Goal: Task Accomplishment & Management: Manage account settings

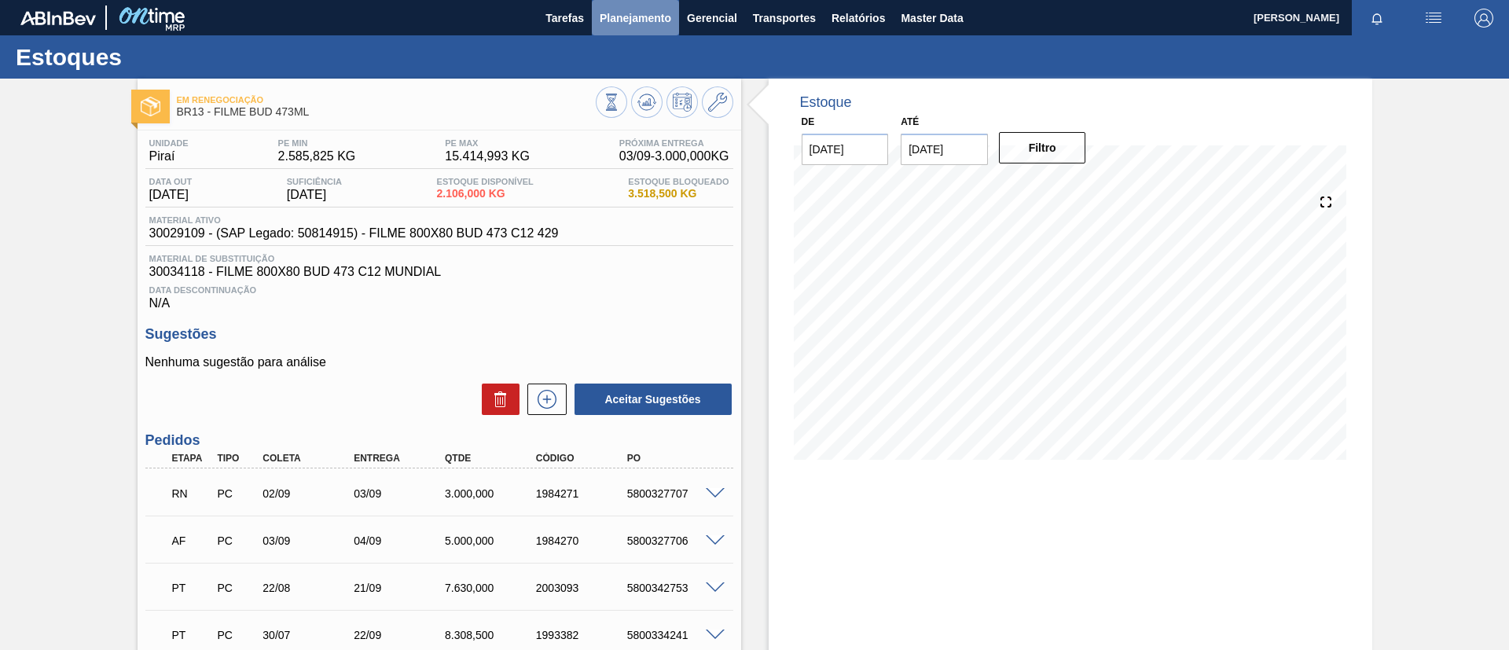
click at [641, 27] on button "Planejamento" at bounding box center [635, 17] width 87 height 35
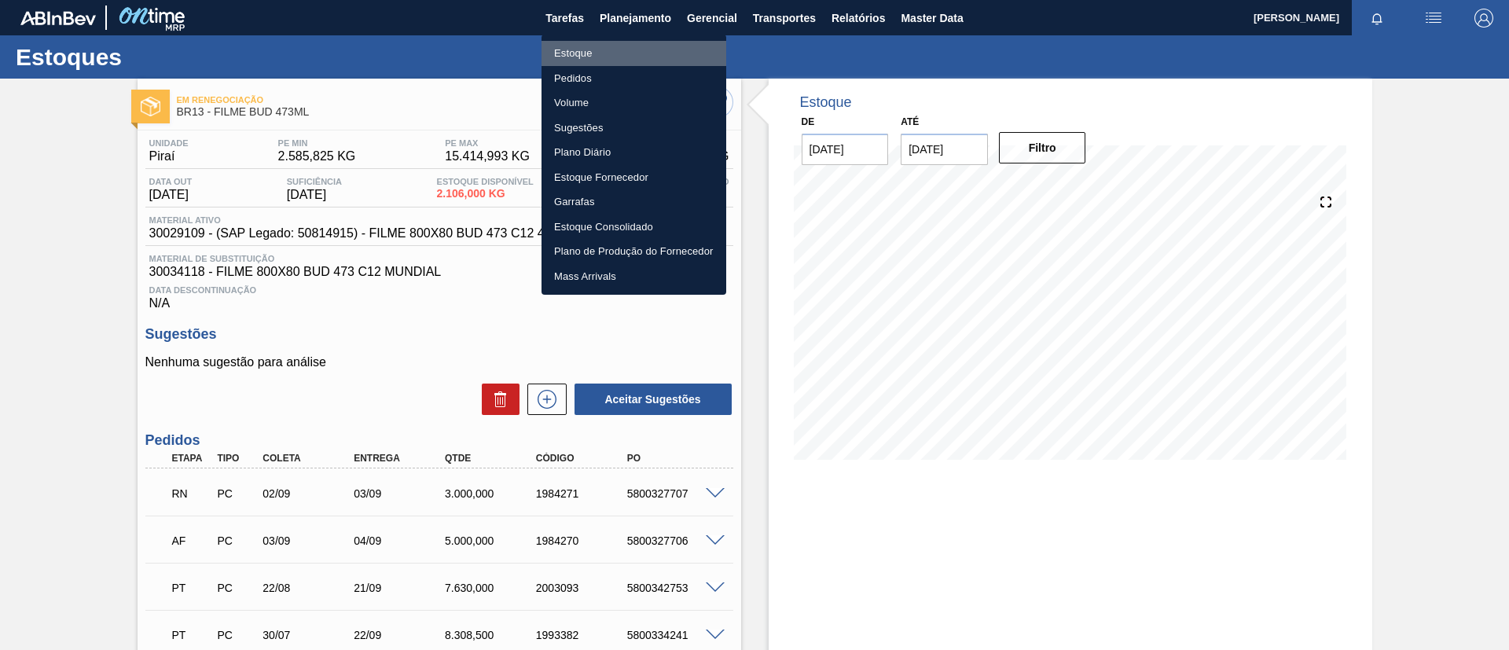
click at [645, 57] on li "Estoque" at bounding box center [634, 53] width 185 height 25
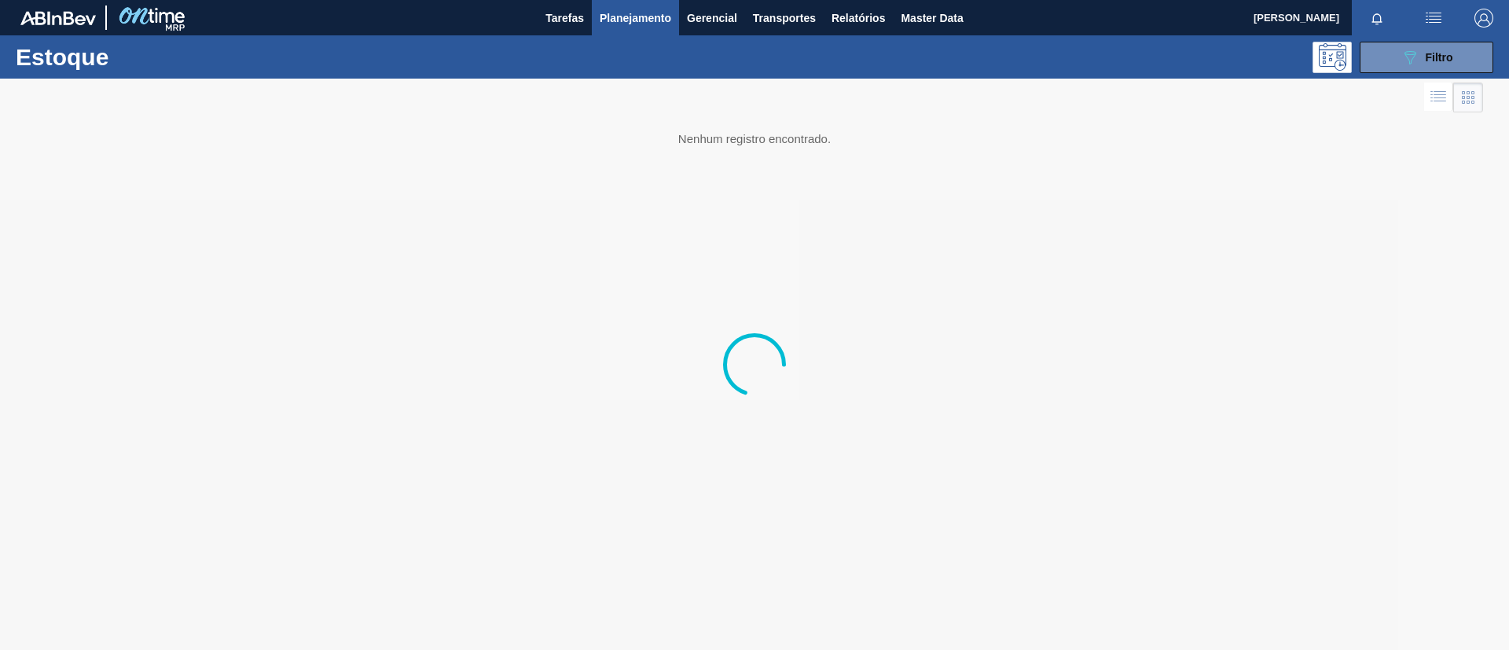
click at [1446, 73] on div "Estoque 089F7B8B-B2A5-4AFE-B5C0-19BA573D28AC Filtro" at bounding box center [754, 56] width 1509 height 43
click at [1446, 66] on button "089F7B8B-B2A5-4AFE-B5C0-19BA573D28AC Filtro" at bounding box center [1427, 57] width 134 height 31
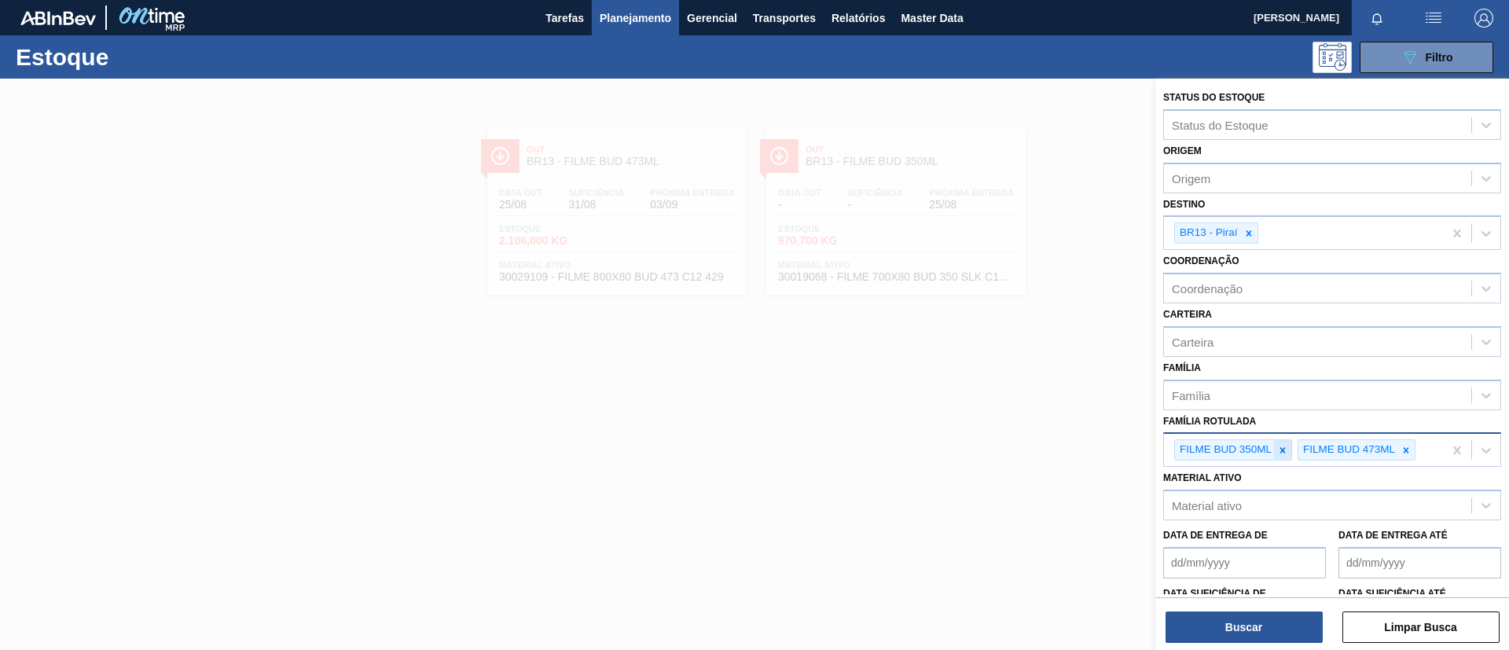
click at [1284, 450] on icon at bounding box center [1284, 450] width 6 height 6
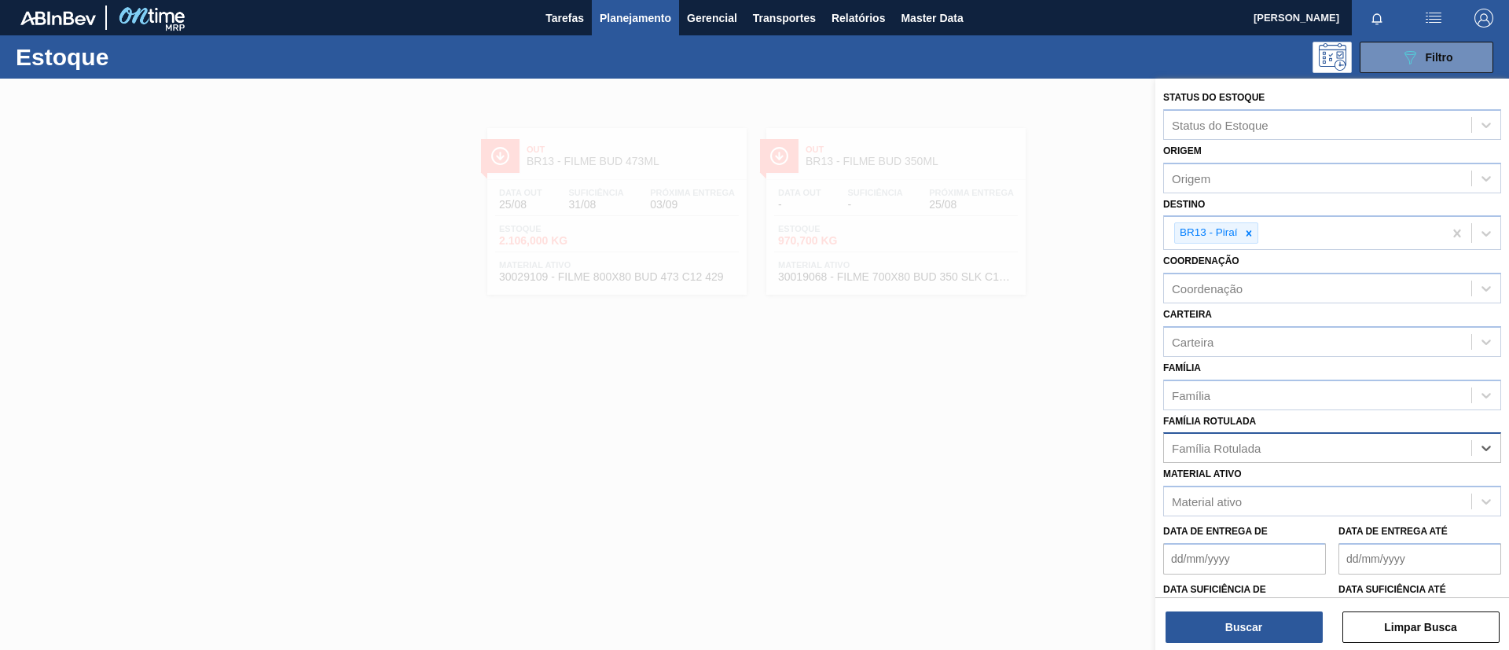
click at [1262, 415] on div "Família Rotulada option FILME BUD 473ML, deselected. Select is focused ,type to…" at bounding box center [1332, 436] width 338 height 53
click at [1259, 408] on div "Família" at bounding box center [1332, 395] width 338 height 31
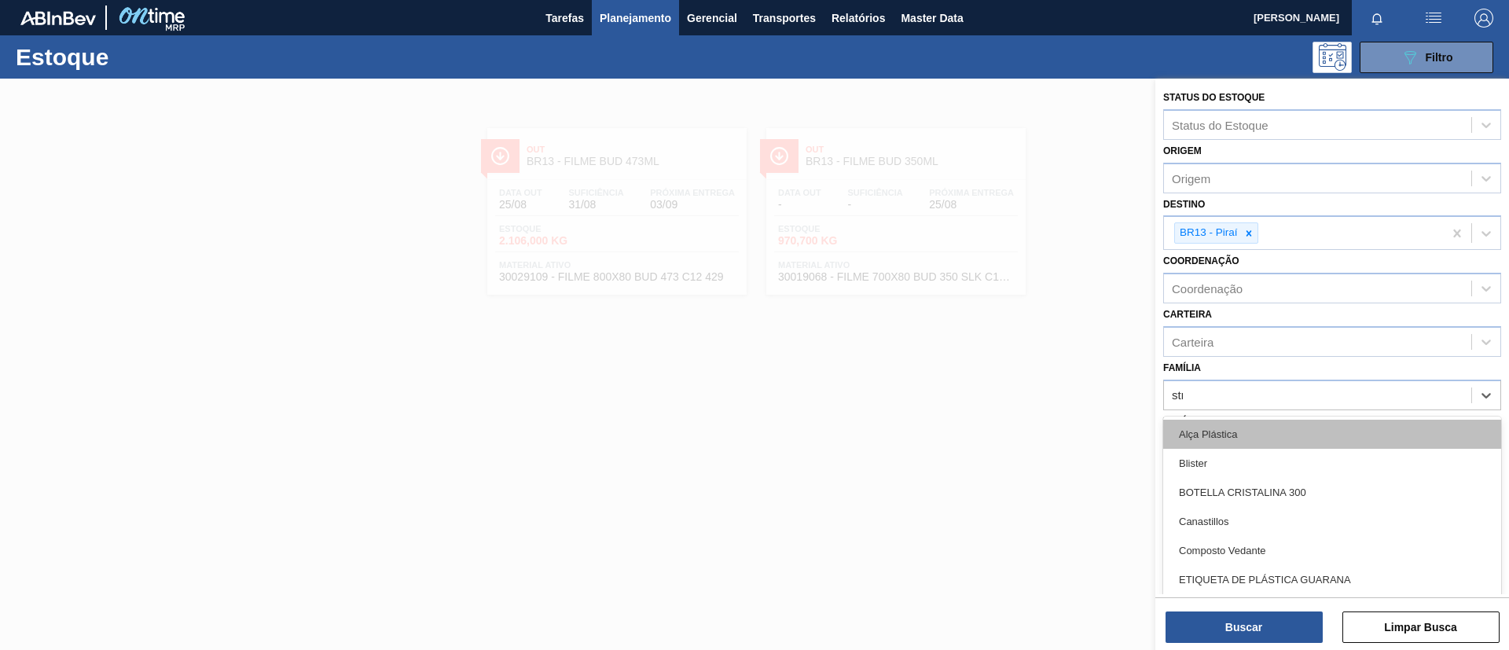
type input "stre"
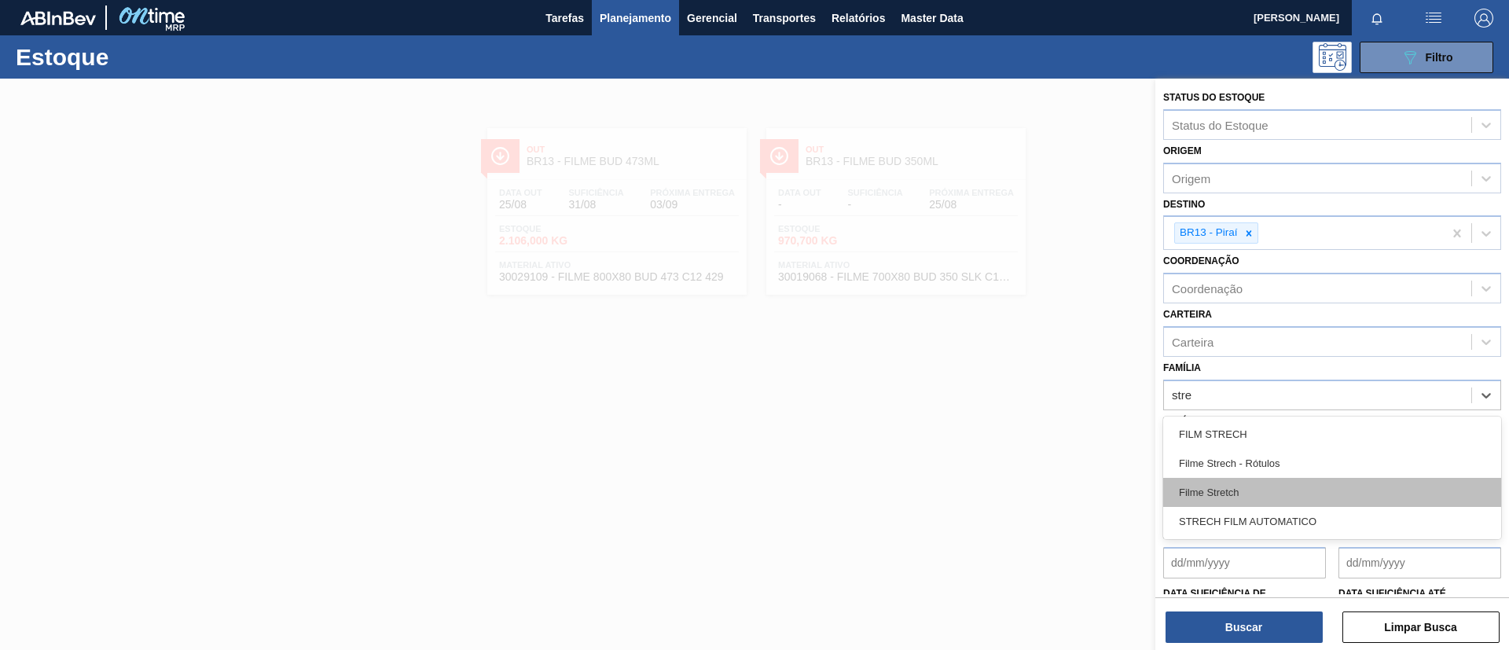
click at [1261, 491] on div "Filme Stretch" at bounding box center [1332, 492] width 338 height 29
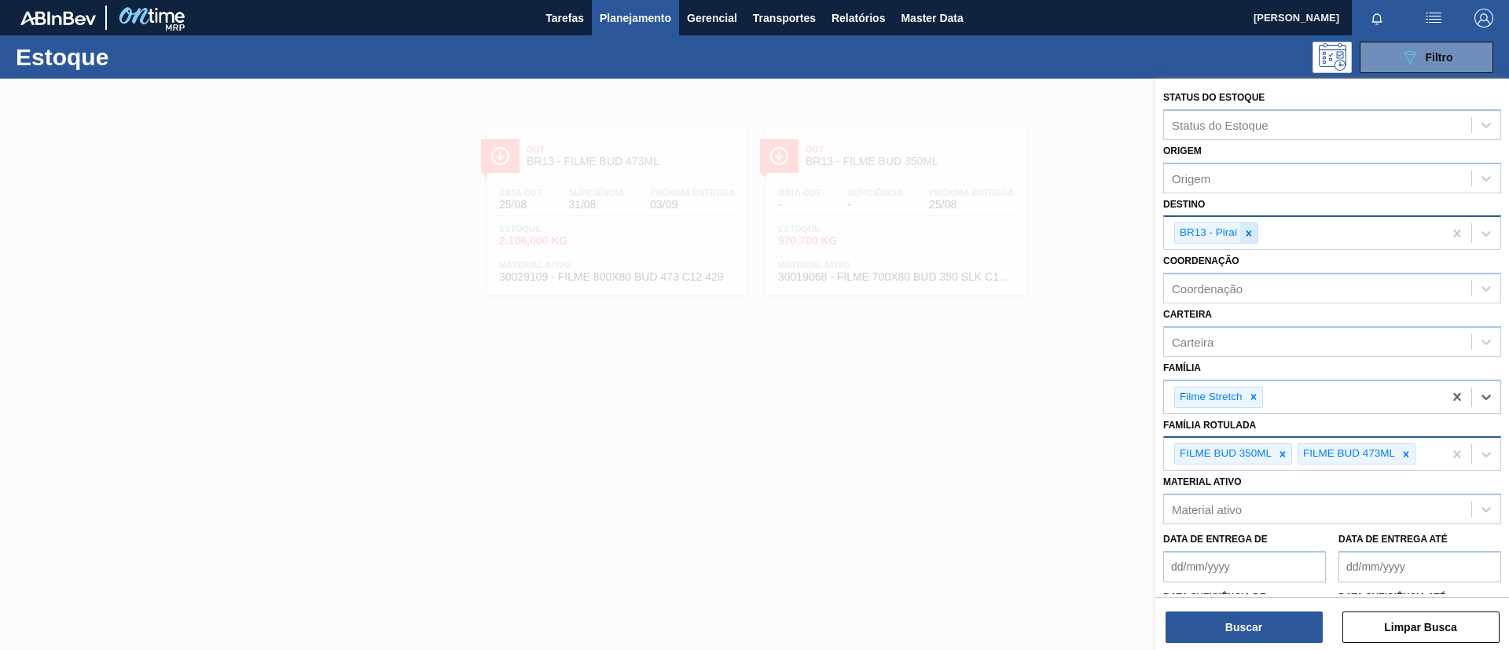
click at [1251, 230] on icon at bounding box center [1249, 233] width 11 height 11
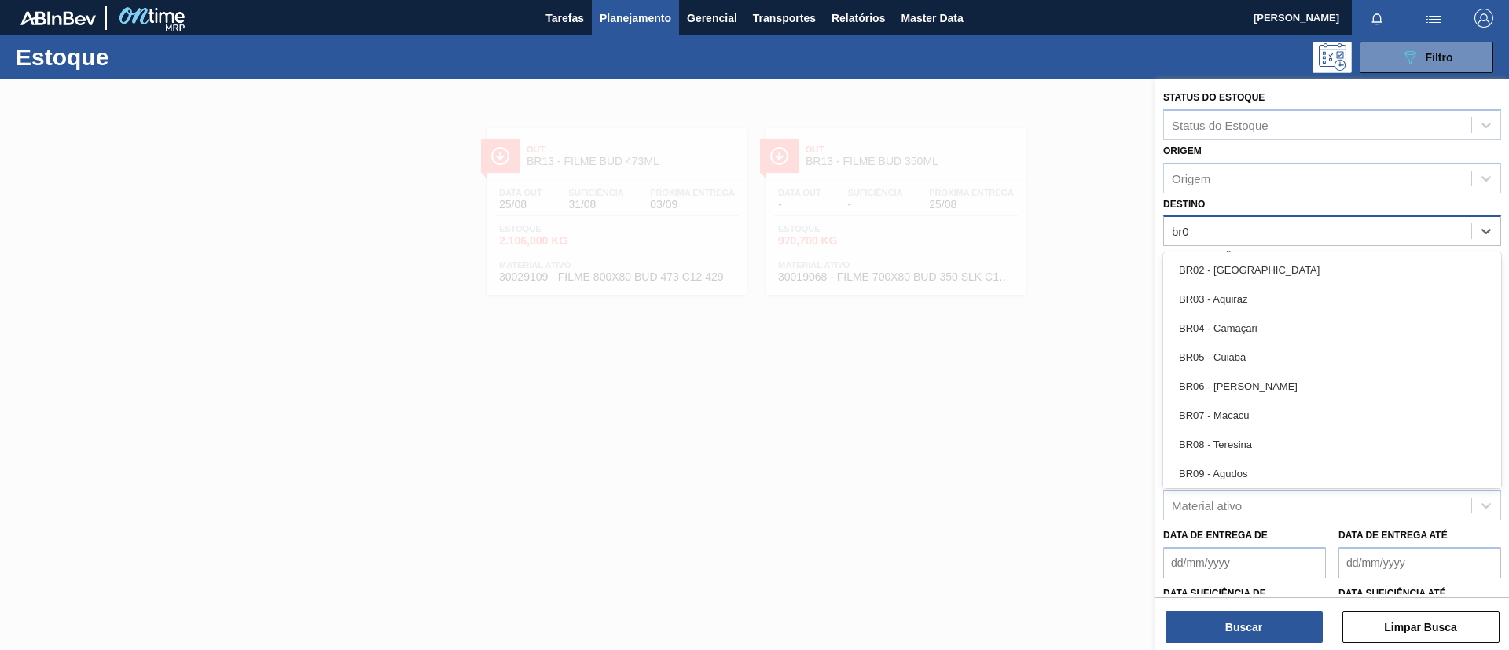
type input "br02"
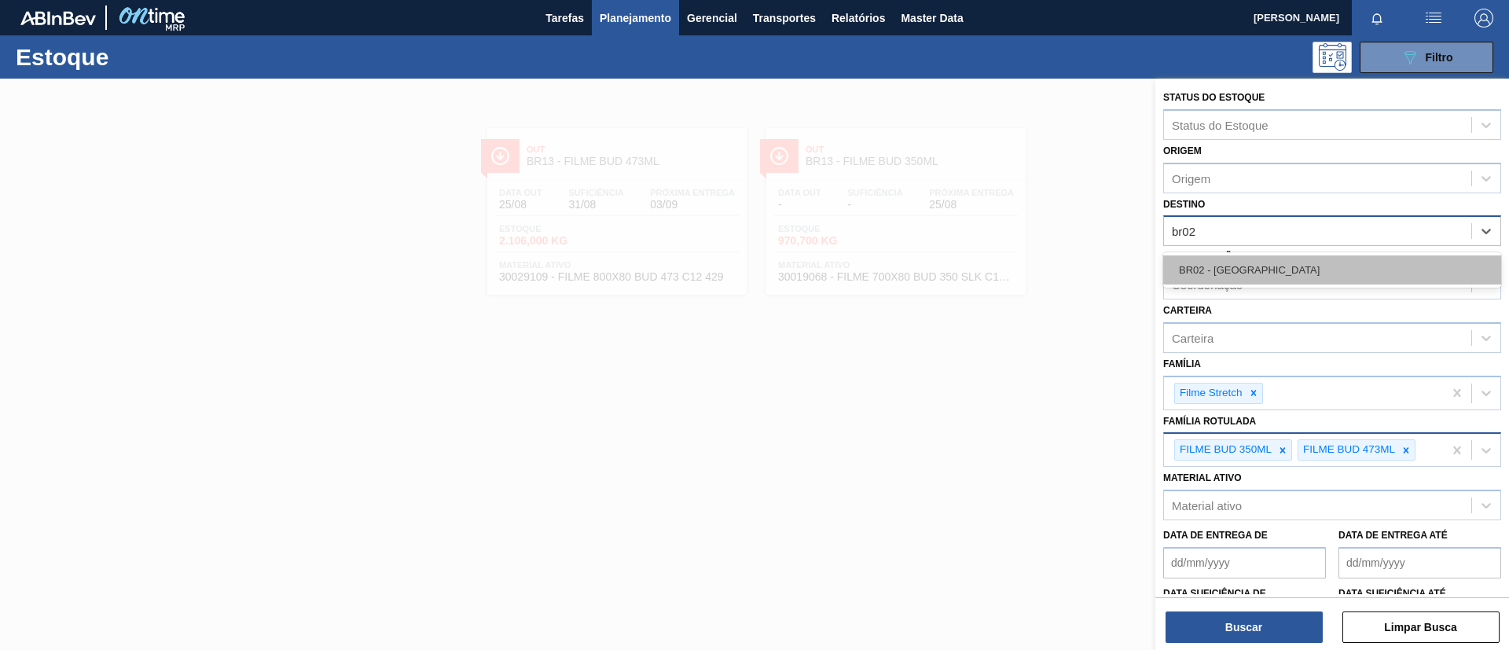
click at [1246, 264] on div "BR02 - Sergipe" at bounding box center [1332, 269] width 338 height 29
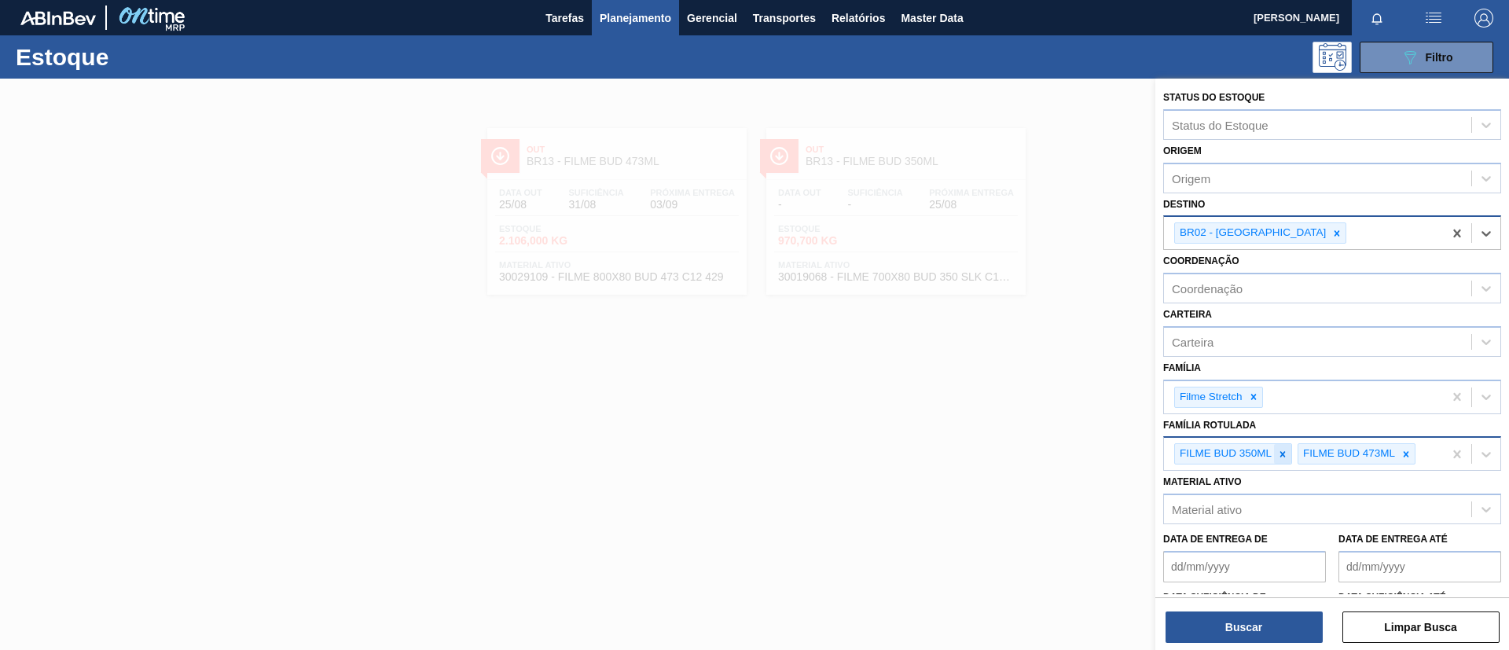
click at [1276, 445] on div at bounding box center [1282, 454] width 17 height 20
click at [1282, 465] on div "FILME BUD 473ML" at bounding box center [1303, 454] width 279 height 32
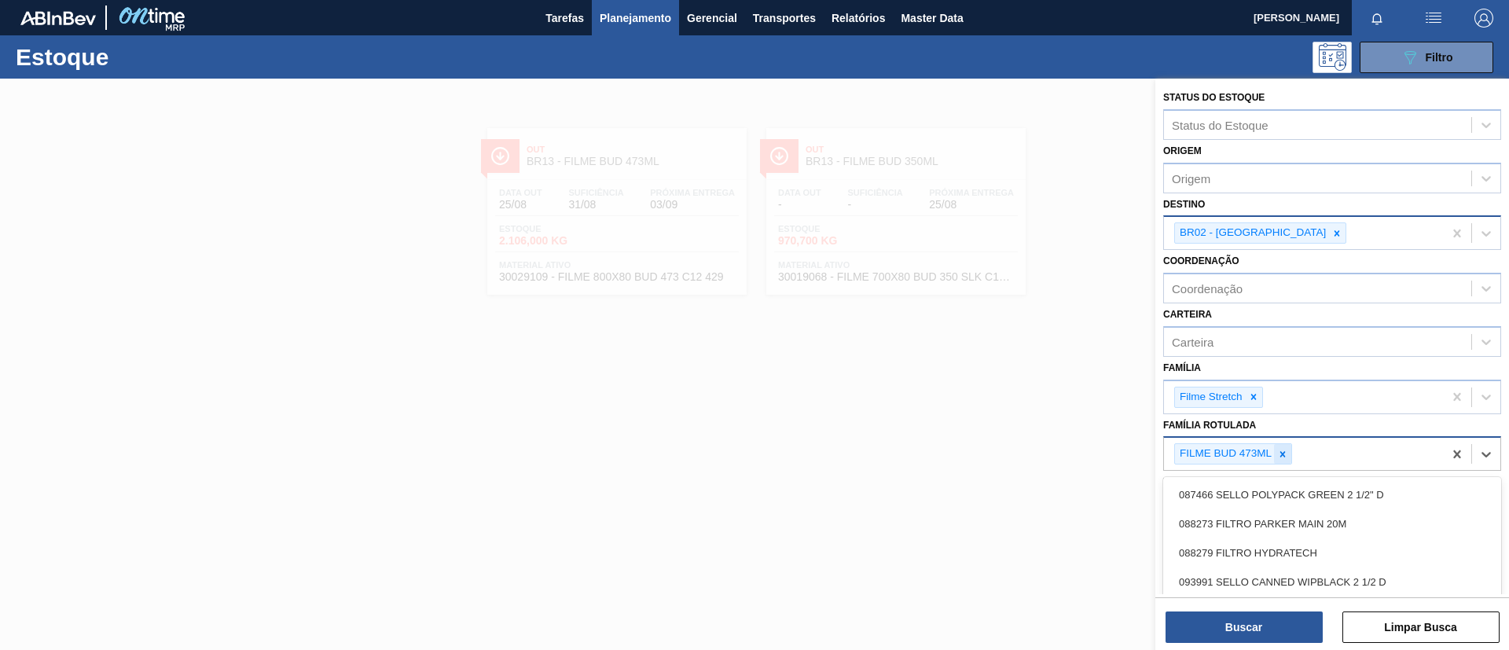
click at [1282, 456] on icon at bounding box center [1282, 454] width 11 height 11
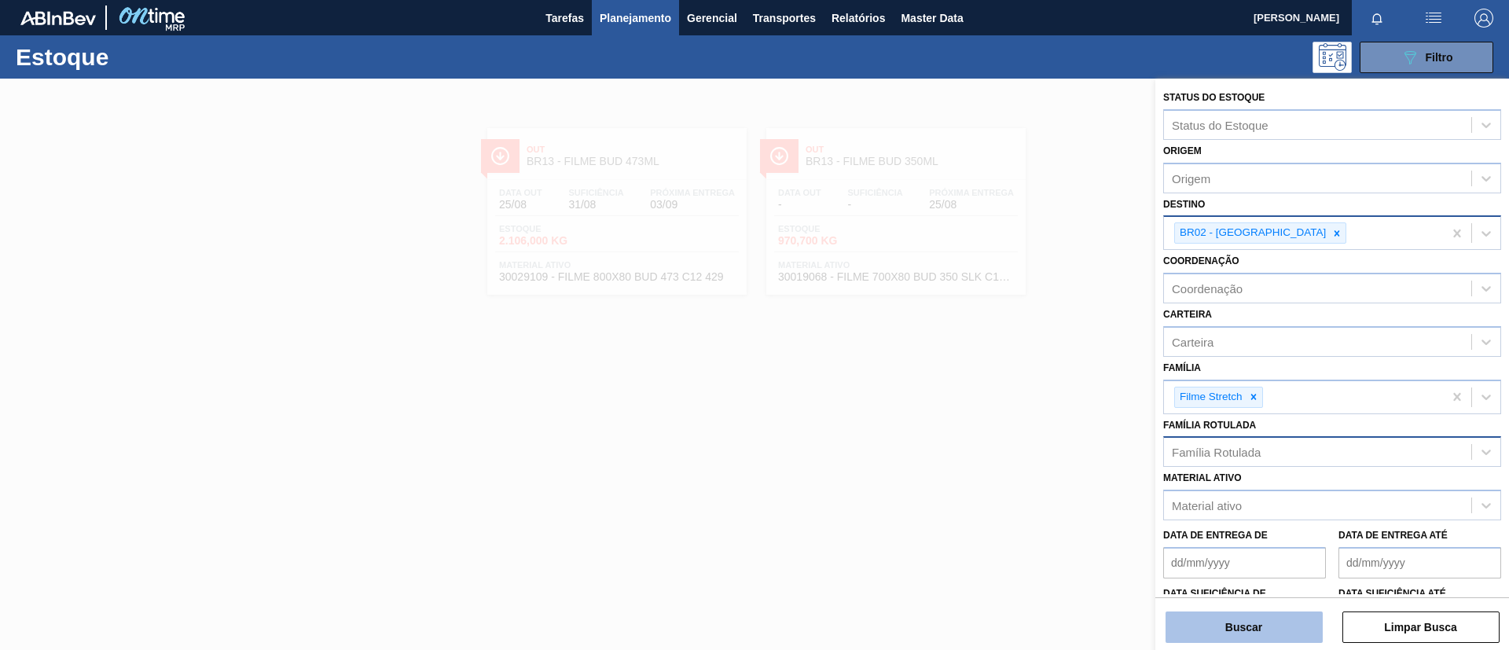
click at [1229, 621] on button "Buscar" at bounding box center [1244, 627] width 157 height 31
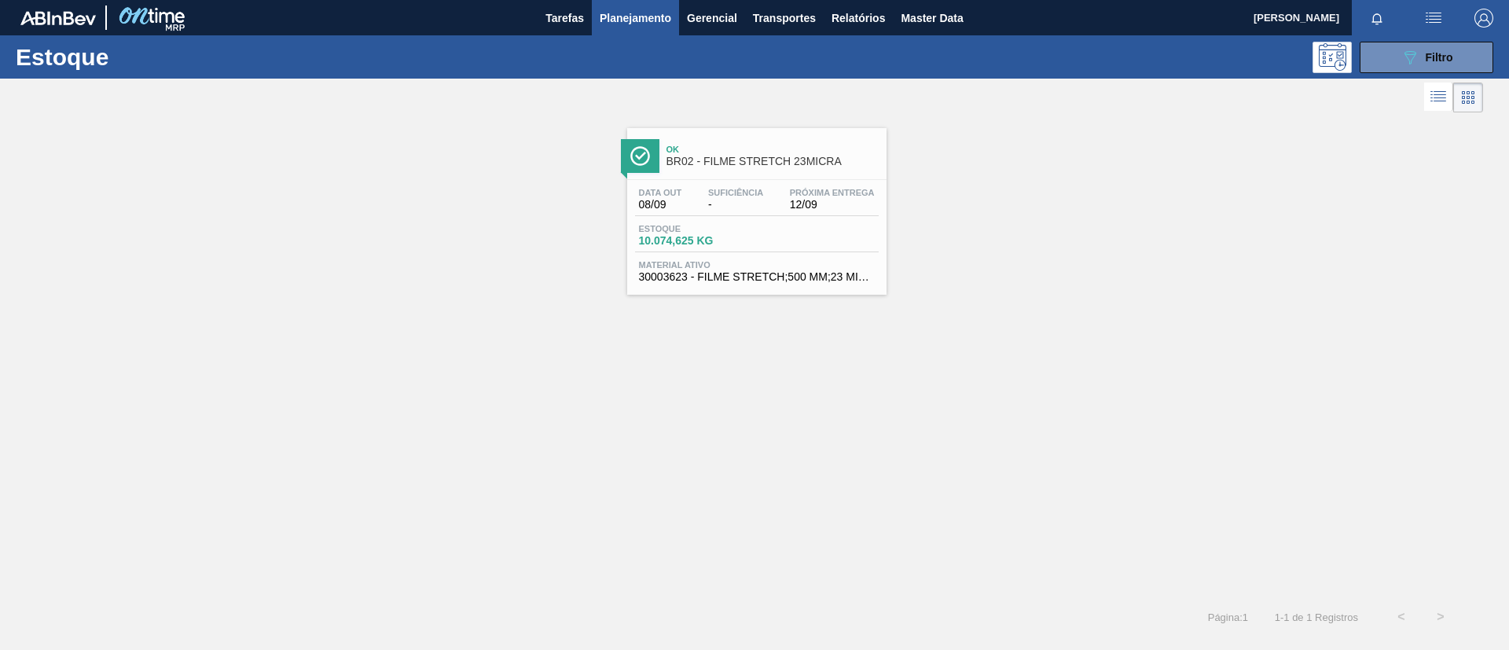
click at [709, 186] on div "Data out 08/09 Suficiência - Próxima Entrega 12/09 Estoque 10.074,625 KG Materi…" at bounding box center [756, 233] width 259 height 107
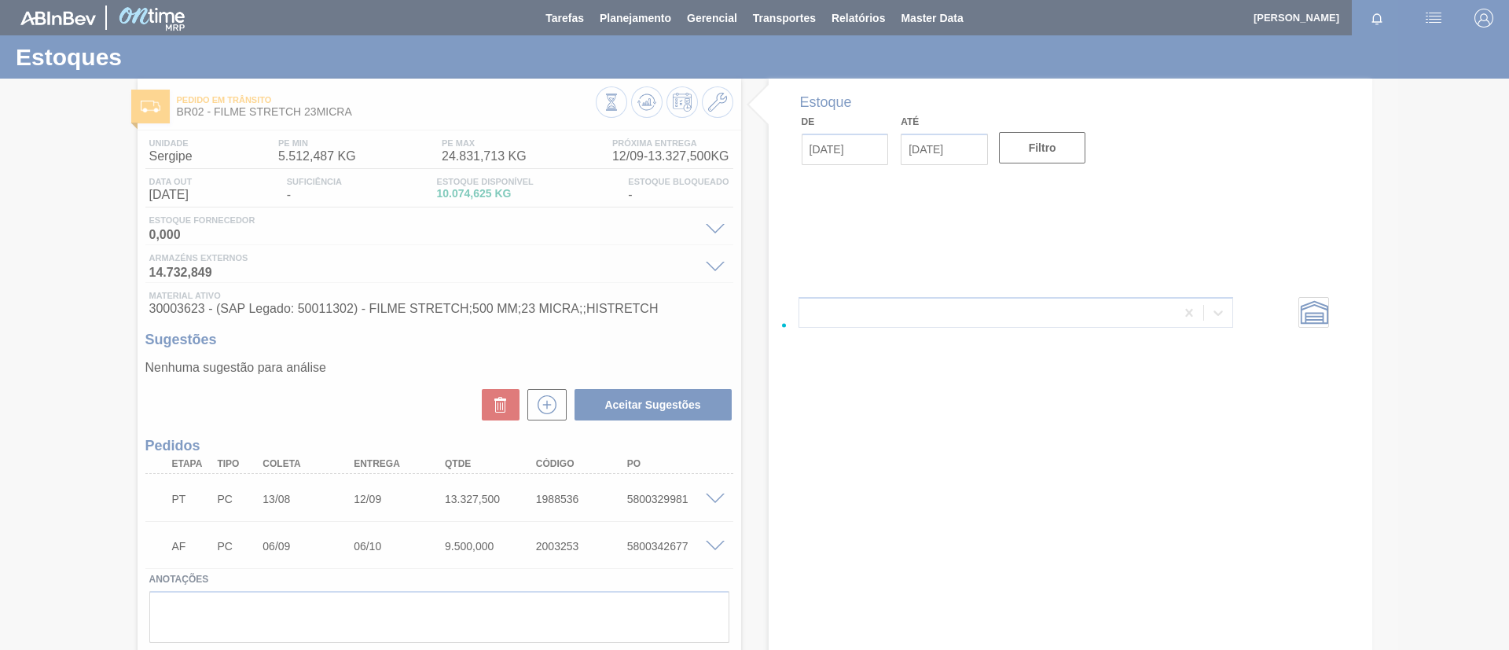
click at [638, 102] on div at bounding box center [754, 325] width 1509 height 650
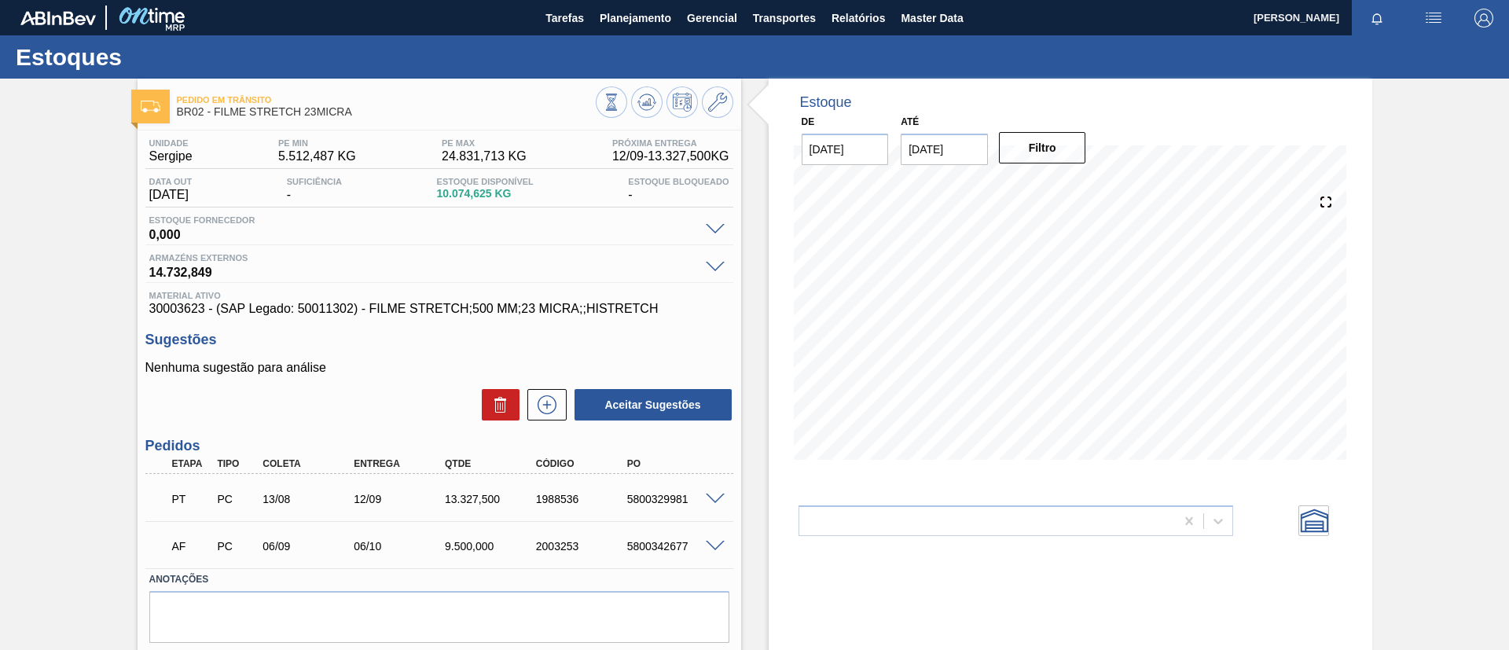
click at [638, 102] on icon at bounding box center [646, 106] width 16 height 8
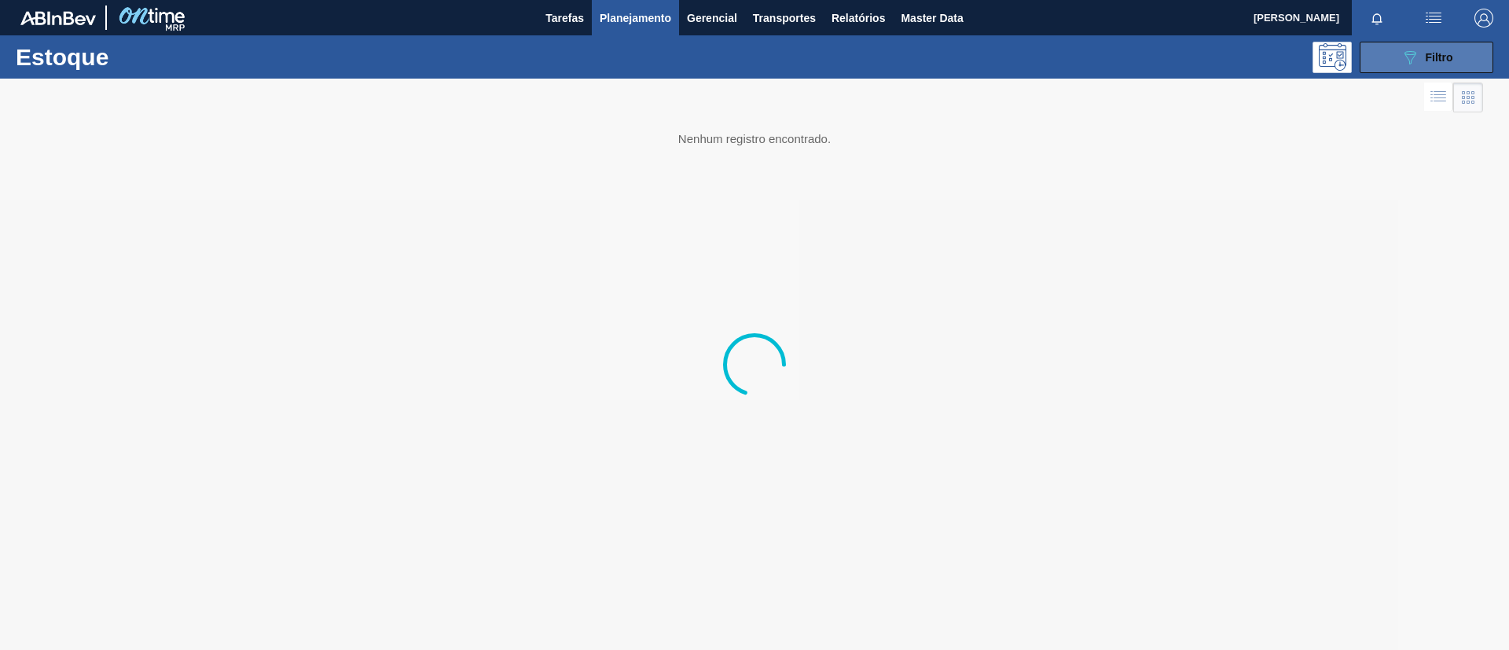
click at [1396, 48] on button "089F7B8B-B2A5-4AFE-B5C0-19BA573D28AC Filtro" at bounding box center [1427, 57] width 134 height 31
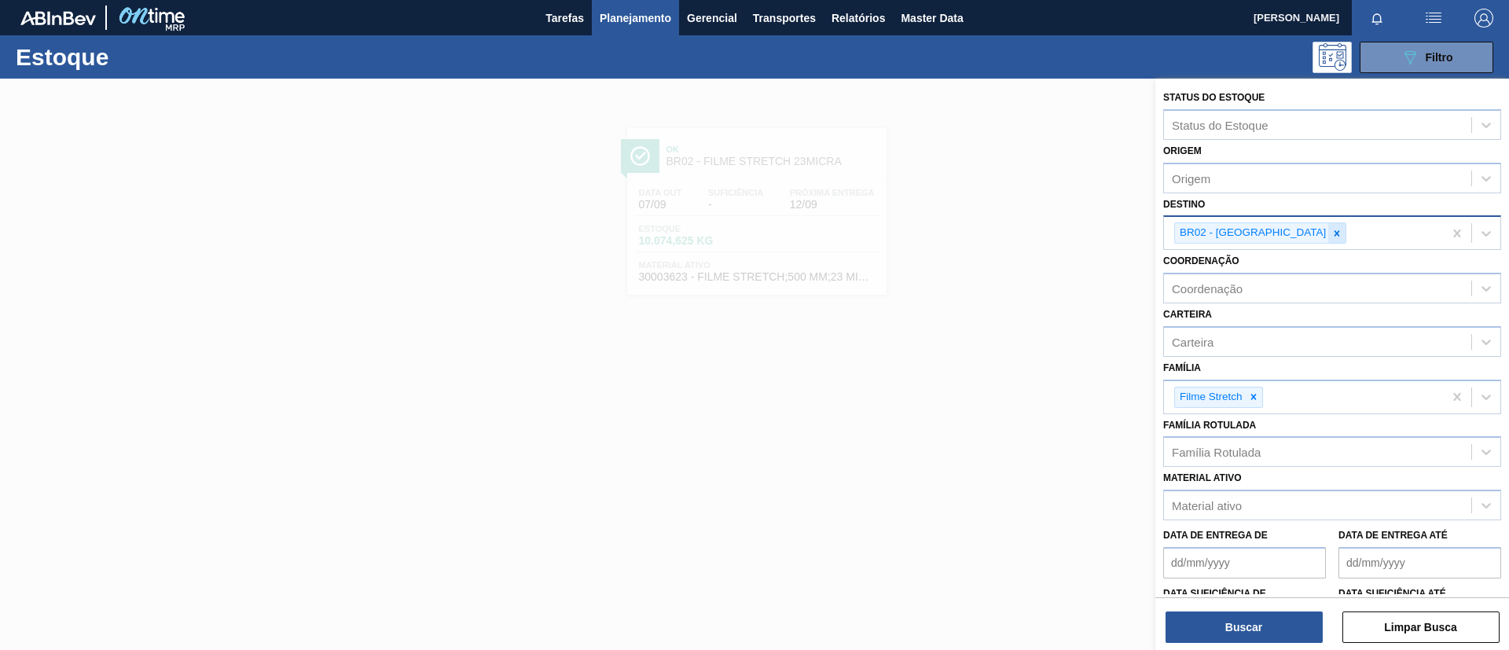
click at [1332, 234] on icon at bounding box center [1337, 233] width 11 height 11
type input "br03"
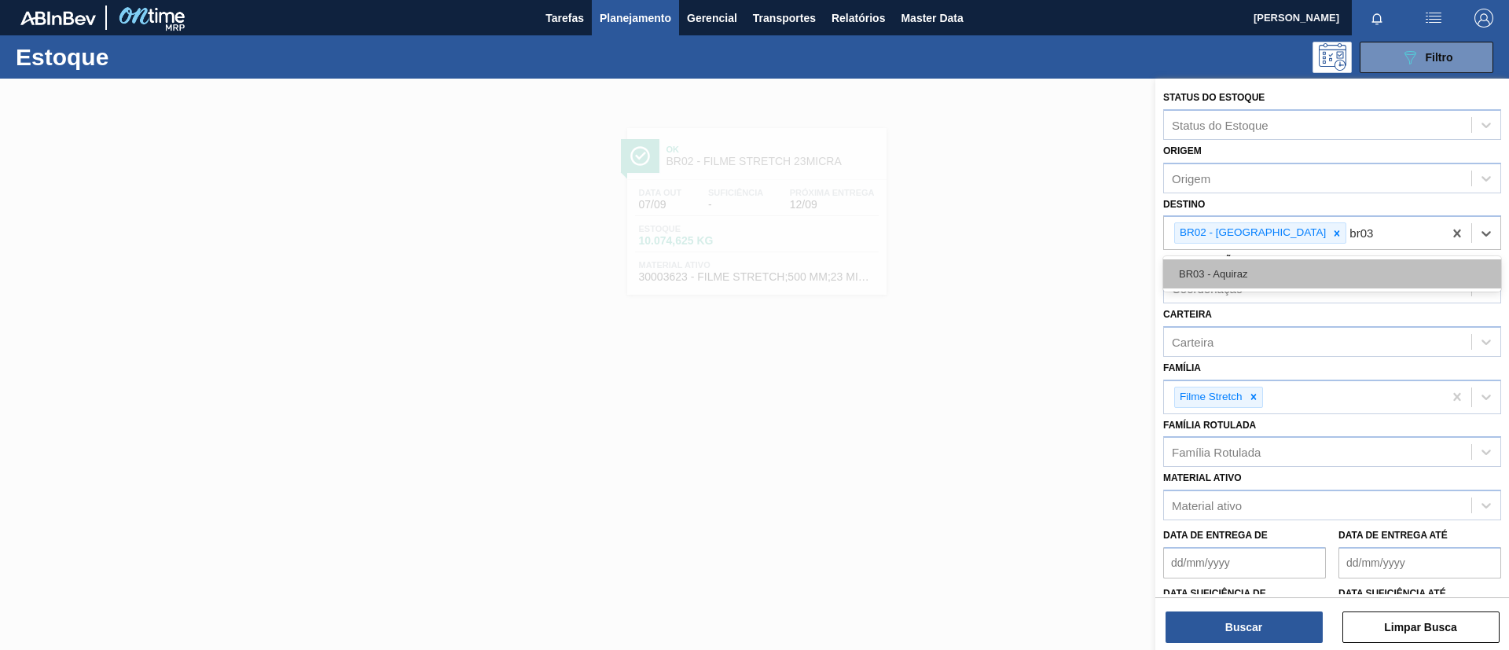
click at [1261, 277] on div "BR03 - Aquiraz" at bounding box center [1332, 273] width 338 height 29
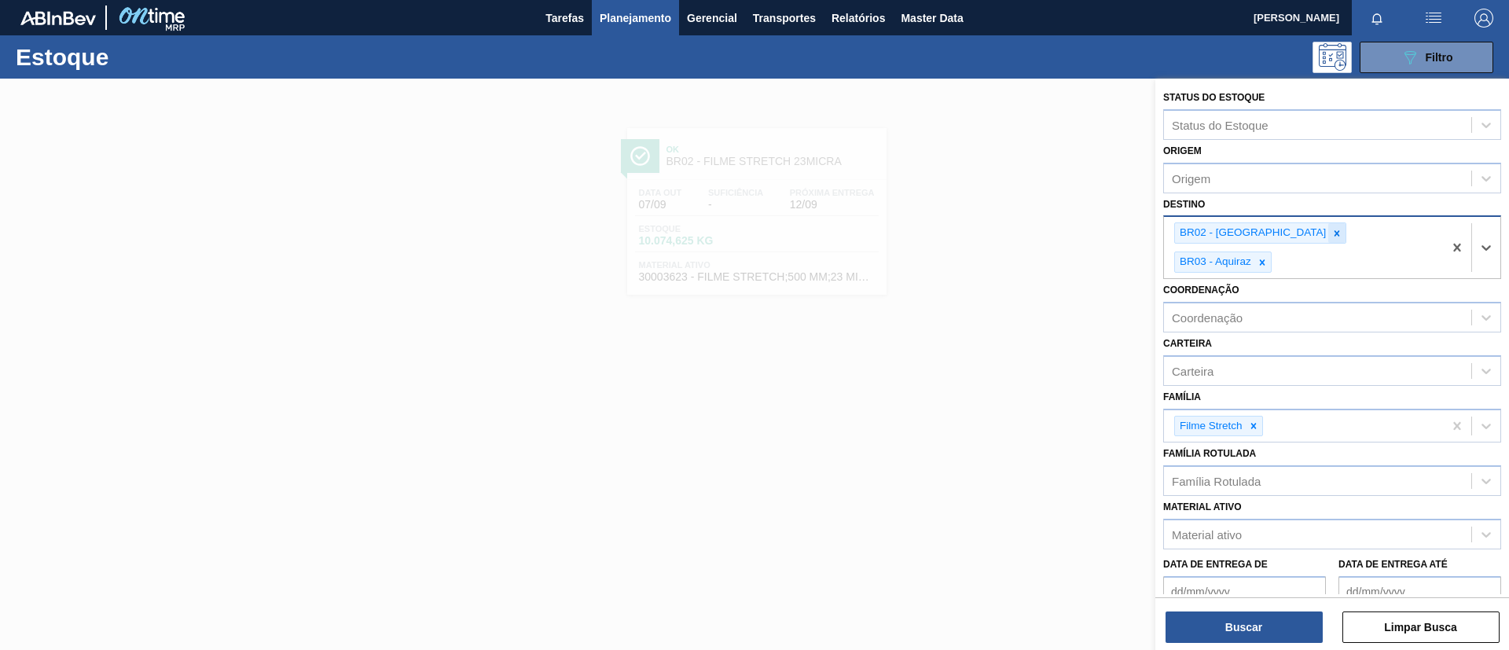
click at [1332, 228] on icon at bounding box center [1337, 233] width 11 height 11
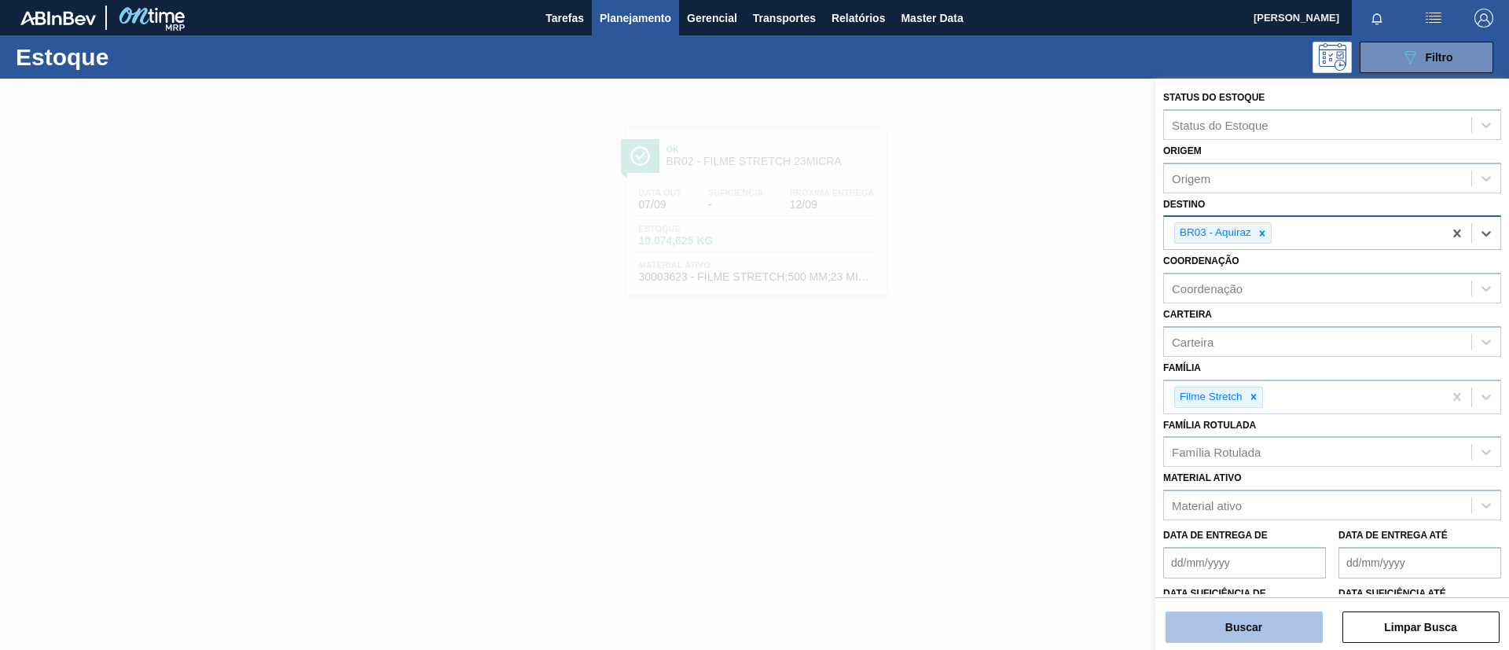
click at [1250, 619] on button "Buscar" at bounding box center [1244, 627] width 157 height 31
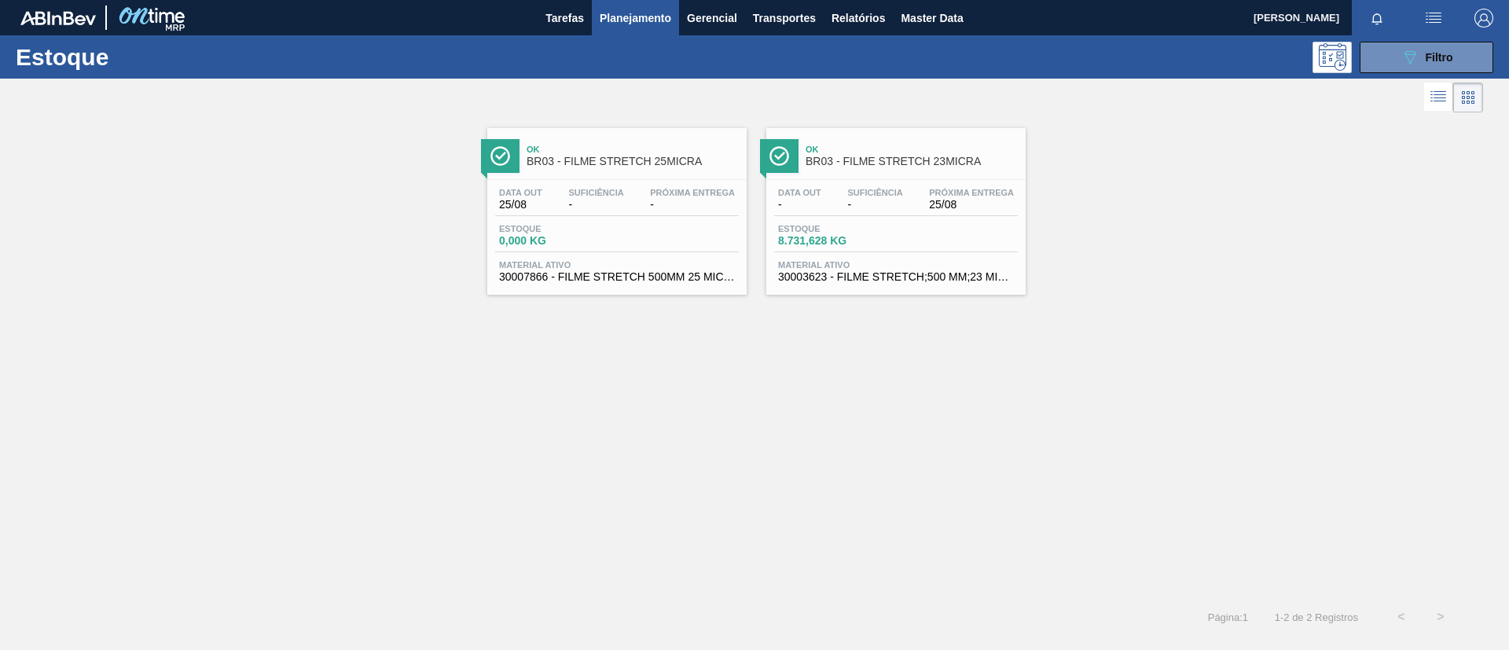
click at [905, 165] on span "BR03 - FILME STRETCH 23MICRA" at bounding box center [912, 162] width 212 height 12
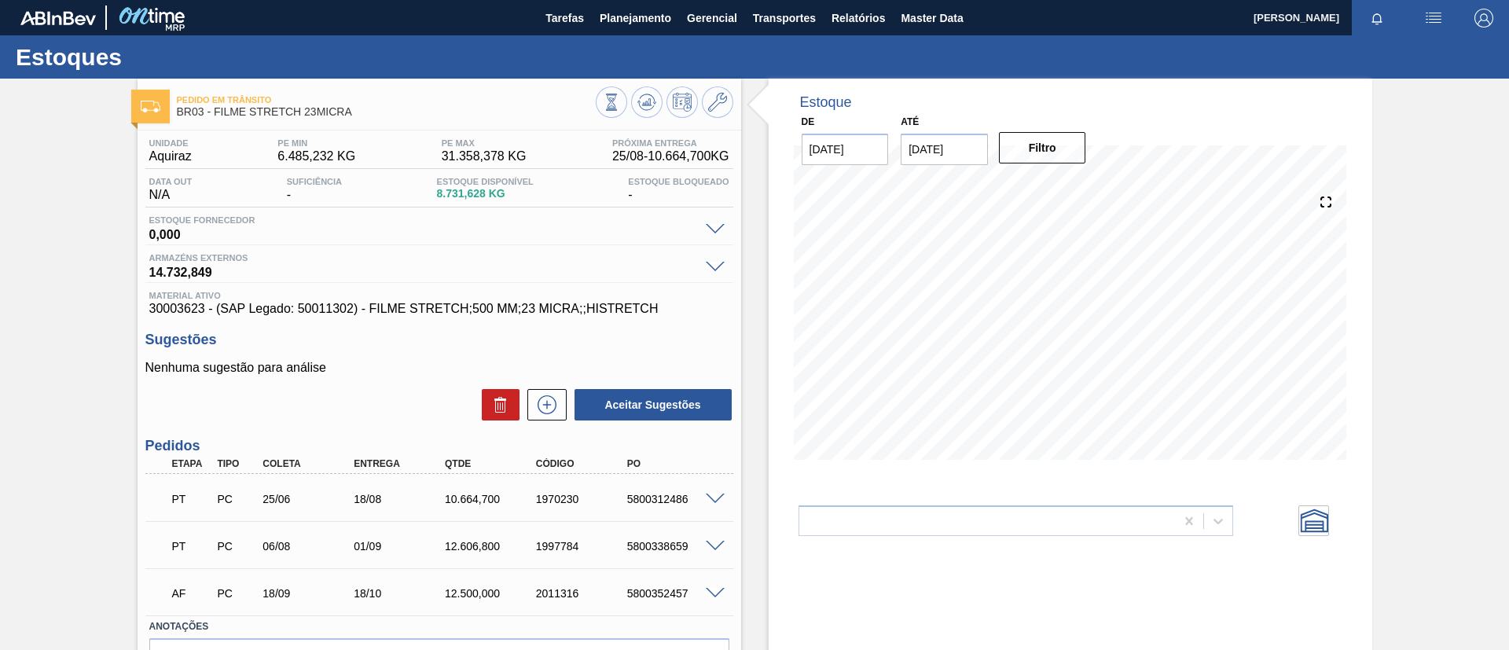
click at [644, 109] on icon at bounding box center [646, 106] width 16 height 8
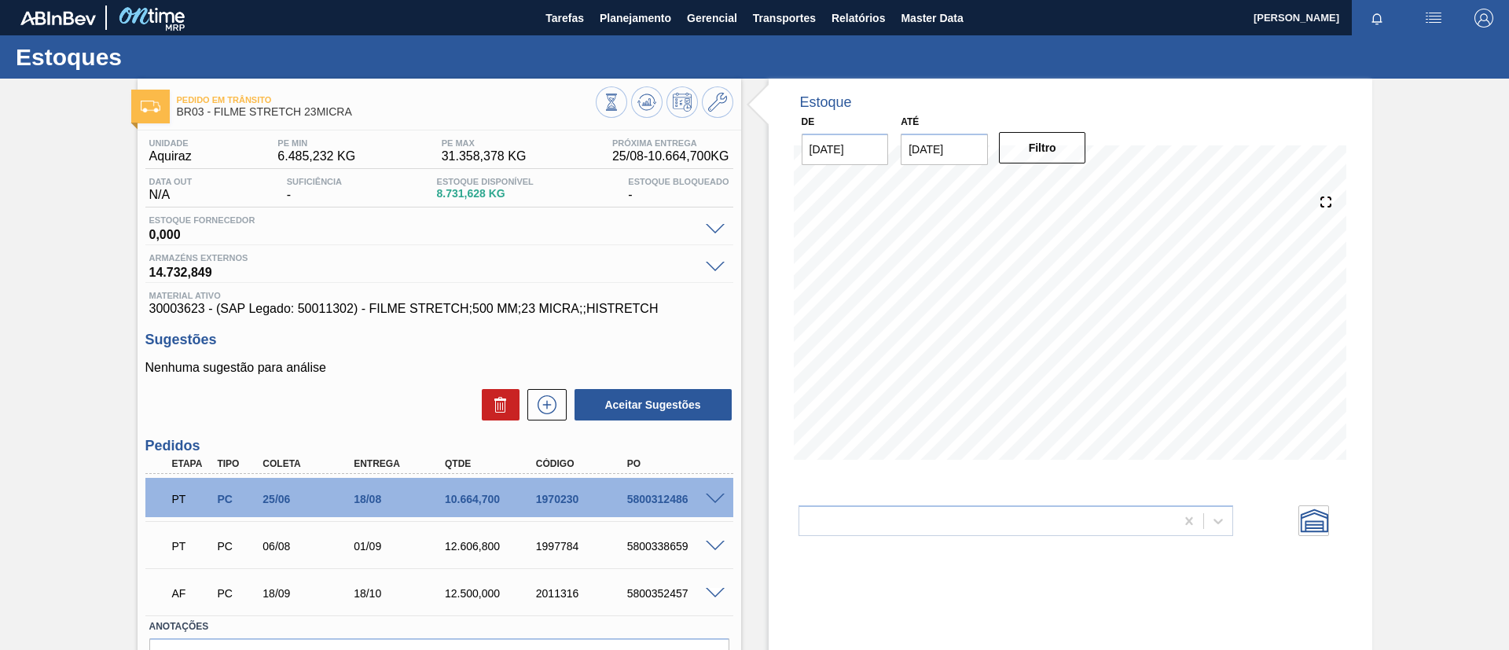
click at [715, 502] on span at bounding box center [715, 500] width 19 height 12
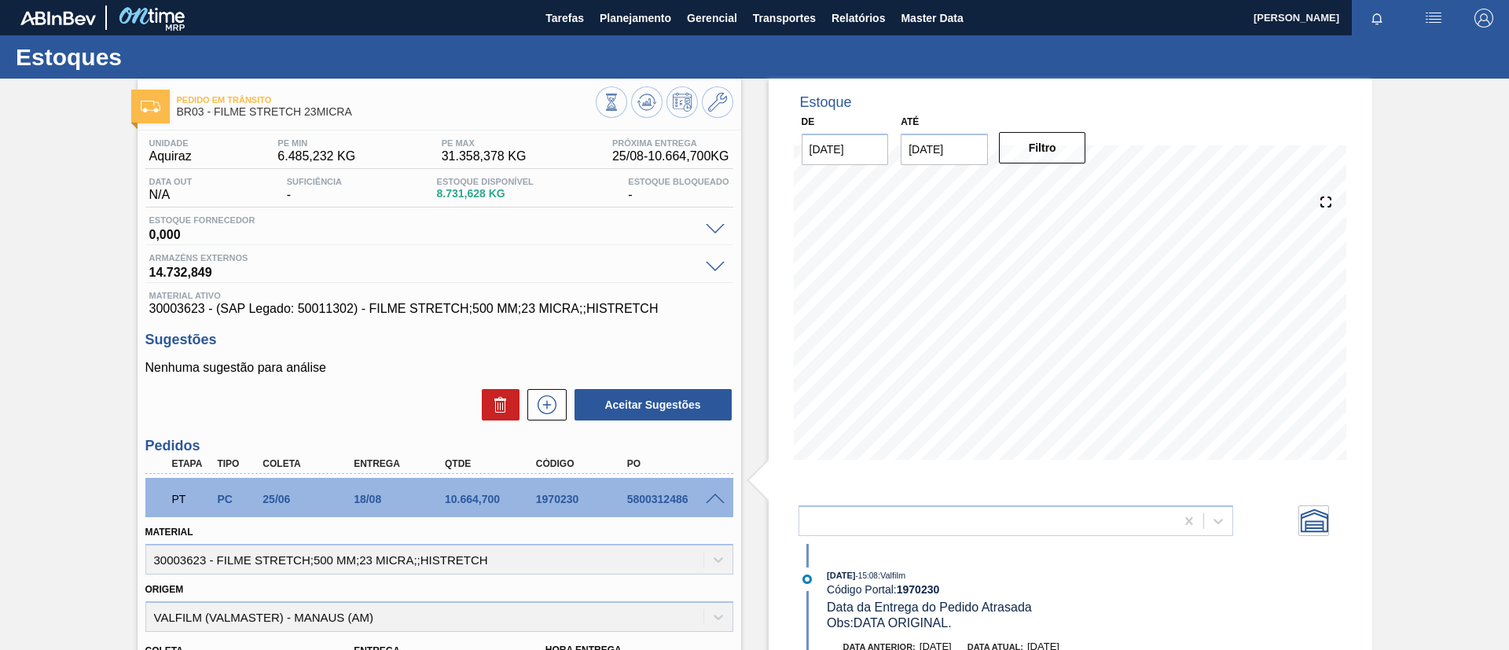
click at [0, 244] on div "Pedido em Trânsito BR03 - FILME STRETCH 23MICRA Unidade Aquiraz PE MIN 6.485,23…" at bounding box center [754, 606] width 1509 height 1055
drag, startPoint x: 532, startPoint y: 498, endPoint x: 601, endPoint y: 502, distance: 69.3
click at [601, 502] on div "1970230" at bounding box center [583, 499] width 102 height 13
copy div "1970230"
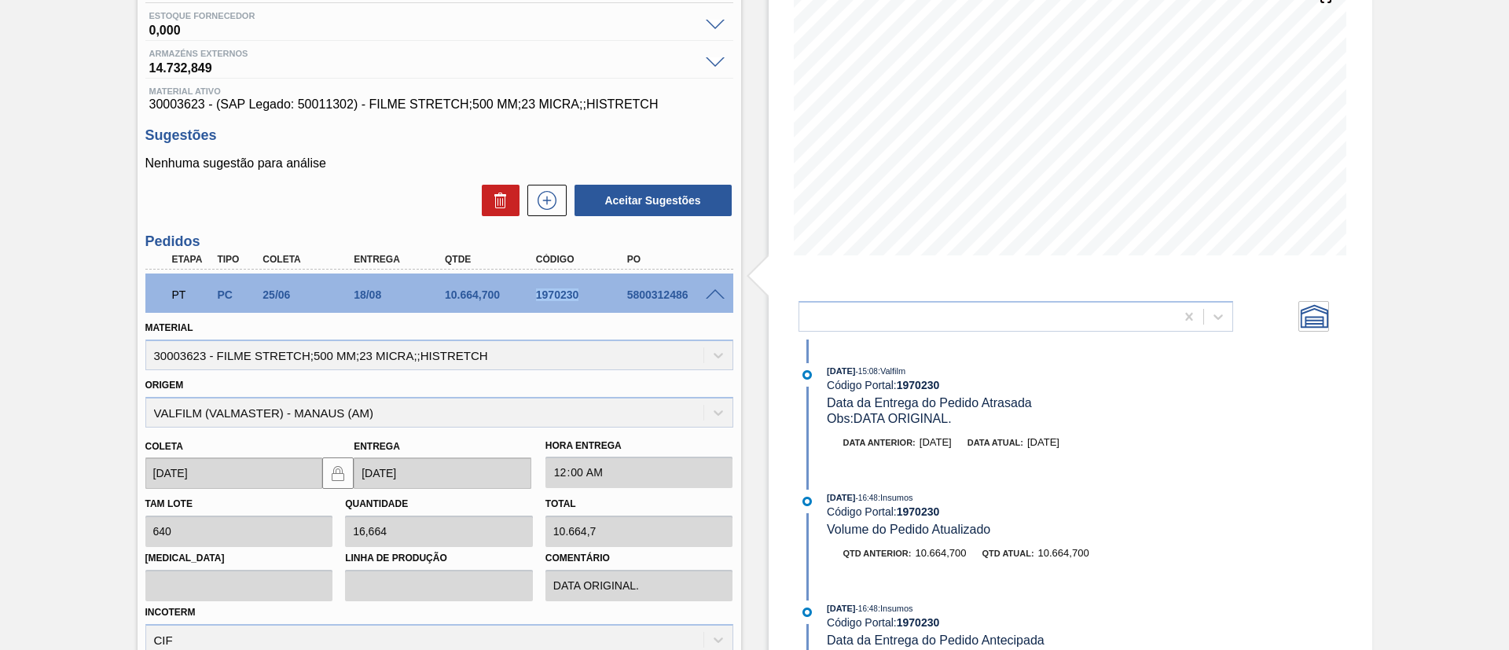
scroll to position [118, 0]
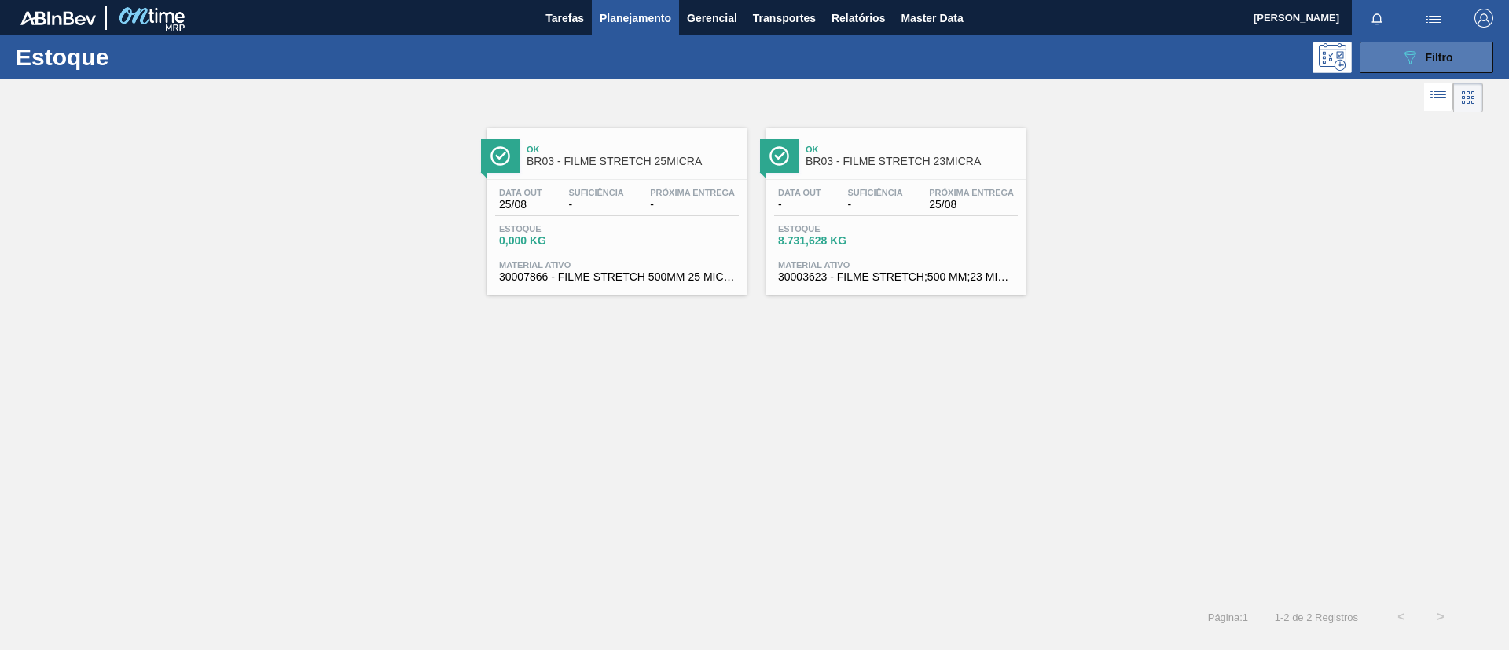
click at [1431, 58] on span "Filtro" at bounding box center [1440, 57] width 28 height 13
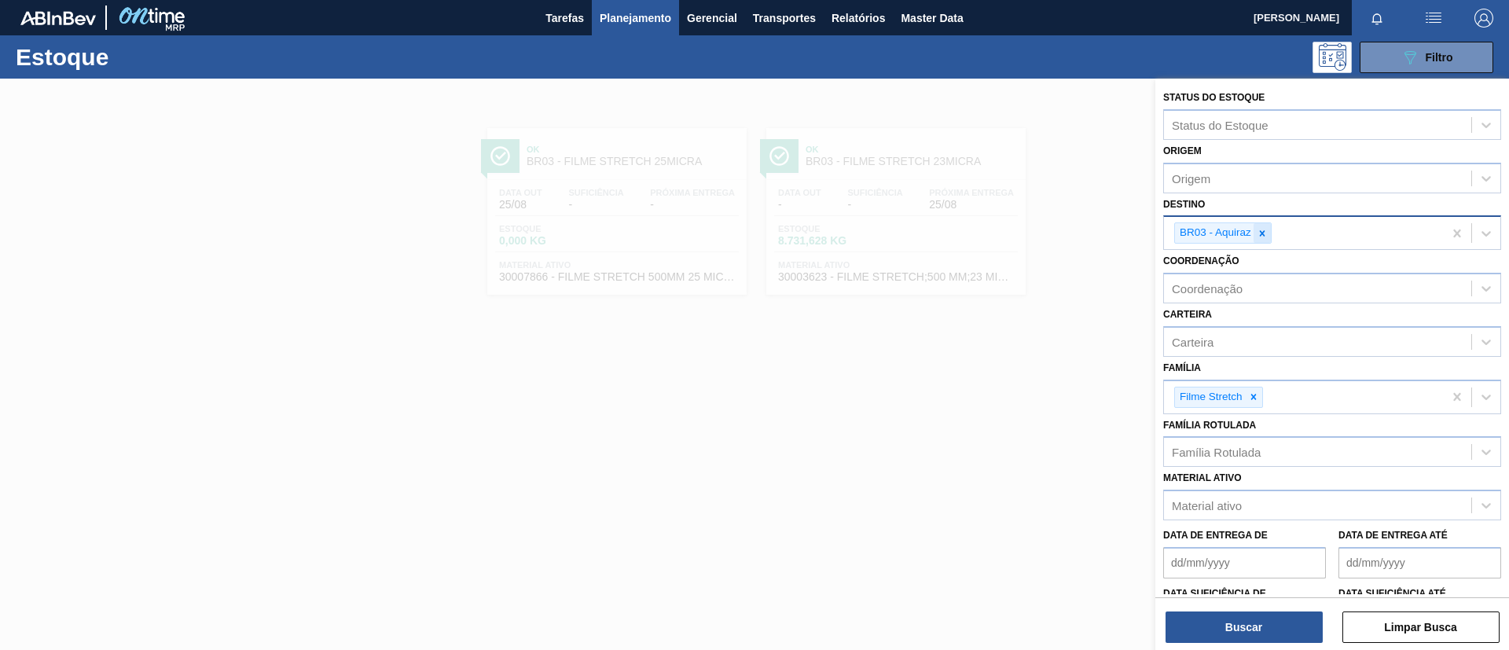
click at [1261, 237] on icon at bounding box center [1262, 233] width 11 height 11
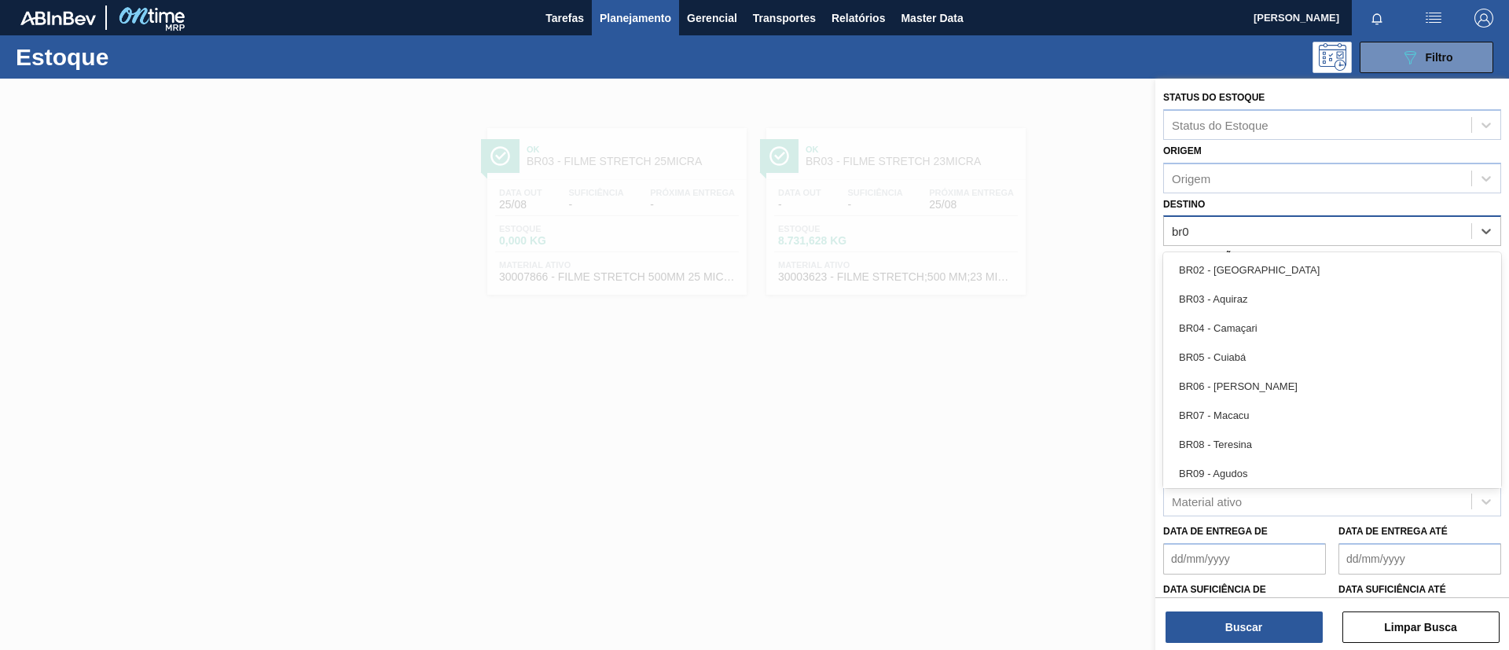
type input "br04"
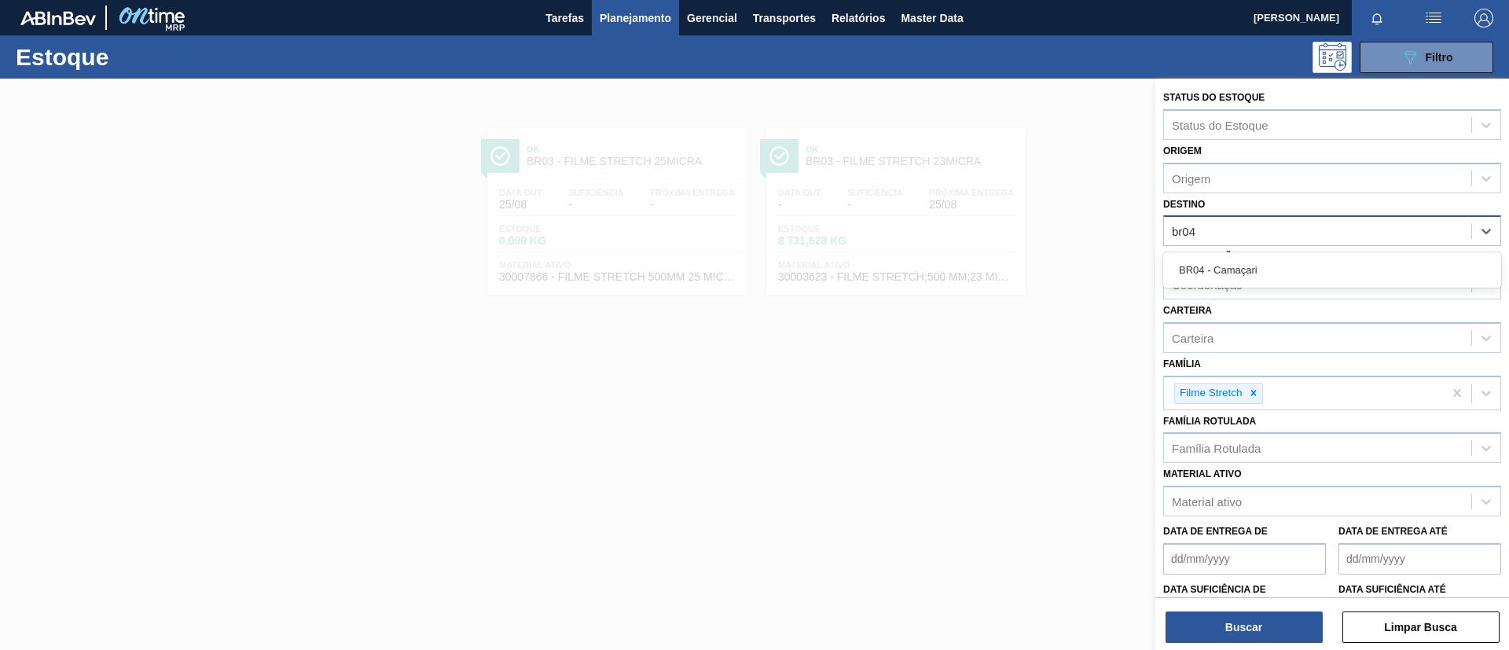
click at [1271, 254] on div "BR04 - Camaçari" at bounding box center [1332, 269] width 338 height 35
click at [1276, 259] on div "BR04 - Camaçari" at bounding box center [1332, 269] width 338 height 29
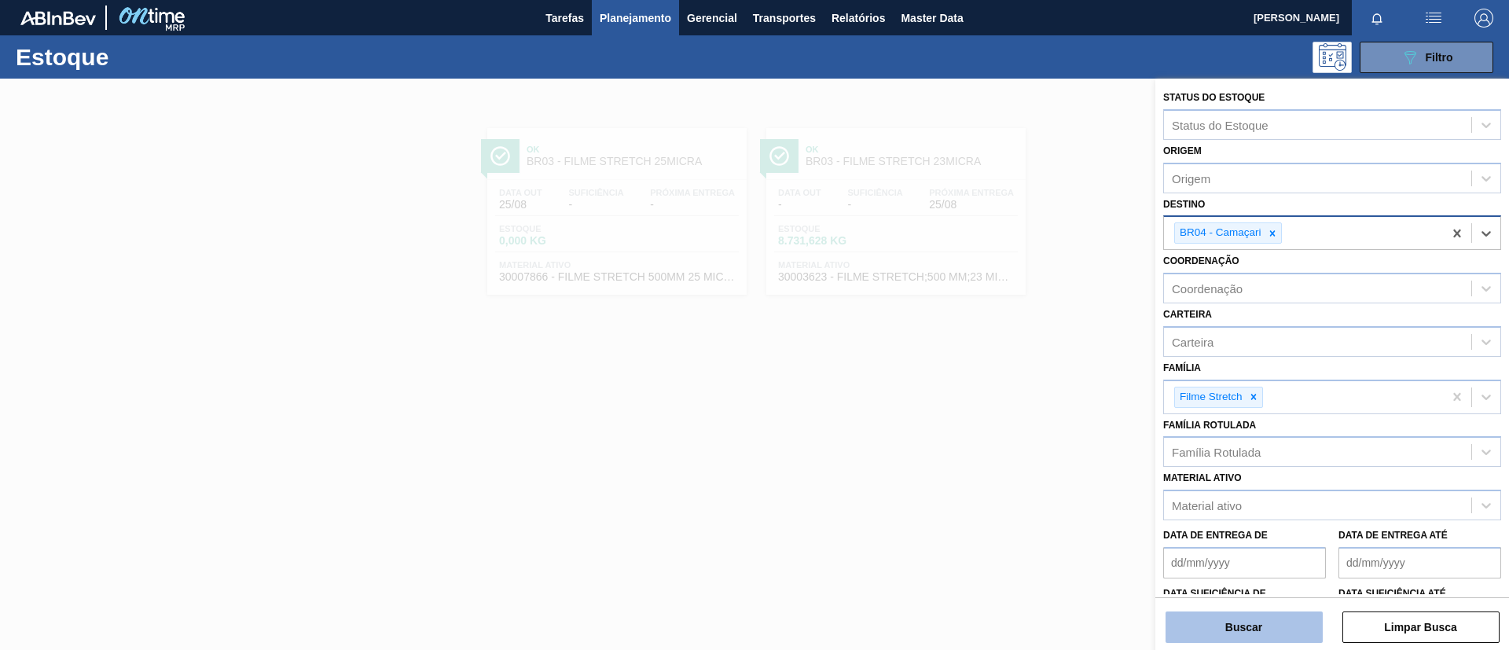
click at [1237, 617] on button "Buscar" at bounding box center [1244, 627] width 157 height 31
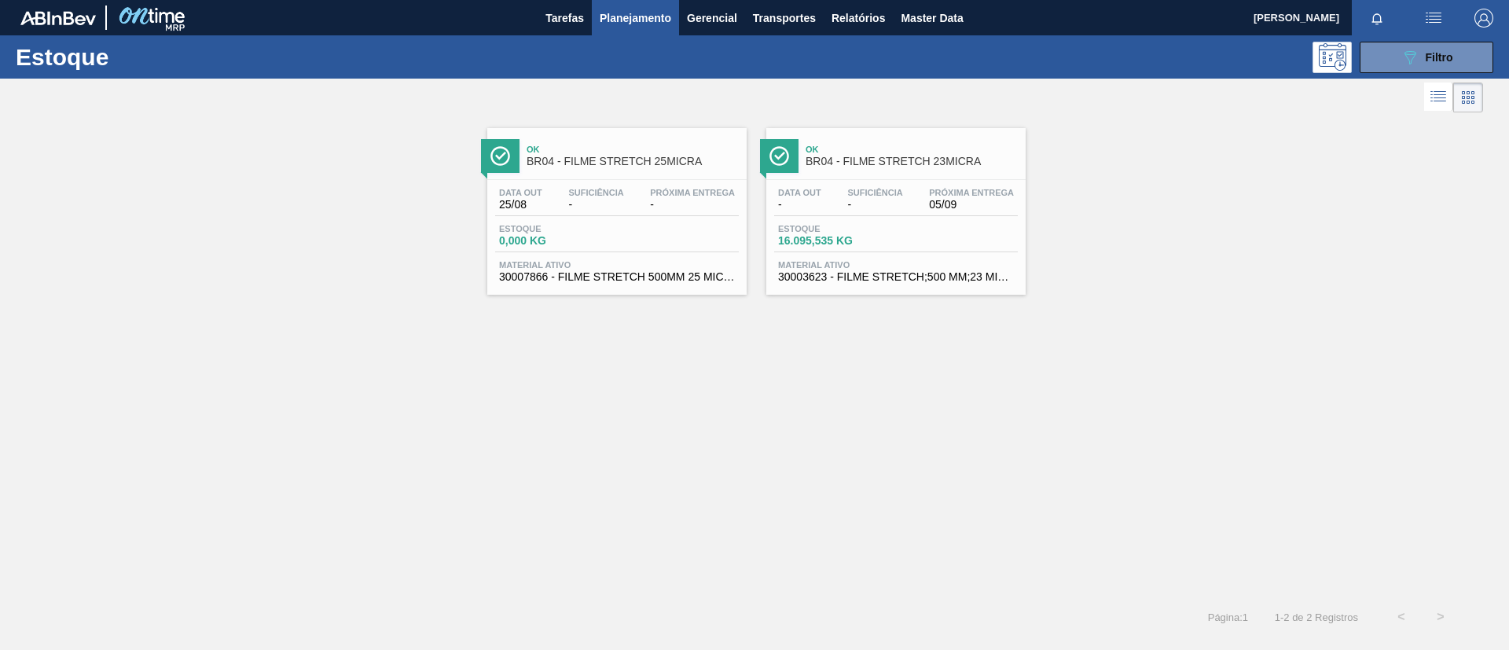
click at [917, 230] on div "Estoque 16.095,535 KG" at bounding box center [896, 238] width 244 height 28
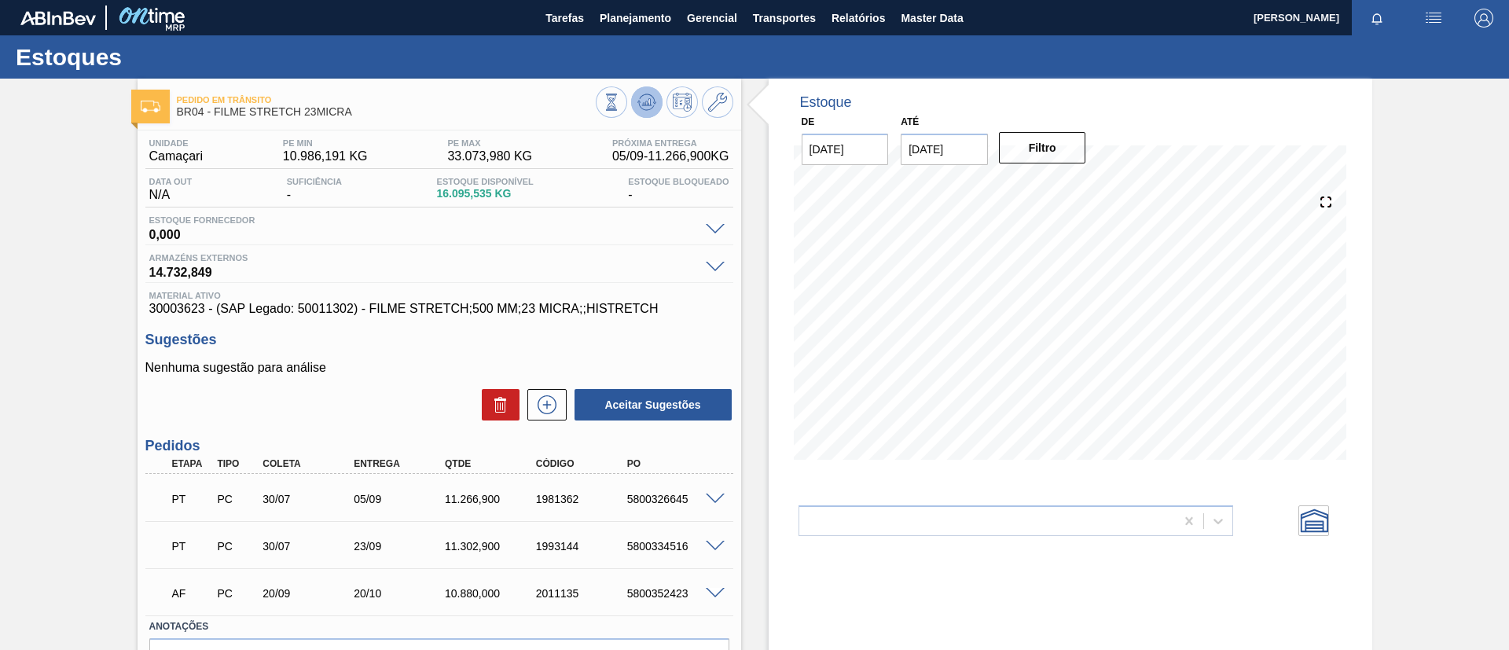
click at [642, 101] on icon at bounding box center [647, 102] width 19 height 19
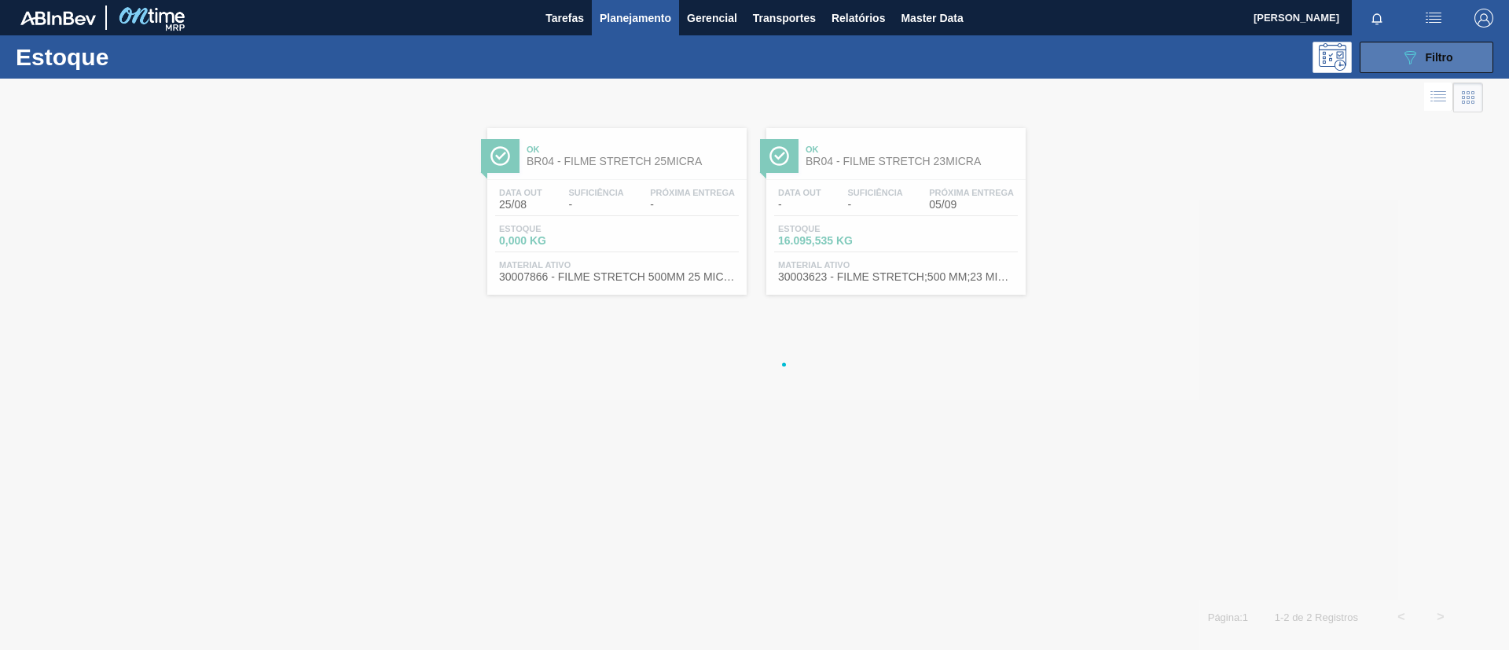
click at [1414, 53] on icon "089F7B8B-B2A5-4AFE-B5C0-19BA573D28AC" at bounding box center [1410, 57] width 19 height 19
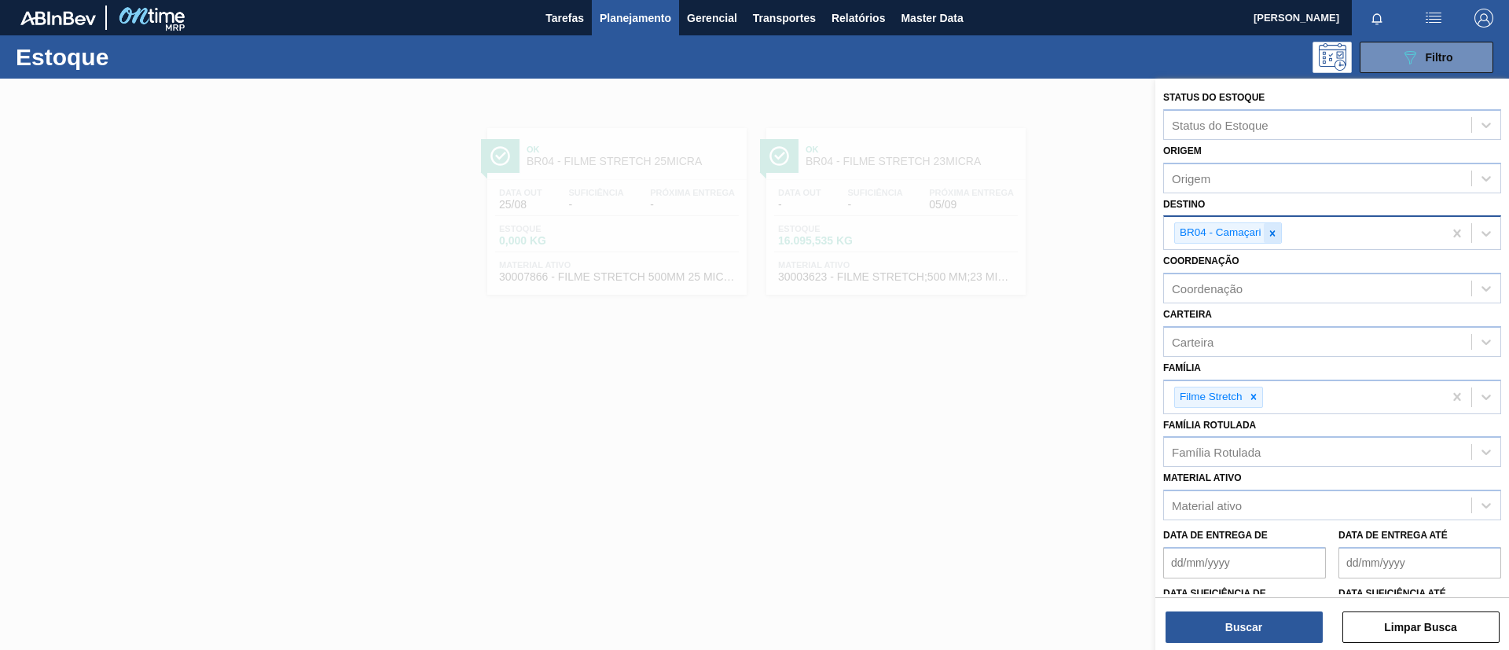
click at [1271, 229] on icon at bounding box center [1272, 233] width 11 height 11
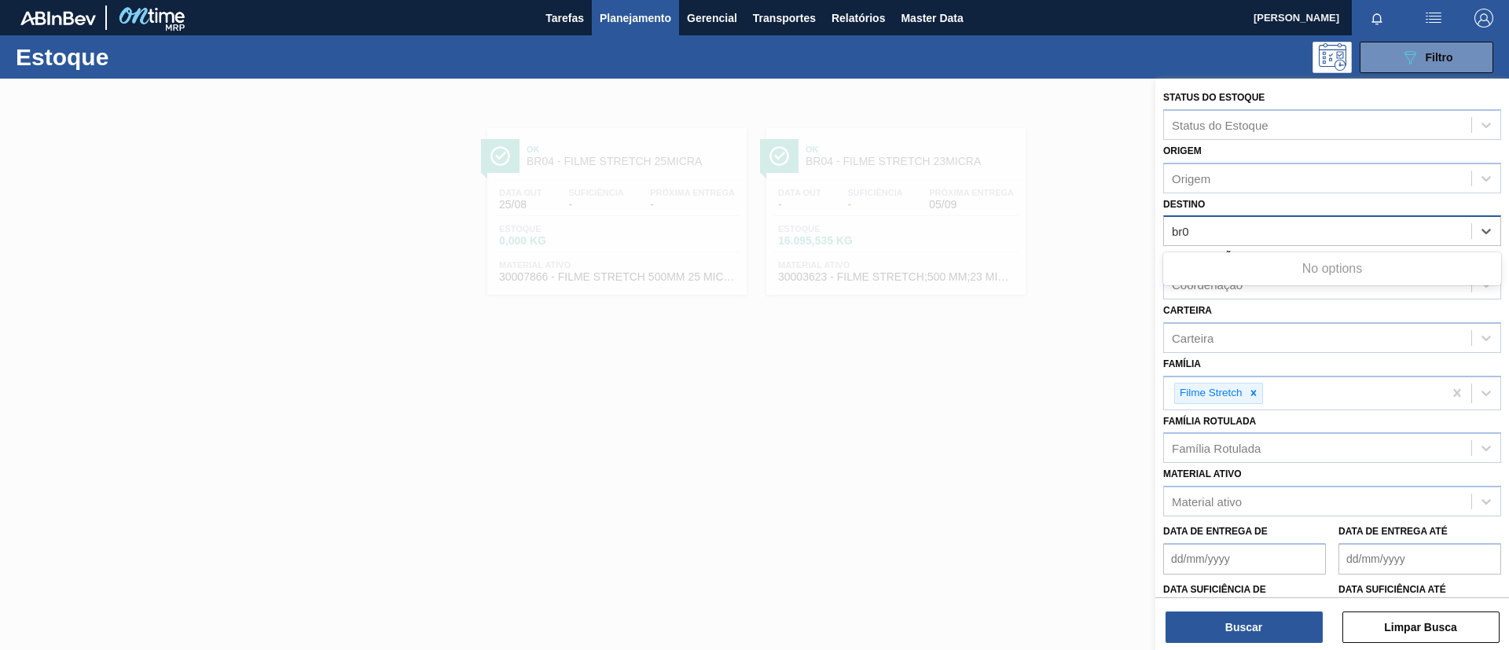
type input "br05"
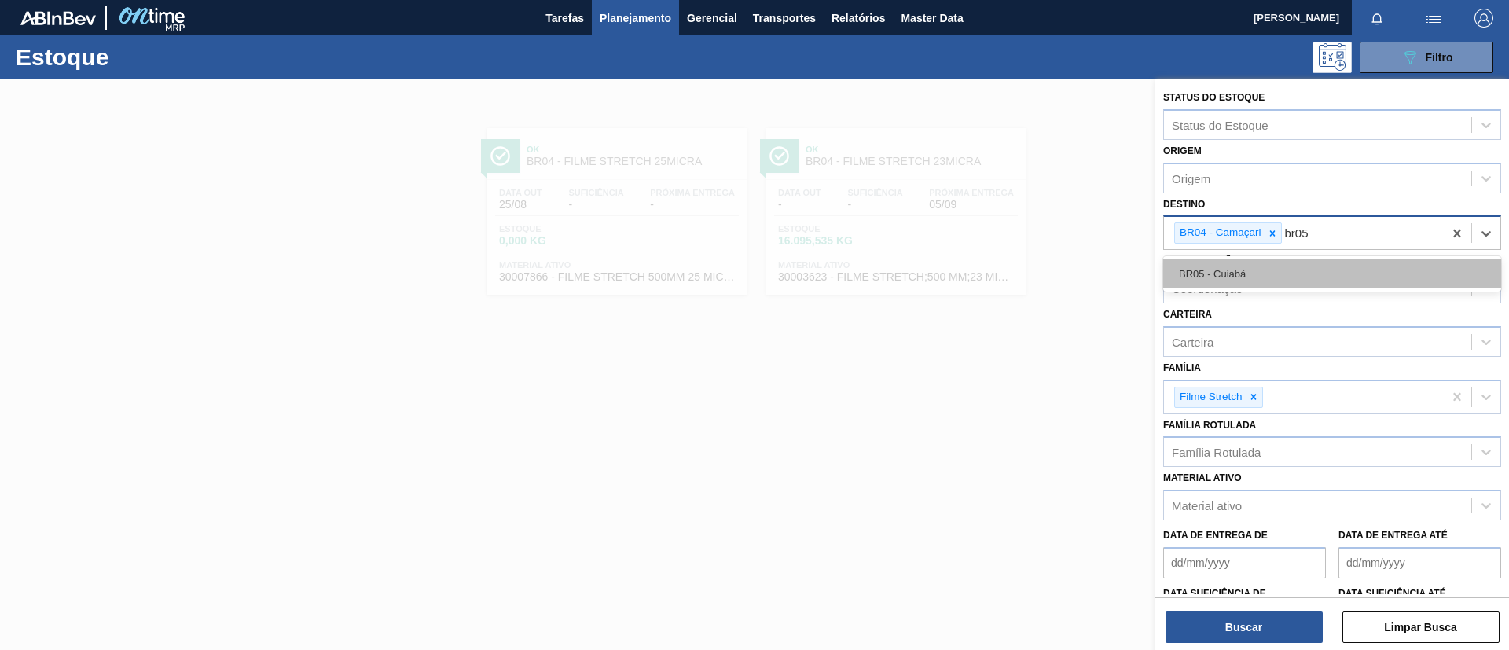
click at [1271, 269] on div "BR05 - Cuiabá" at bounding box center [1332, 273] width 338 height 29
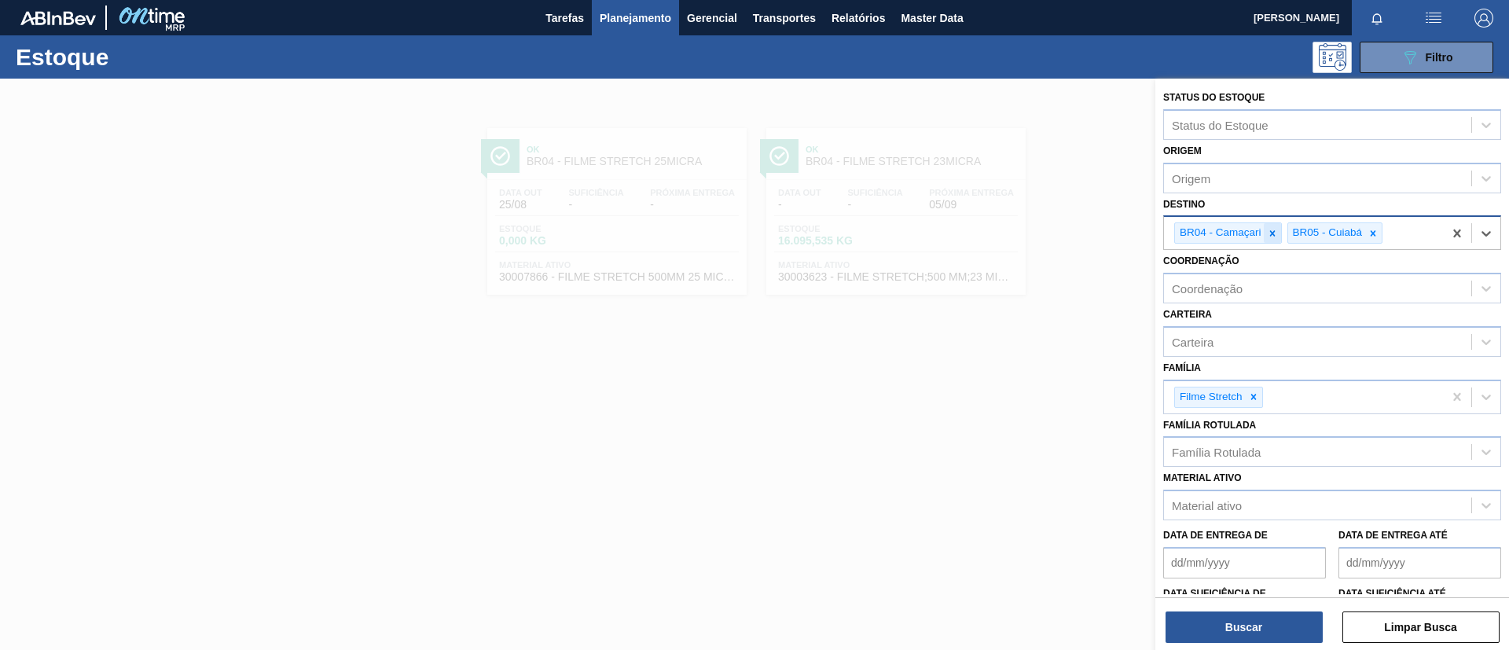
click at [1270, 238] on icon at bounding box center [1272, 233] width 11 height 11
click at [1251, 630] on button "Buscar" at bounding box center [1244, 627] width 157 height 31
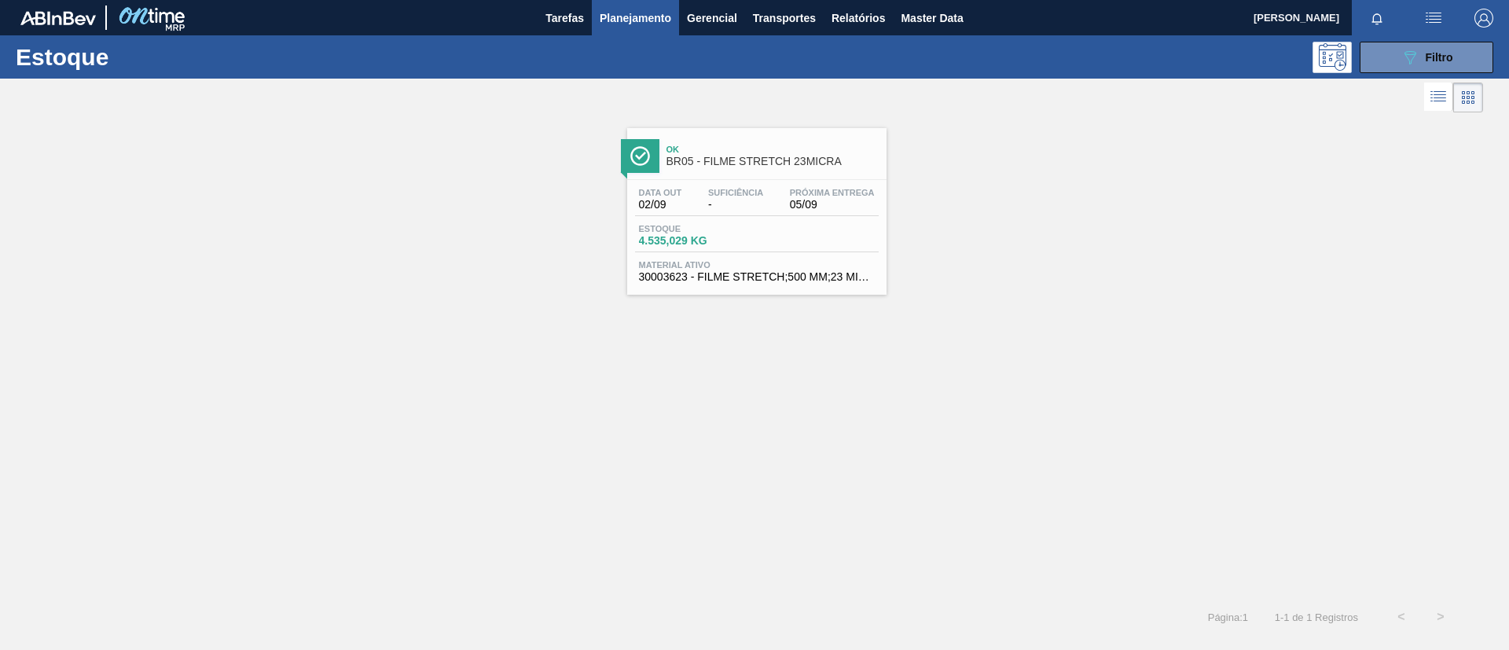
click at [730, 177] on div "Ok BR05 - FILME STRETCH 23MICRA Data out 02/09 Suficiência - Próxima Entrega 05…" at bounding box center [756, 211] width 259 height 167
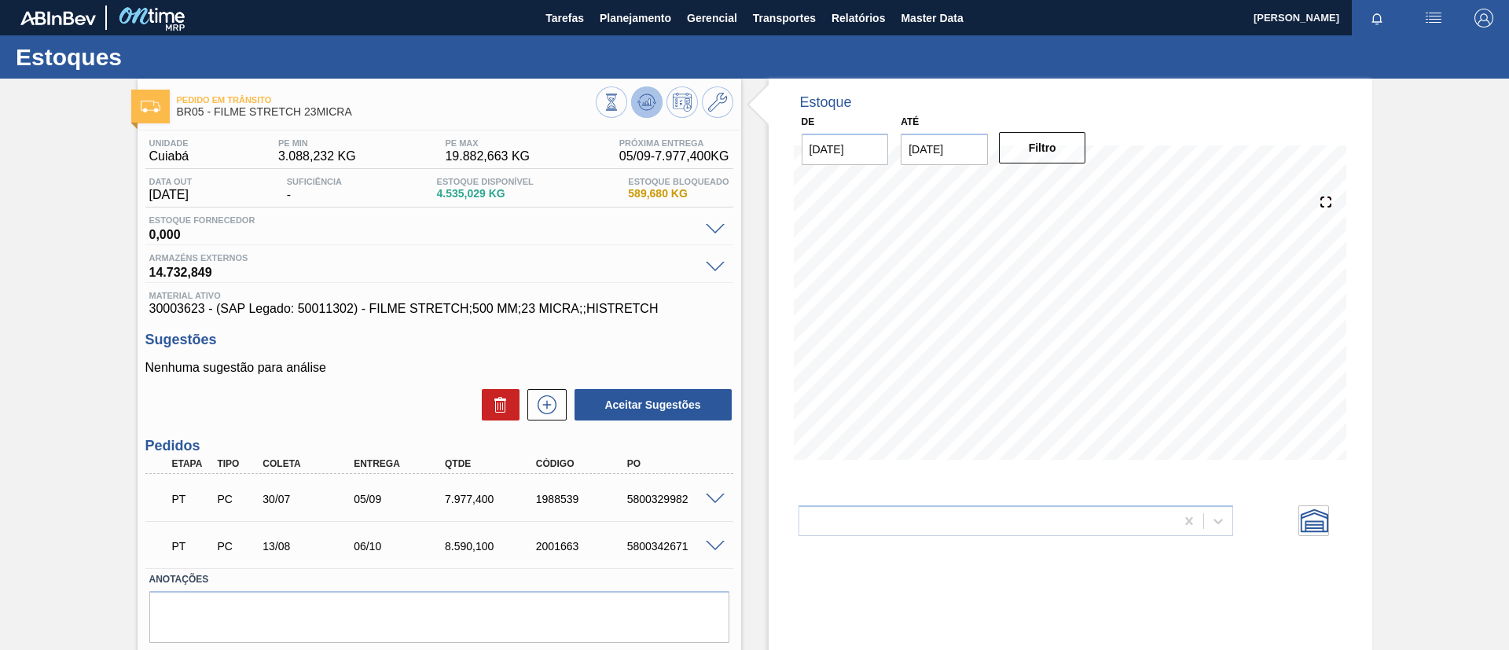
click at [644, 93] on icon at bounding box center [647, 102] width 19 height 19
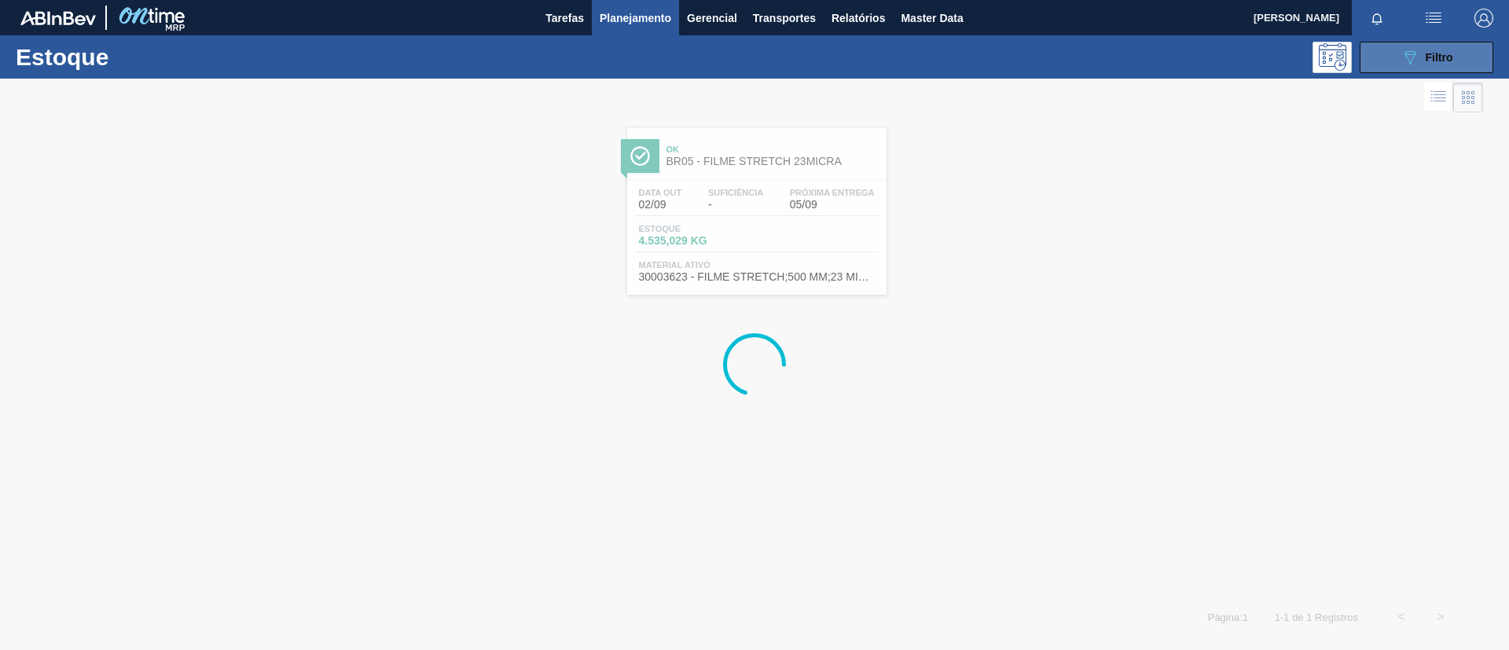
click at [1421, 52] on div "089F7B8B-B2A5-4AFE-B5C0-19BA573D28AC Filtro" at bounding box center [1427, 57] width 53 height 19
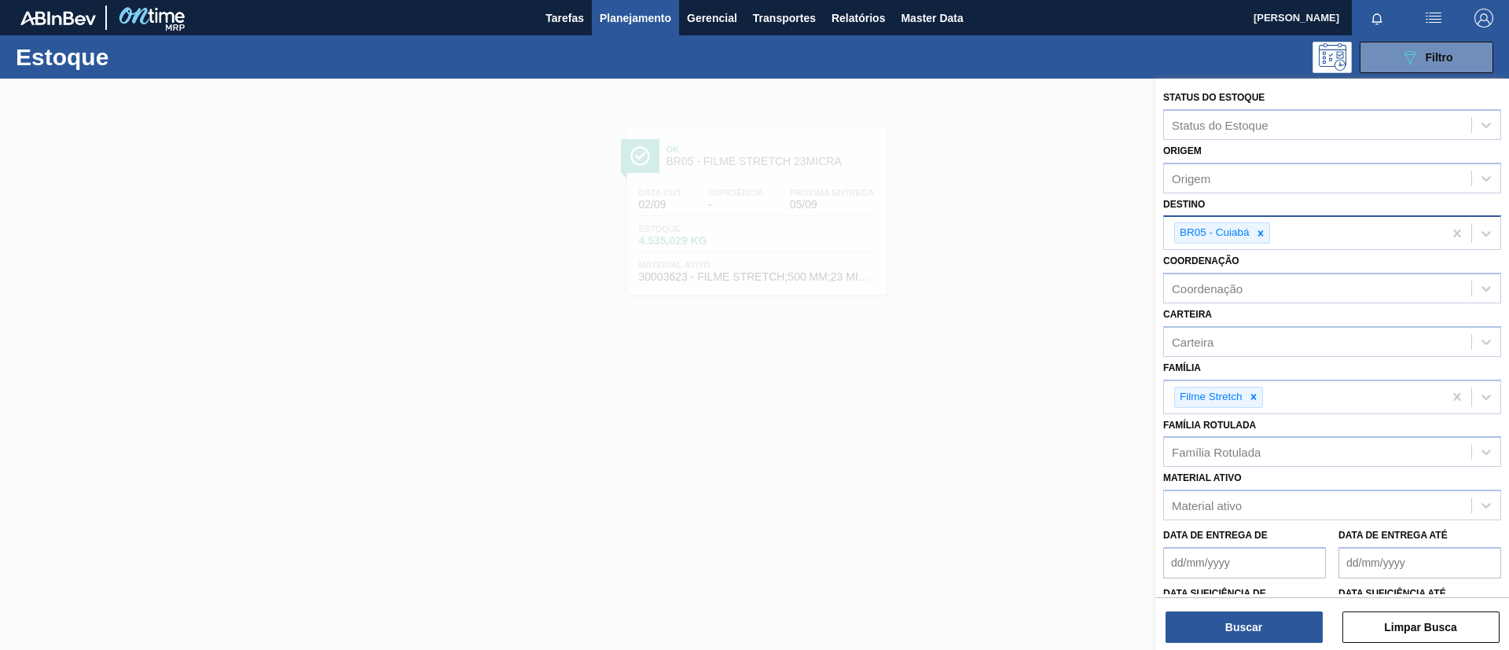
click at [1271, 226] on div "BR05 - Cuiabá" at bounding box center [1303, 233] width 279 height 32
click at [1258, 233] on icon at bounding box center [1260, 233] width 11 height 11
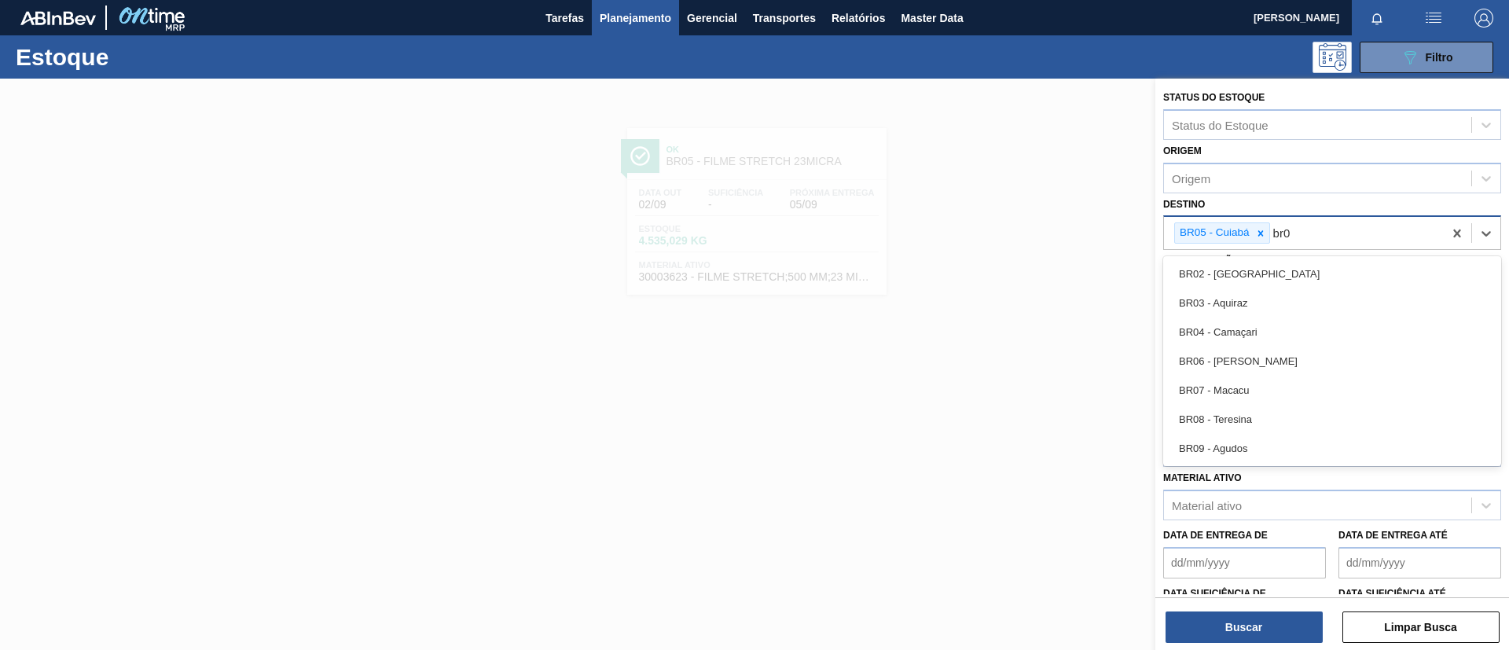
type input "br07"
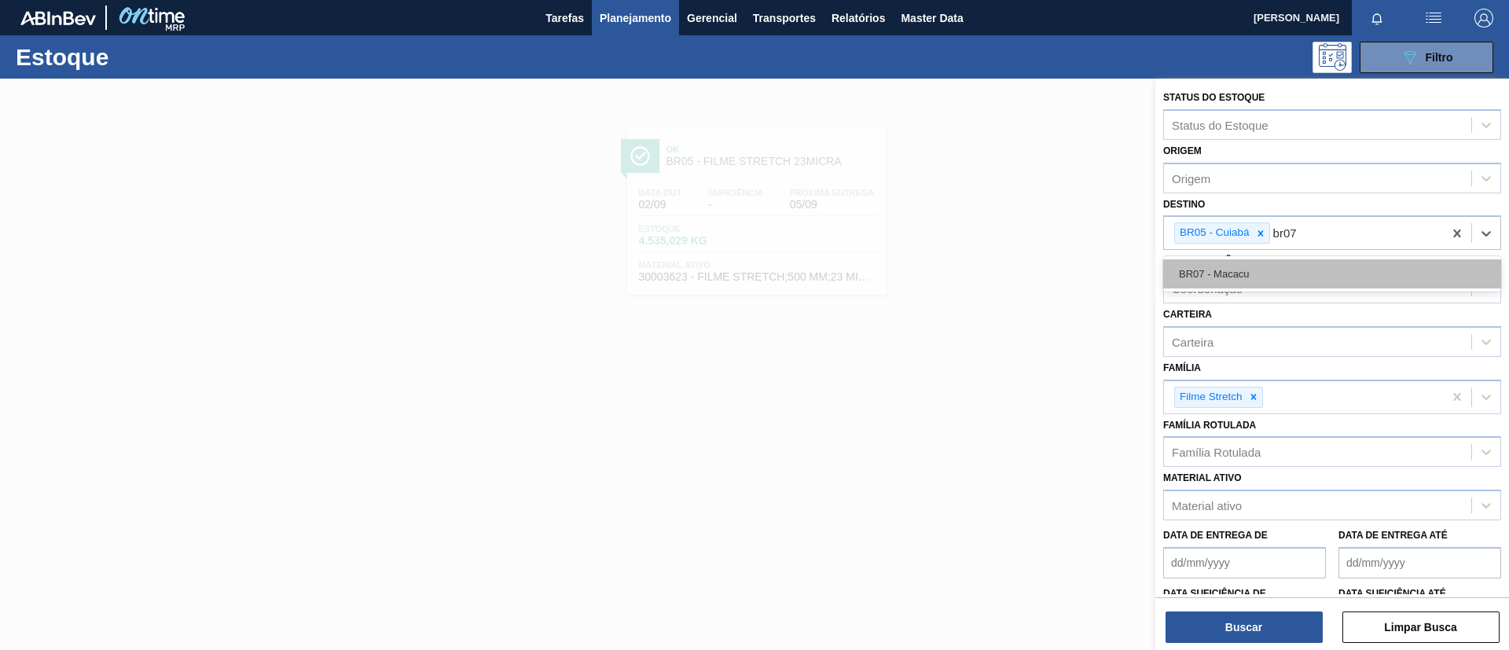
click at [1266, 263] on div "BR07 - Macacu" at bounding box center [1332, 273] width 338 height 29
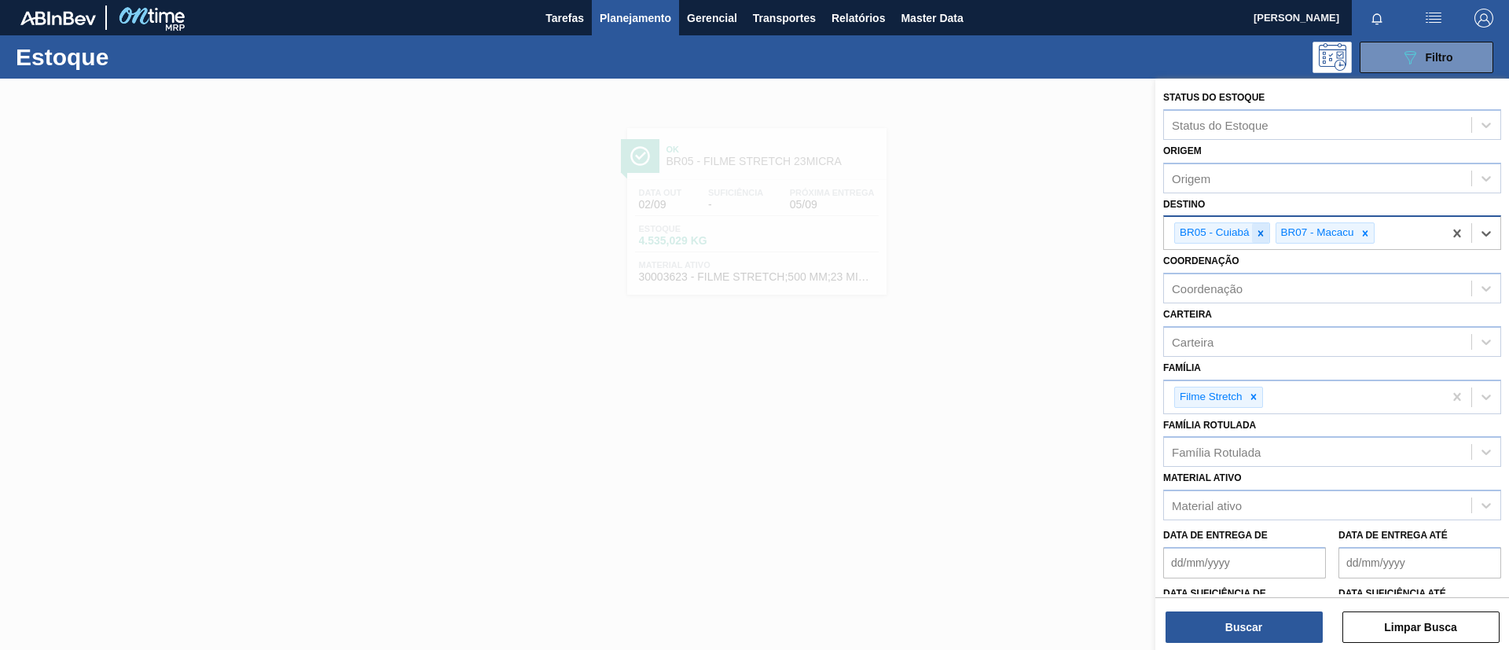
click at [1259, 231] on icon at bounding box center [1261, 233] width 6 height 6
click at [1237, 626] on button "Buscar" at bounding box center [1244, 627] width 157 height 31
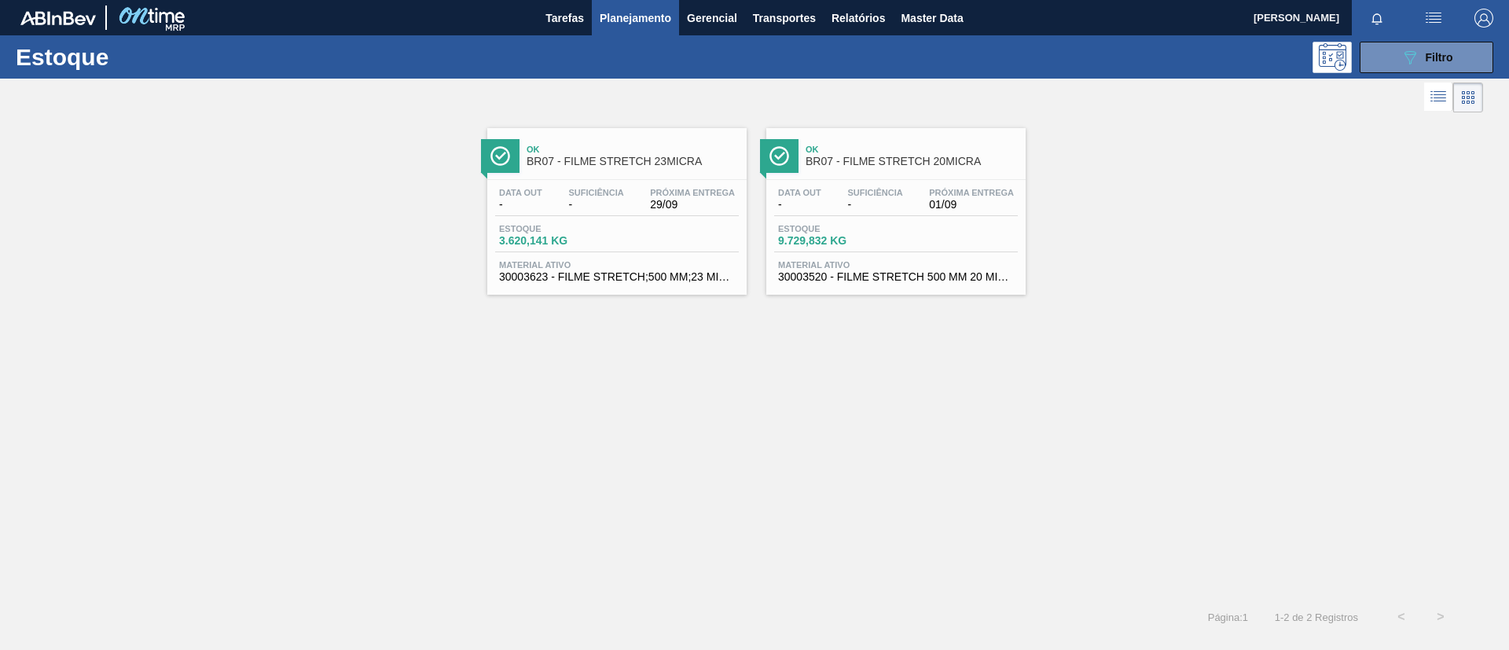
click at [720, 164] on span "BR07 - FILME STRETCH 23MICRA" at bounding box center [633, 162] width 212 height 12
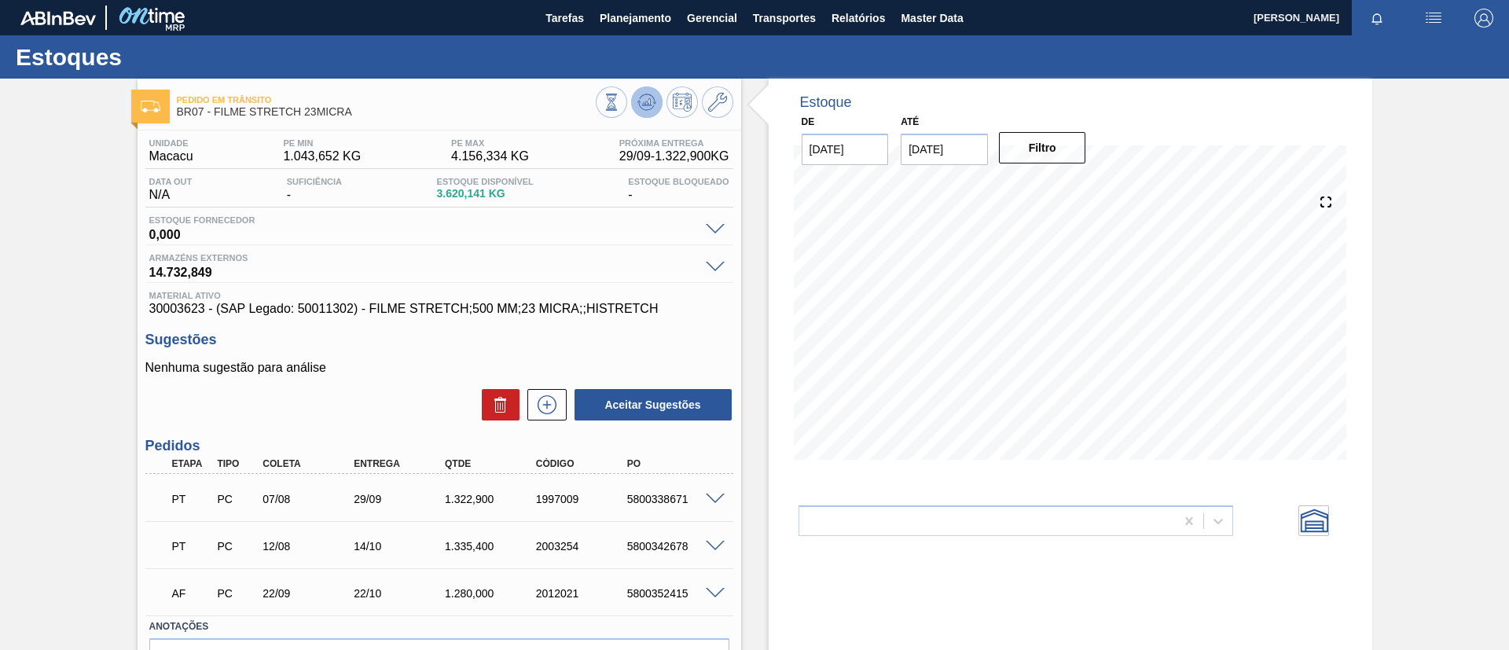
click at [643, 94] on icon at bounding box center [647, 98] width 16 height 9
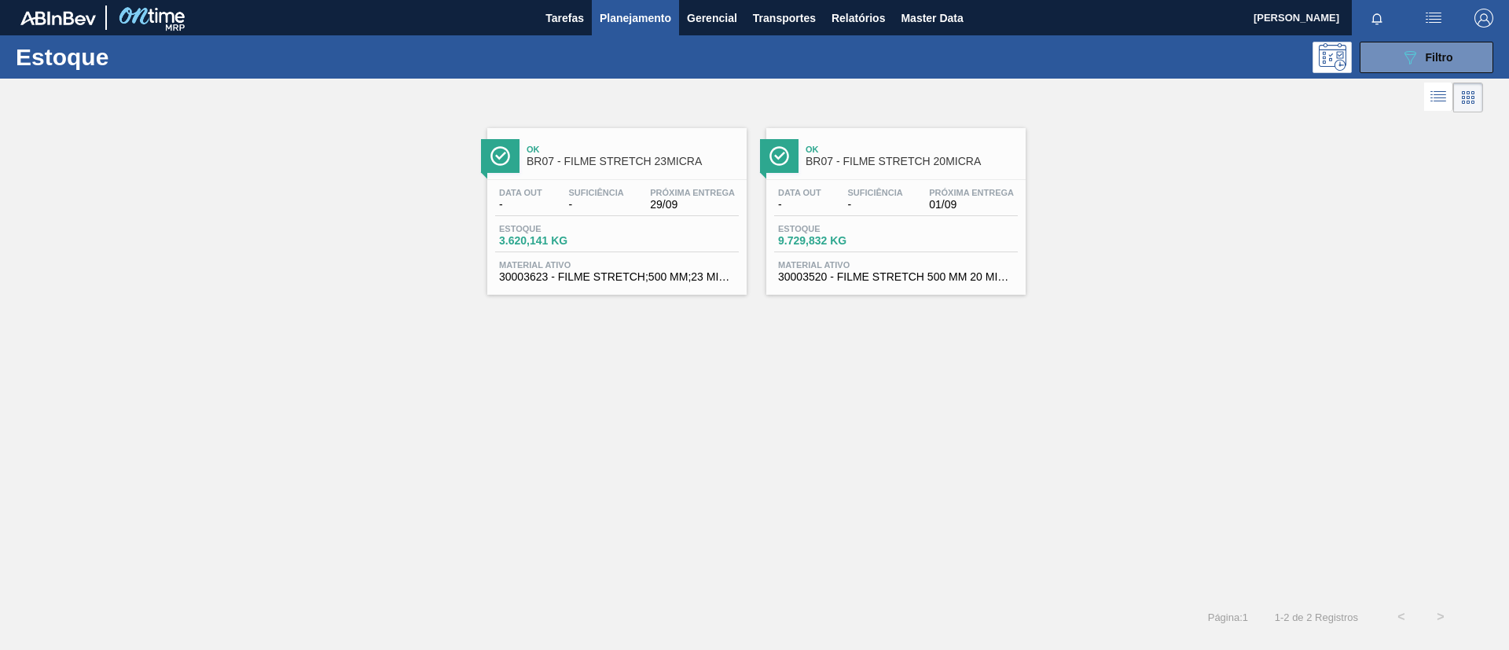
click at [916, 162] on span "BR07 - FILME STRETCH 20MICRA" at bounding box center [912, 162] width 212 height 12
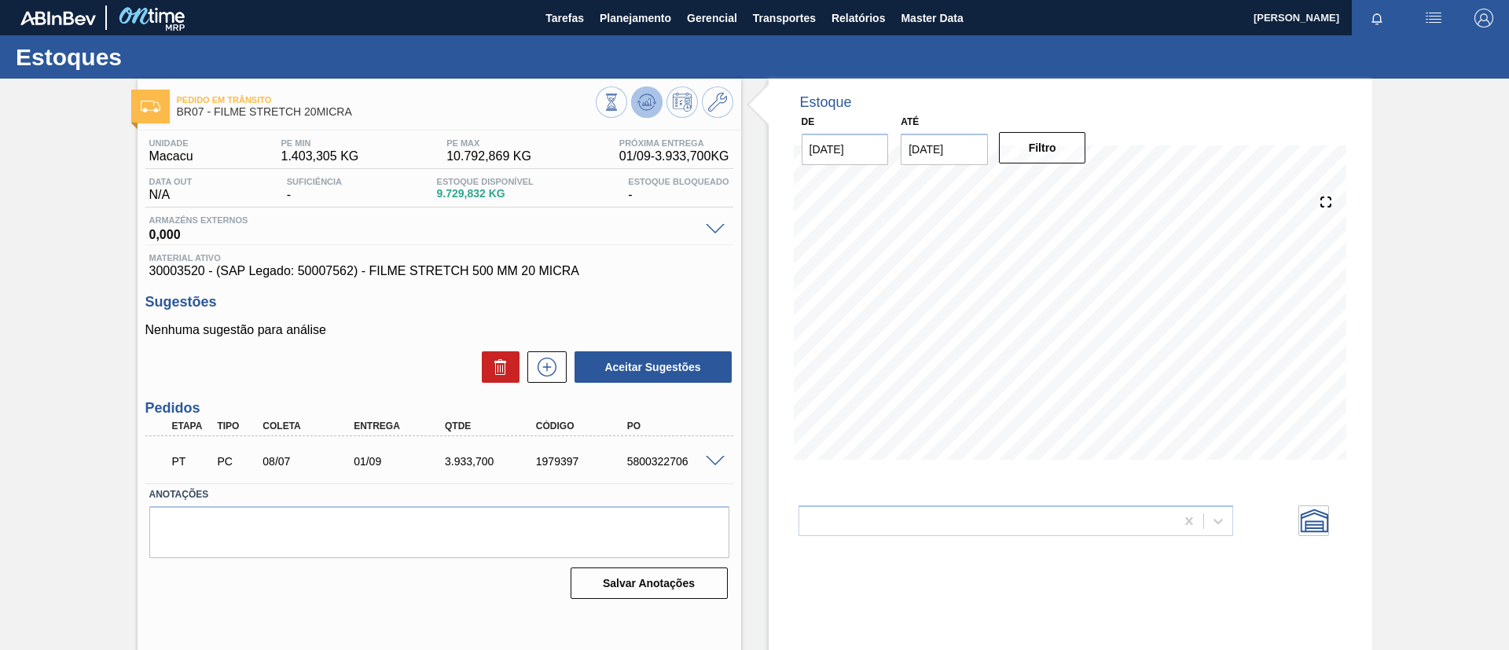
click at [647, 107] on icon at bounding box center [647, 102] width 19 height 19
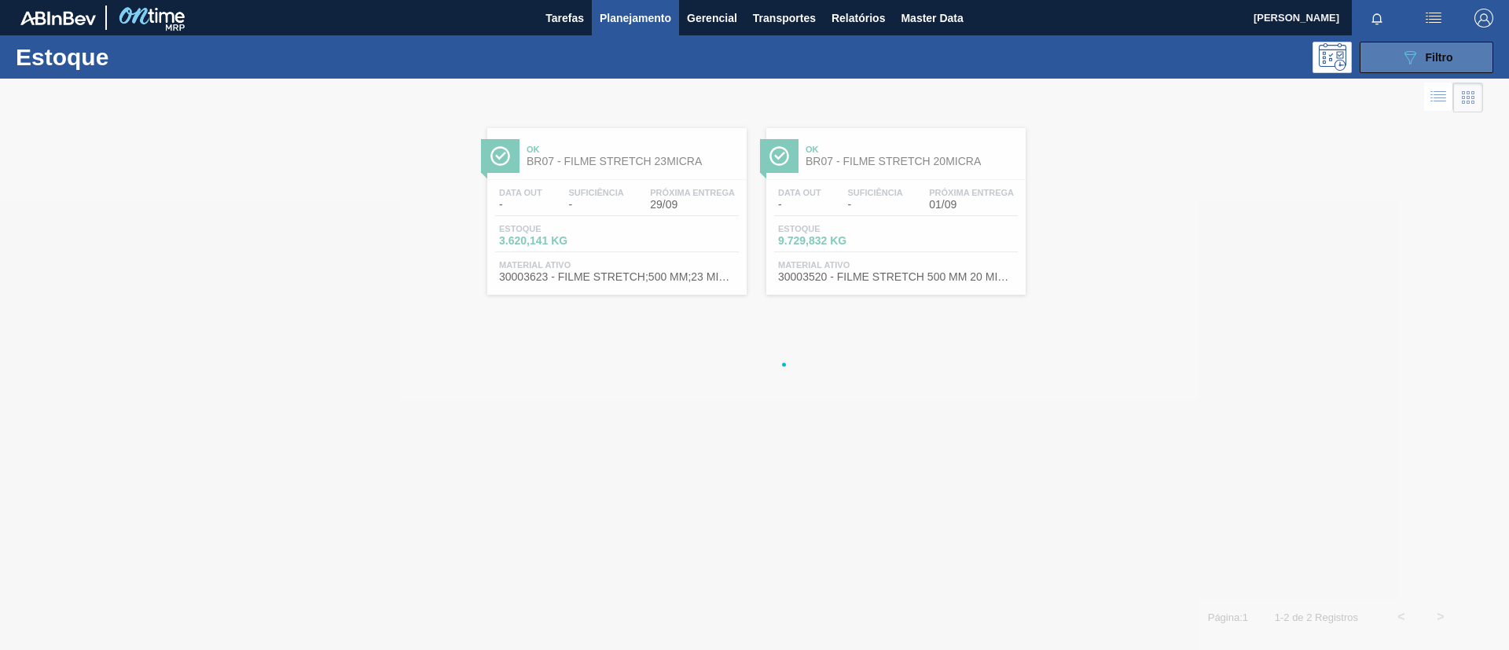
click at [1421, 67] on button "089F7B8B-B2A5-4AFE-B5C0-19BA573D28AC Filtro" at bounding box center [1427, 57] width 134 height 31
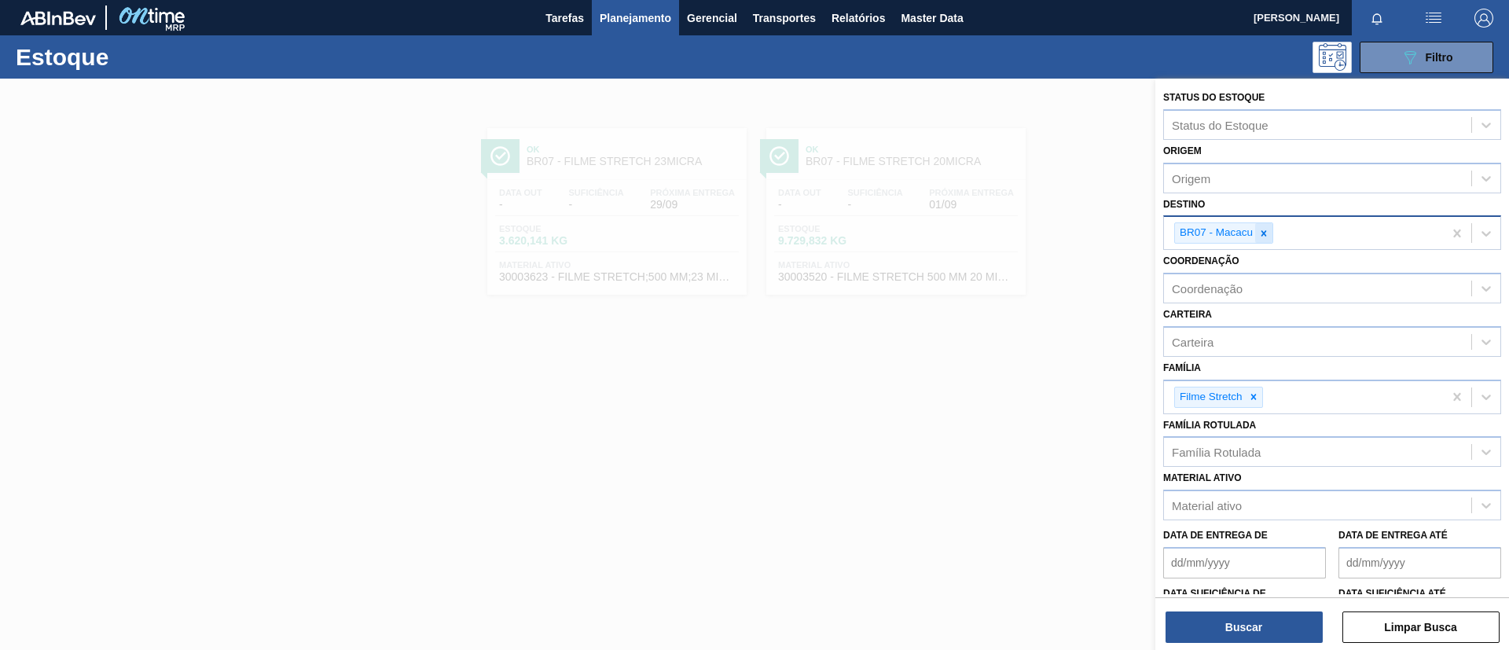
click at [1259, 234] on icon at bounding box center [1264, 233] width 11 height 11
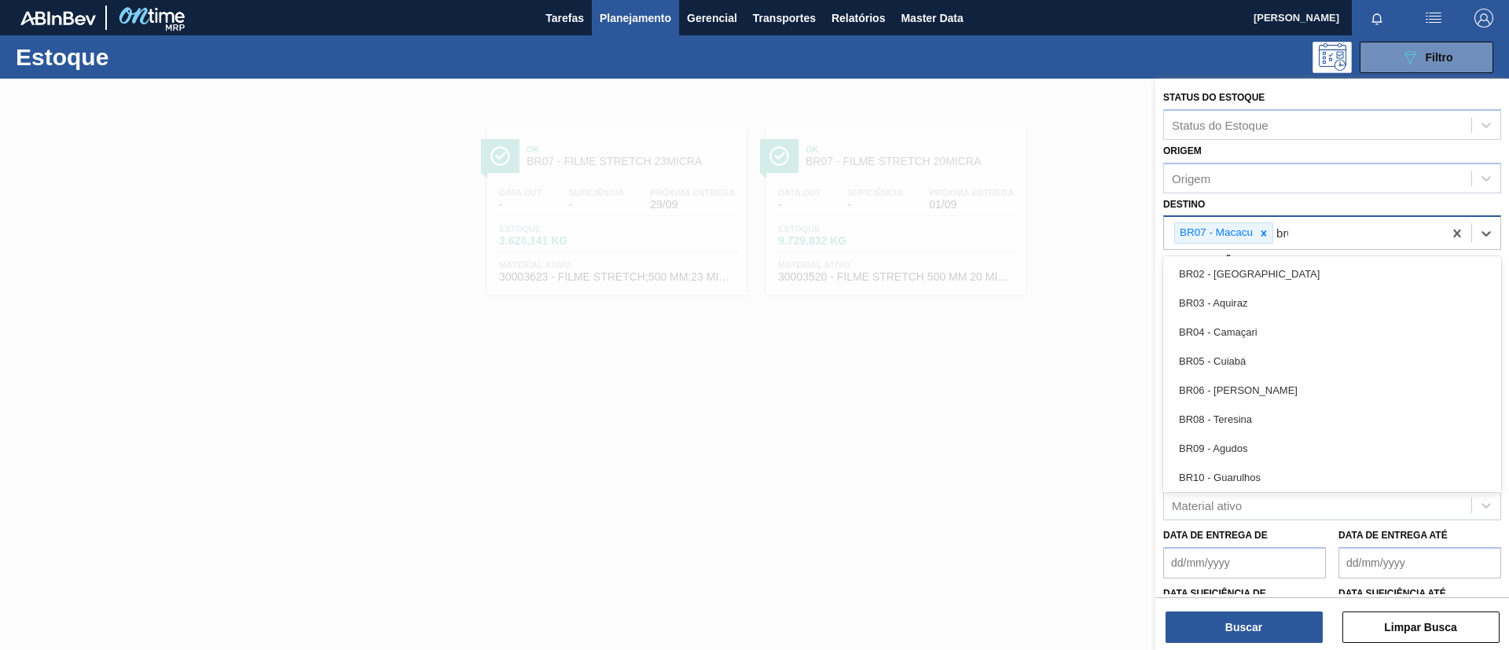
type input "br08"
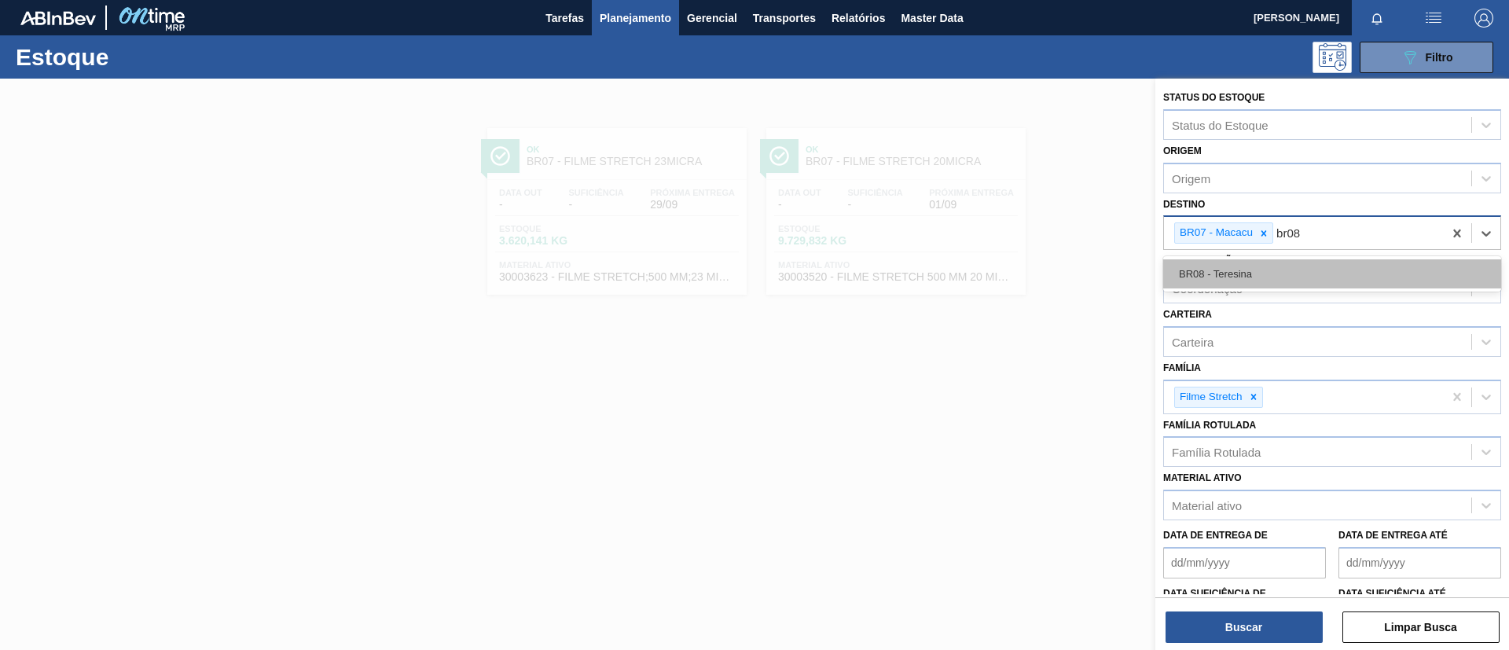
click at [1262, 273] on div "BR08 - Teresina" at bounding box center [1332, 273] width 338 height 29
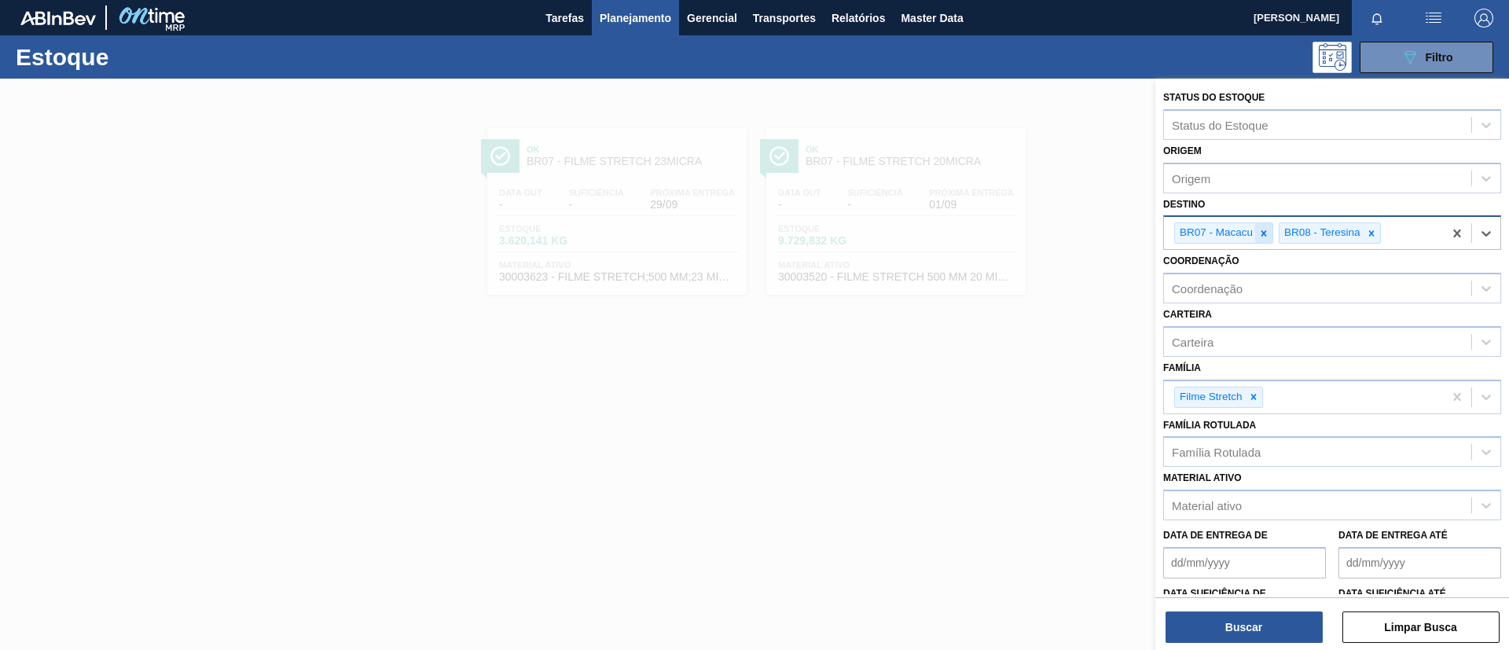
click at [1264, 234] on icon at bounding box center [1264, 233] width 11 height 11
click at [1228, 625] on button "Buscar" at bounding box center [1244, 627] width 157 height 31
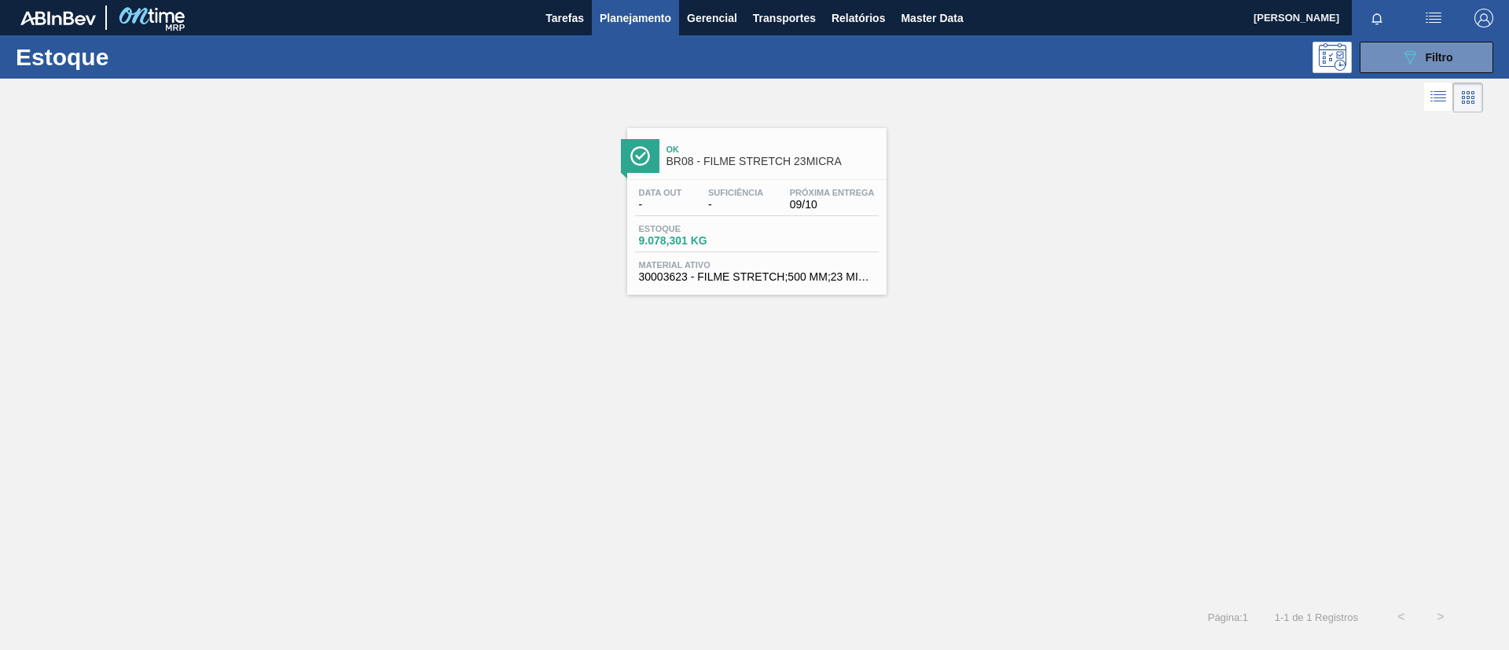
click at [719, 152] on span "Ok" at bounding box center [773, 149] width 212 height 9
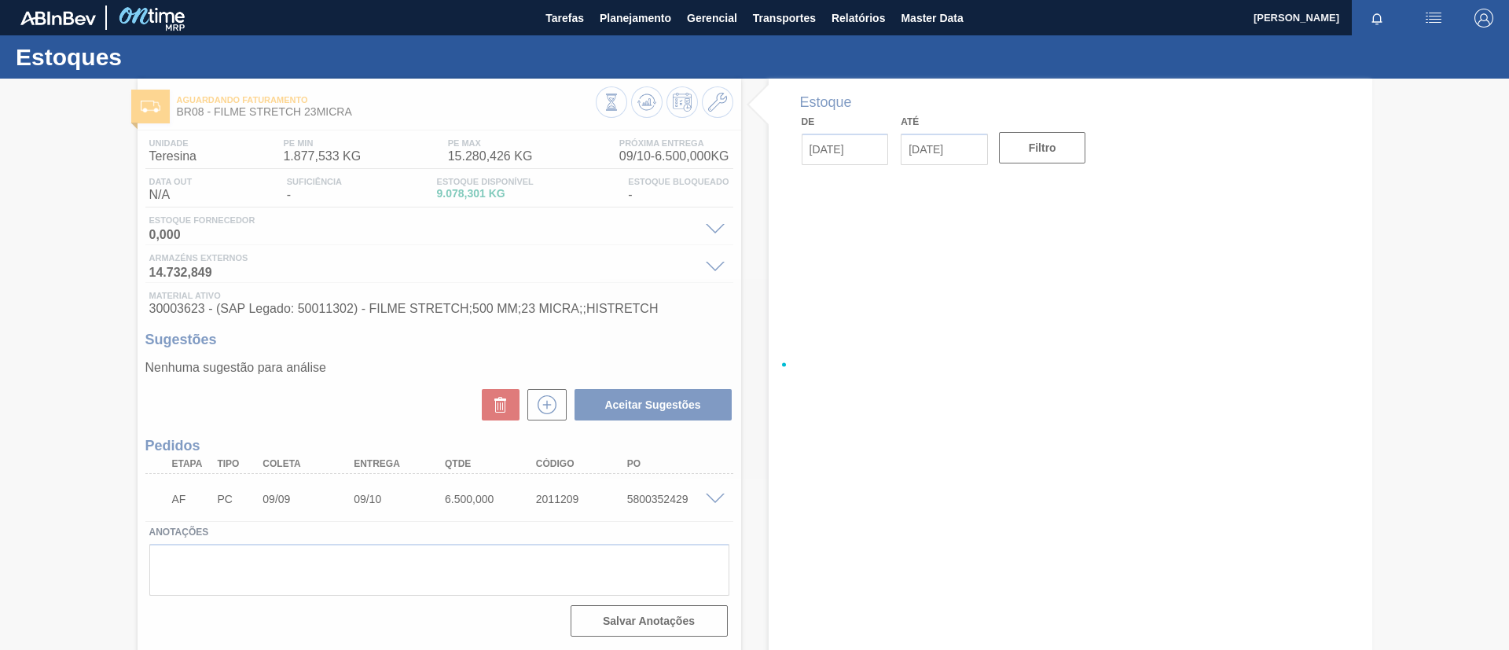
click at [643, 97] on div at bounding box center [754, 364] width 1509 height 571
click at [645, 97] on div at bounding box center [754, 364] width 1509 height 571
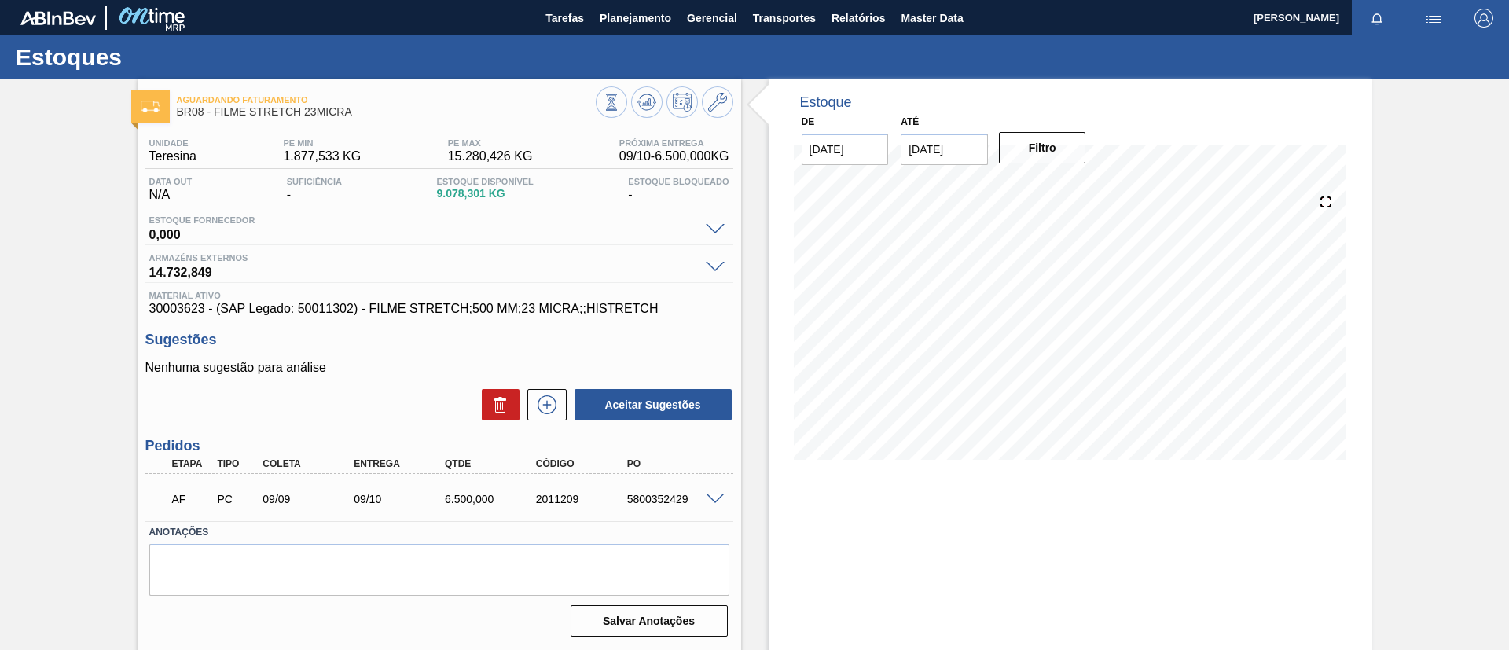
click at [645, 97] on icon at bounding box center [647, 102] width 19 height 19
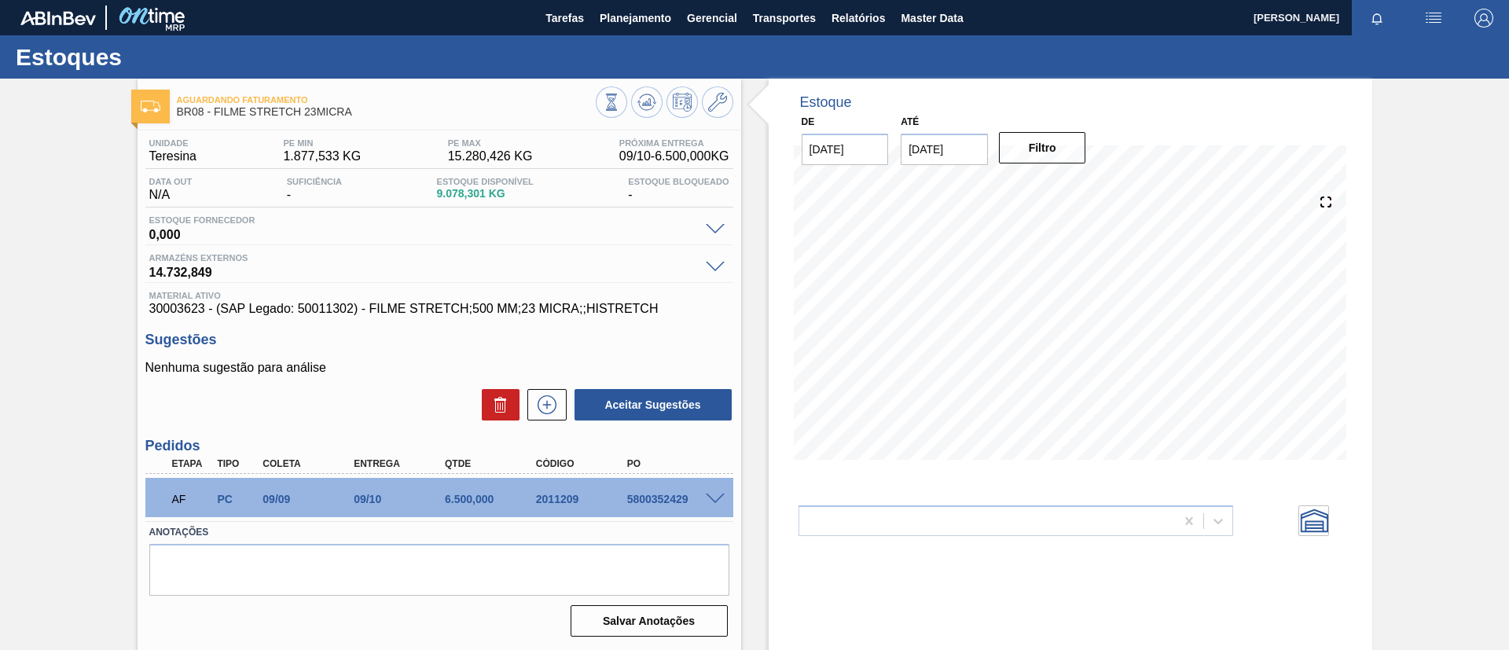
drag, startPoint x: 371, startPoint y: 15, endPoint x: 0, endPoint y: 122, distance: 386.1
click at [0, 122] on div "Aguardando Faturamento BR08 - FILME STRETCH 23MICRA Unidade Teresina PE MIN 1.8…" at bounding box center [754, 377] width 1509 height 597
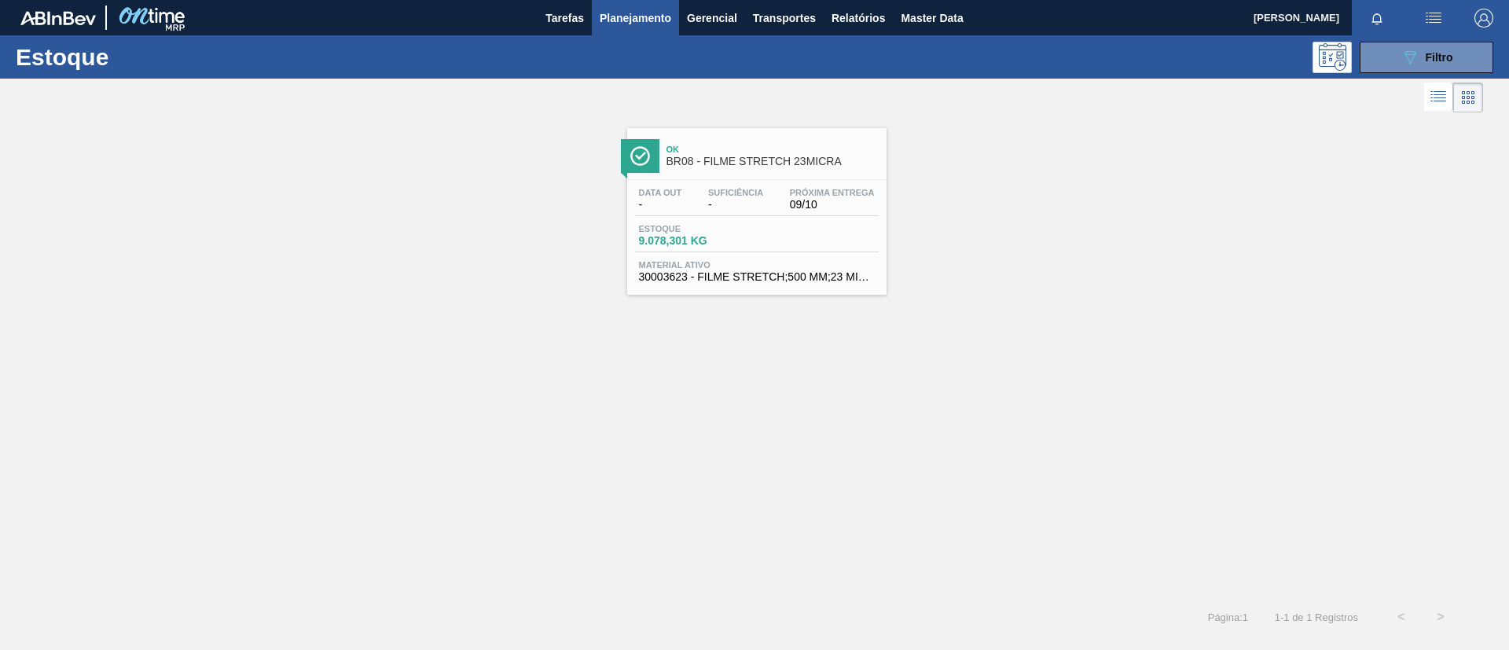
click at [1436, 72] on div "Estoque 089F7B8B-B2A5-4AFE-B5C0-19BA573D28AC Filtro" at bounding box center [754, 56] width 1509 height 43
click at [1437, 69] on button "089F7B8B-B2A5-4AFE-B5C0-19BA573D28AC Filtro" at bounding box center [1427, 57] width 134 height 31
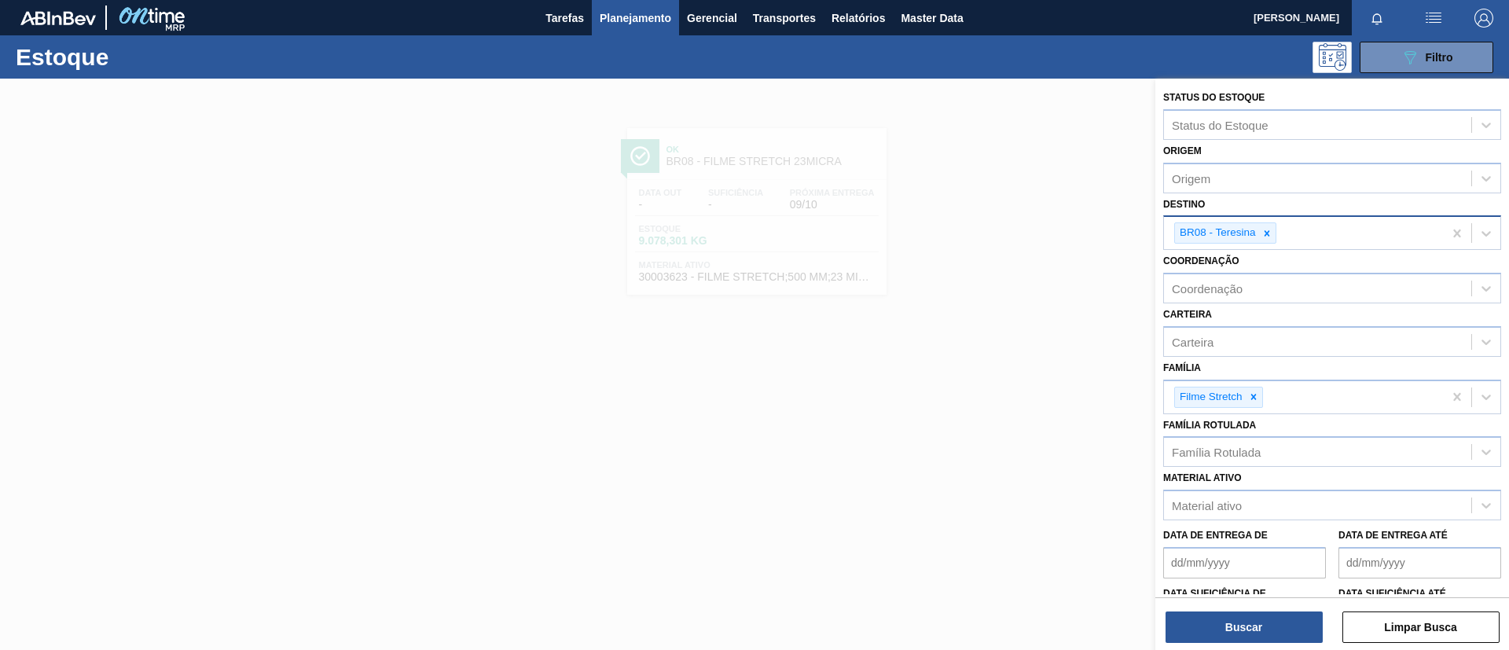
click at [1277, 230] on div "BR08 - Teresina" at bounding box center [1303, 233] width 279 height 32
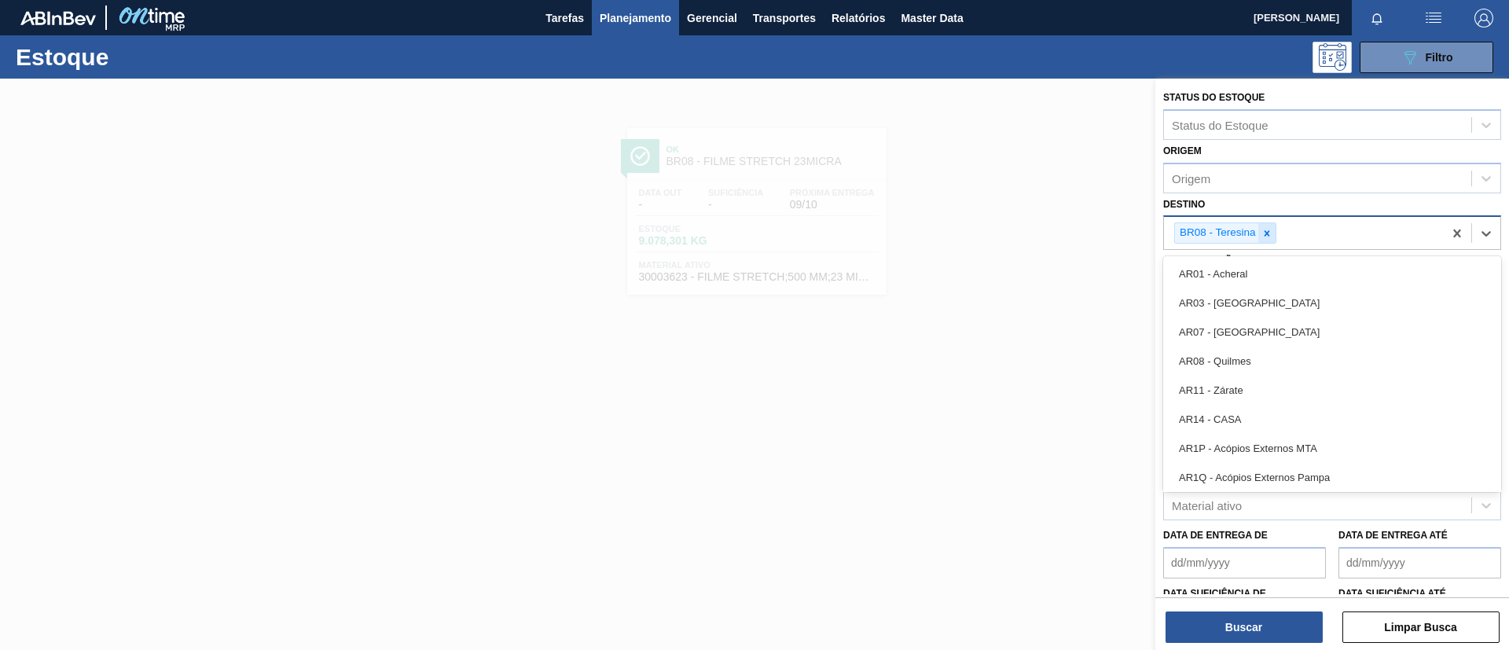
click at [1270, 232] on icon at bounding box center [1267, 233] width 11 height 11
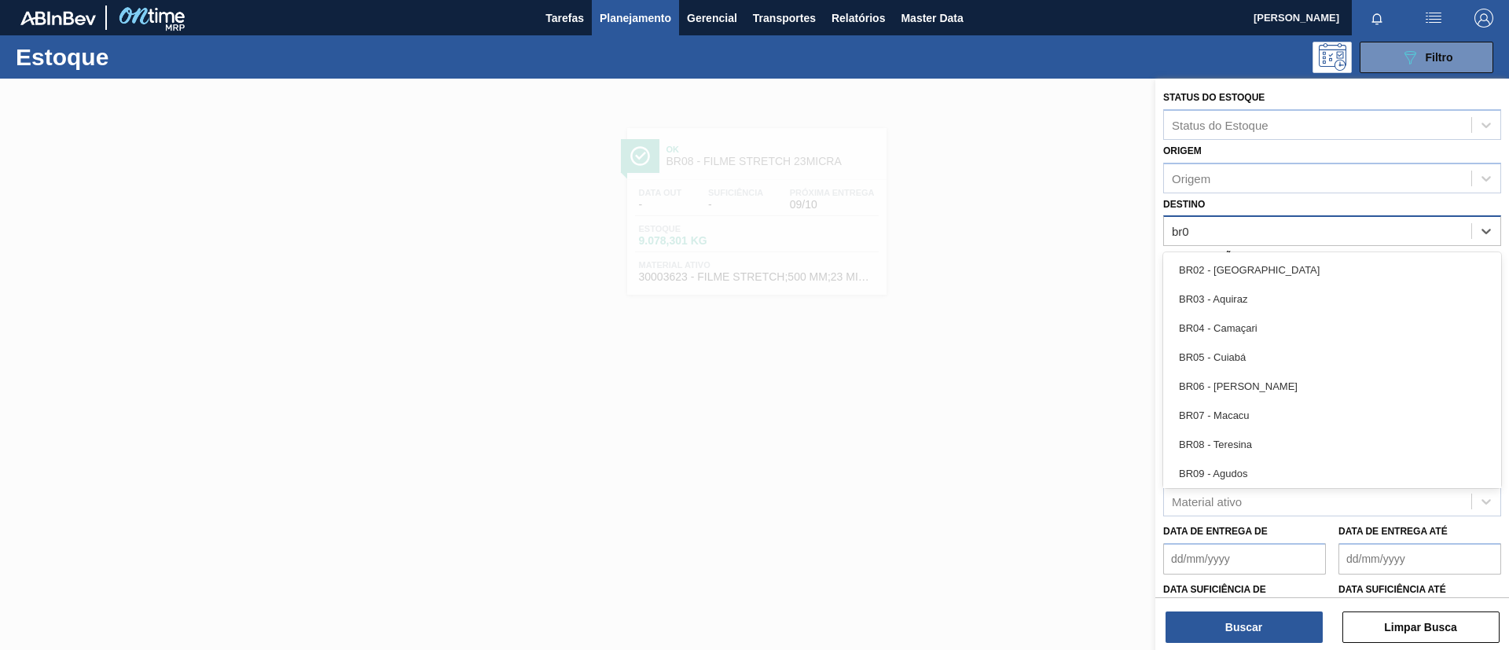
type input "br09"
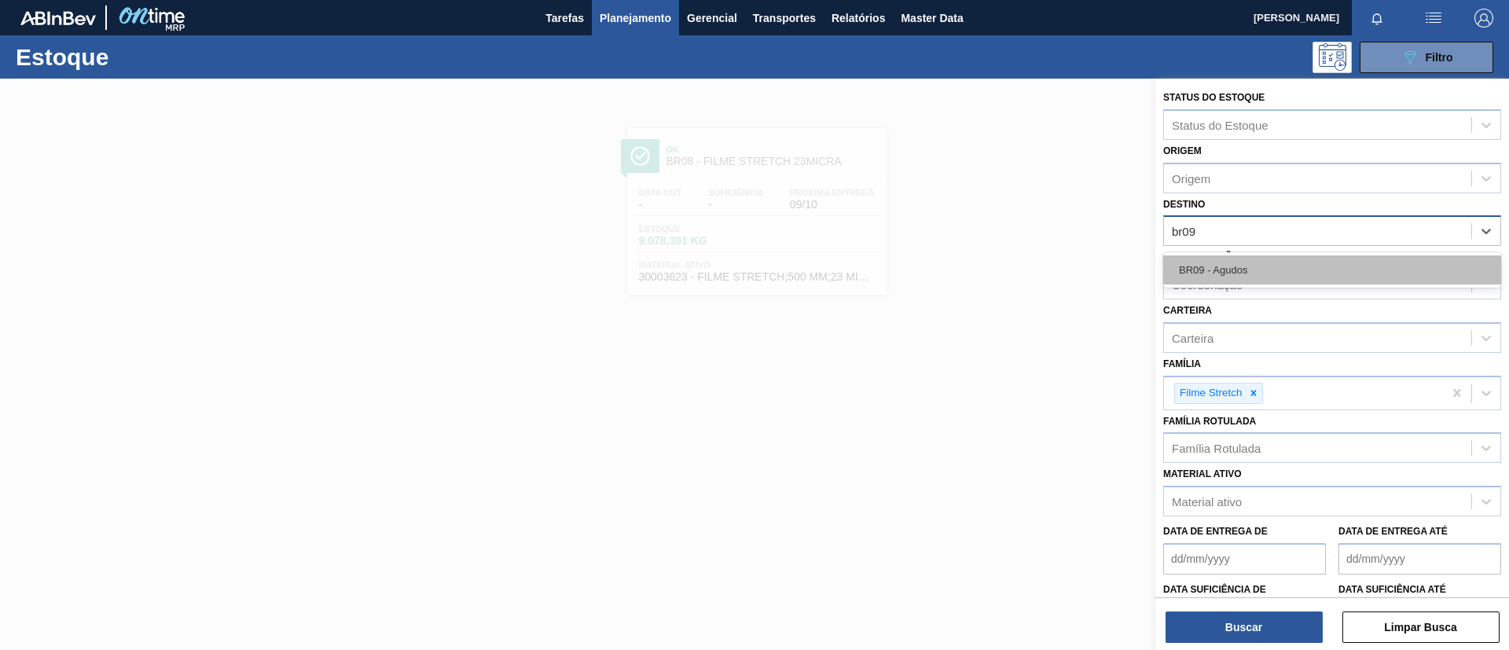
click at [1288, 258] on div "BR09 - Agudos" at bounding box center [1332, 269] width 338 height 29
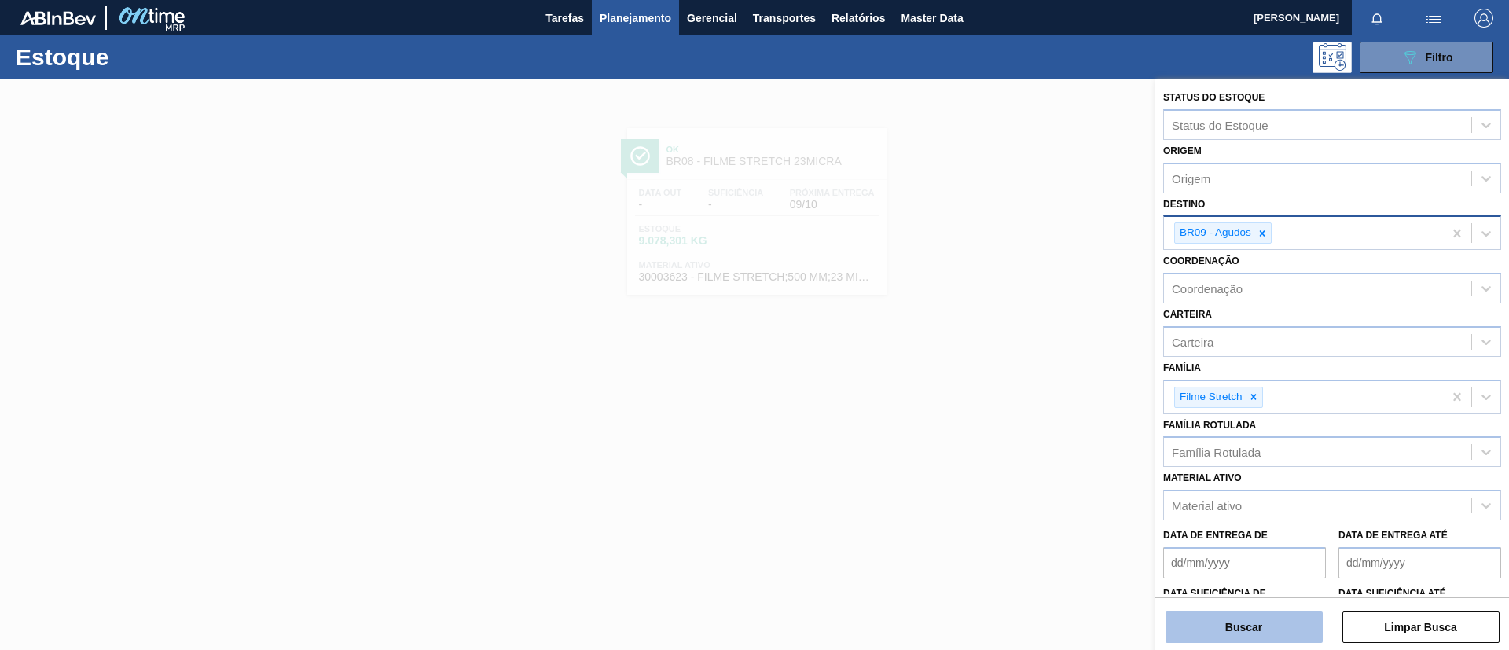
click at [1224, 639] on button "Buscar" at bounding box center [1244, 627] width 157 height 31
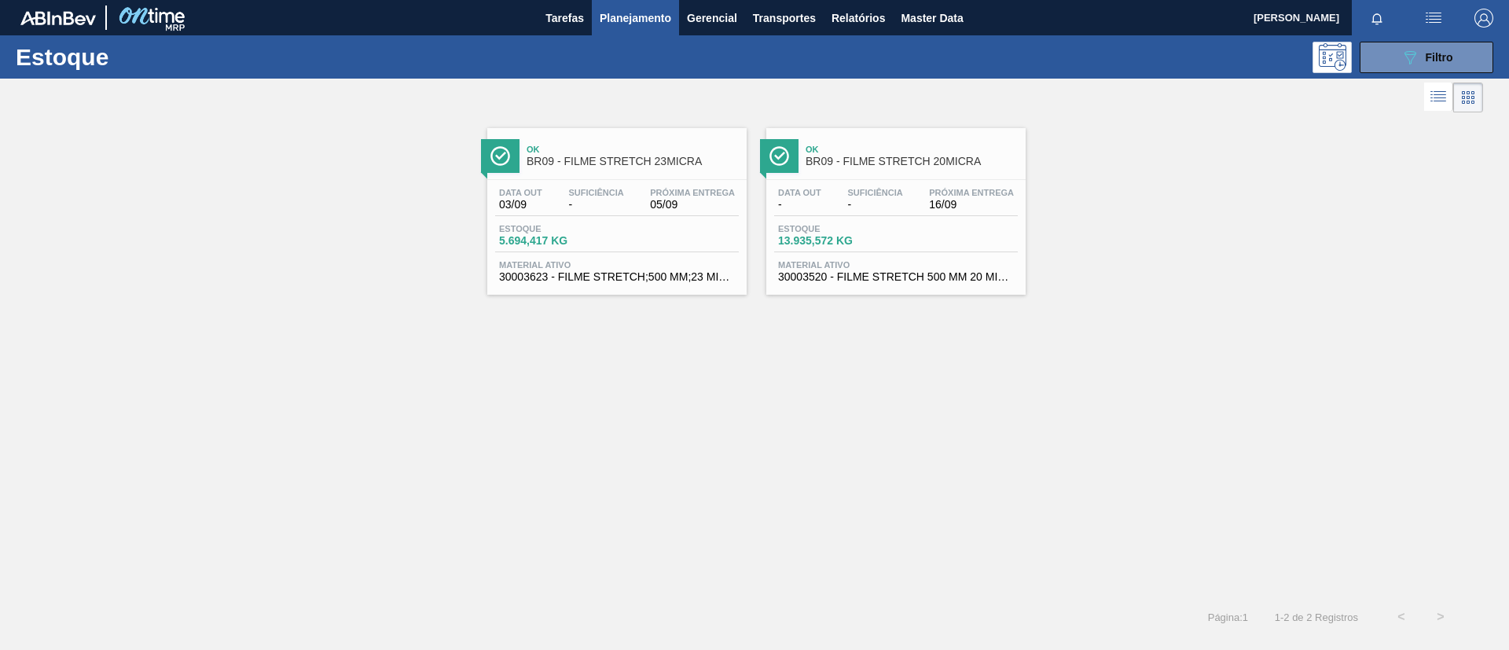
click at [658, 137] on div "Ok BR09 - FILME STRETCH 23MICRA" at bounding box center [616, 153] width 259 height 35
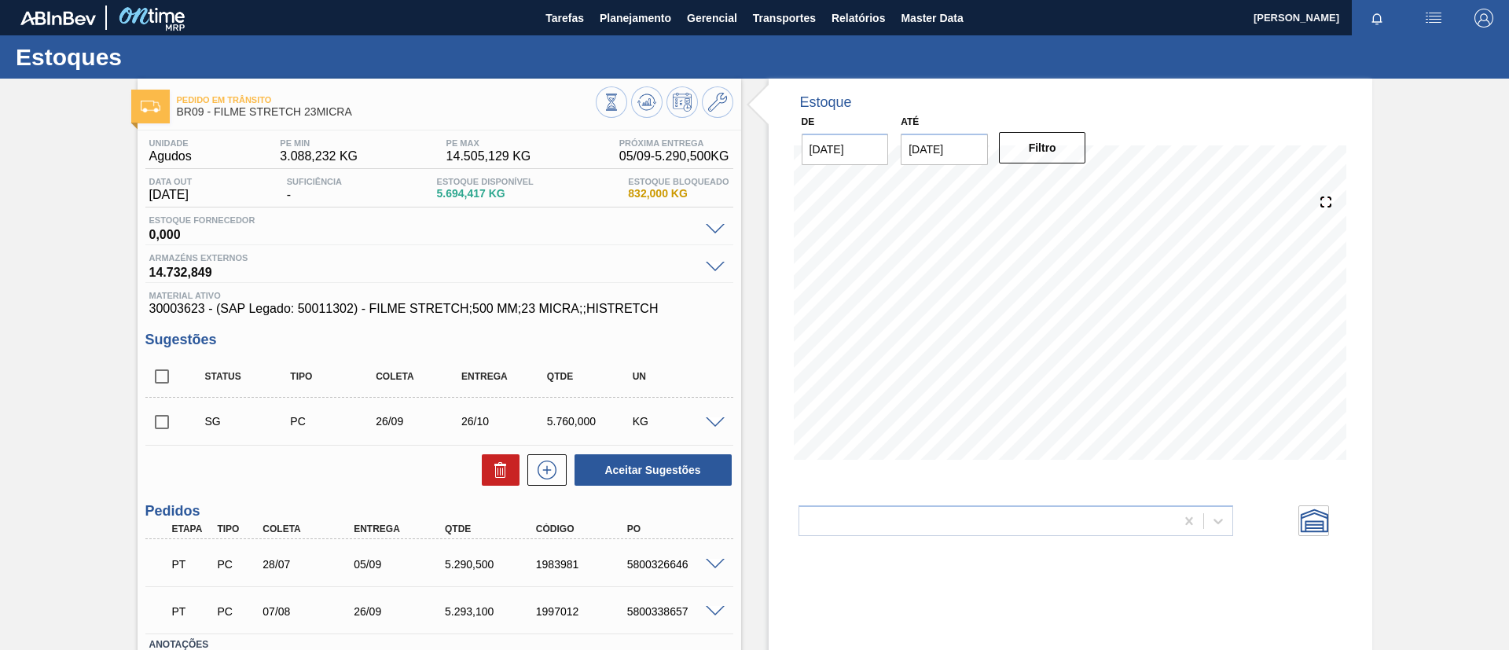
click at [645, 101] on icon at bounding box center [646, 101] width 10 height 7
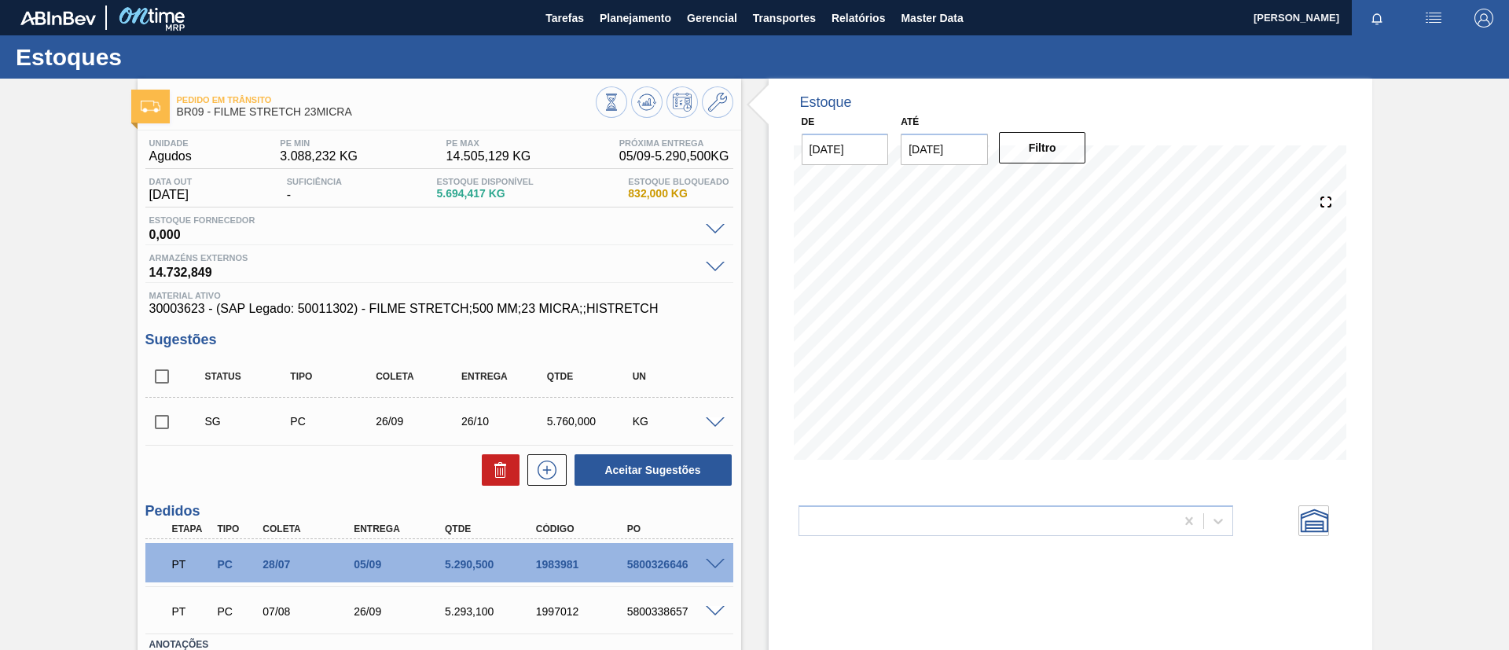
click at [164, 428] on input "checkbox" at bounding box center [161, 422] width 33 height 33
click at [721, 424] on span at bounding box center [715, 423] width 19 height 12
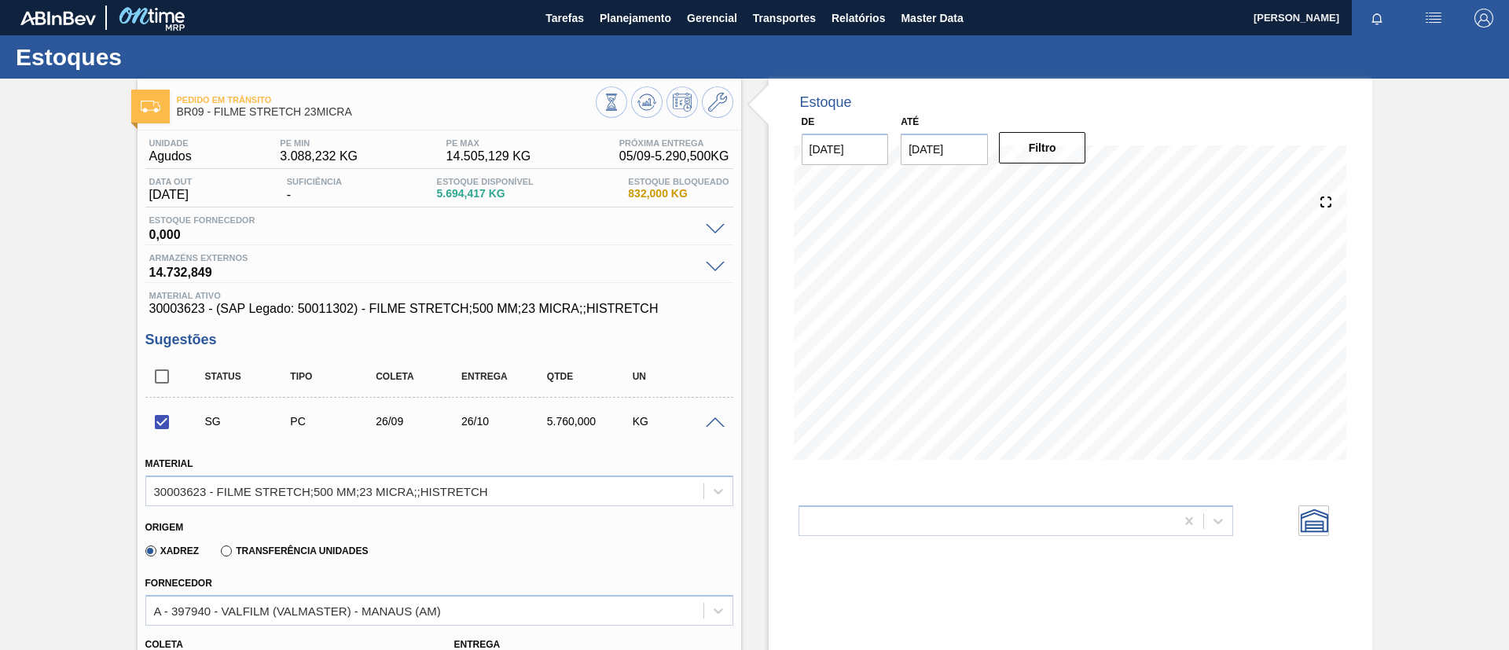
click at [721, 424] on span at bounding box center [715, 423] width 19 height 12
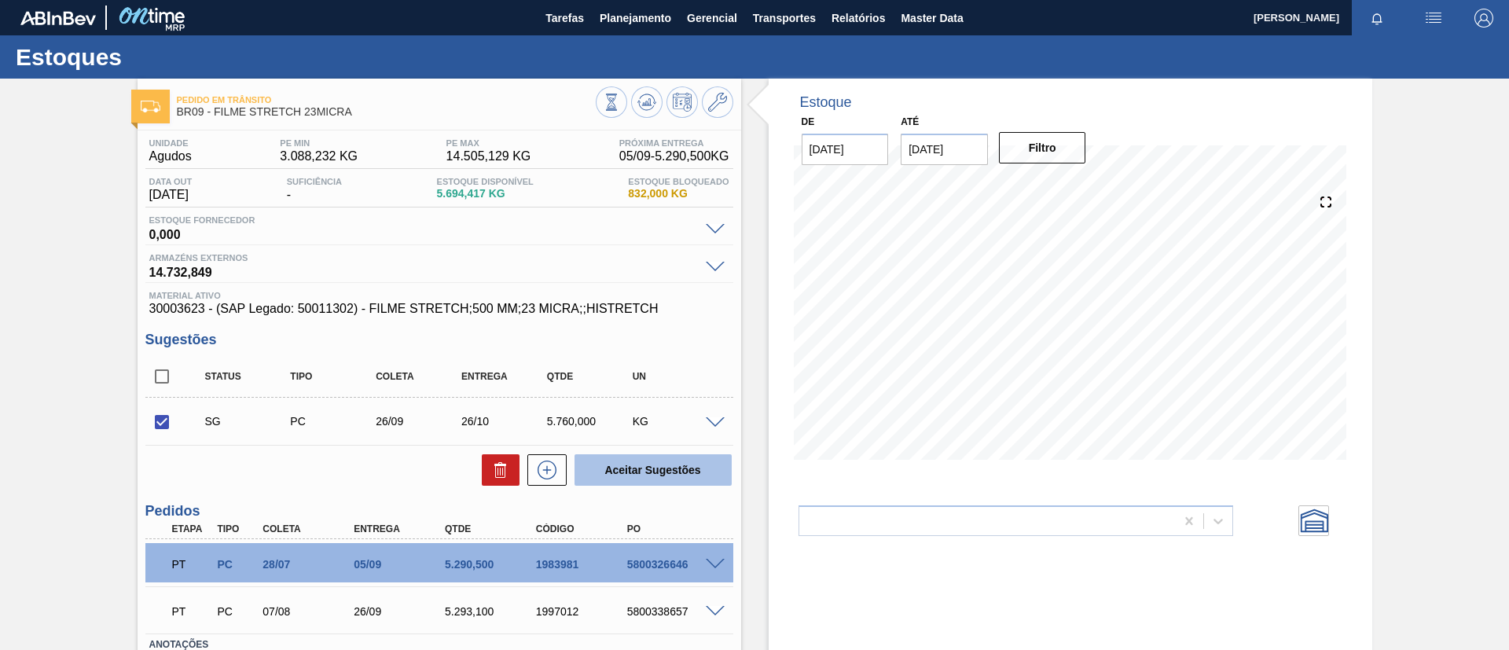
click at [705, 459] on button "Aceitar Sugestões" at bounding box center [653, 469] width 157 height 31
checkbox input "false"
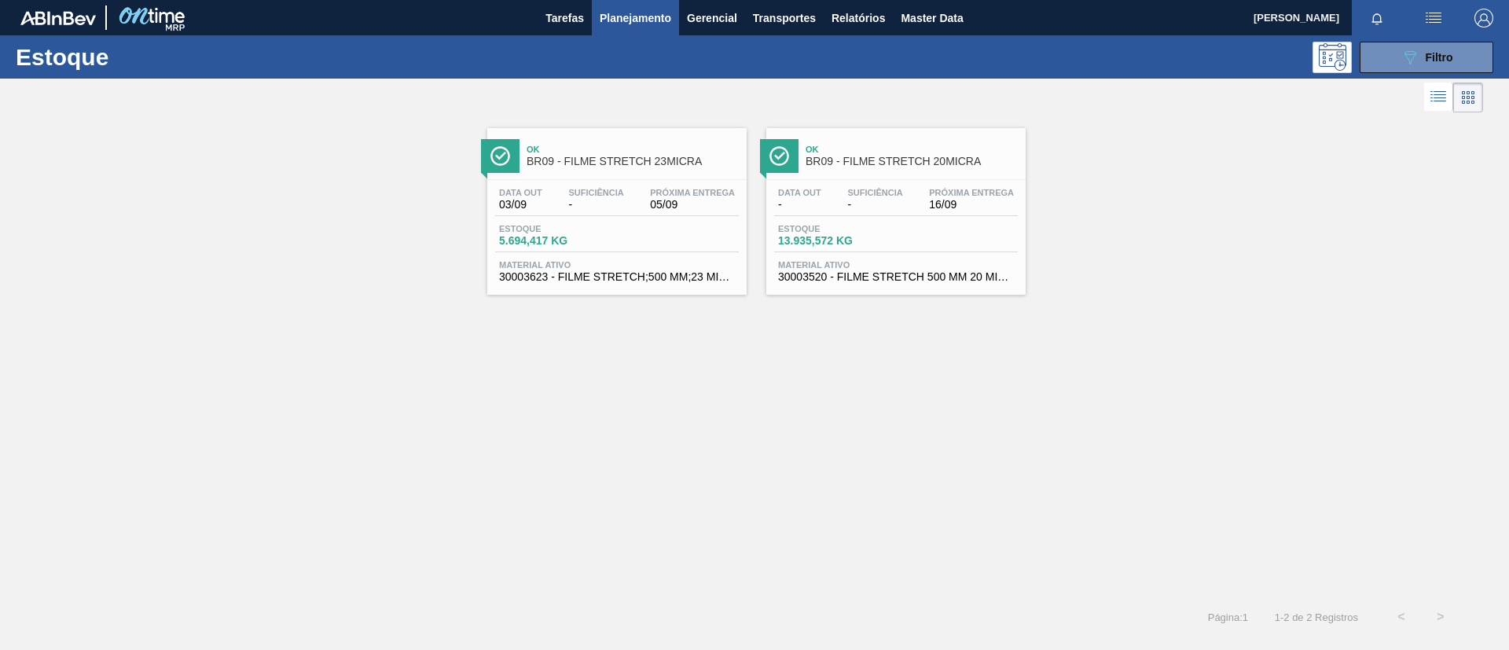
click at [914, 141] on div "Ok BR09 - FILME STRETCH 20MICRA" at bounding box center [912, 155] width 212 height 35
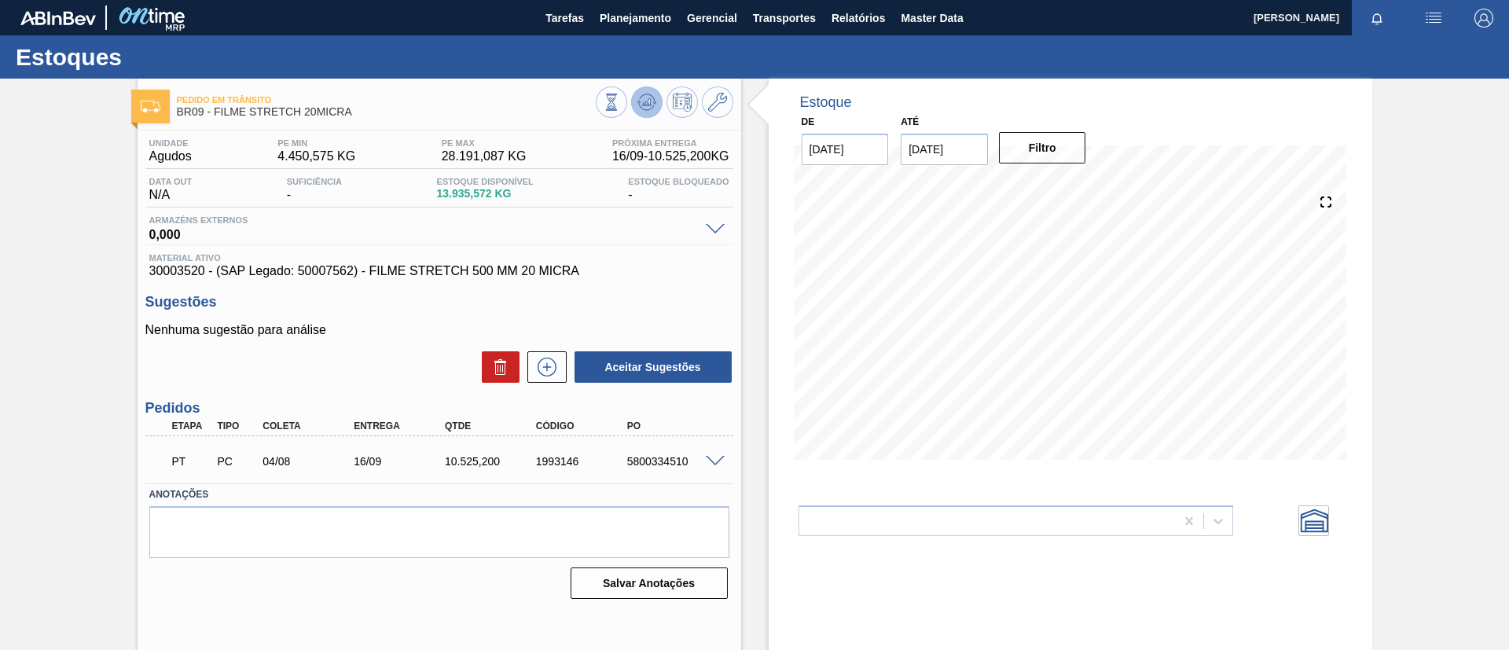
click at [640, 115] on button at bounding box center [646, 101] width 31 height 31
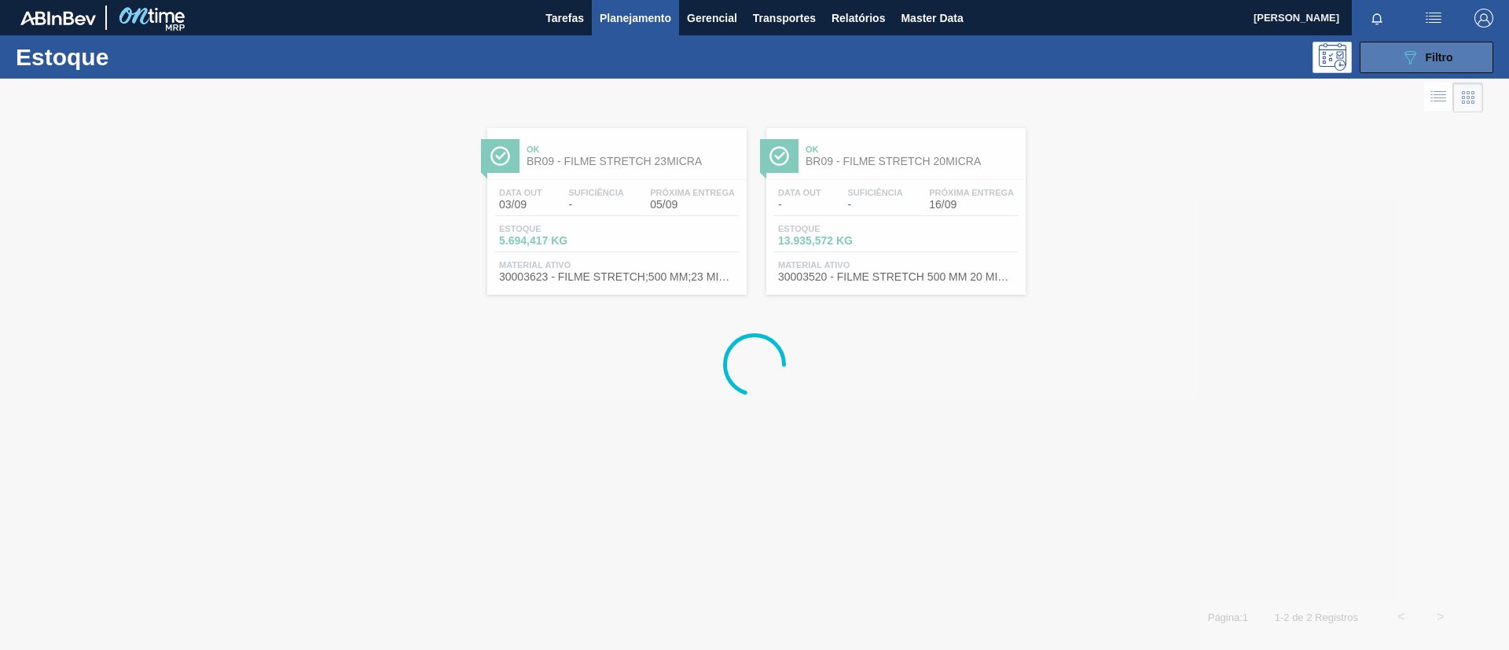
click at [1448, 51] on span "Filtro" at bounding box center [1440, 57] width 28 height 13
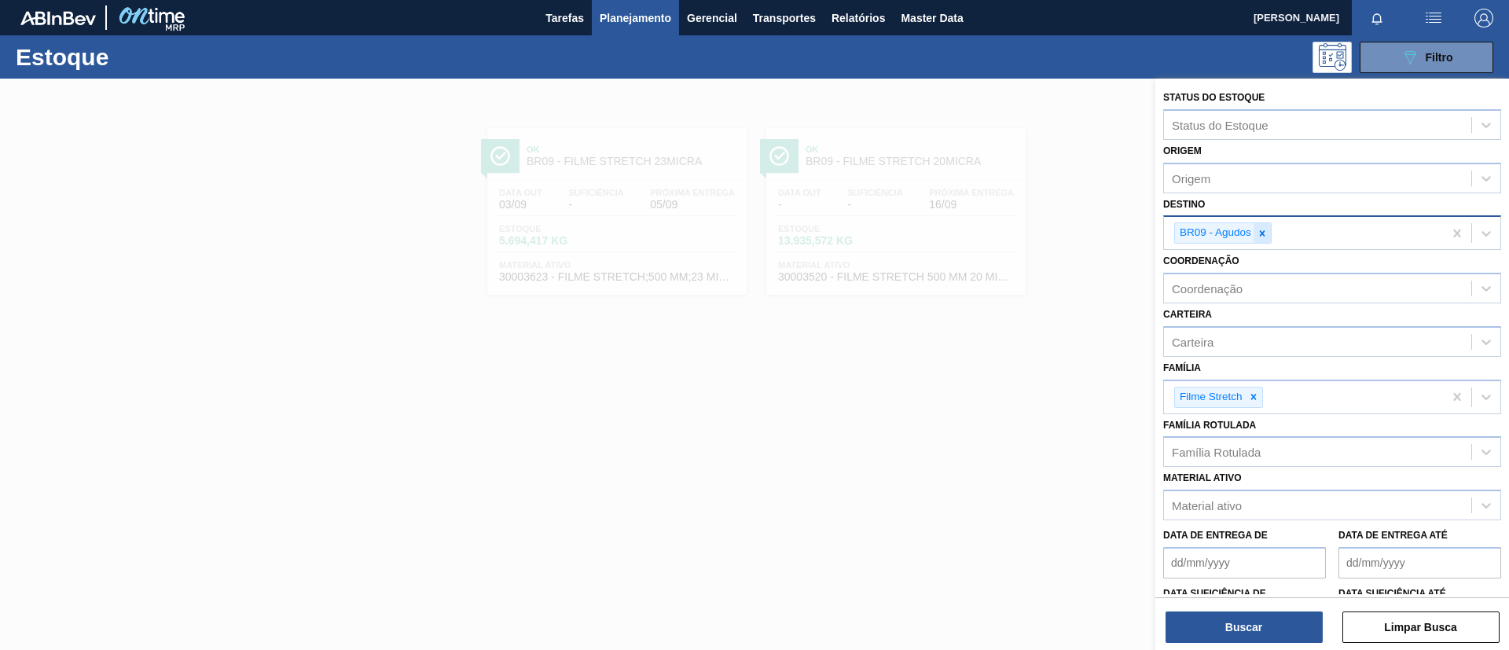
click at [1260, 231] on icon at bounding box center [1263, 233] width 6 height 6
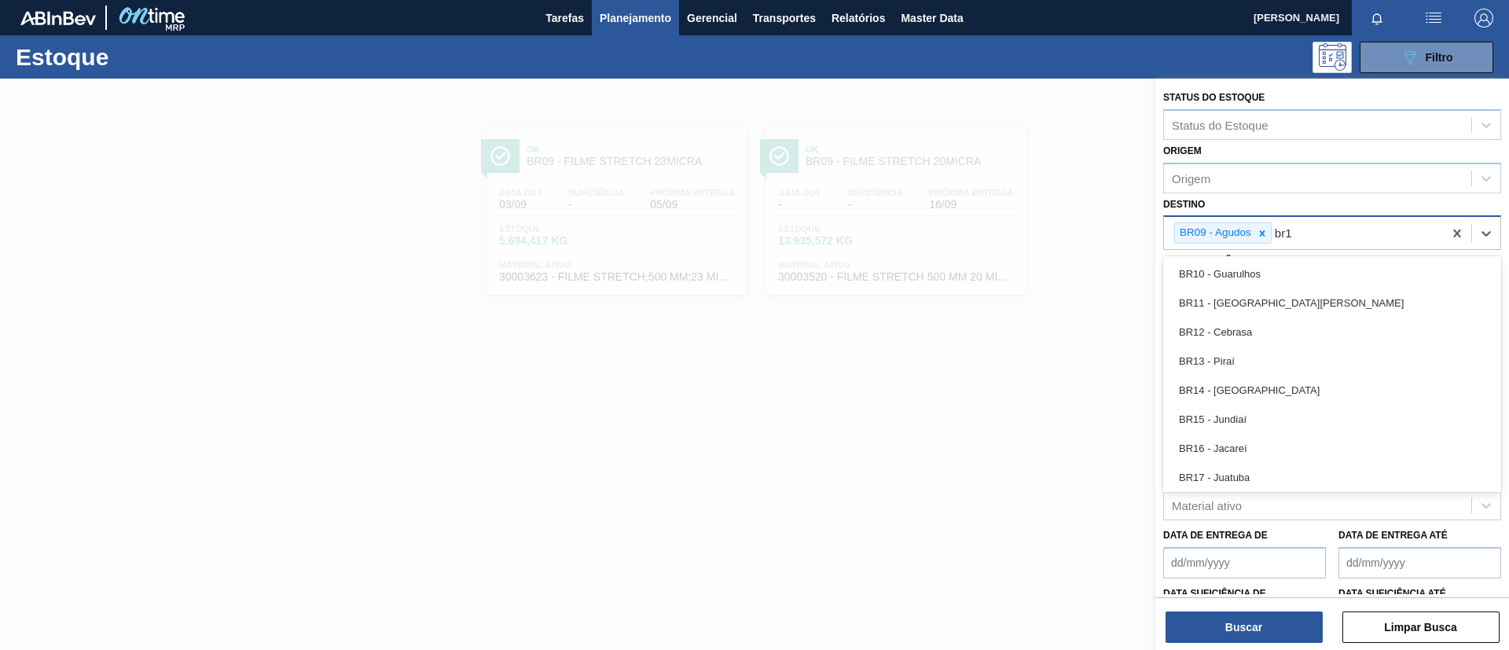
type input "br10"
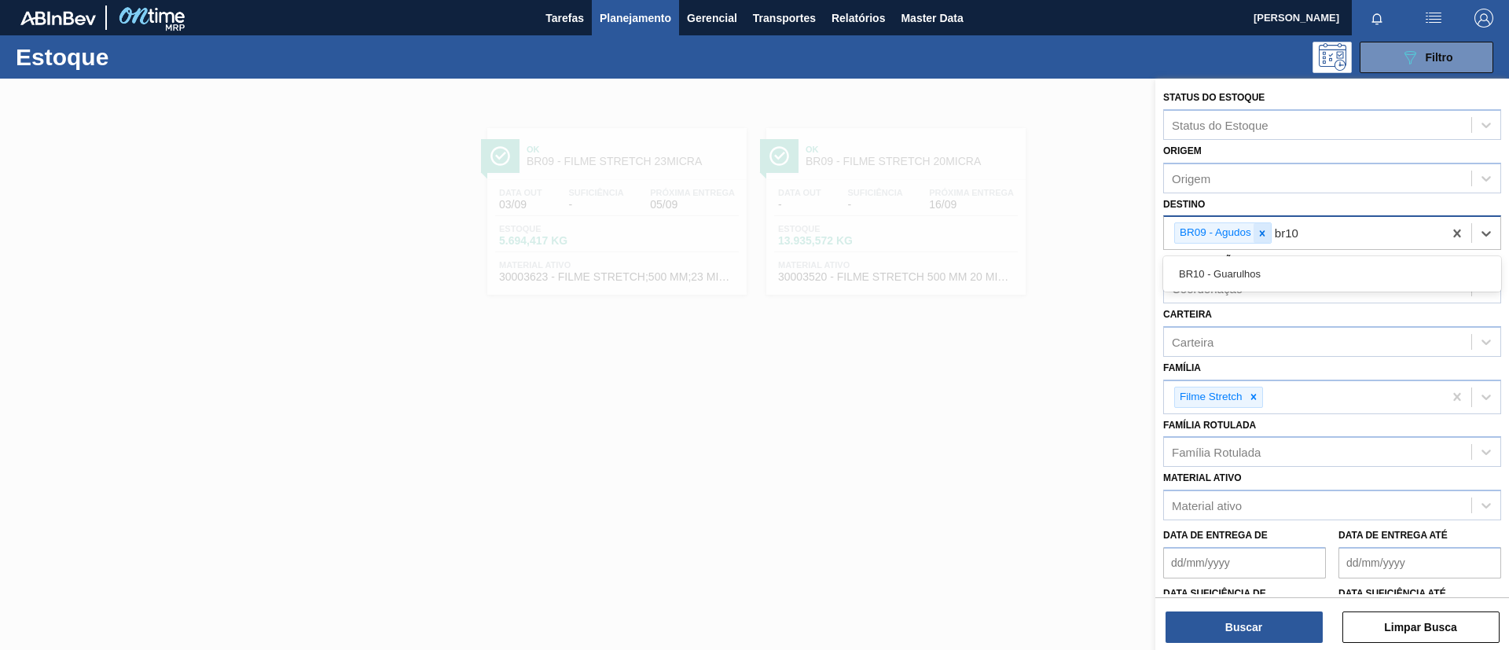
drag, startPoint x: 1275, startPoint y: 264, endPoint x: 1259, endPoint y: 238, distance: 30.7
click at [1273, 263] on div "BR10 - Guarulhos" at bounding box center [1332, 273] width 338 height 29
click at [1259, 235] on icon at bounding box center [1262, 233] width 11 height 11
click at [1239, 617] on button "Buscar" at bounding box center [1244, 627] width 157 height 31
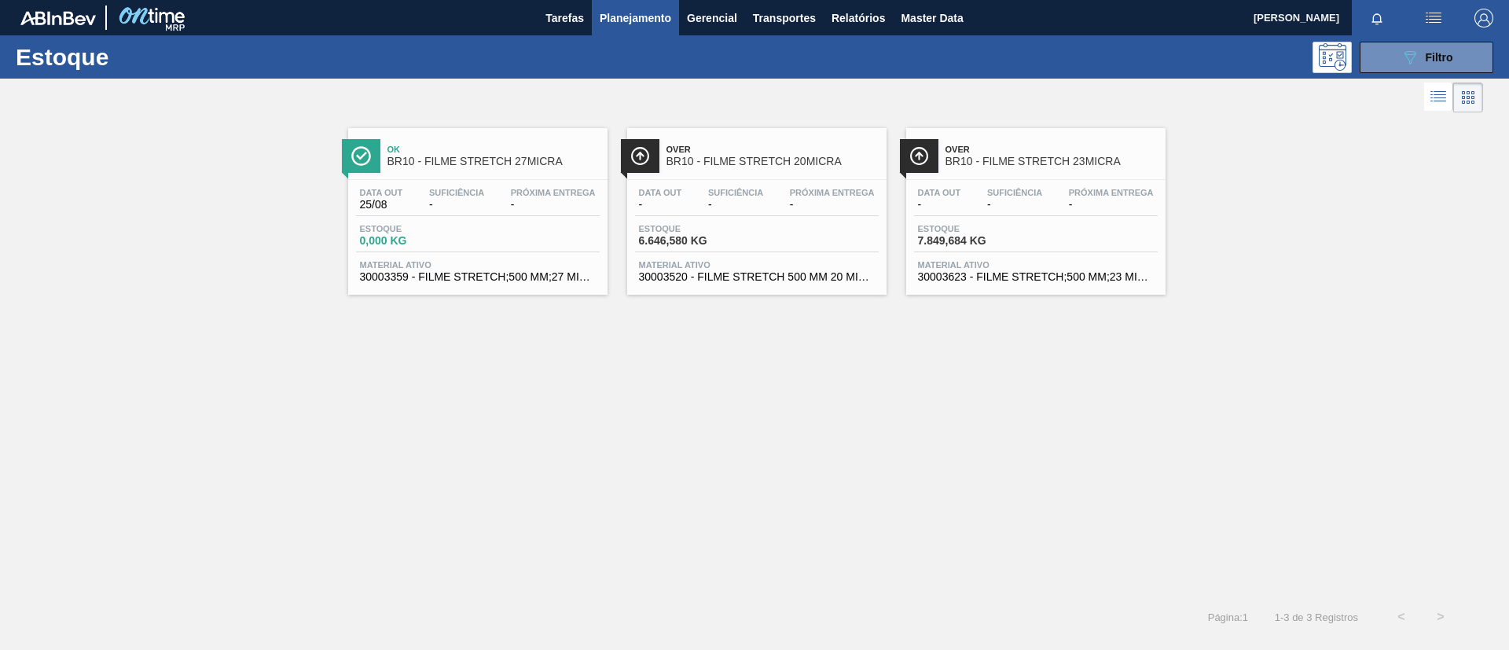
click at [737, 158] on span "BR10 - FILME STRETCH 20MICRA" at bounding box center [773, 162] width 212 height 12
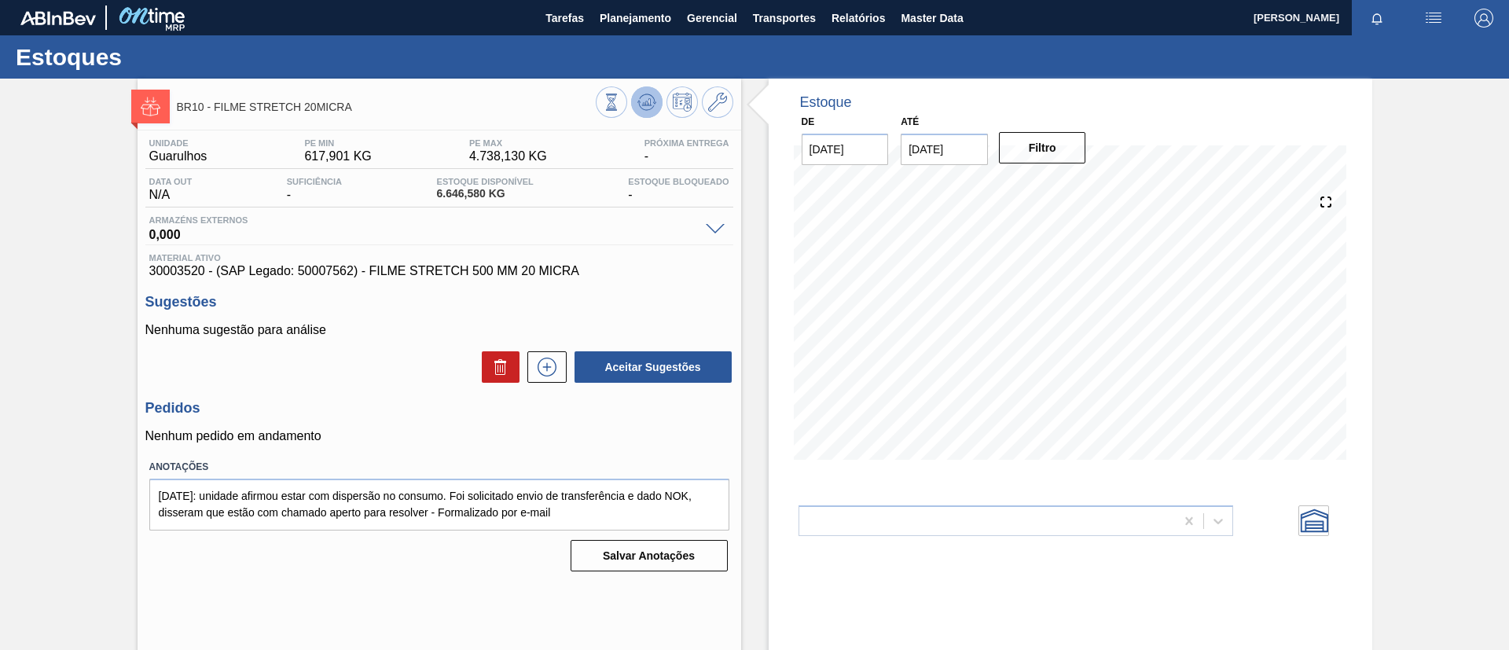
click at [643, 103] on icon at bounding box center [644, 104] width 2 height 2
drag, startPoint x: 612, startPoint y: 528, endPoint x: 132, endPoint y: 484, distance: 482.3
click at [132, 484] on div "BR10 - FILME STRETCH 20MICRA Unidade Guarulhos PE MIN 617,901 KG PE MAX 4.738,1…" at bounding box center [754, 377] width 1509 height 597
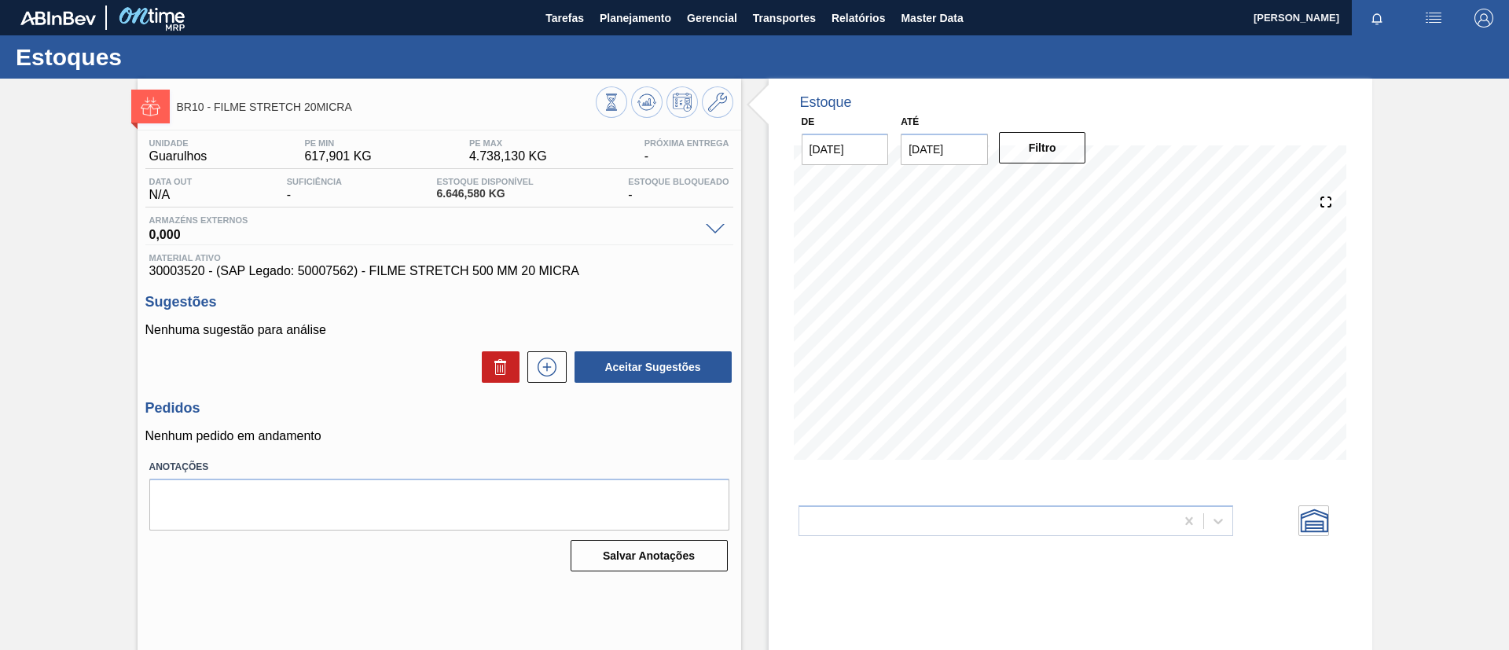
click at [22, 482] on div "BR10 - FILME STRETCH 20MICRA Unidade Guarulhos PE MIN 617,901 KG PE MAX 4.738,1…" at bounding box center [754, 377] width 1509 height 597
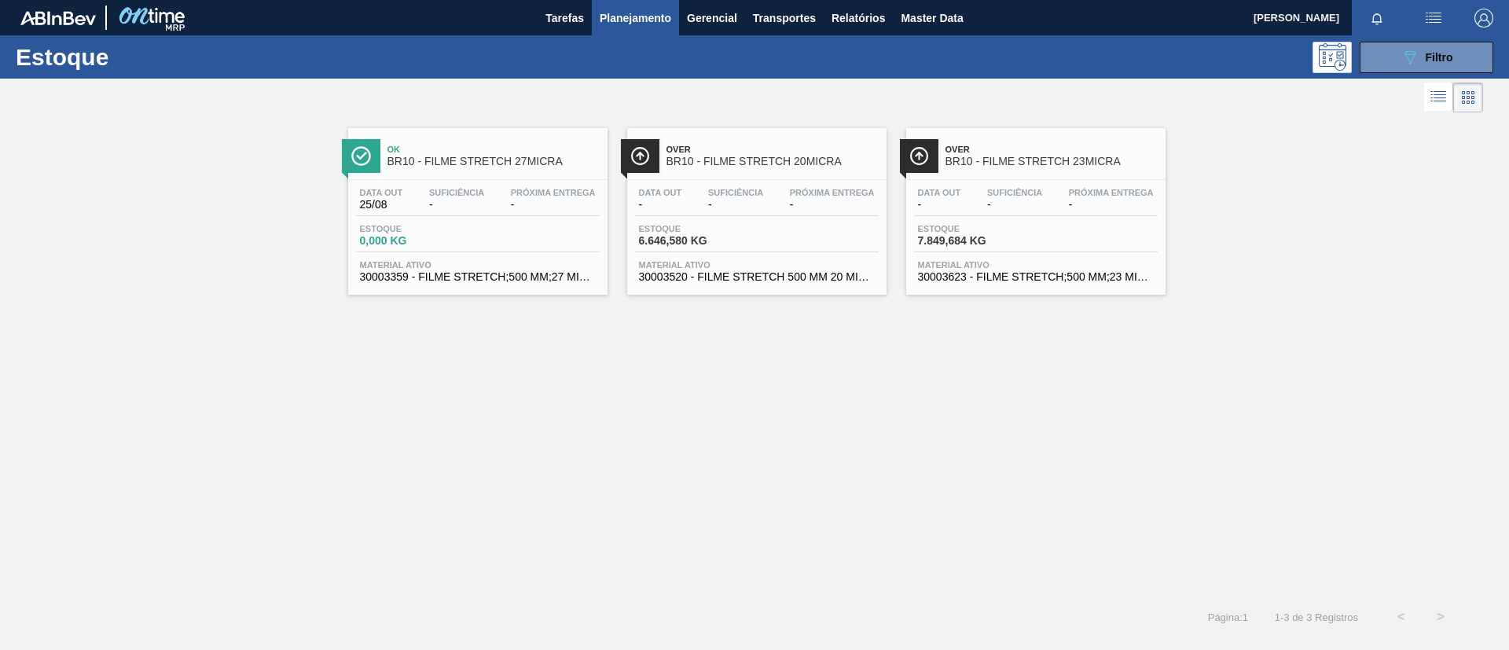
click at [1078, 177] on div "Over BR10 - FILME STRETCH 23MICRA Data out - Suficiência - Próxima Entrega - Es…" at bounding box center [1035, 211] width 259 height 167
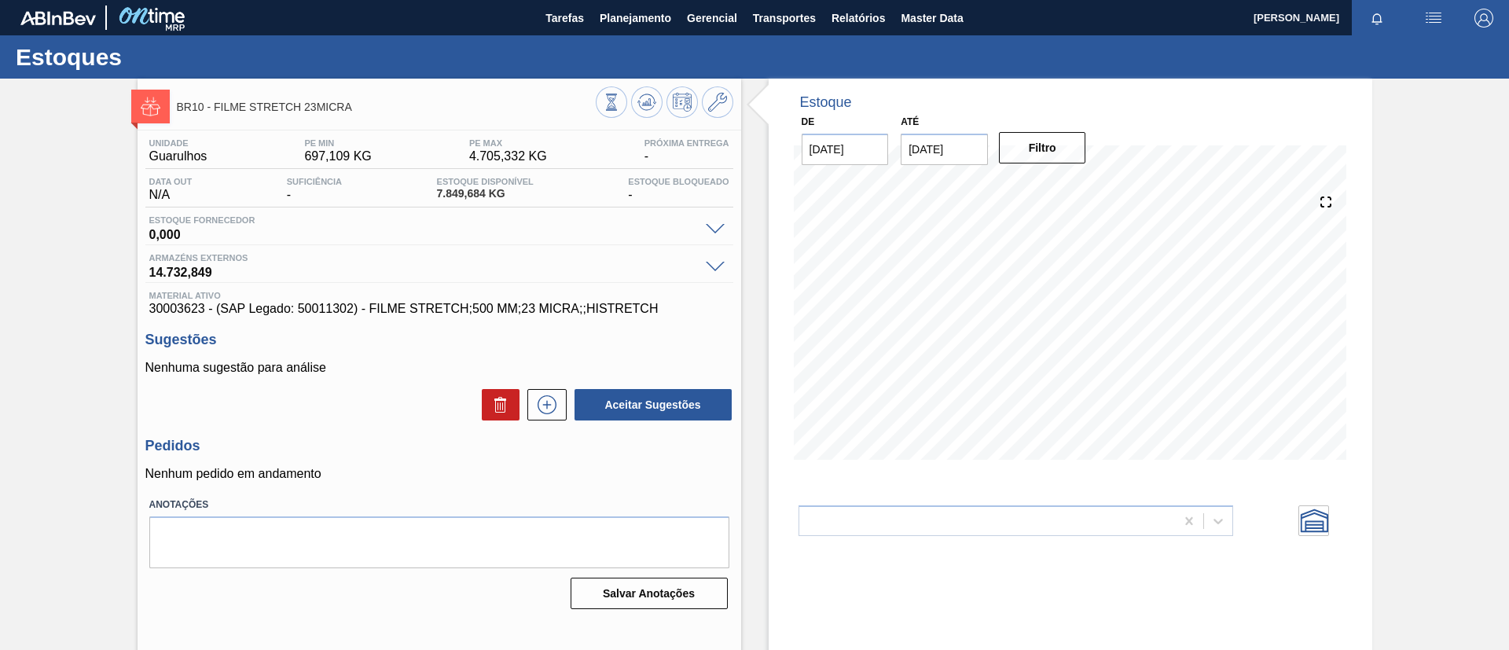
click at [649, 94] on icon at bounding box center [647, 102] width 19 height 19
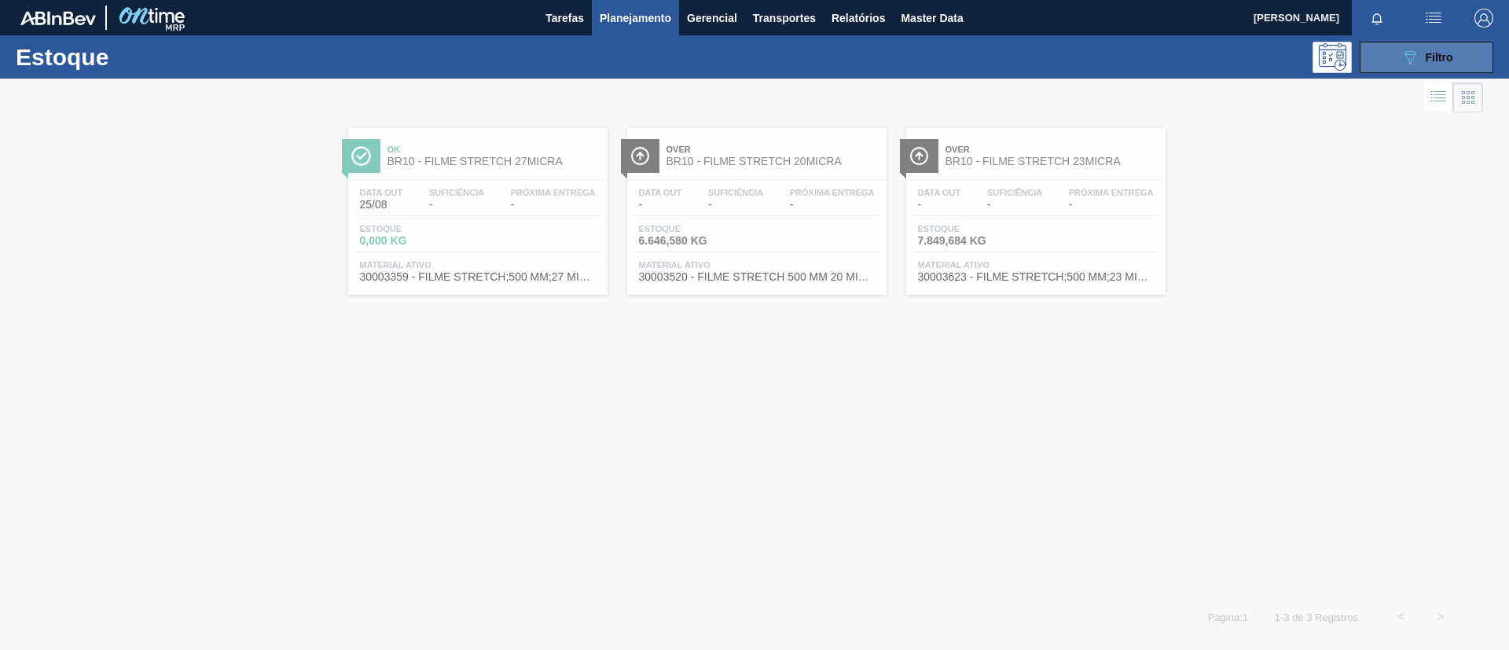
click at [1461, 64] on button "089F7B8B-B2A5-4AFE-B5C0-19BA573D28AC Filtro" at bounding box center [1427, 57] width 134 height 31
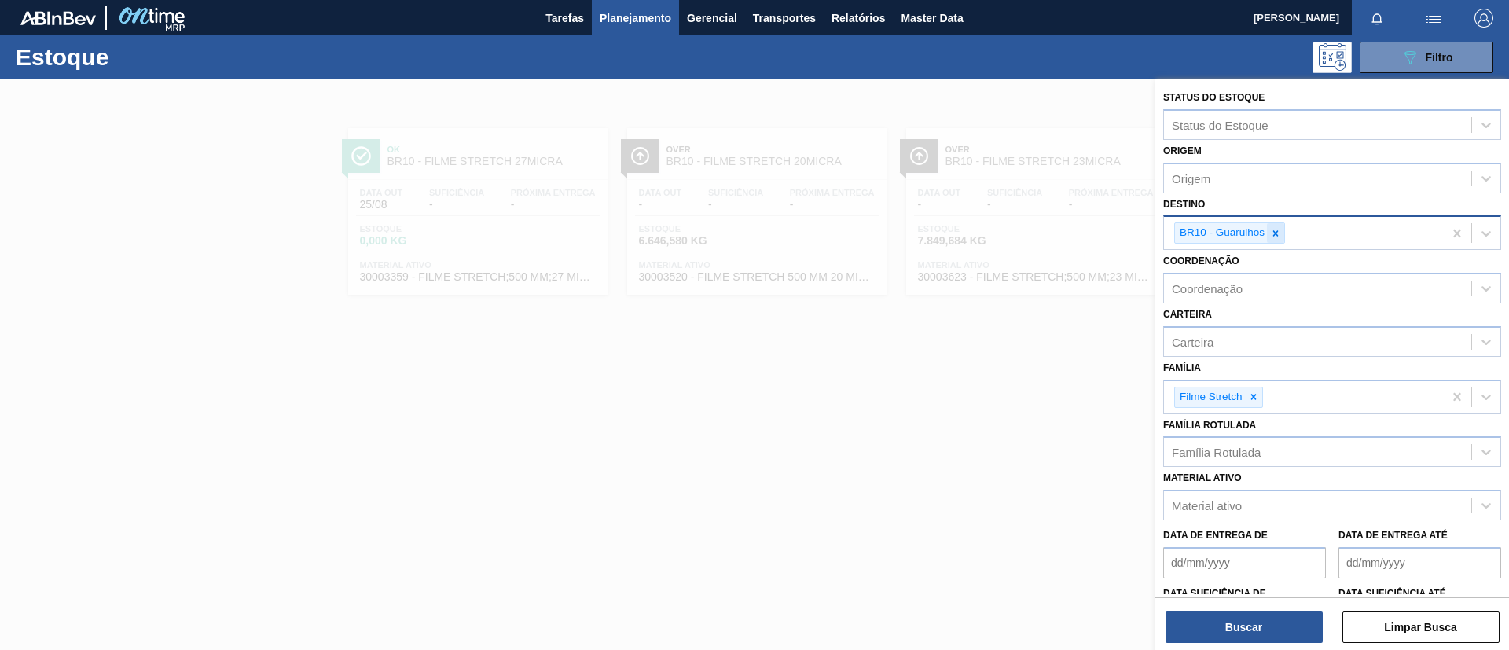
click at [1277, 237] on icon at bounding box center [1275, 233] width 11 height 11
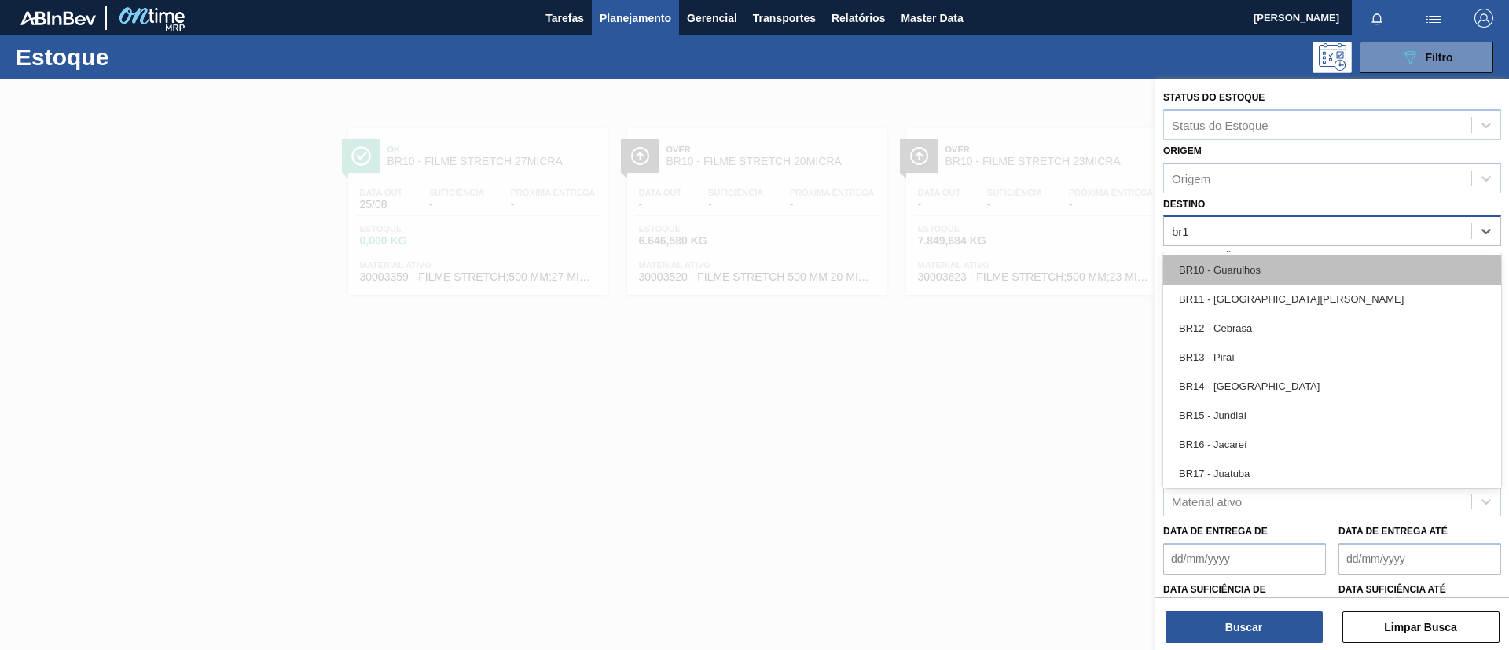
type input "br11"
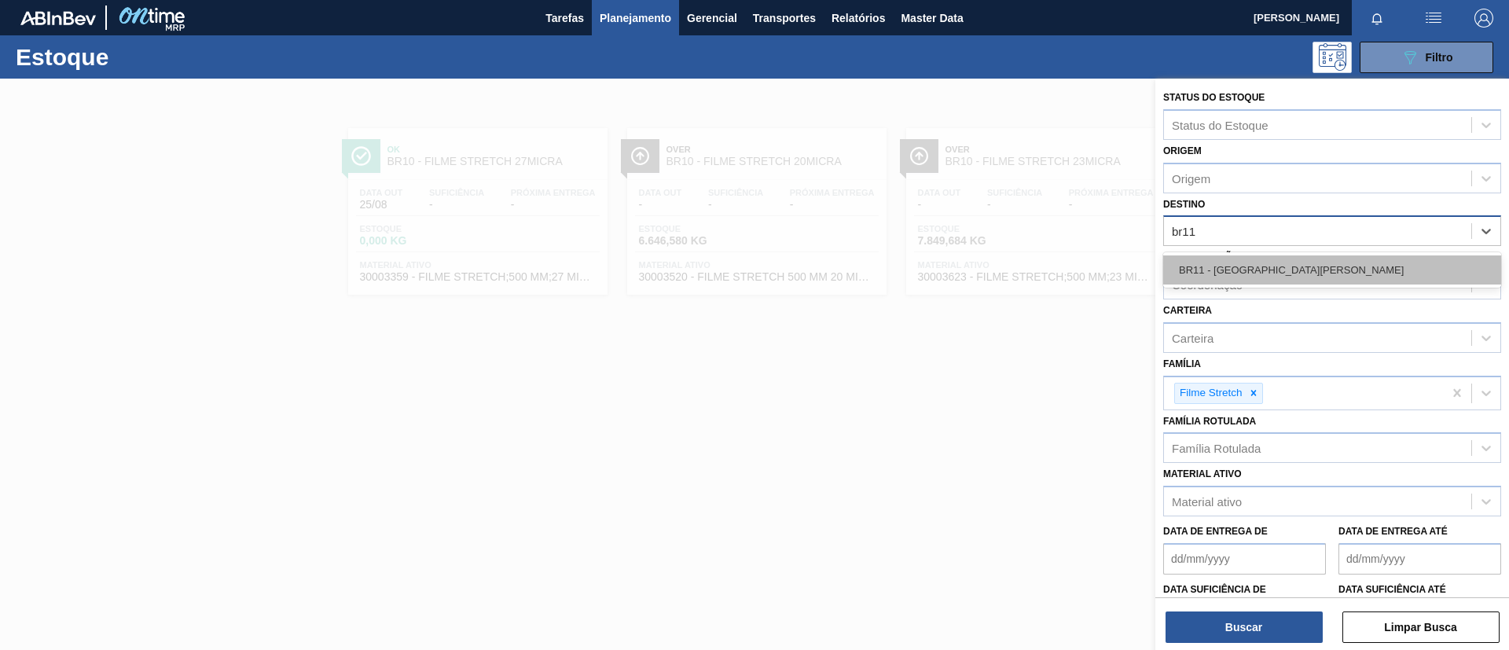
click at [1273, 264] on div "BR11 - São Luís" at bounding box center [1332, 269] width 338 height 29
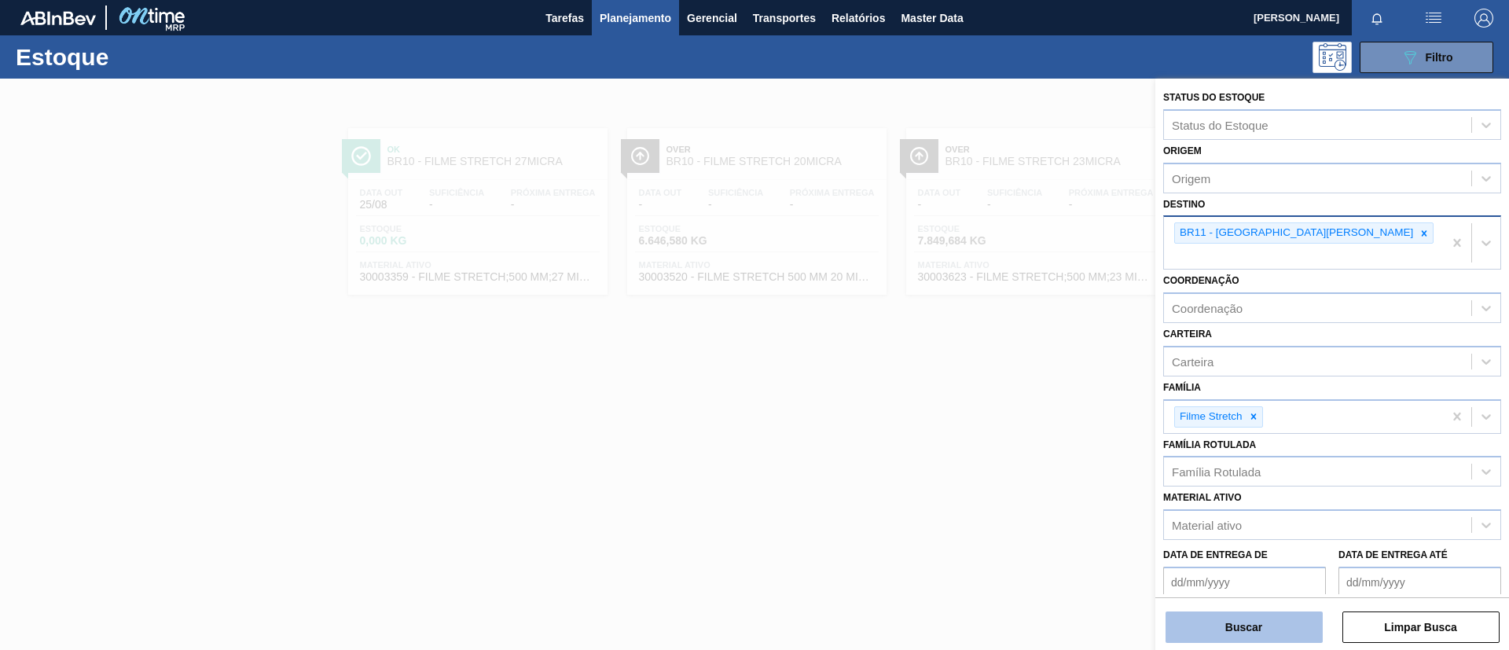
click at [1267, 615] on button "Buscar" at bounding box center [1244, 627] width 157 height 31
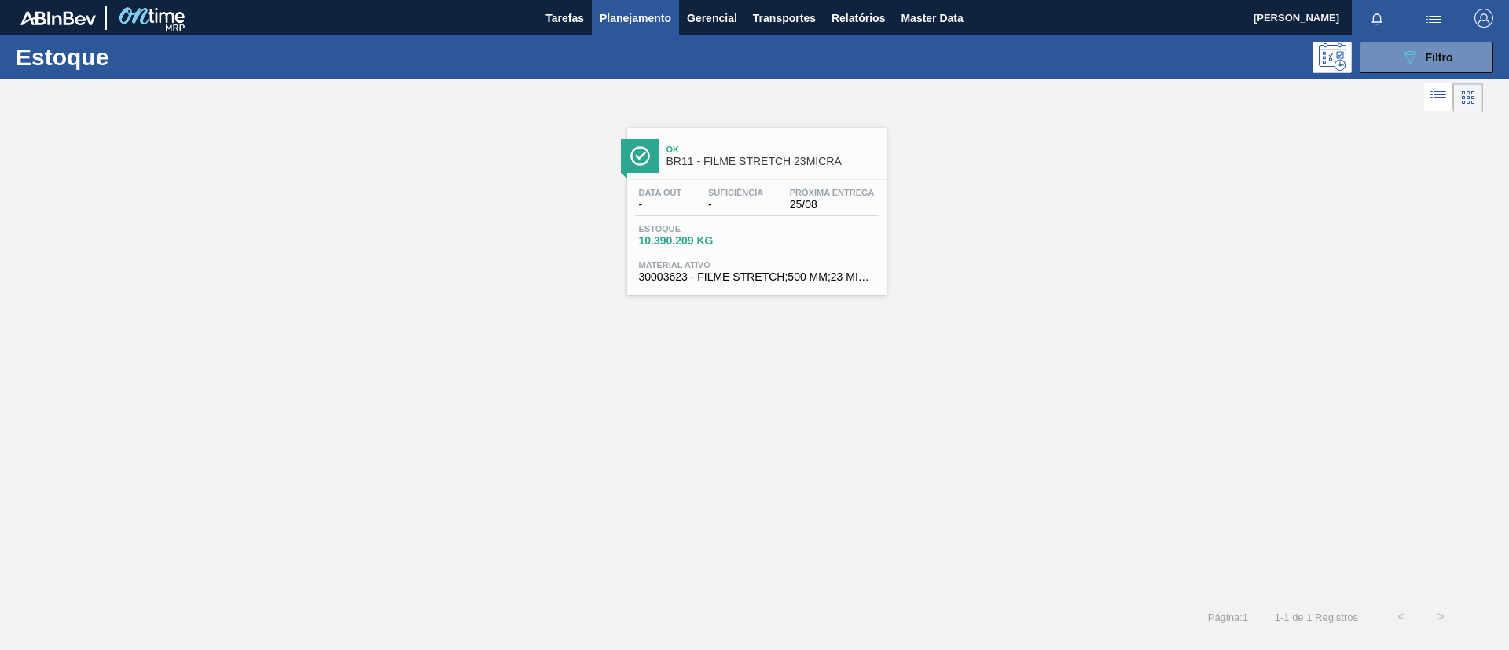
click at [736, 193] on span "Suficiência" at bounding box center [735, 192] width 55 height 9
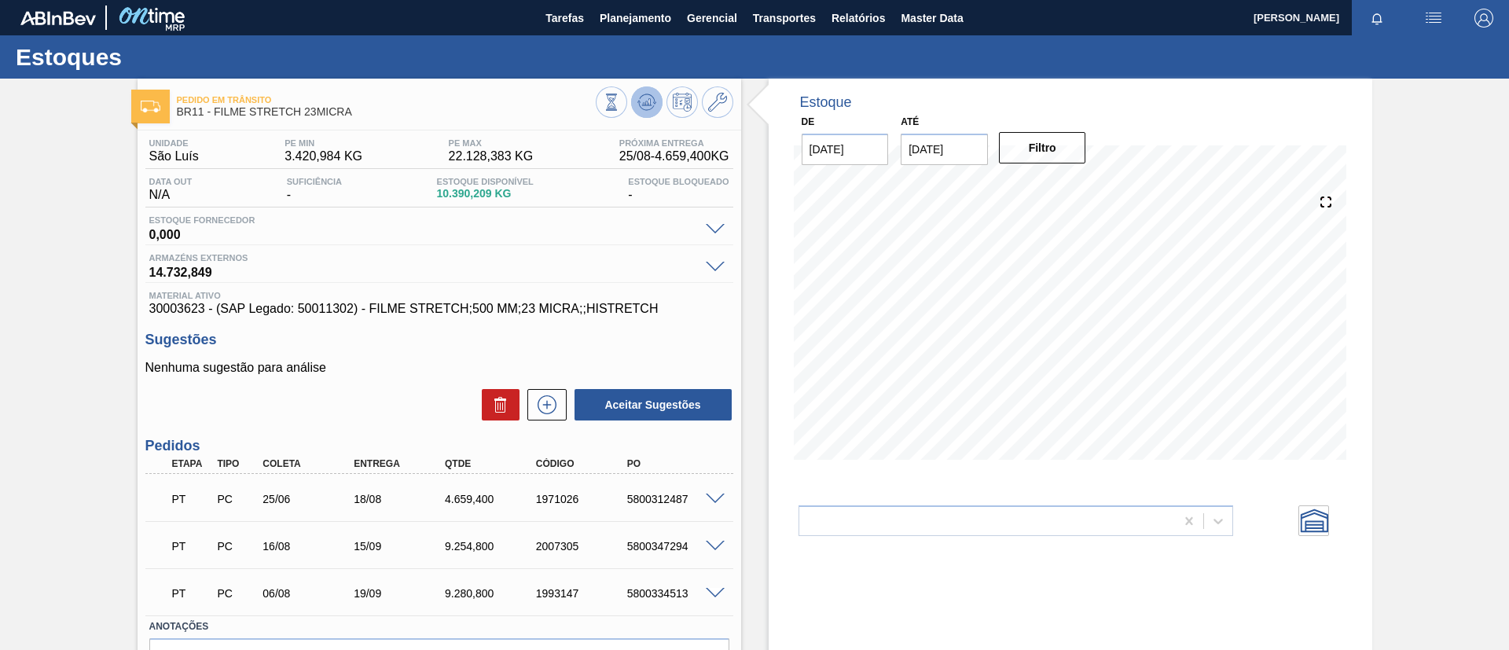
click at [645, 110] on icon at bounding box center [647, 102] width 19 height 19
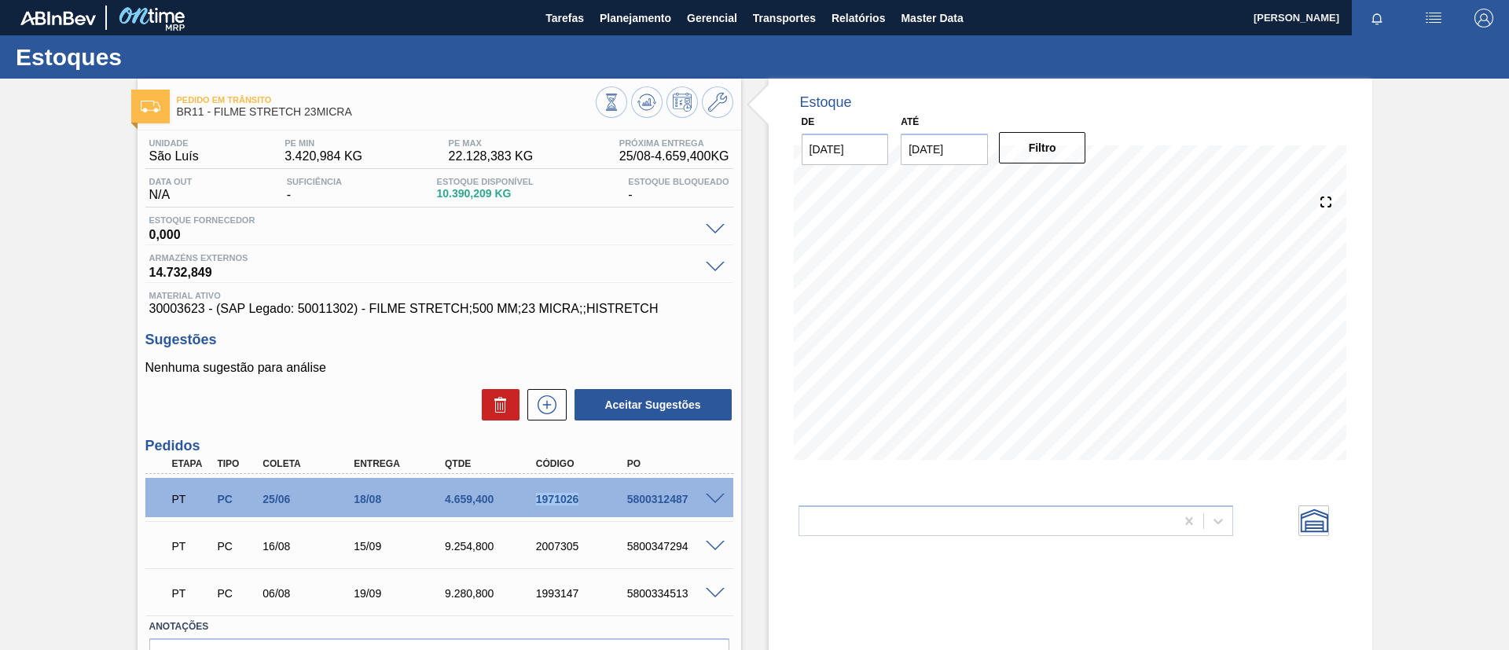
drag, startPoint x: 527, startPoint y: 492, endPoint x: 595, endPoint y: 511, distance: 70.2
click at [595, 511] on div "PT PC 25/06 18/08 4.659,400 1971026 5800312487" at bounding box center [435, 497] width 546 height 31
copy div "1971026"
click at [77, 194] on div "Pedido em Trânsito BR11 - FILME STRETCH 23MICRA Unidade São Luís PE MIN 3.420,9…" at bounding box center [754, 412] width 1509 height 666
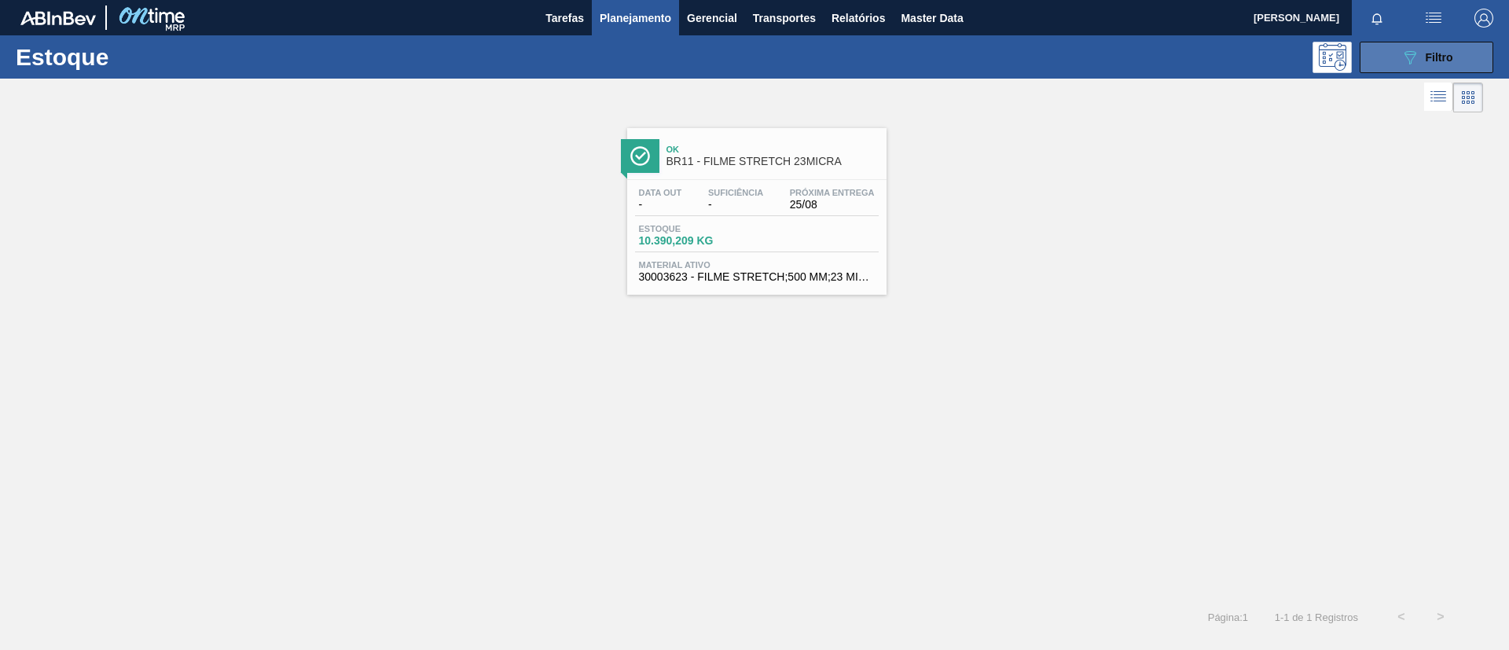
click at [1453, 61] on span "Filtro" at bounding box center [1440, 57] width 28 height 13
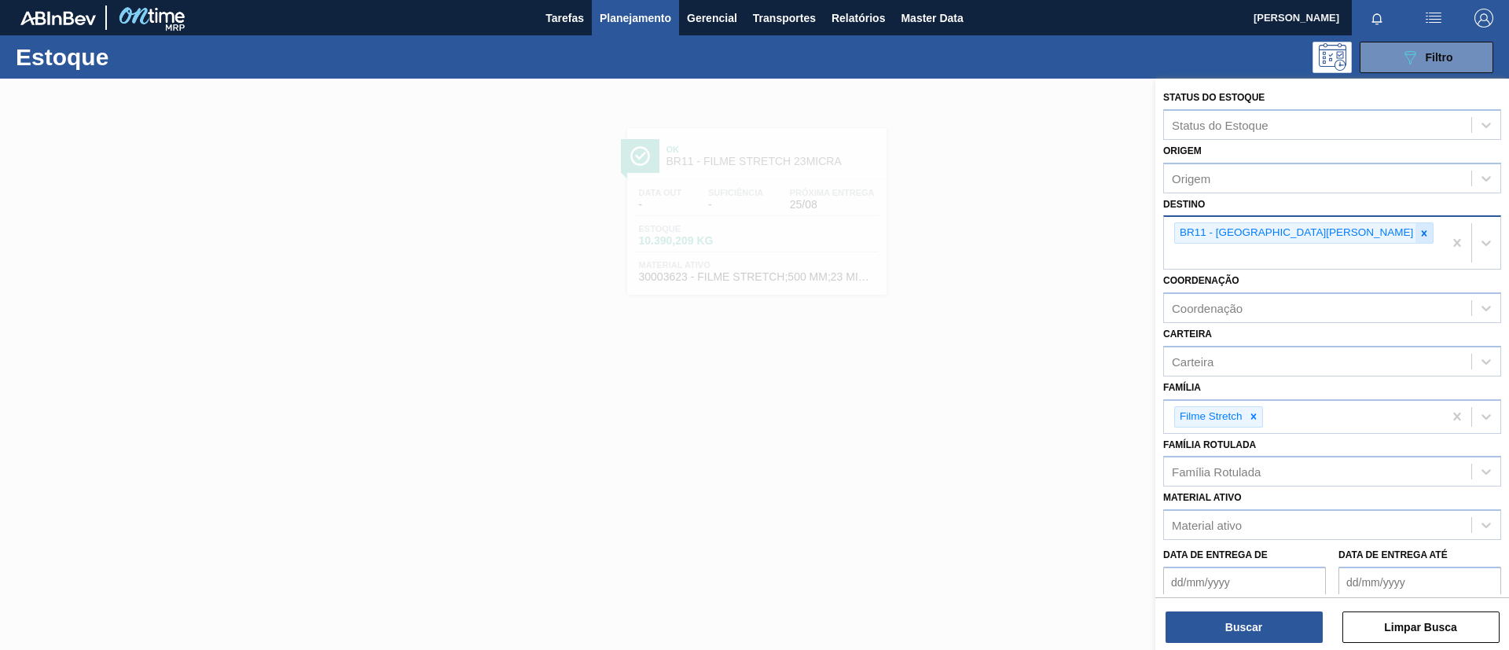
click at [1332, 230] on icon at bounding box center [1337, 233] width 11 height 11
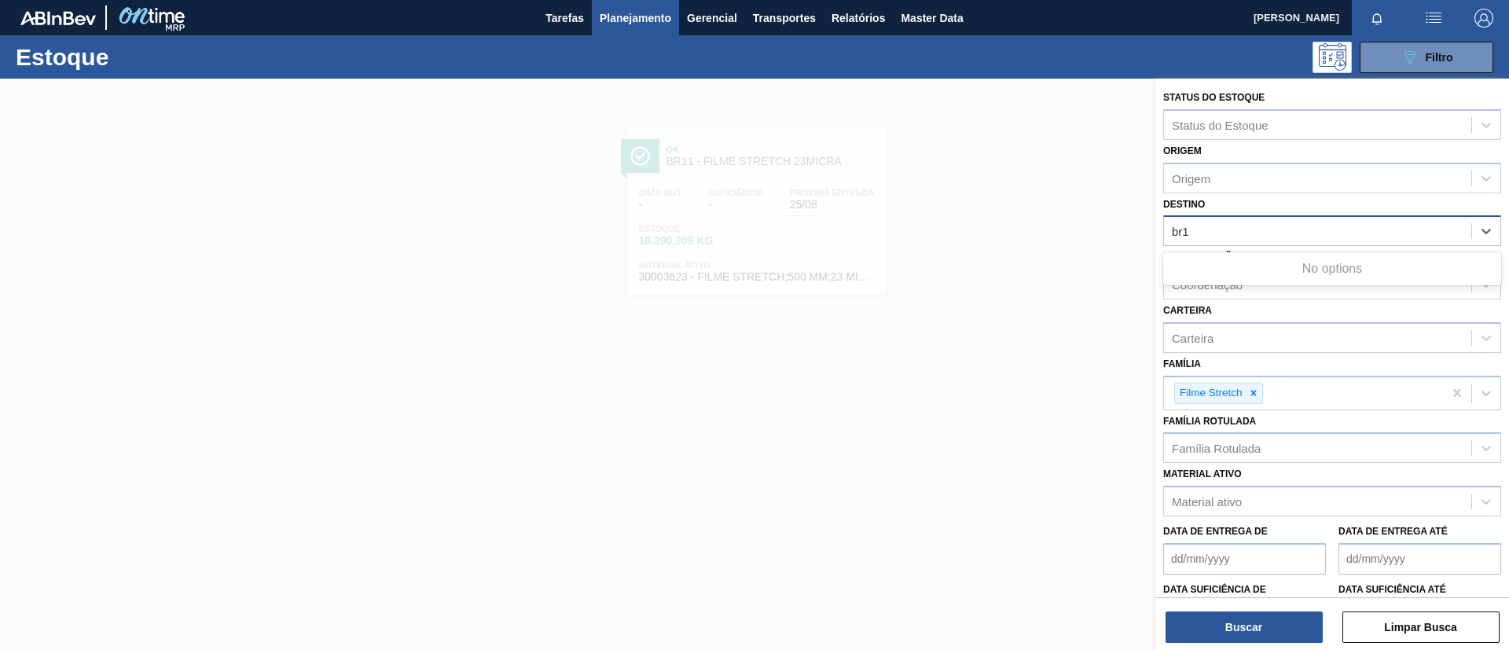
type input "br12"
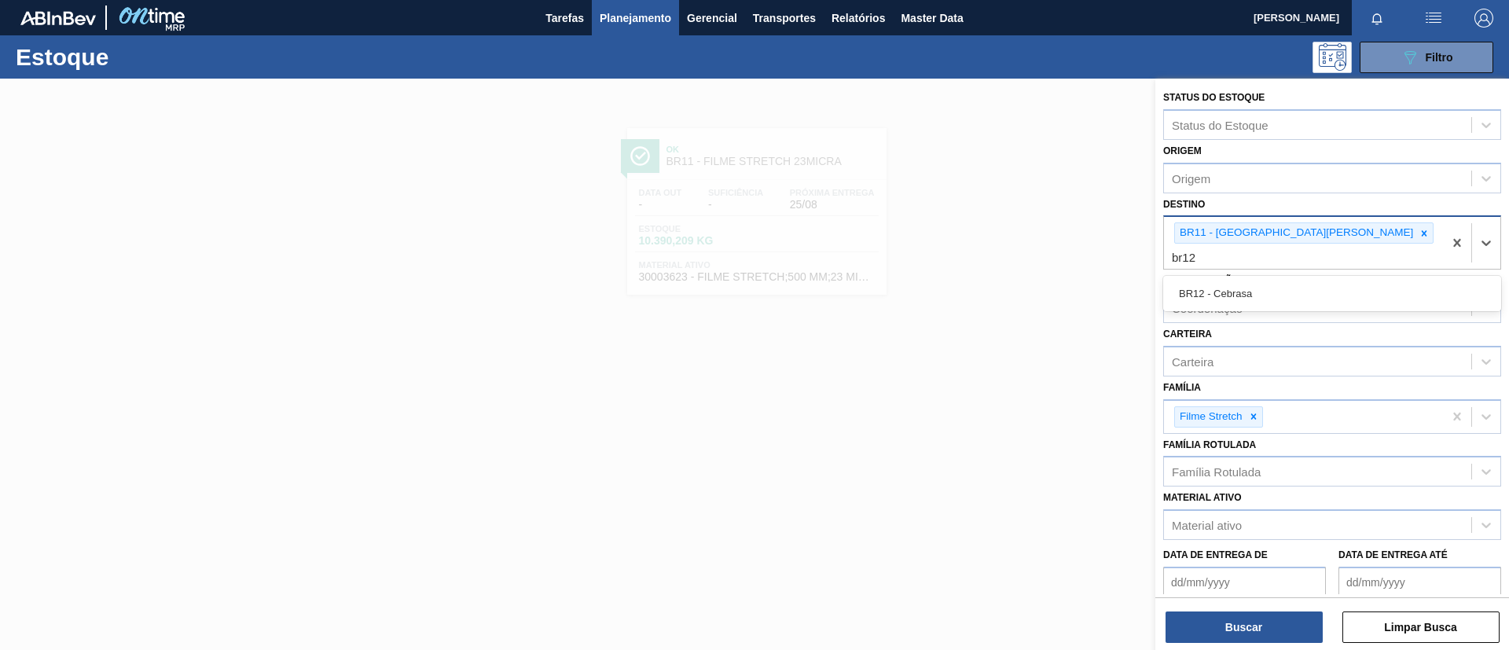
click at [1270, 283] on div "BR12 - Cebrasa" at bounding box center [1332, 273] width 338 height 29
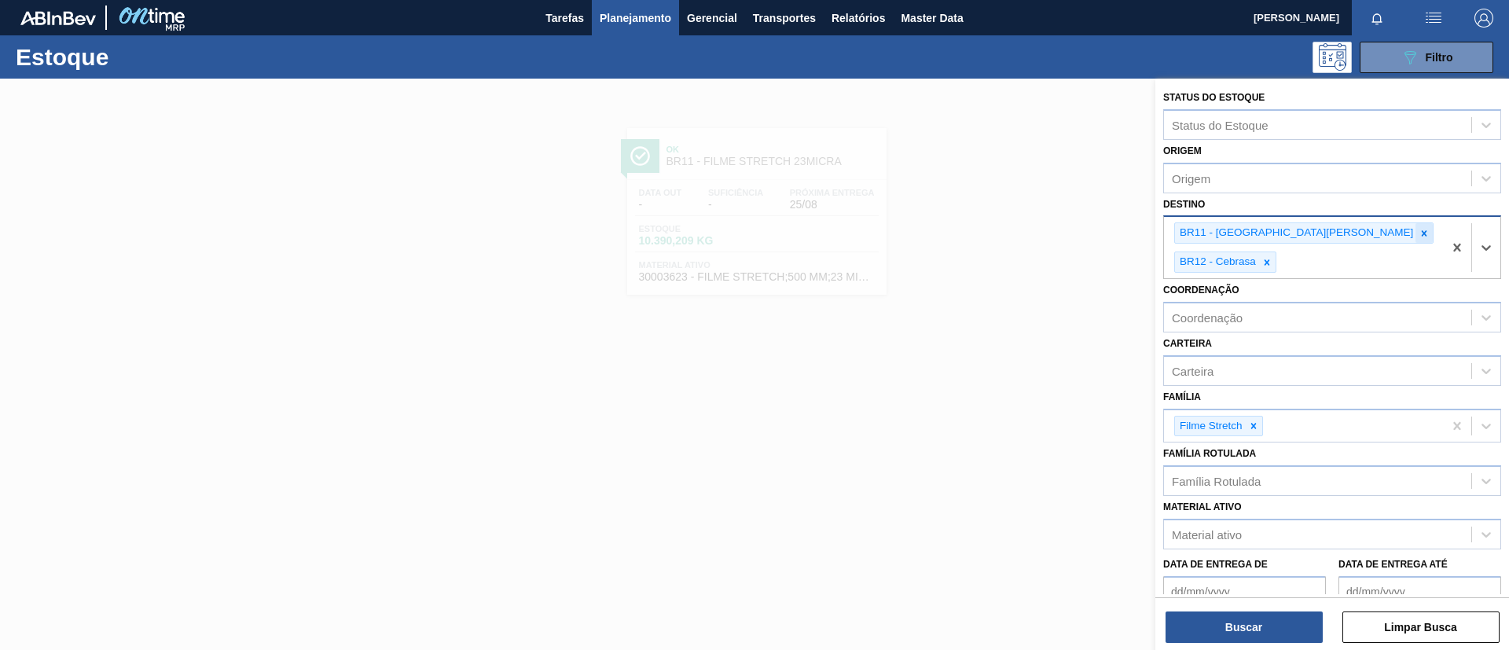
click at [1332, 235] on icon at bounding box center [1337, 233] width 11 height 11
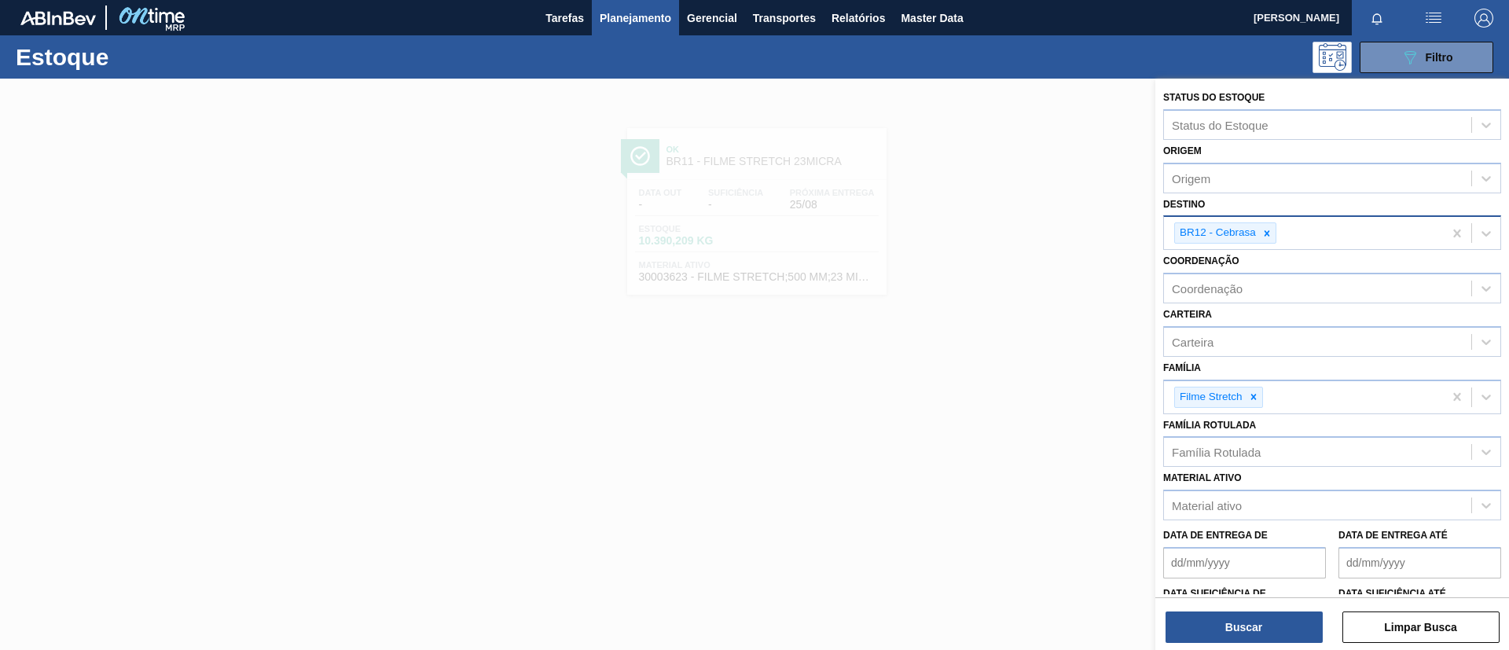
click at [1258, 609] on div "Buscar Limpar Busca" at bounding box center [1333, 619] width 354 height 44
click at [1262, 625] on button "Buscar" at bounding box center [1244, 627] width 157 height 31
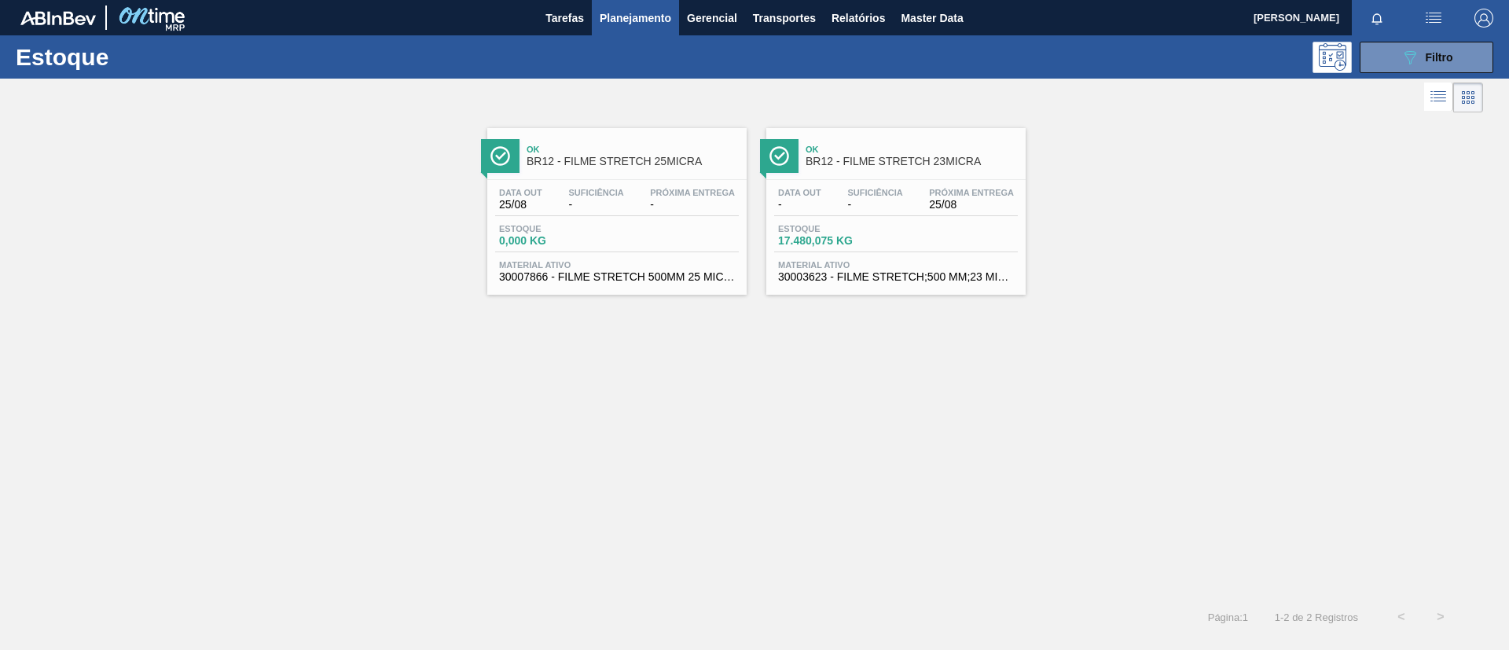
click at [843, 147] on span "Ok" at bounding box center [912, 149] width 212 height 9
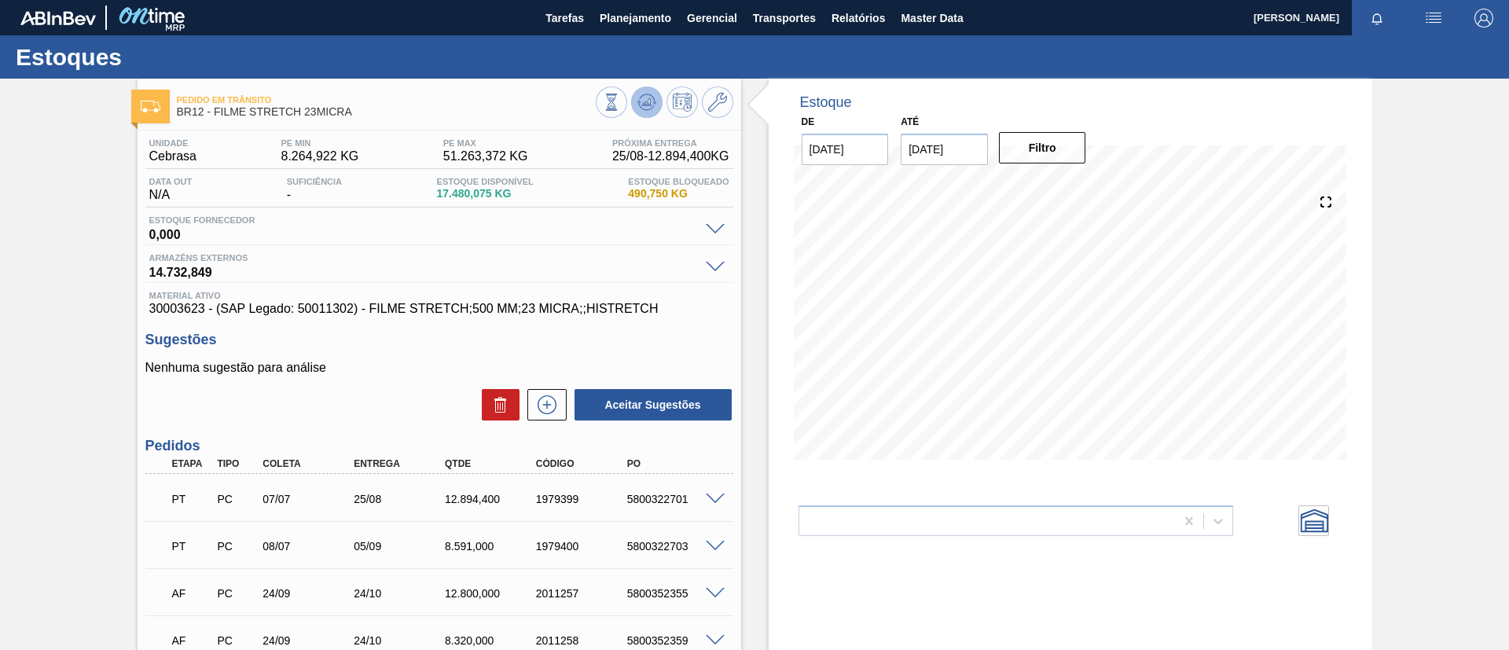
click at [645, 109] on icon at bounding box center [647, 102] width 19 height 19
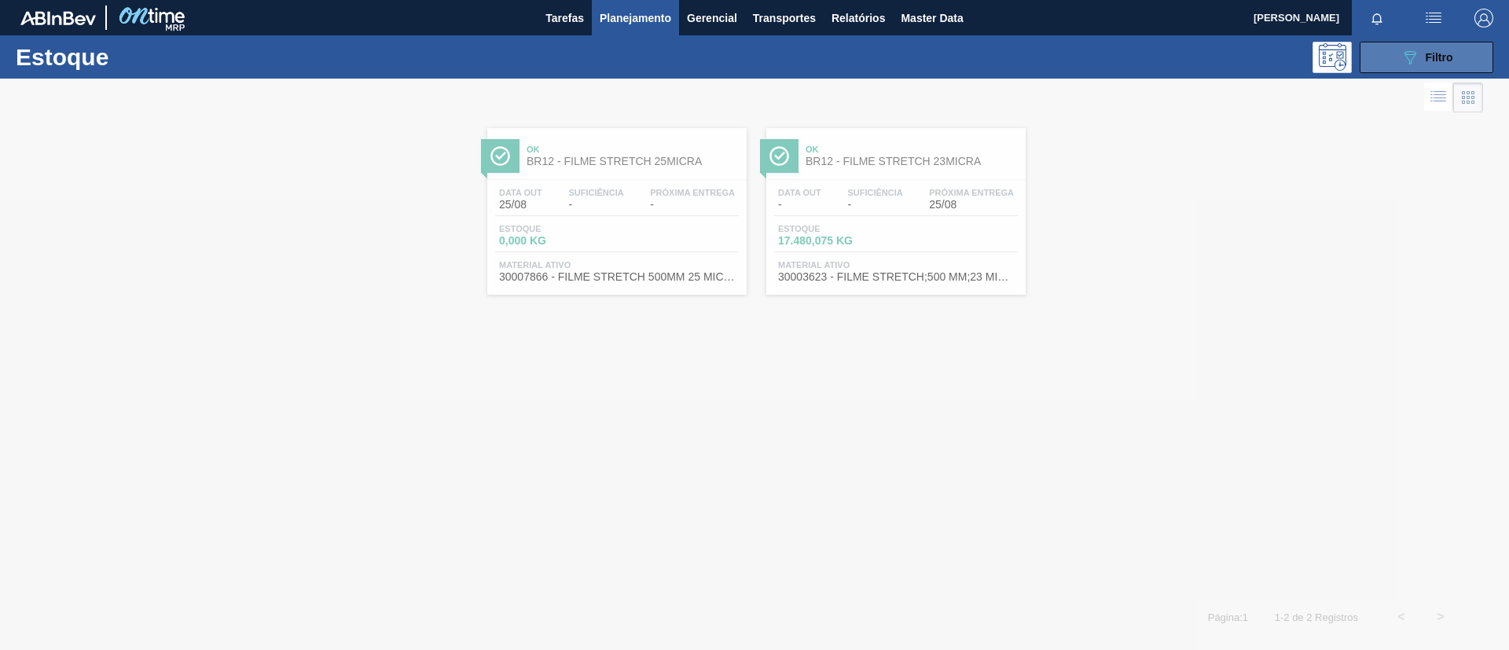
click at [1398, 53] on button "089F7B8B-B2A5-4AFE-B5C0-19BA573D28AC Filtro" at bounding box center [1427, 57] width 134 height 31
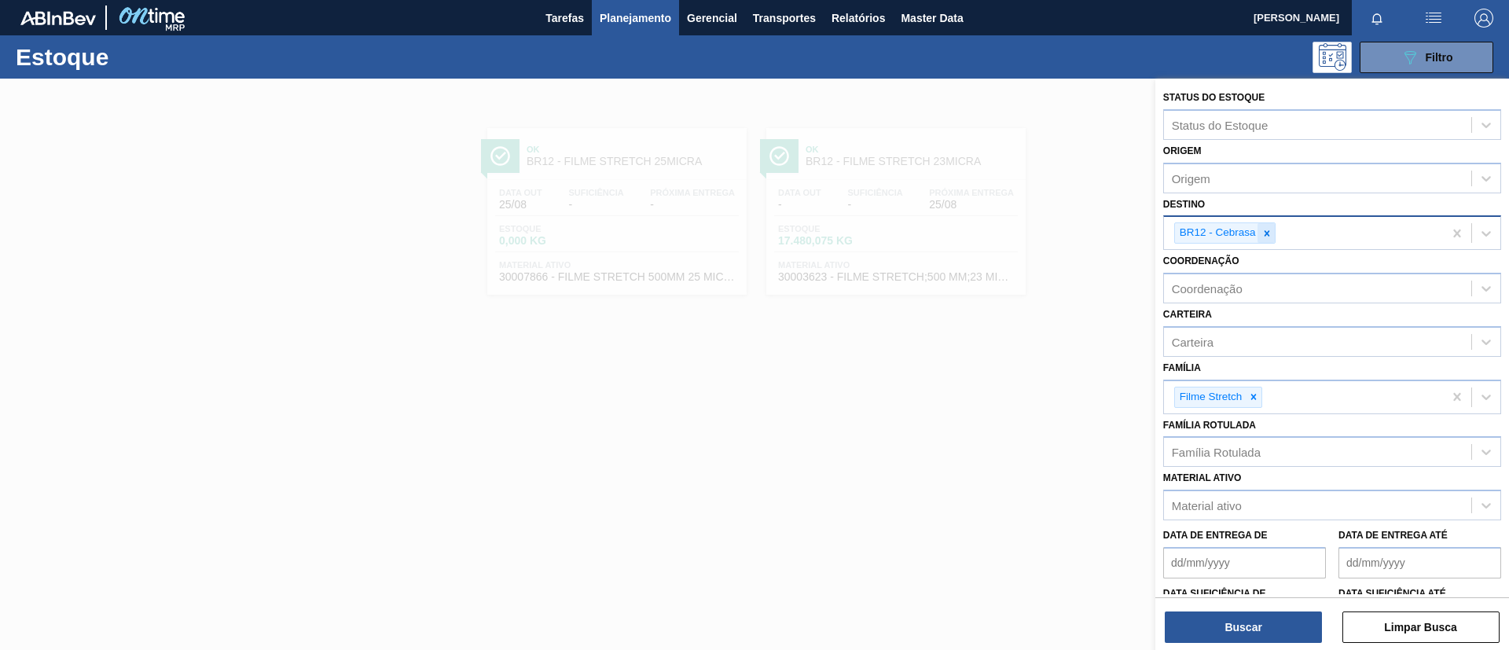
click at [1270, 236] on icon at bounding box center [1267, 233] width 11 height 11
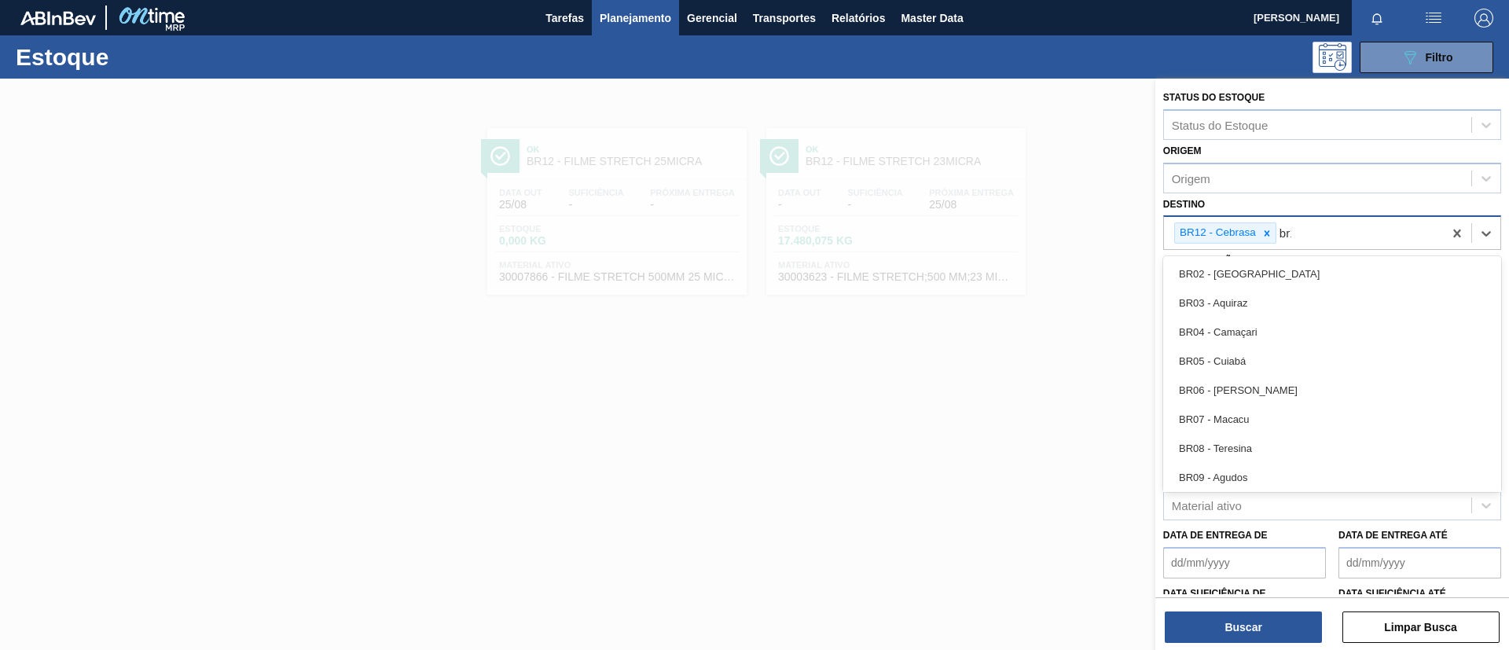
type input "br13"
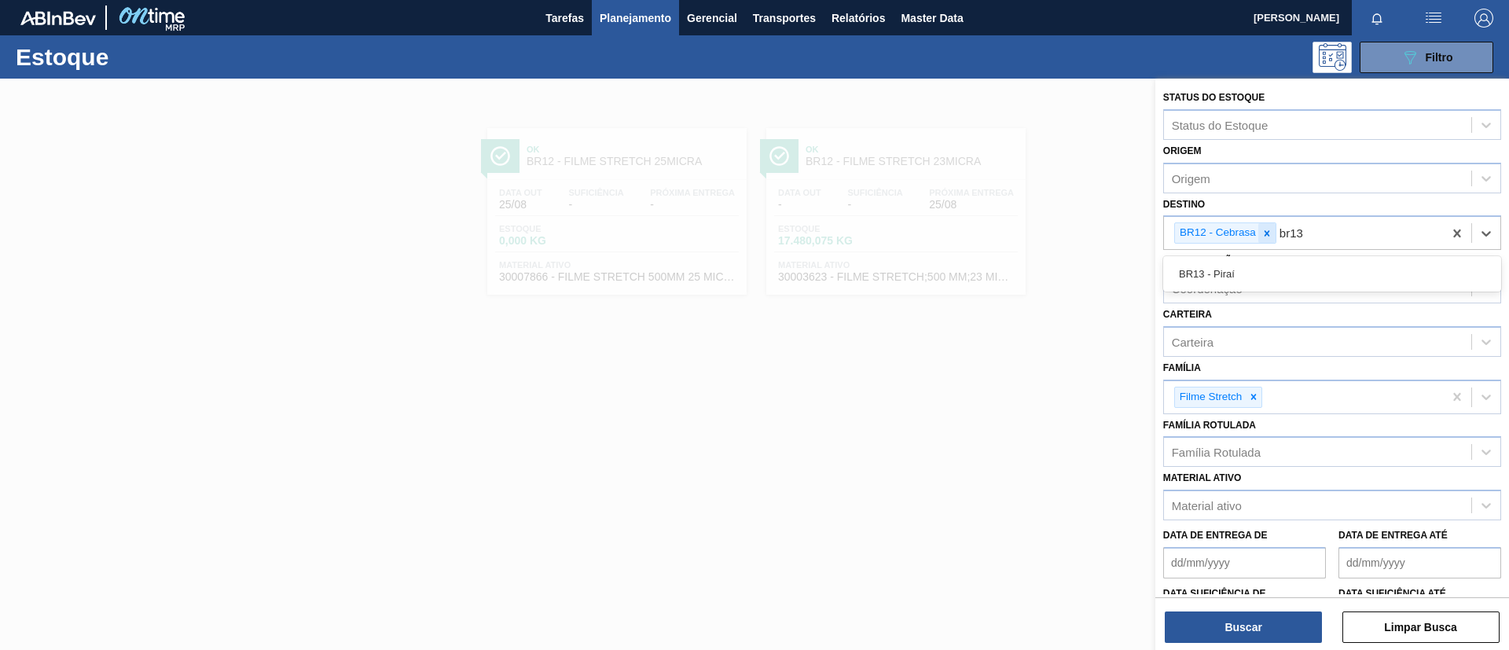
drag, startPoint x: 1279, startPoint y: 270, endPoint x: 1273, endPoint y: 242, distance: 28.2
click at [1278, 268] on div "BR13 - Piraí" at bounding box center [1332, 273] width 338 height 29
click at [1269, 235] on icon at bounding box center [1268, 233] width 6 height 6
click at [1248, 633] on button "Buscar" at bounding box center [1244, 627] width 157 height 31
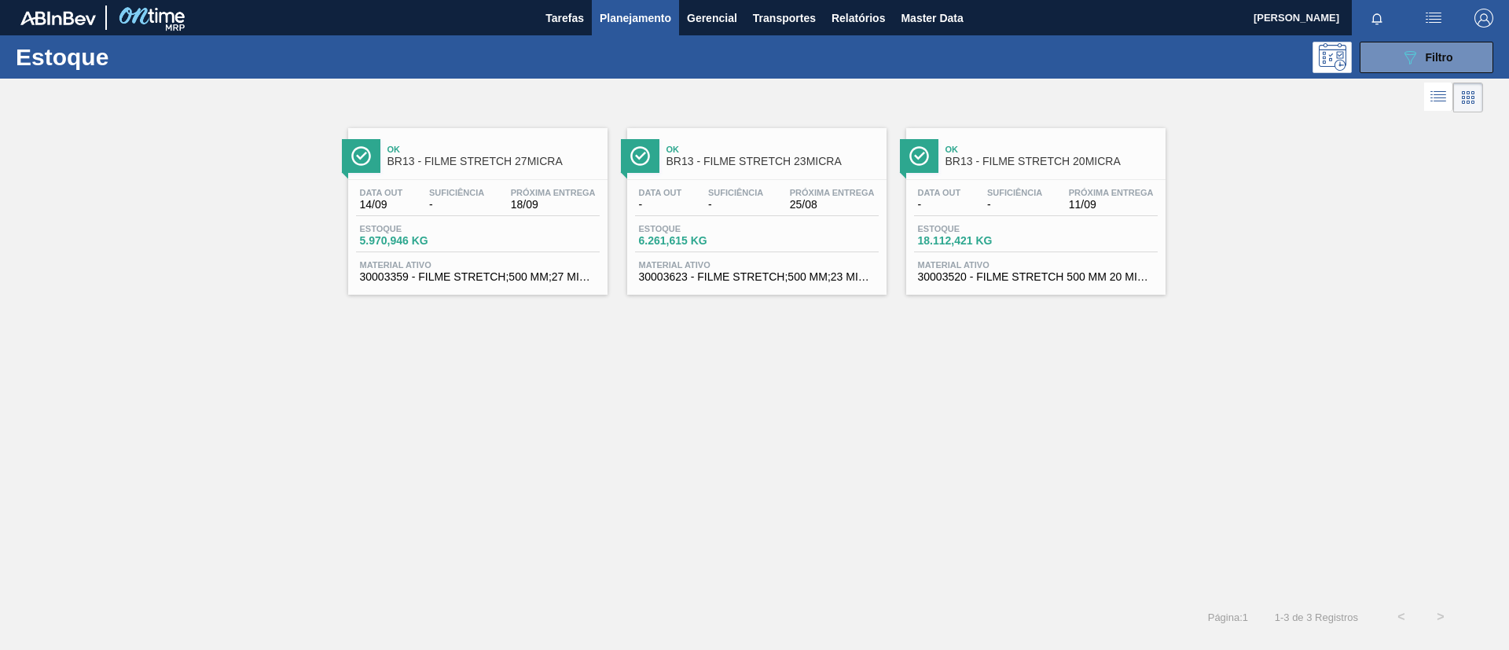
click at [518, 171] on div "Ok BR13 - FILME STRETCH 27MICRA" at bounding box center [494, 155] width 212 height 35
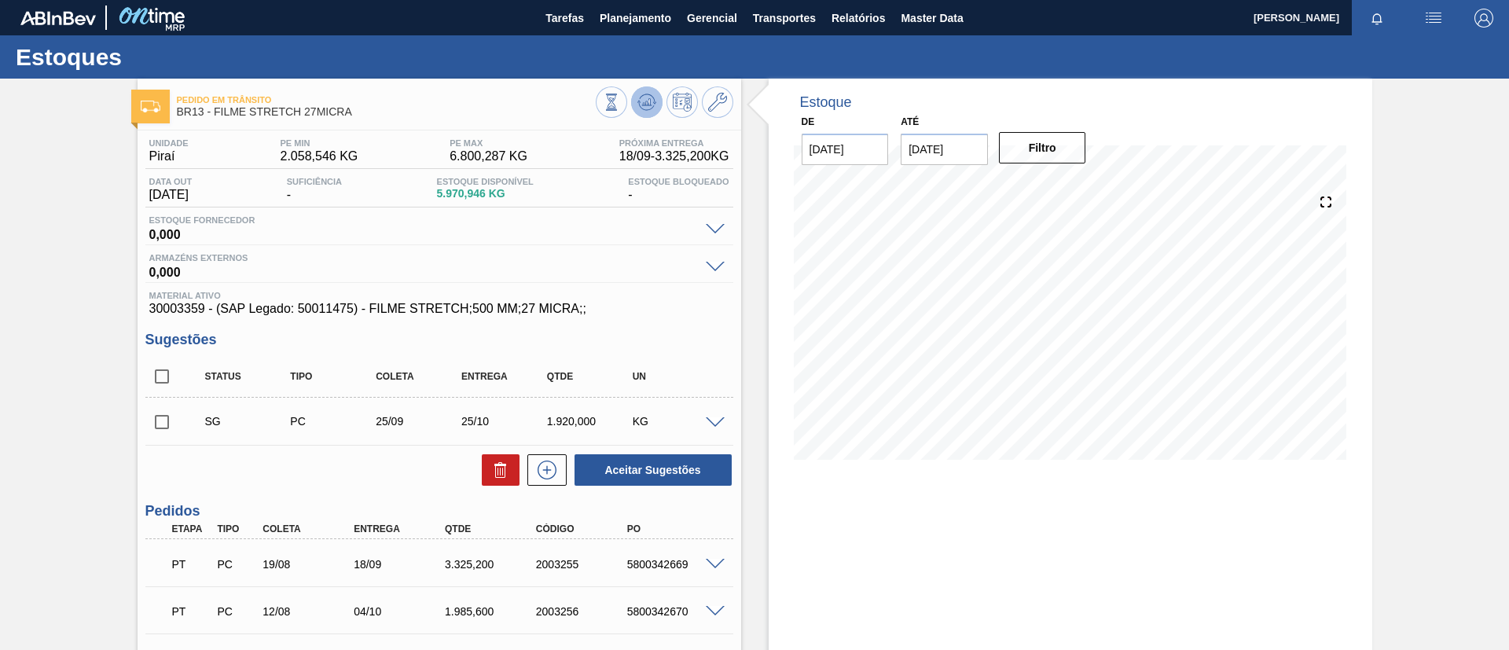
click at [646, 105] on icon at bounding box center [646, 101] width 10 height 7
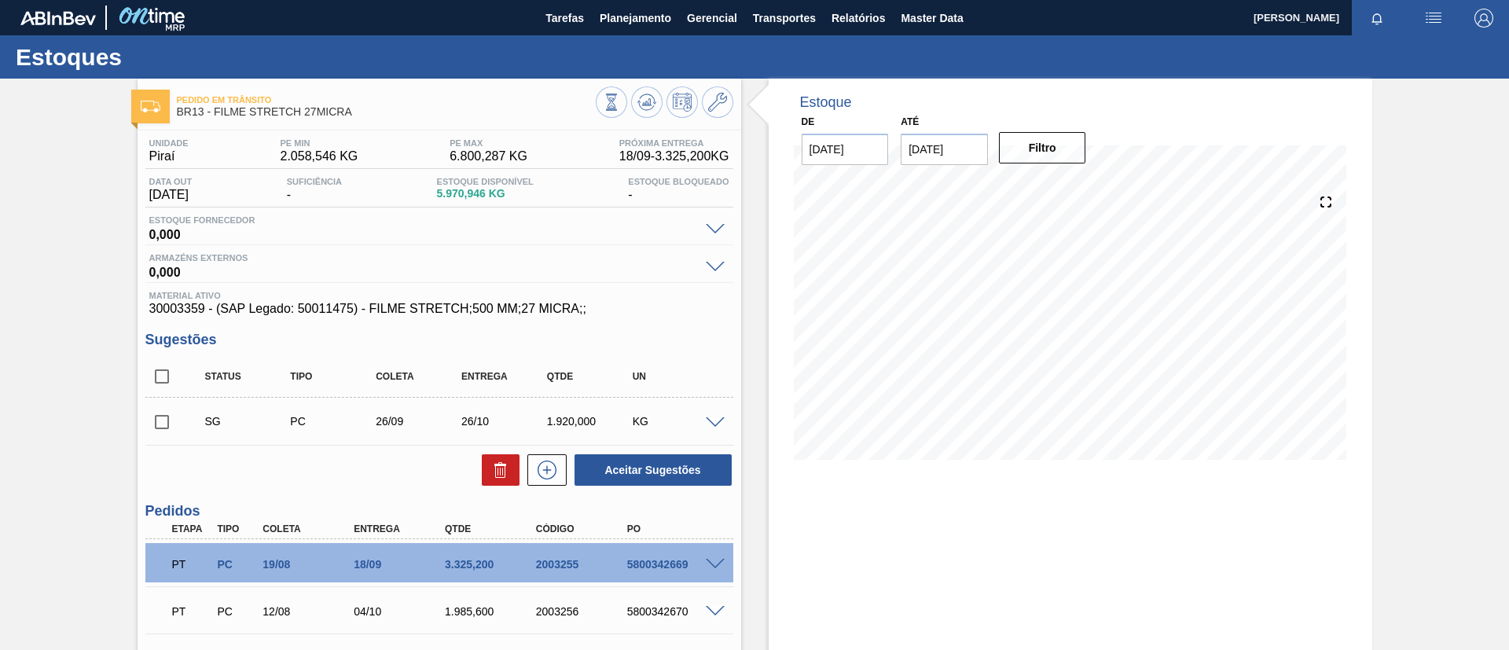
click at [170, 428] on input "checkbox" at bounding box center [161, 422] width 33 height 33
click at [697, 449] on div "Status Tipo Coleta Entrega Qtde UN SG PC 26/09 26/10 1.920,000 KG Material 3000…" at bounding box center [439, 421] width 588 height 131
click at [700, 461] on button "Aceitar Sugestões" at bounding box center [653, 469] width 157 height 31
checkbox input "false"
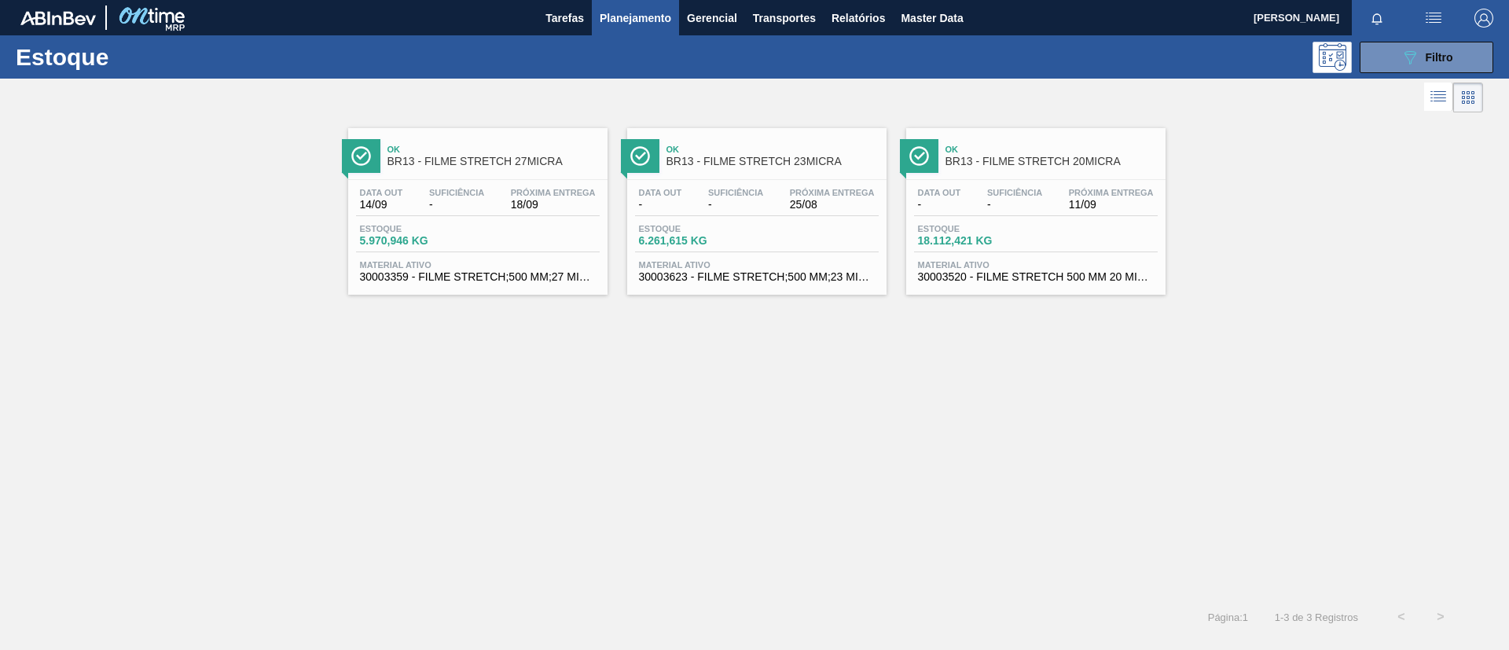
click at [468, 164] on span "BR13 - FILME STRETCH 27MICRA" at bounding box center [494, 162] width 212 height 12
click at [843, 185] on div "Data out - Suficiência - Próxima Entrega 25/08 Estoque 6.261,615 KG Material at…" at bounding box center [756, 233] width 259 height 107
click at [1091, 167] on div "Ok BR13 - FILME STRETCH 20MICRA" at bounding box center [1052, 155] width 212 height 35
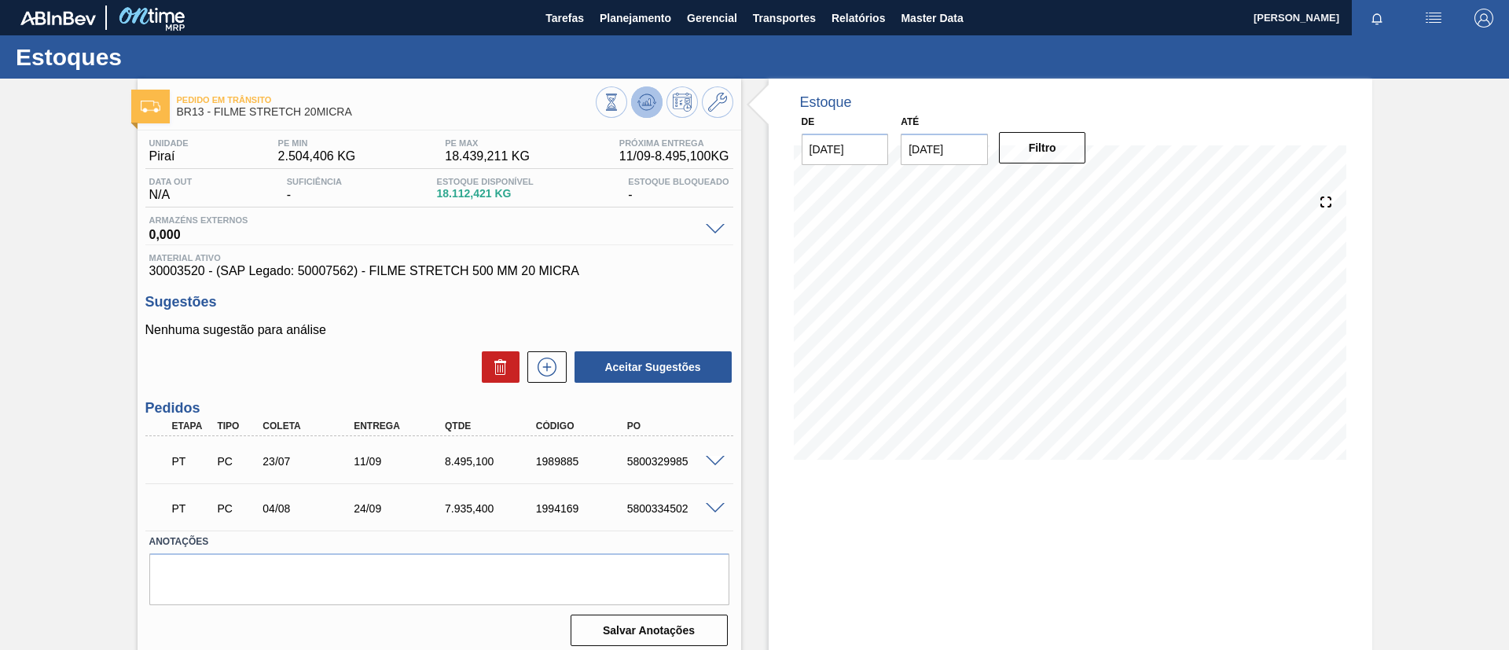
click at [635, 110] on button at bounding box center [646, 101] width 31 height 31
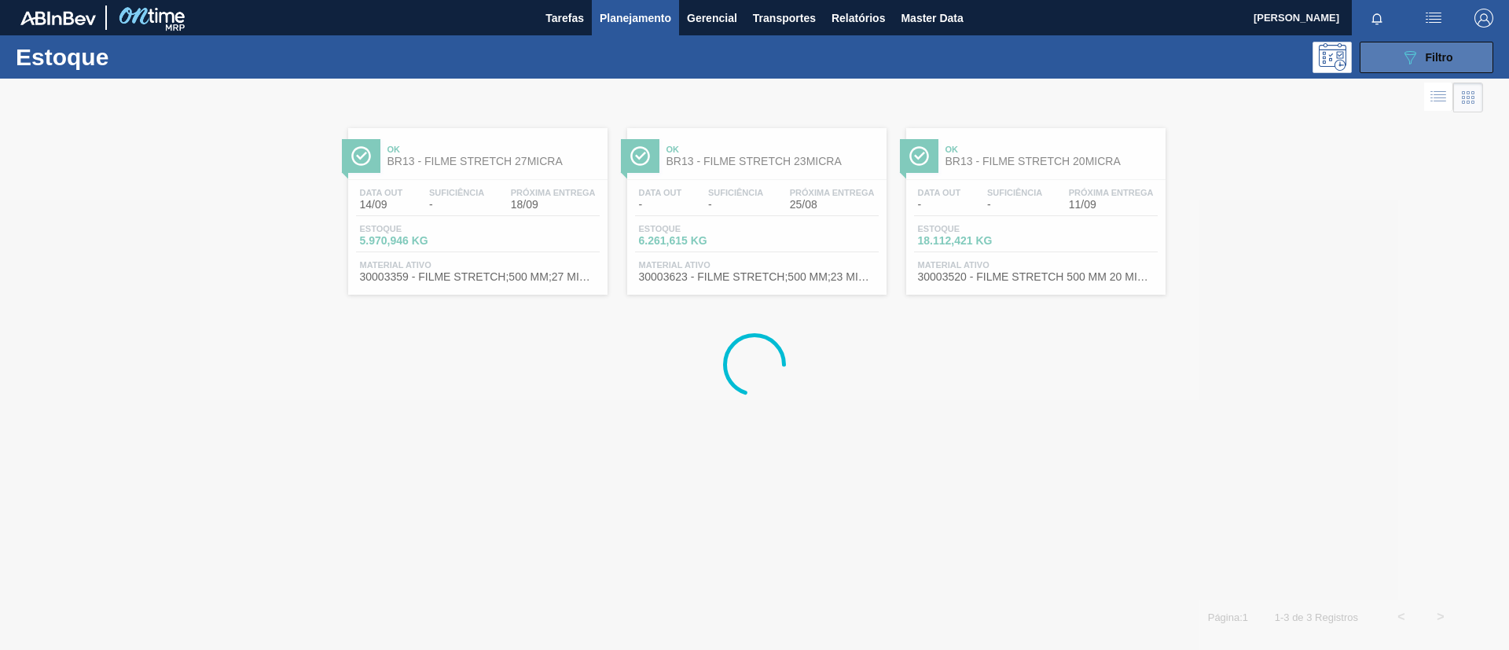
click at [1410, 64] on icon "089F7B8B-B2A5-4AFE-B5C0-19BA573D28AC" at bounding box center [1410, 57] width 19 height 19
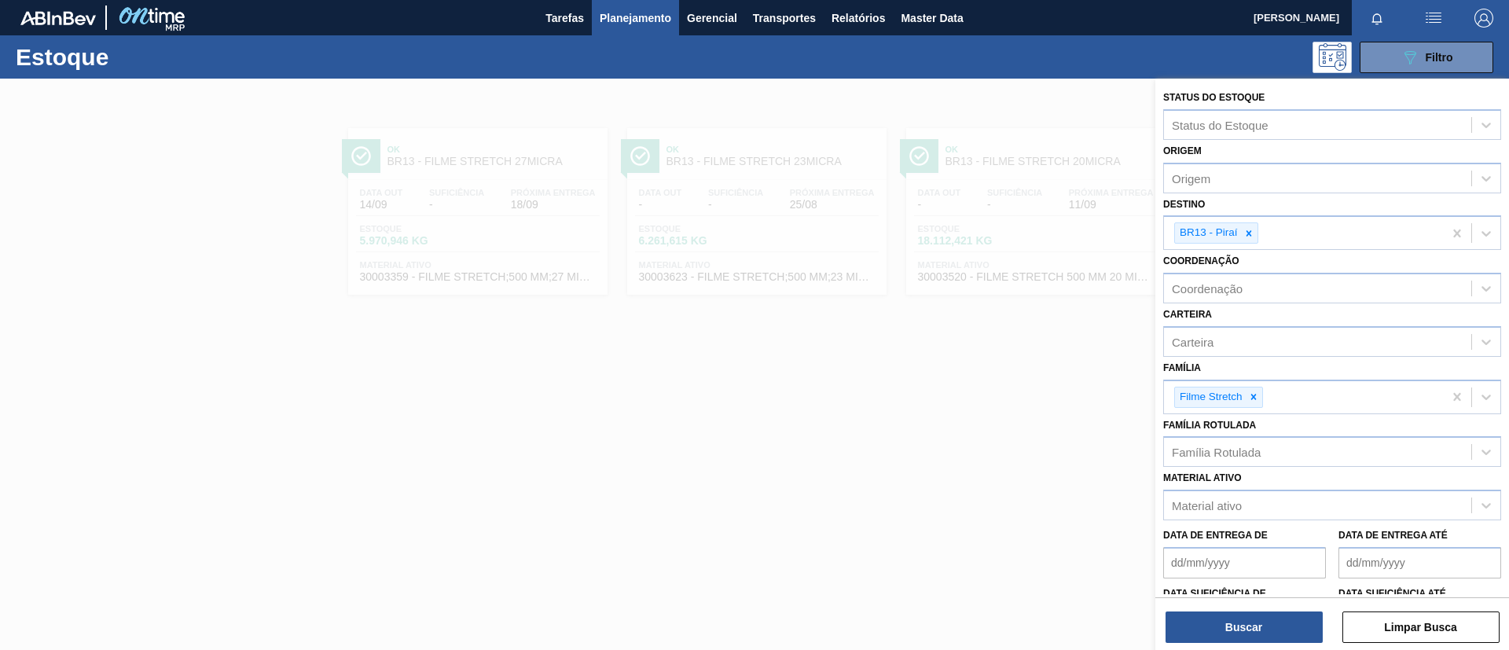
click at [1251, 236] on icon at bounding box center [1249, 233] width 11 height 11
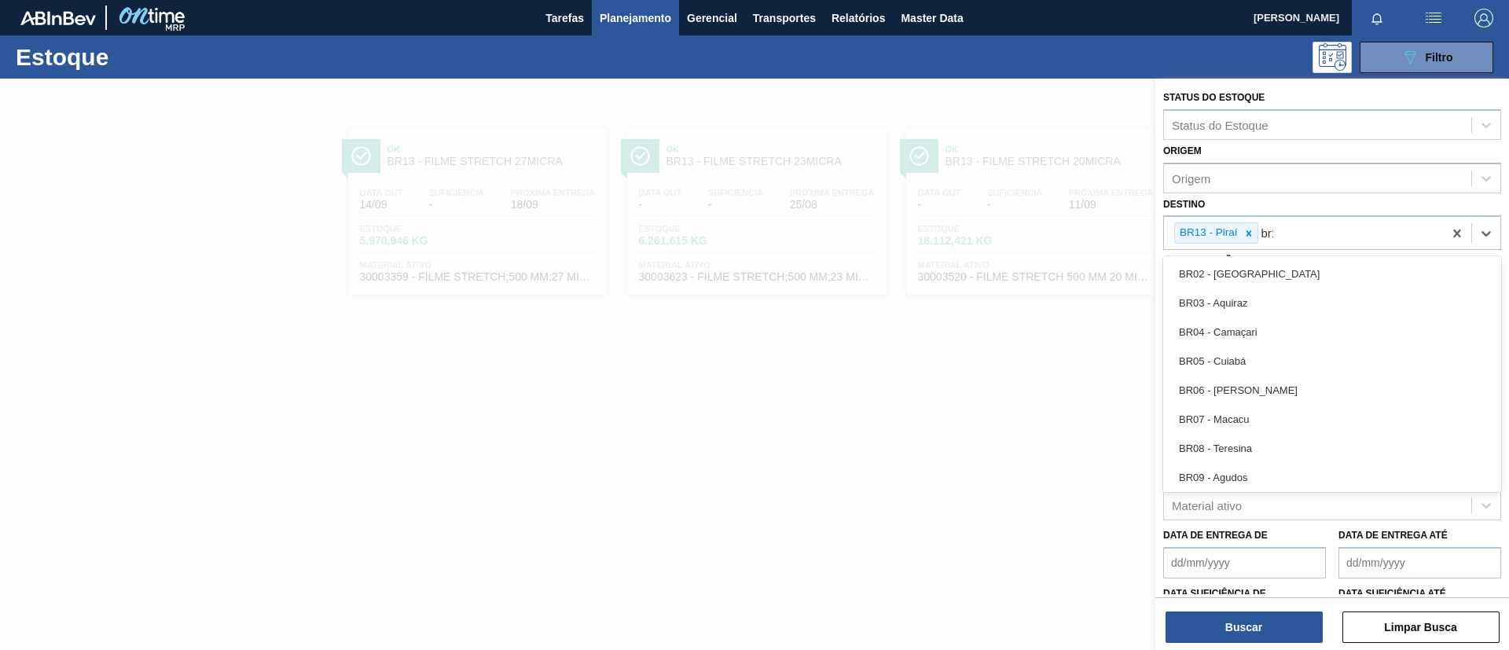
type input "br14"
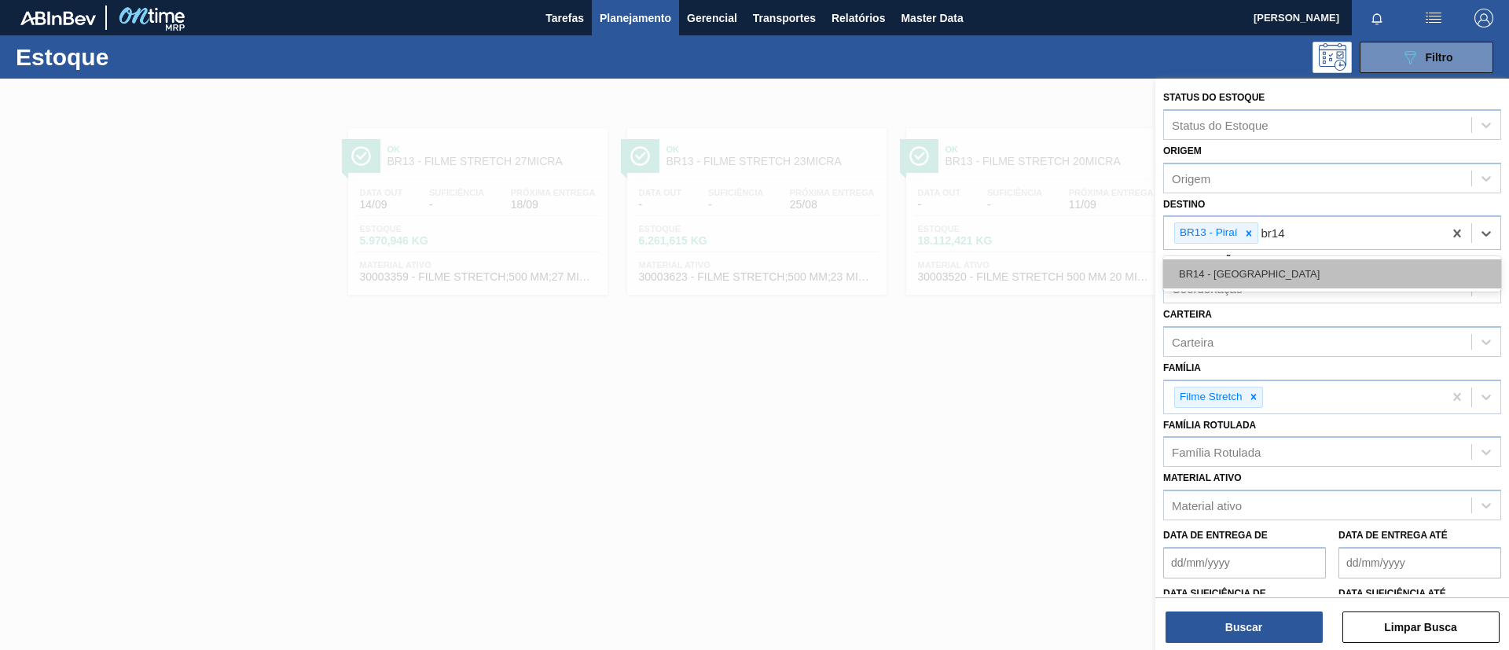
click at [1255, 275] on div "BR14 - Curitibana" at bounding box center [1332, 273] width 338 height 29
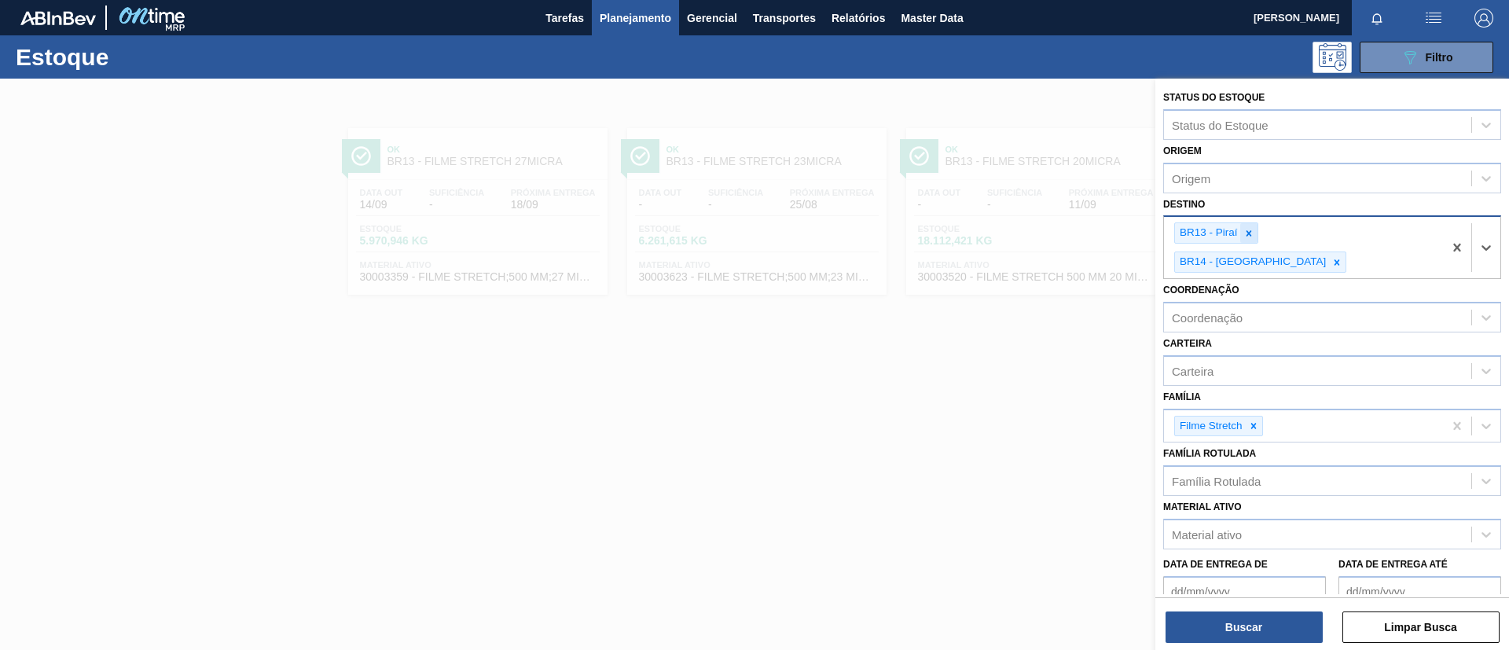
click at [1250, 238] on icon at bounding box center [1249, 233] width 11 height 11
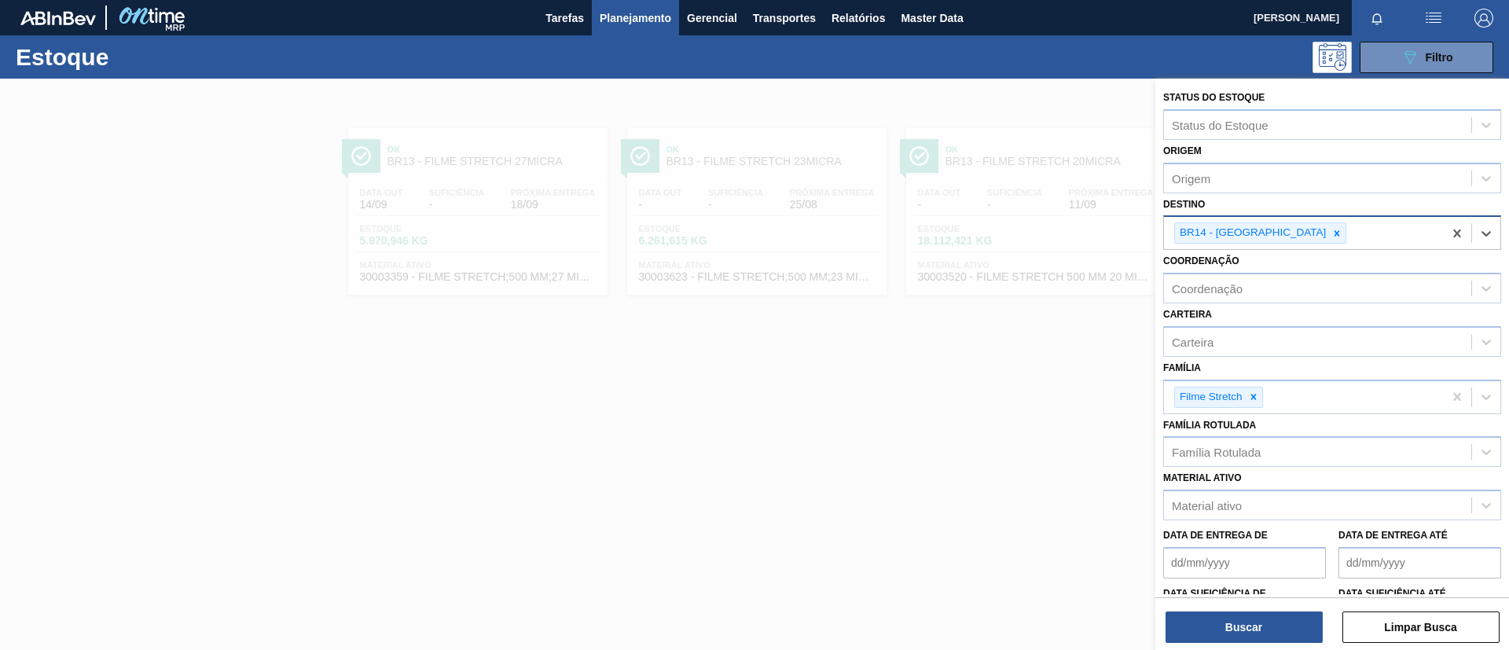
click at [1216, 608] on div "Buscar Limpar Busca" at bounding box center [1333, 619] width 354 height 44
click at [1218, 613] on button "Buscar" at bounding box center [1244, 627] width 157 height 31
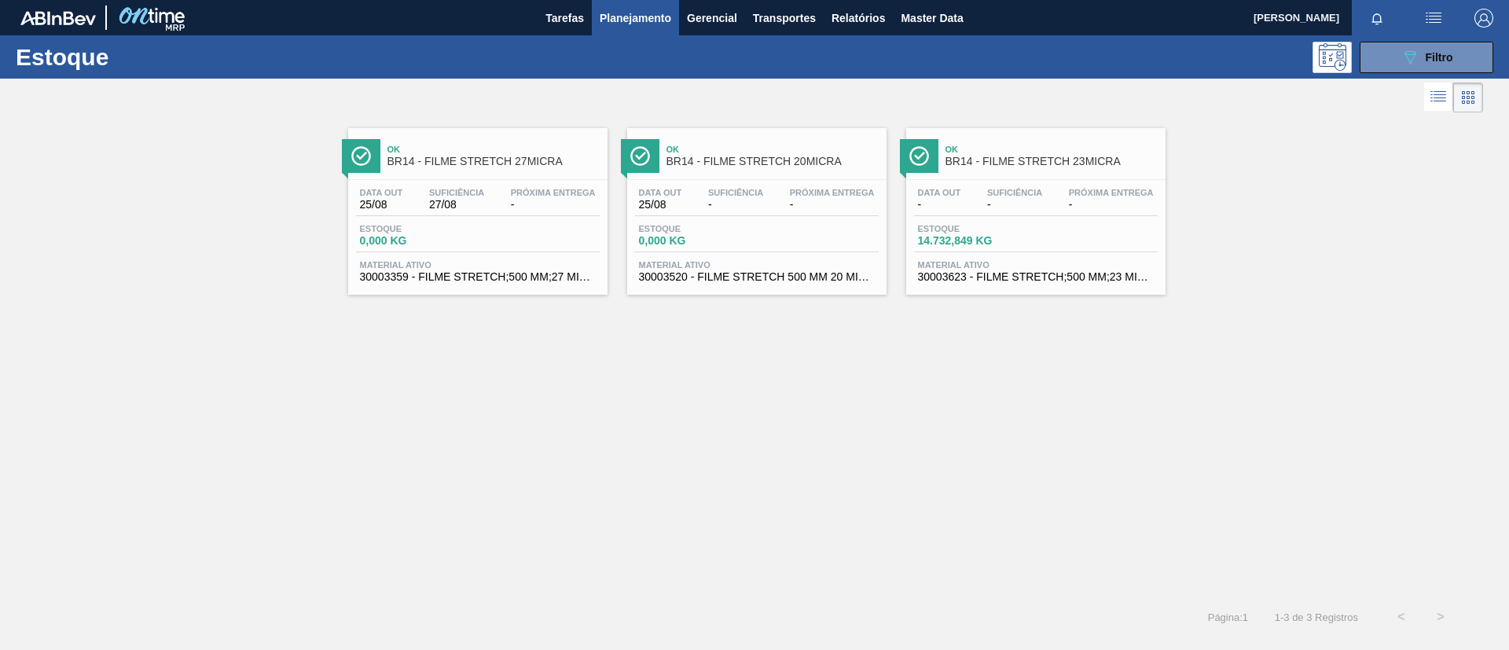
click at [1050, 168] on div "Ok BR14 - FILME STRETCH 23MICRA" at bounding box center [1052, 155] width 212 height 35
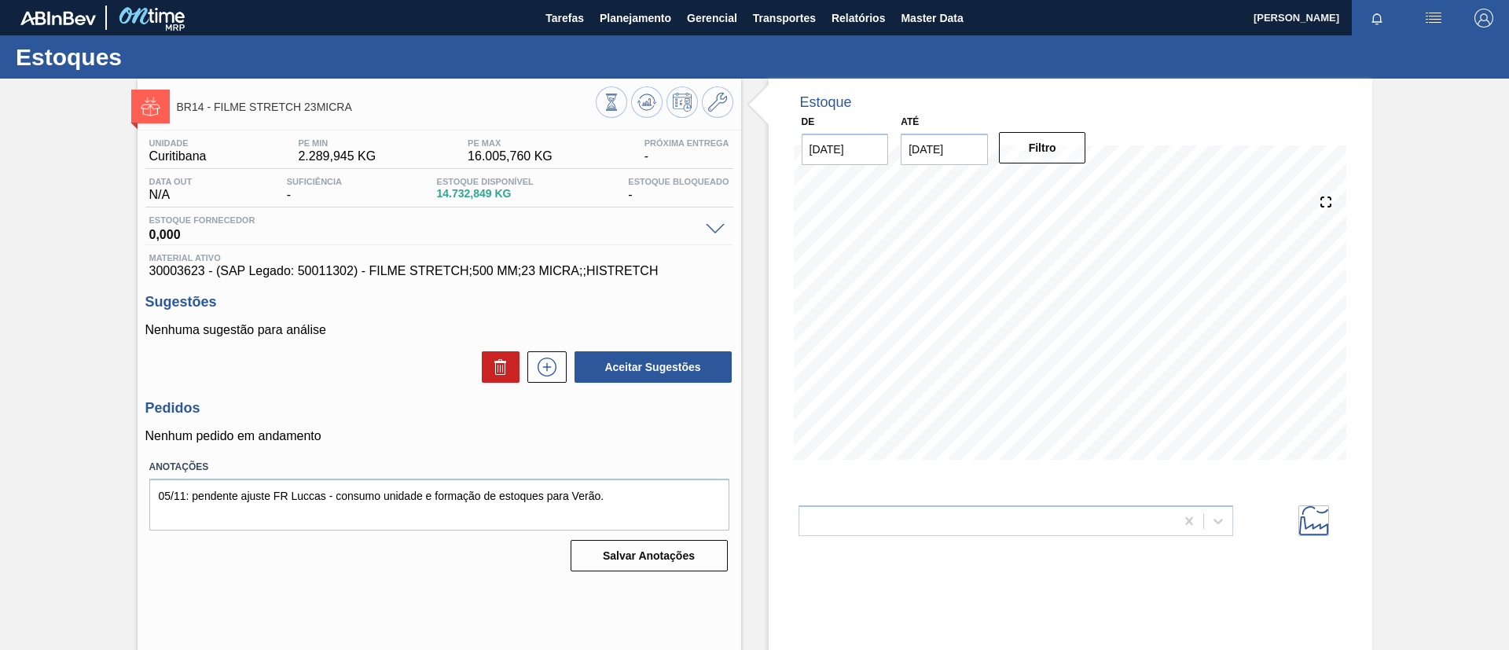
click at [645, 102] on icon at bounding box center [646, 103] width 2 height 4
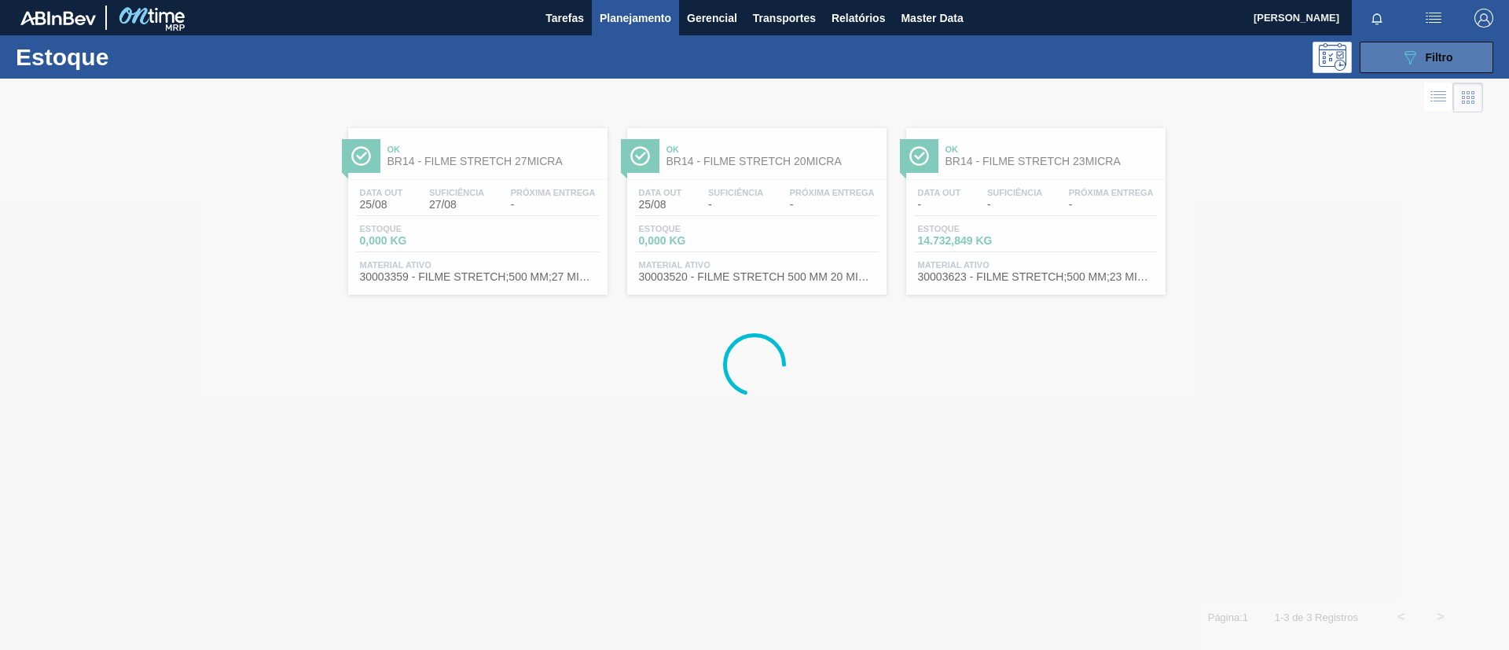
click at [1403, 44] on button "089F7B8B-B2A5-4AFE-B5C0-19BA573D28AC Filtro" at bounding box center [1427, 57] width 134 height 31
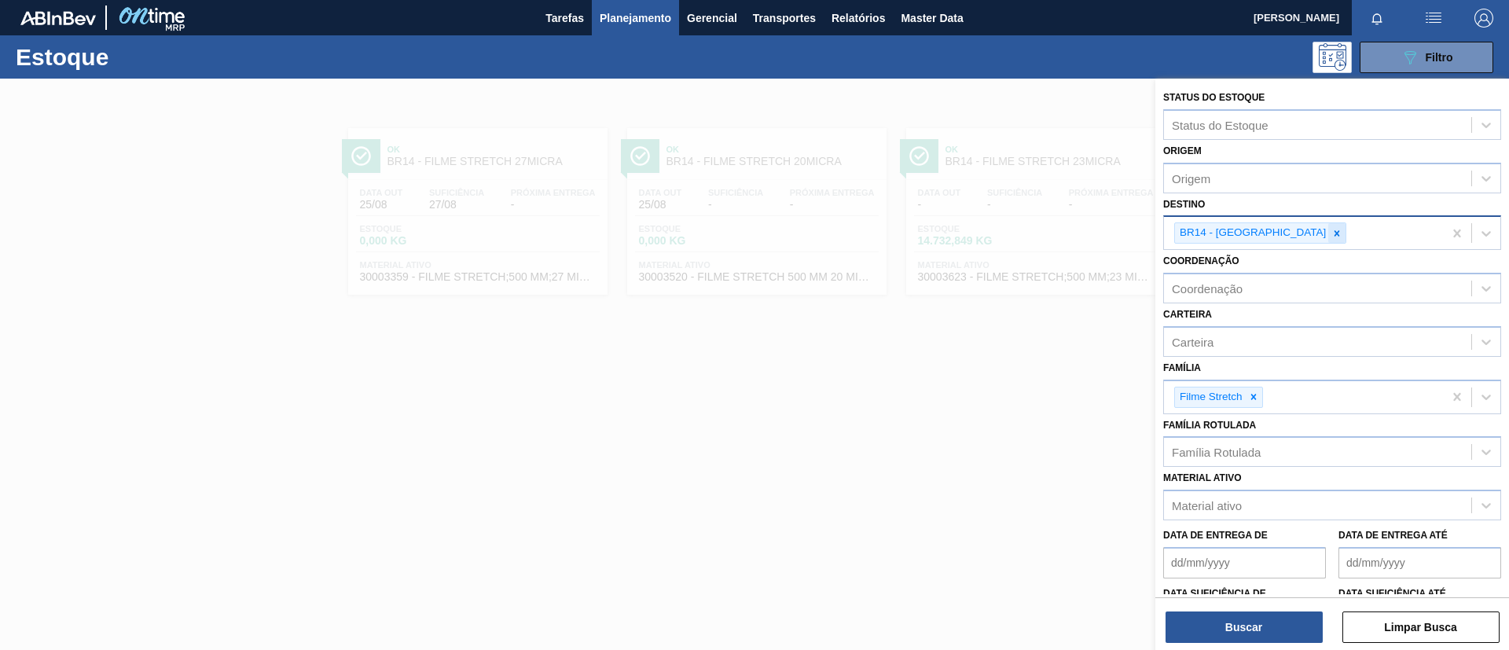
click at [1329, 228] on div at bounding box center [1337, 233] width 17 height 20
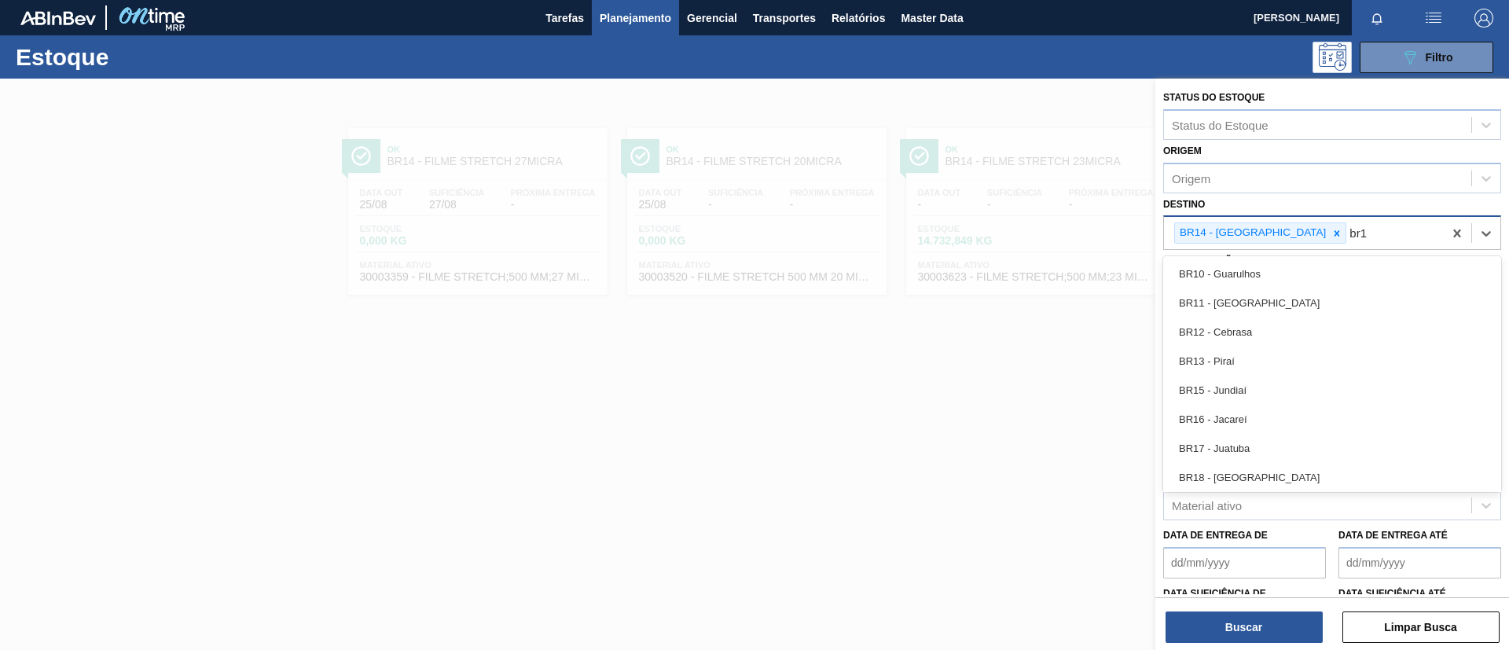
type input "br15"
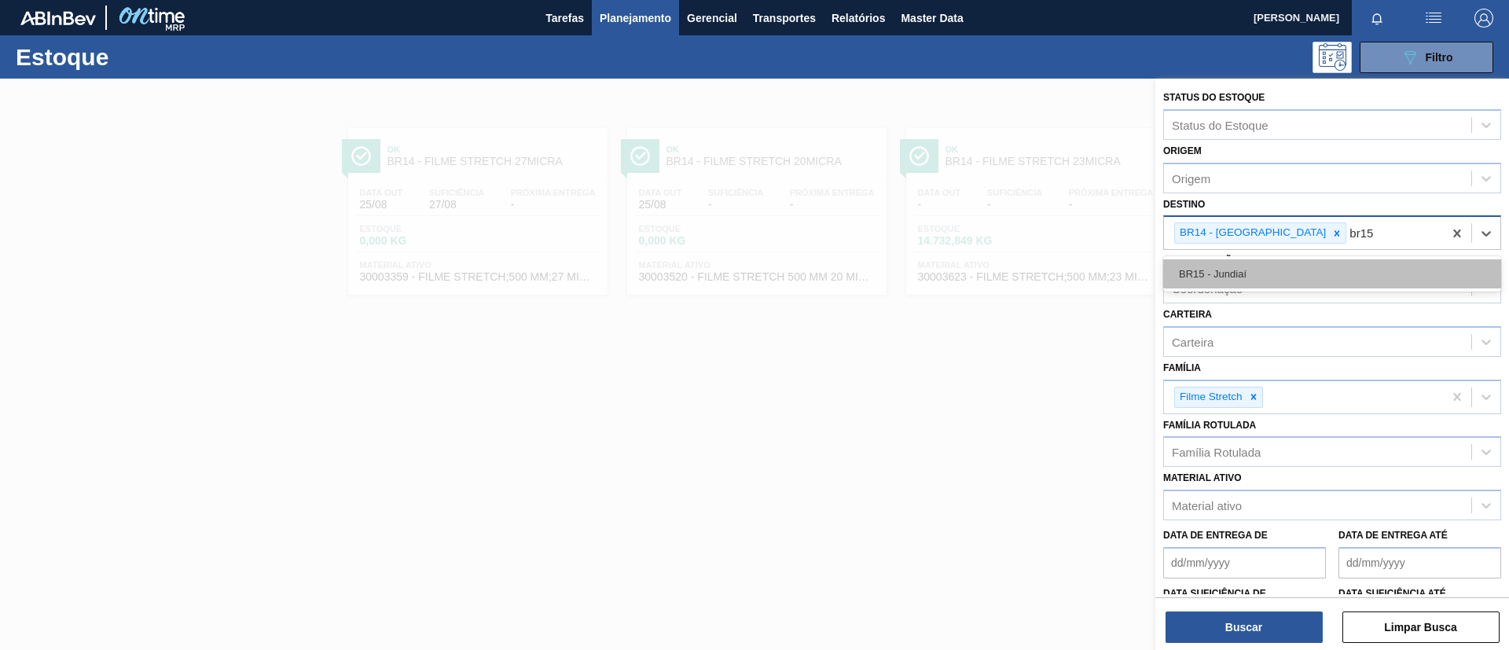
click at [1280, 268] on div "BR15 - Jundiaí" at bounding box center [1332, 273] width 338 height 29
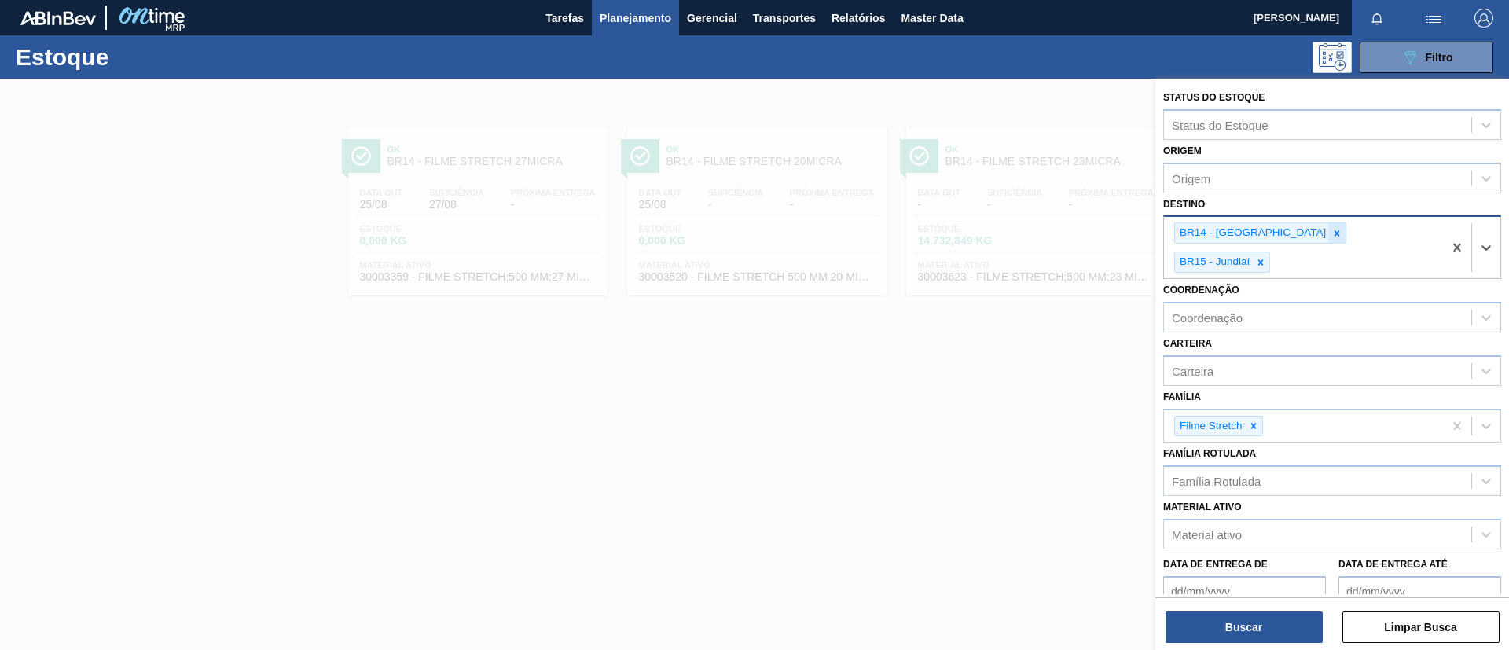
click at [1335, 232] on icon at bounding box center [1338, 233] width 6 height 6
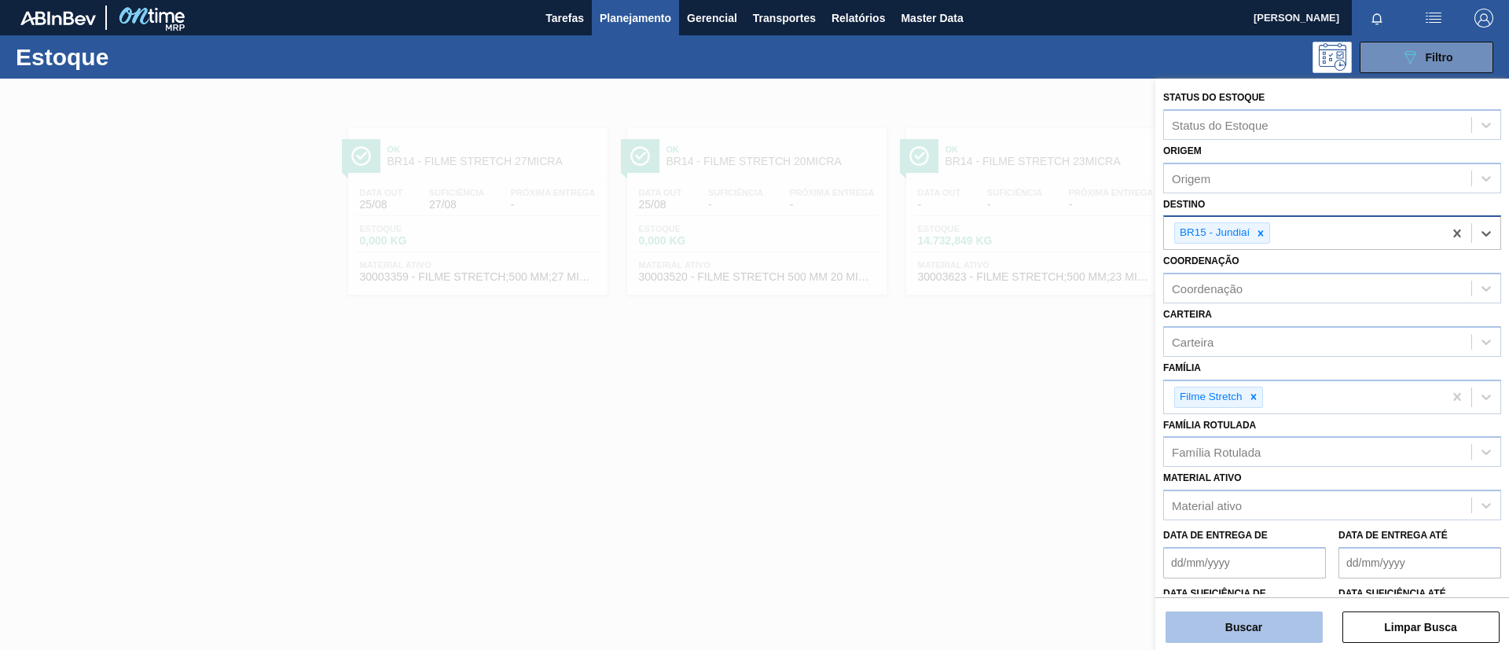
click at [1241, 623] on button "Buscar" at bounding box center [1244, 627] width 157 height 31
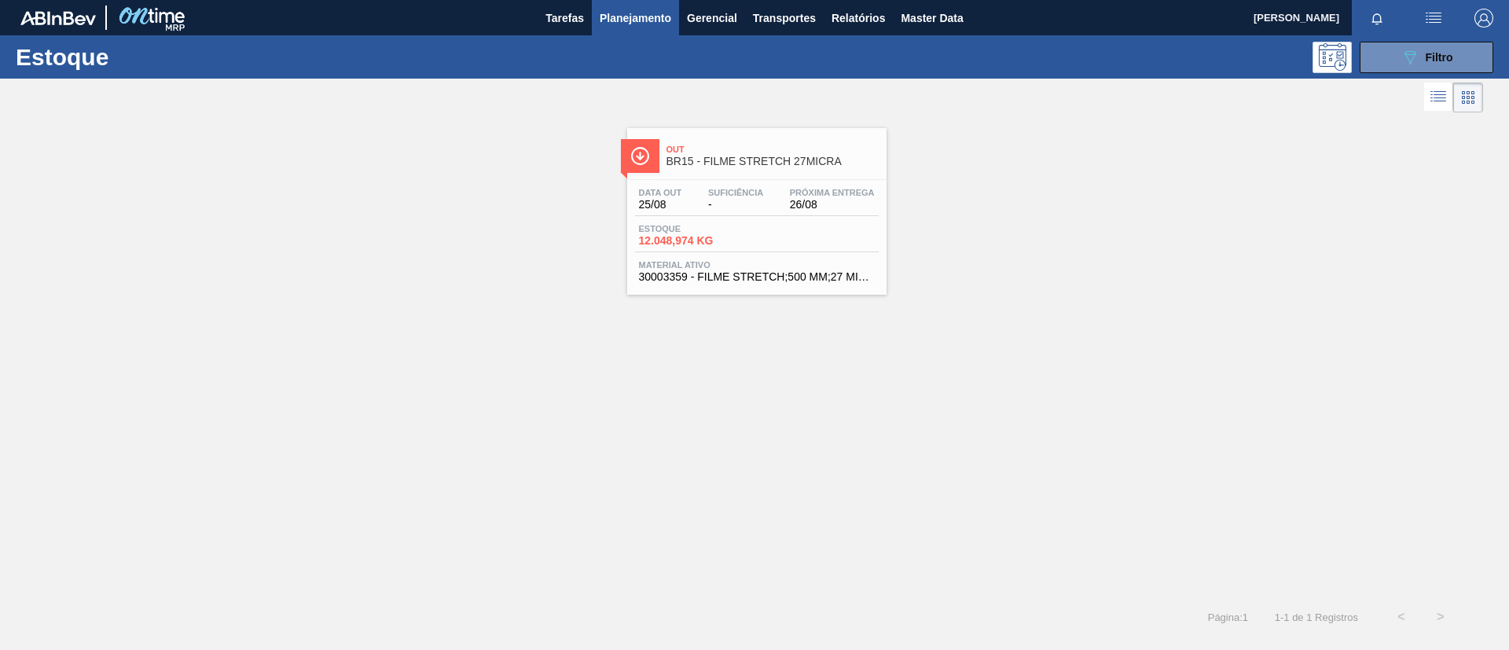
click at [670, 210] on span "25/08" at bounding box center [660, 205] width 43 height 12
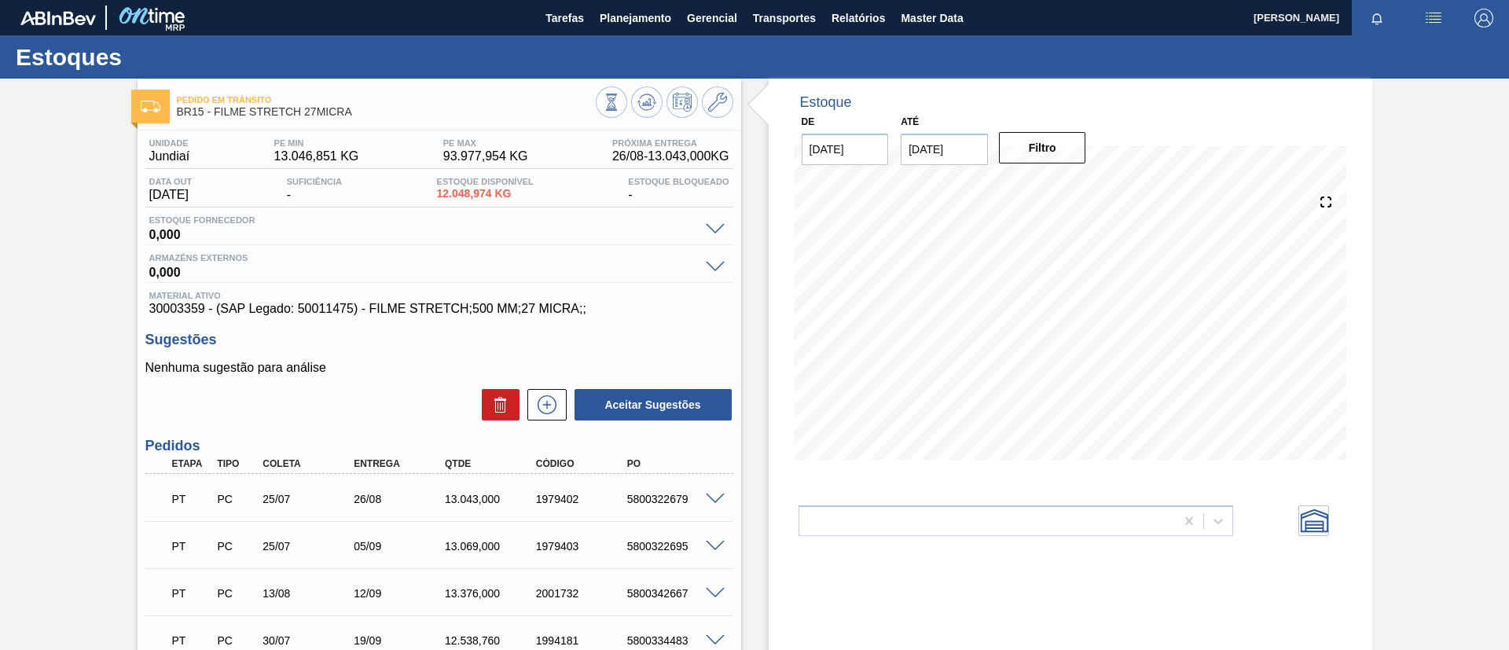
click at [715, 492] on div at bounding box center [717, 498] width 31 height 12
click at [711, 490] on div "PT PC 25/07 26/08 13.043,000 1979402 5800322679" at bounding box center [439, 497] width 588 height 39
click at [715, 494] on span at bounding box center [715, 500] width 19 height 12
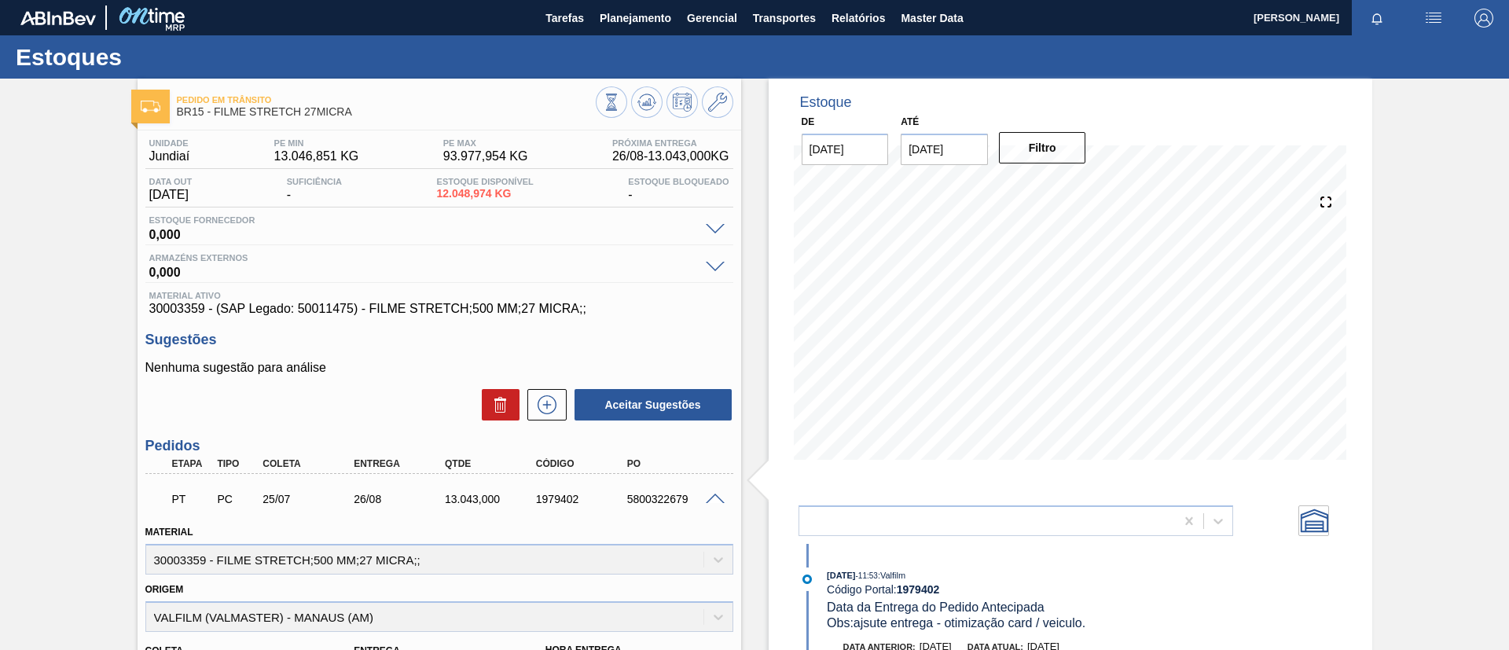
click at [719, 494] on span at bounding box center [715, 500] width 19 height 12
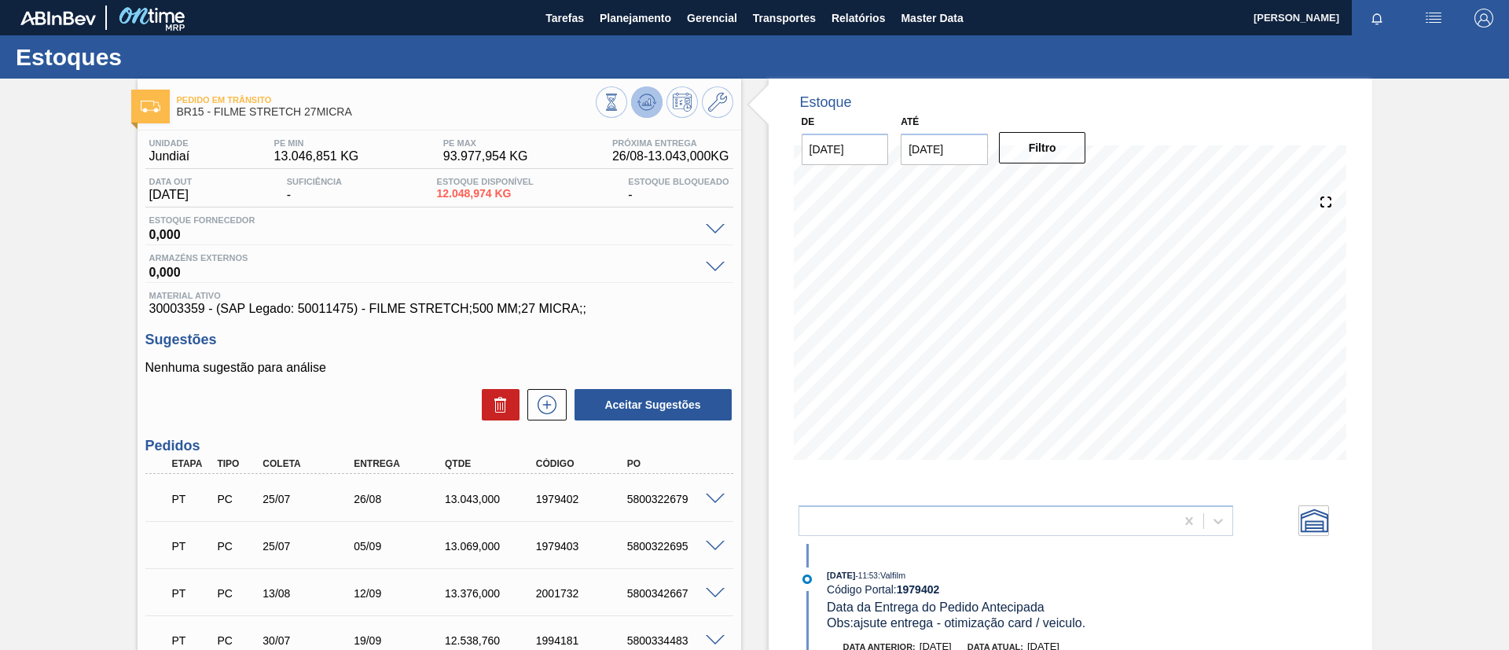
click at [652, 103] on icon at bounding box center [653, 103] width 3 height 2
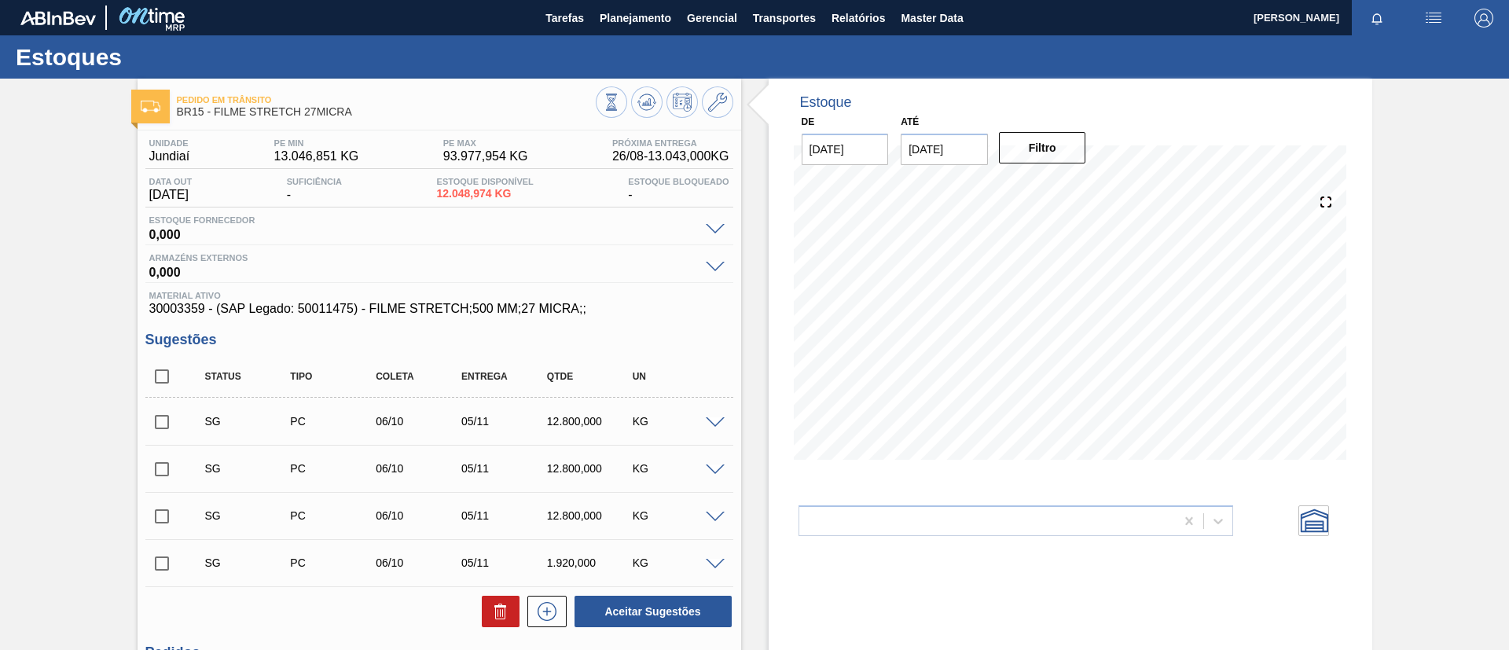
click at [169, 421] on input "checkbox" at bounding box center [161, 422] width 33 height 33
checkbox input "true"
click at [167, 482] on input "checkbox" at bounding box center [161, 469] width 33 height 33
checkbox input "true"
click at [649, 603] on button "Aceitar Sugestões" at bounding box center [653, 611] width 157 height 31
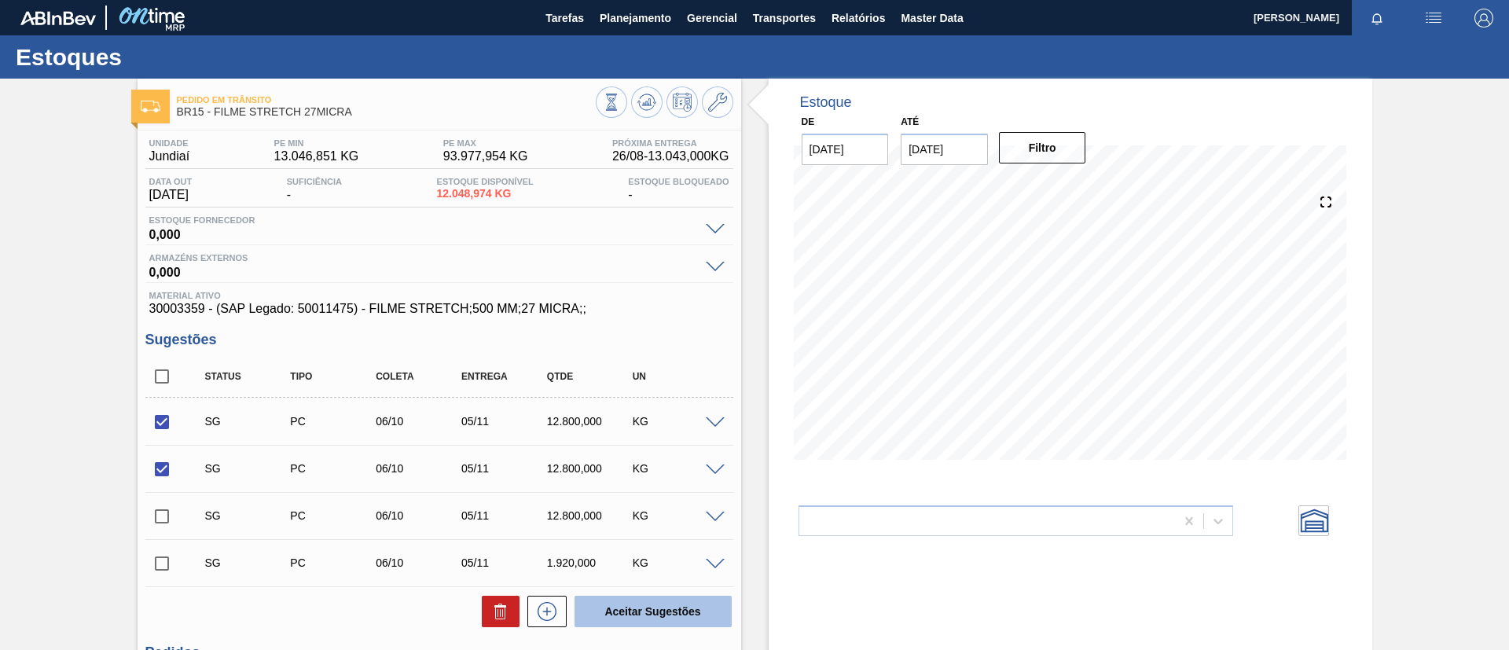
checkbox input "false"
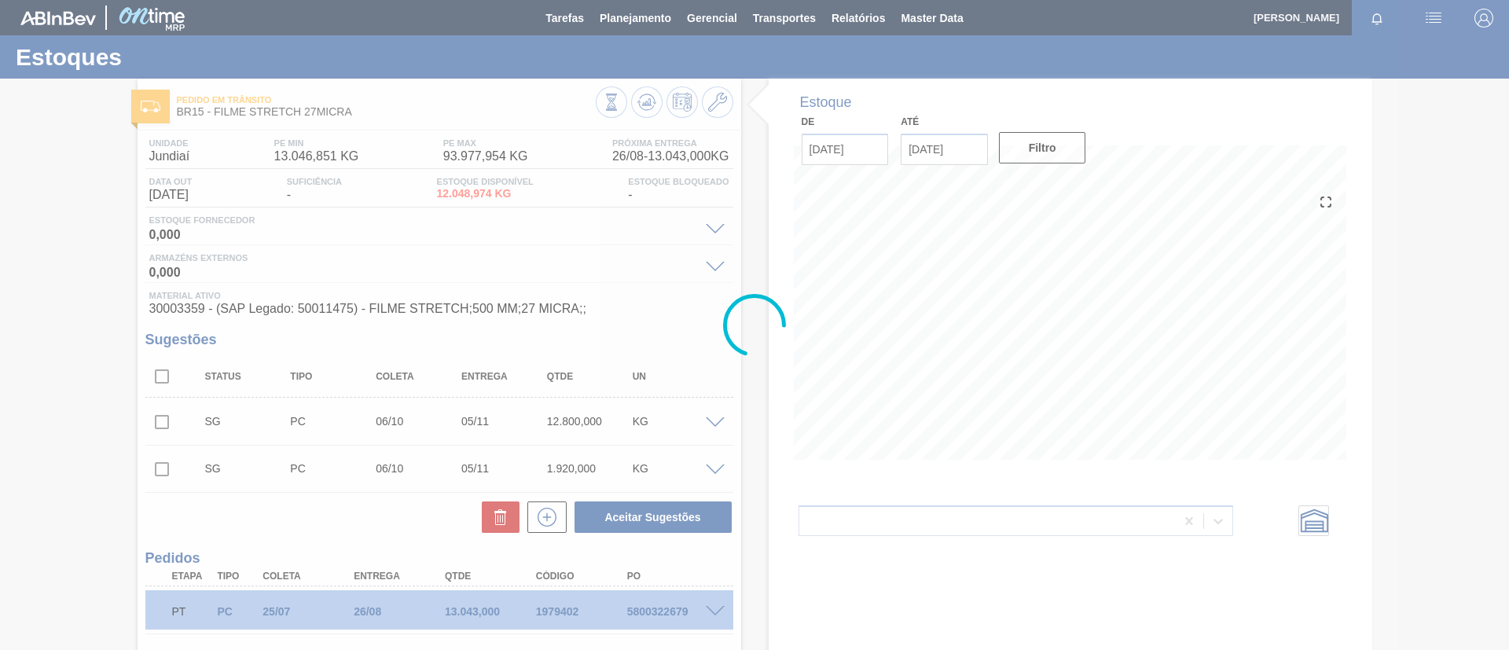
click at [644, 107] on div at bounding box center [754, 325] width 1509 height 650
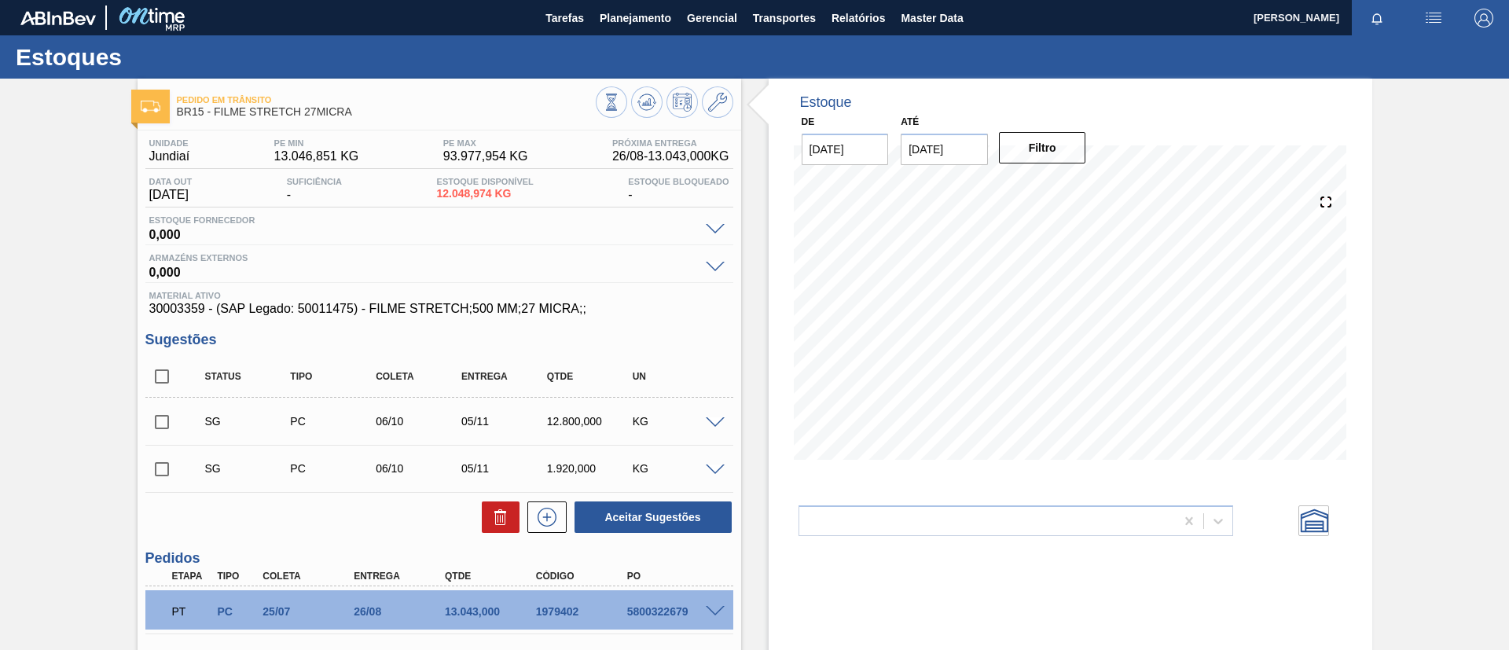
click at [644, 107] on icon at bounding box center [647, 102] width 19 height 19
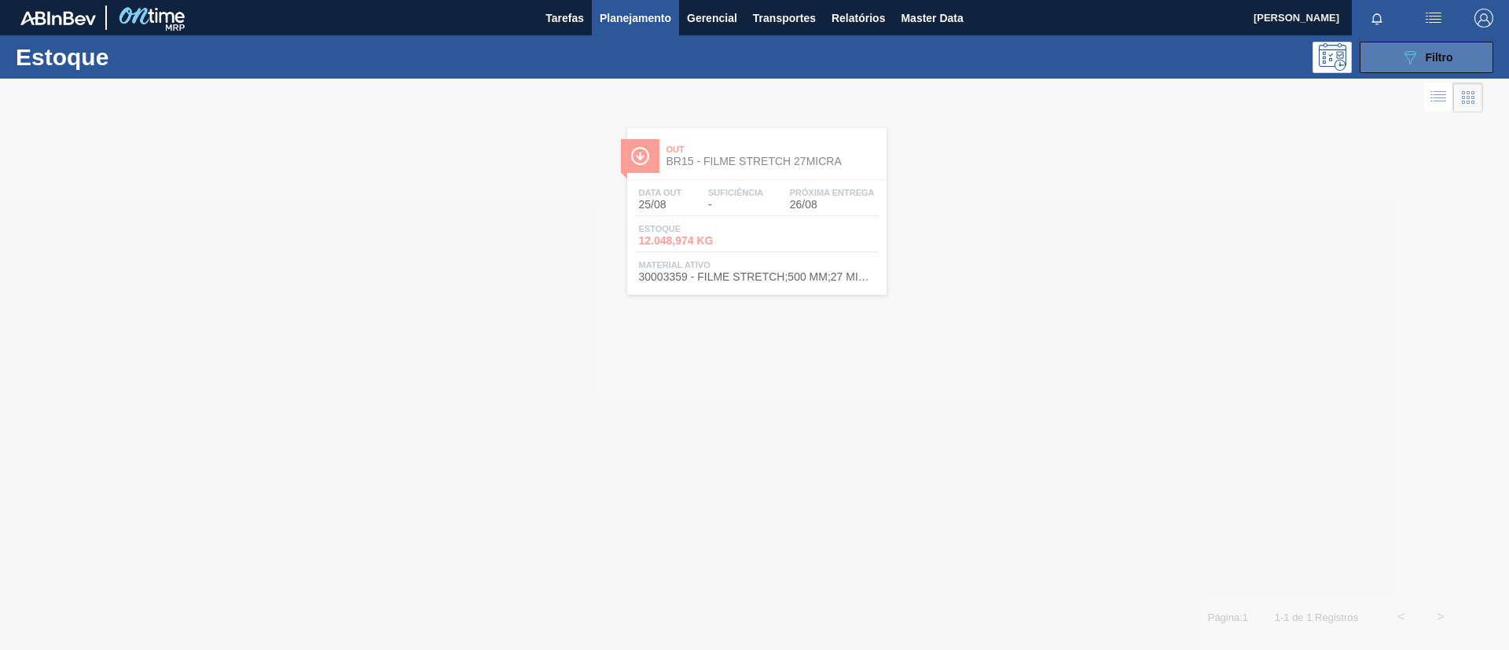
click at [1411, 53] on icon "089F7B8B-B2A5-4AFE-B5C0-19BA573D28AC" at bounding box center [1410, 57] width 19 height 19
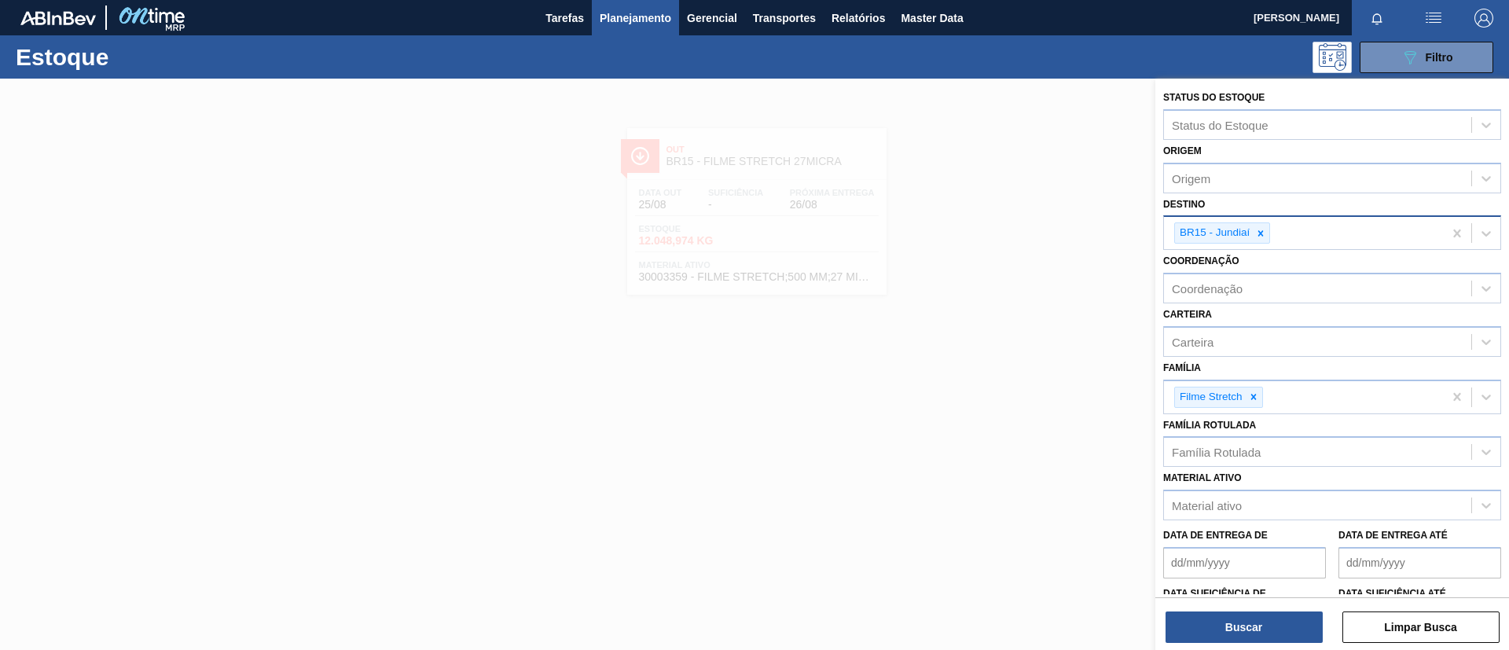
click at [1265, 232] on div at bounding box center [1260, 233] width 17 height 20
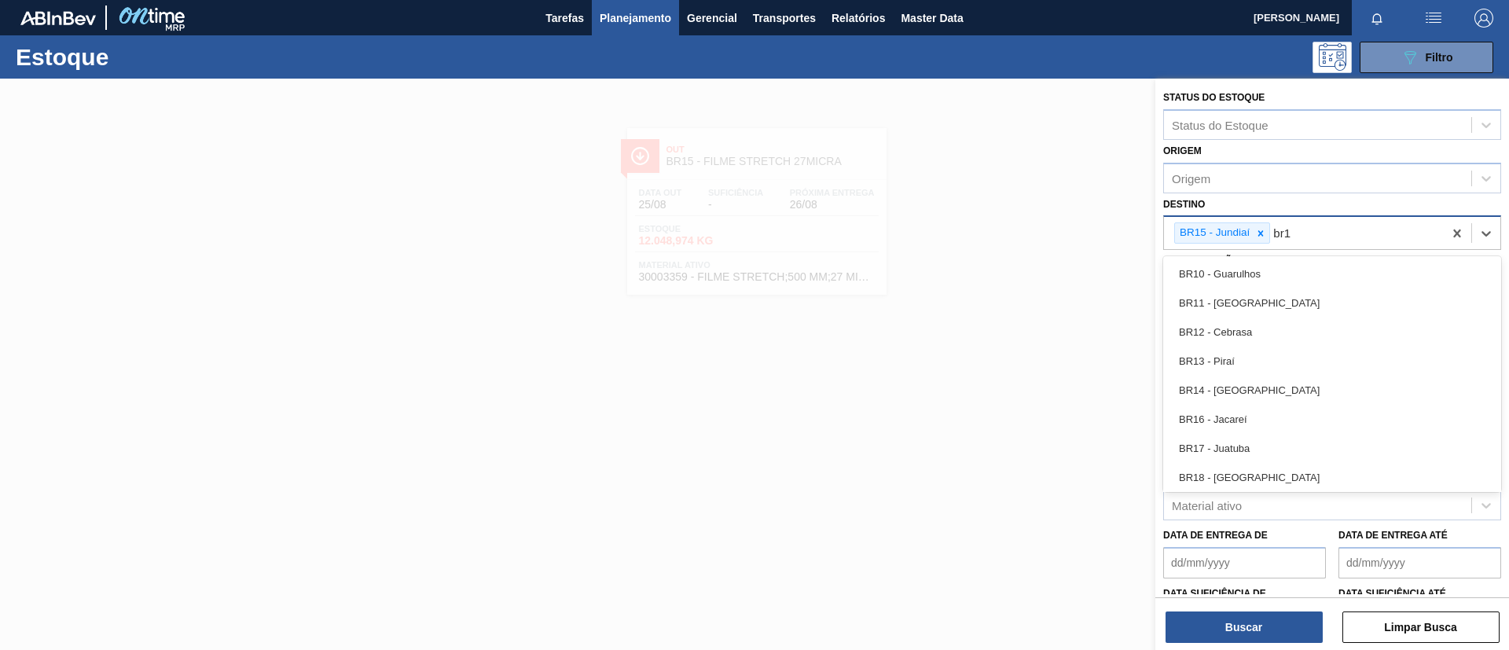
type input "br16"
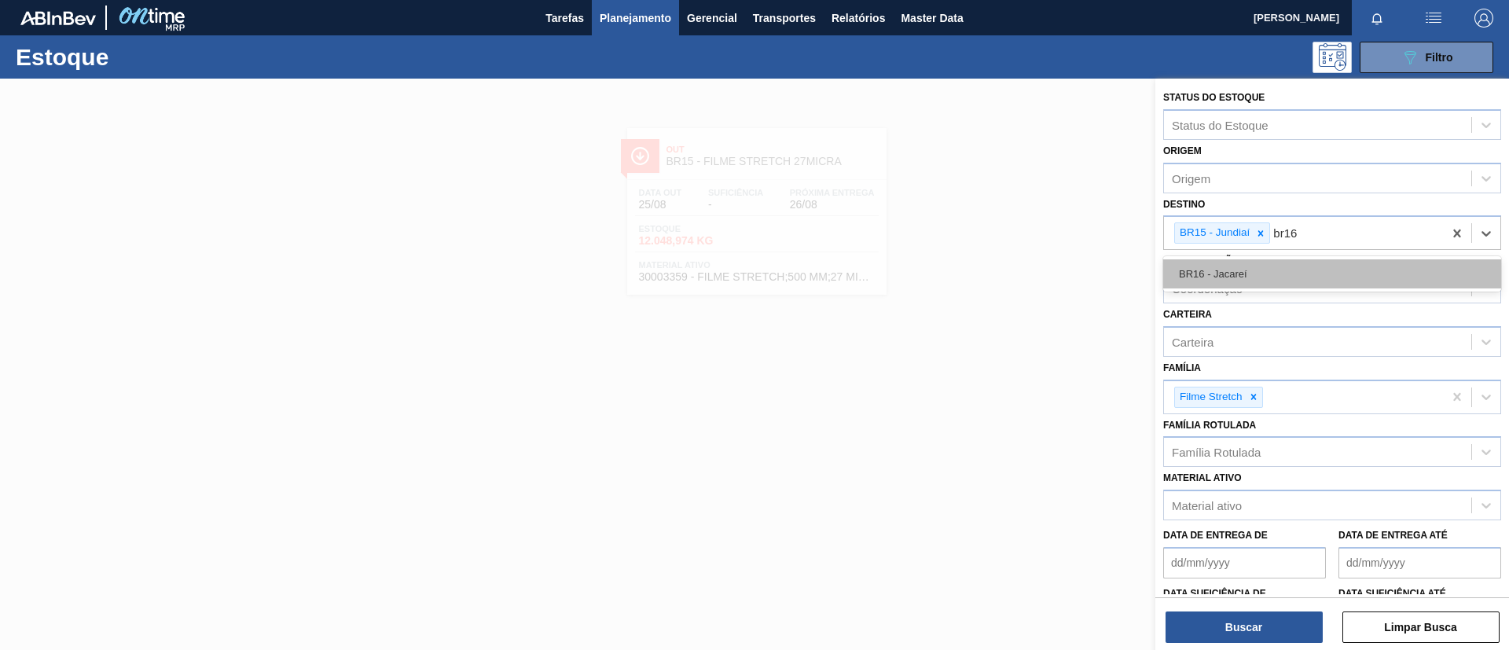
click at [1262, 263] on div "BR16 - Jacareí" at bounding box center [1332, 273] width 338 height 29
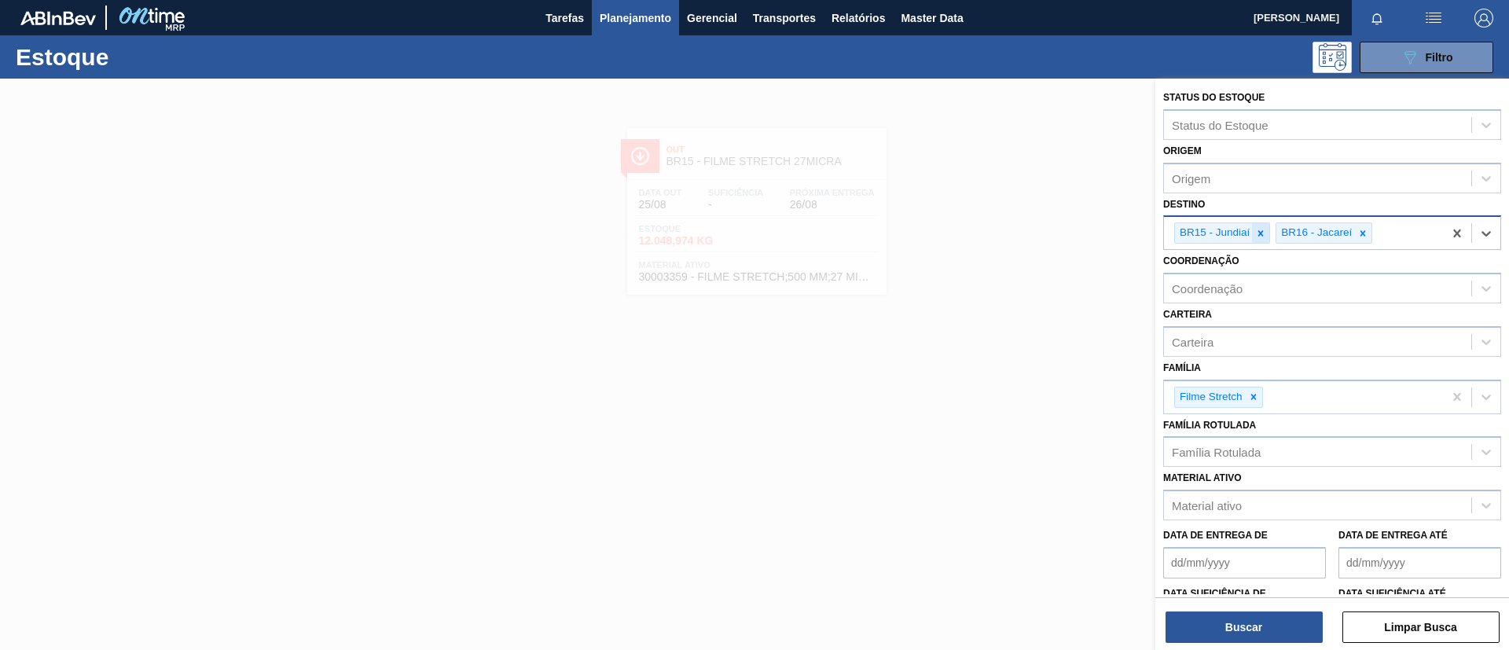
click at [1255, 237] on div at bounding box center [1260, 233] width 17 height 20
click at [1251, 626] on button "Buscar" at bounding box center [1244, 627] width 157 height 31
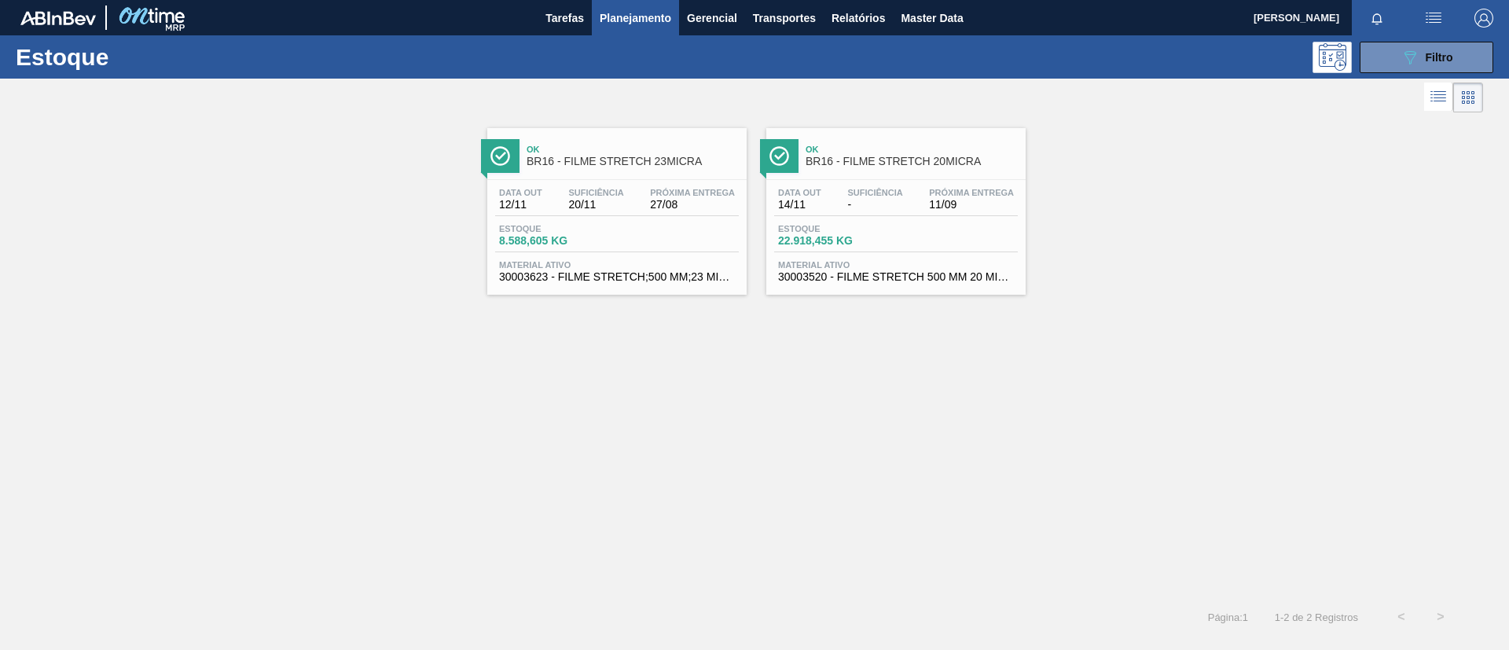
click at [649, 139] on div "Ok BR16 - FILME STRETCH 23MICRA" at bounding box center [633, 155] width 212 height 35
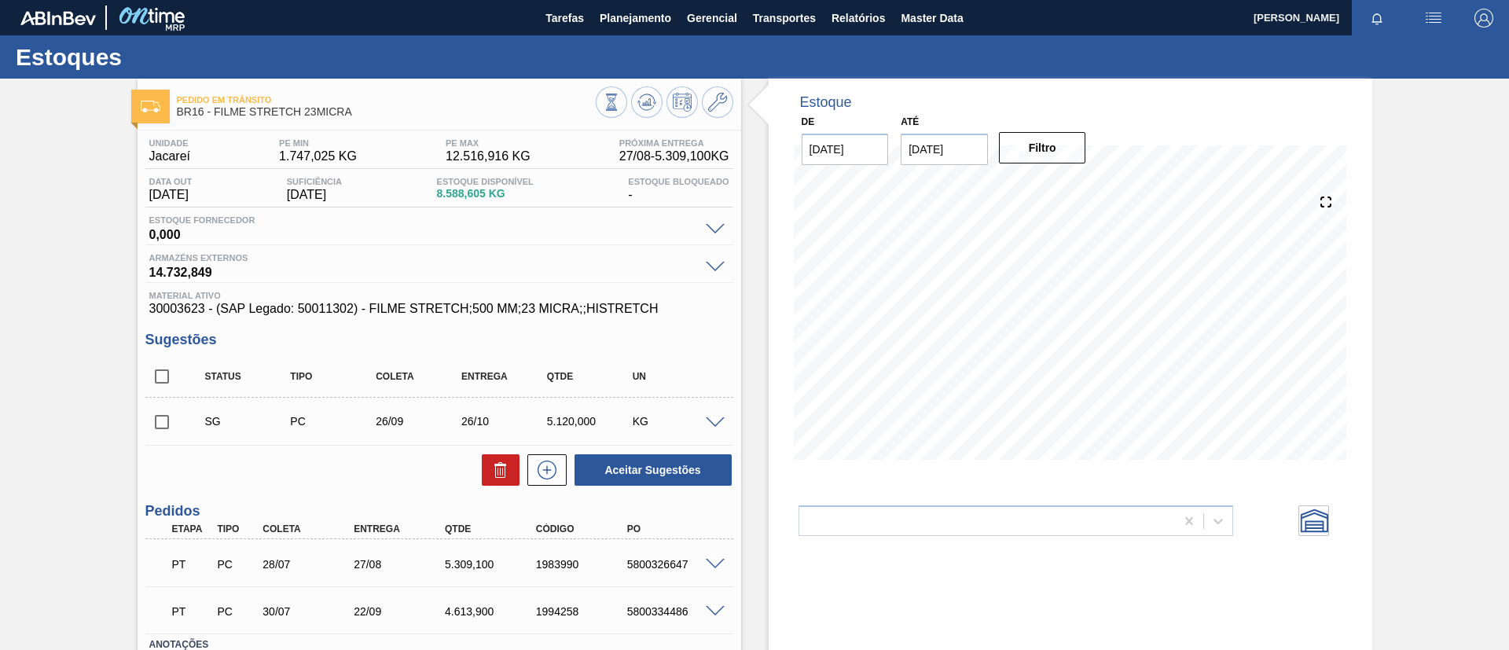
click at [649, 105] on icon at bounding box center [650, 102] width 2 height 6
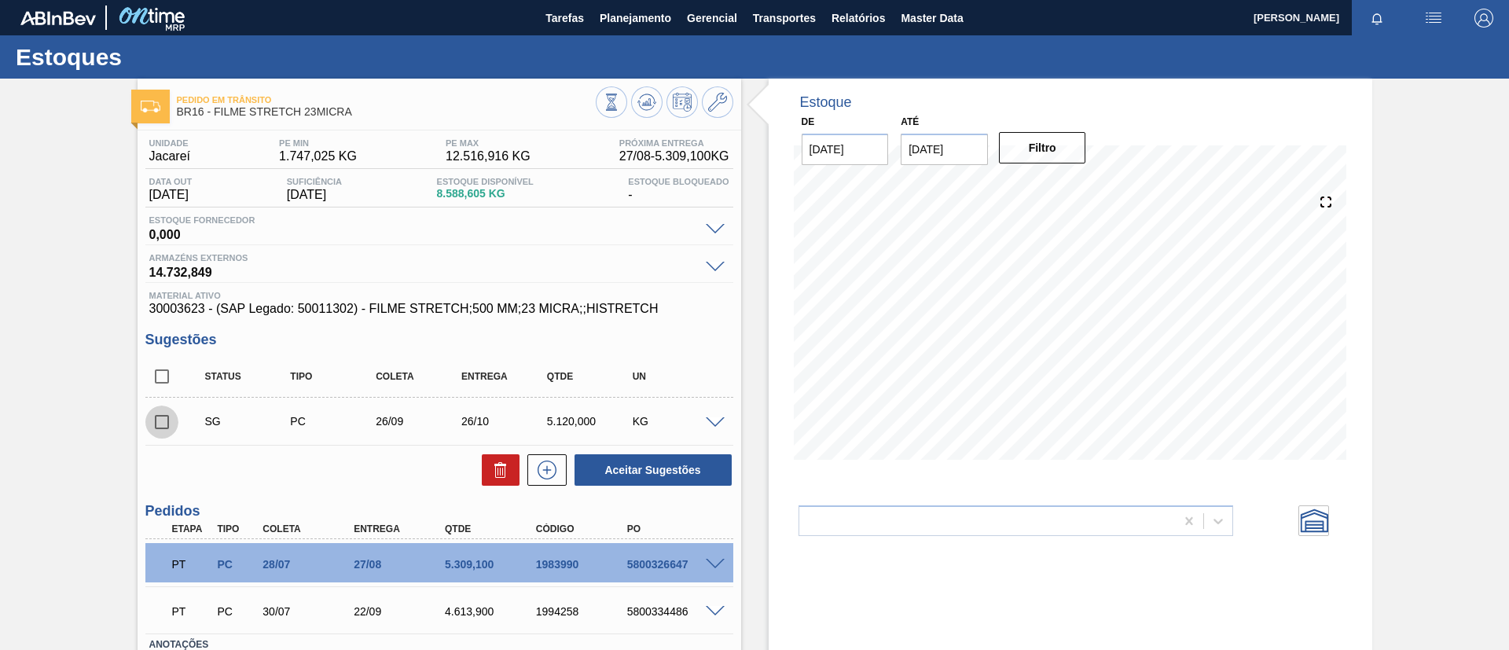
click at [171, 412] on input "checkbox" at bounding box center [161, 422] width 33 height 33
click at [715, 416] on div at bounding box center [717, 422] width 31 height 12
click at [722, 421] on span at bounding box center [715, 423] width 19 height 12
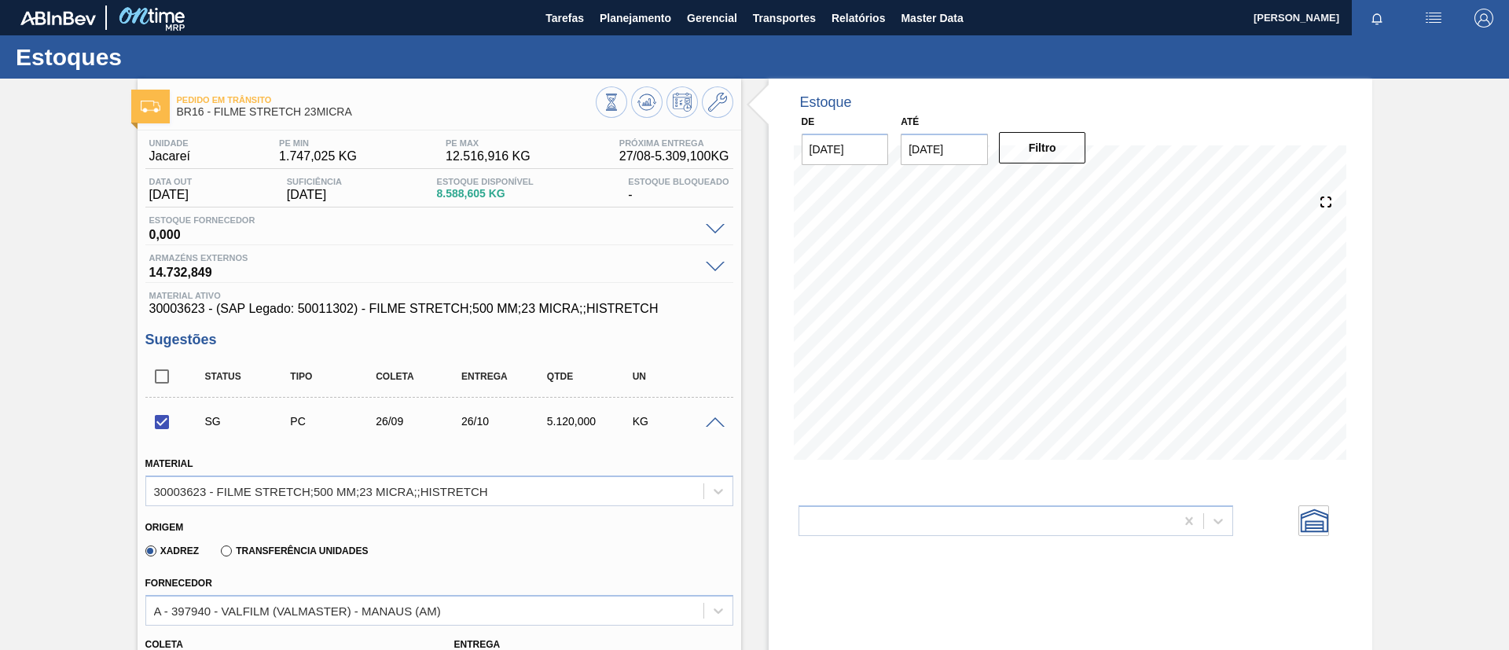
click at [722, 421] on span at bounding box center [715, 423] width 19 height 12
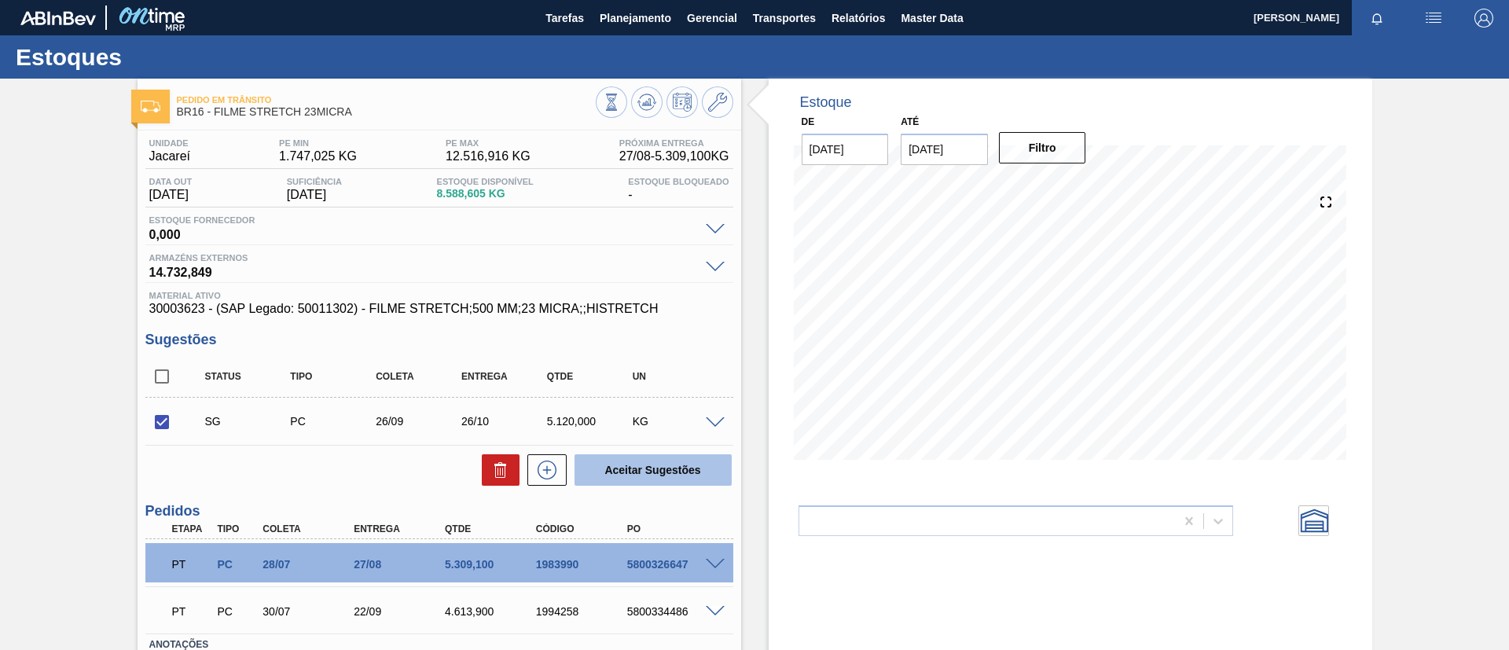
click at [696, 474] on button "Aceitar Sugestões" at bounding box center [653, 469] width 157 height 31
checkbox input "false"
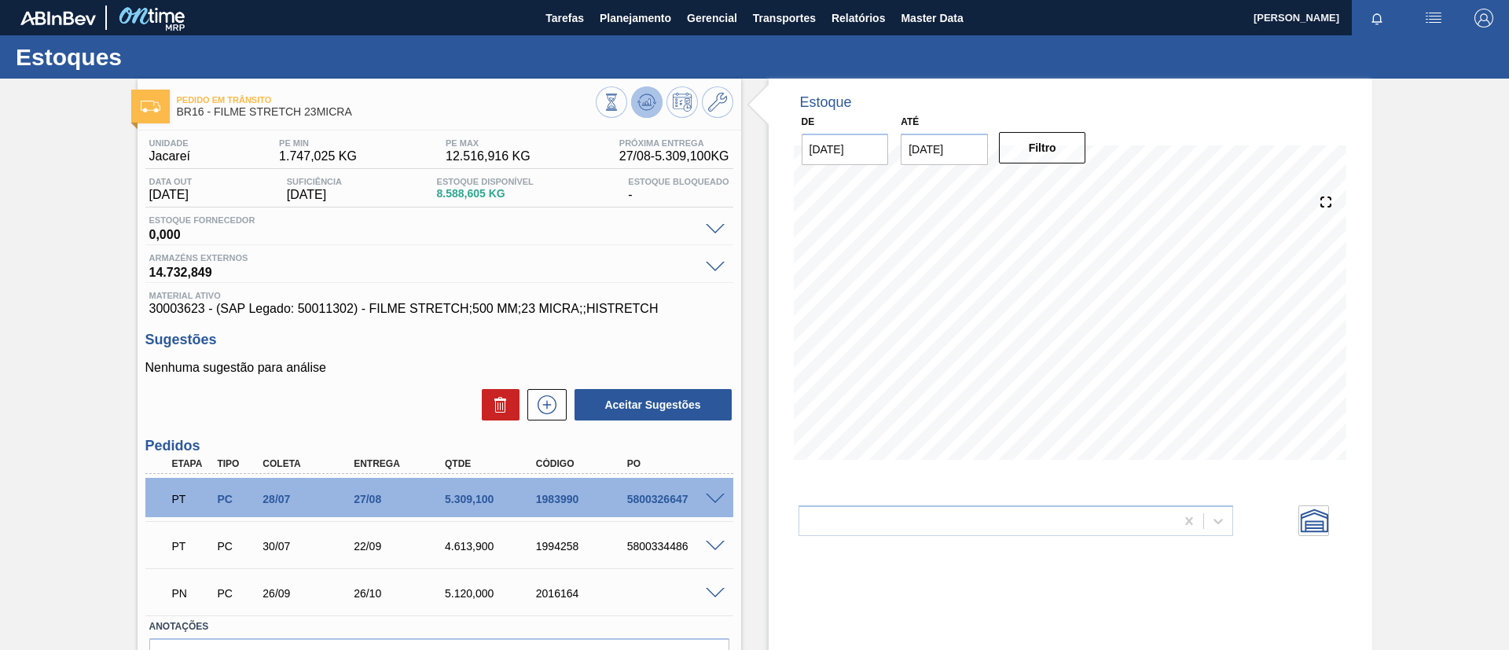
click at [643, 103] on icon at bounding box center [644, 104] width 2 height 2
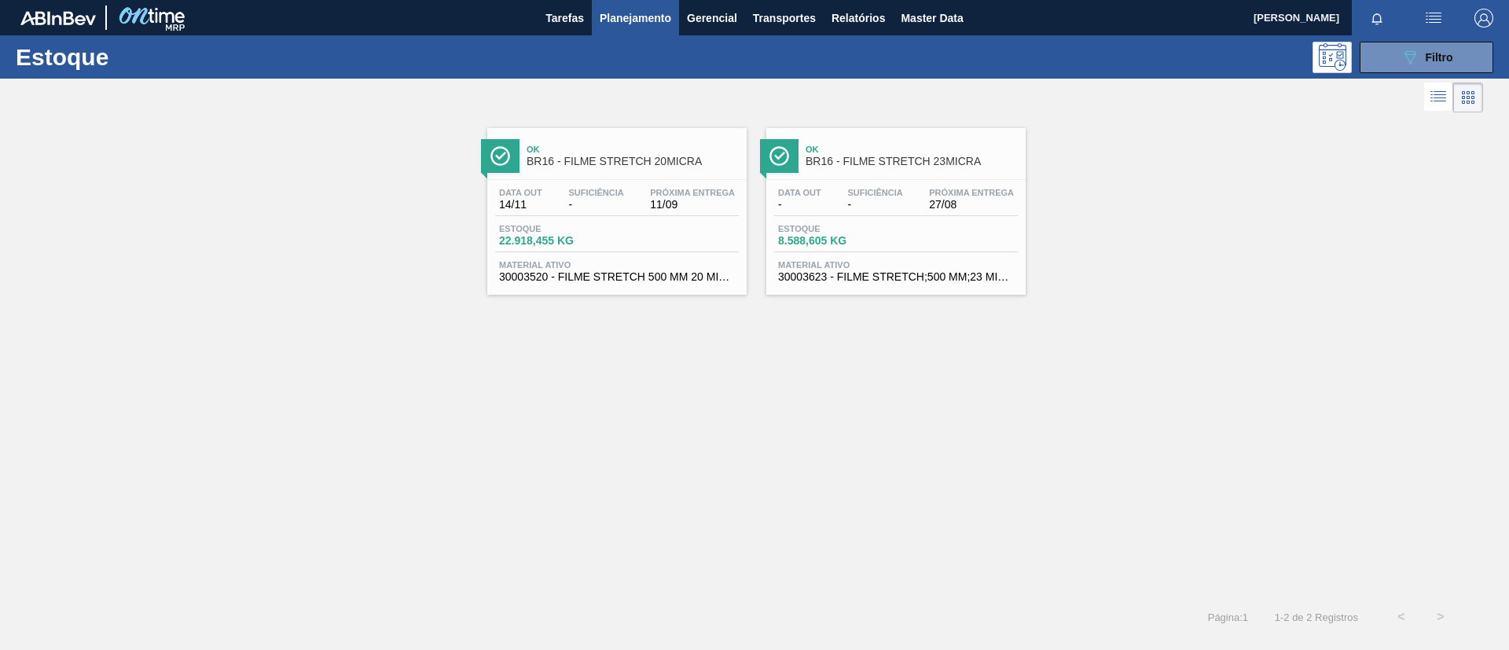
click at [688, 162] on span "BR16 - FILME STRETCH 20MICRA" at bounding box center [633, 162] width 212 height 12
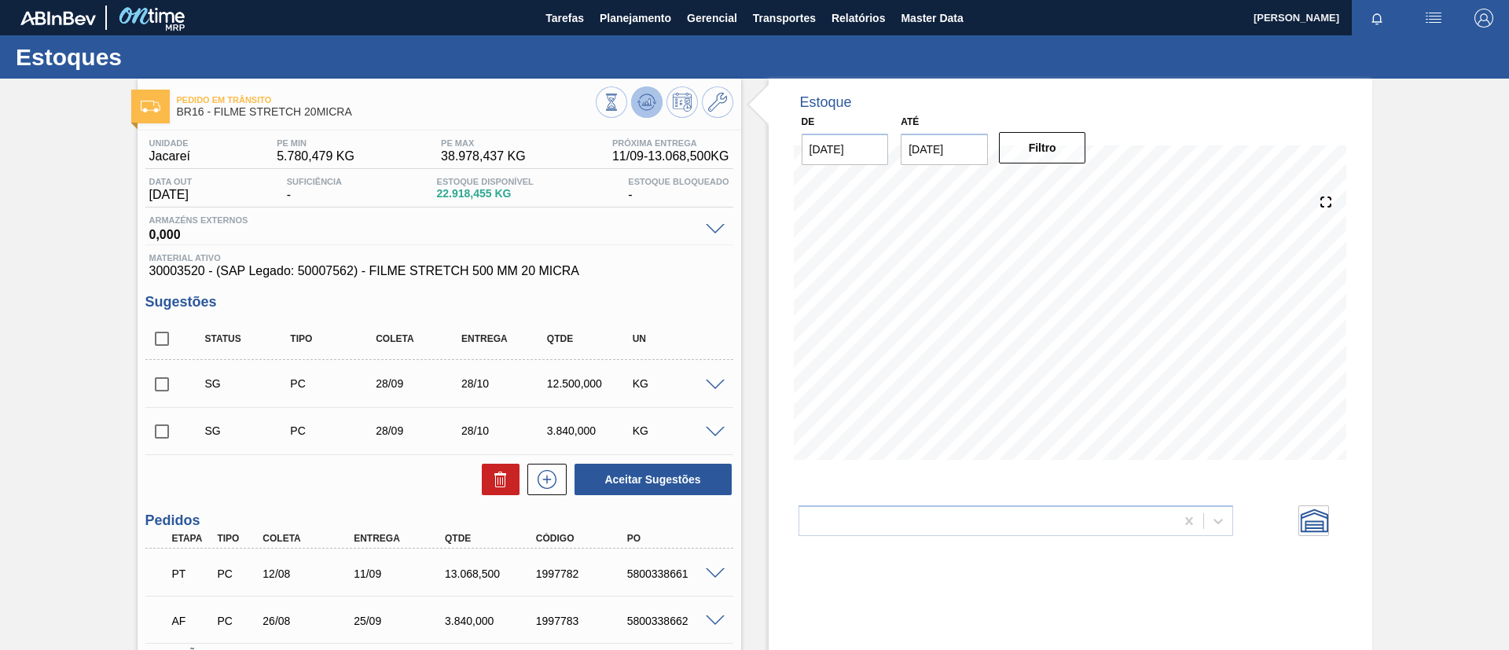
click at [638, 110] on icon at bounding box center [647, 102] width 19 height 19
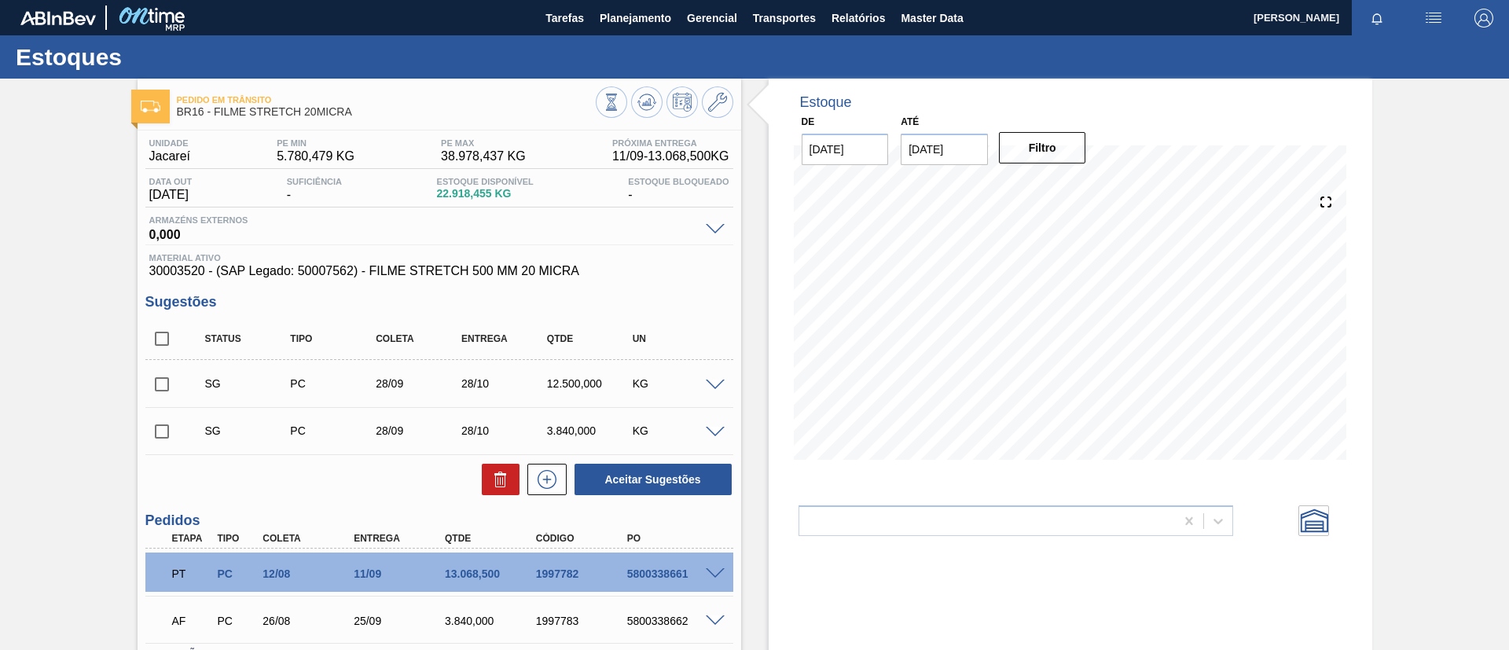
click at [715, 378] on div at bounding box center [717, 384] width 31 height 12
click at [718, 390] on div "SG PC 28/09 28/10 12.500,000 KG" at bounding box center [439, 383] width 588 height 39
click at [714, 384] on span at bounding box center [715, 386] width 19 height 12
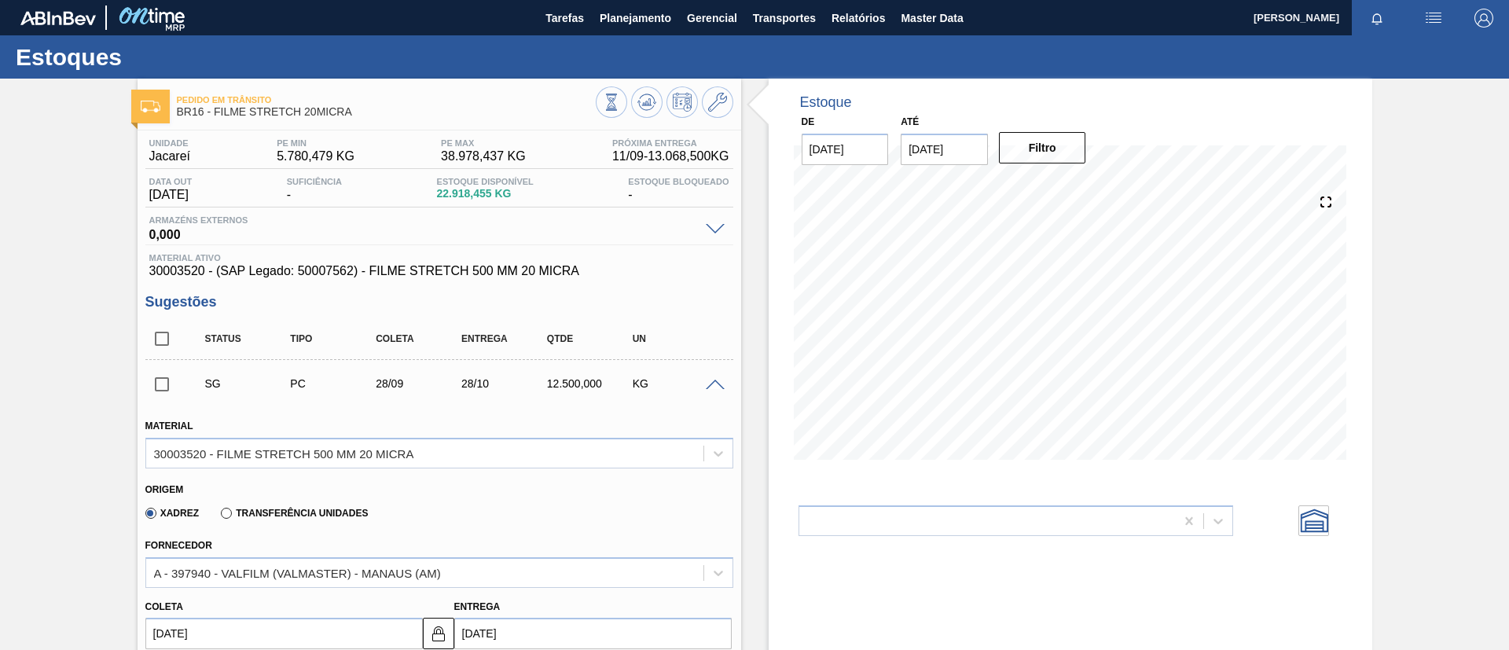
click at [714, 384] on span at bounding box center [715, 386] width 19 height 12
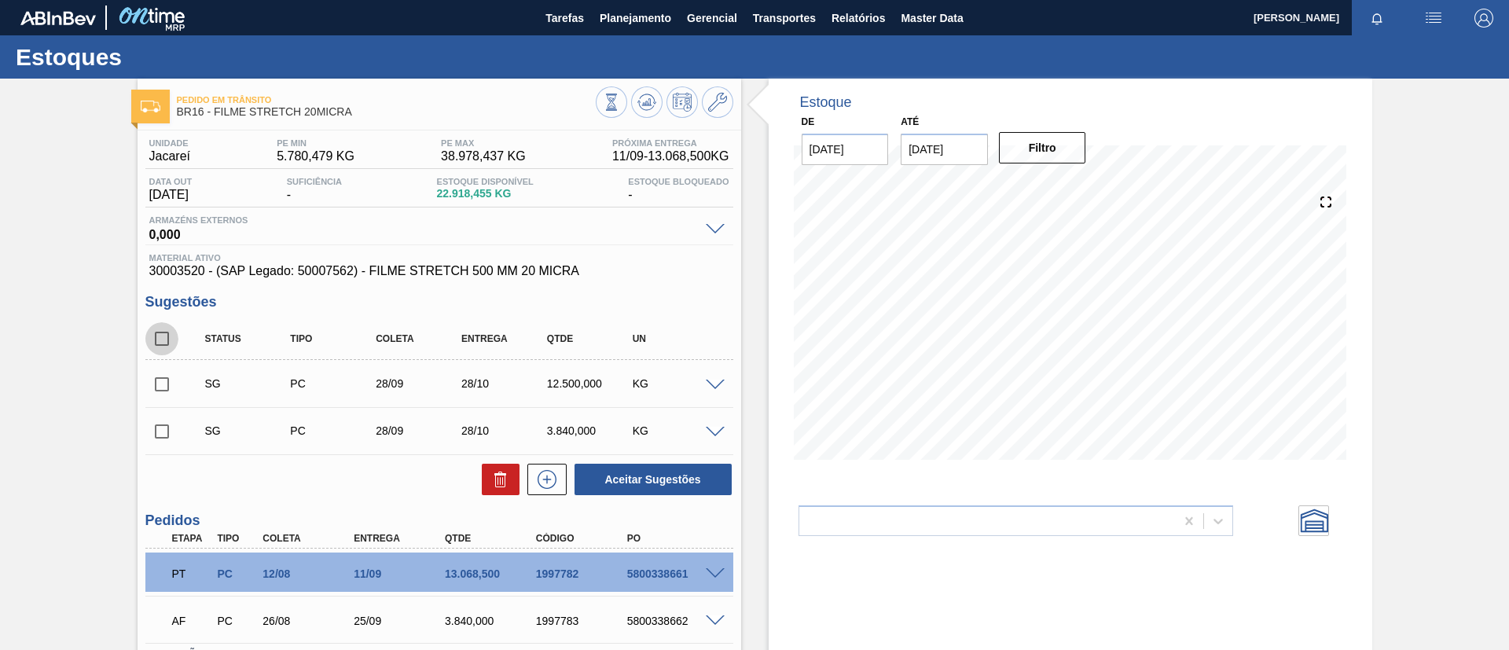
click at [162, 340] on input "checkbox" at bounding box center [161, 338] width 33 height 33
checkbox input "true"
click at [700, 474] on button "Aceitar Sugestões" at bounding box center [653, 479] width 157 height 31
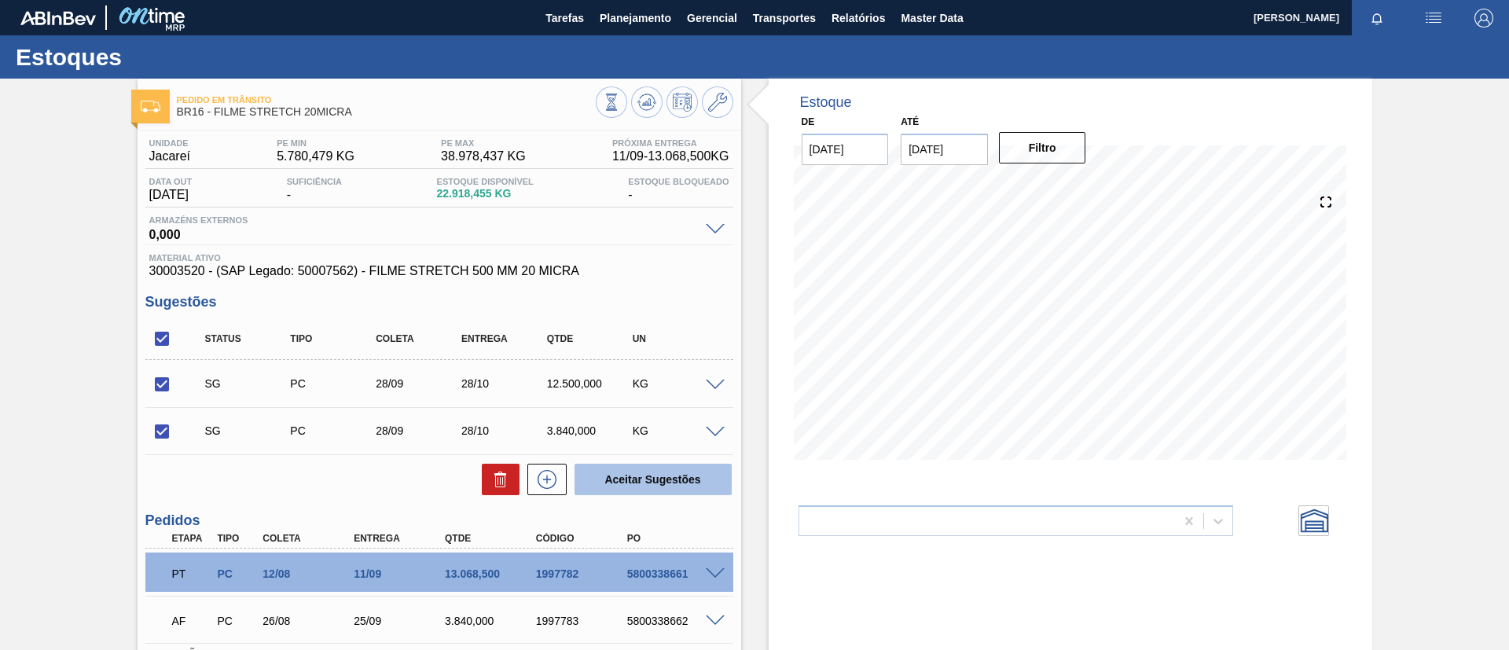
checkbox input "false"
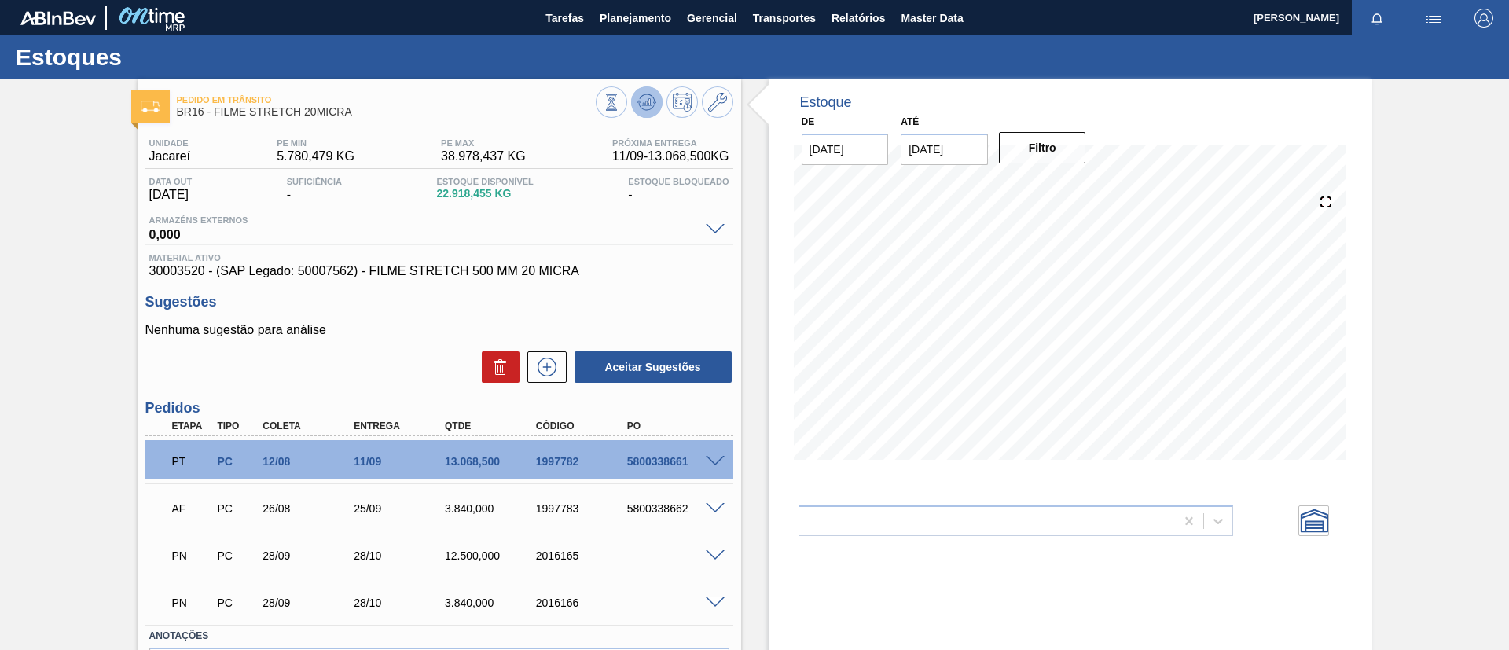
click at [641, 113] on button at bounding box center [646, 101] width 31 height 31
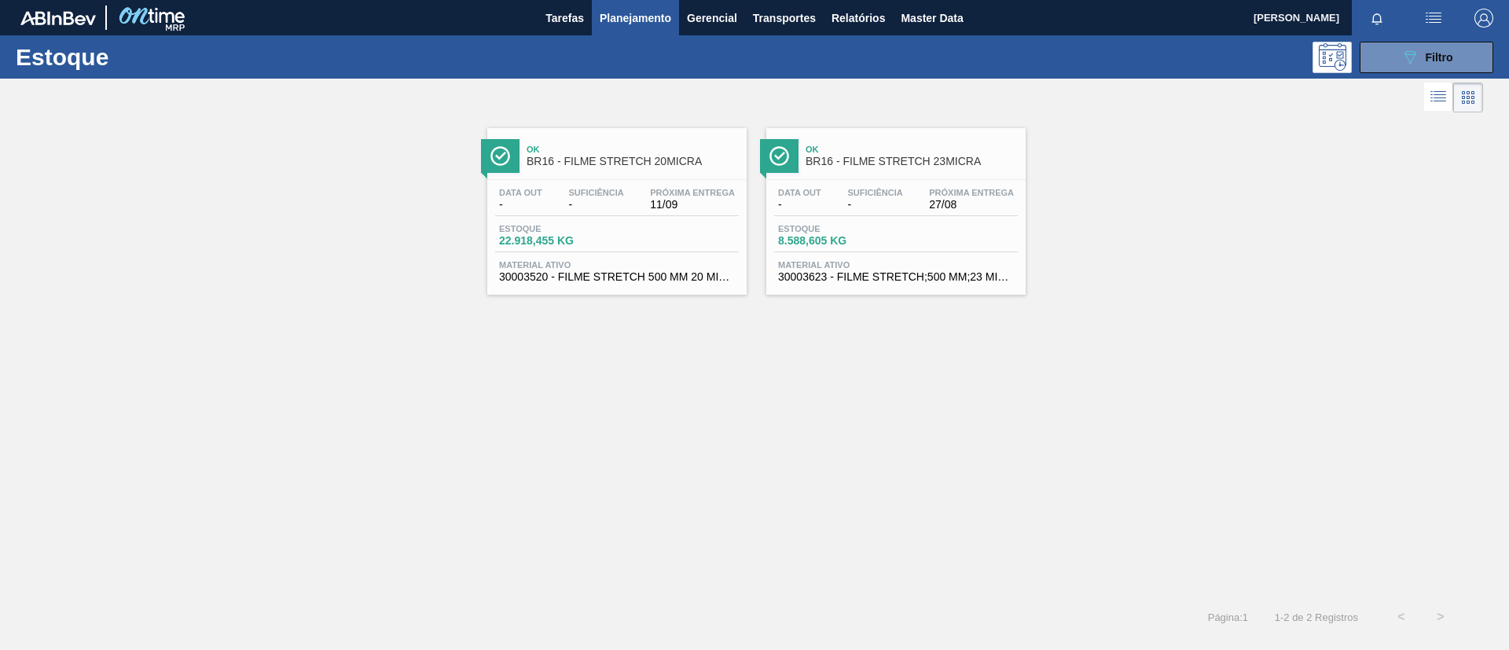
click at [892, 169] on div "Ok BR16 - FILME STRETCH 23MICRA" at bounding box center [912, 155] width 212 height 35
click at [1453, 46] on button "089F7B8B-B2A5-4AFE-B5C0-19BA573D28AC Filtro" at bounding box center [1427, 57] width 134 height 31
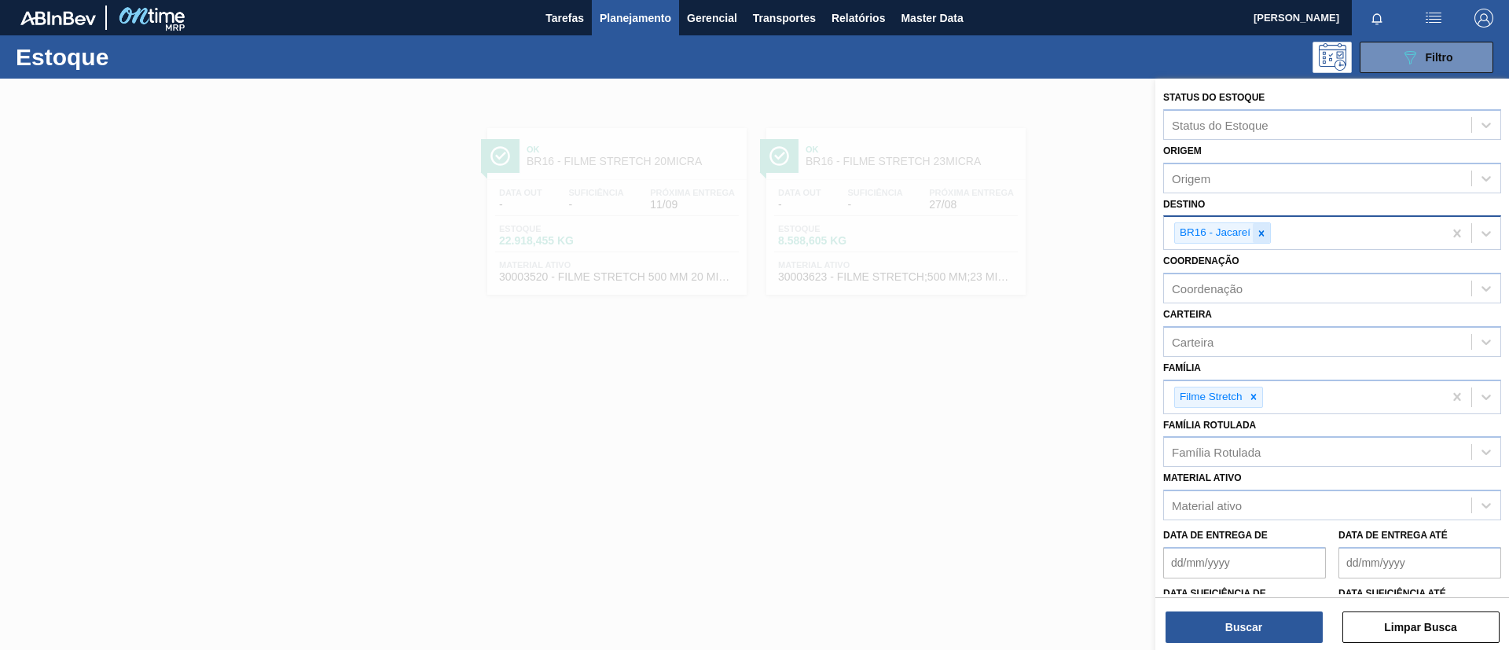
click at [1262, 237] on icon at bounding box center [1261, 233] width 11 height 11
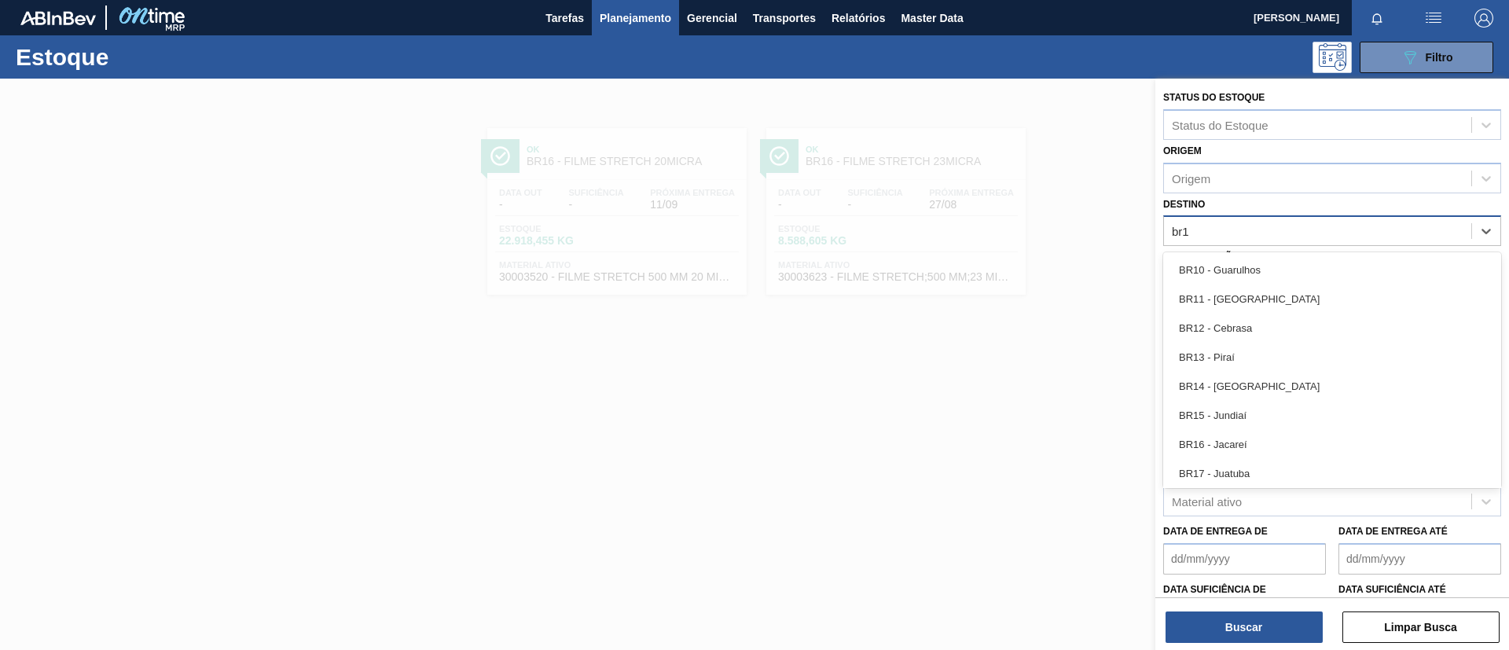
type input "br17"
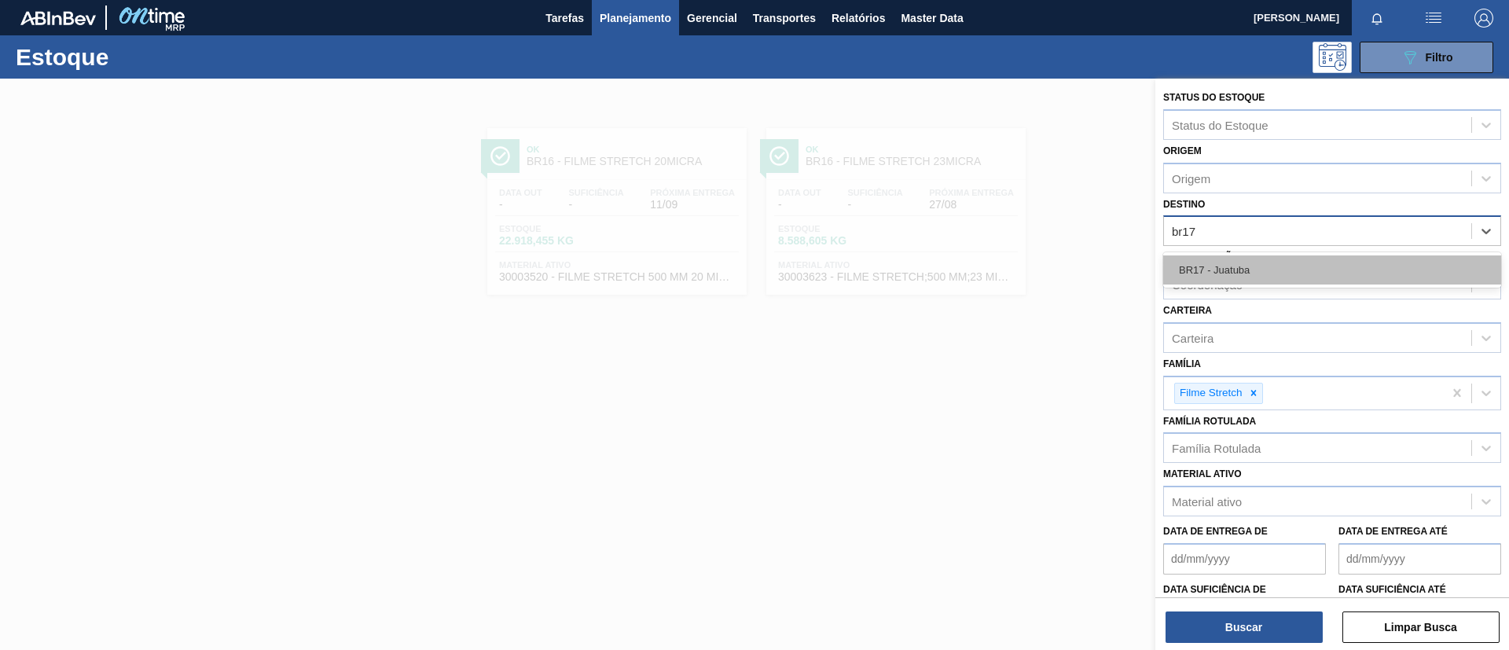
click at [1280, 277] on div "BR17 - Juatuba" at bounding box center [1332, 269] width 338 height 29
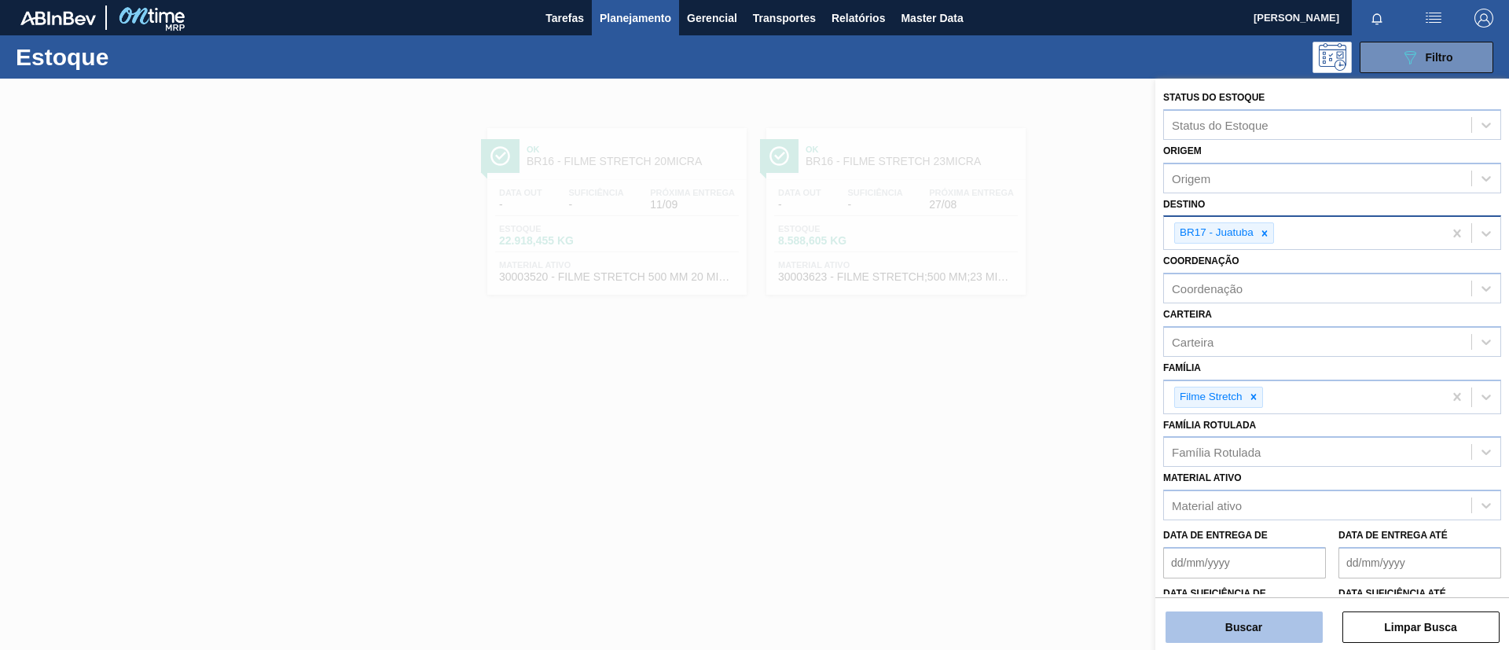
click at [1256, 628] on button "Buscar" at bounding box center [1244, 627] width 157 height 31
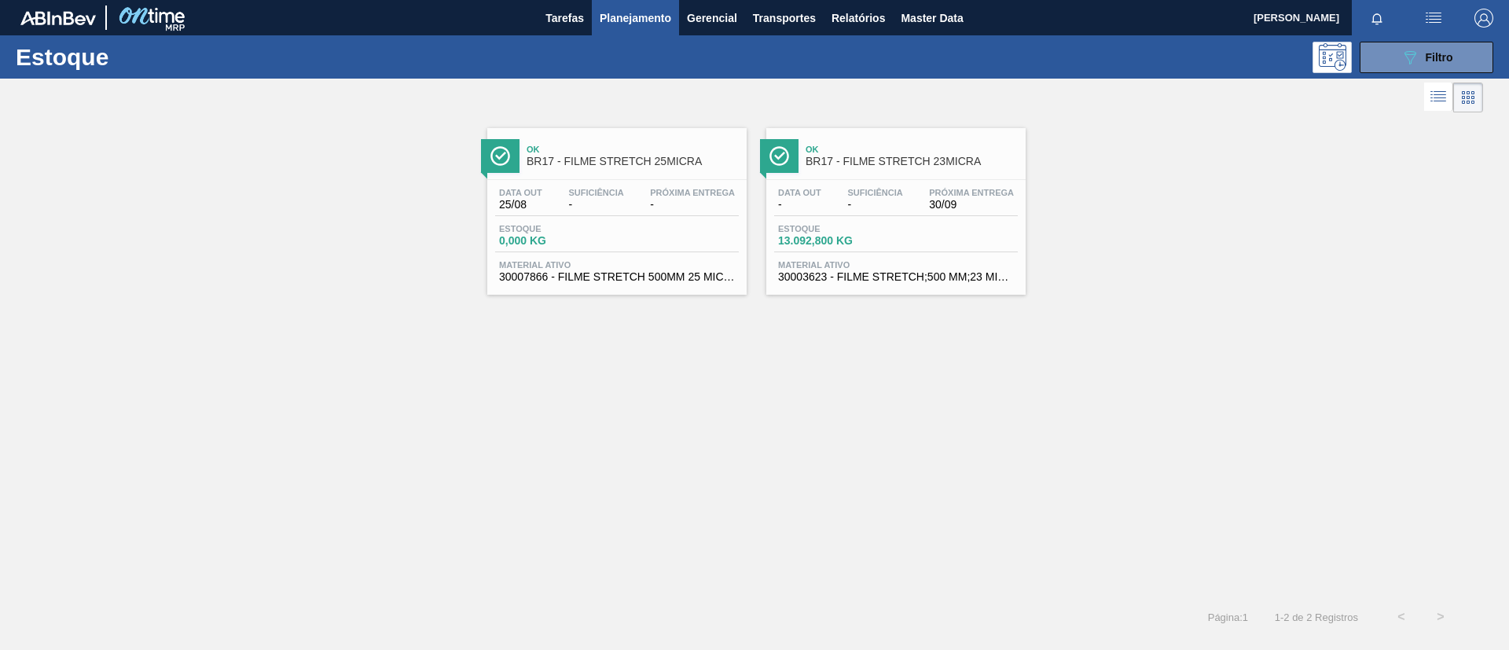
click at [961, 159] on span "BR17 - FILME STRETCH 23MICRA" at bounding box center [912, 162] width 212 height 12
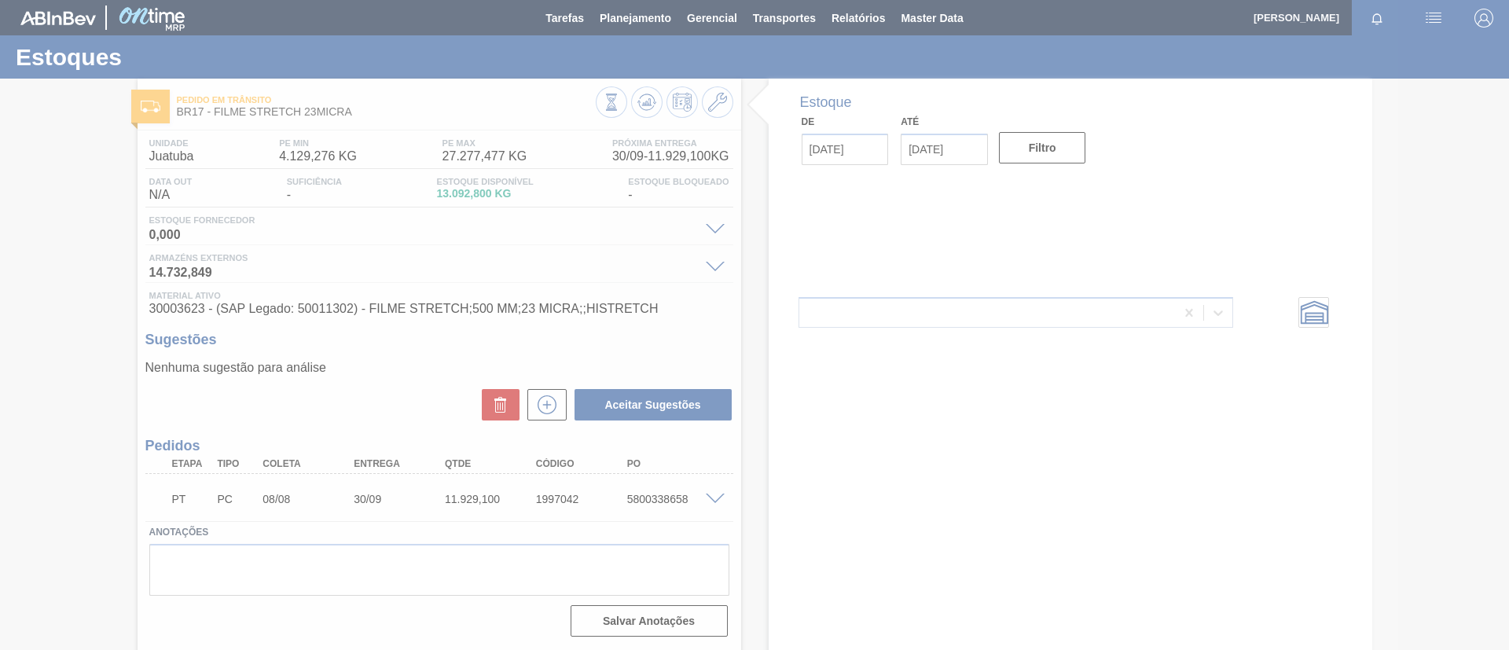
click at [645, 108] on div at bounding box center [754, 325] width 1509 height 650
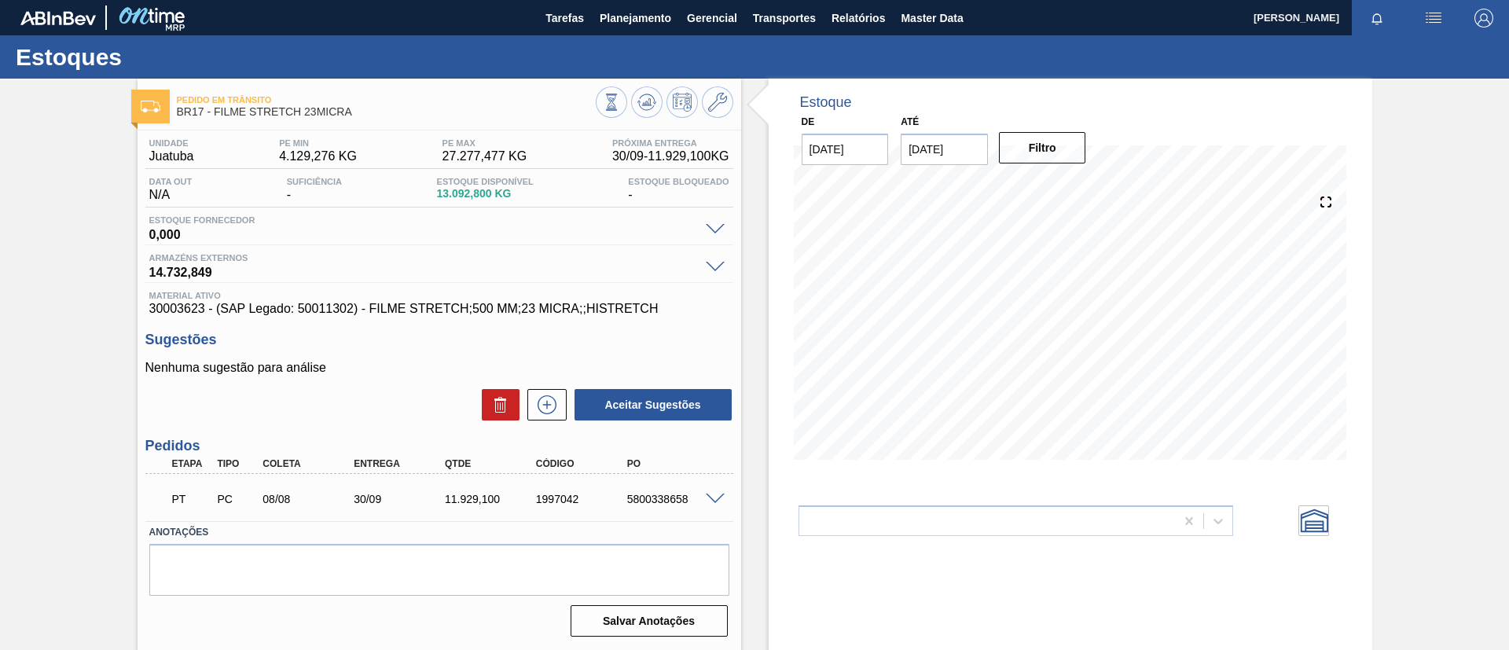
click at [645, 108] on icon at bounding box center [647, 102] width 19 height 19
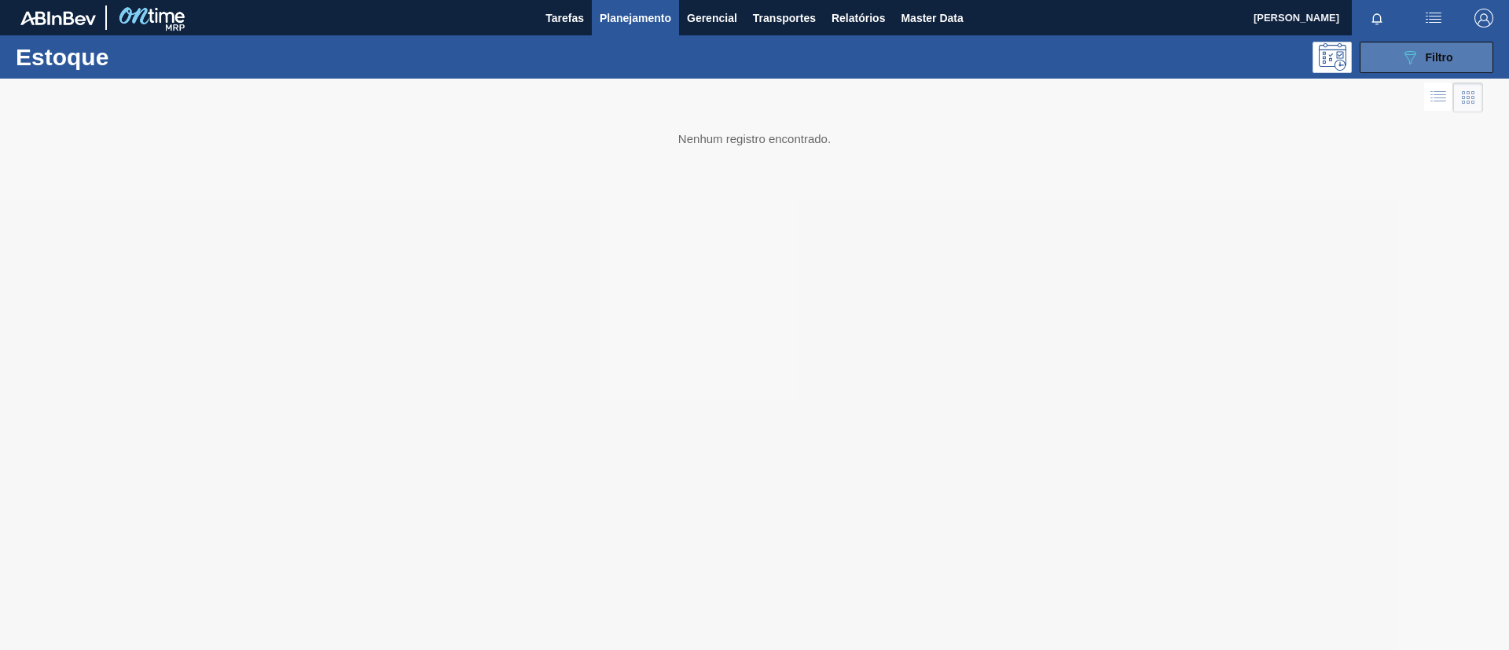
click at [1446, 57] on span "Filtro" at bounding box center [1440, 57] width 28 height 13
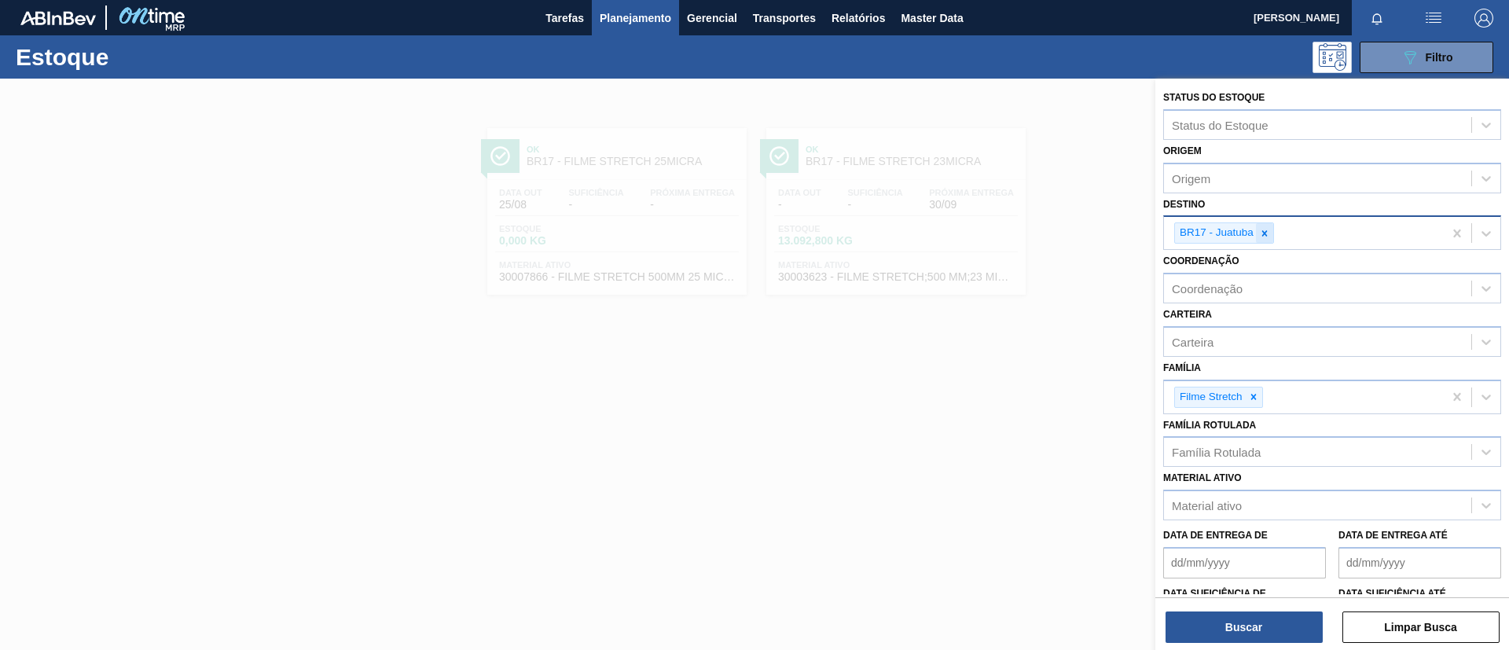
click at [1269, 242] on div at bounding box center [1264, 233] width 17 height 20
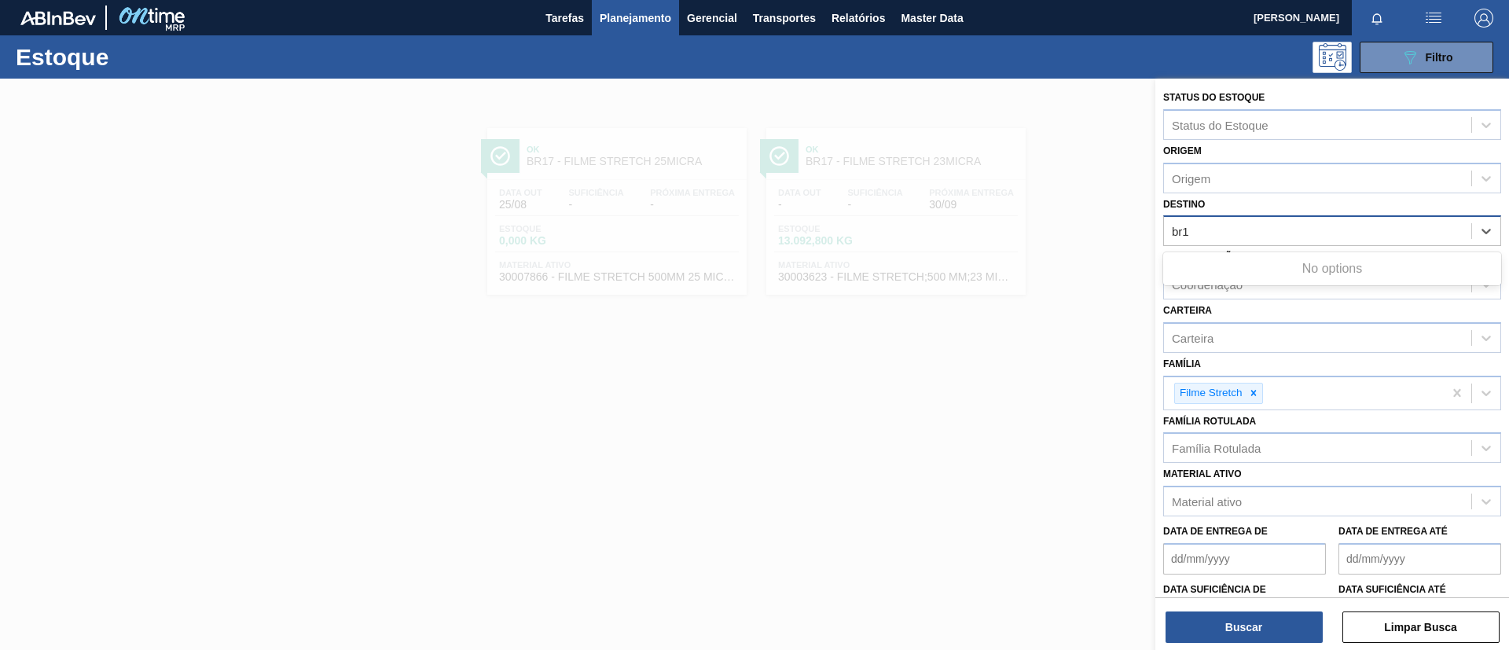
type input "br18"
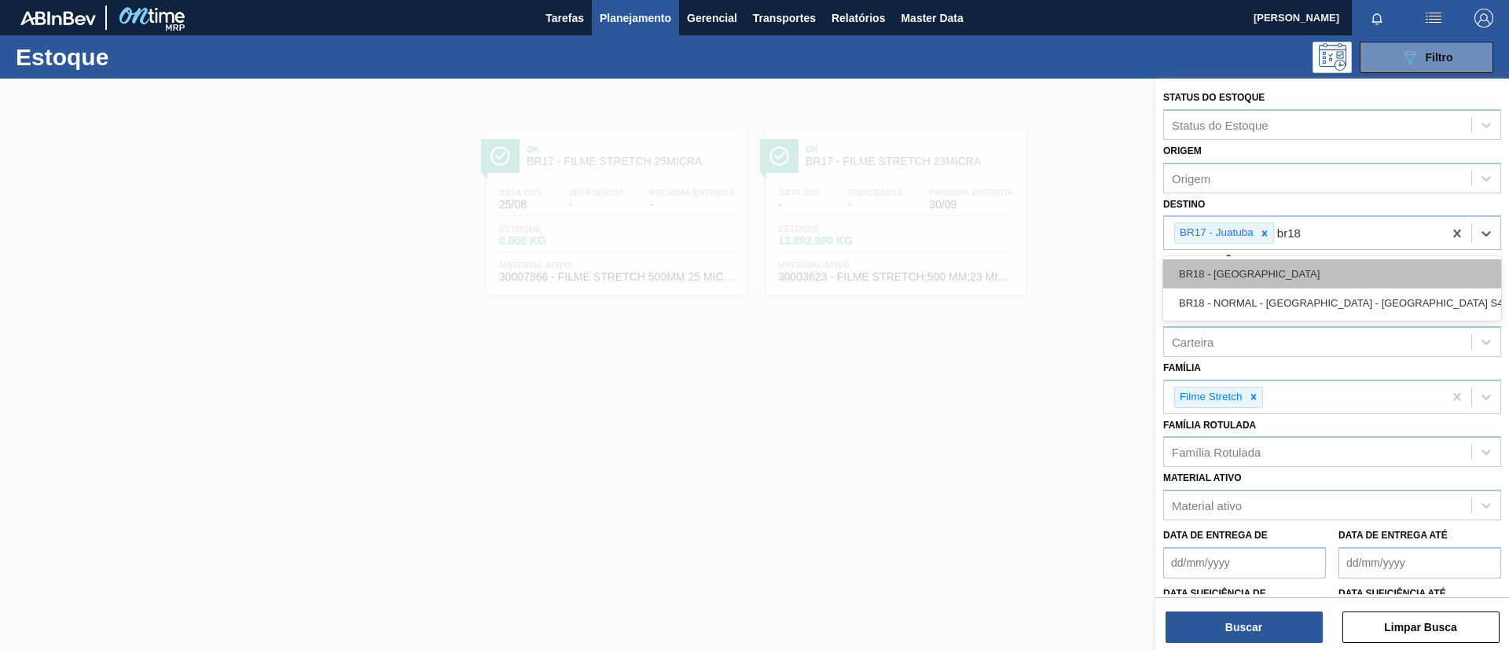
click at [1271, 262] on div "BR18 - Pernambuco" at bounding box center [1332, 273] width 338 height 29
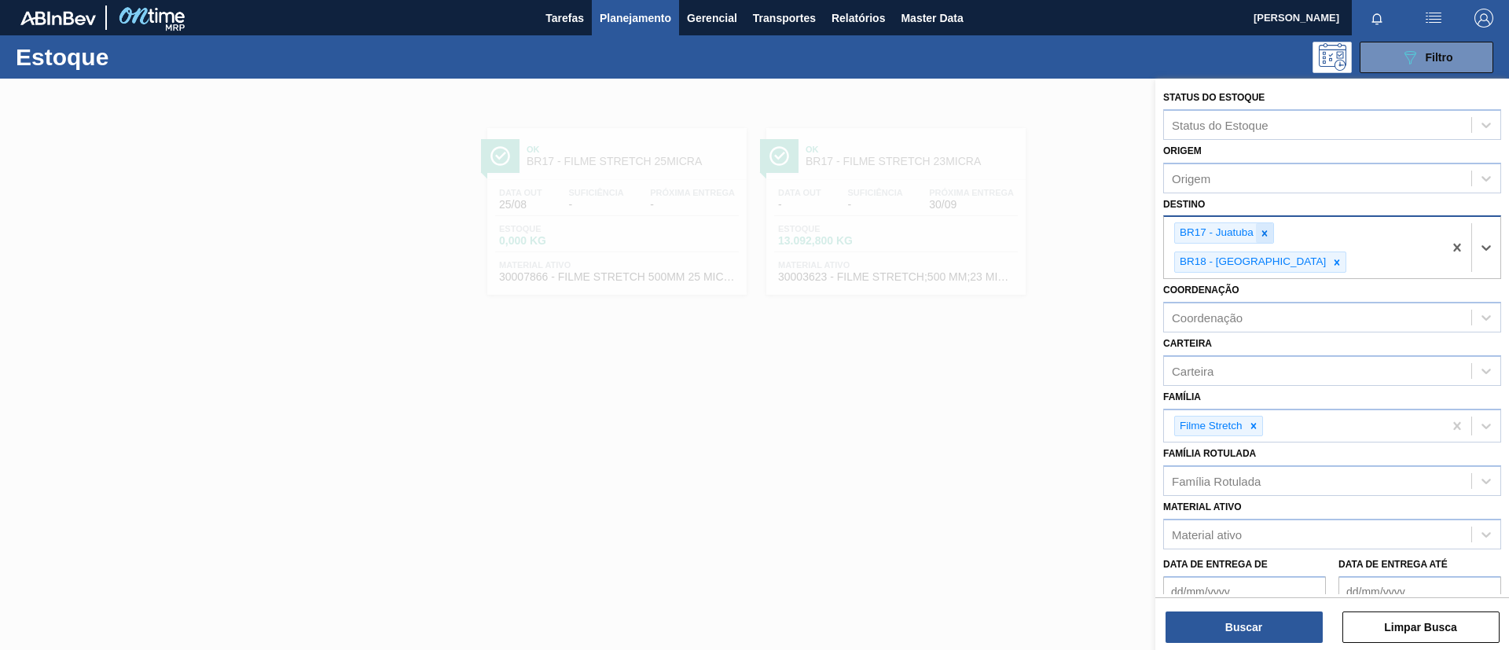
click at [1256, 235] on div at bounding box center [1264, 233] width 17 height 20
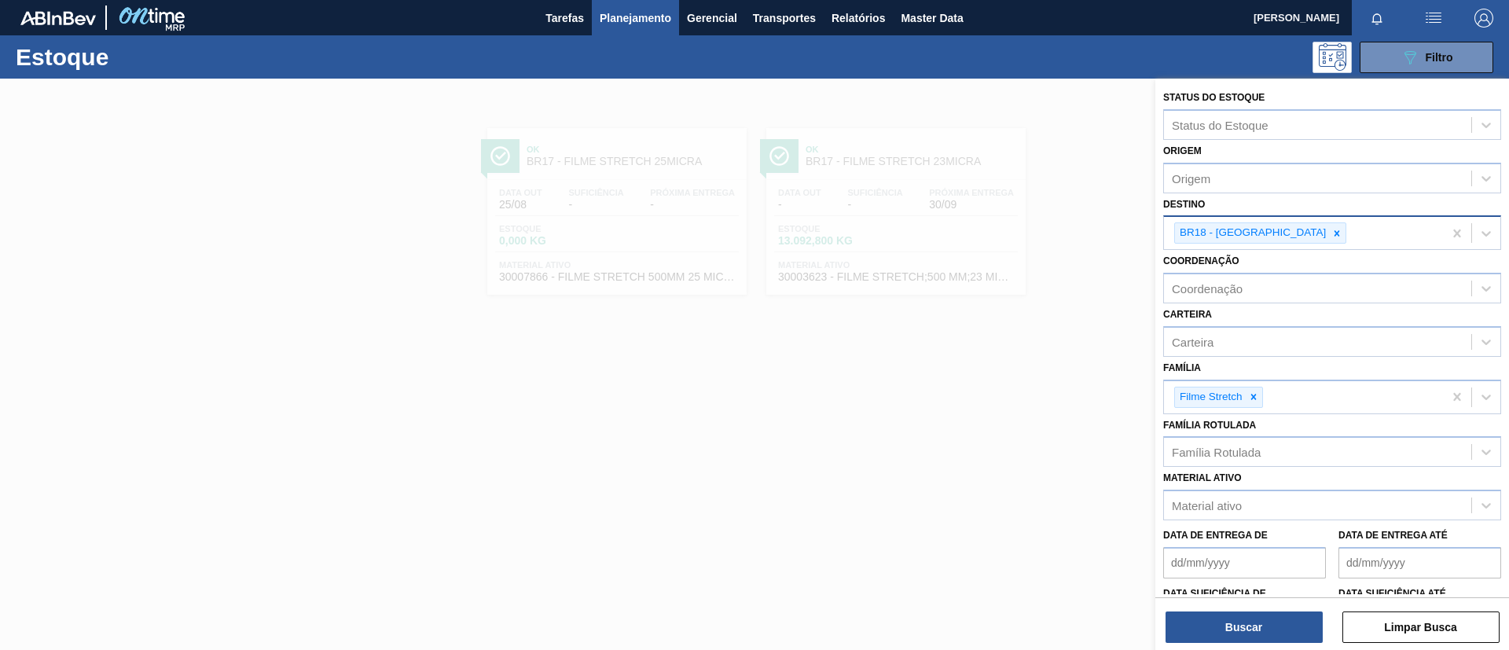
click at [1240, 644] on div "Status do Estoque Status do Estoque Origem Origem Destino BR18 - Pernambuco Coo…" at bounding box center [1333, 366] width 354 height 575
click at [1234, 628] on button "Buscar" at bounding box center [1244, 627] width 157 height 31
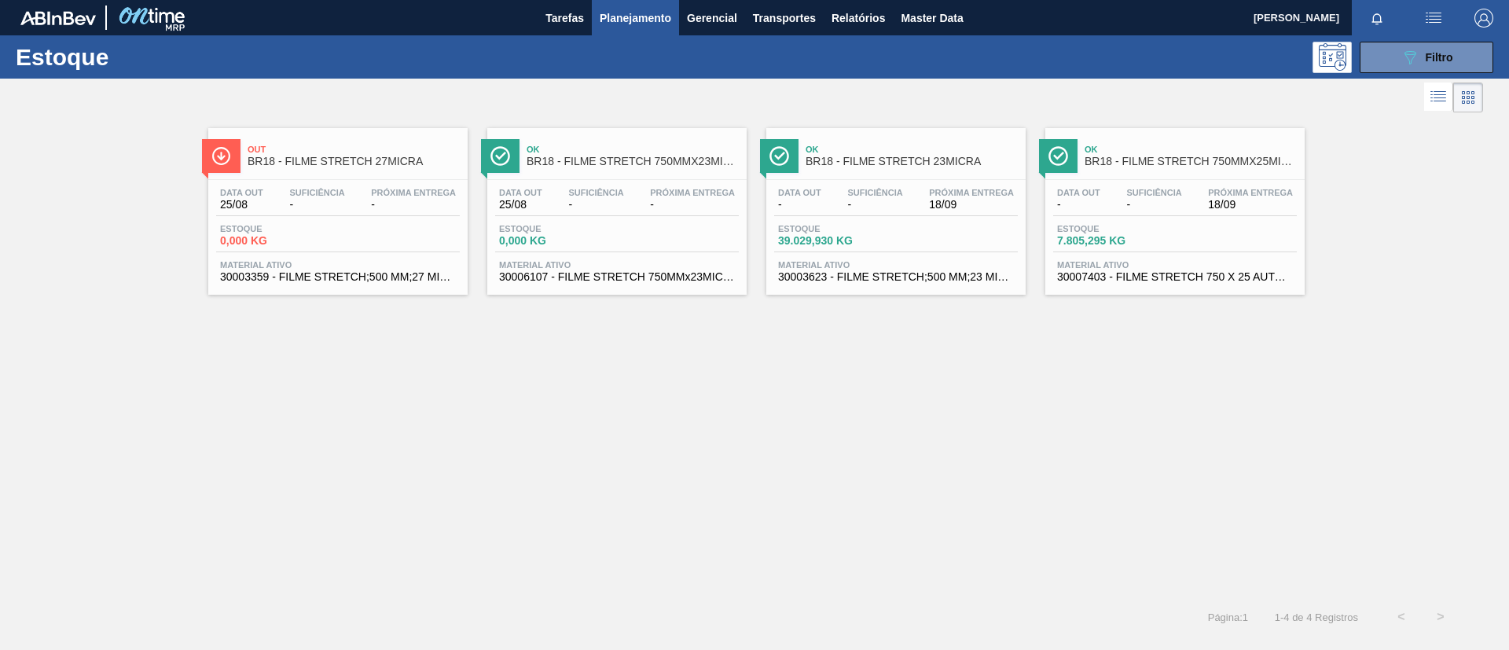
click at [455, 159] on span "BR18 - FILME STRETCH 27MICRA" at bounding box center [354, 162] width 212 height 12
click at [922, 171] on div "Ok BR18 - FILME STRETCH 23MICRA" at bounding box center [912, 155] width 212 height 35
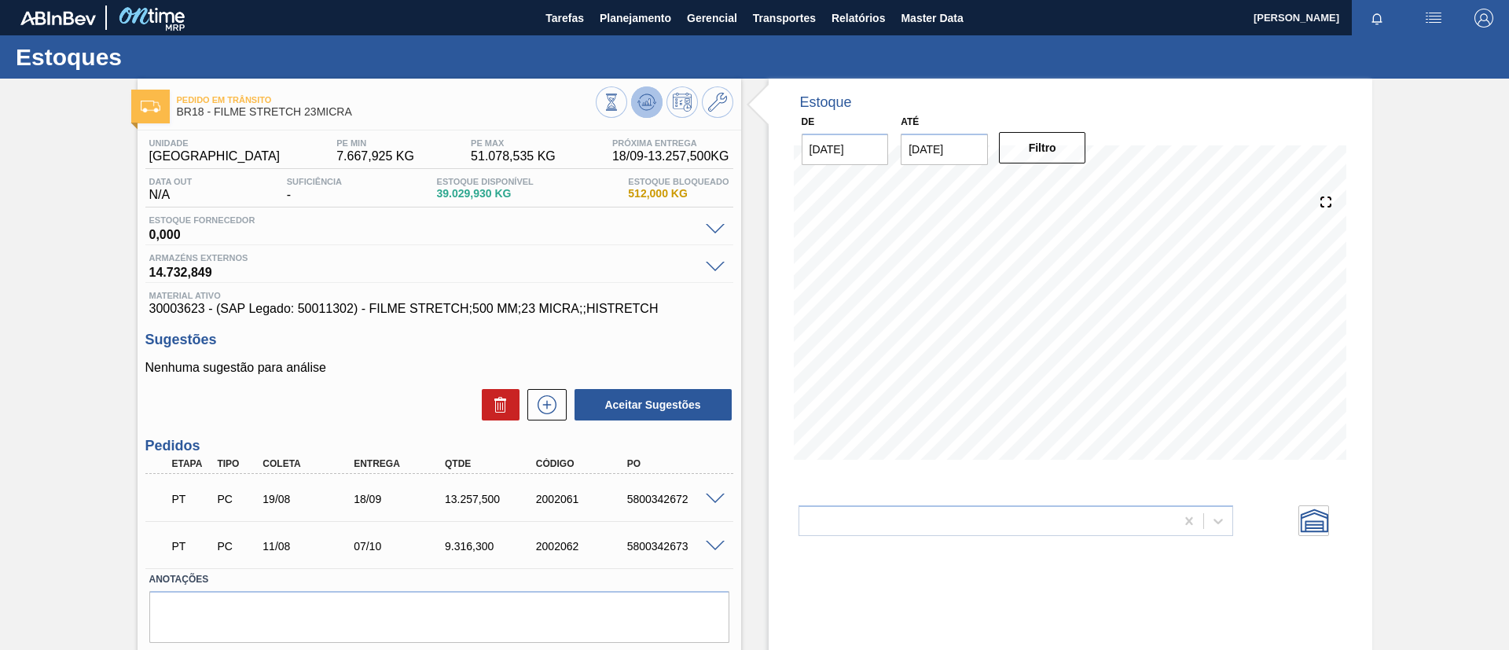
click at [649, 105] on icon at bounding box center [647, 102] width 19 height 19
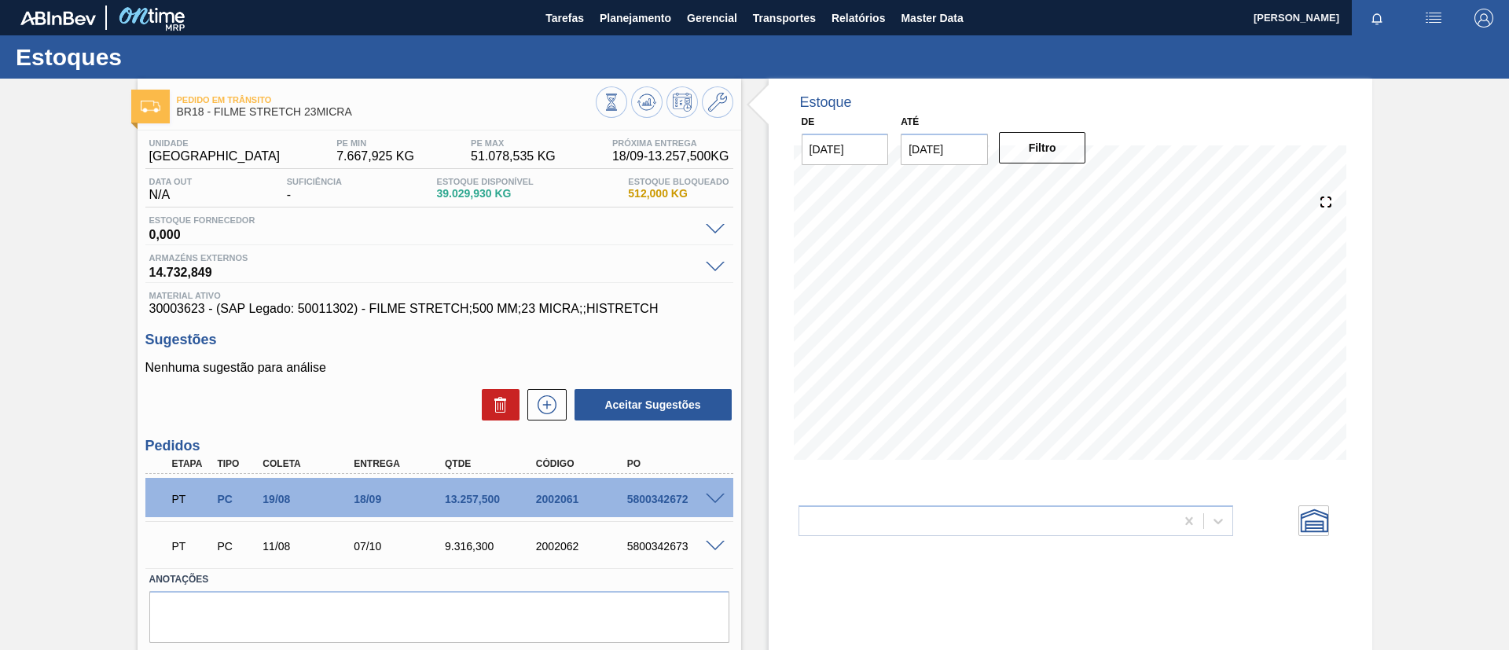
click at [714, 495] on span at bounding box center [715, 500] width 19 height 12
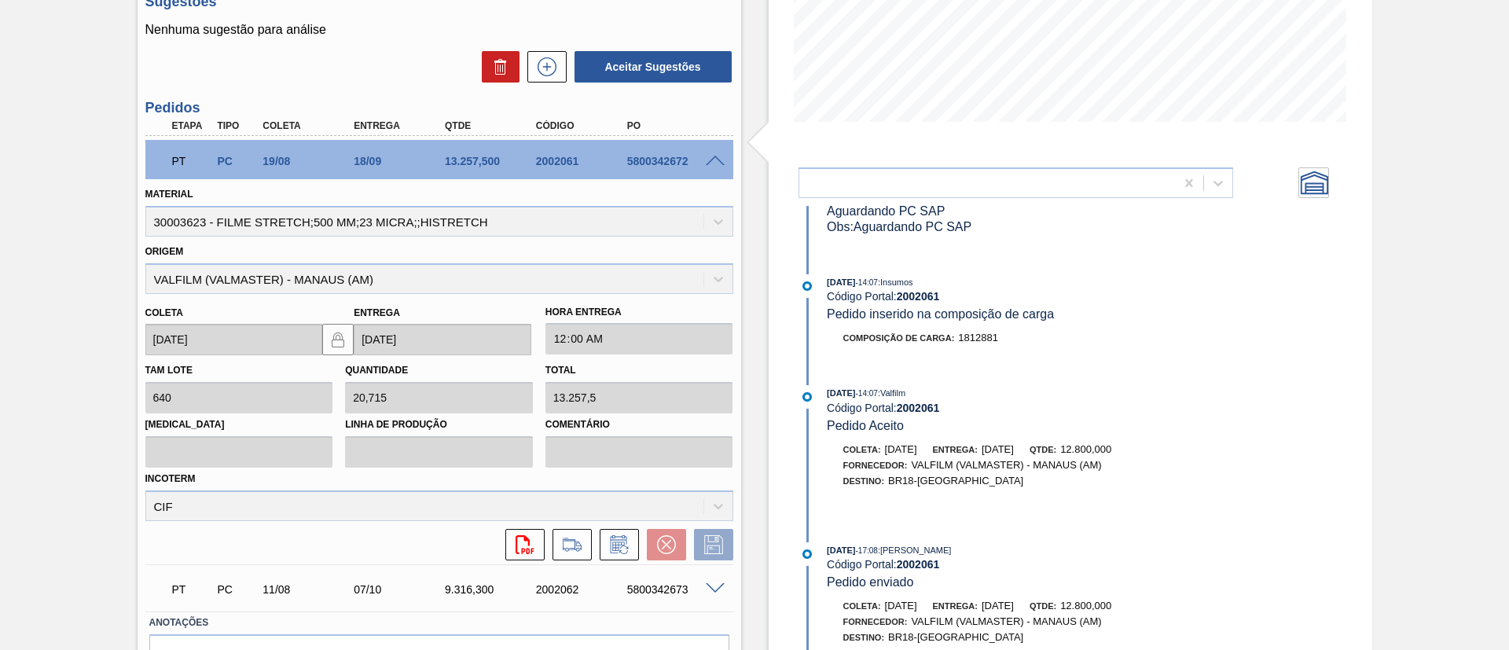
scroll to position [436, 0]
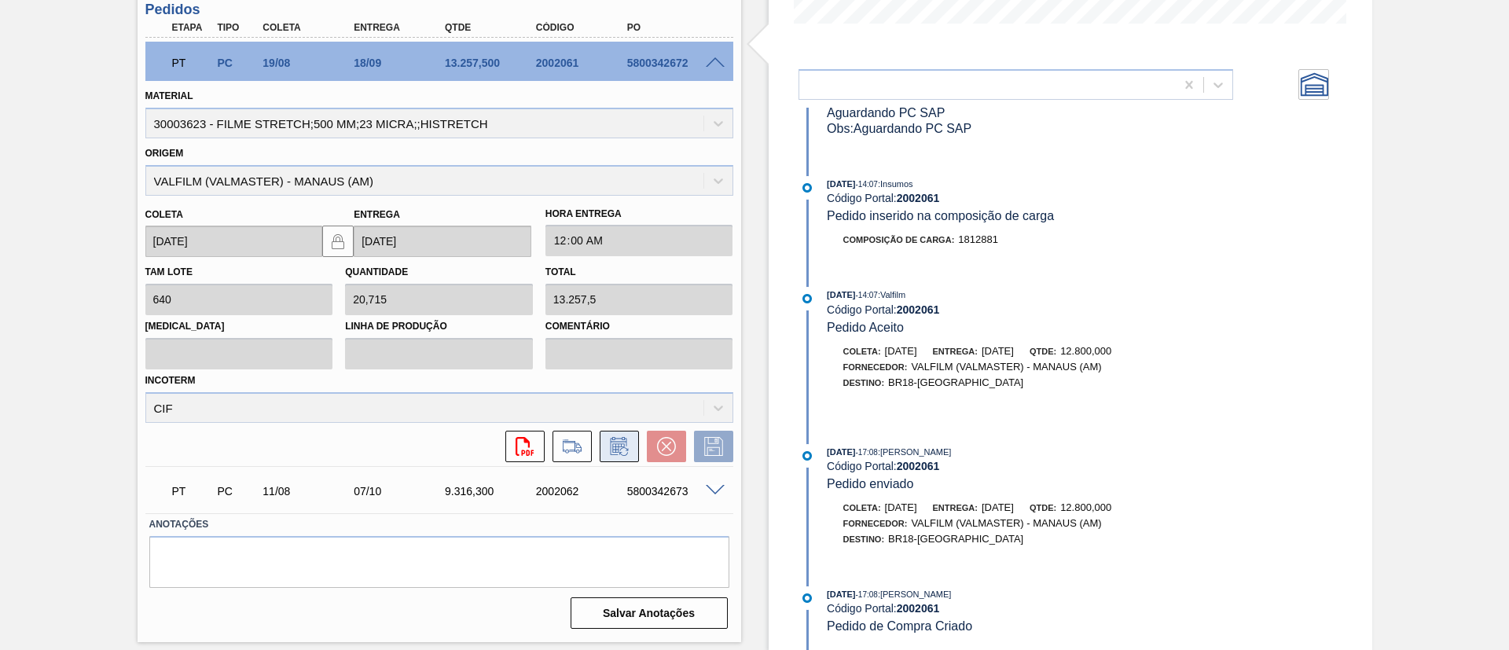
click at [611, 450] on icon at bounding box center [619, 446] width 25 height 19
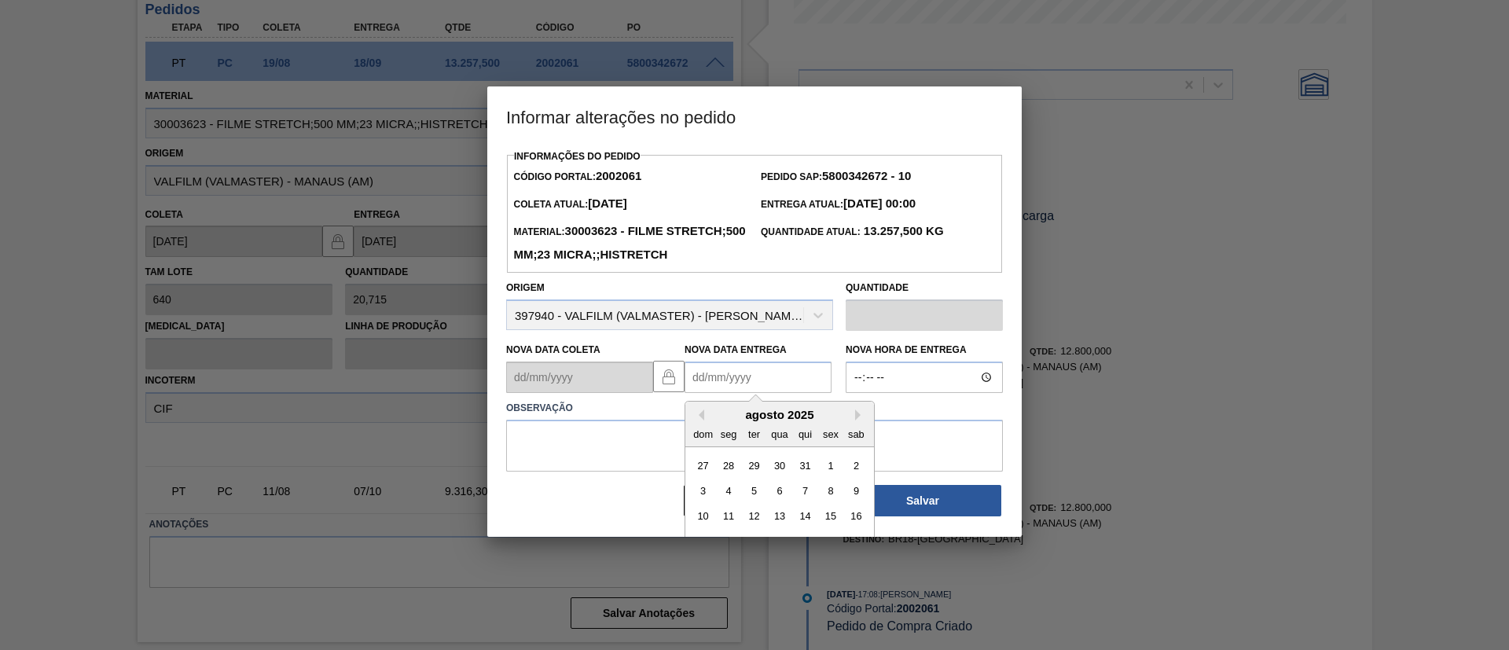
click at [739, 393] on Entrega2002061 "Nova Data Entrega" at bounding box center [758, 377] width 147 height 31
click at [860, 421] on button "Next Month" at bounding box center [860, 415] width 11 height 11
click at [754, 502] on div "7" at bounding box center [754, 490] width 21 height 21
type Entrega2002061 "07/10/2025"
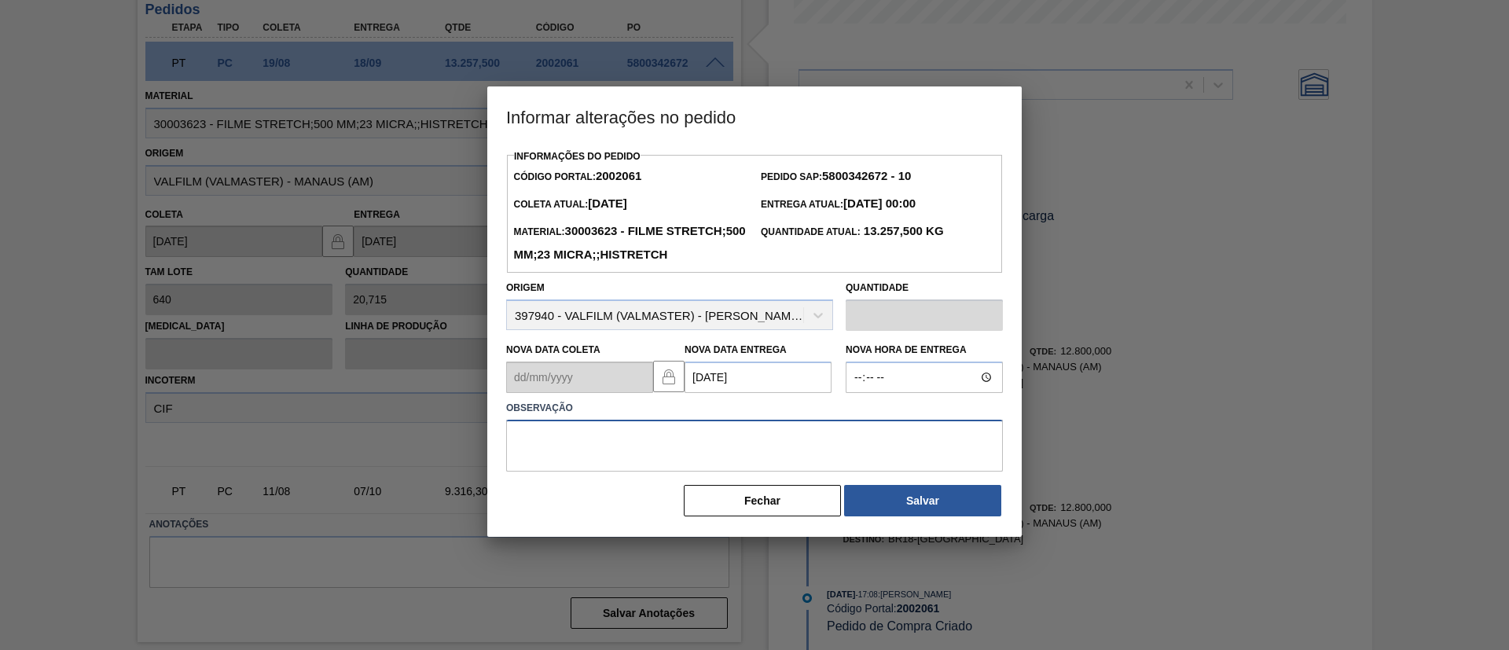
click at [748, 472] on textarea at bounding box center [754, 446] width 497 height 52
type textarea "Data Original"
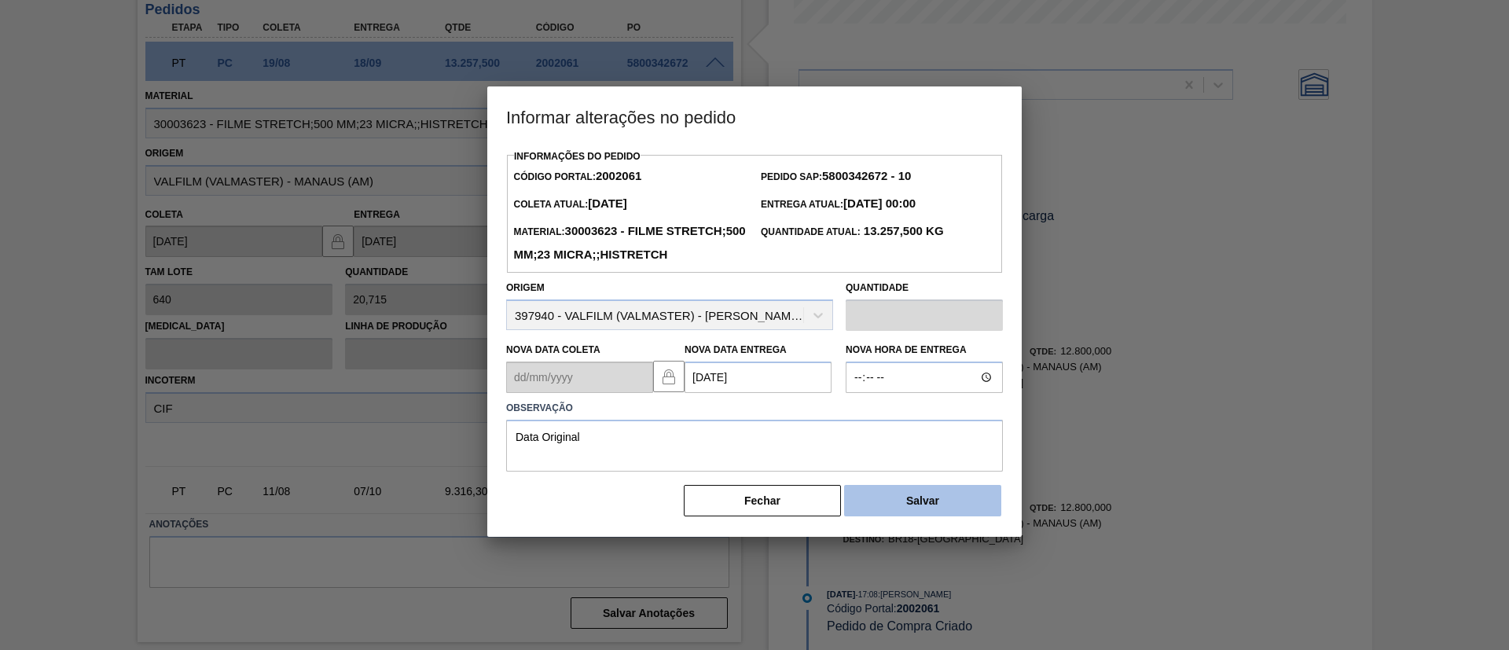
click at [864, 516] on button "Salvar" at bounding box center [922, 500] width 157 height 31
click at [898, 516] on button "Salvar" at bounding box center [922, 500] width 157 height 31
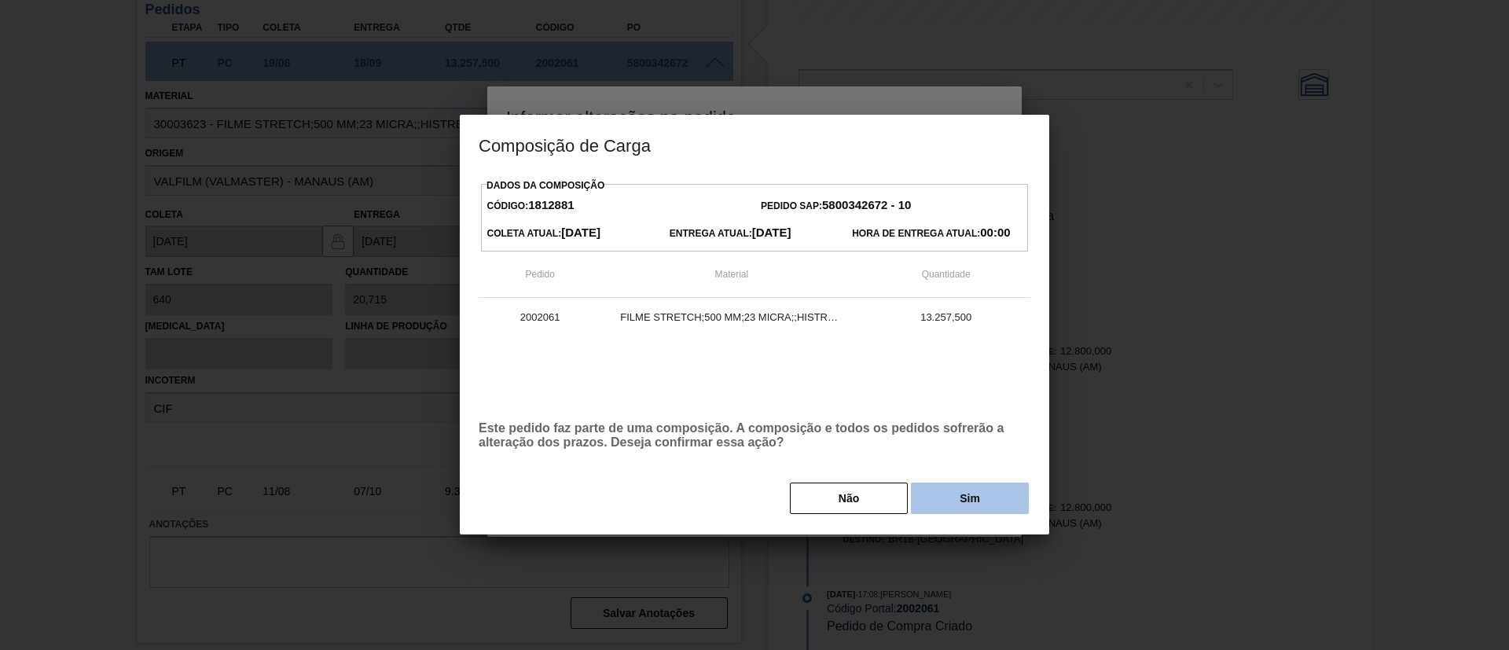
click at [989, 503] on button "Sim" at bounding box center [970, 498] width 118 height 31
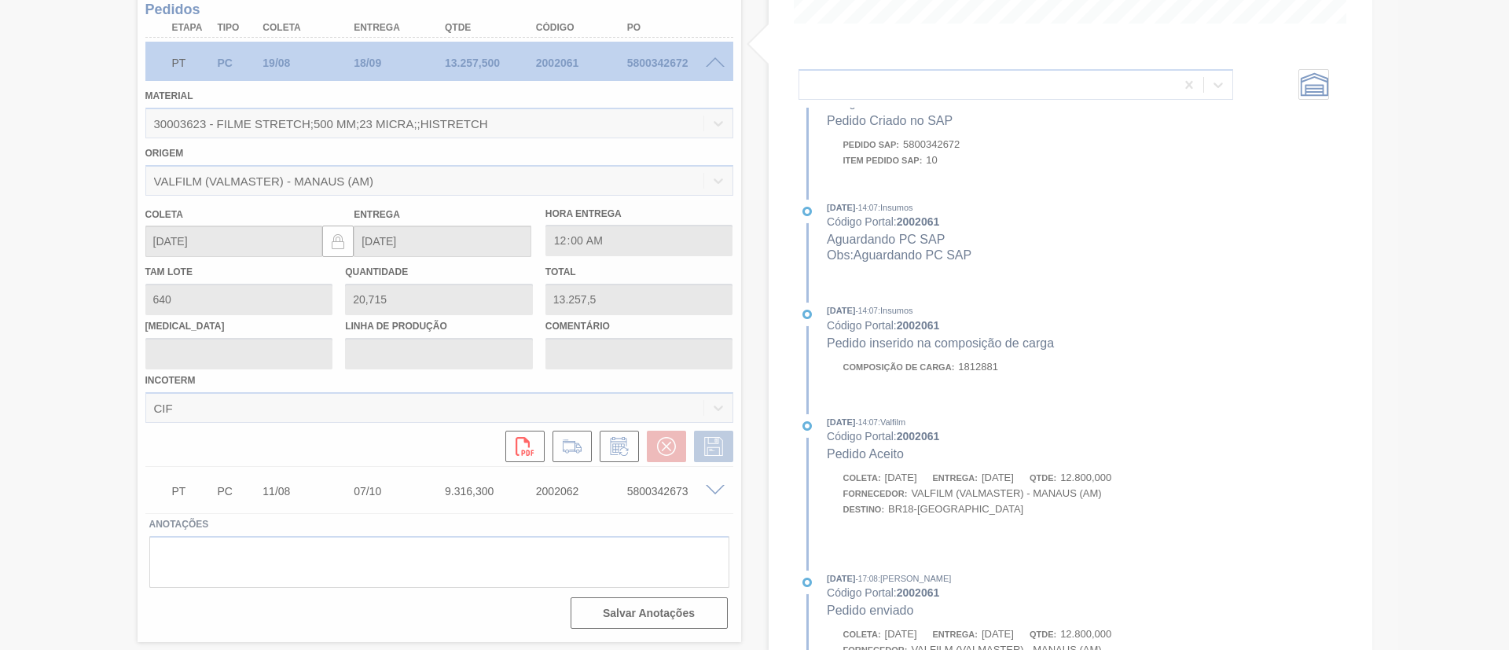
scroll to position [851, 0]
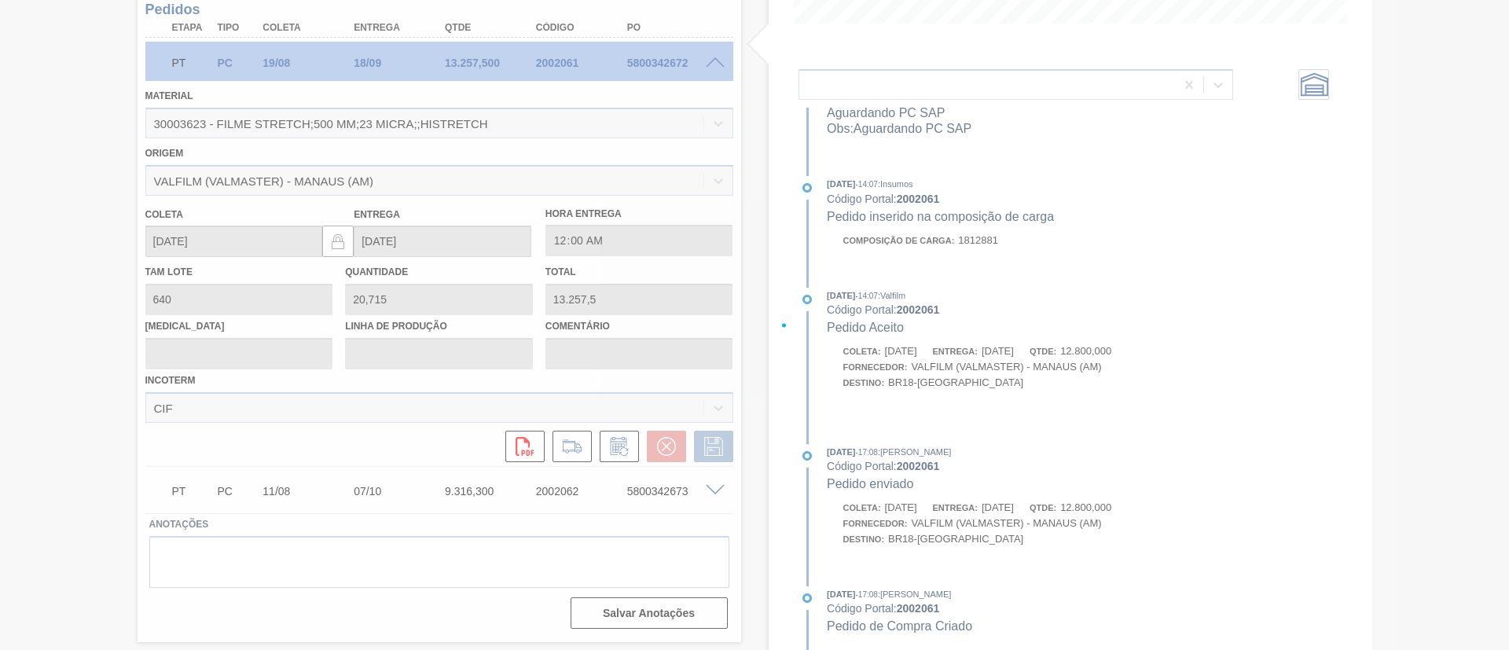
type input "Data Original"
type input "07/10/2025"
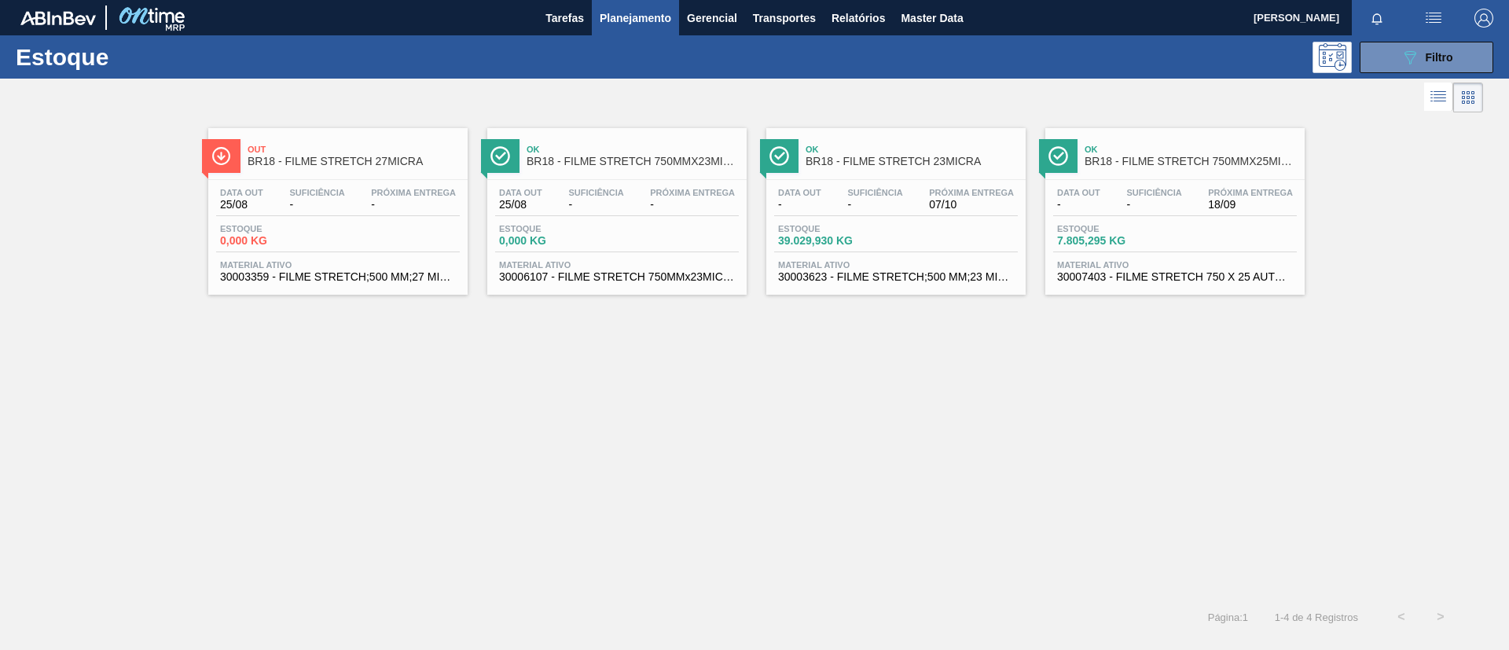
click at [1205, 189] on div "Próxima Entrega 18/09" at bounding box center [1250, 199] width 93 height 23
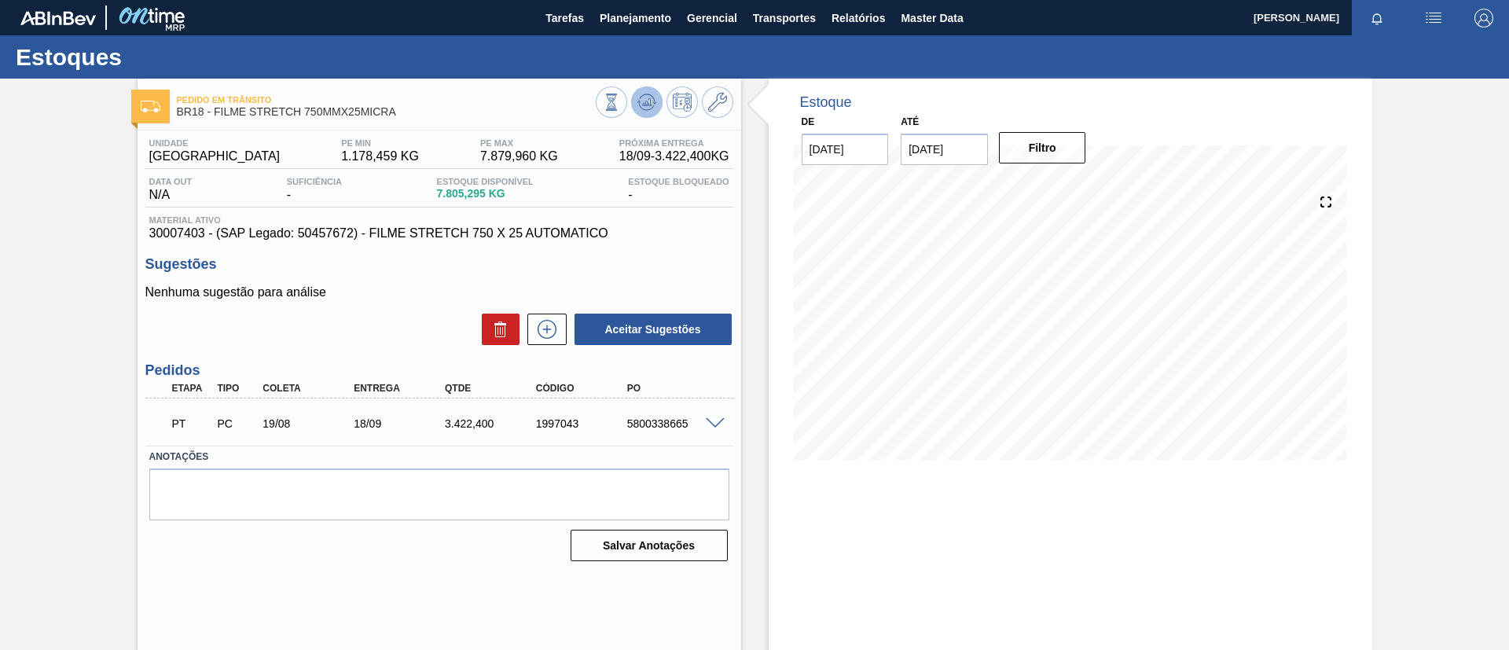
click at [655, 96] on button at bounding box center [646, 101] width 31 height 31
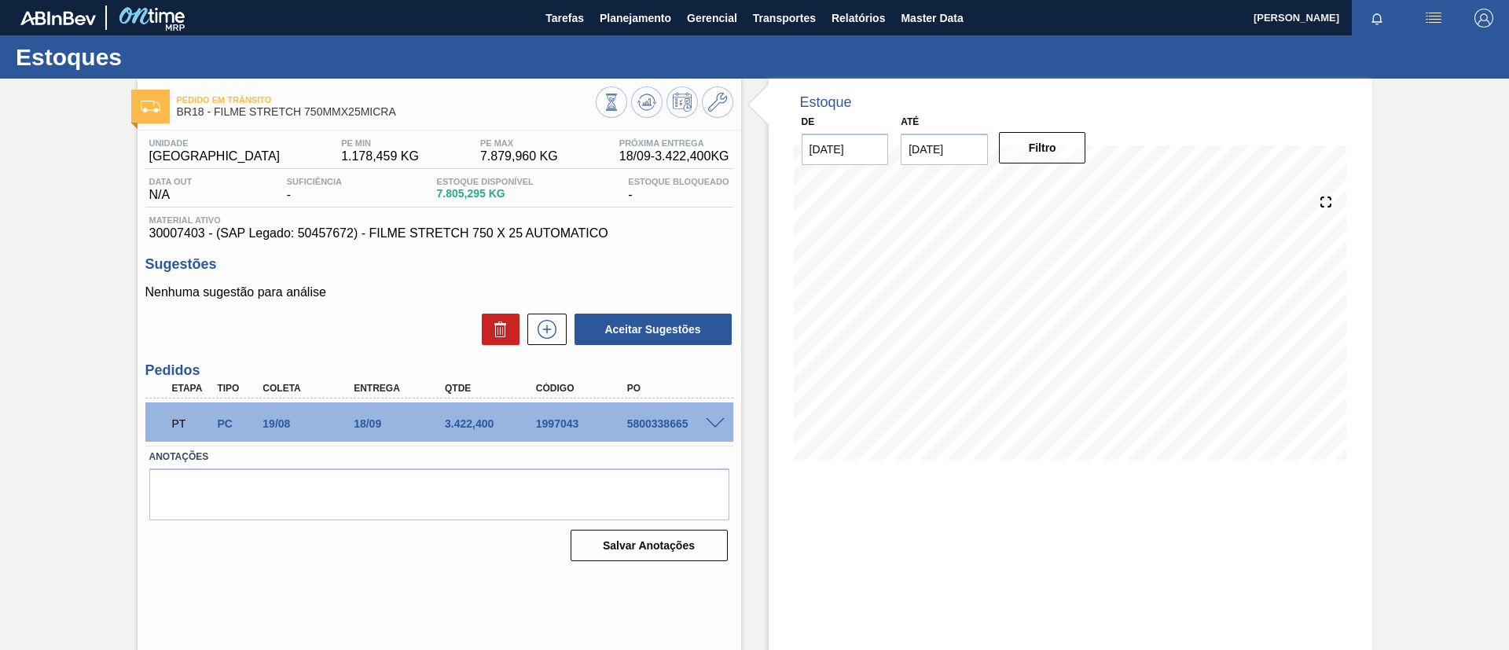
drag, startPoint x: 444, startPoint y: 23, endPoint x: 70, endPoint y: 252, distance: 438.6
click at [9, 233] on div "Pedido em Trânsito BR18 - FILME STRETCH 750MMX25MICRA Unidade Pernambuco PE MIN…" at bounding box center [754, 377] width 1509 height 597
click at [710, 420] on span at bounding box center [715, 424] width 19 height 12
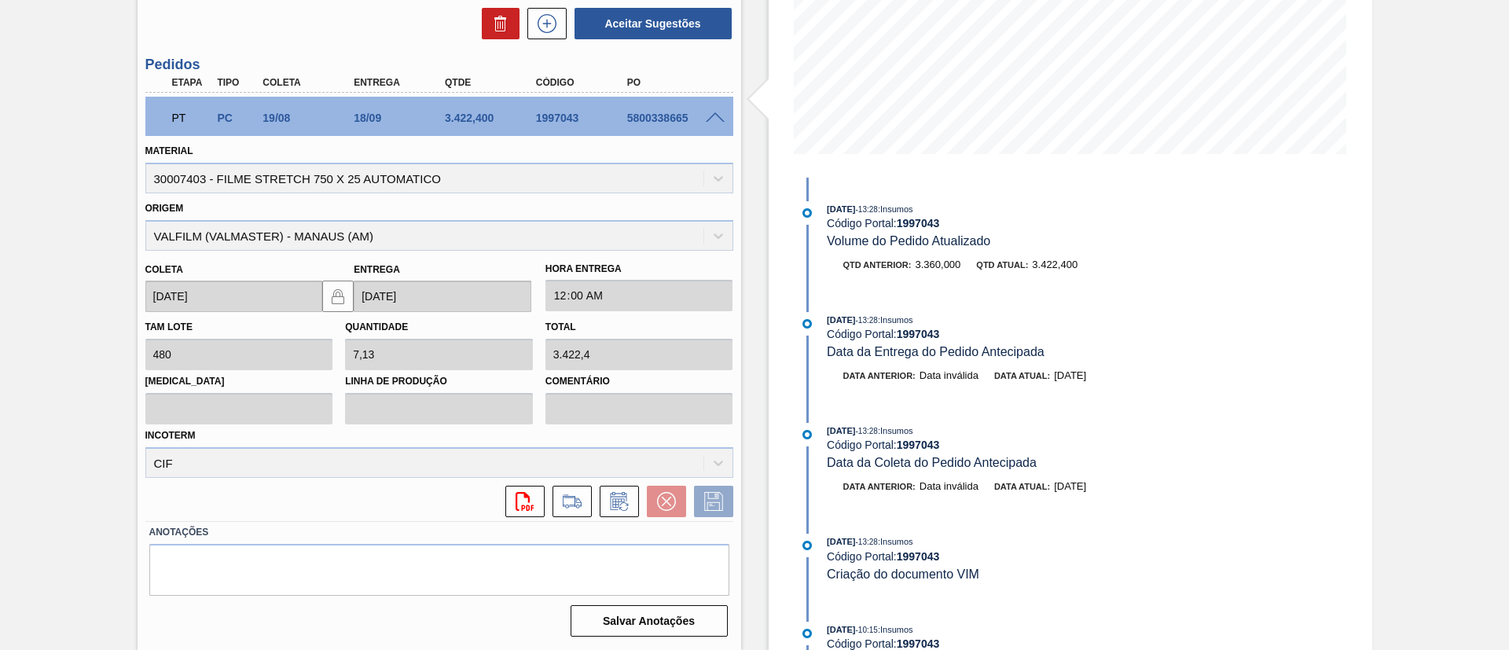
scroll to position [825, 0]
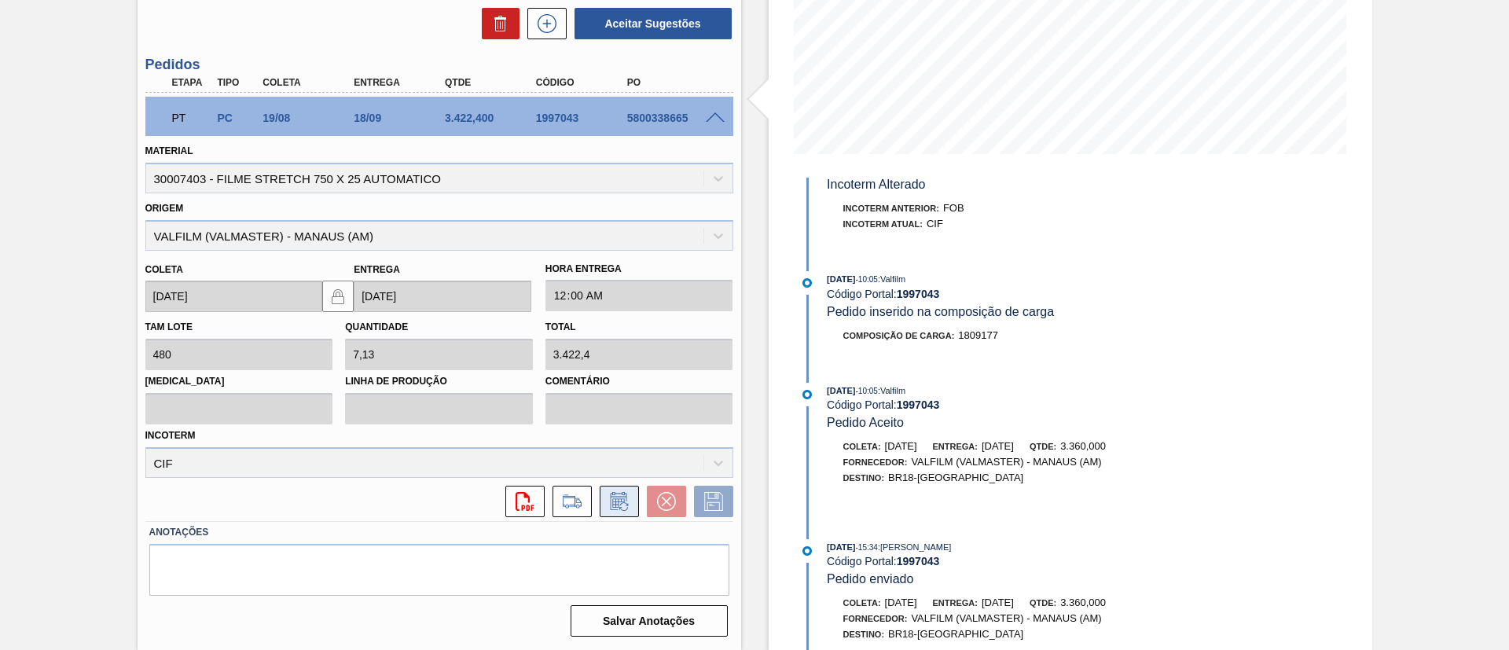
click at [616, 501] on icon at bounding box center [619, 501] width 25 height 19
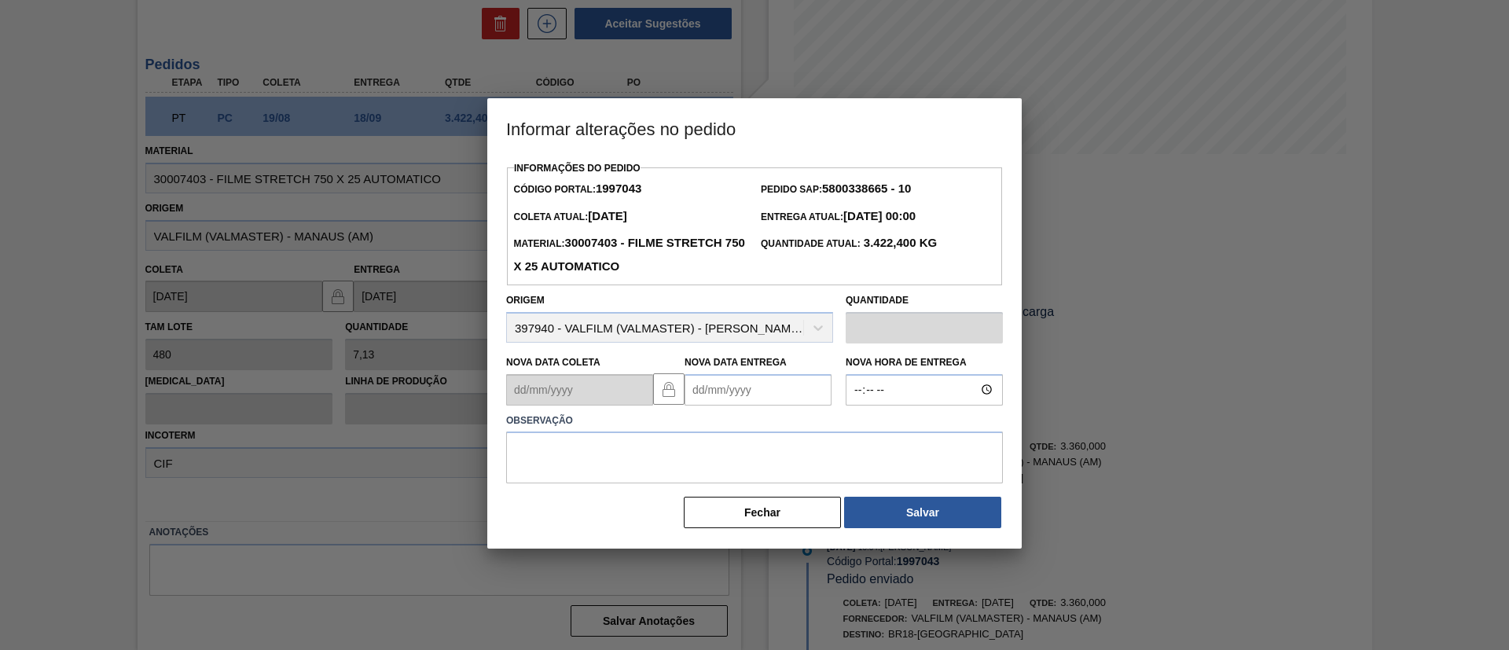
click at [716, 403] on Entrega1997043 "Nova Data Entrega" at bounding box center [758, 389] width 147 height 31
click at [858, 431] on button "Next Month" at bounding box center [860, 427] width 11 height 11
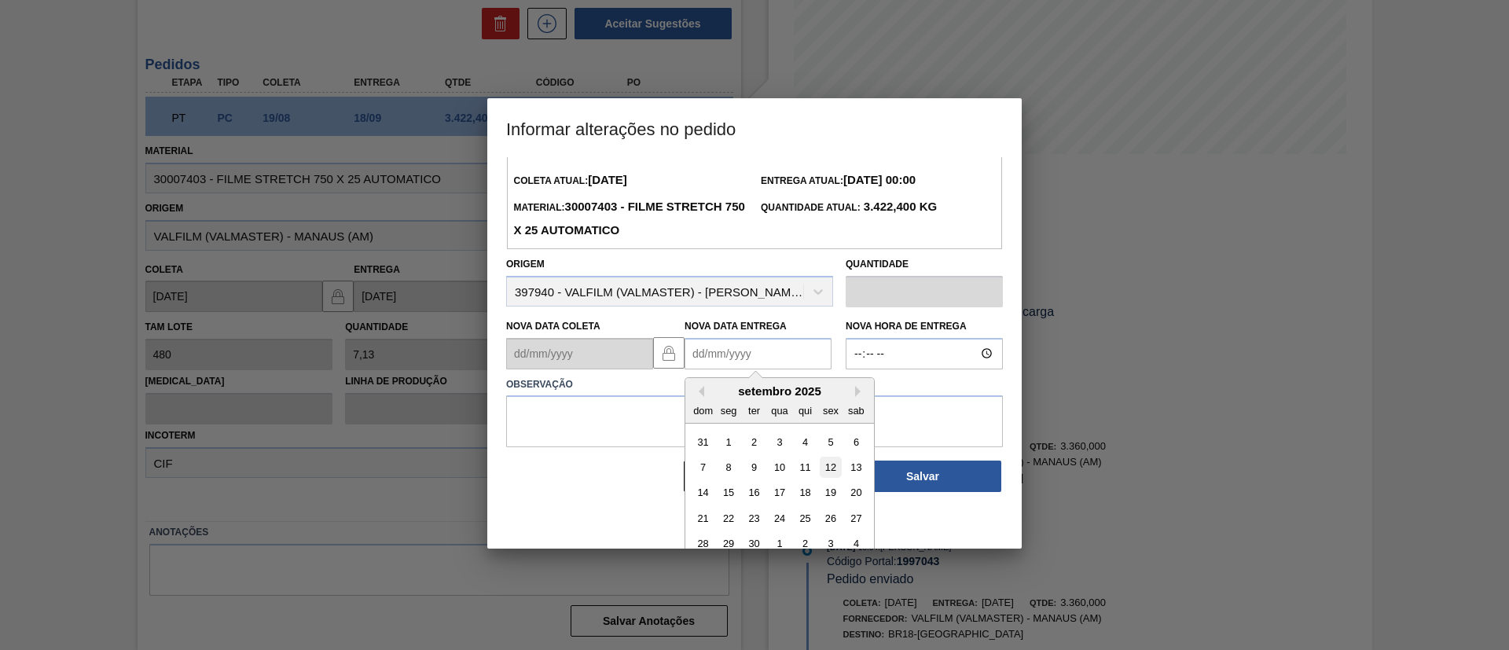
scroll to position [53, 0]
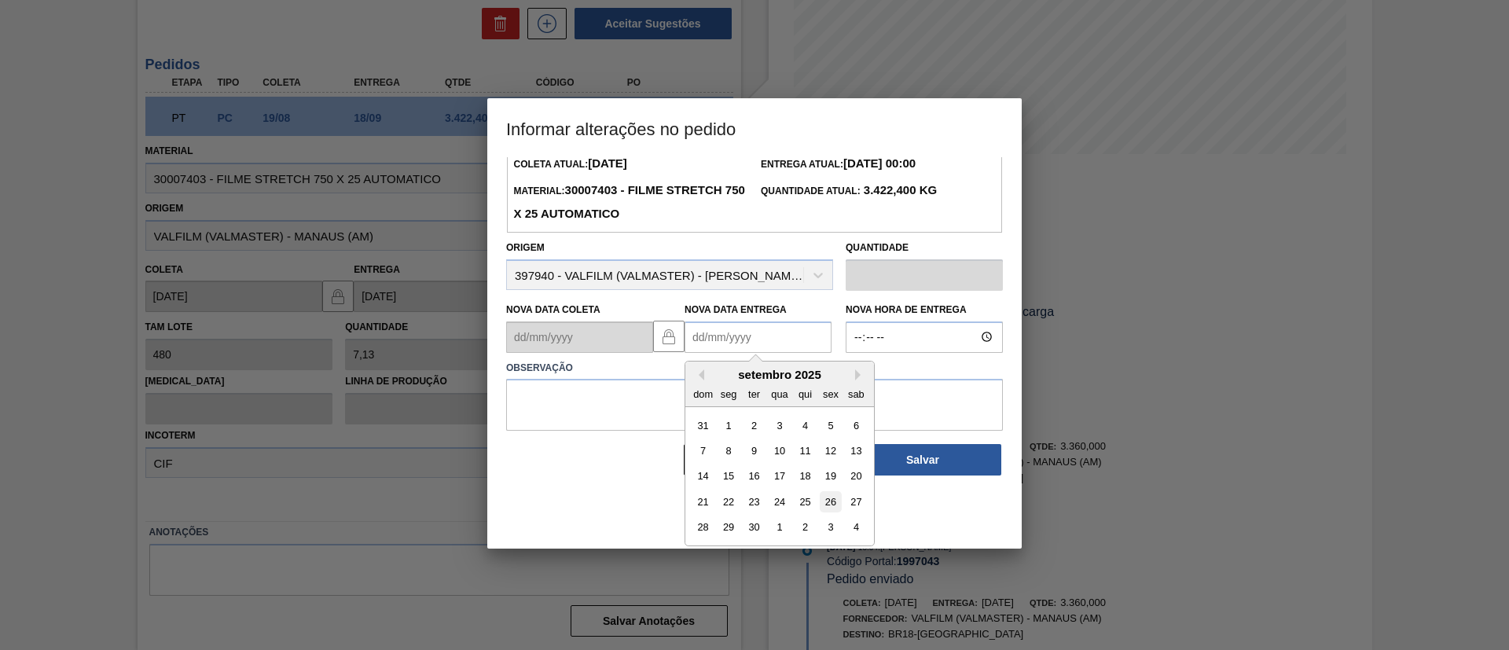
click at [820, 505] on div "26" at bounding box center [830, 501] width 21 height 21
type Entrega1997043 "26/09/2025"
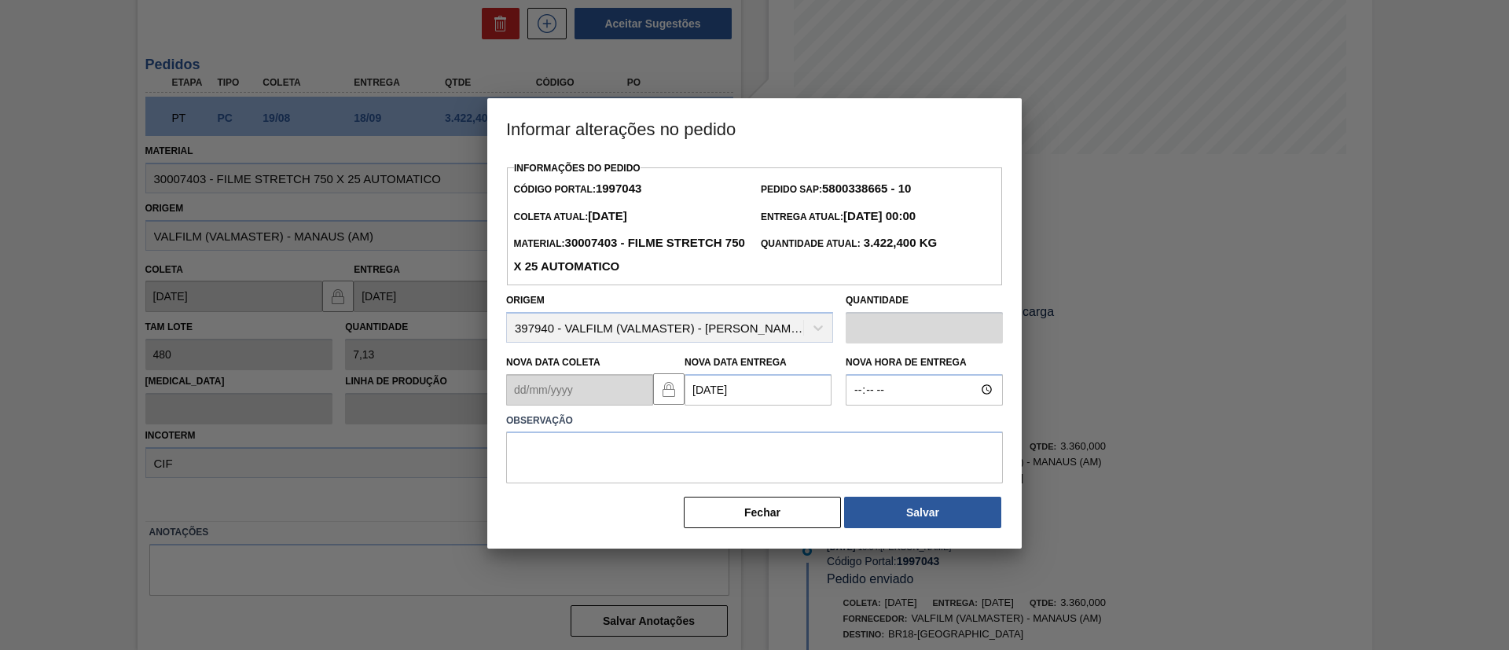
scroll to position [0, 0]
click at [785, 450] on textarea at bounding box center [754, 458] width 497 height 52
type textarea "Data Original"
click at [936, 542] on div "Informações do Pedido Código Portal: 1997043 Pedido SAP: 5800338665 - 10 Coleta…" at bounding box center [754, 352] width 535 height 391
click at [944, 528] on button "Salvar" at bounding box center [922, 512] width 157 height 31
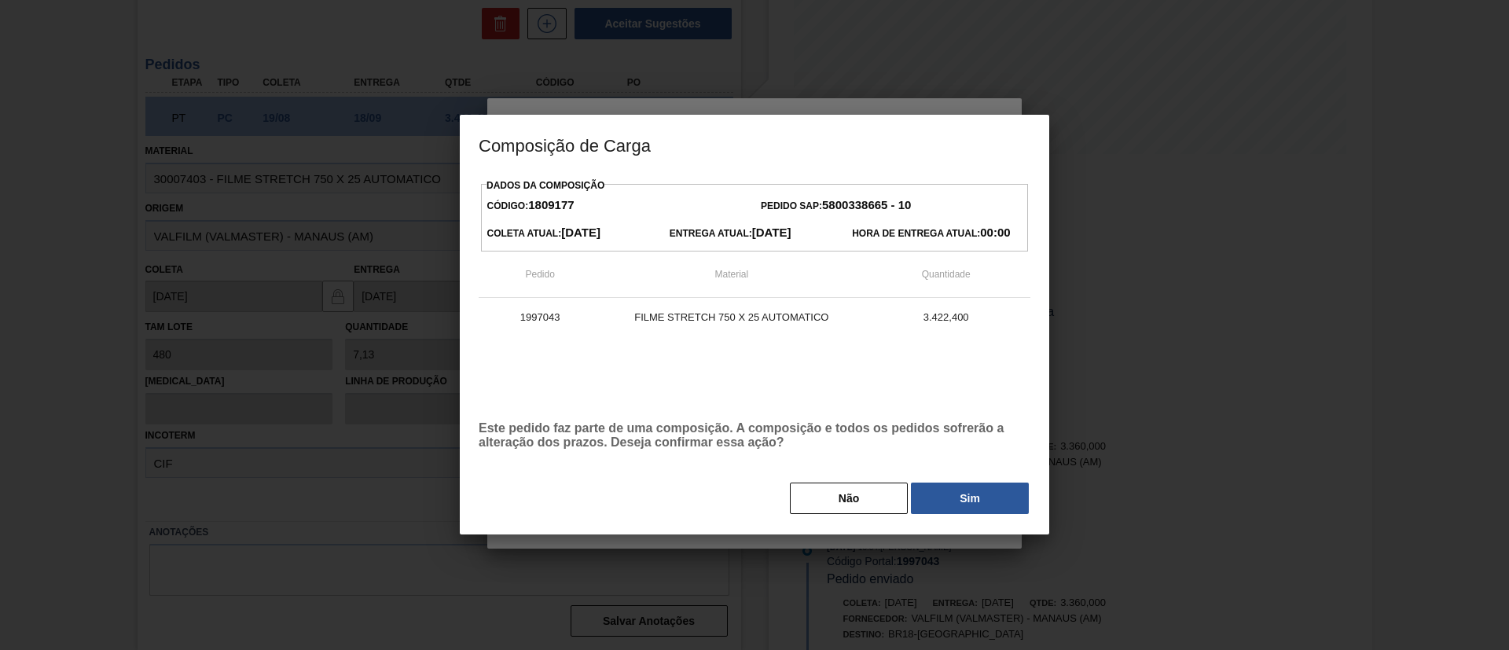
click at [947, 528] on div "Composição de Carga Dados da Composição Código: 1809177 Pedido SAP: 5800338665 …" at bounding box center [754, 325] width 1509 height 650
click at [957, 505] on button "Sim" at bounding box center [970, 498] width 118 height 31
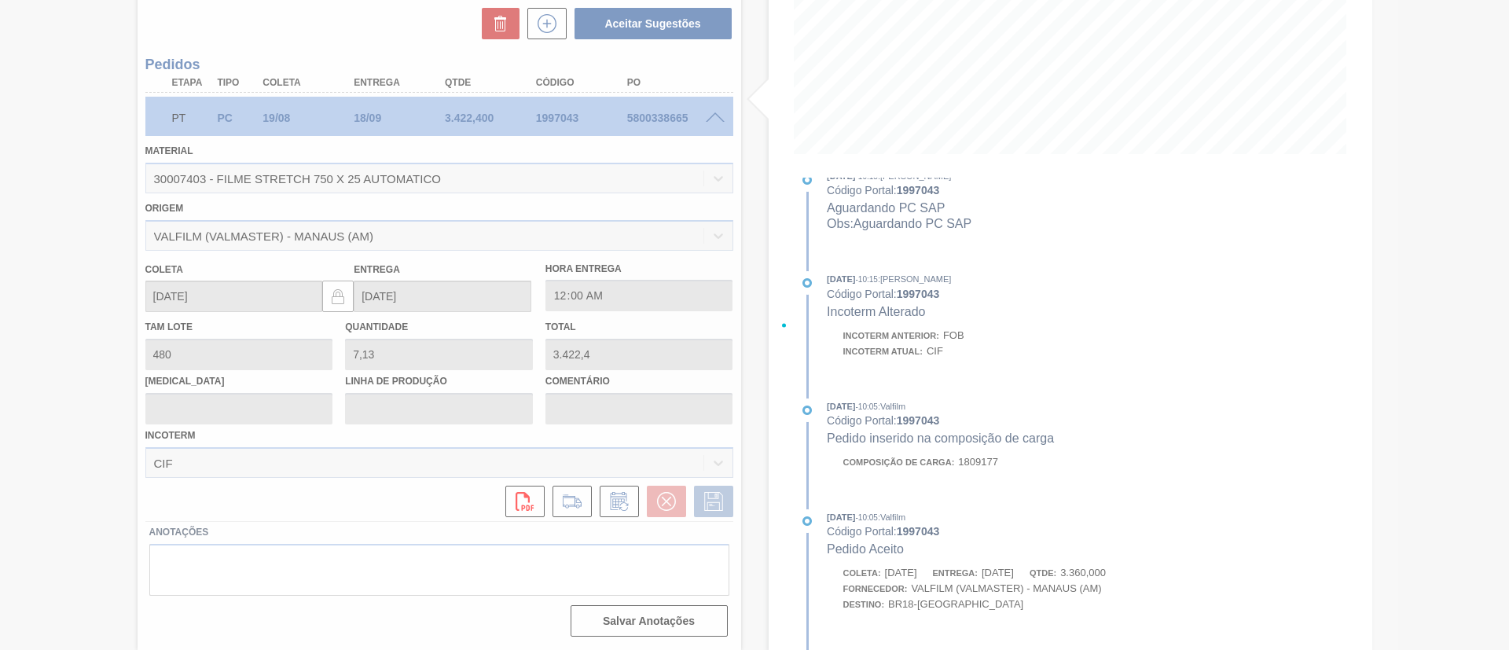
scroll to position [952, 0]
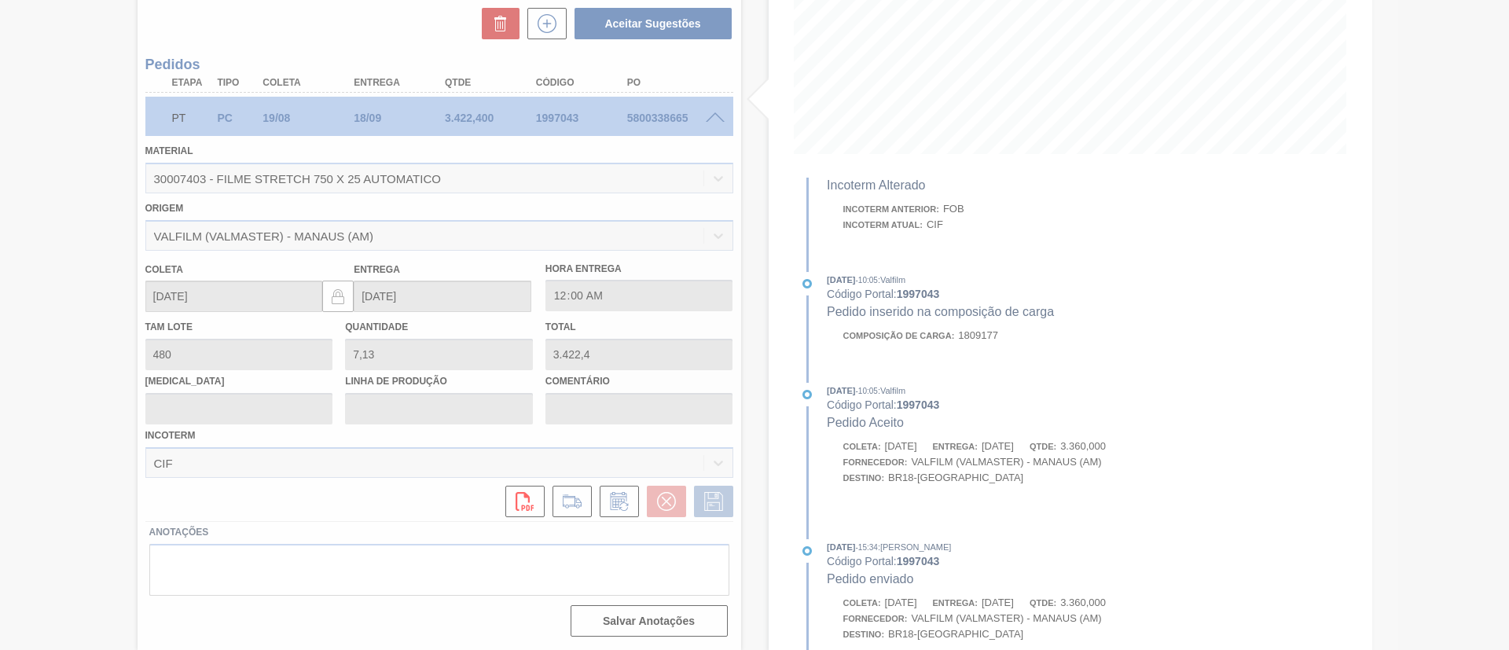
type input "Data Original"
type input "26/09/2025"
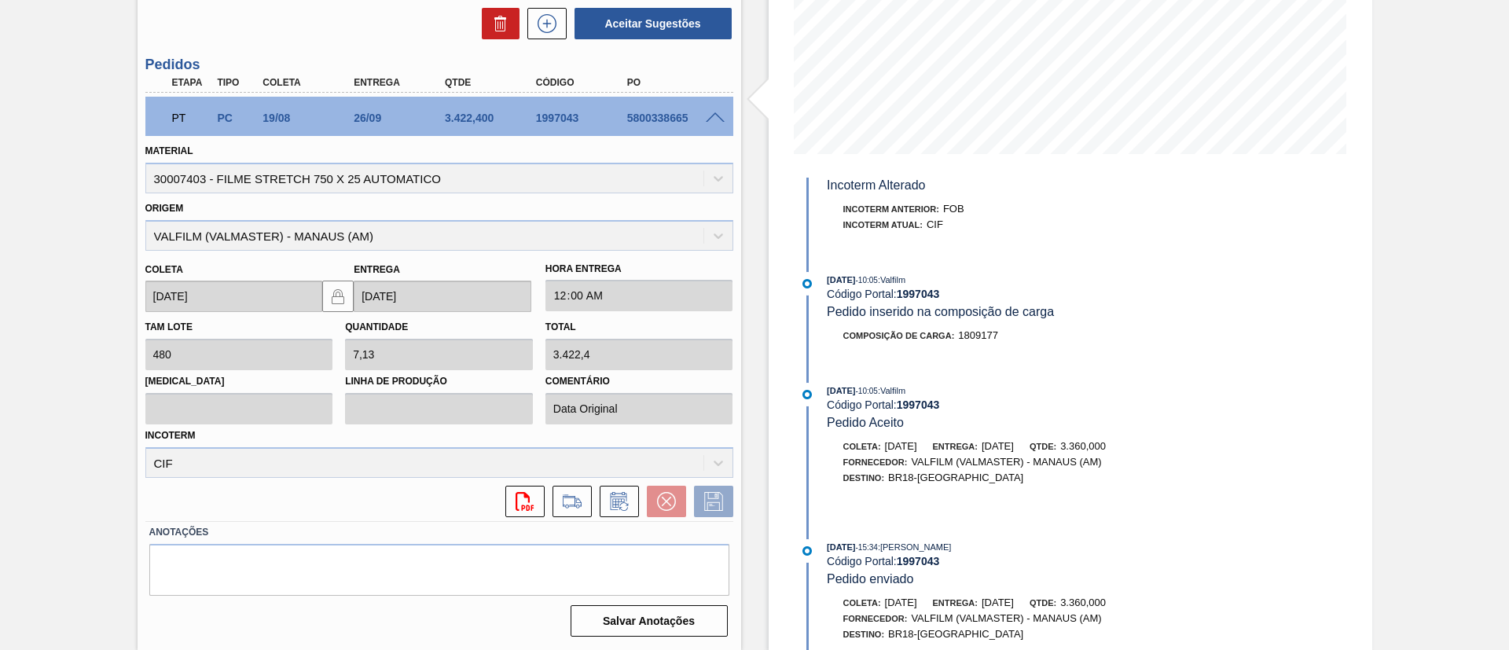
scroll to position [26, 0]
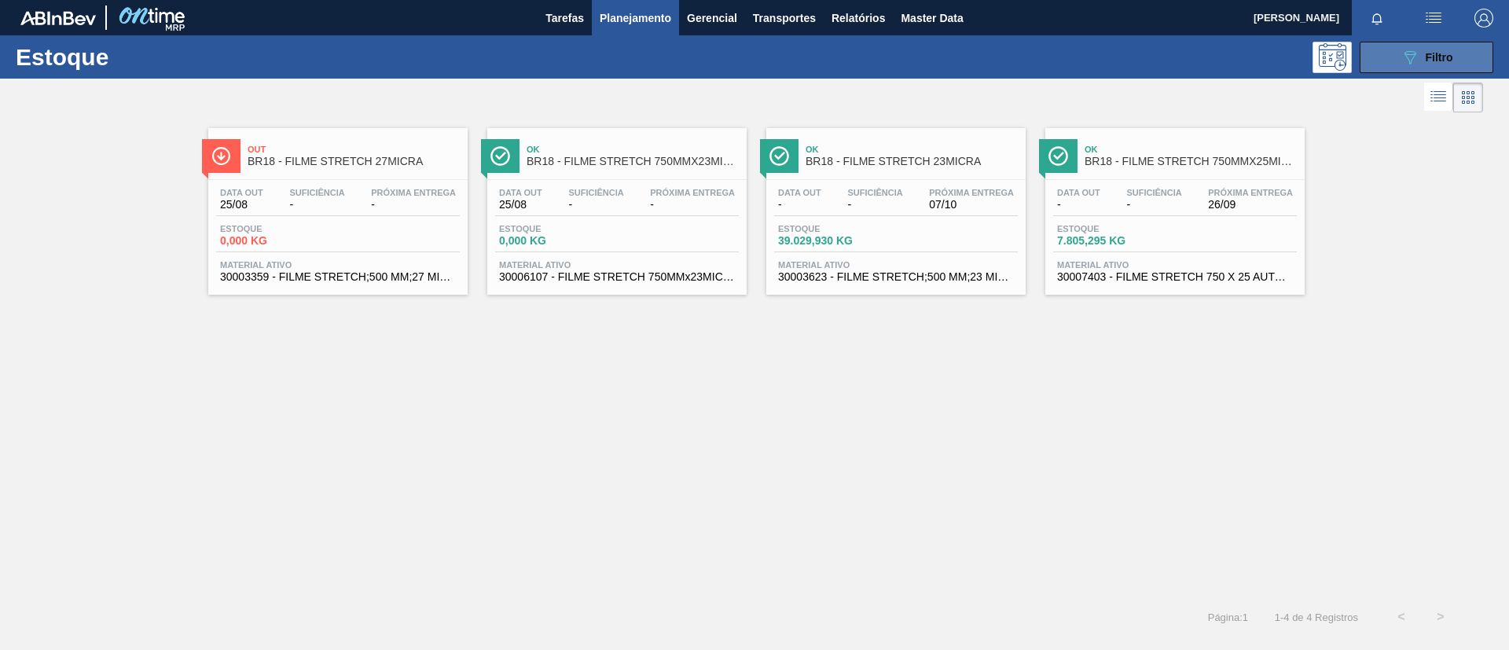
click at [1443, 59] on span "Filtro" at bounding box center [1440, 57] width 28 height 13
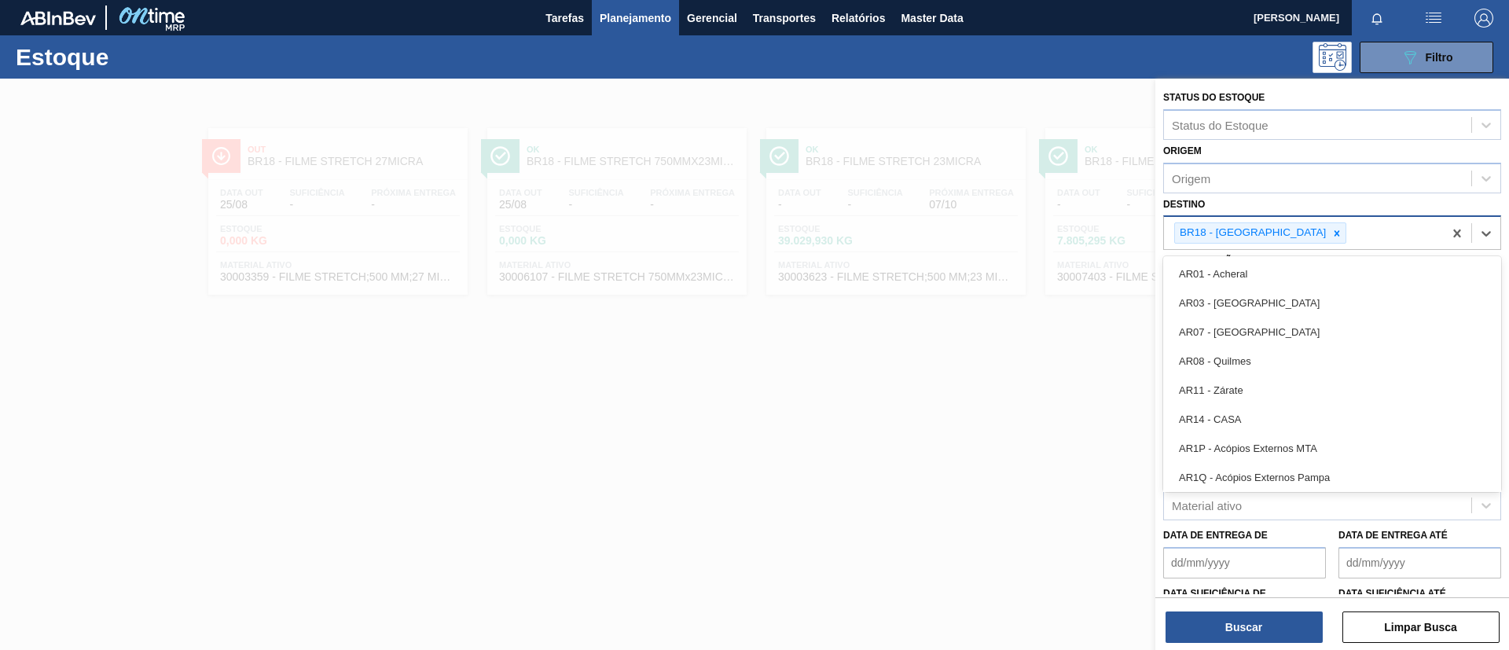
click at [1274, 226] on div "BR18 - Pernambuco" at bounding box center [1251, 233] width 153 height 20
click at [1332, 233] on icon at bounding box center [1337, 233] width 11 height 11
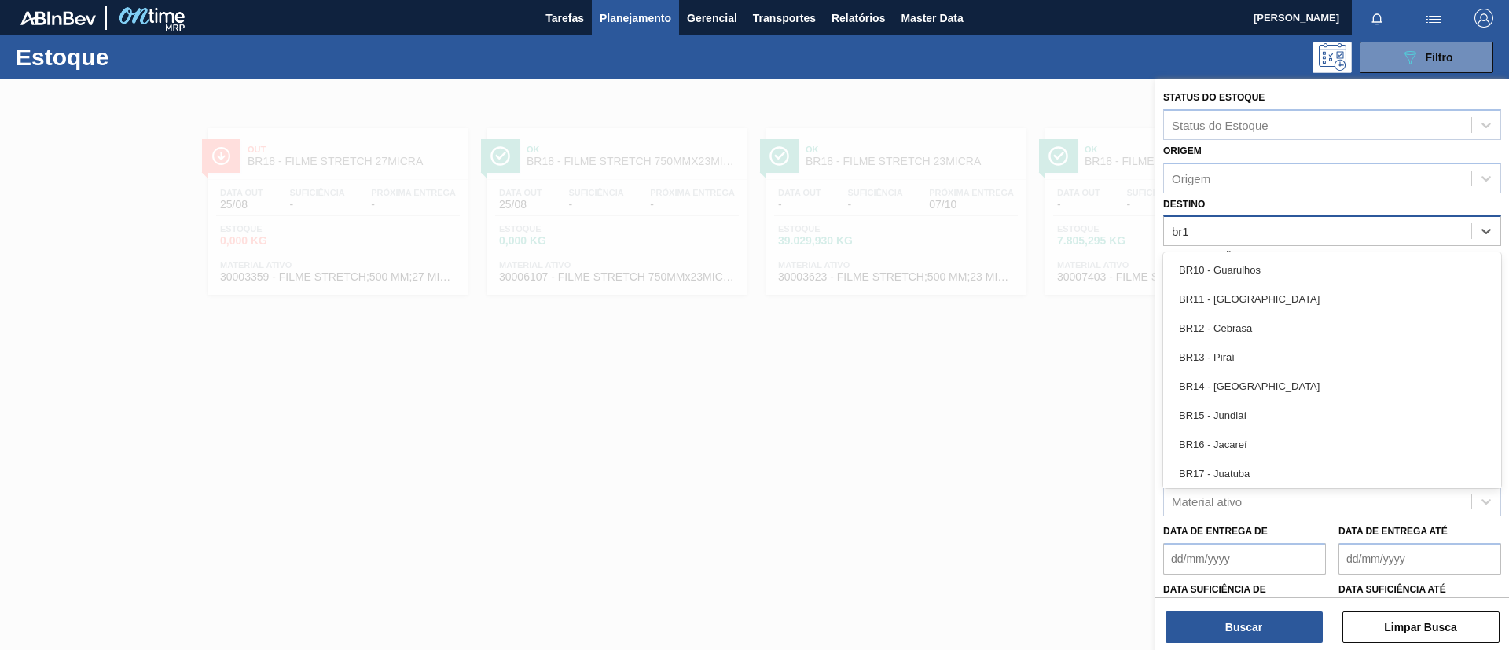
type input "br19"
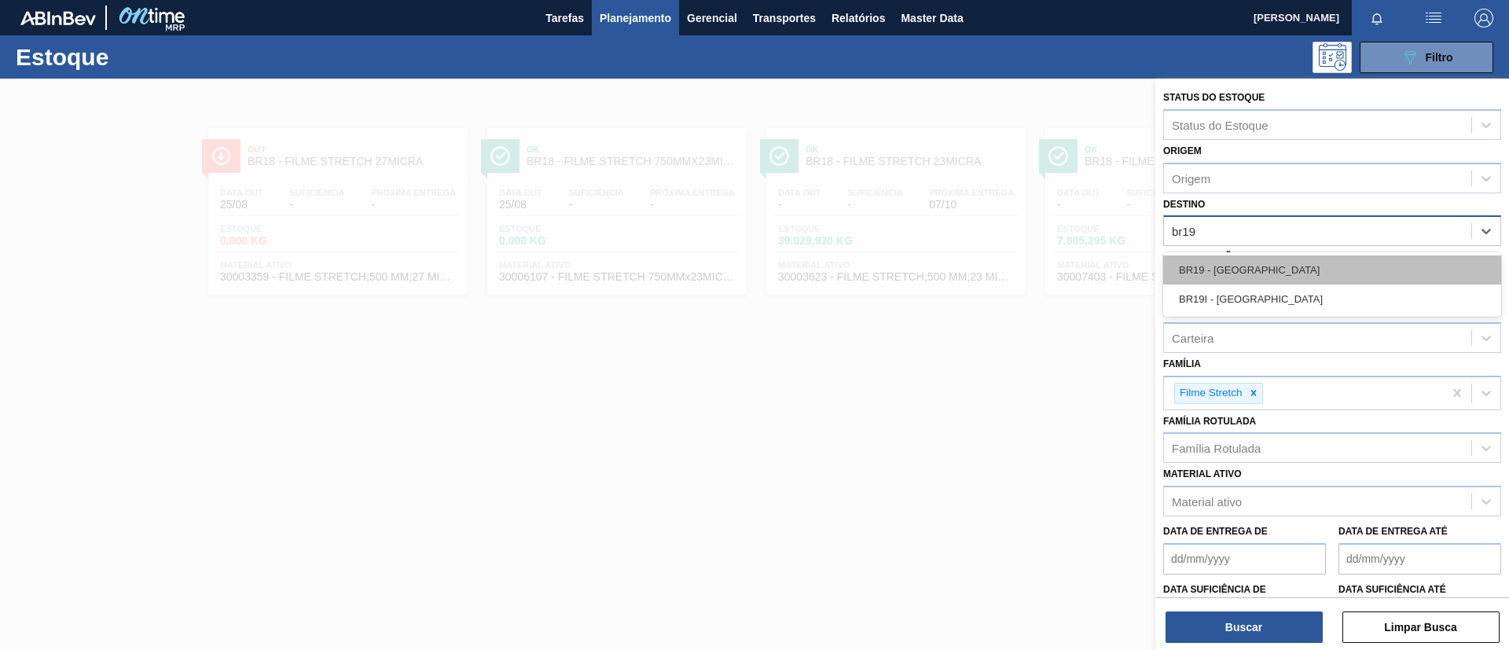
click at [1284, 257] on div "BR19 - Nova Rio" at bounding box center [1332, 269] width 338 height 29
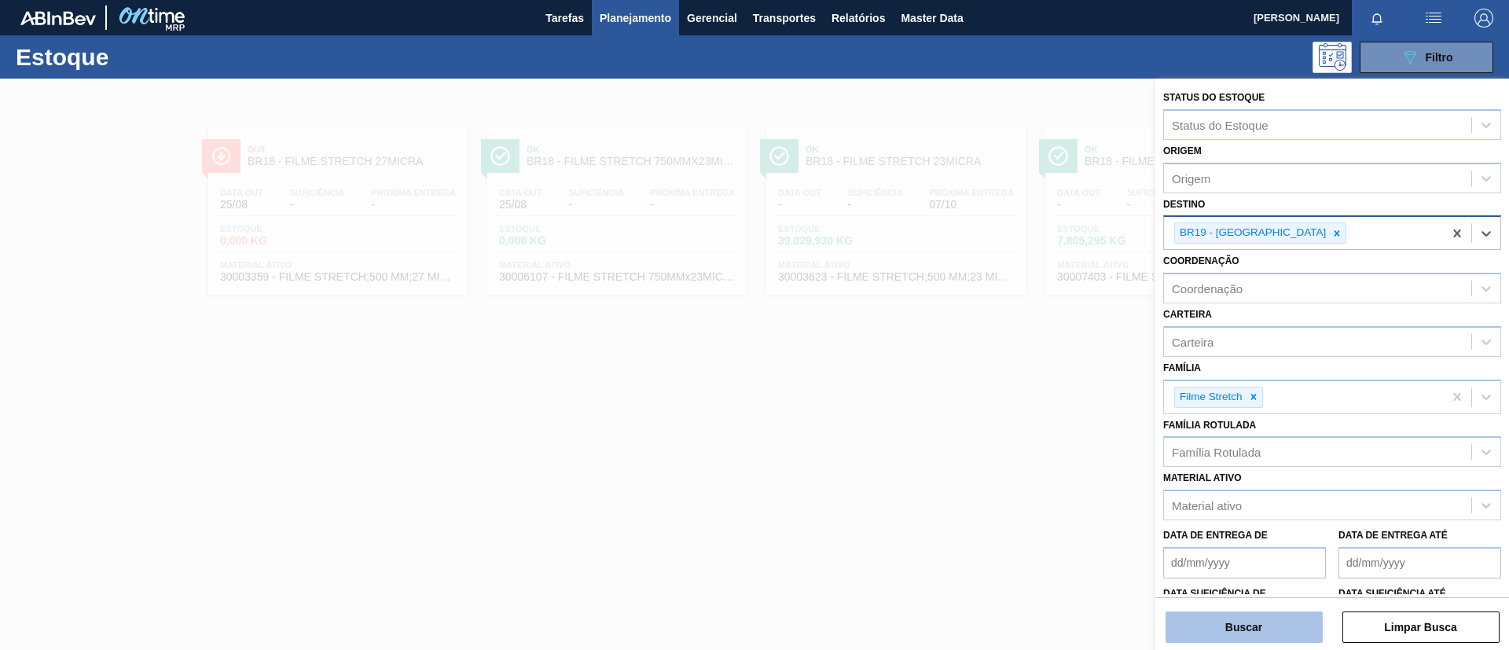
click at [1264, 620] on button "Buscar" at bounding box center [1244, 627] width 157 height 31
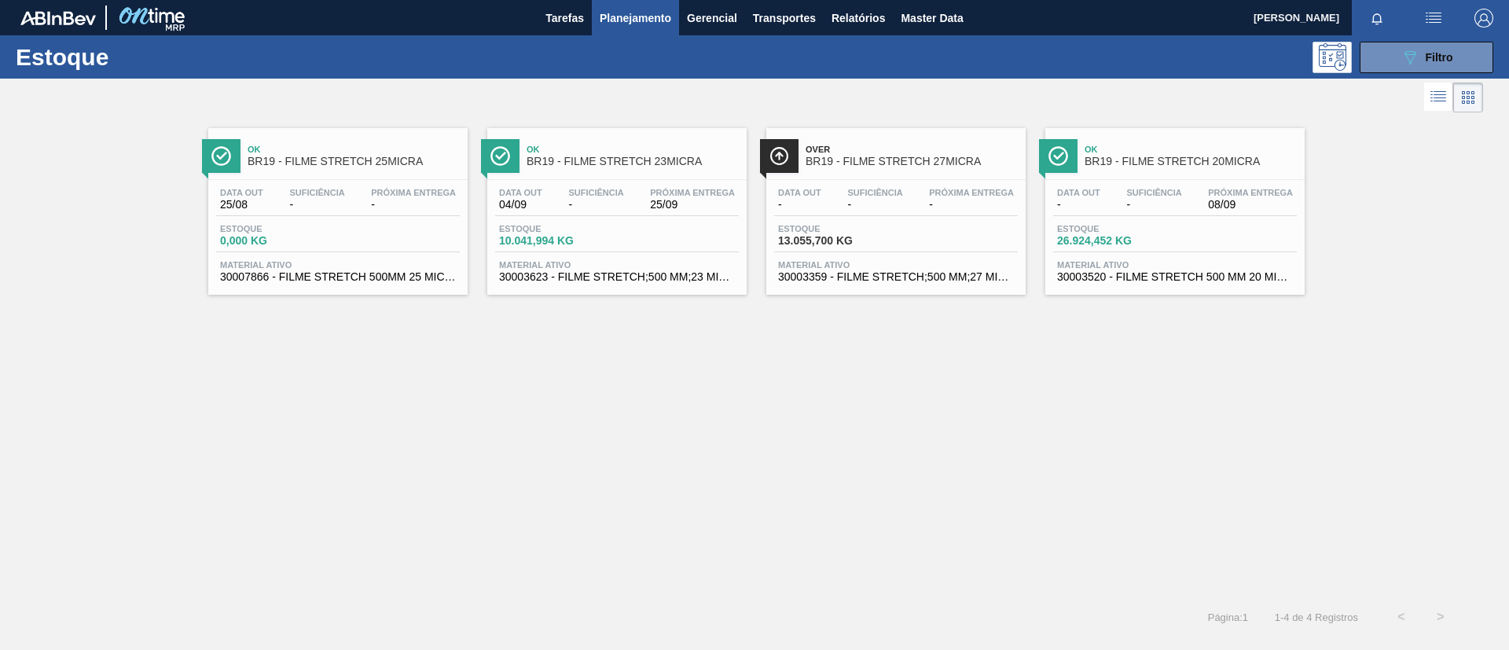
click at [618, 175] on div "Ok BR19 - FILME STRETCH 23MICRA Data out 04/09 Suficiência - Próxima Entrega 25…" at bounding box center [616, 211] width 259 height 167
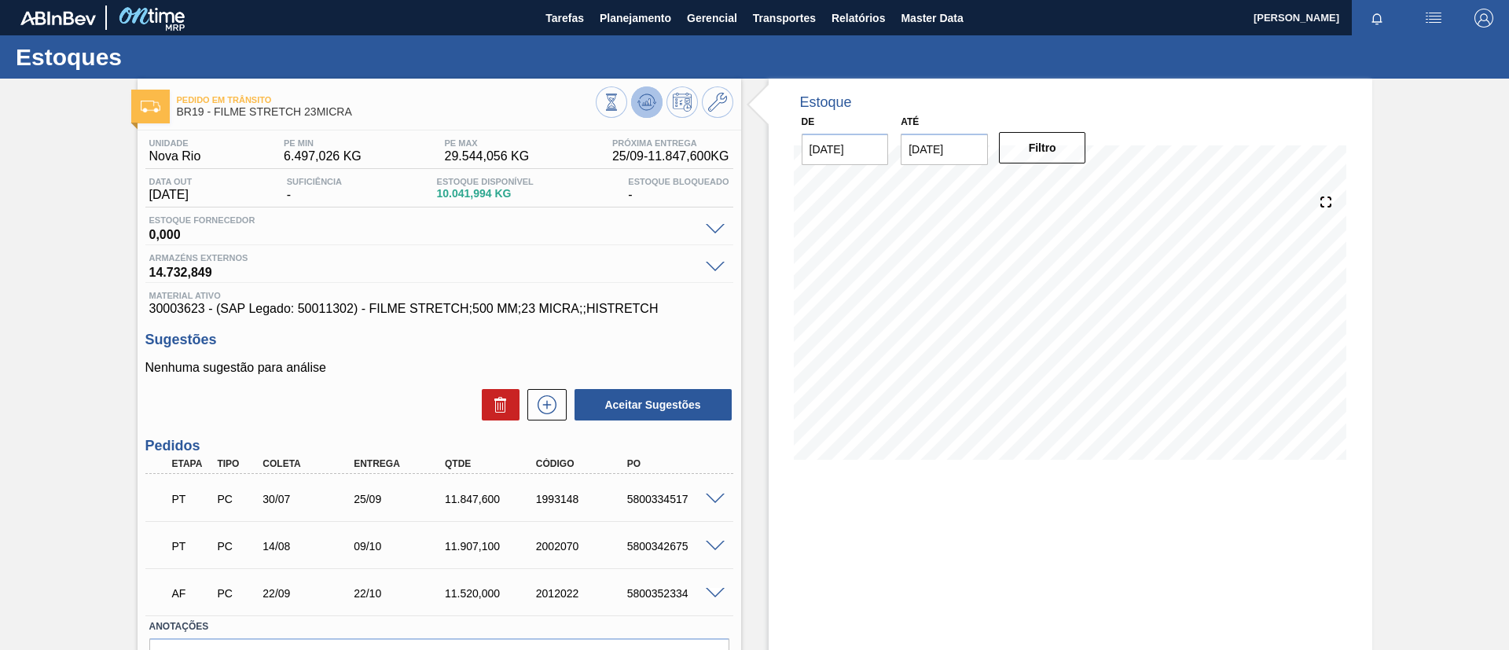
click at [649, 93] on icon at bounding box center [647, 102] width 19 height 19
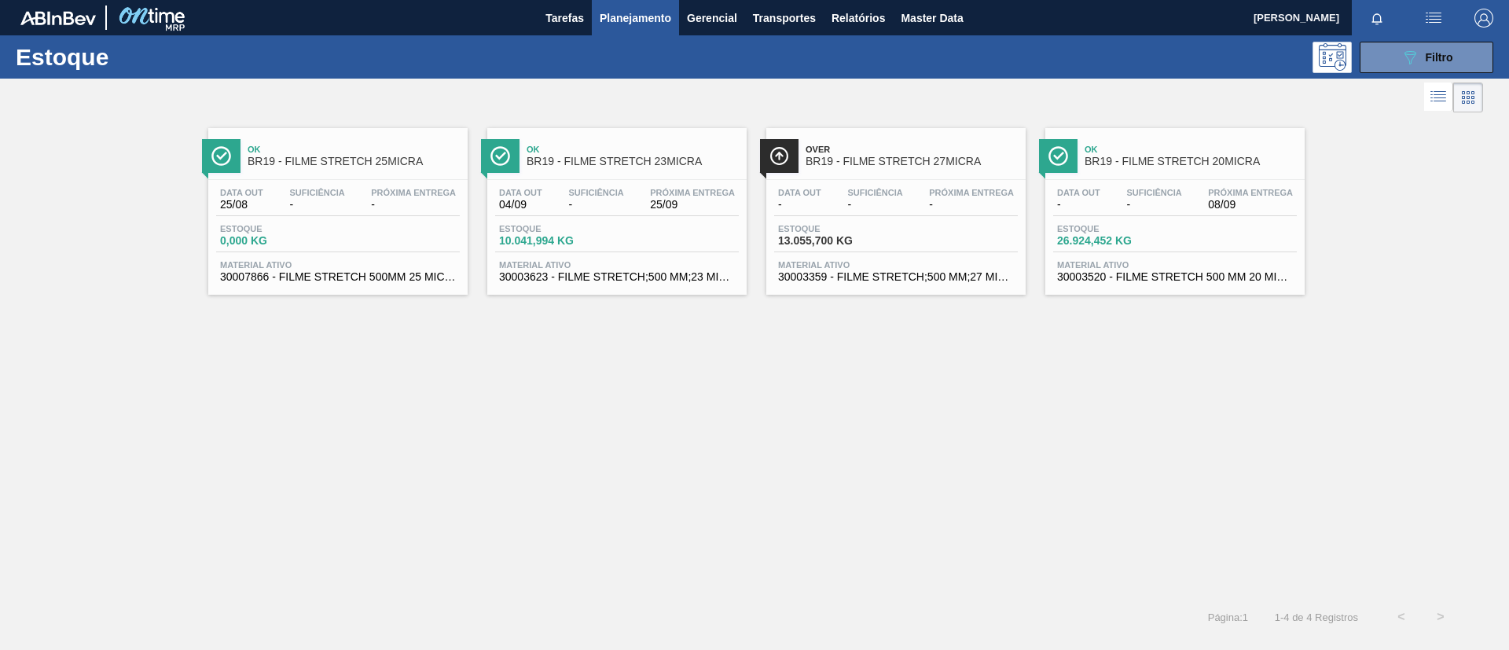
click at [977, 182] on div "Data out - Suficiência - Próxima Entrega - Estoque 13.055,700 KG Material ativo…" at bounding box center [895, 233] width 259 height 107
click at [1216, 206] on span "08/09" at bounding box center [1250, 205] width 85 height 12
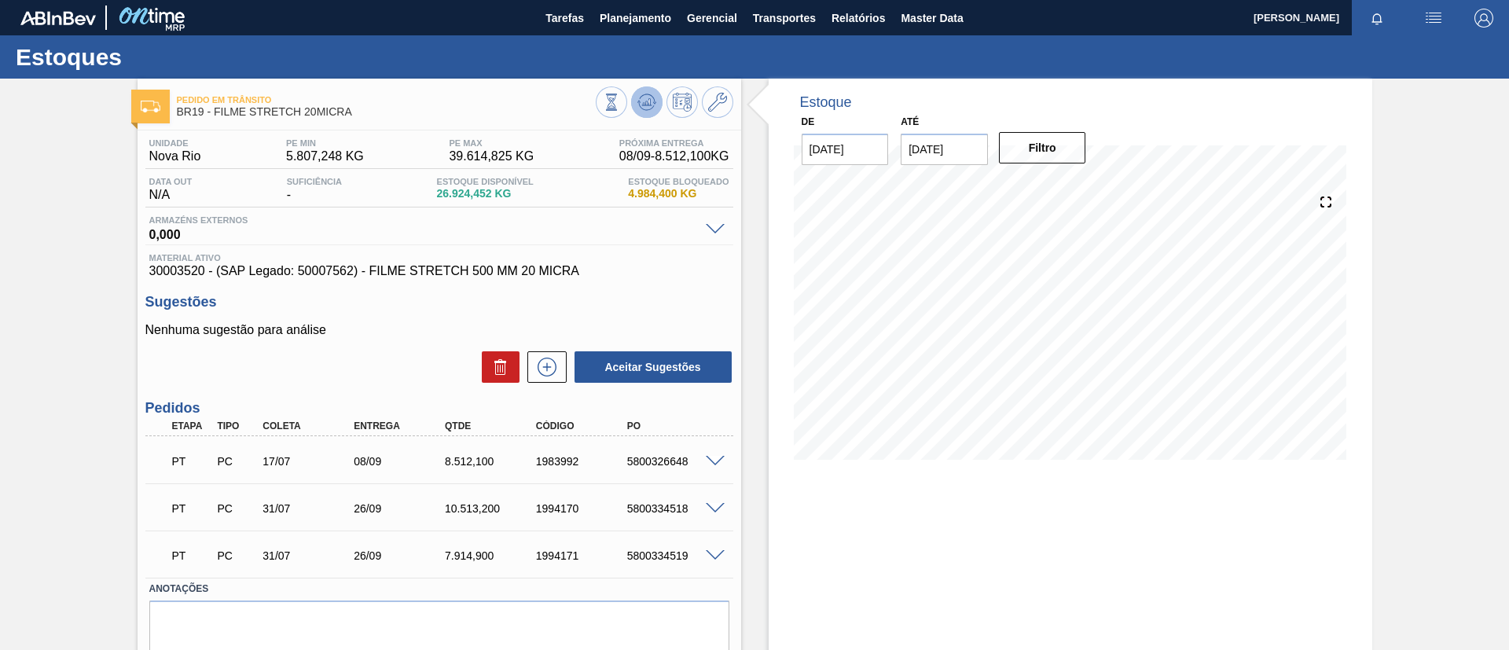
click at [649, 101] on g at bounding box center [647, 102] width 19 height 17
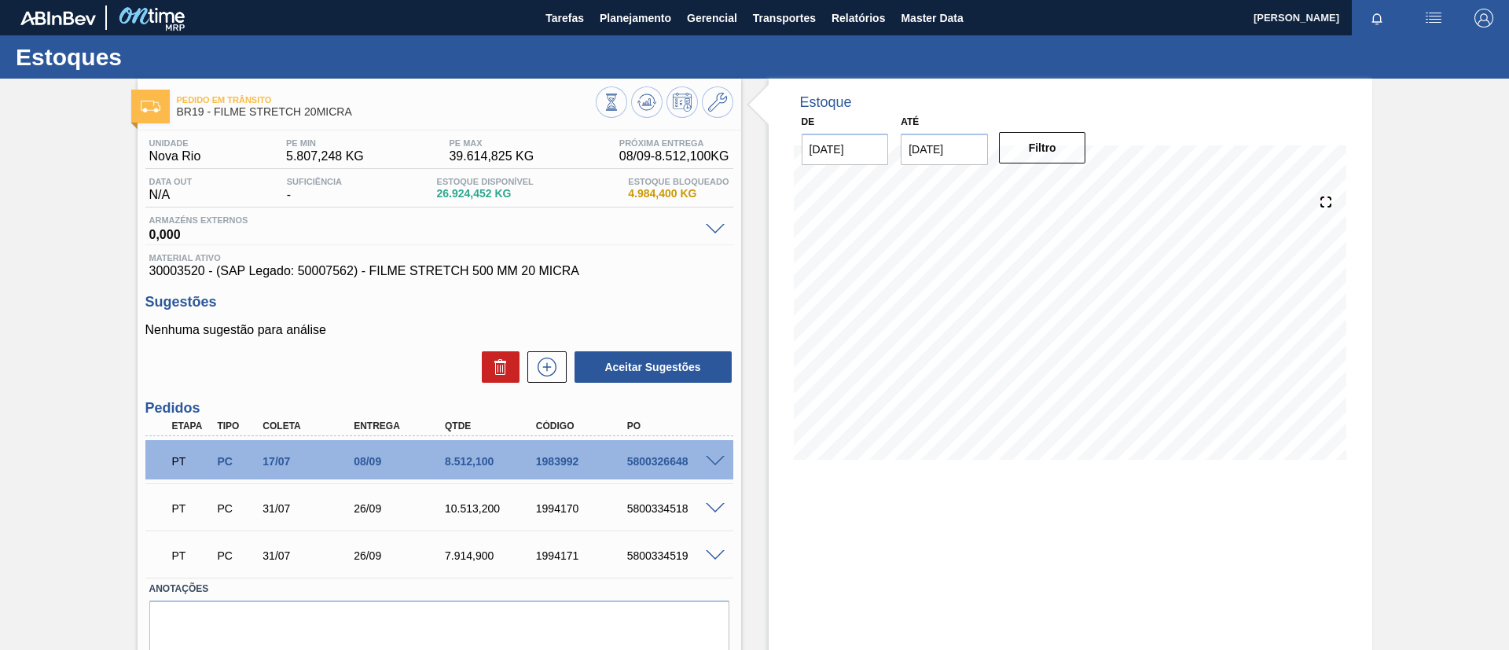
drag, startPoint x: 0, startPoint y: 363, endPoint x: 309, endPoint y: 242, distance: 331.8
click at [4, 362] on div "Pedido em Trânsito BR19 - FILME STRETCH 20MICRA Unidade Nova Rio PE MIN 5.807,2…" at bounding box center [754, 393] width 1509 height 628
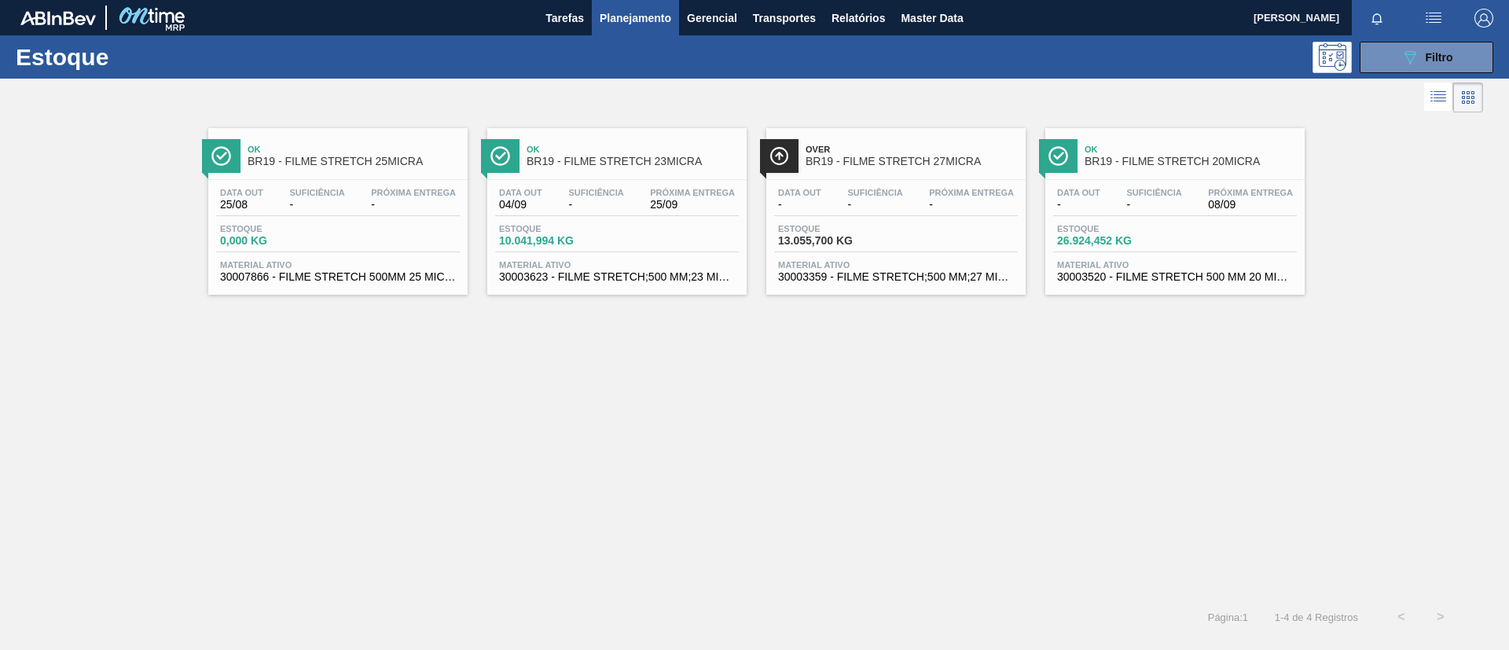
click at [650, 152] on span "Ok" at bounding box center [633, 149] width 212 height 9
click at [1128, 163] on span "BR19 - FILME STRETCH 20MICRA" at bounding box center [1191, 162] width 212 height 12
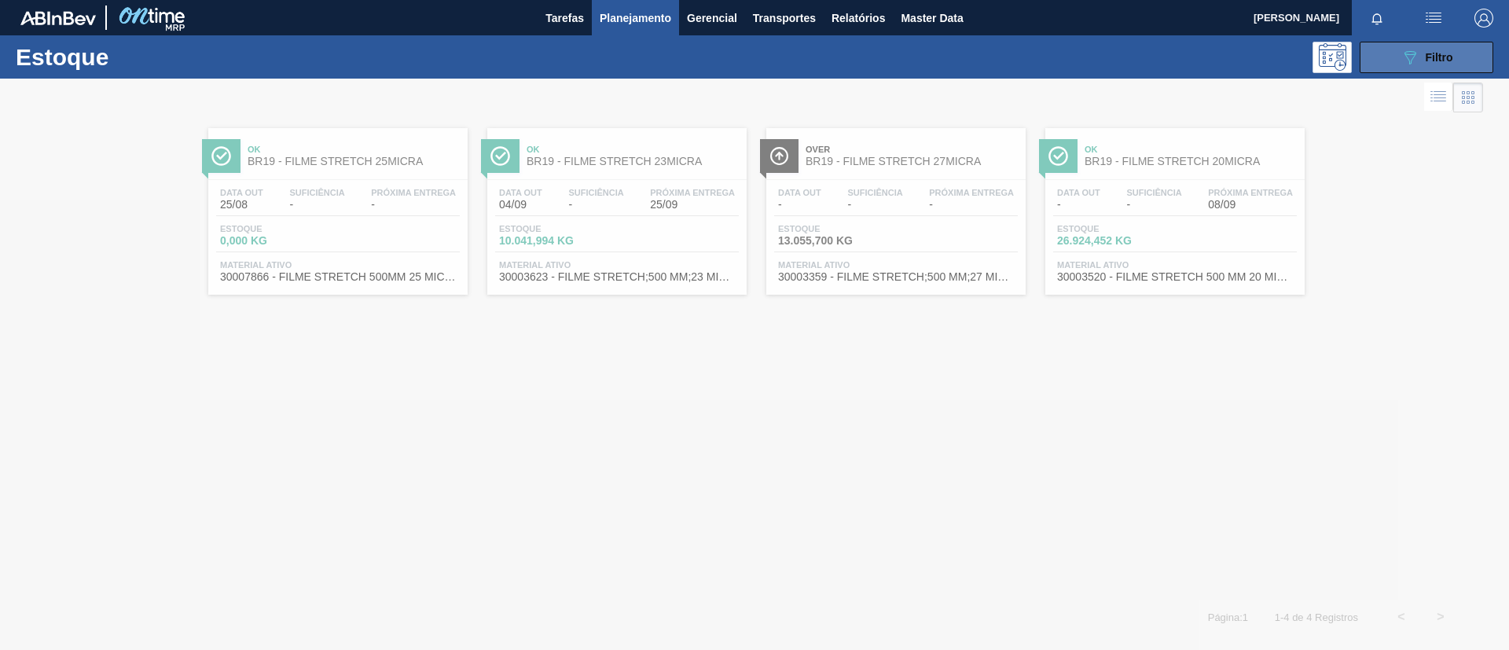
click at [1457, 60] on button "089F7B8B-B2A5-4AFE-B5C0-19BA573D28AC Filtro" at bounding box center [1427, 57] width 134 height 31
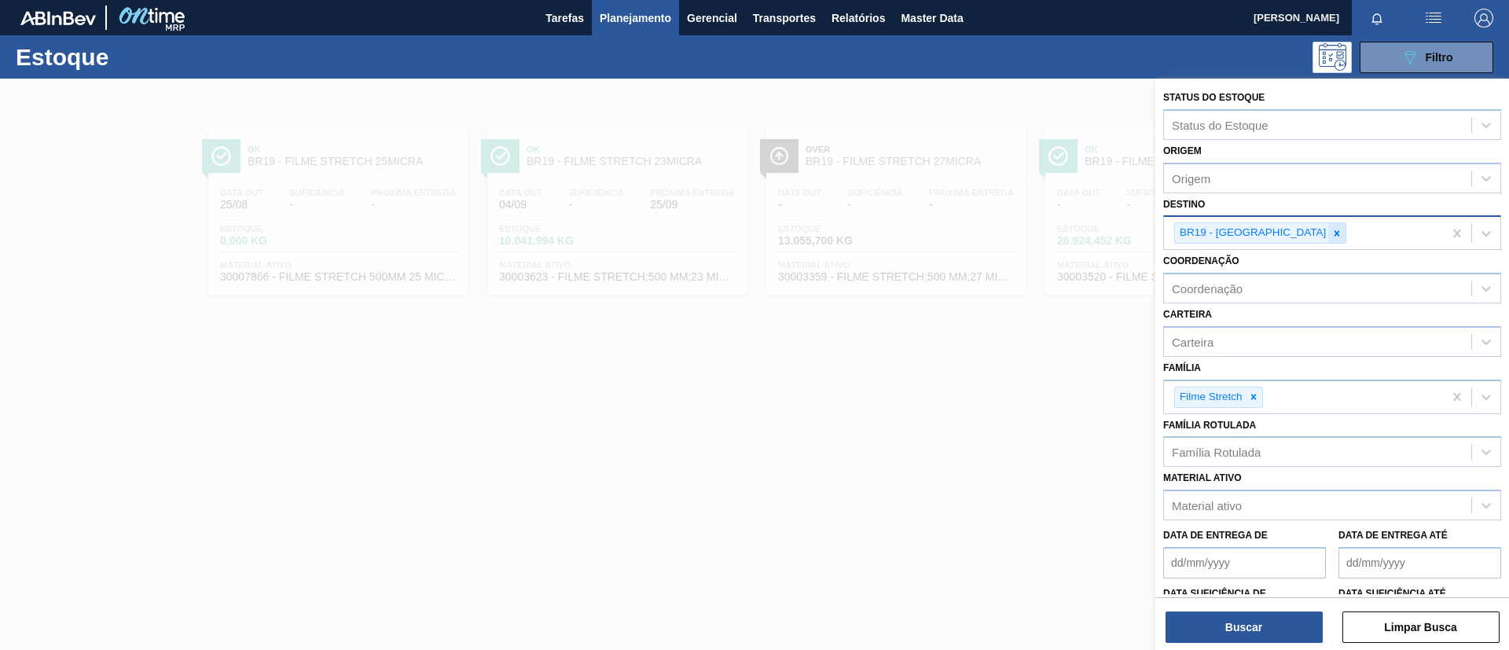
click at [1332, 230] on icon at bounding box center [1337, 233] width 11 height 11
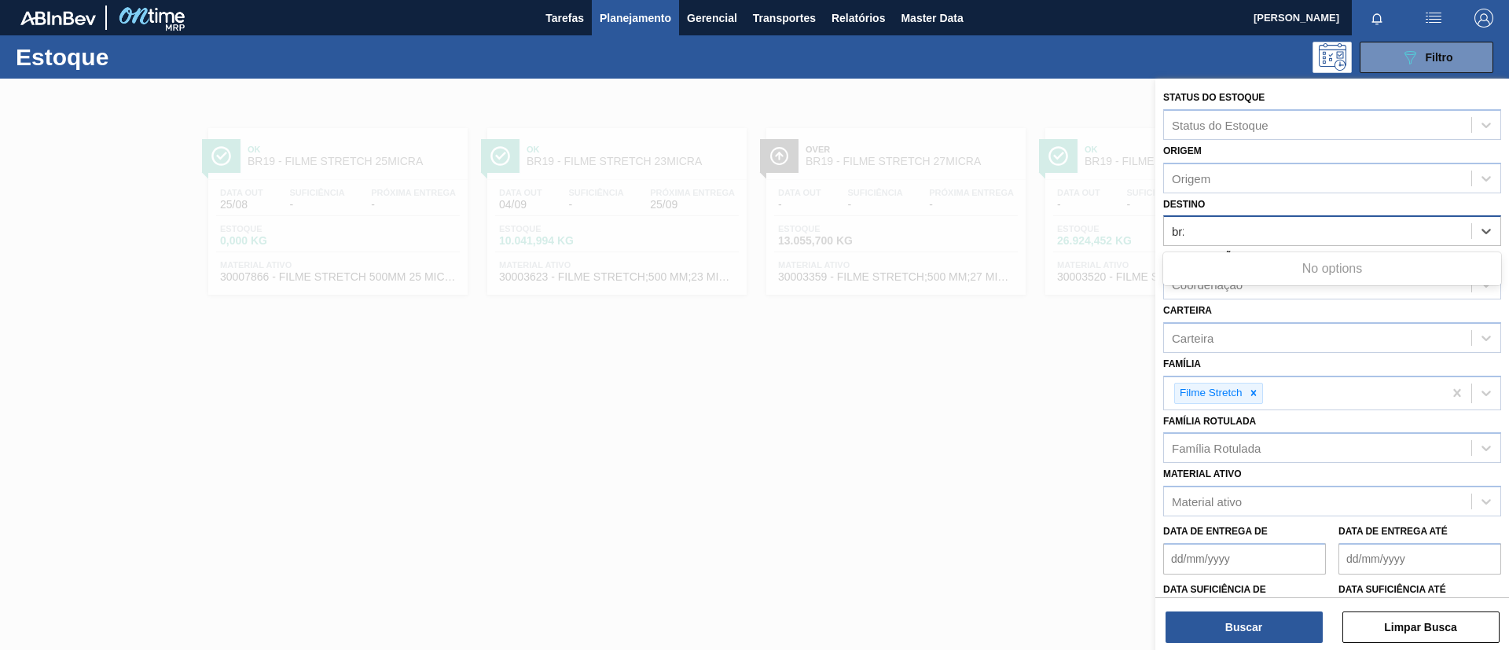
type input "br20"
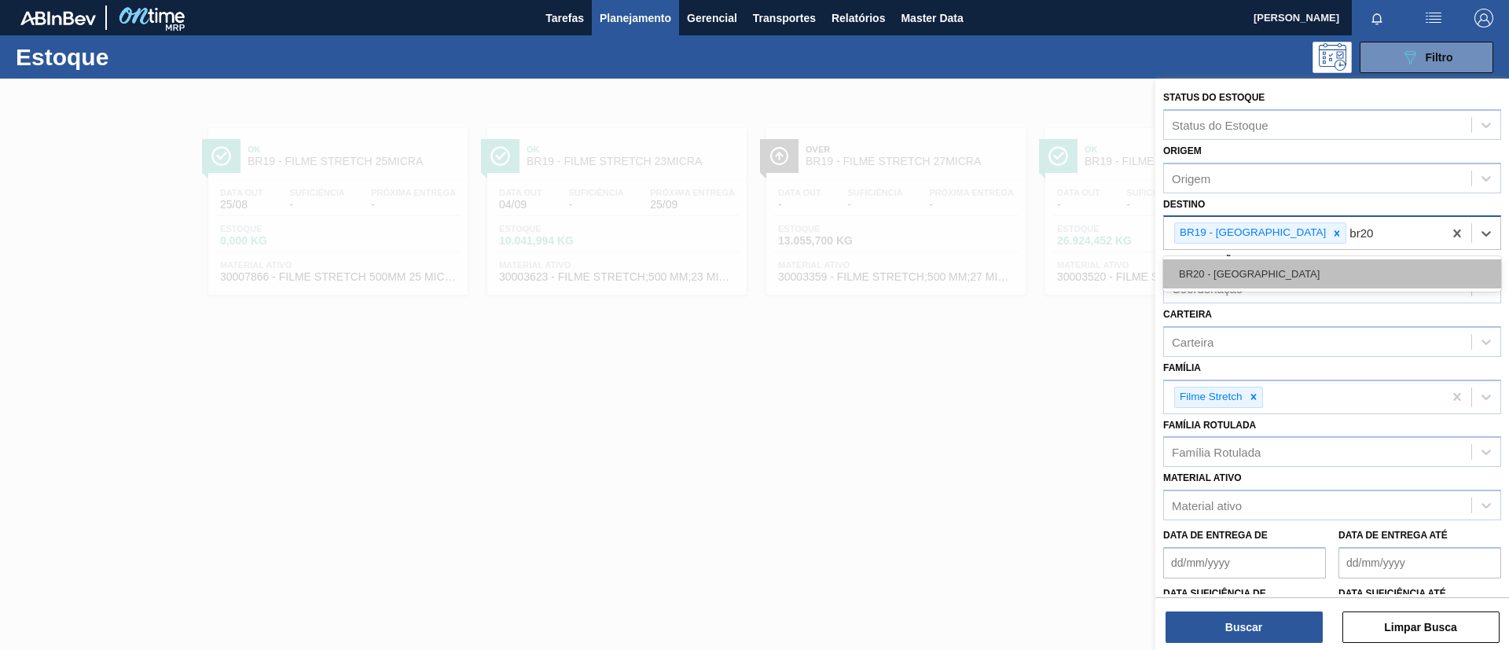
click at [1264, 276] on div "BR20 - Sapucaia" at bounding box center [1332, 273] width 338 height 29
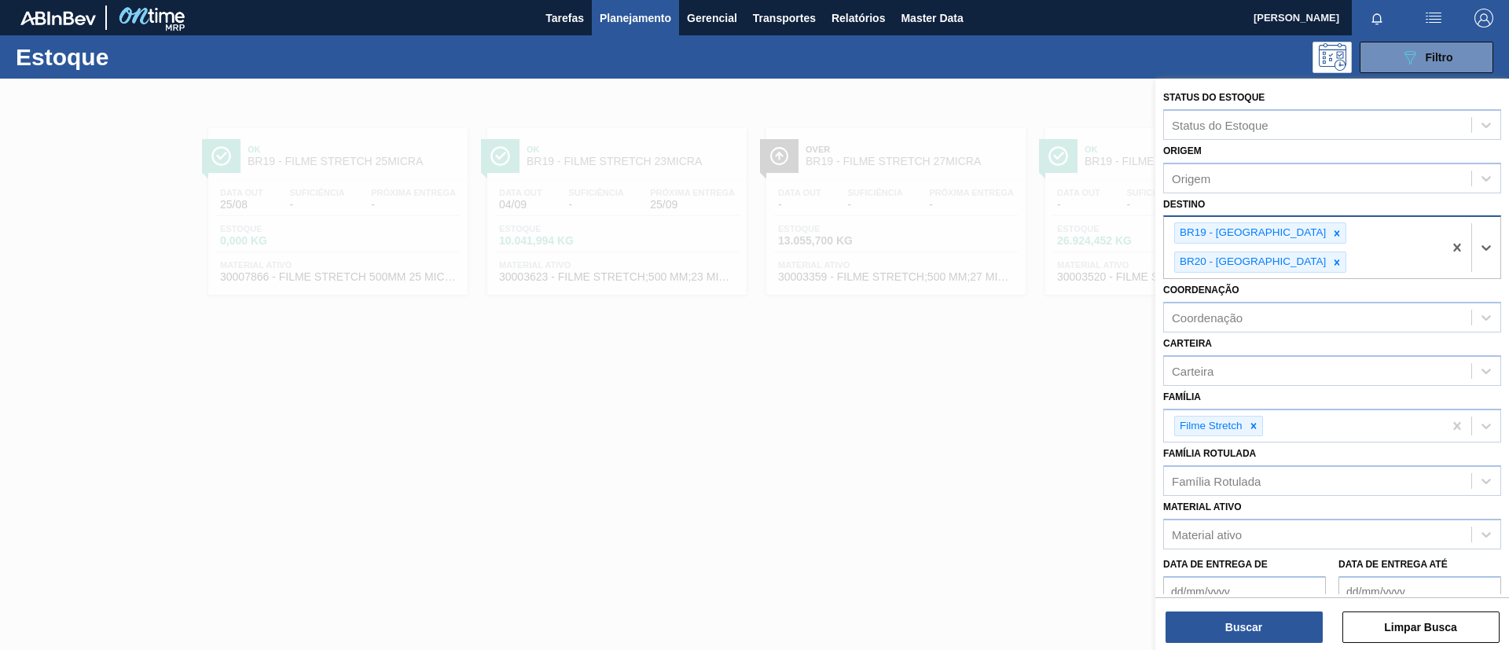
click at [1282, 233] on div "BR19 - Nova Rio BR20 - Sapucaia" at bounding box center [1303, 247] width 279 height 61
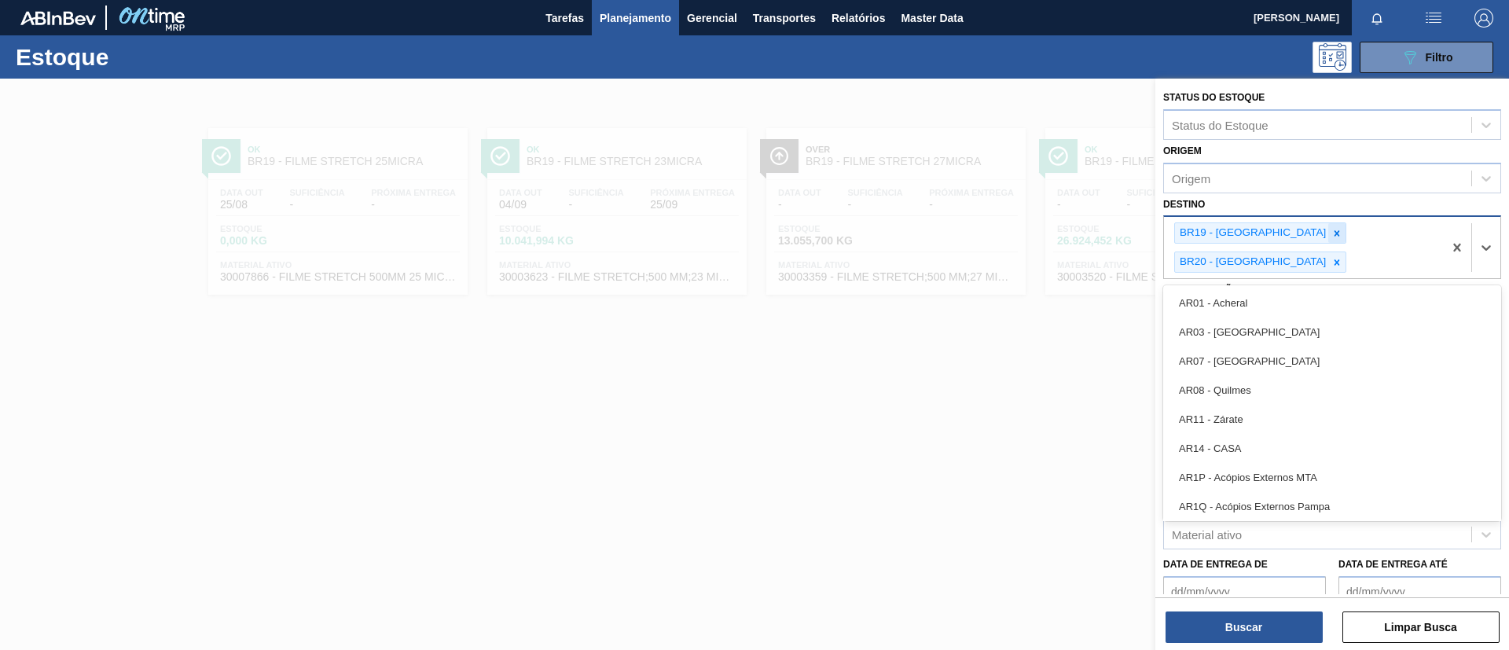
click at [1332, 231] on icon at bounding box center [1337, 233] width 11 height 11
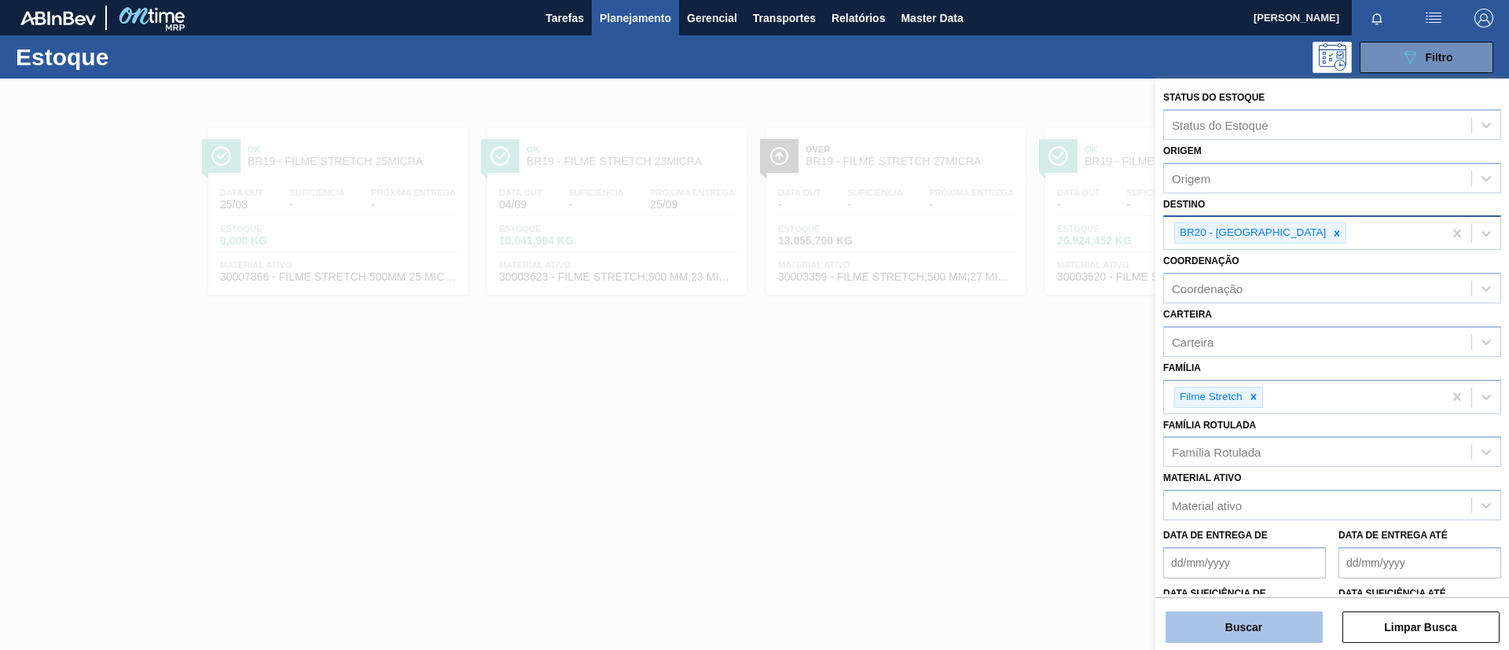
click at [1263, 620] on button "Buscar" at bounding box center [1244, 627] width 157 height 31
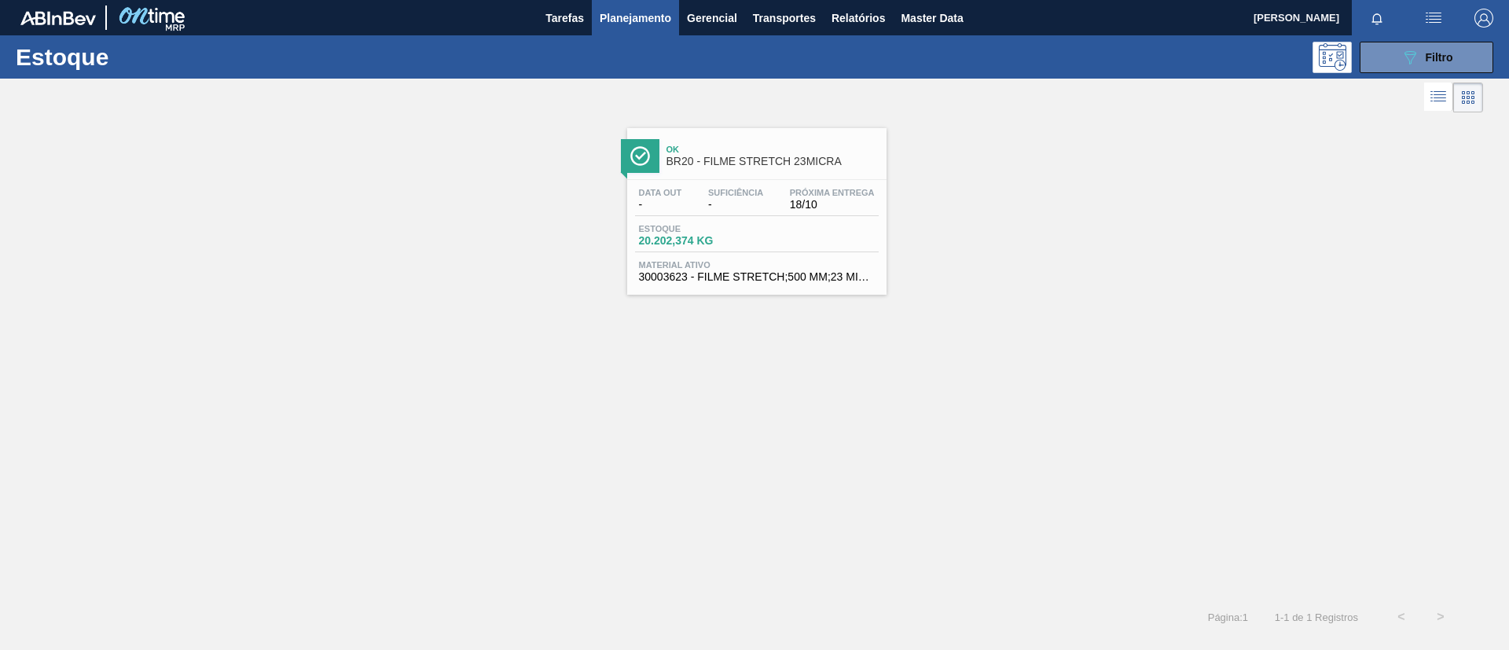
click at [706, 164] on span "BR20 - FILME STRETCH 23MICRA" at bounding box center [773, 162] width 212 height 12
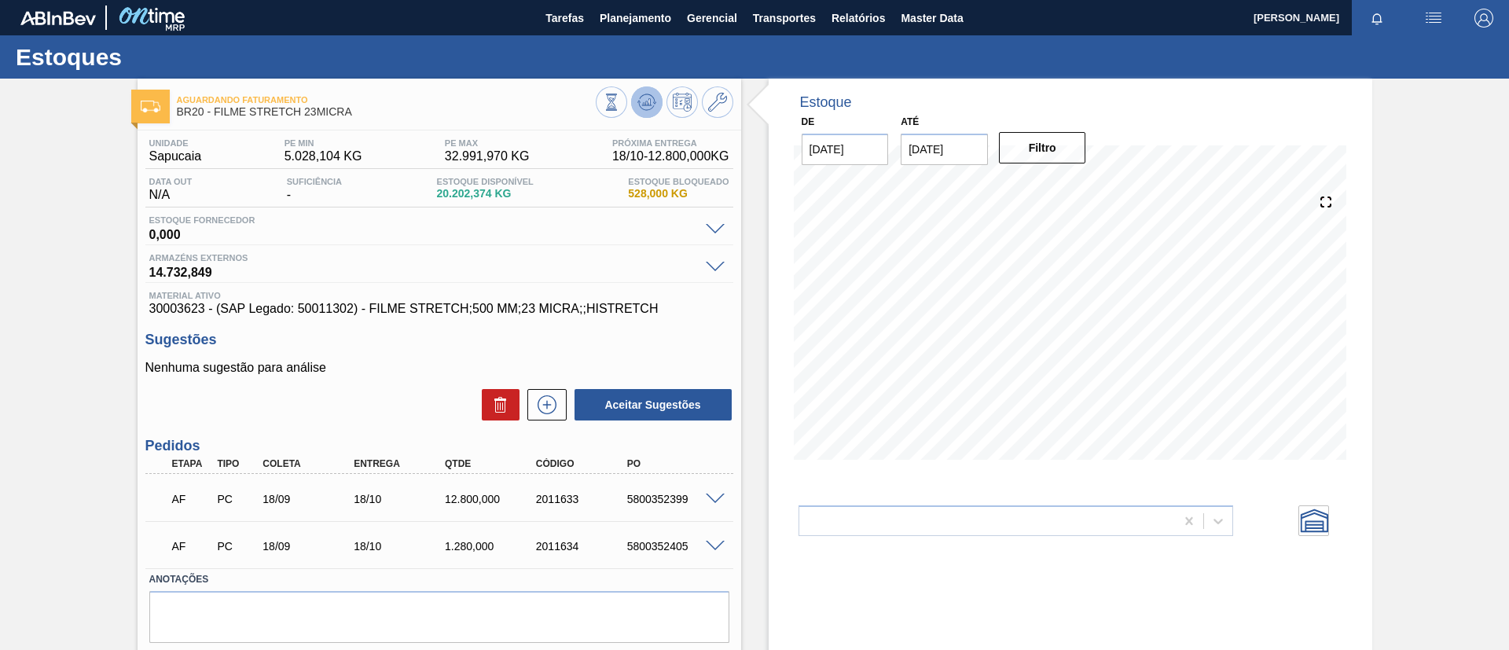
click at [652, 102] on icon at bounding box center [653, 103] width 3 height 2
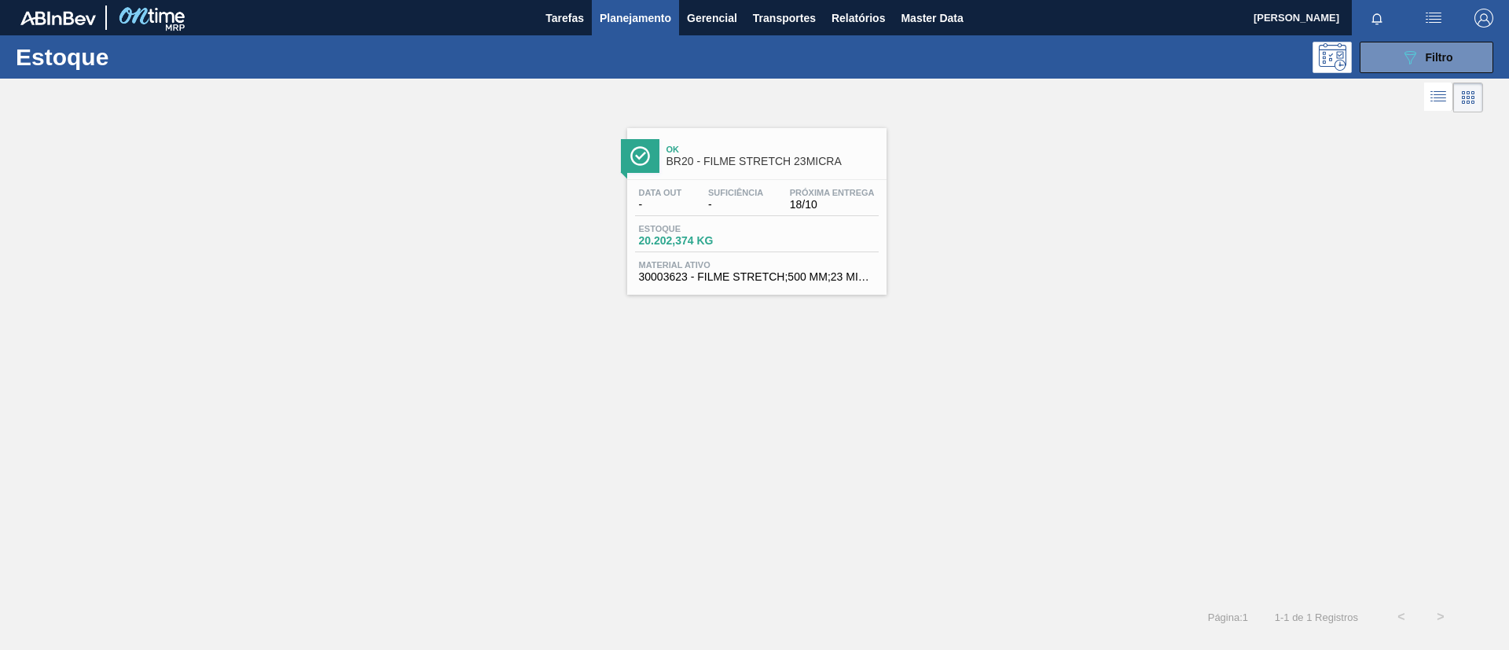
click at [862, 156] on span "BR20 - FILME STRETCH 23MICRA" at bounding box center [773, 162] width 212 height 12
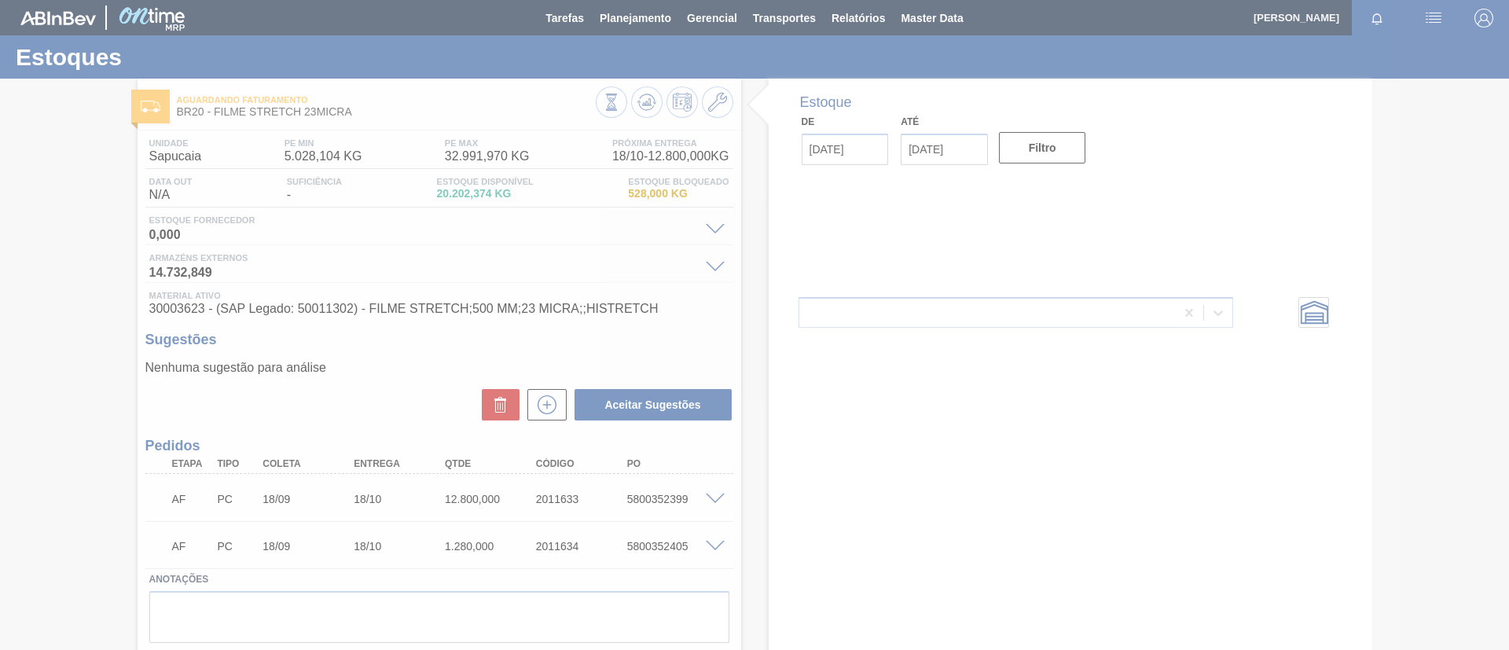
click at [646, 102] on div at bounding box center [754, 325] width 1509 height 650
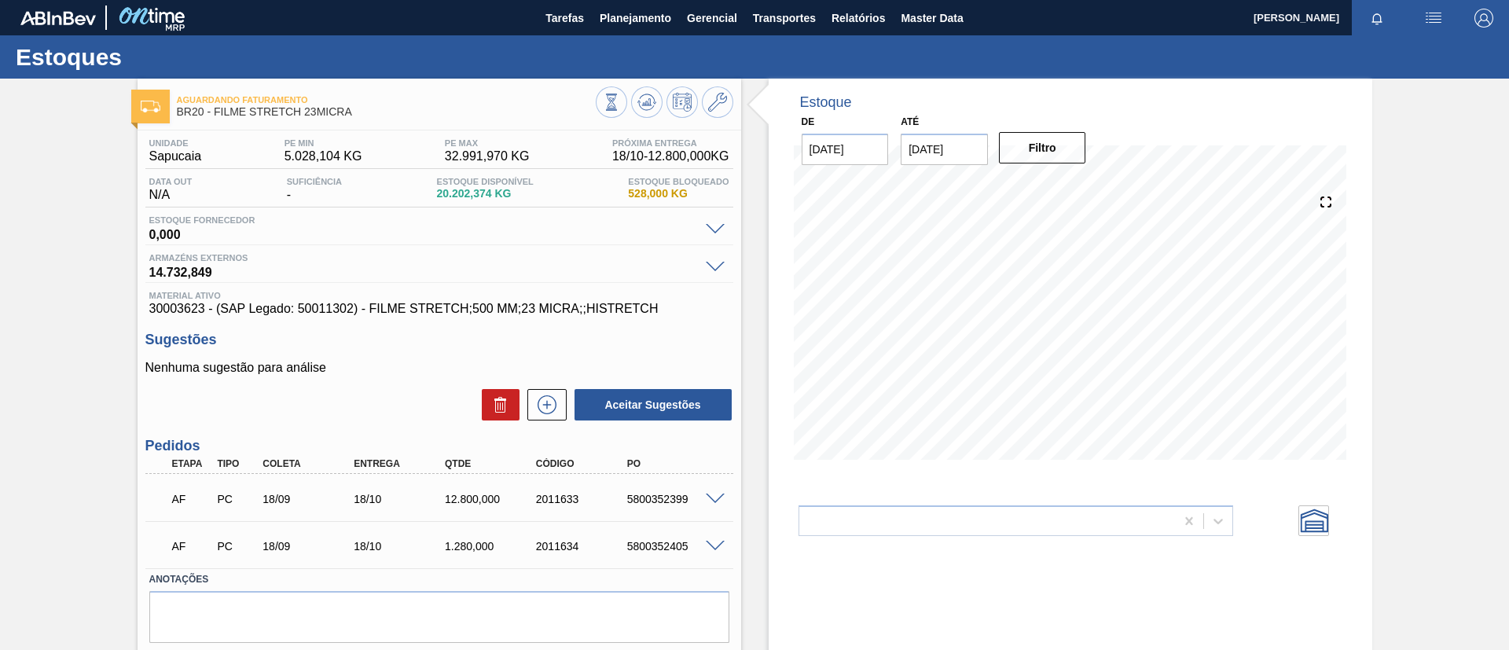
click at [646, 102] on icon at bounding box center [646, 101] width 10 height 7
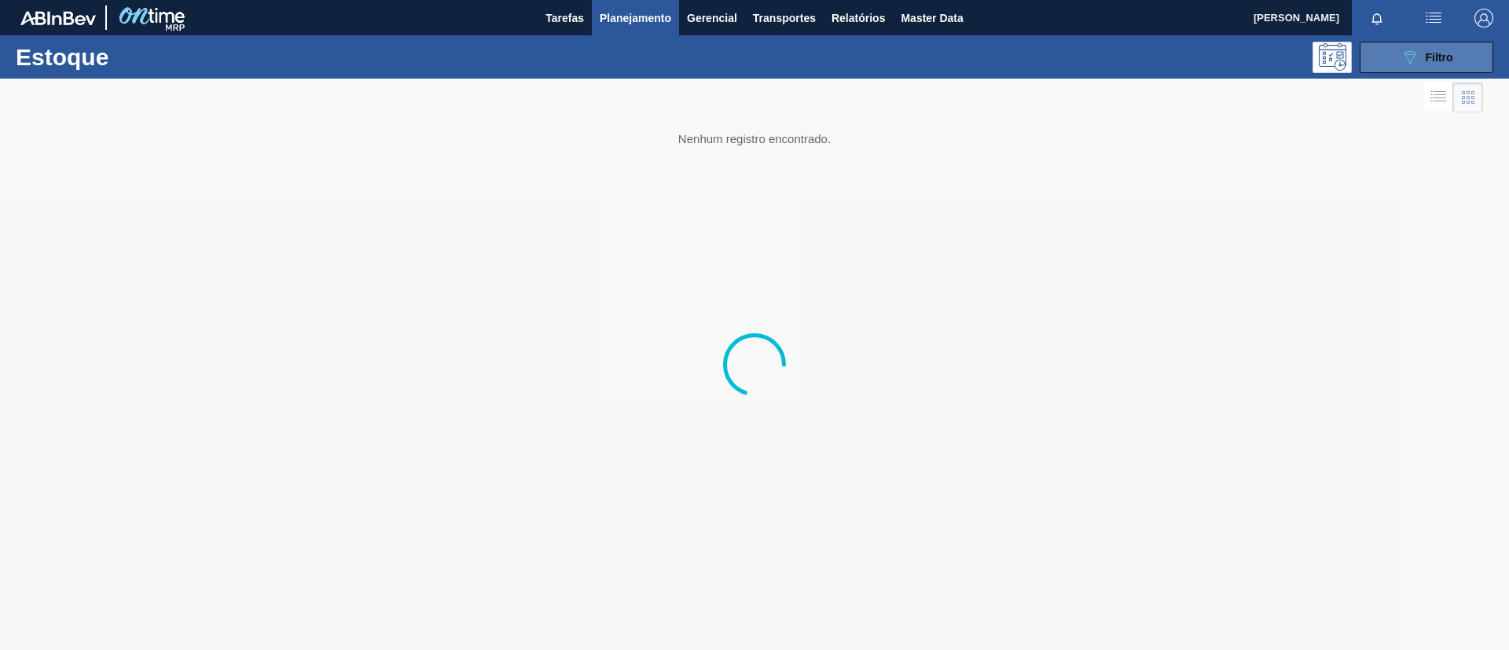
click at [1457, 57] on button "089F7B8B-B2A5-4AFE-B5C0-19BA573D28AC Filtro" at bounding box center [1427, 57] width 134 height 31
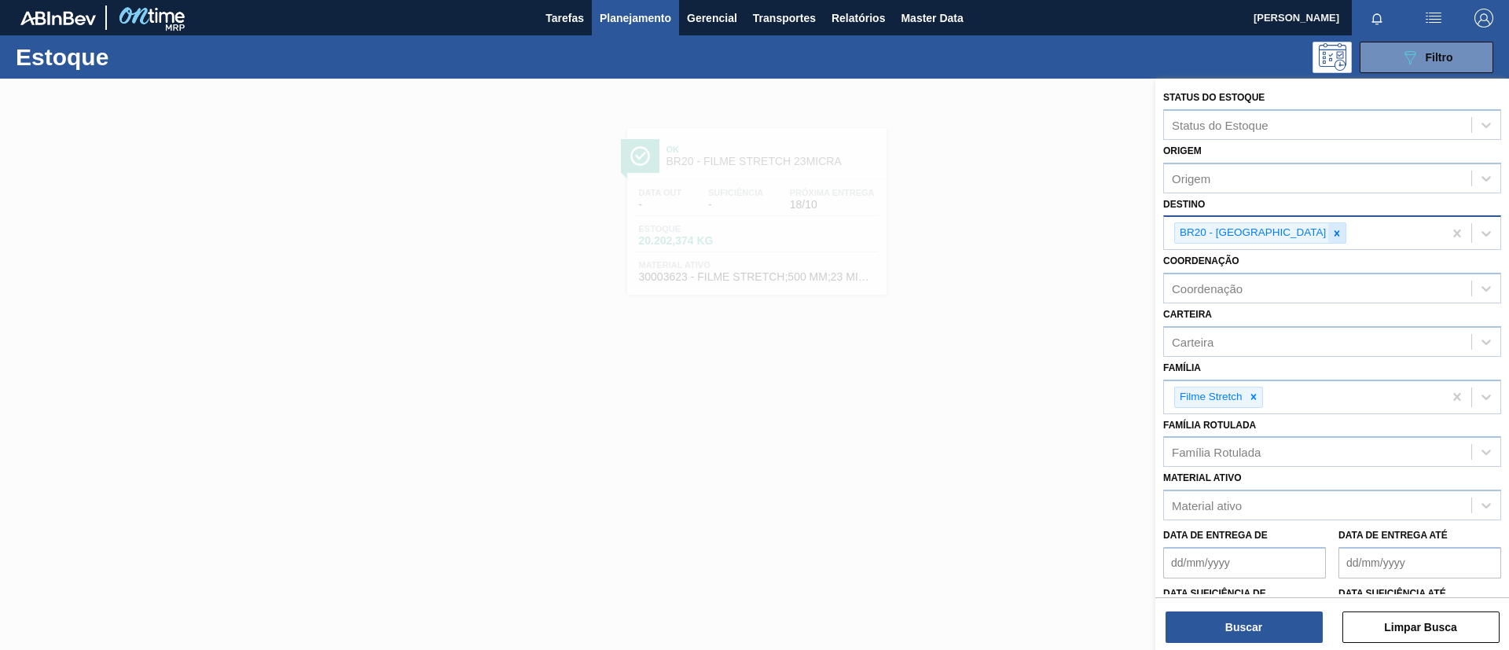
click at [1332, 235] on icon at bounding box center [1337, 233] width 11 height 11
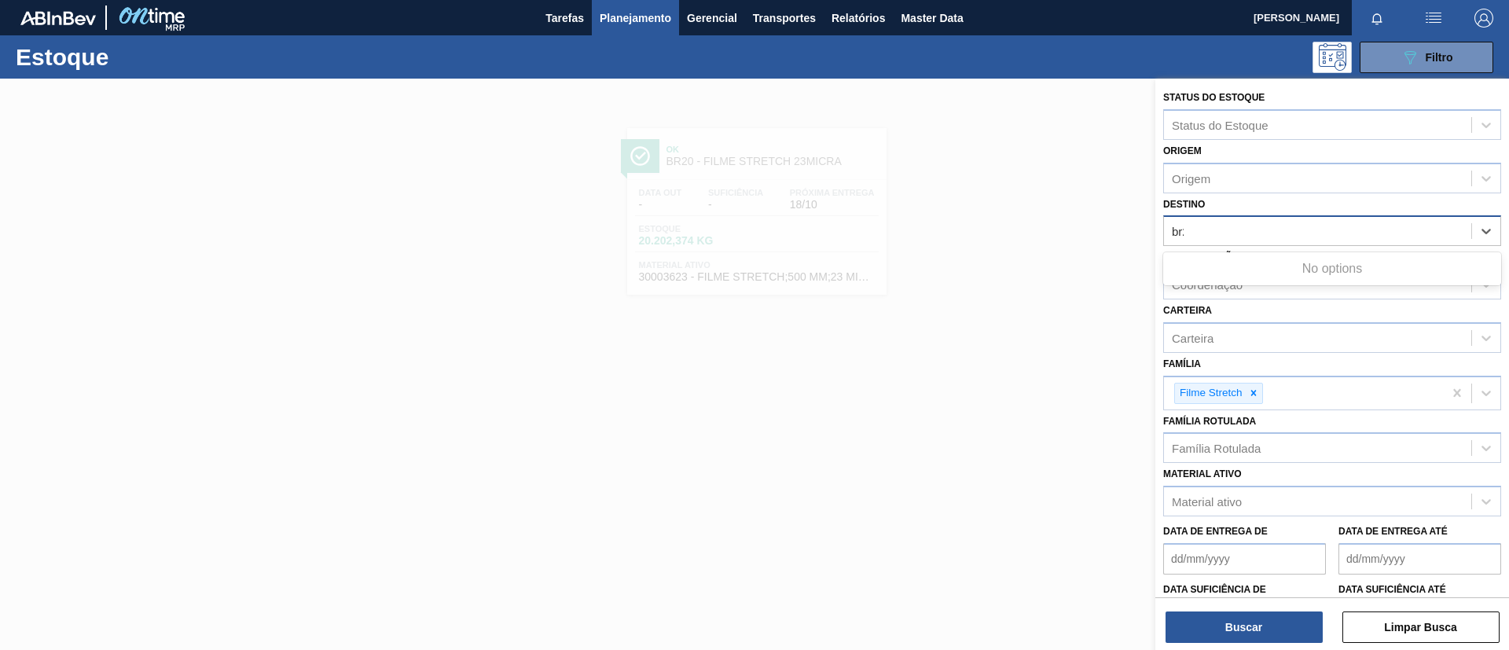
type input "br21"
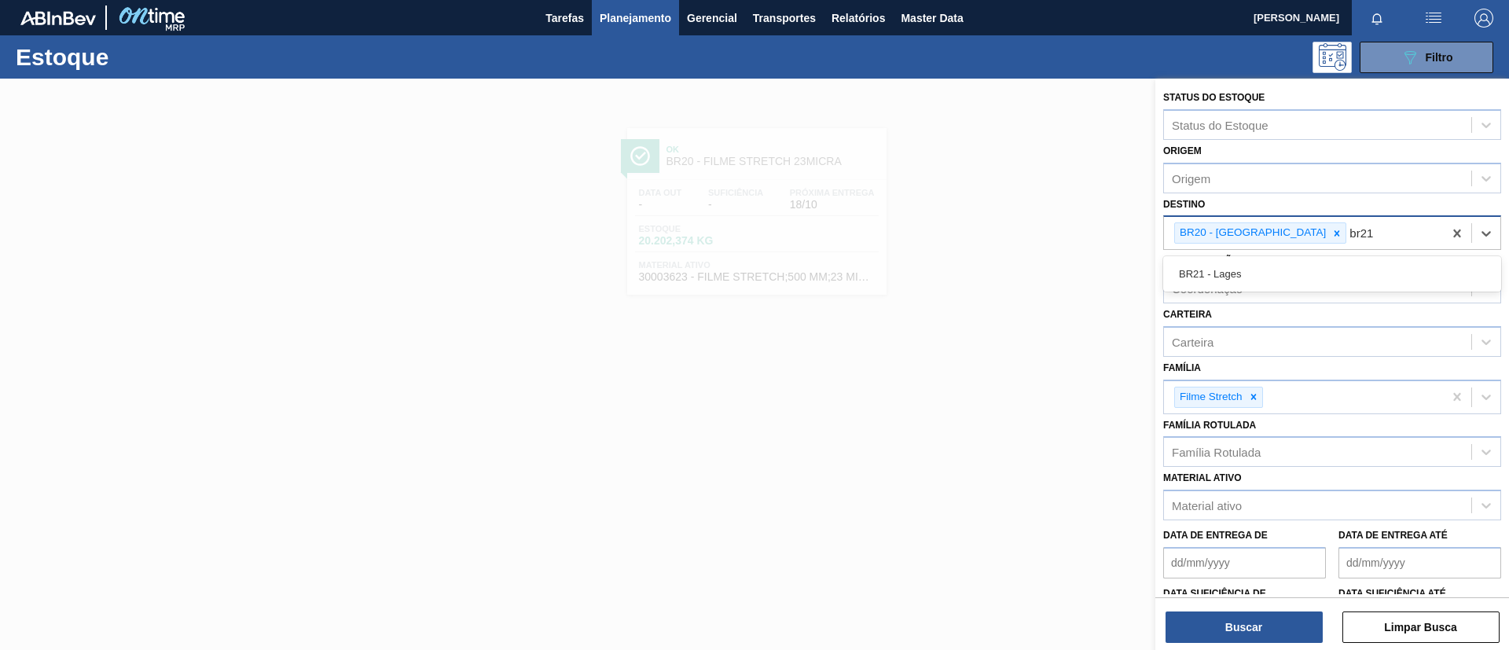
click at [1272, 281] on div "BR21 - Lages" at bounding box center [1332, 273] width 338 height 29
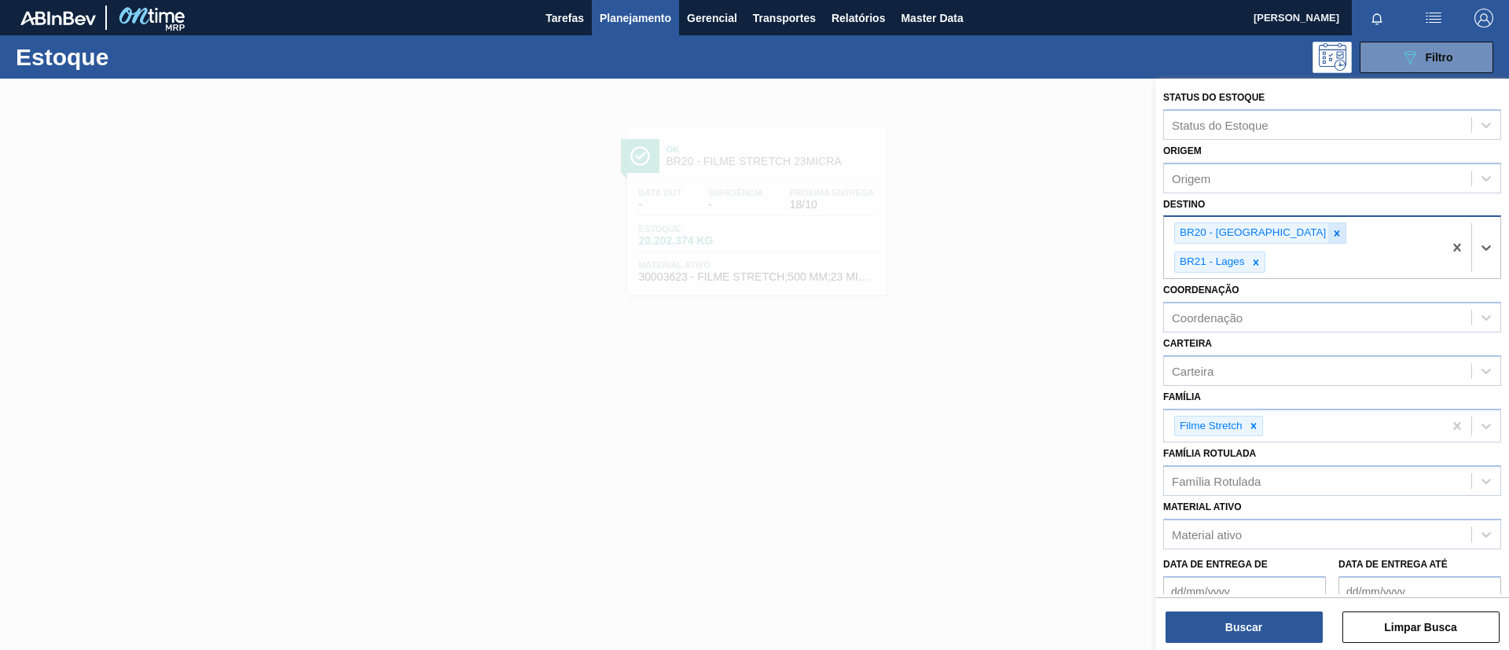
click at [1332, 235] on icon at bounding box center [1337, 233] width 11 height 11
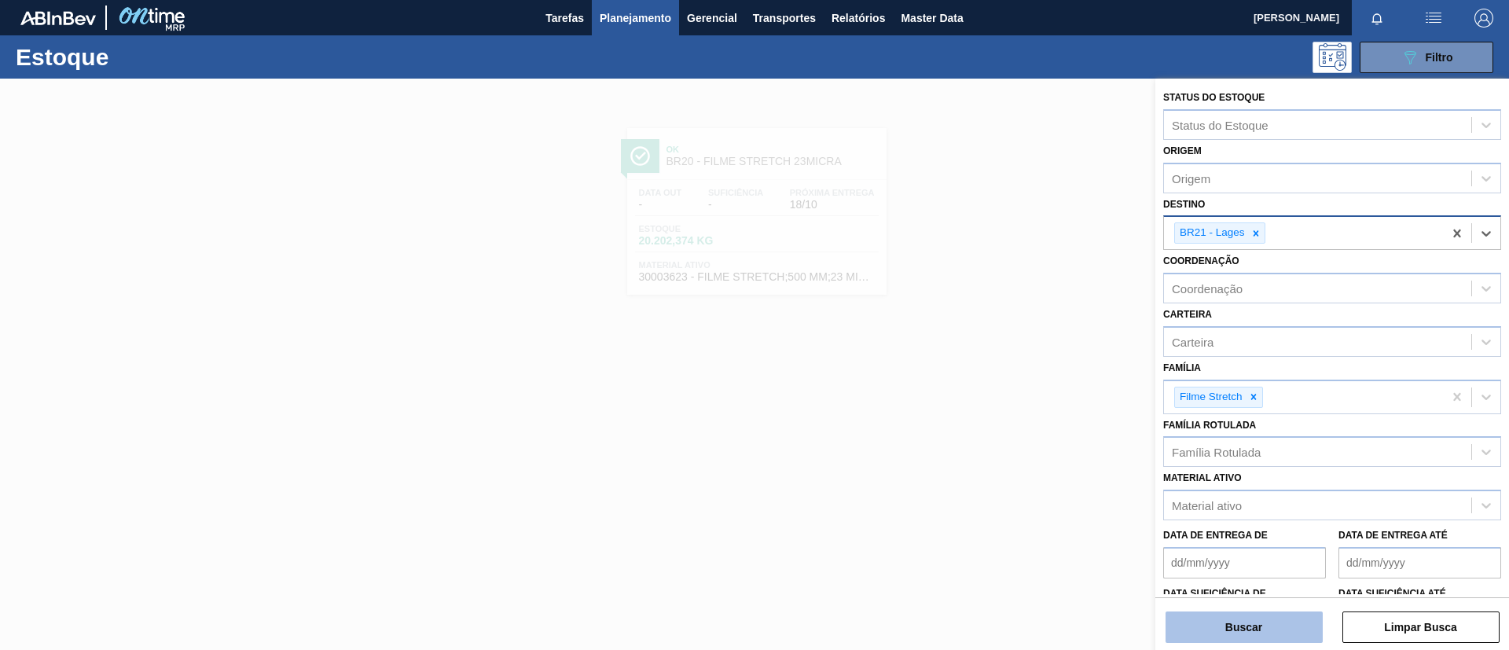
click at [1261, 623] on button "Buscar" at bounding box center [1244, 627] width 157 height 31
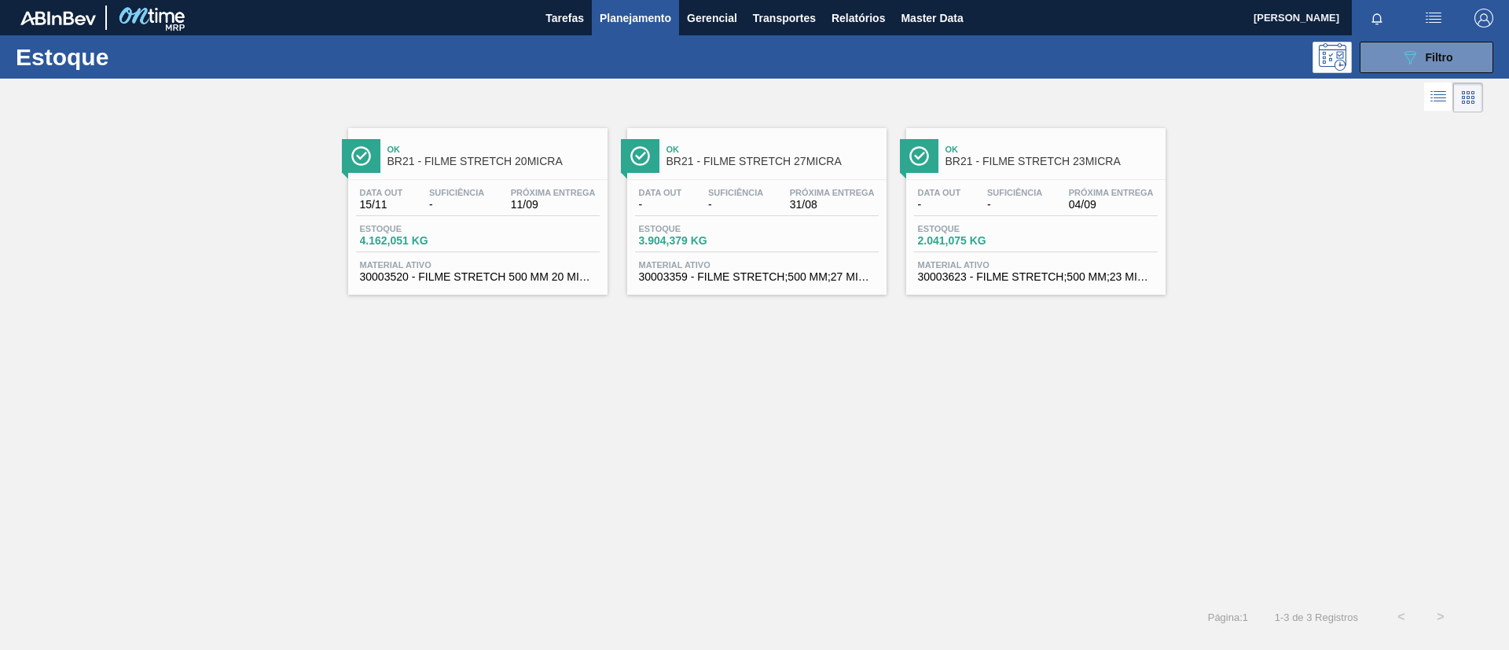
click at [517, 168] on div "Ok BR21 - FILME STRETCH 20MICRA" at bounding box center [494, 155] width 212 height 35
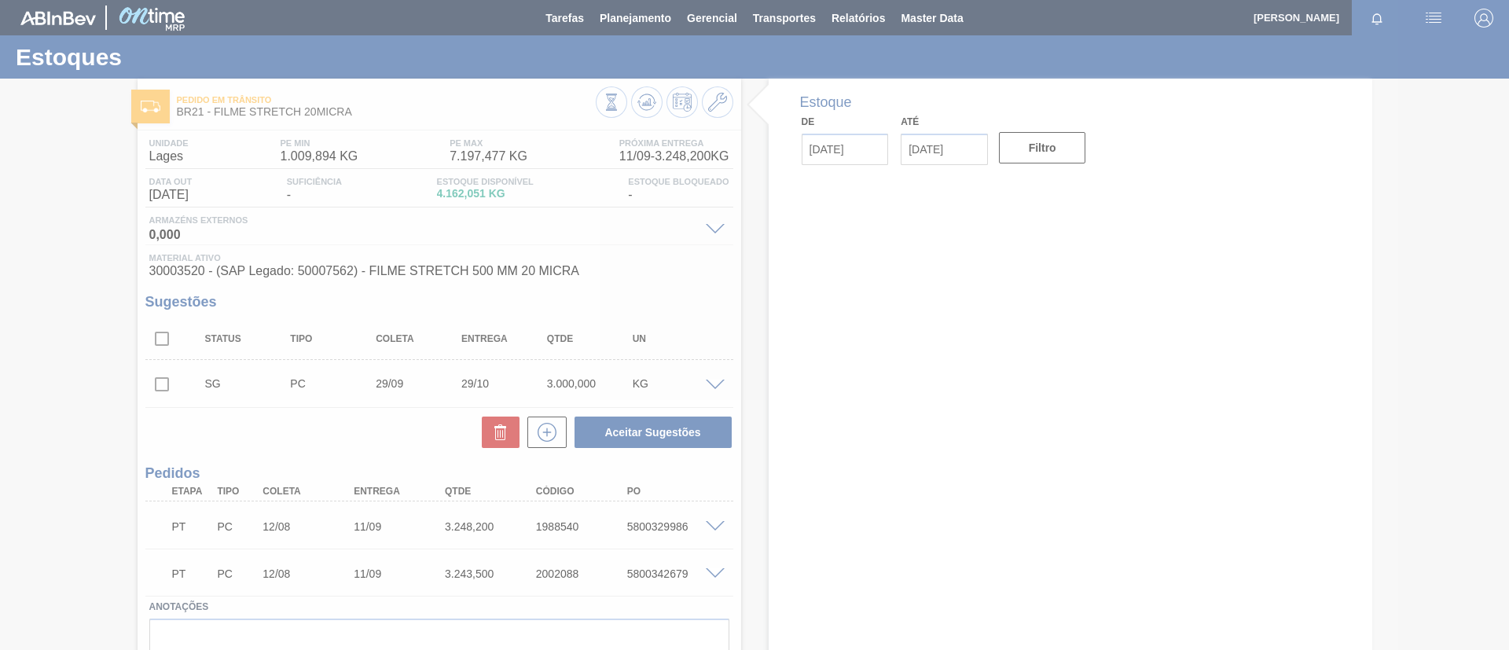
click at [644, 102] on icon at bounding box center [647, 102] width 19 height 19
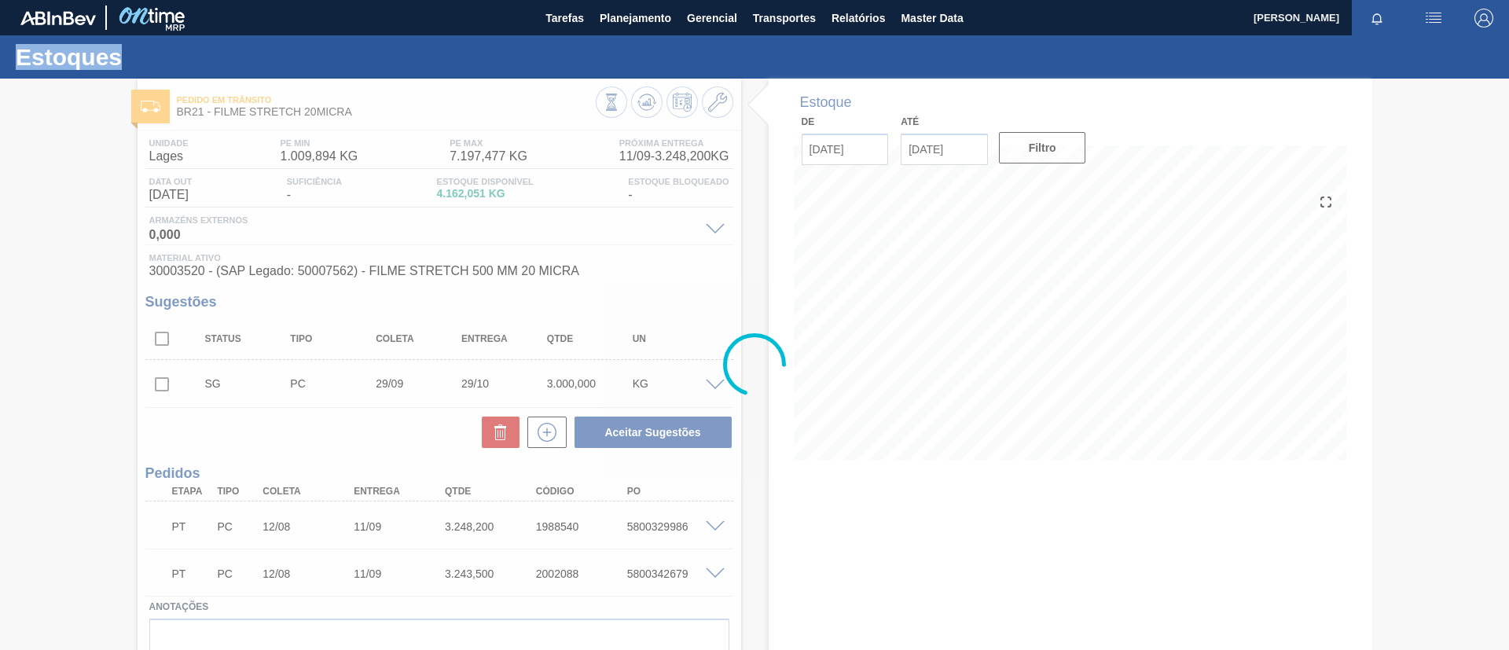
click at [644, 102] on div at bounding box center [754, 364] width 1509 height 571
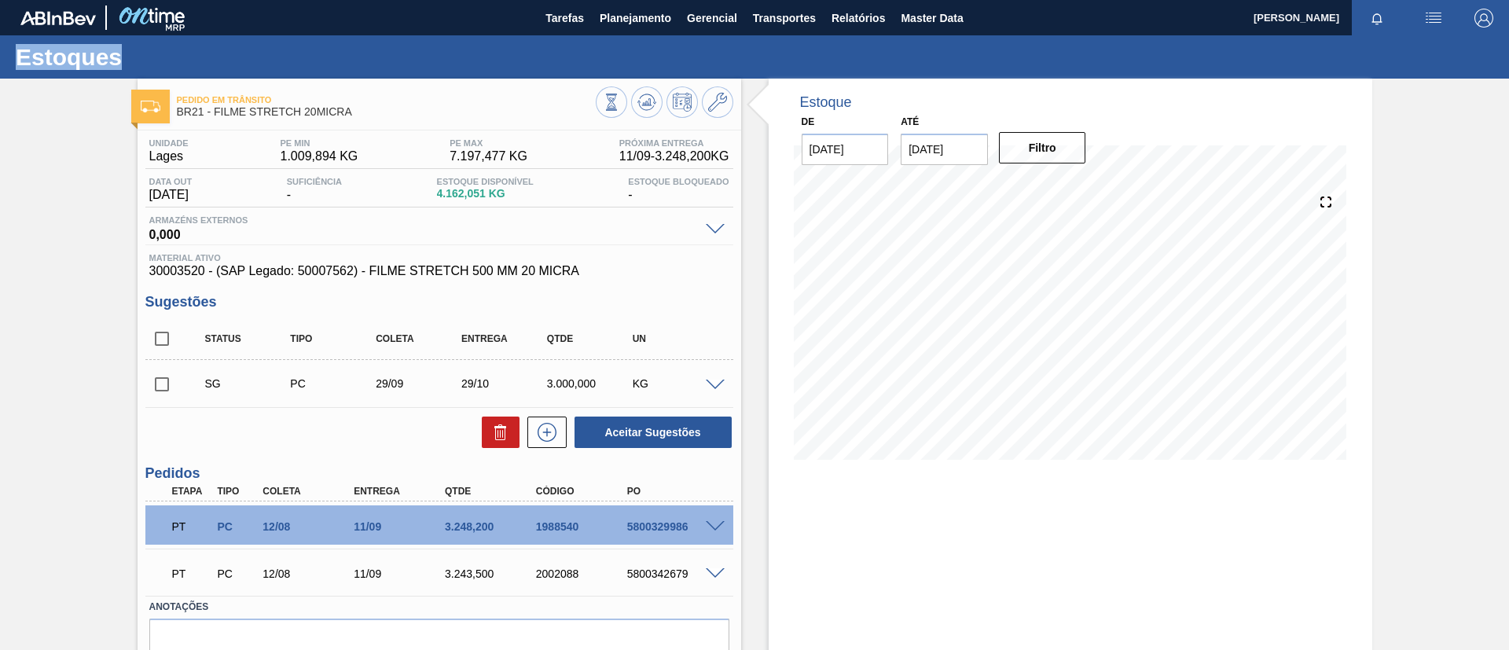
click at [160, 382] on input "checkbox" at bounding box center [161, 384] width 33 height 33
click at [643, 426] on button "Aceitar Sugestões" at bounding box center [653, 432] width 157 height 31
checkbox input "false"
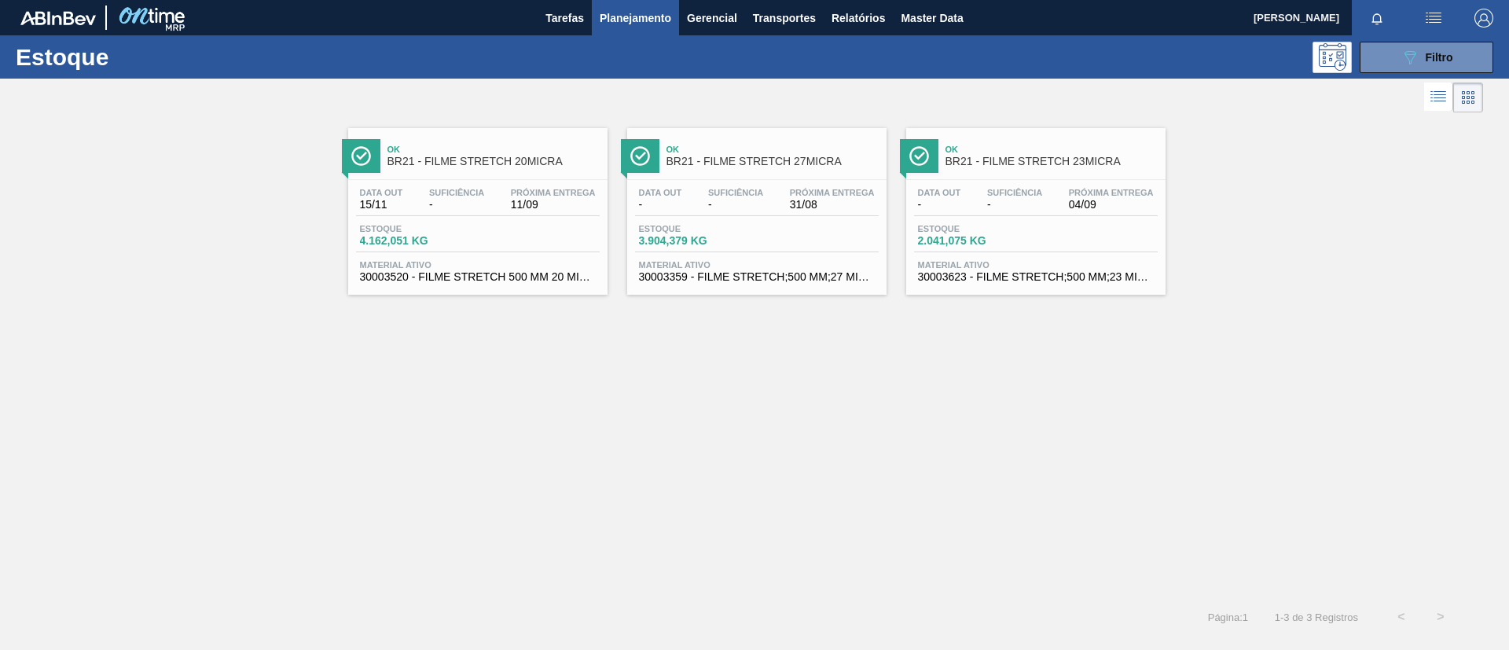
click at [833, 184] on div "Data out - Suficiência - Próxima Entrega 31/08 Estoque 3.904,379 KG Material at…" at bounding box center [756, 233] width 259 height 107
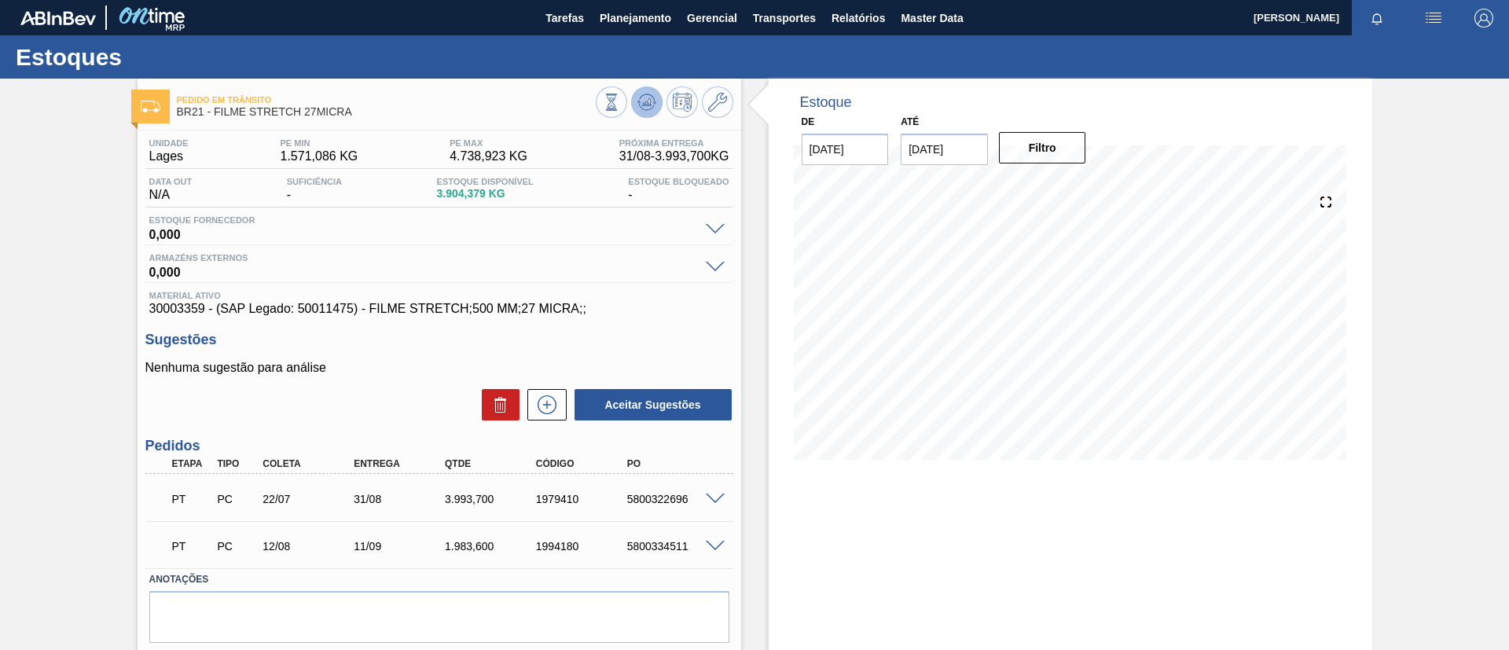
click at [649, 99] on icon at bounding box center [646, 101] width 10 height 7
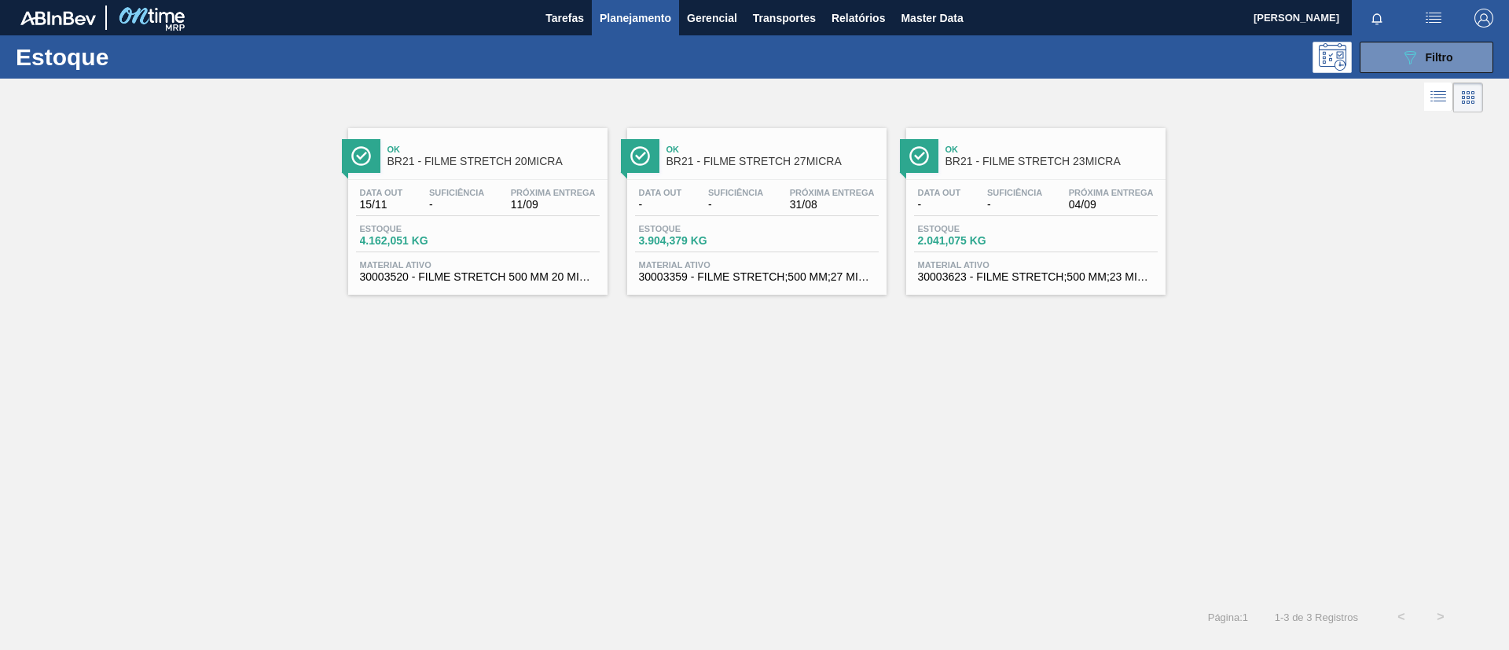
click at [1018, 172] on div "Ok BR21 - FILME STRETCH 23MICRA" at bounding box center [1052, 155] width 212 height 35
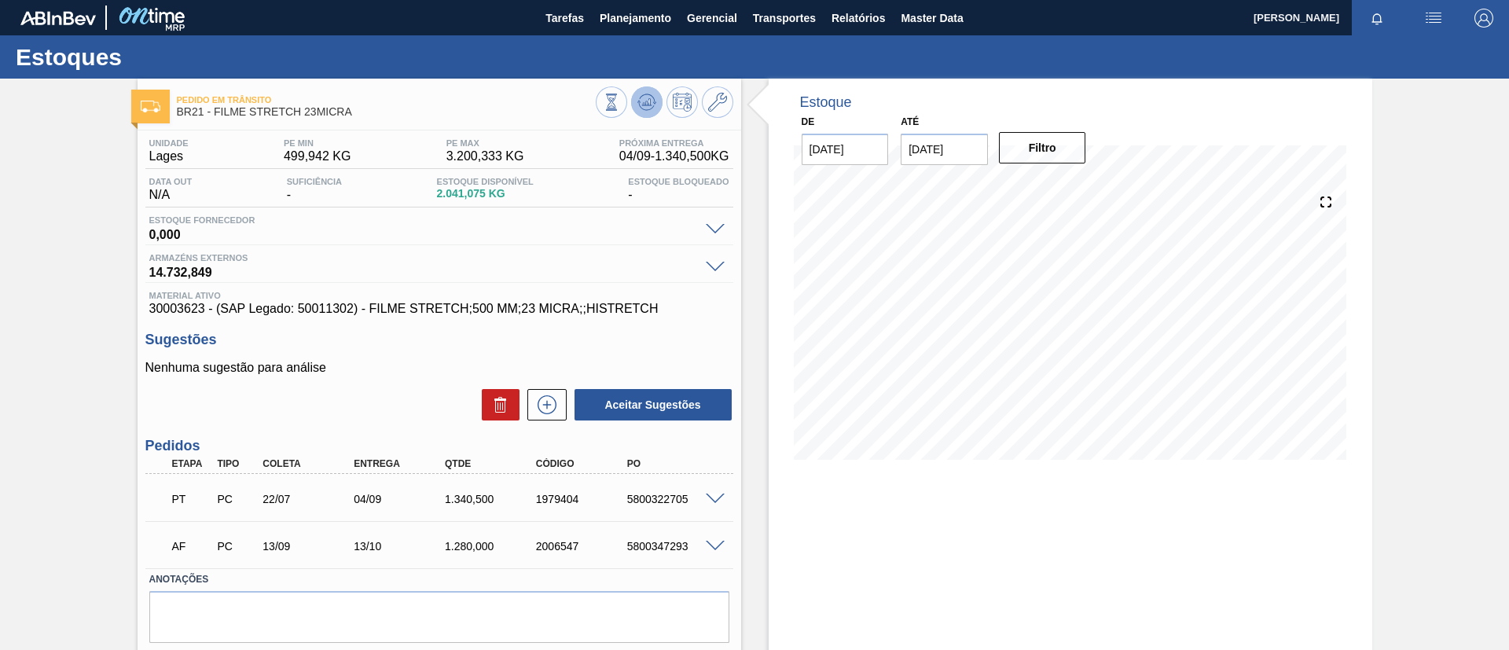
click at [646, 101] on icon at bounding box center [646, 101] width 10 height 7
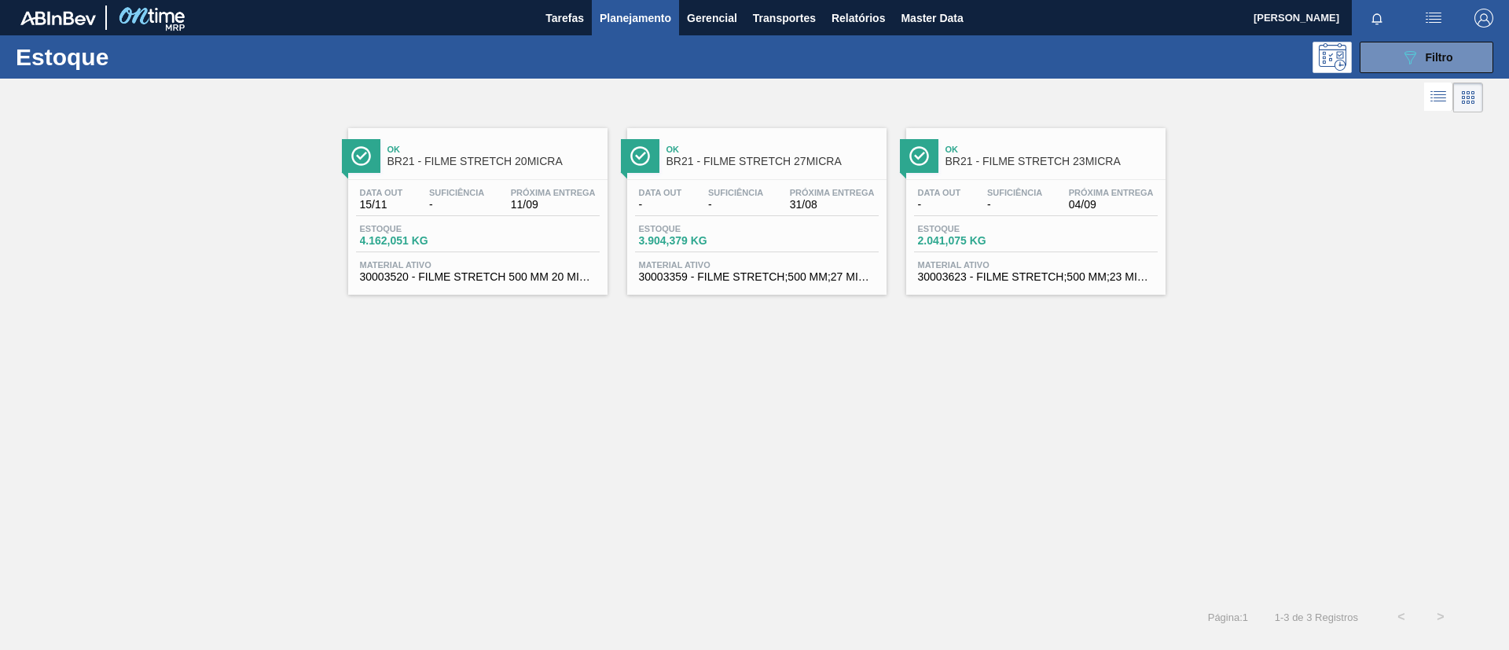
click at [531, 149] on span "Ok" at bounding box center [494, 149] width 212 height 9
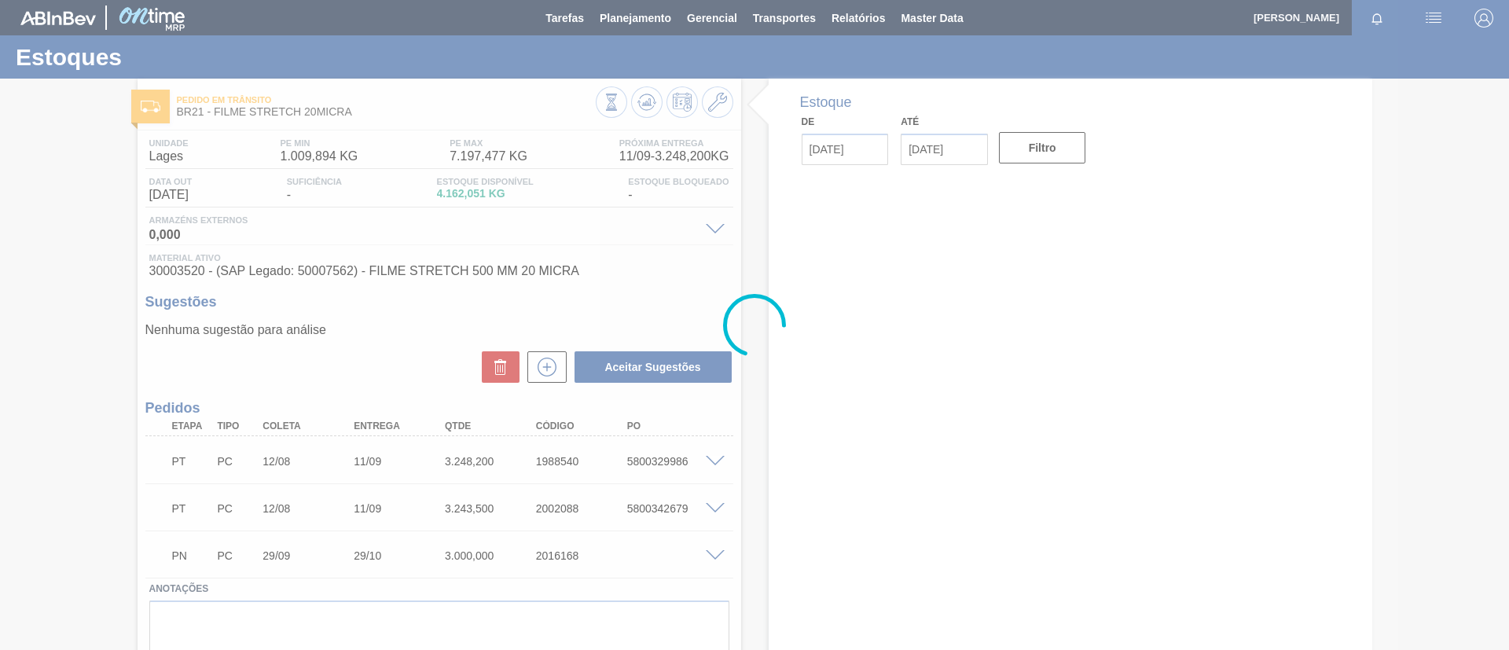
drag, startPoint x: 531, startPoint y: 145, endPoint x: 75, endPoint y: 145, distance: 455.2
click at [75, 145] on div at bounding box center [754, 325] width 1509 height 650
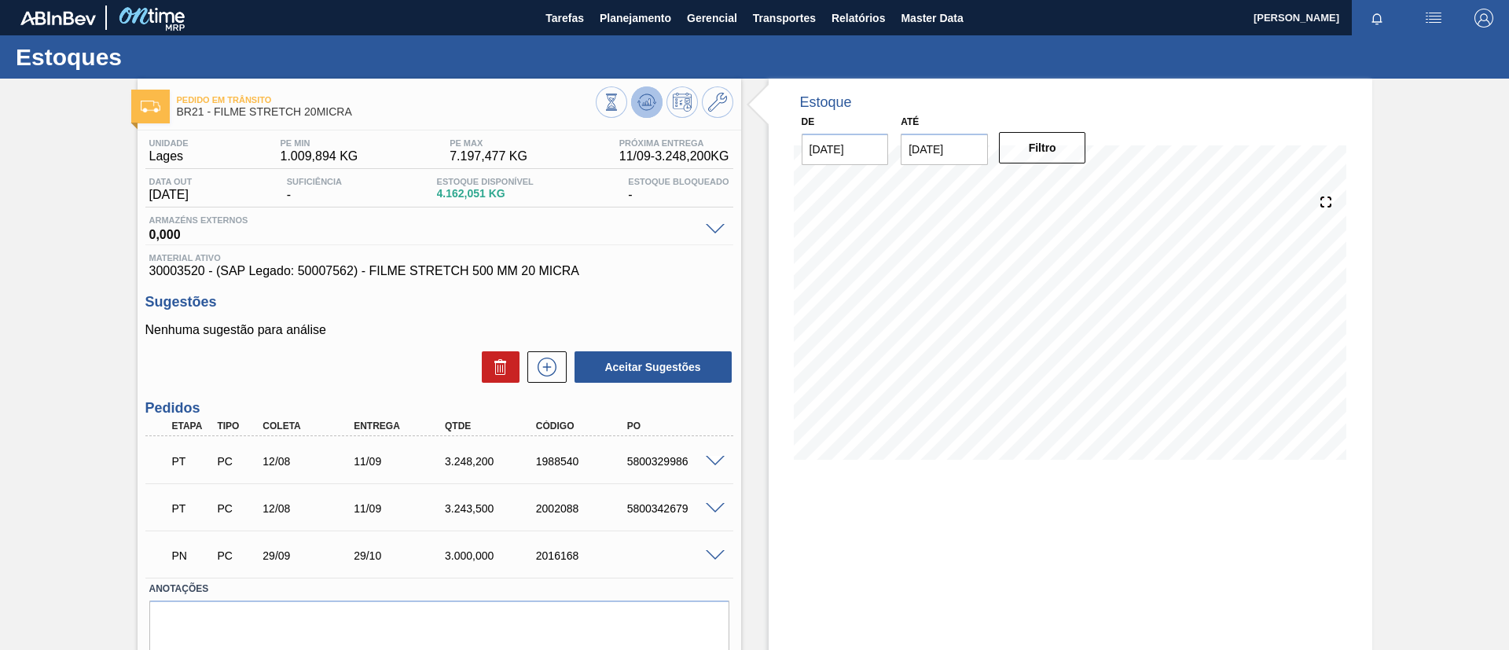
click at [640, 95] on icon at bounding box center [647, 102] width 19 height 19
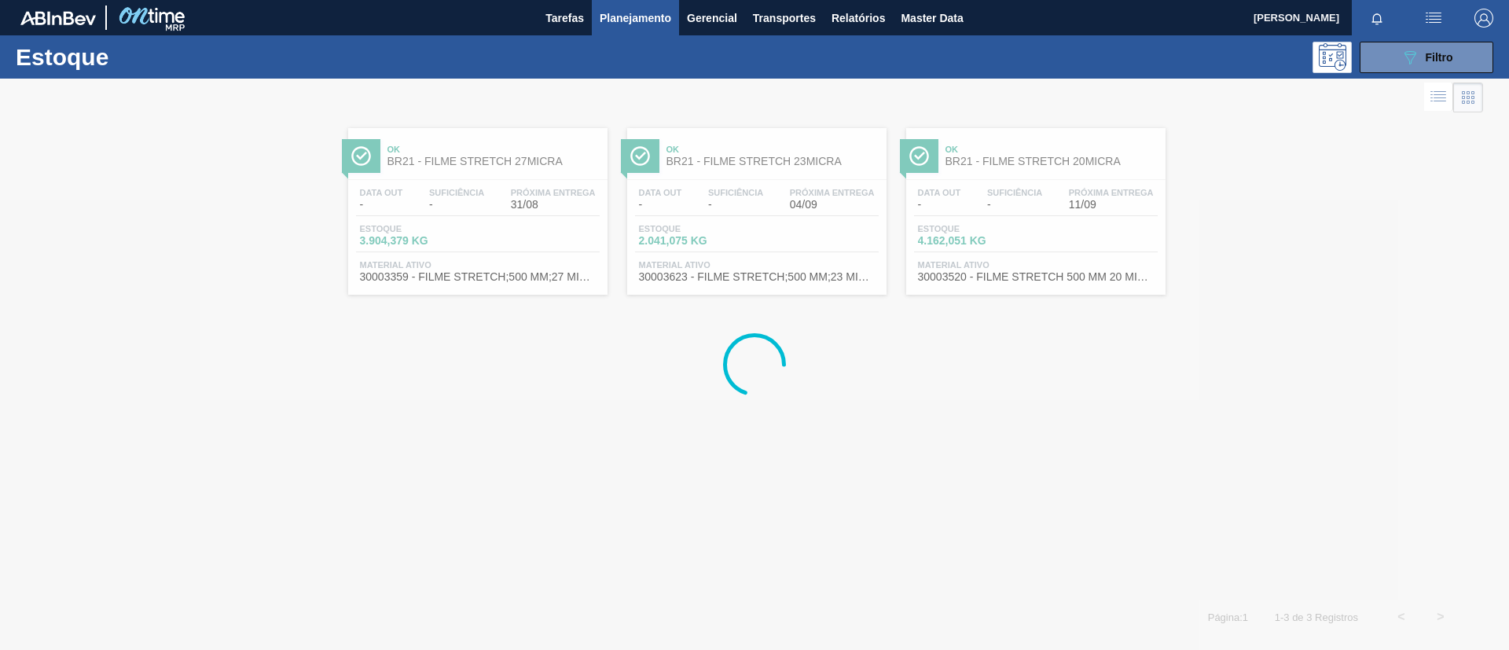
click at [504, 167] on span "BR21 - FILME STRETCH 27MICRA" at bounding box center [494, 162] width 212 height 12
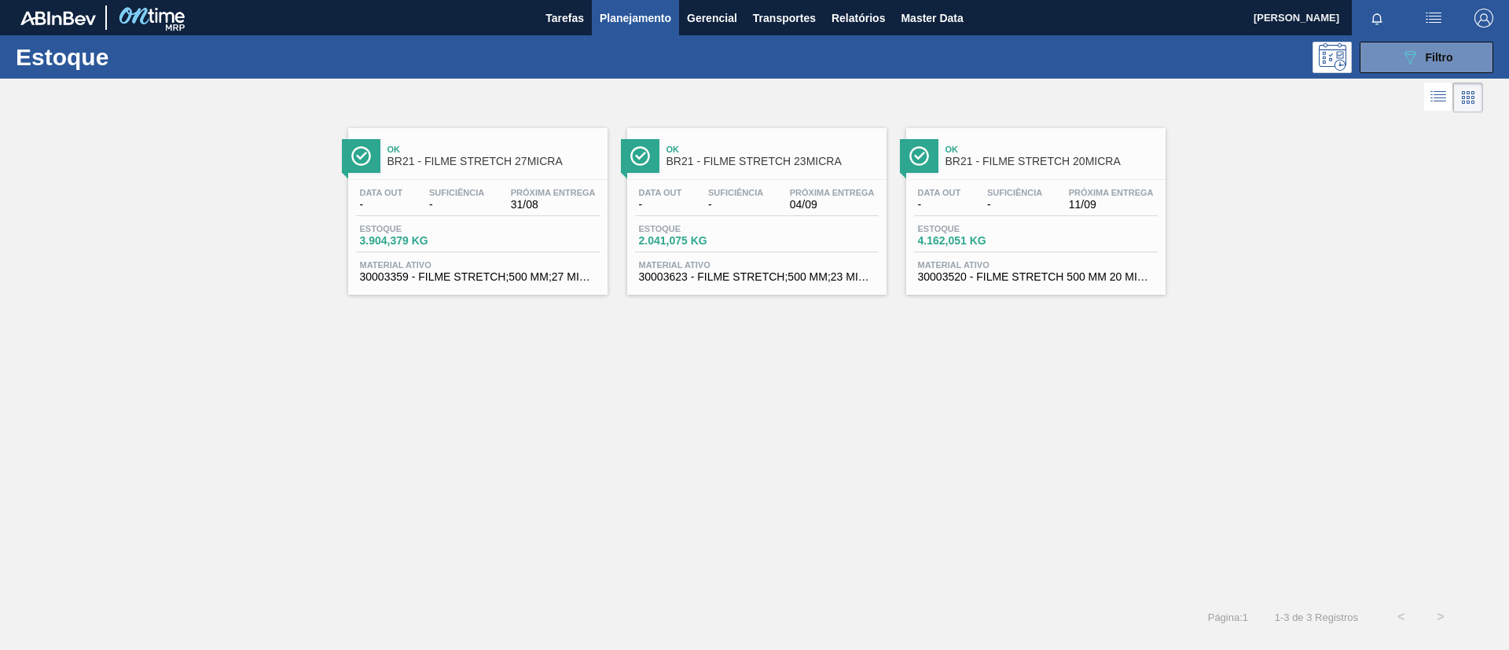
click at [832, 180] on div "Data out - Suficiência - Próxima Entrega 04/09 Estoque 2.041,075 KG Material at…" at bounding box center [756, 233] width 259 height 107
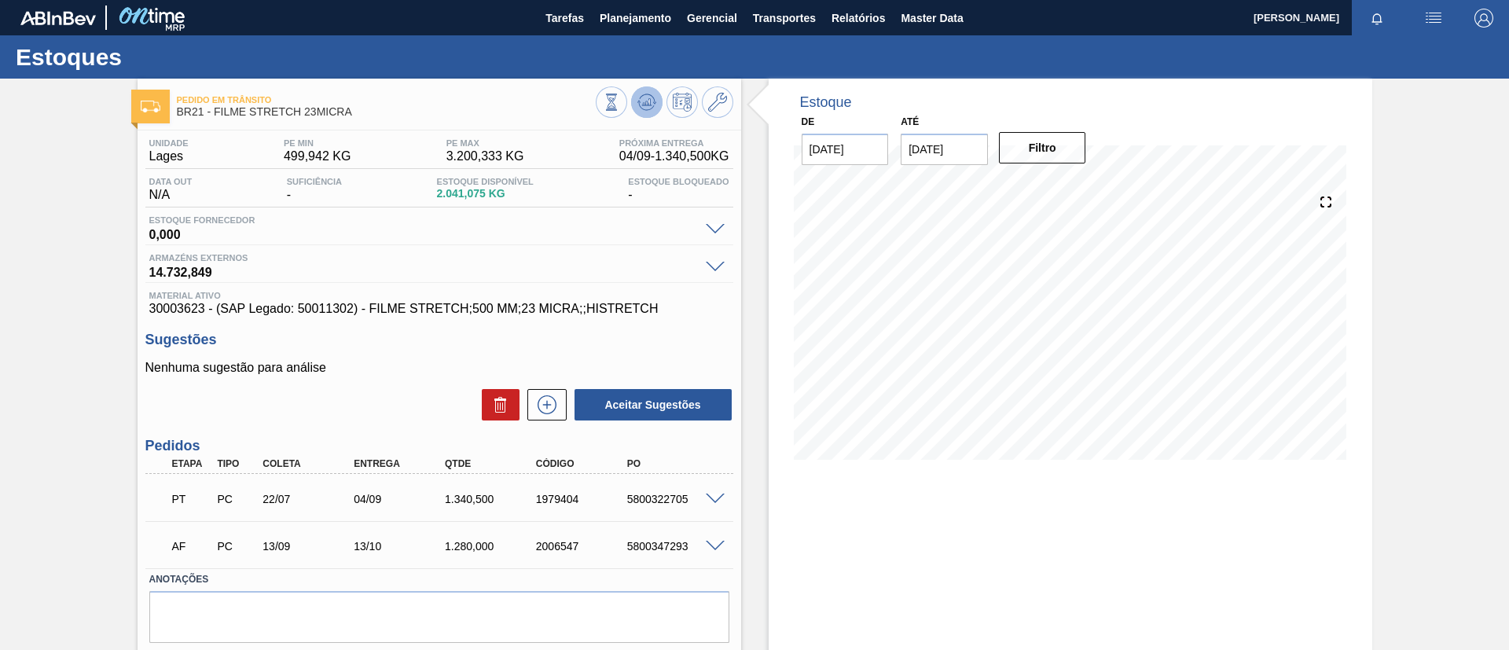
click at [645, 98] on icon at bounding box center [647, 102] width 19 height 19
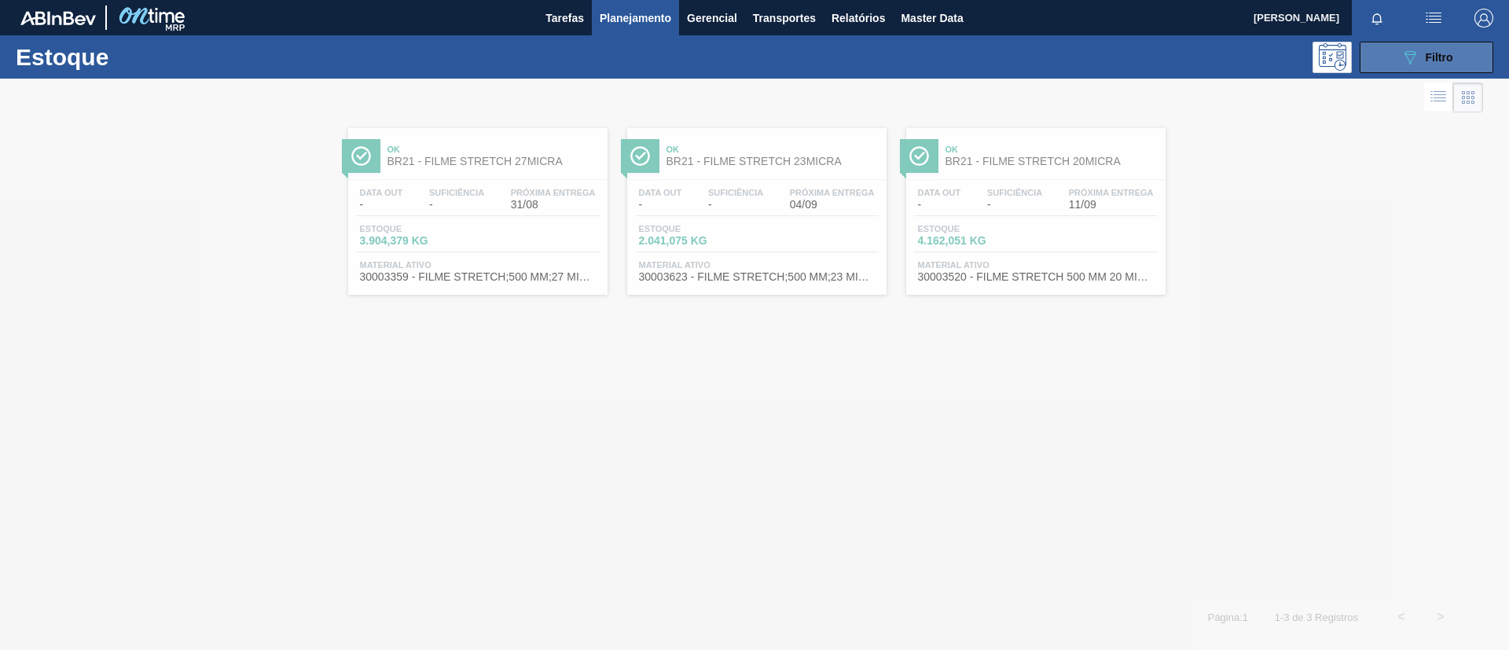
click at [1441, 55] on span "Filtro" at bounding box center [1440, 57] width 28 height 13
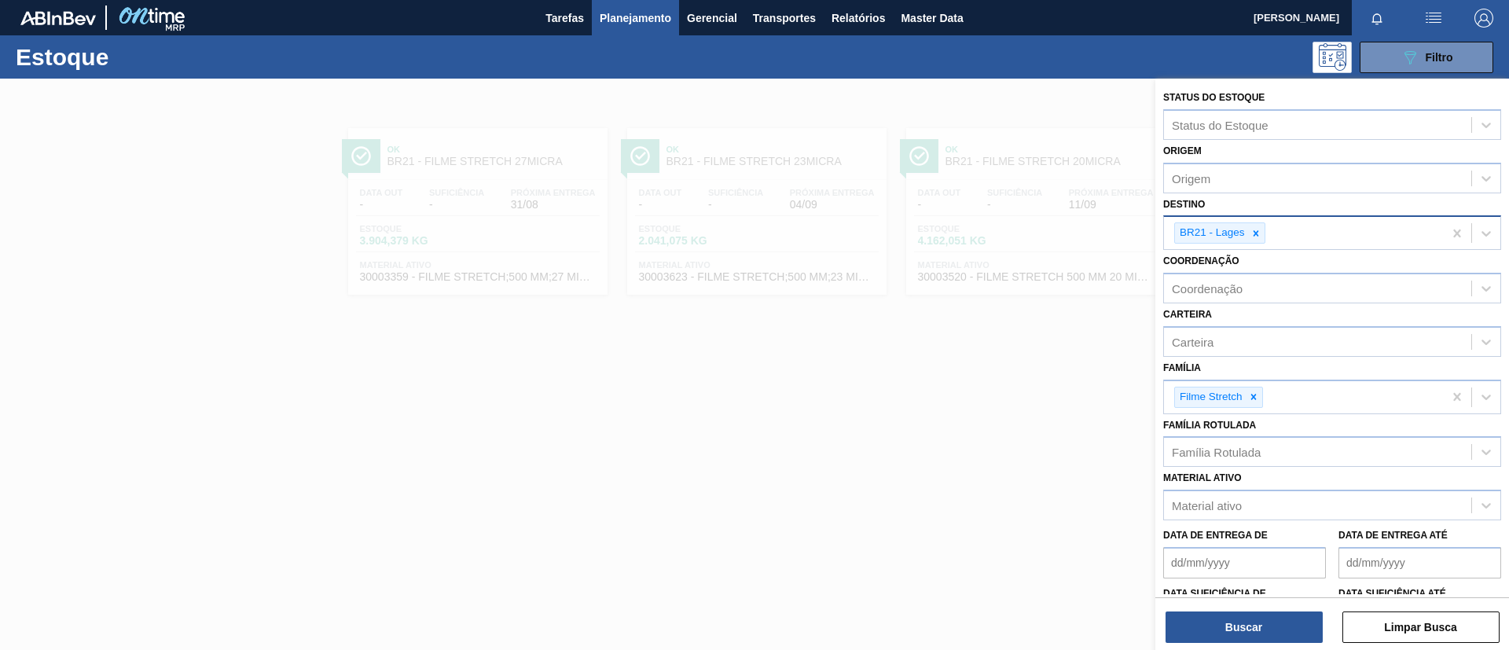
click at [1256, 229] on div at bounding box center [1256, 233] width 17 height 20
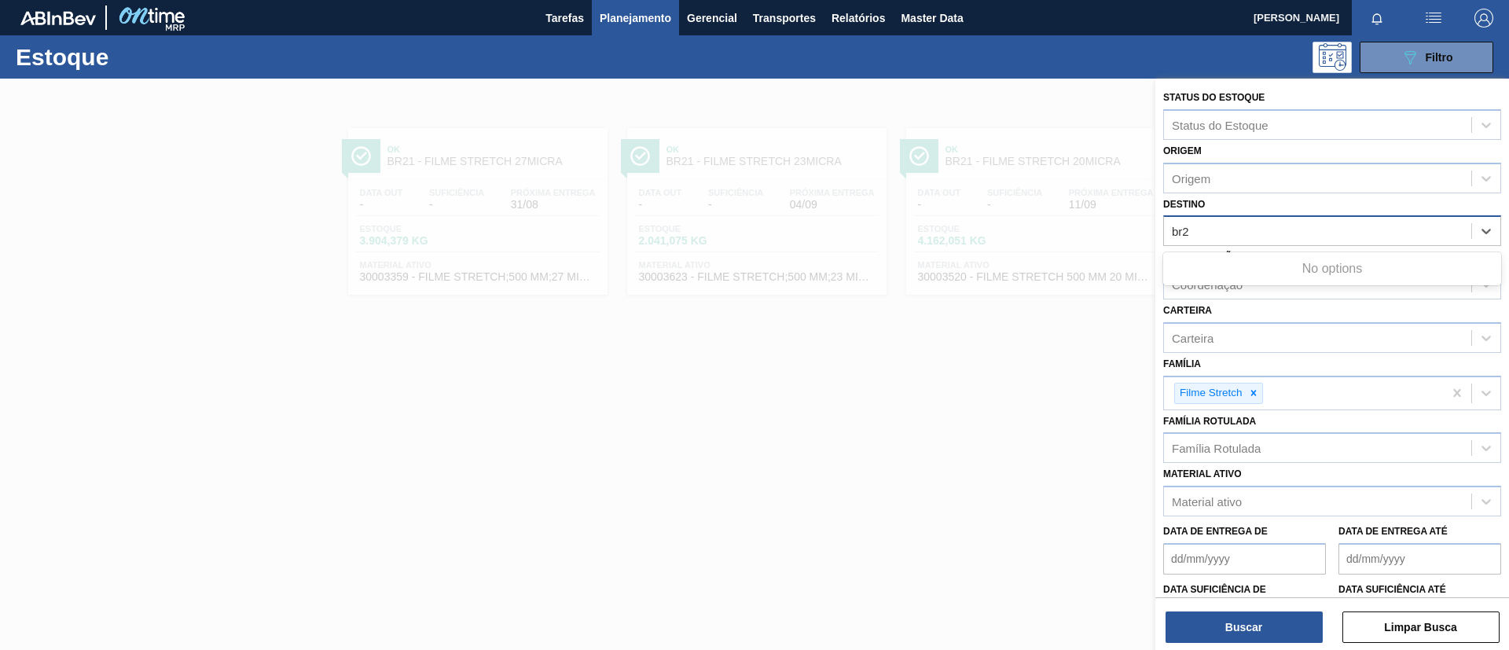
type input "br22"
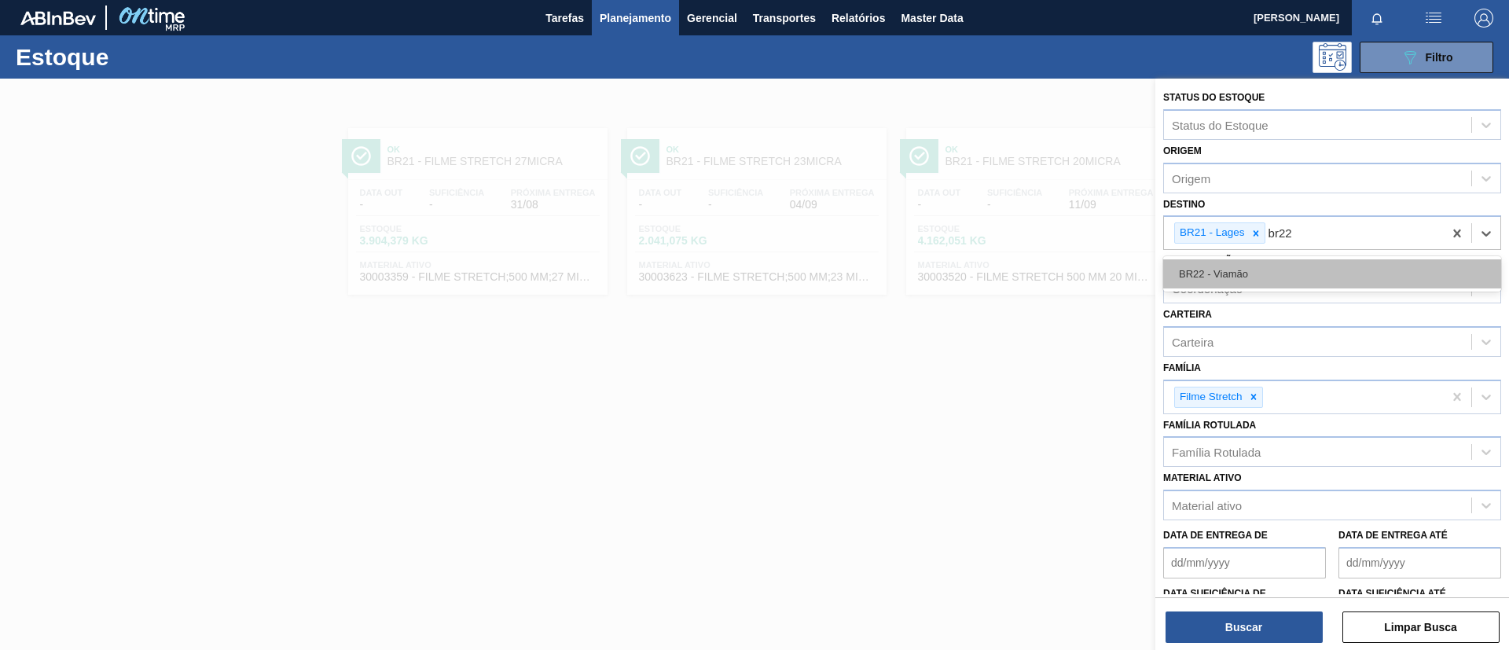
click at [1278, 270] on div "BR22 - Viamão" at bounding box center [1332, 273] width 338 height 29
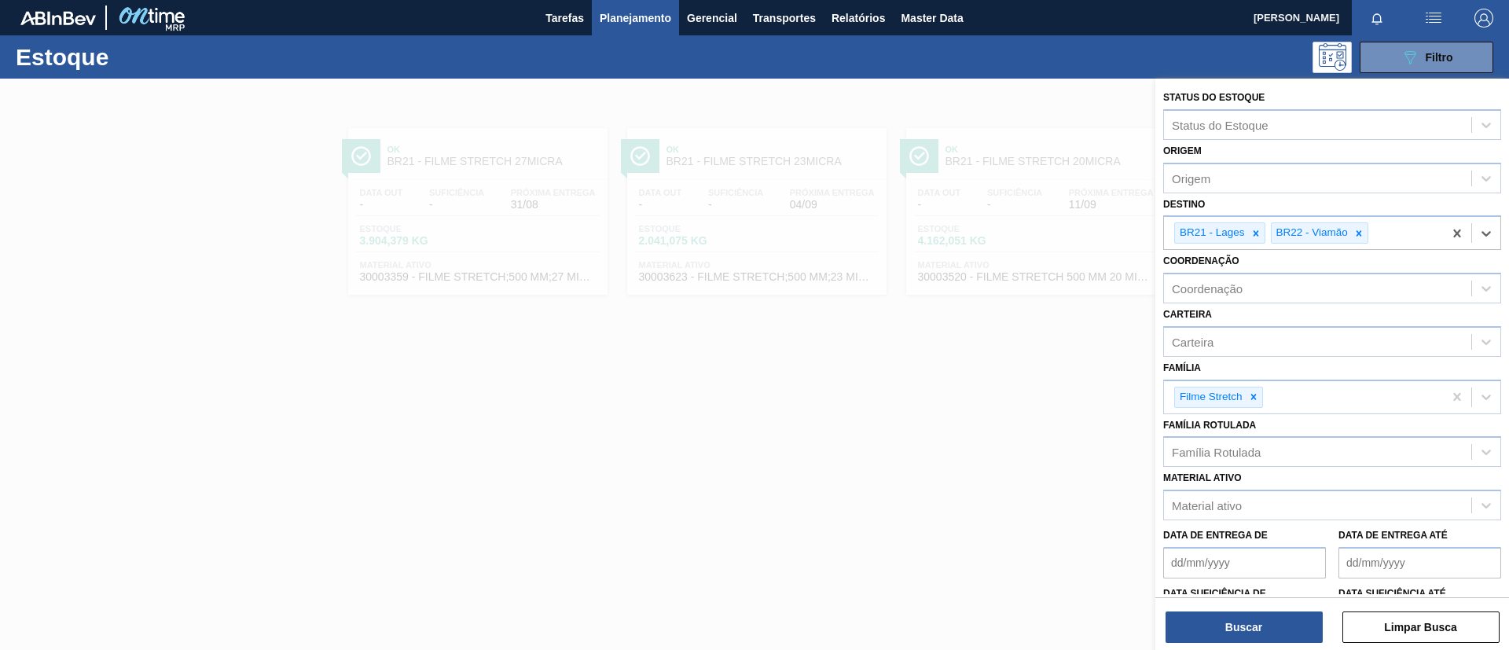
drag, startPoint x: 1255, startPoint y: 228, endPoint x: 1245, endPoint y: 311, distance: 83.1
click at [1254, 228] on icon at bounding box center [1256, 233] width 11 height 11
click at [1192, 613] on button "Buscar" at bounding box center [1244, 627] width 157 height 31
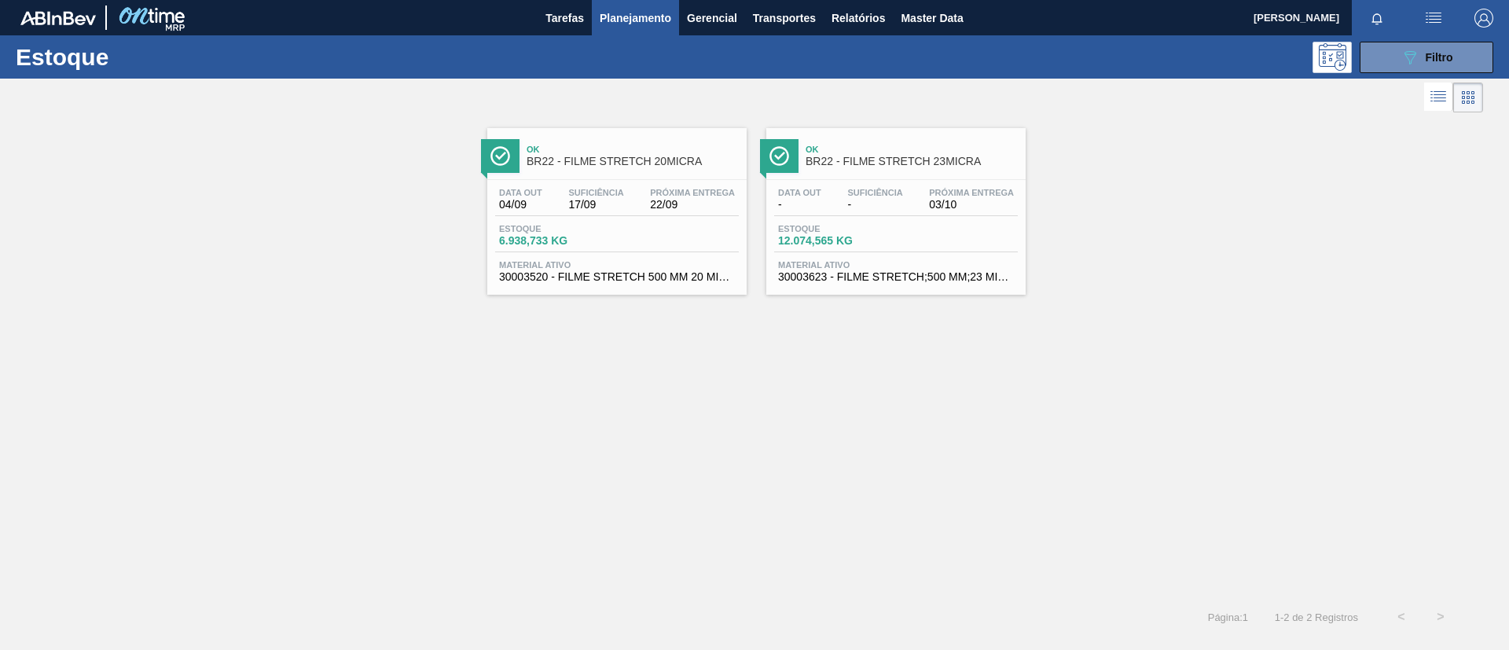
click at [618, 143] on div "Ok BR22 - FILME STRETCH 20MICRA" at bounding box center [633, 155] width 212 height 35
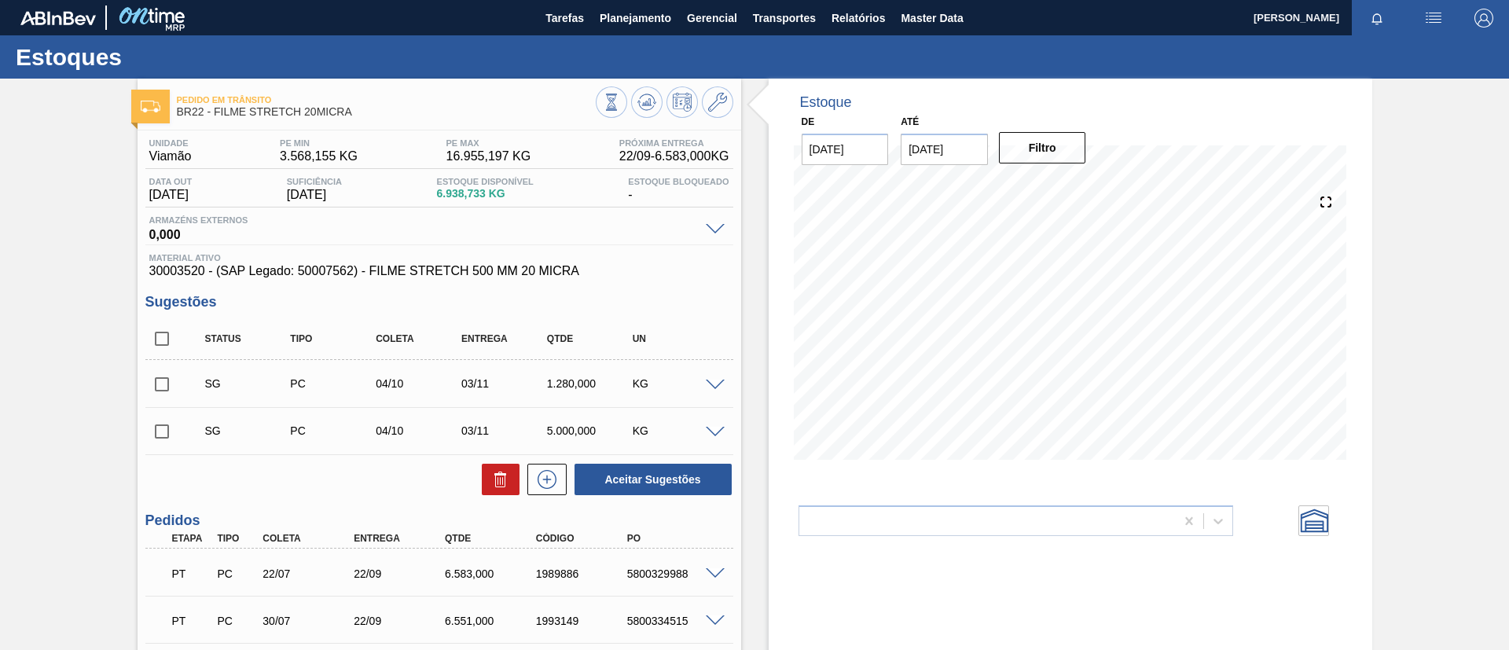
click at [642, 101] on icon at bounding box center [647, 102] width 19 height 19
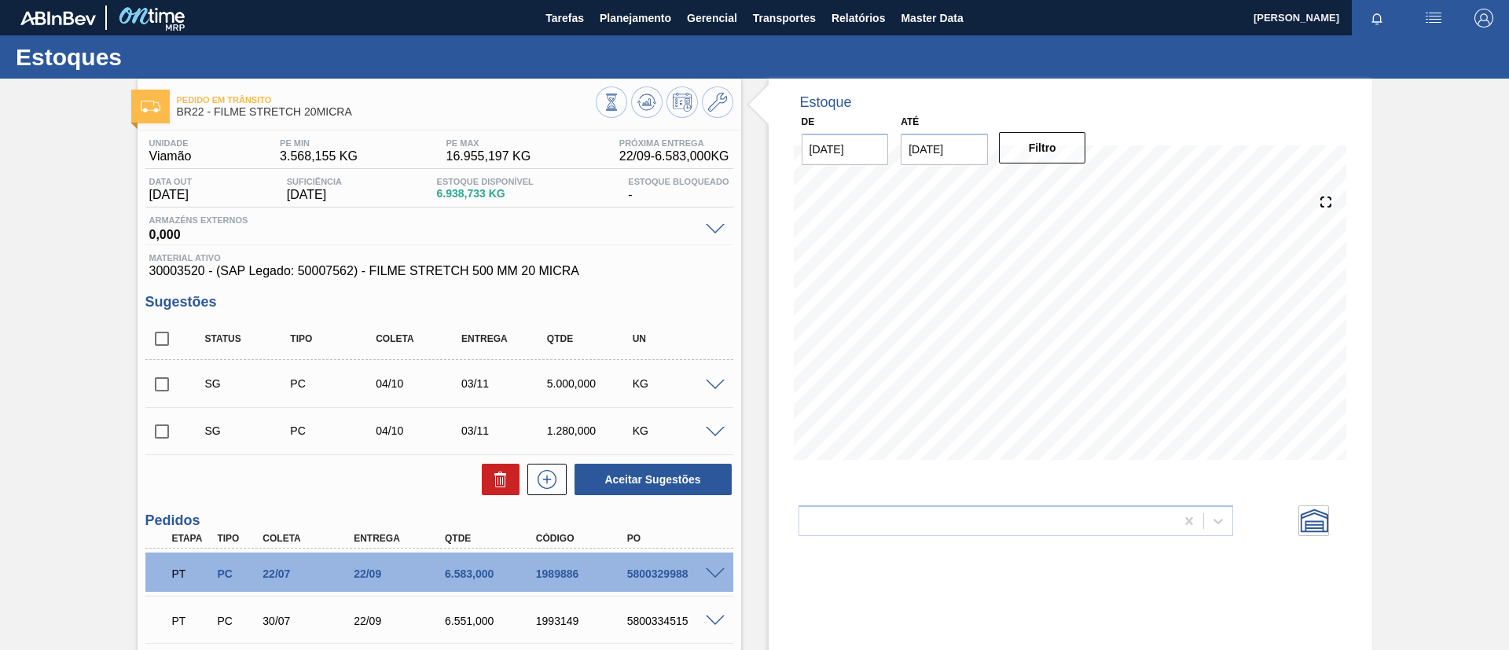
click at [164, 377] on input "checkbox" at bounding box center [161, 384] width 33 height 33
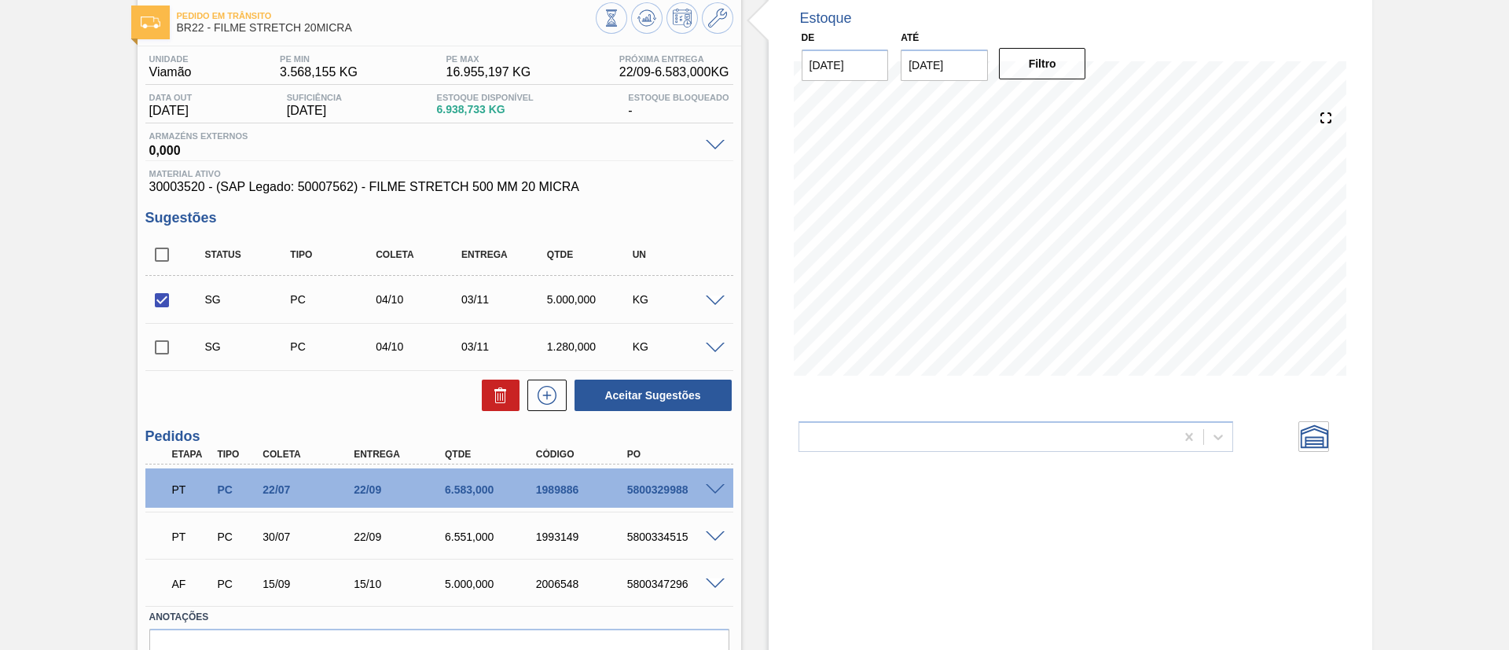
scroll to position [118, 0]
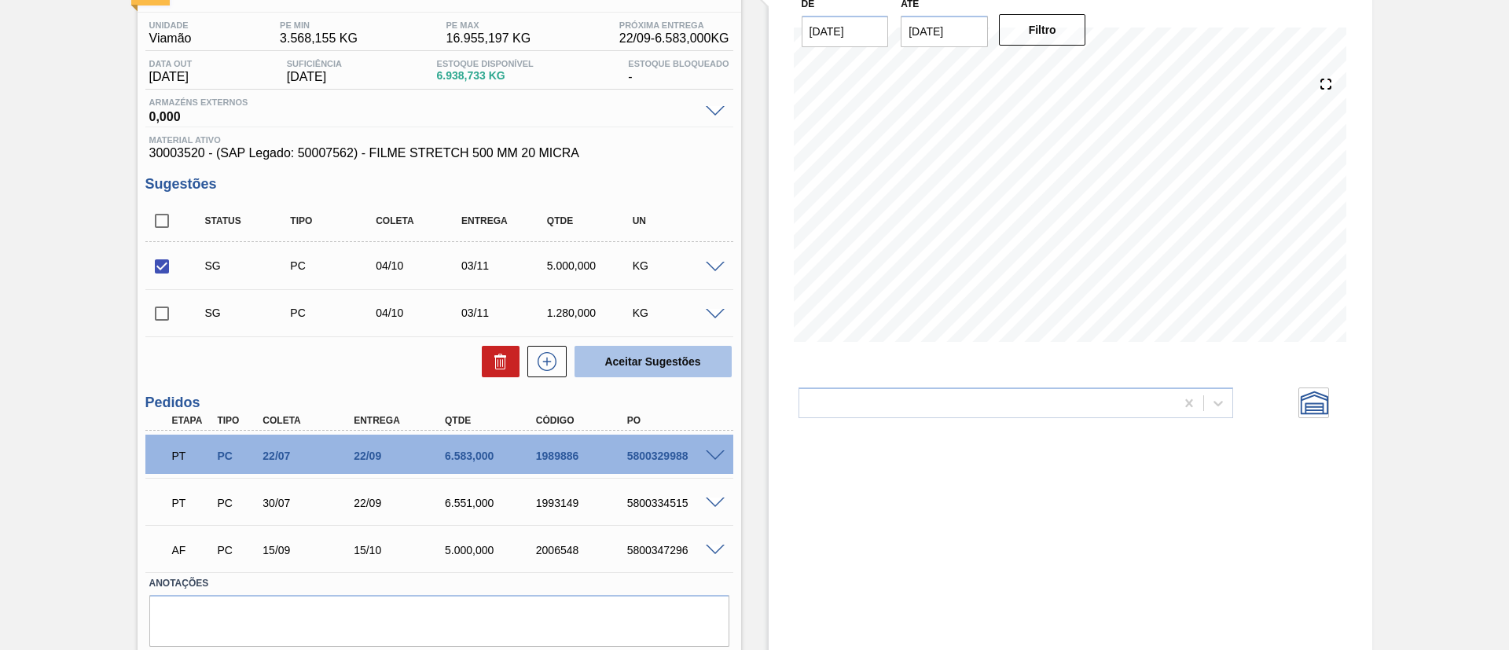
click at [602, 362] on button "Aceitar Sugestões" at bounding box center [653, 361] width 157 height 31
checkbox input "false"
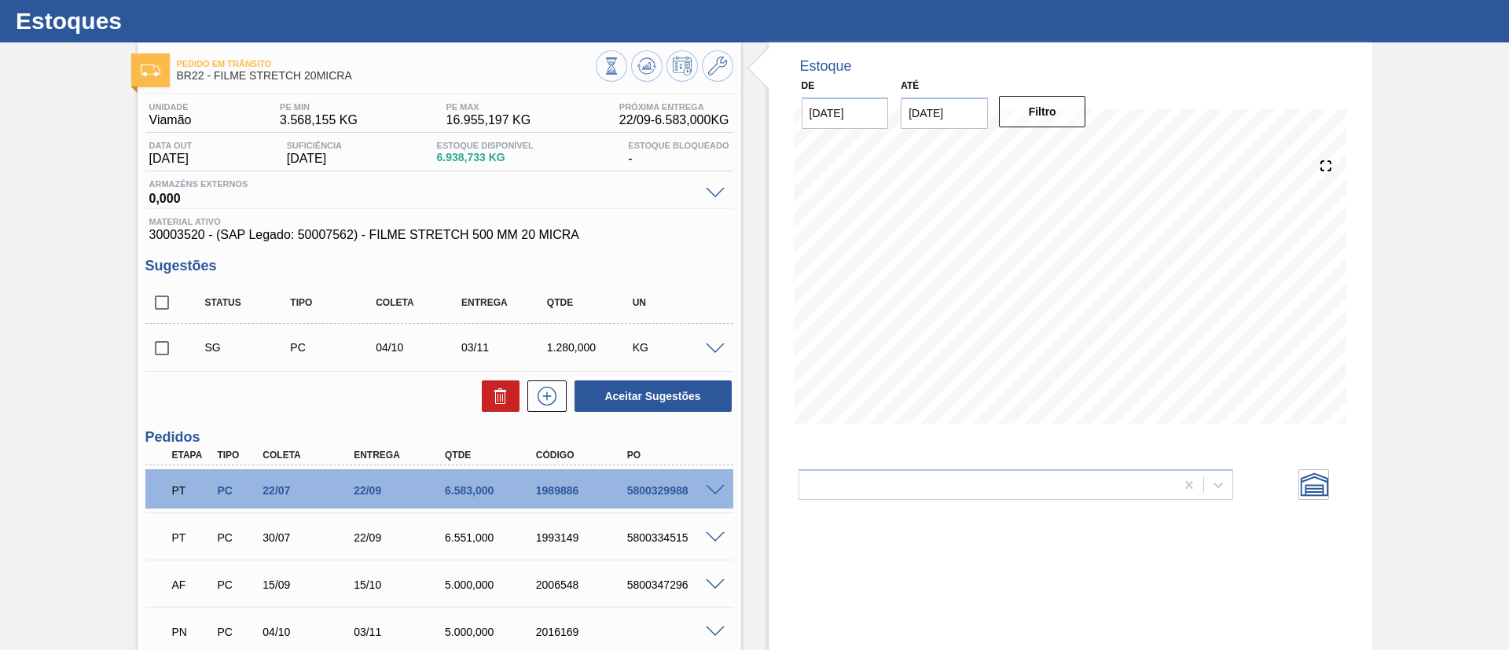
scroll to position [0, 0]
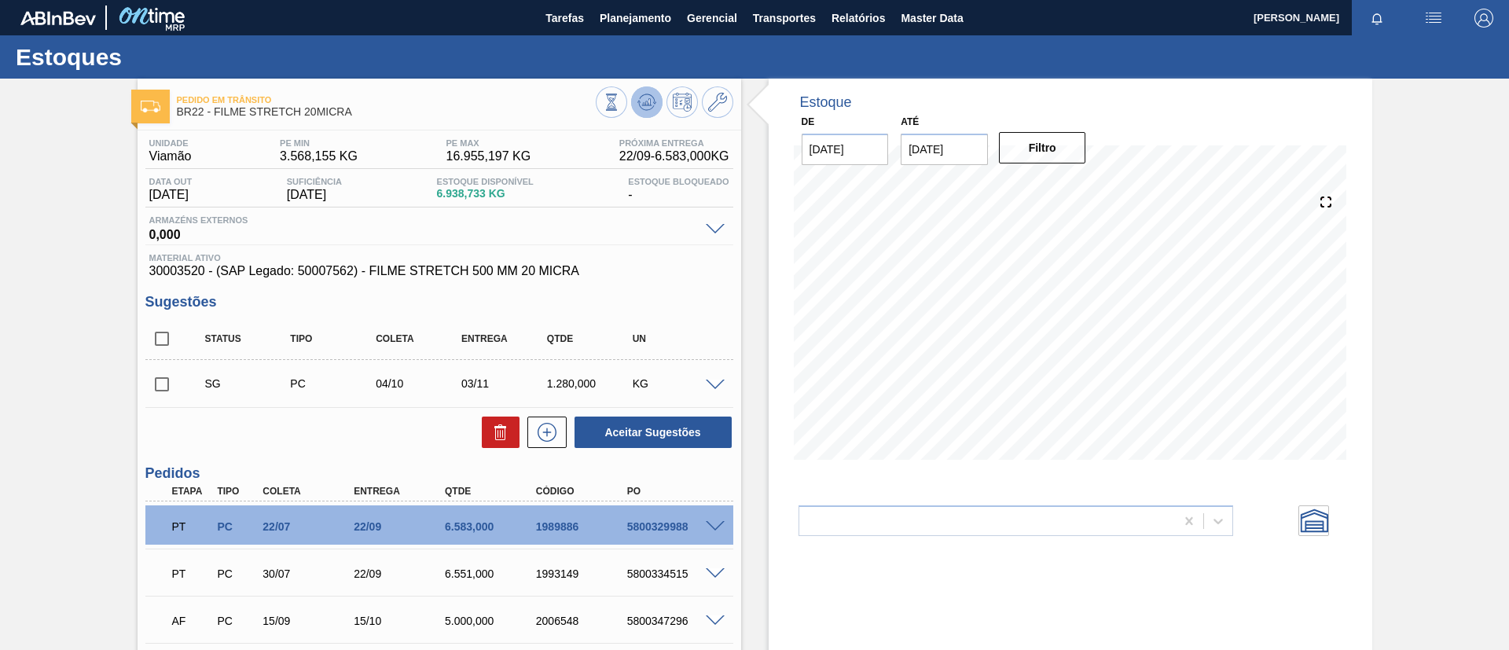
click at [641, 104] on icon at bounding box center [646, 101] width 10 height 7
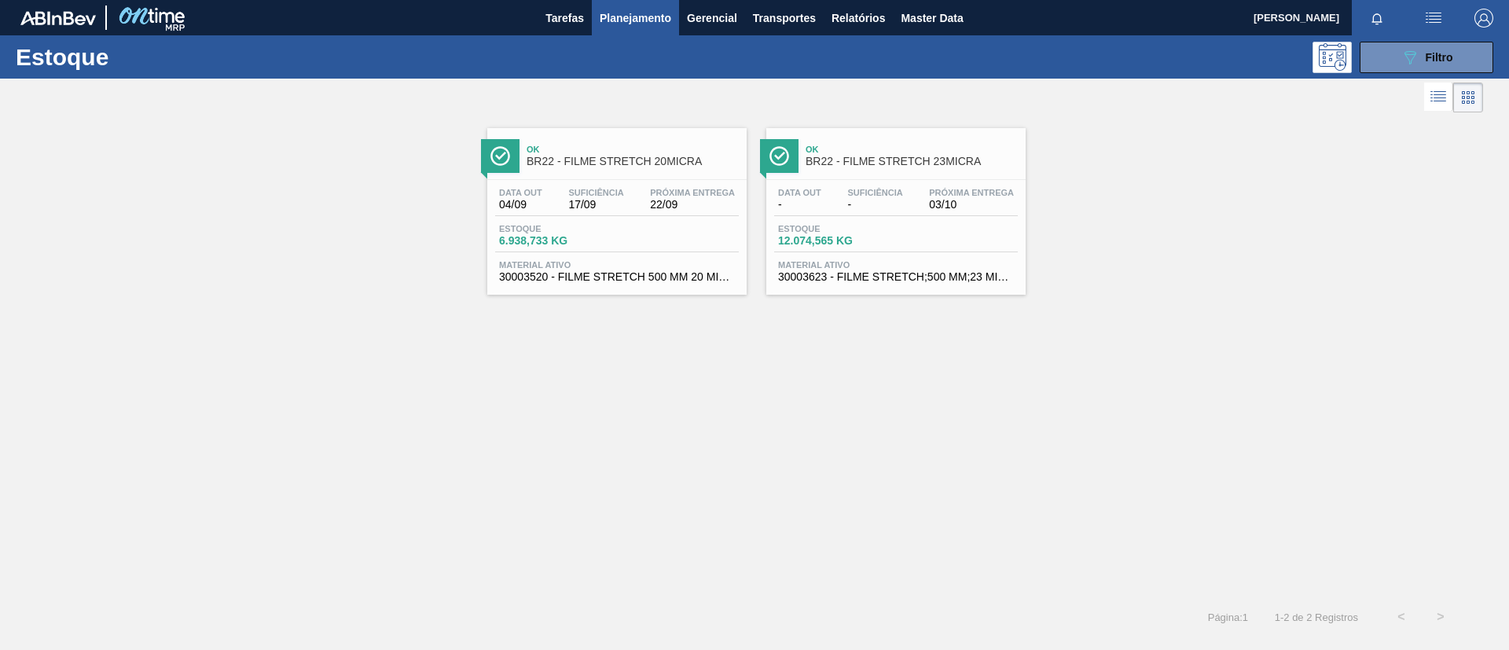
click at [1005, 197] on span "Próxima Entrega" at bounding box center [971, 192] width 85 height 9
click at [690, 175] on div "Ok BR22 - FILME STRETCH 20MICRA Data out 04/09 Suficiência 17/09 Próxima Entreg…" at bounding box center [616, 211] width 259 height 167
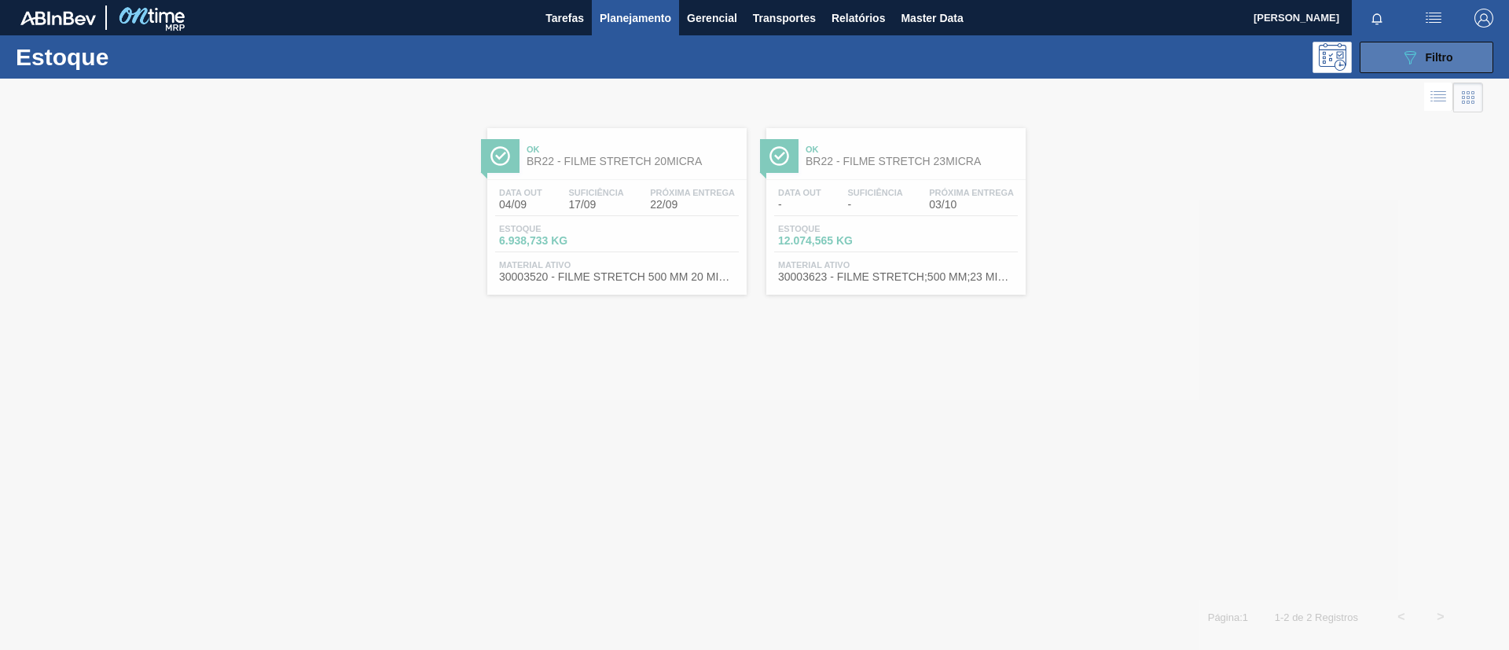
click at [1422, 61] on div "089F7B8B-B2A5-4AFE-B5C0-19BA573D28AC Filtro" at bounding box center [1427, 57] width 53 height 19
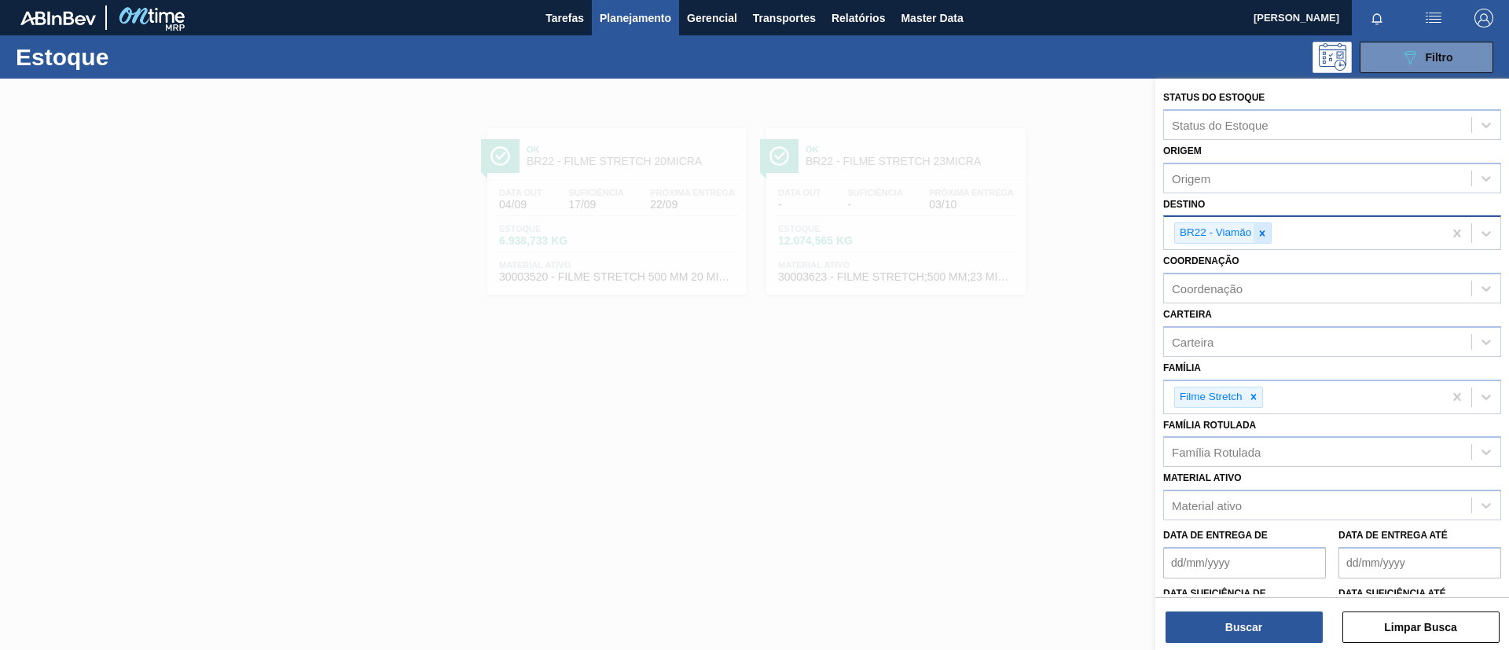
click at [1262, 234] on icon at bounding box center [1262, 233] width 11 height 11
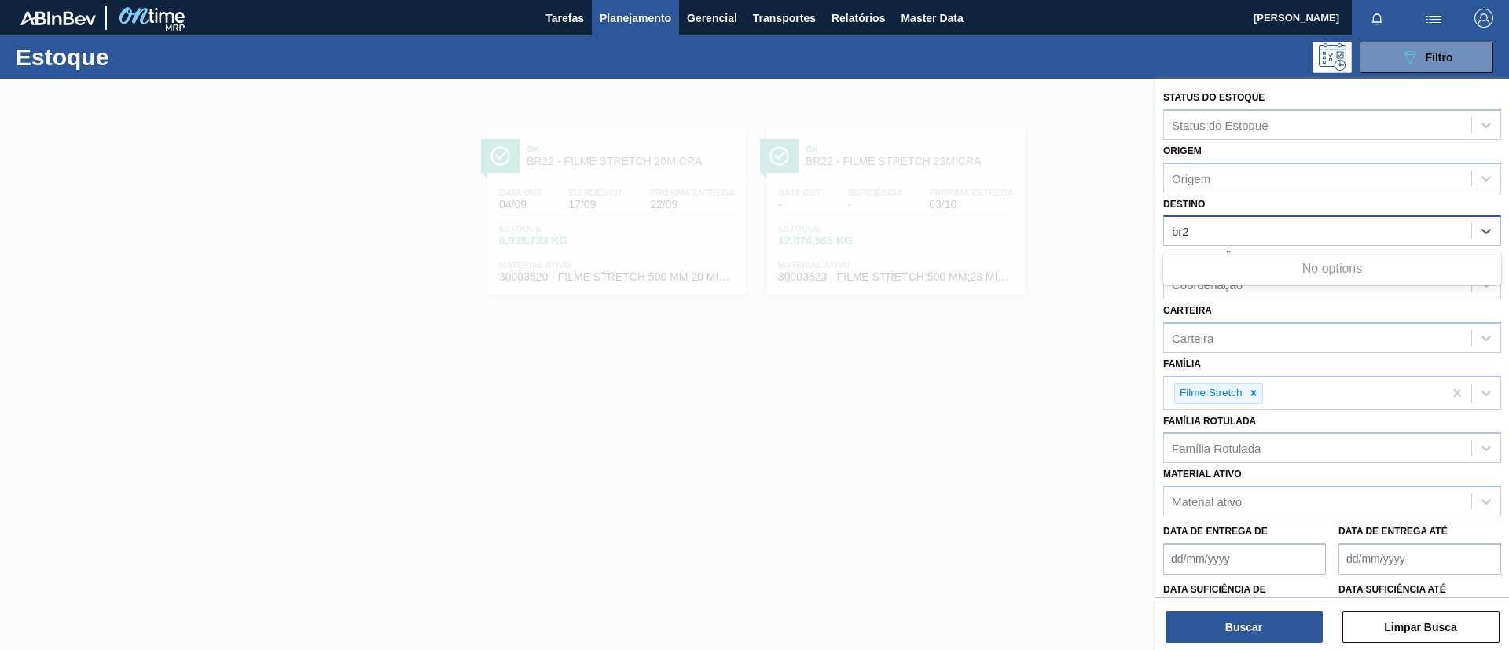
type input "br23"
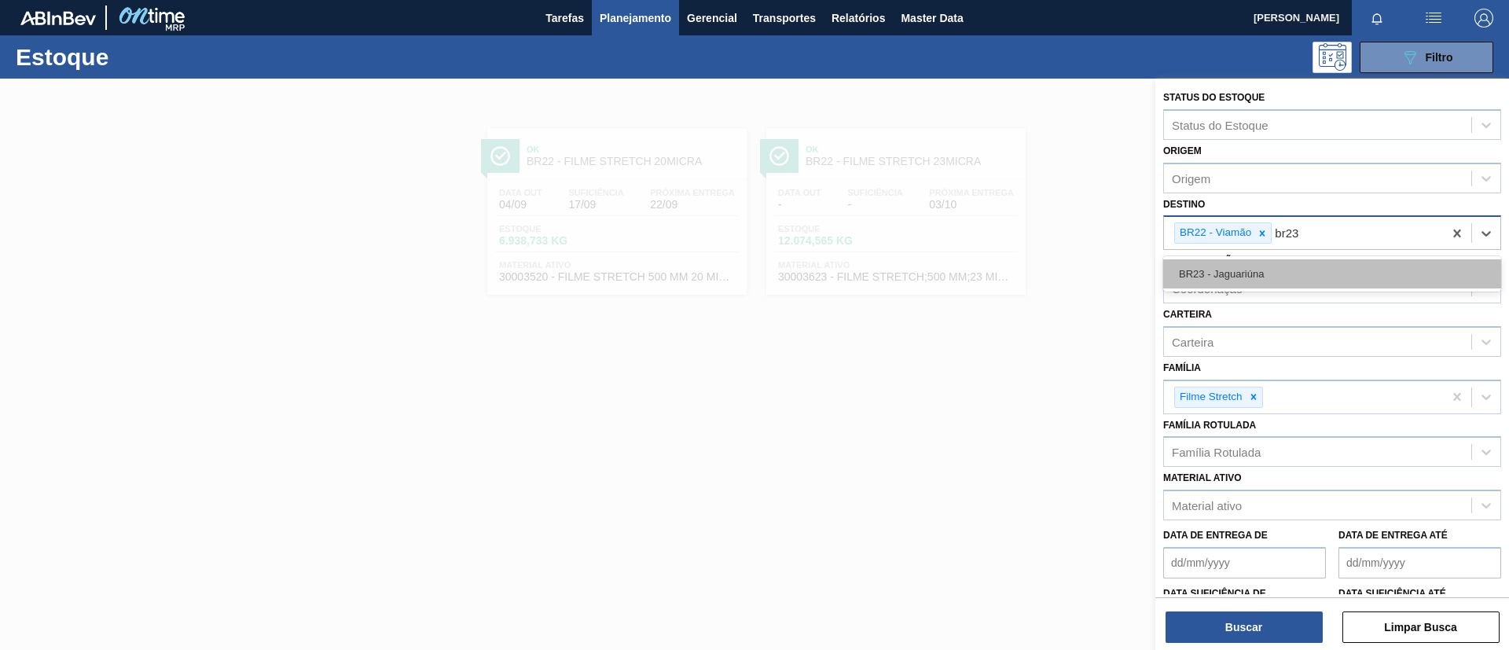
click at [1268, 272] on div "BR23 - Jaguariúna" at bounding box center [1332, 273] width 338 height 29
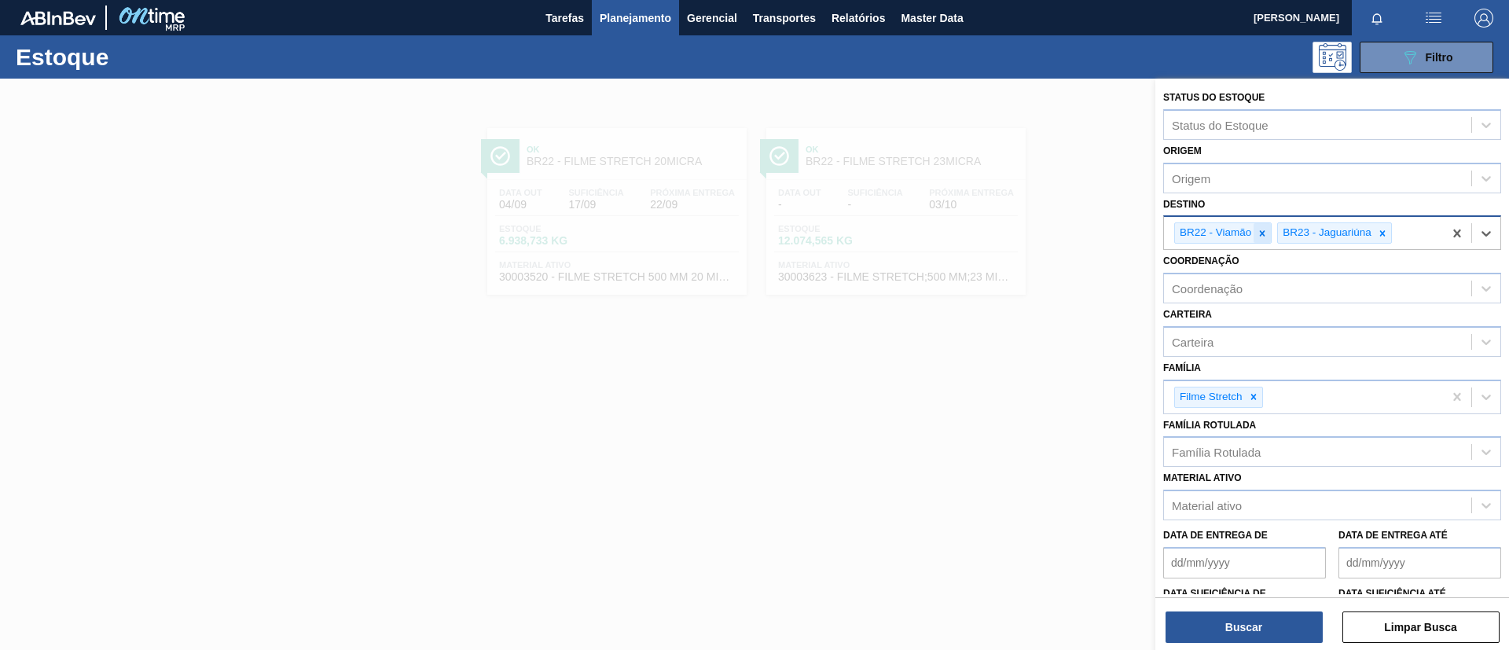
click at [1264, 231] on icon at bounding box center [1263, 233] width 6 height 6
click at [1244, 616] on button "Buscar" at bounding box center [1244, 627] width 157 height 31
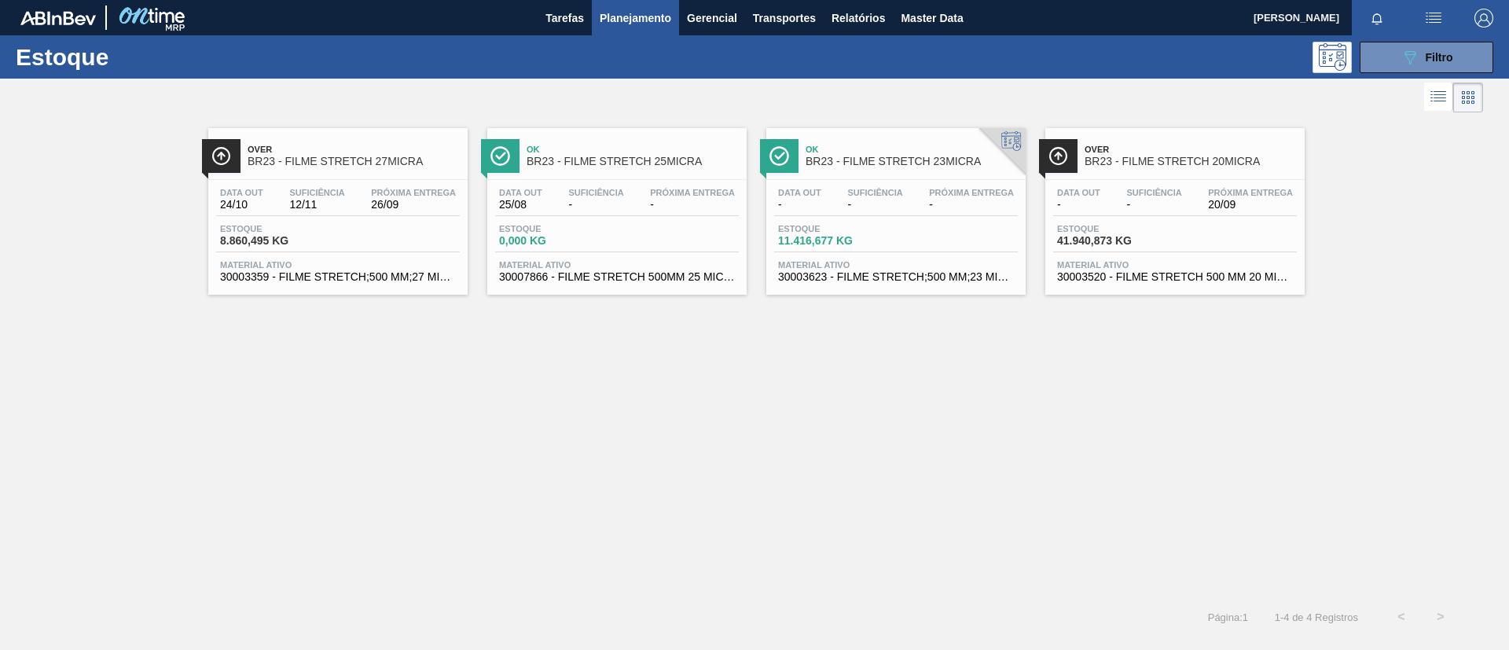
click at [403, 147] on span "Over" at bounding box center [354, 149] width 212 height 9
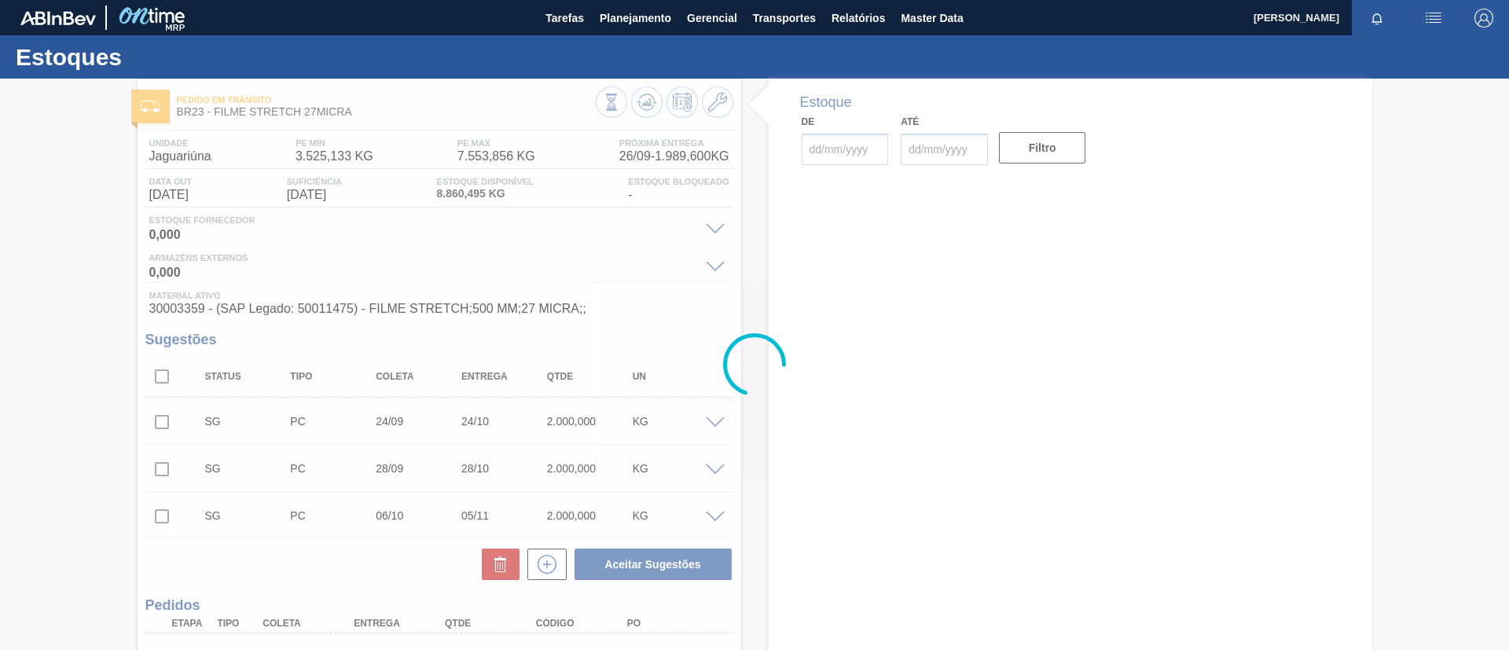
type input "[DATE]"
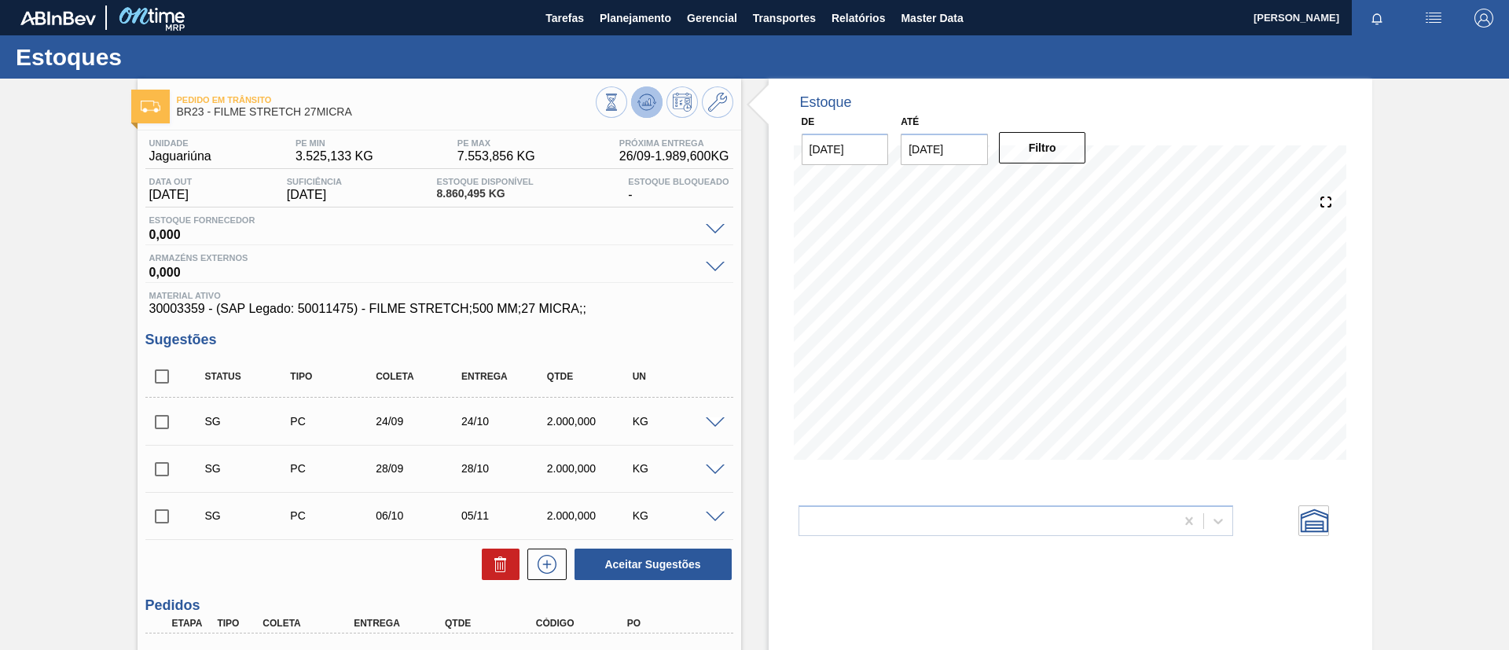
click at [638, 110] on icon at bounding box center [647, 102] width 19 height 19
click at [722, 105] on icon at bounding box center [717, 102] width 19 height 19
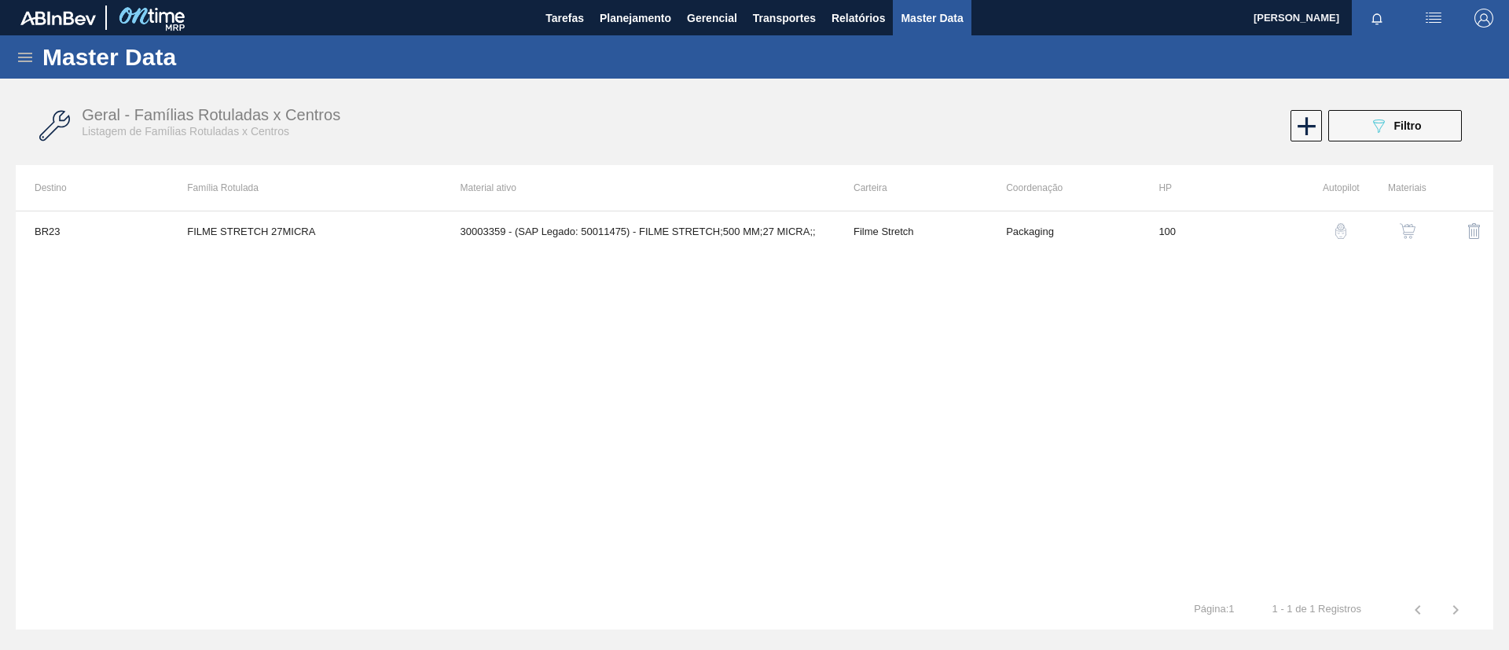
click at [1411, 235] on img "button" at bounding box center [1408, 231] width 16 height 16
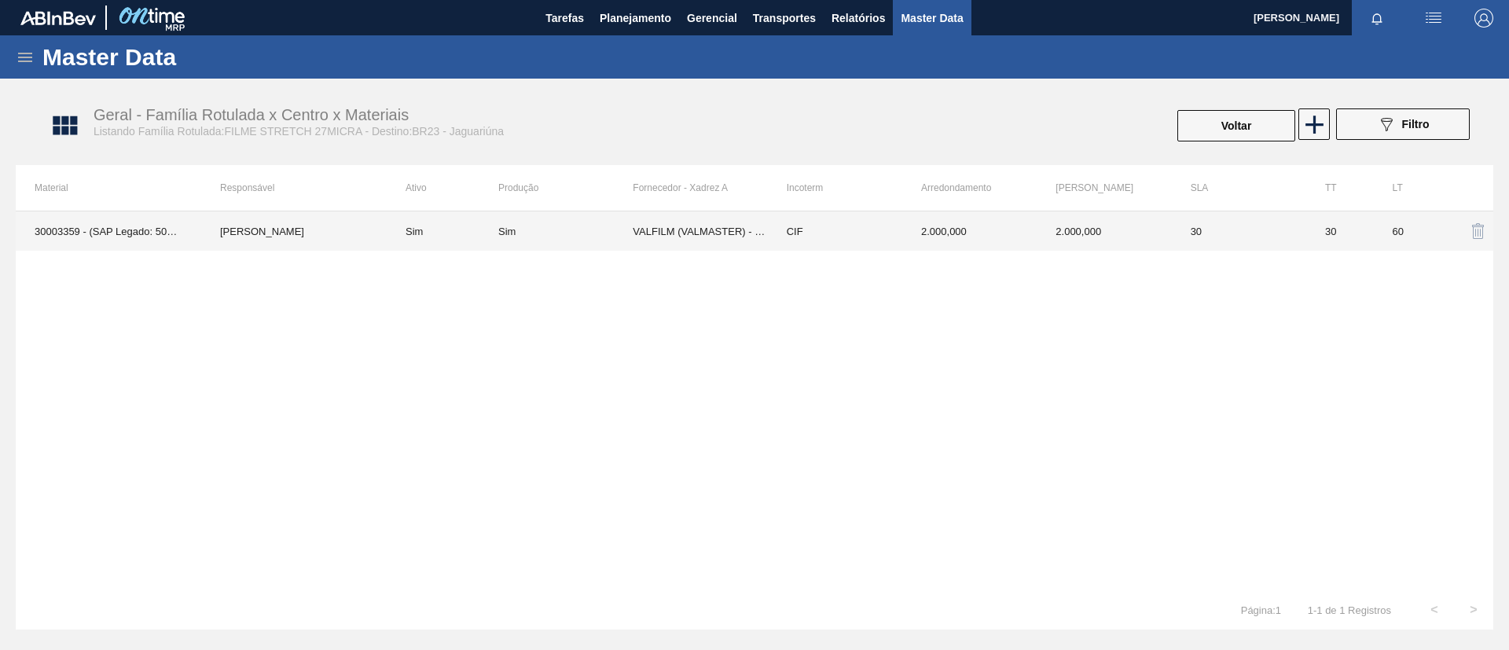
click at [441, 213] on td "Sim" at bounding box center [443, 230] width 112 height 39
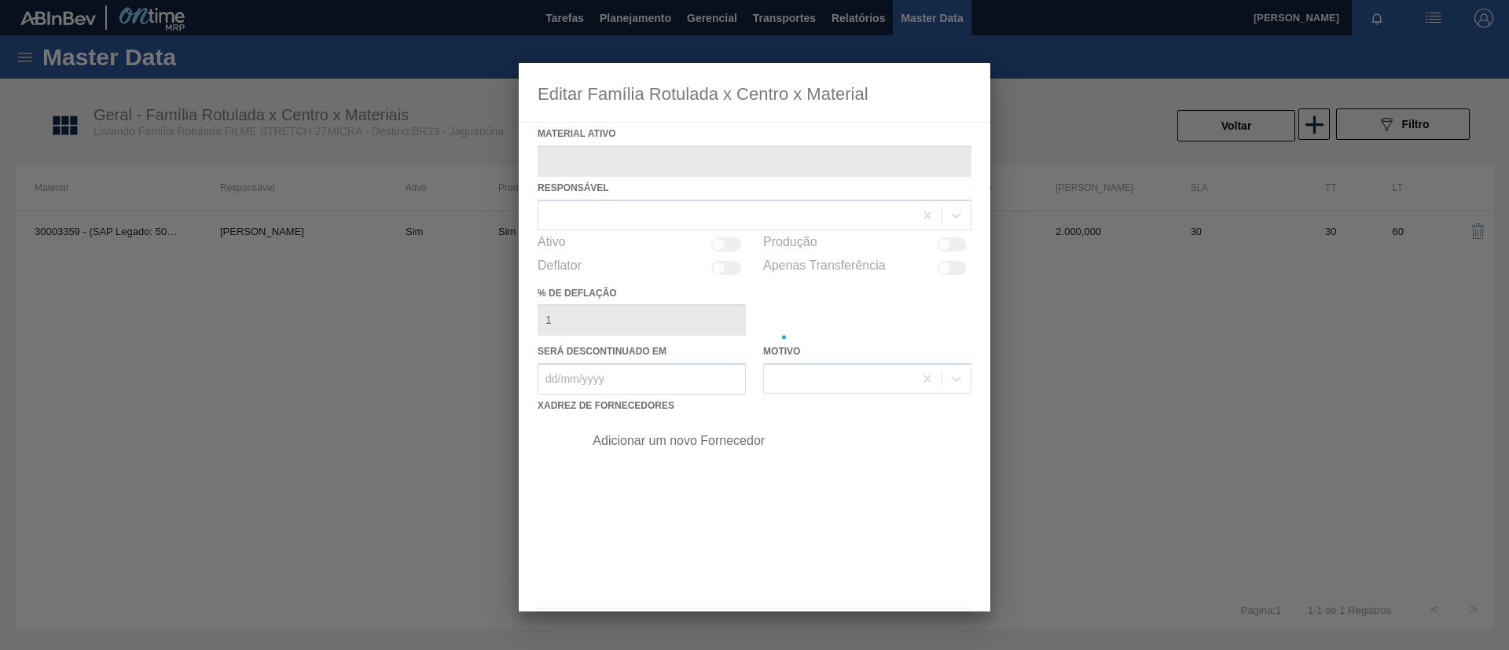
type ativo "30003359 - (SAP Legado: 50011475) - FILME STRETCH;500 MM;27 MICRA;;"
checkbox input "true"
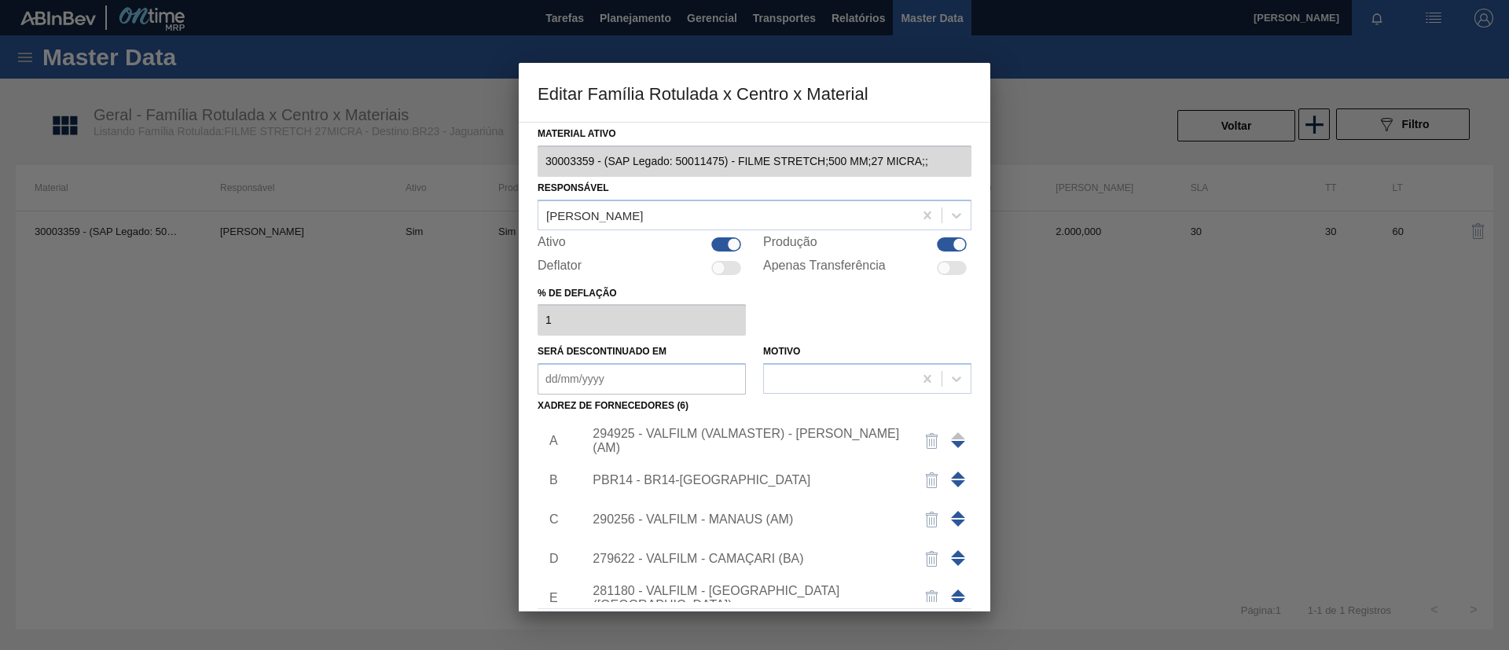
click at [776, 439] on div "294925 - VALFILM (VALMASTER) - MANAUS (AM)" at bounding box center [747, 441] width 308 height 28
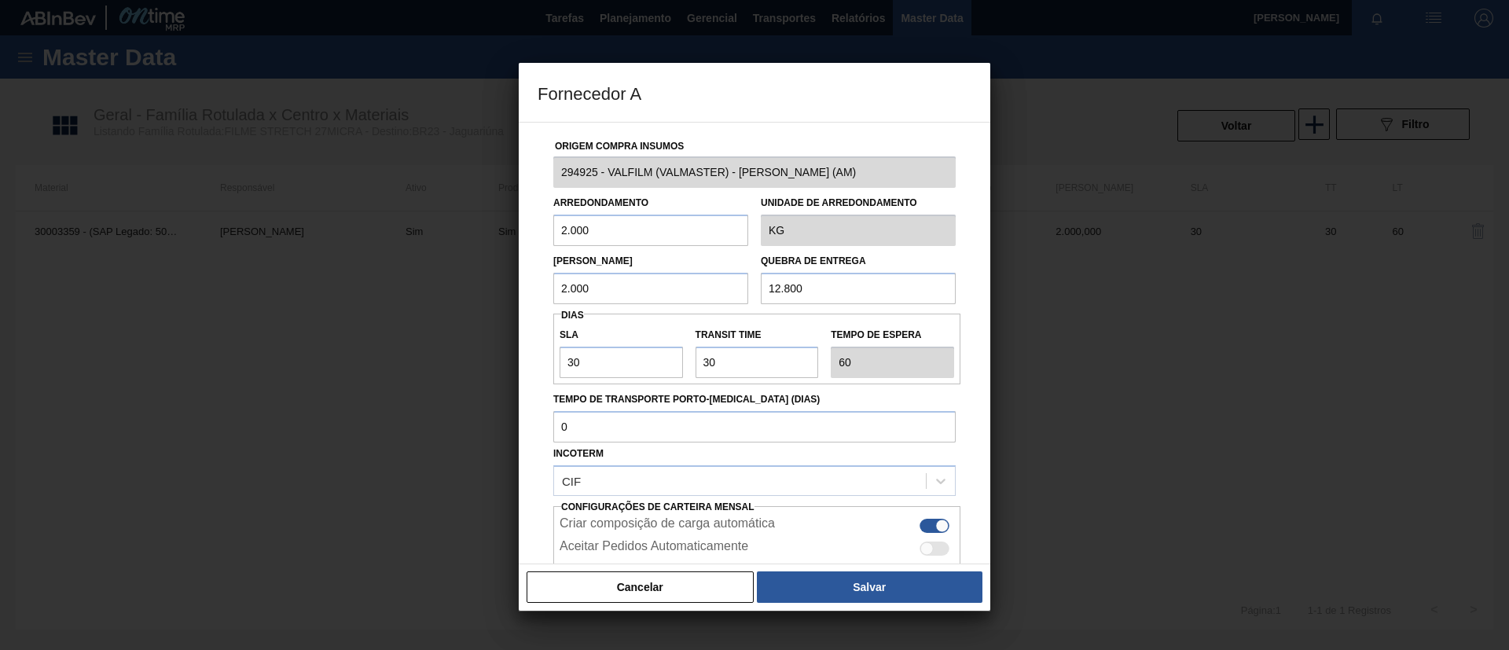
drag, startPoint x: 566, startPoint y: 288, endPoint x: 557, endPoint y: 285, distance: 9.7
click at [557, 285] on input "2.000" at bounding box center [650, 288] width 195 height 31
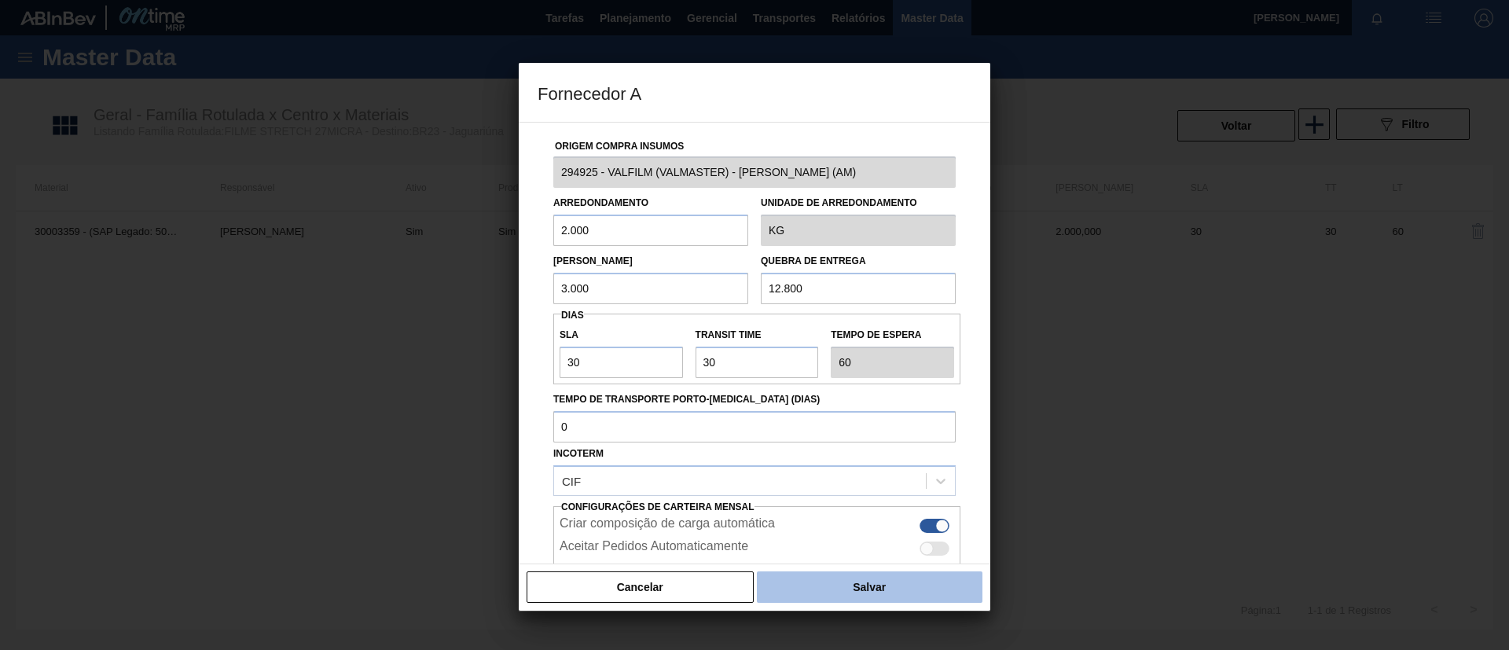
type input "3.000"
click at [792, 584] on button "Salvar" at bounding box center [870, 586] width 226 height 31
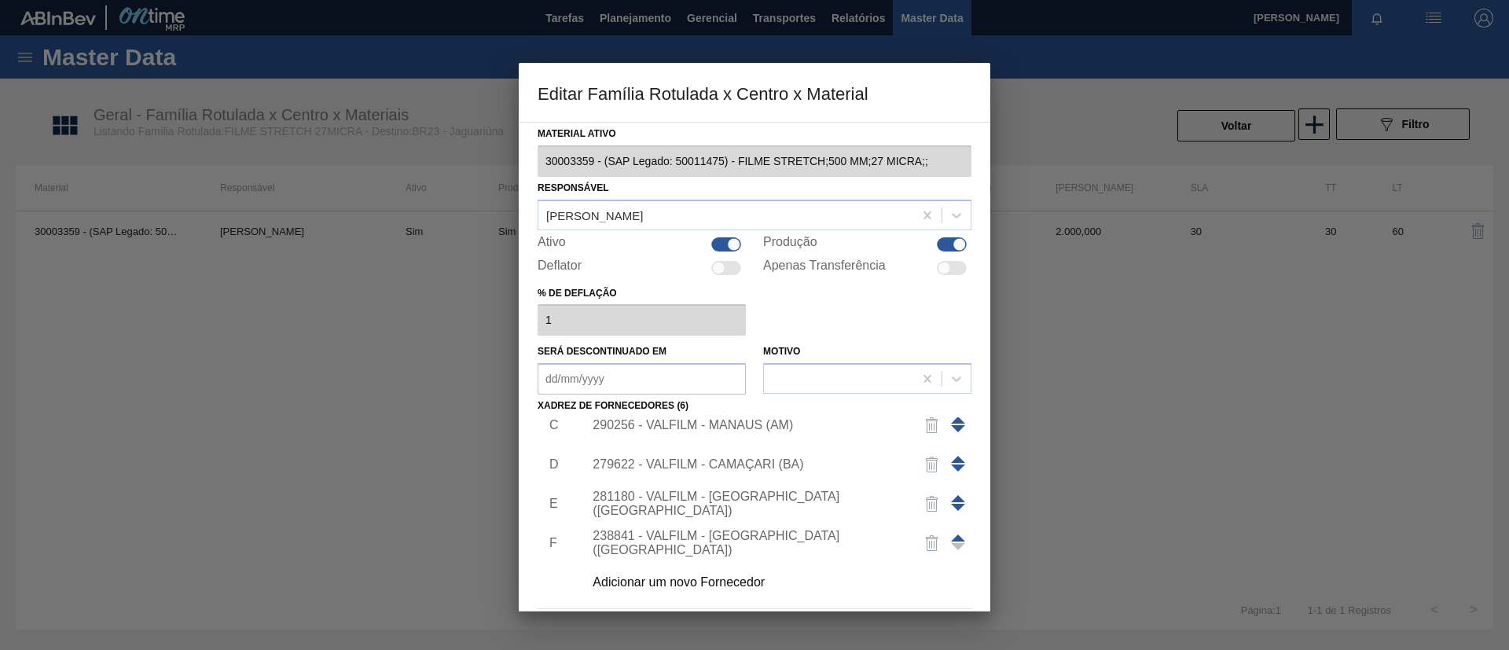
scroll to position [58, 0]
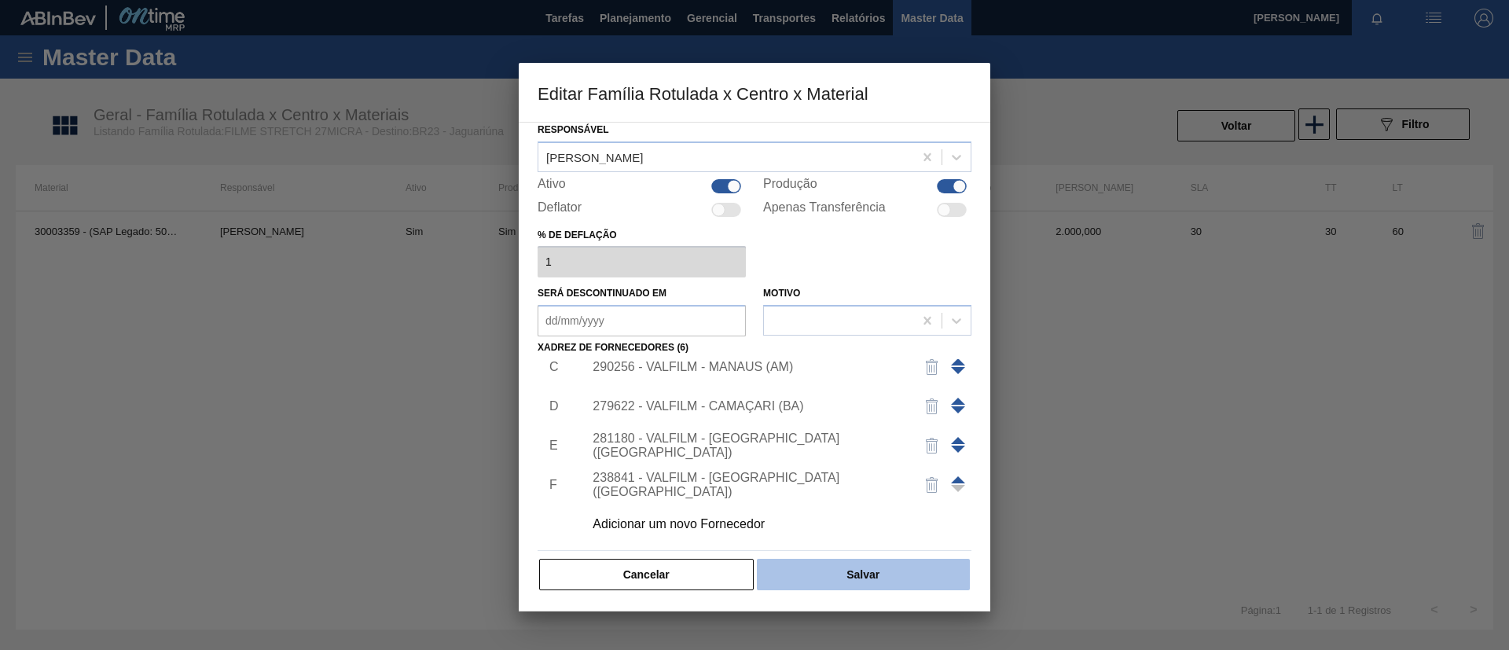
click at [847, 566] on button "Salvar" at bounding box center [863, 574] width 213 height 31
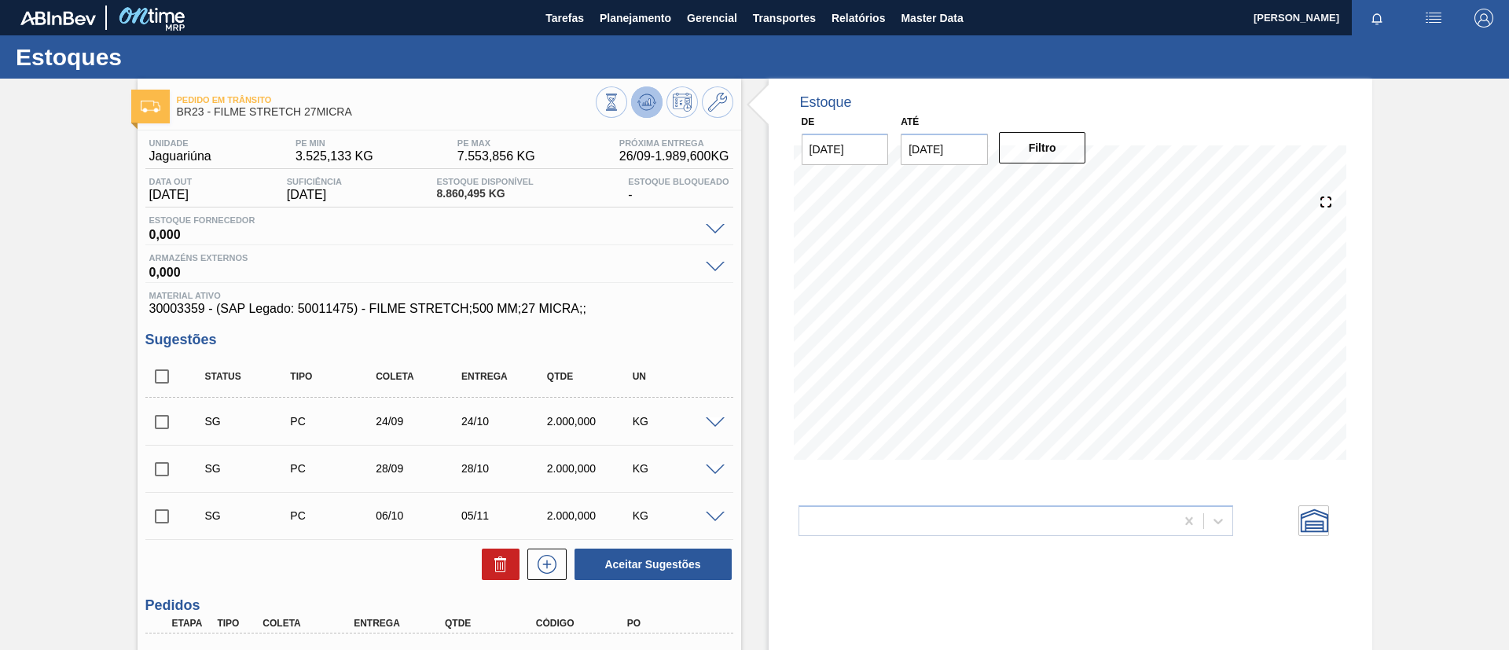
click at [651, 102] on icon at bounding box center [647, 102] width 19 height 19
click at [718, 101] on icon at bounding box center [717, 102] width 19 height 19
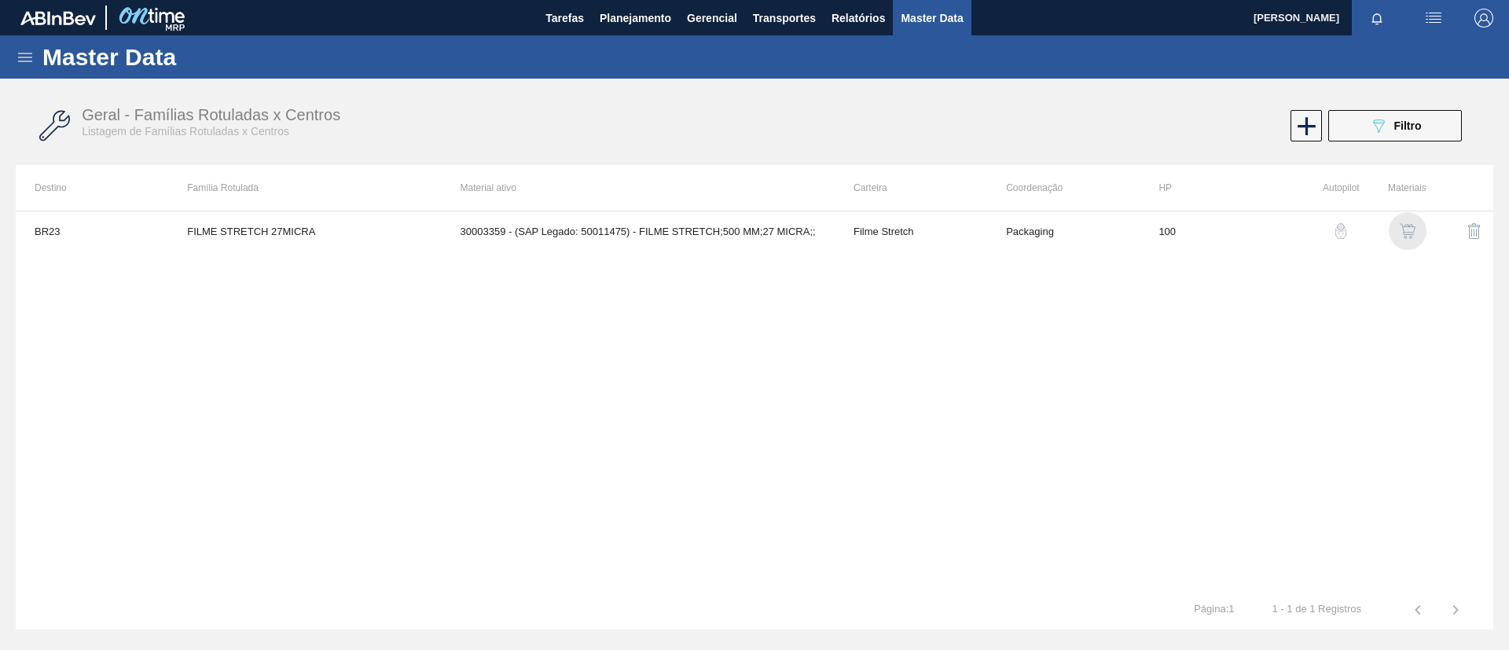
click at [1410, 234] on img "button" at bounding box center [1408, 231] width 16 height 16
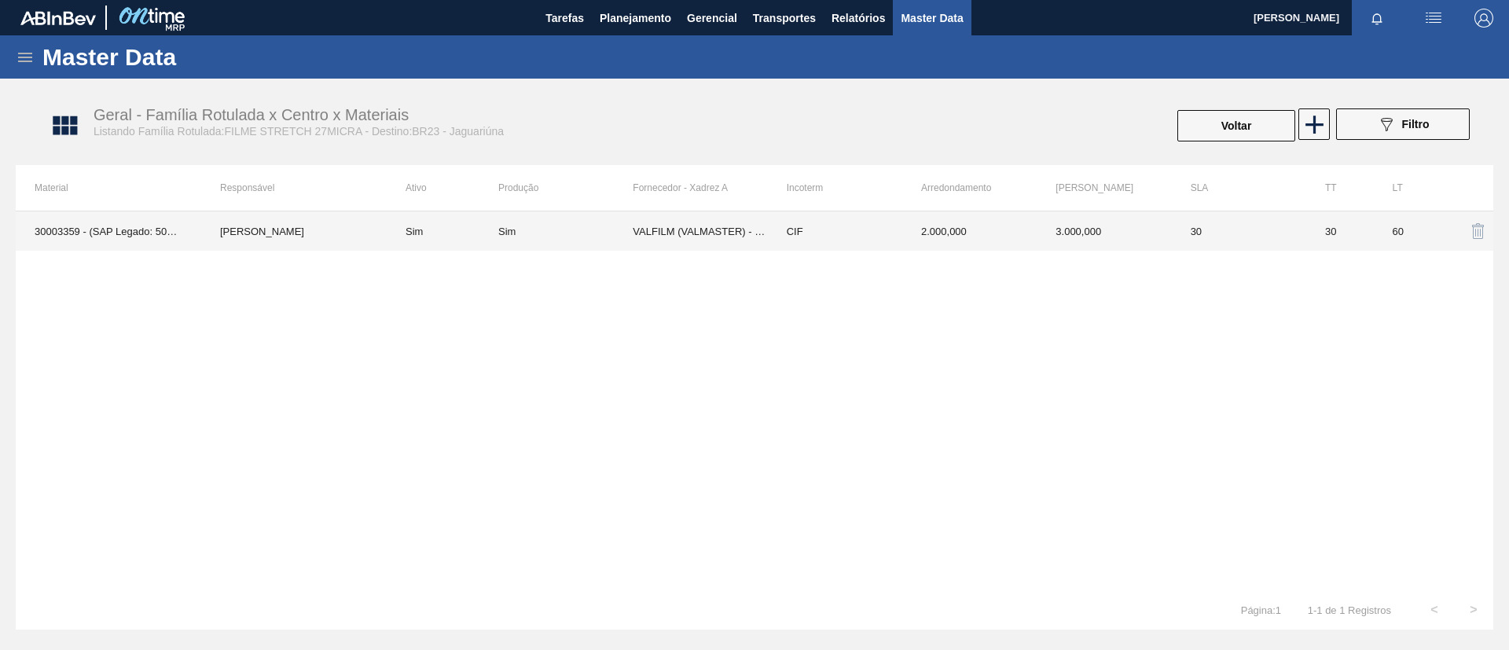
click at [450, 238] on td "Sim" at bounding box center [443, 230] width 112 height 39
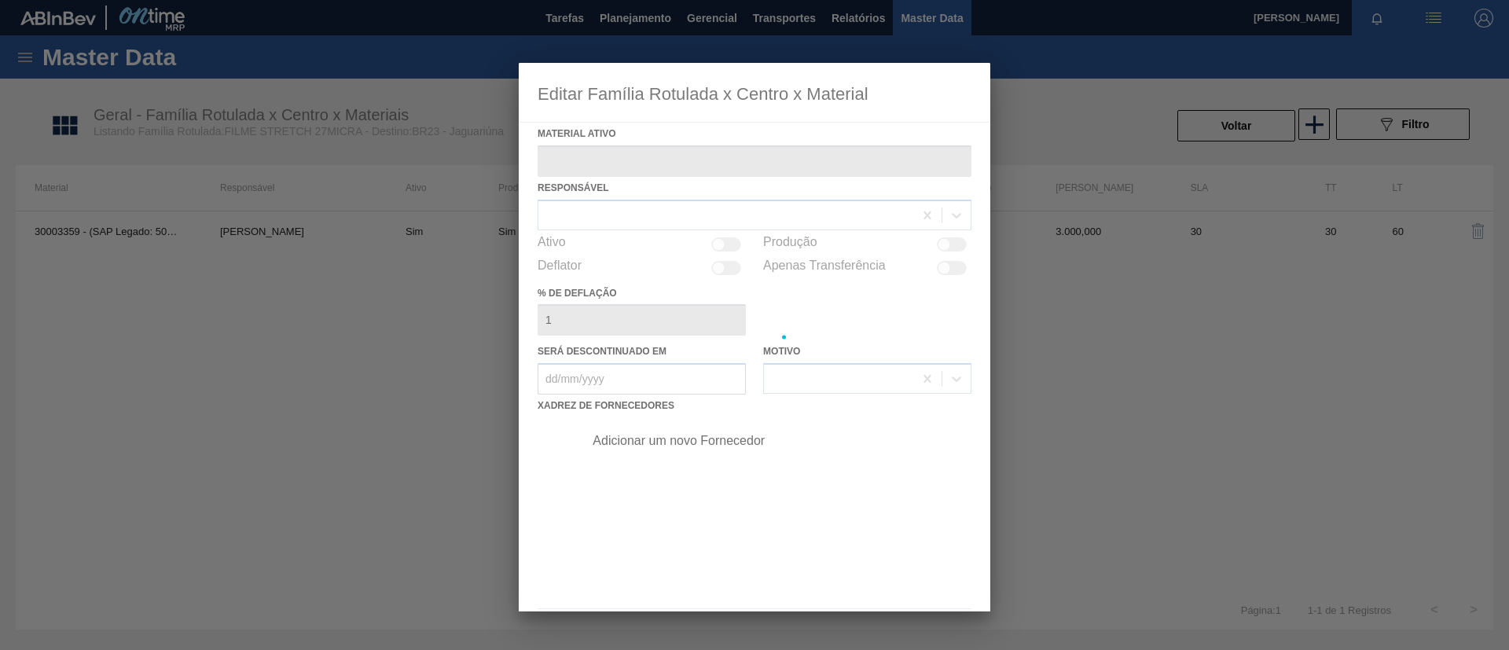
type ativo "30003359 - (SAP Legado: 50011475) - FILME STRETCH;500 MM;27 MICRA;;"
checkbox input "true"
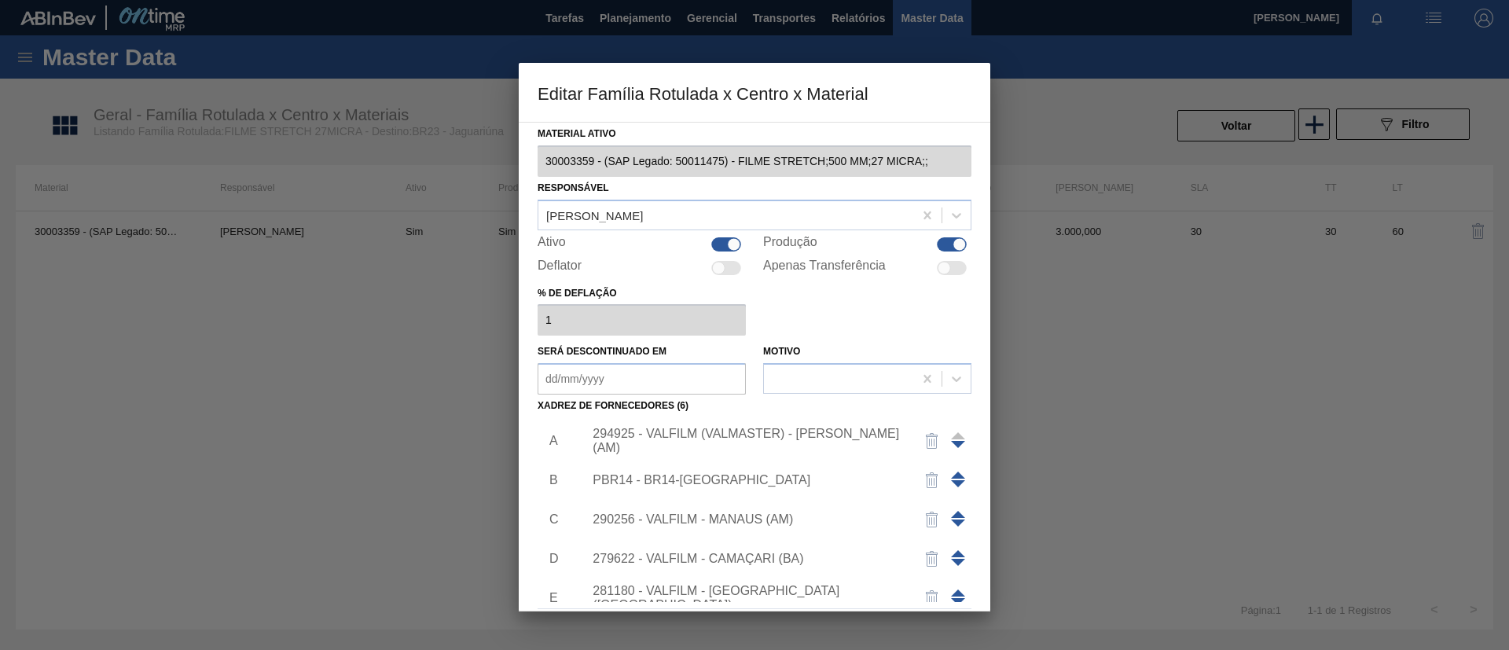
click at [712, 440] on div "294925 - VALFILM (VALMASTER) - MANAUS (AM)" at bounding box center [747, 441] width 308 height 28
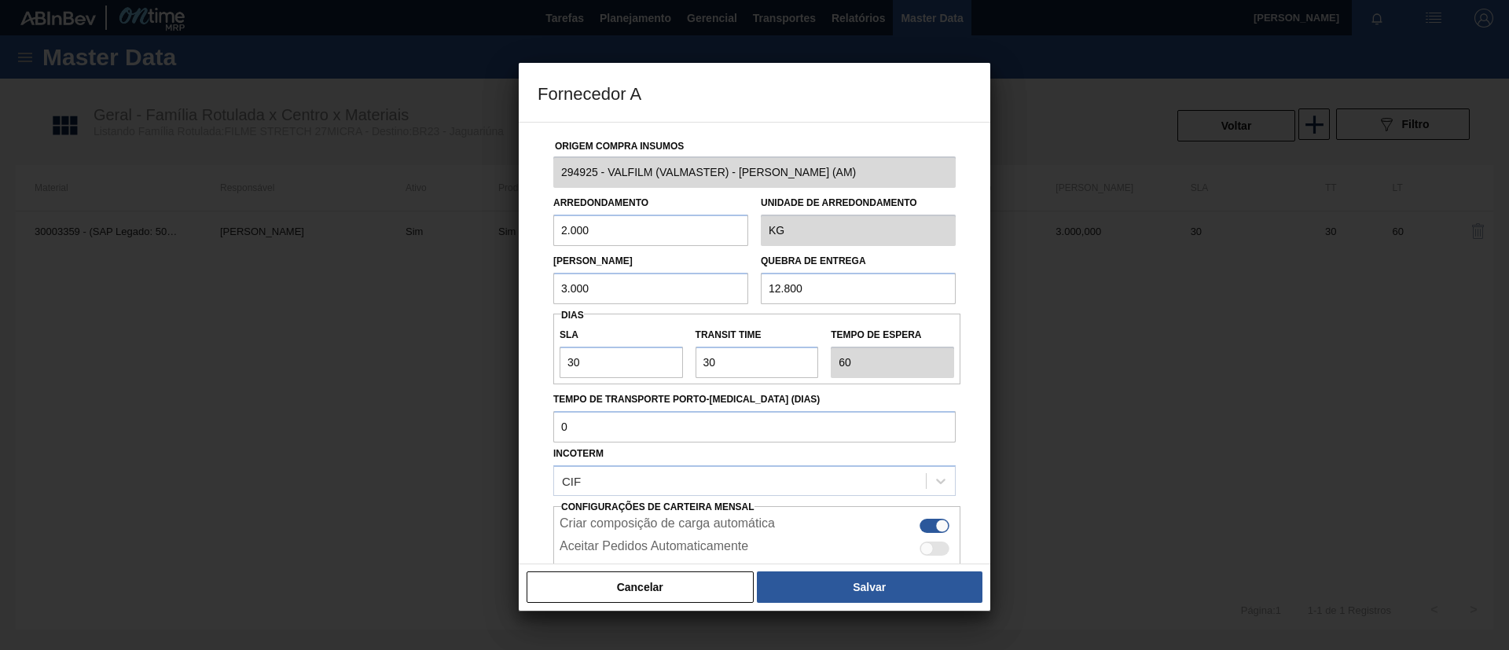
drag, startPoint x: 566, startPoint y: 232, endPoint x: 546, endPoint y: 227, distance: 21.0
click at [546, 227] on div "Origem Compra Insumos 294925 - VALFILM (VALMASTER) - MANAUS (AM) Arredondamento…" at bounding box center [755, 383] width 434 height 520
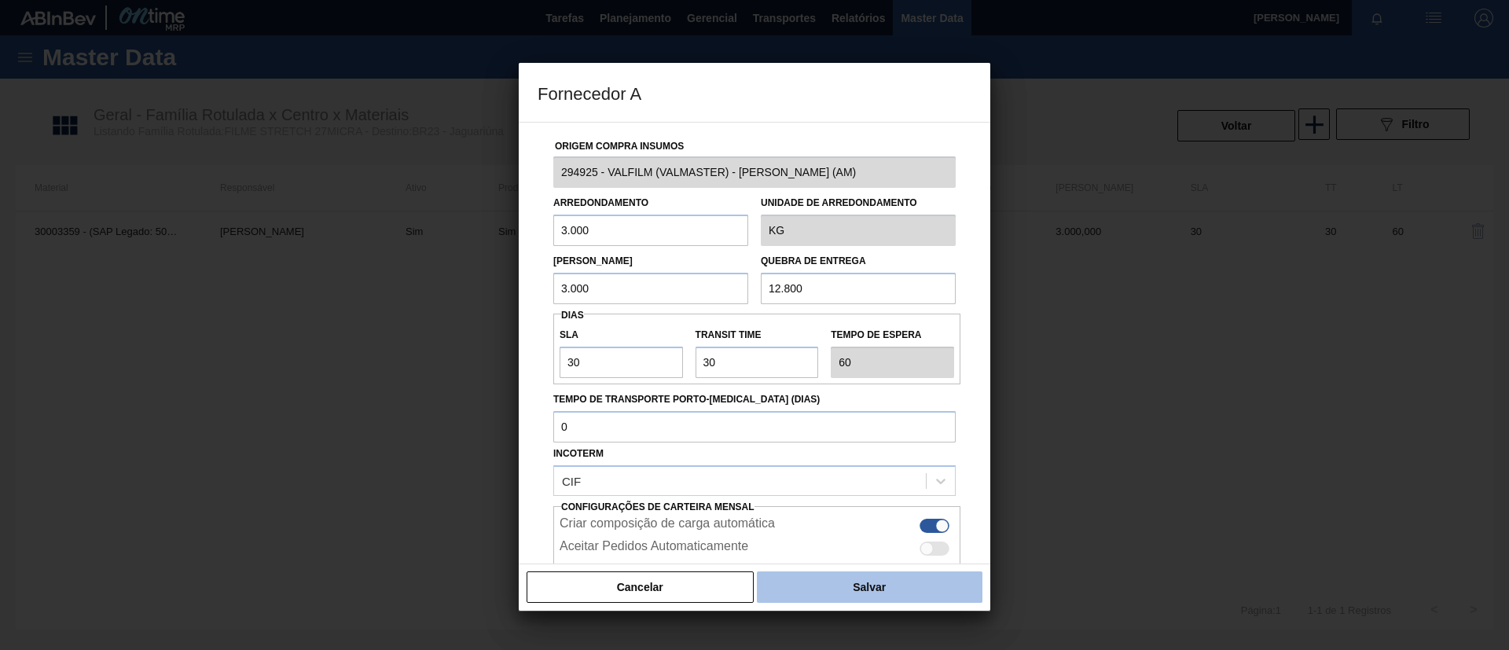
type input "3.000"
click at [840, 571] on button "Salvar" at bounding box center [870, 586] width 226 height 31
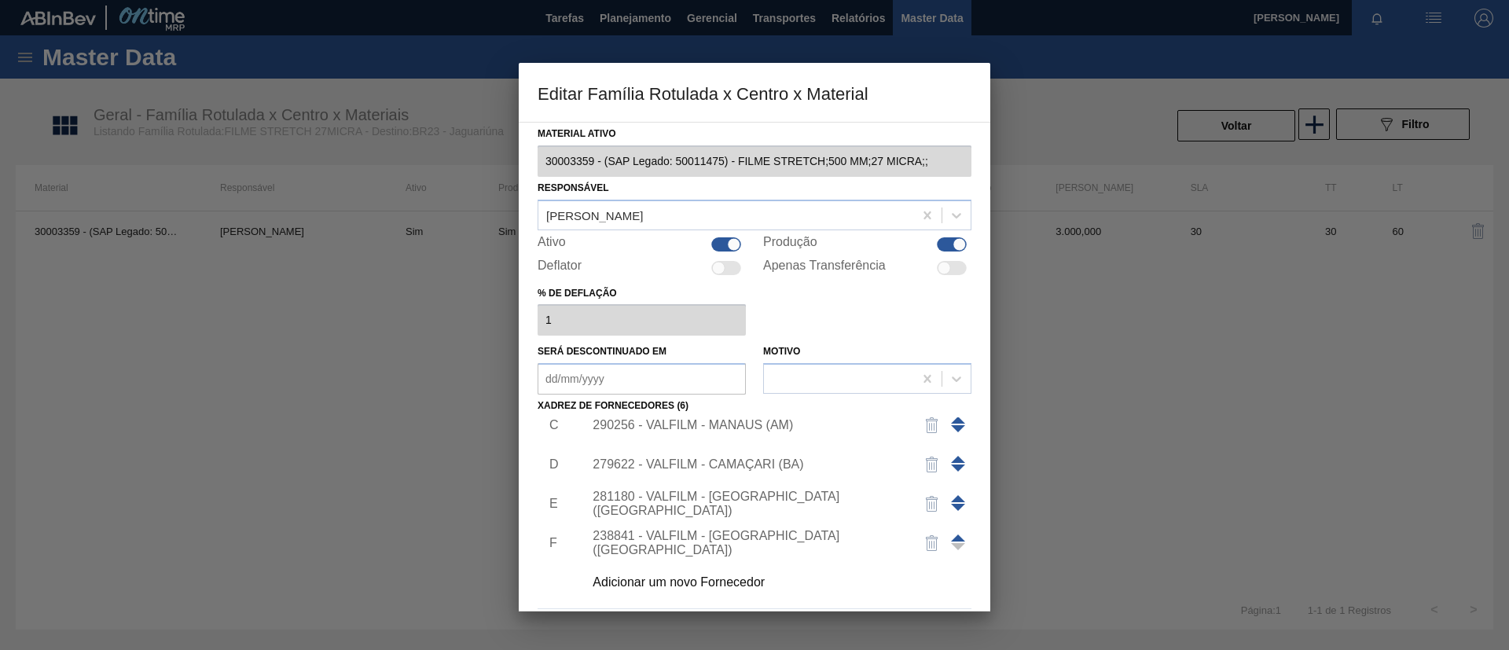
scroll to position [58, 0]
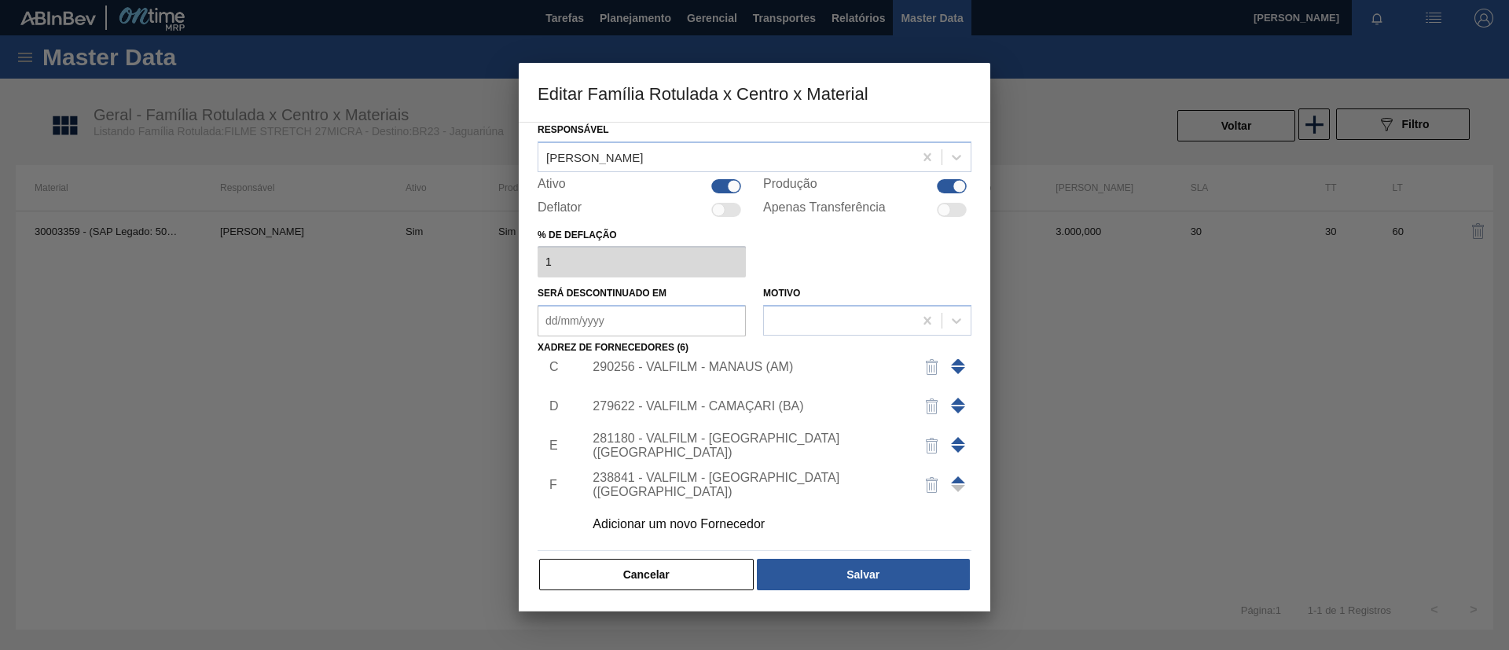
click at [889, 575] on button "Salvar" at bounding box center [863, 574] width 213 height 31
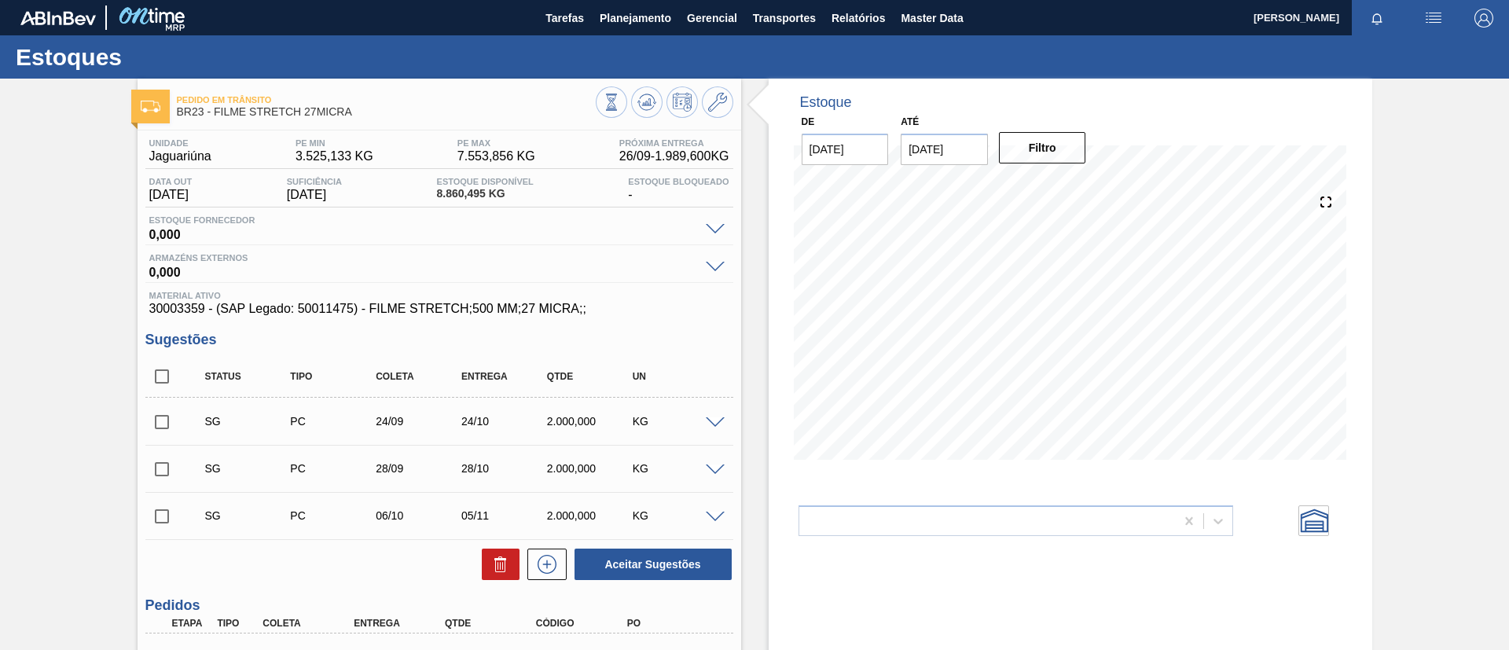
click at [644, 105] on icon at bounding box center [647, 102] width 19 height 19
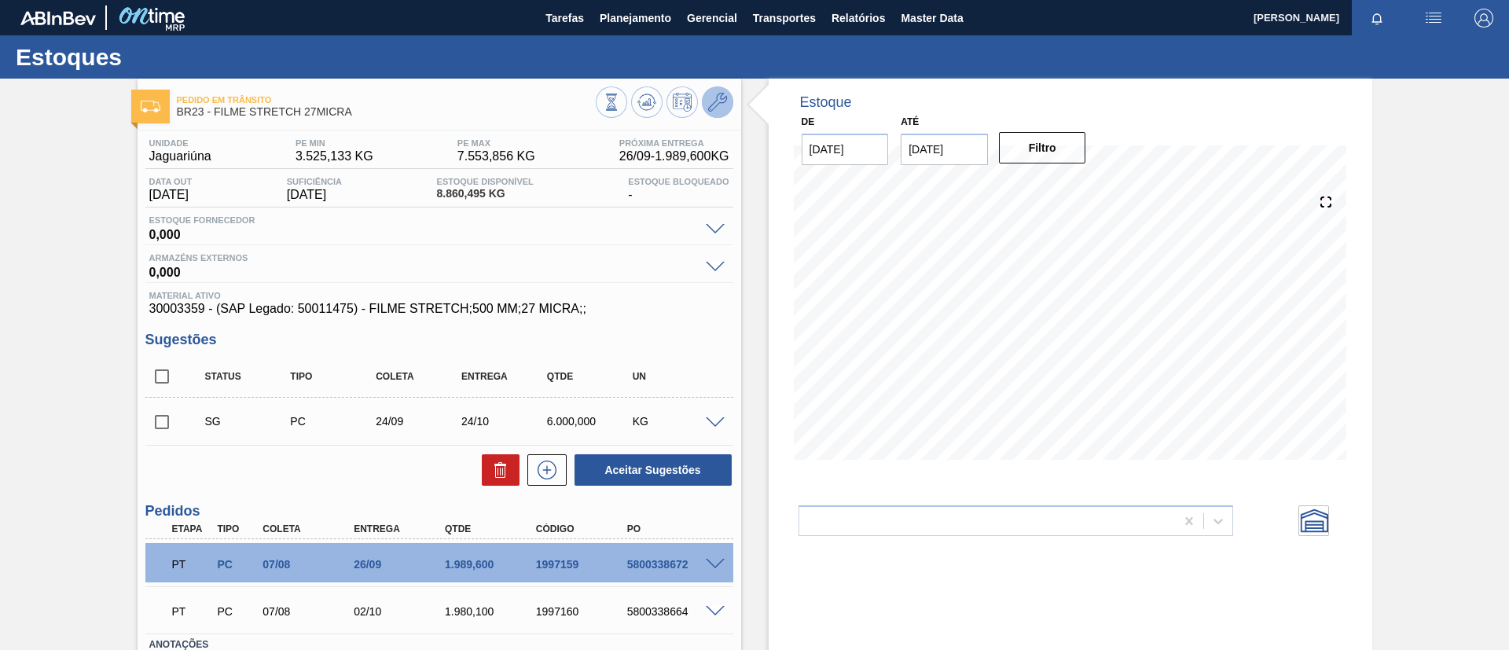
click at [723, 101] on icon at bounding box center [717, 102] width 19 height 19
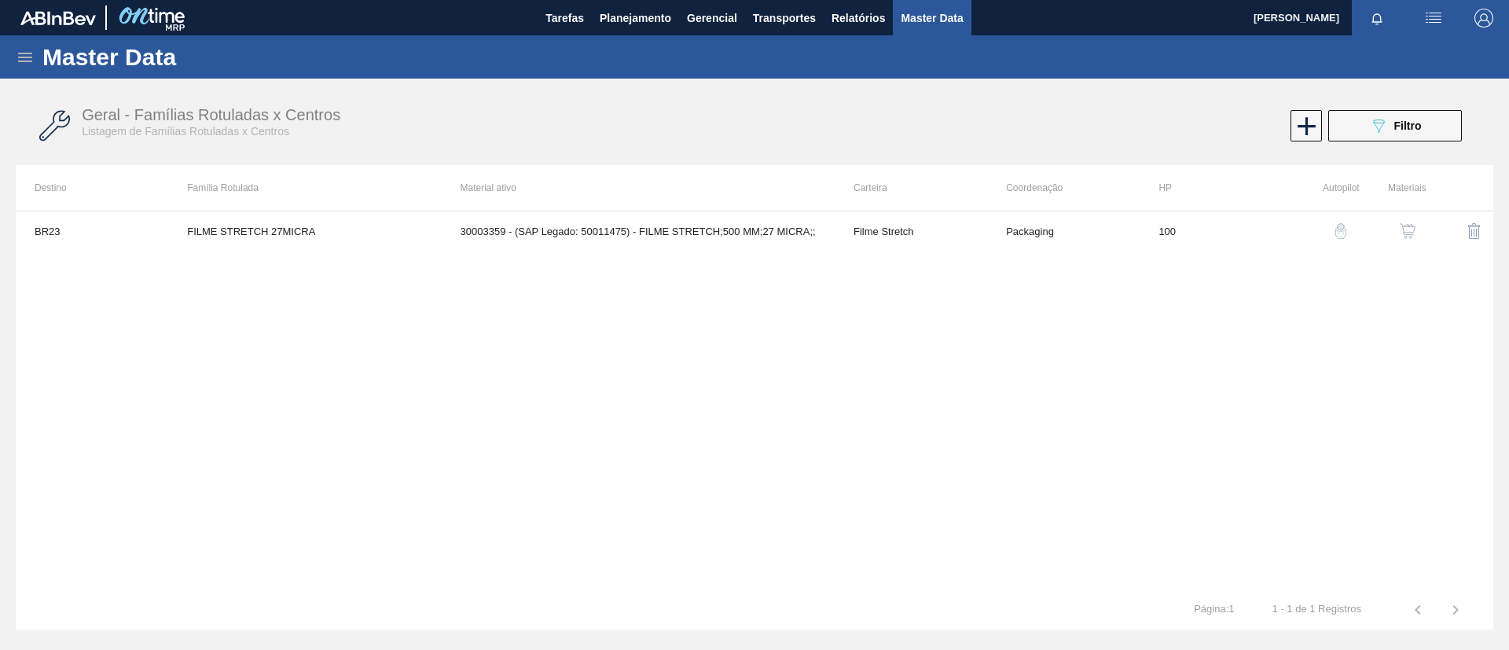
click at [1411, 233] on img "button" at bounding box center [1408, 231] width 16 height 16
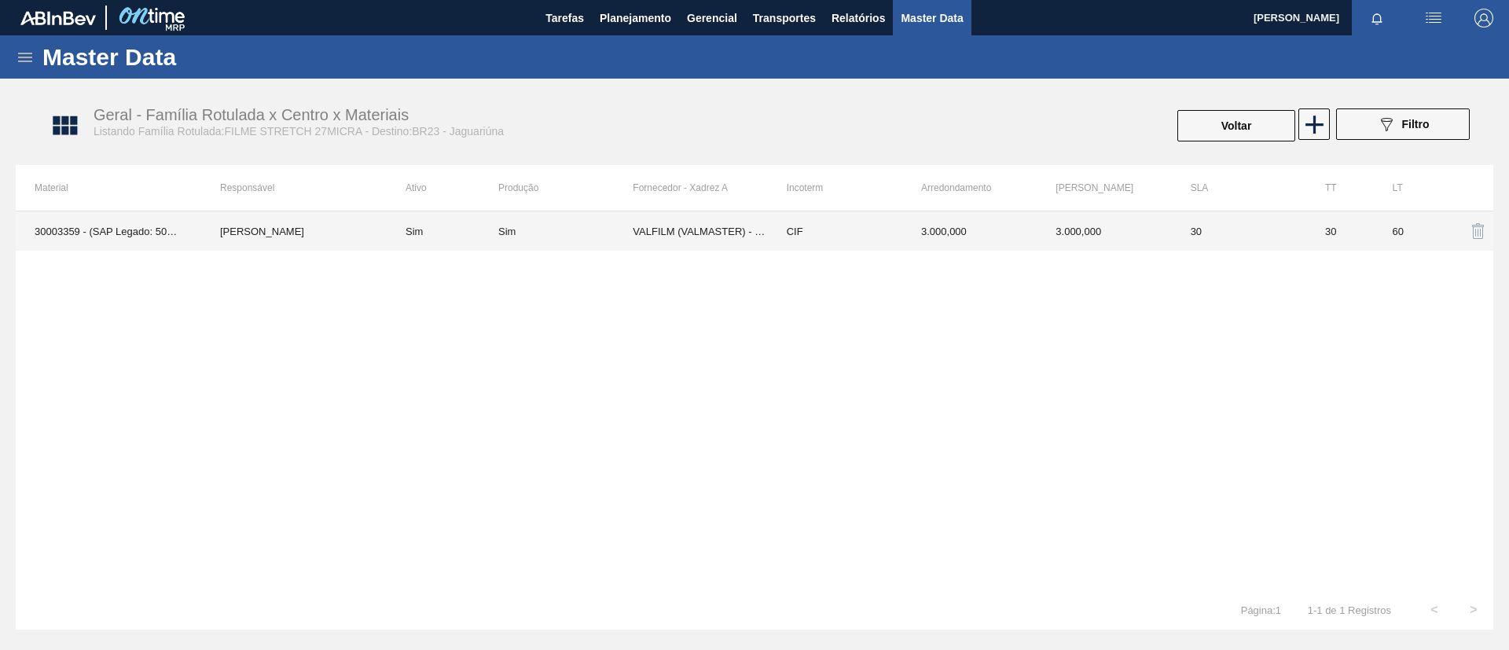
click at [538, 248] on td "Sim" at bounding box center [565, 230] width 134 height 39
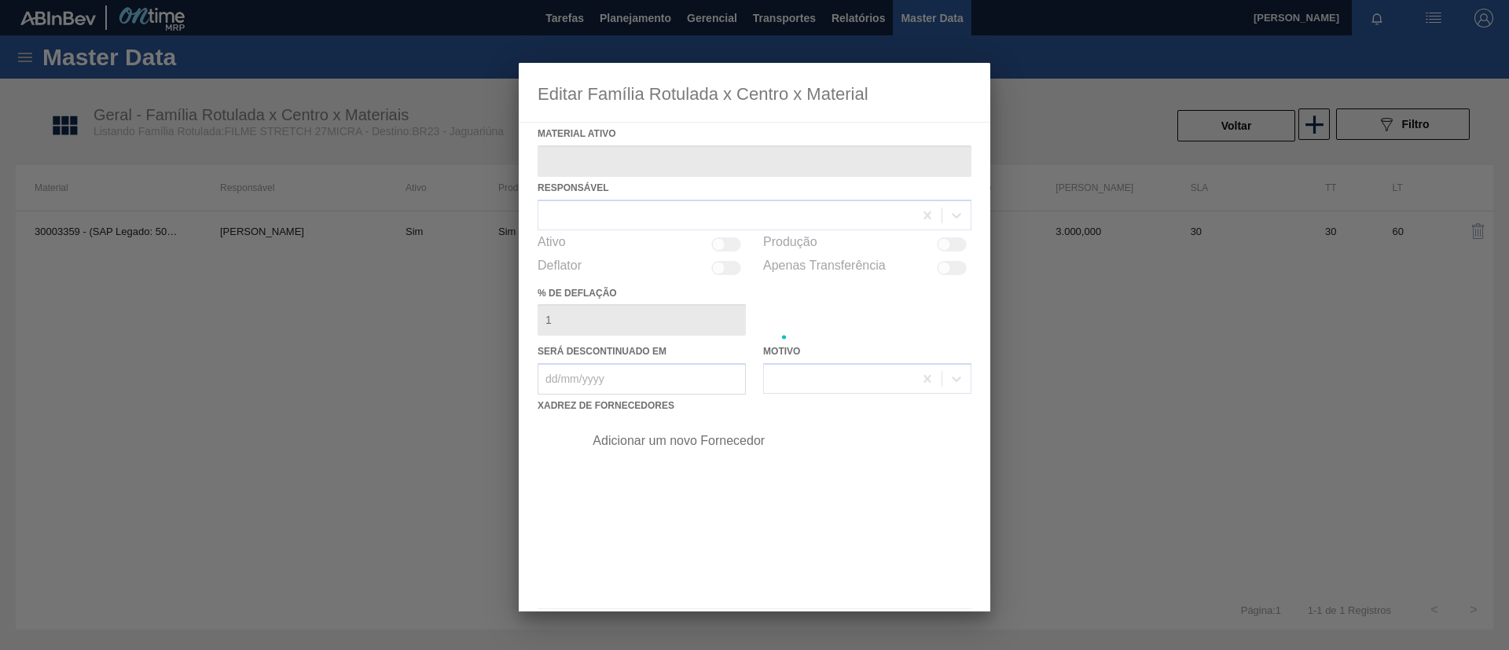
type ativo "30003359 - (SAP Legado: 50011475) - FILME STRETCH;500 MM;27 MICRA;;"
checkbox input "true"
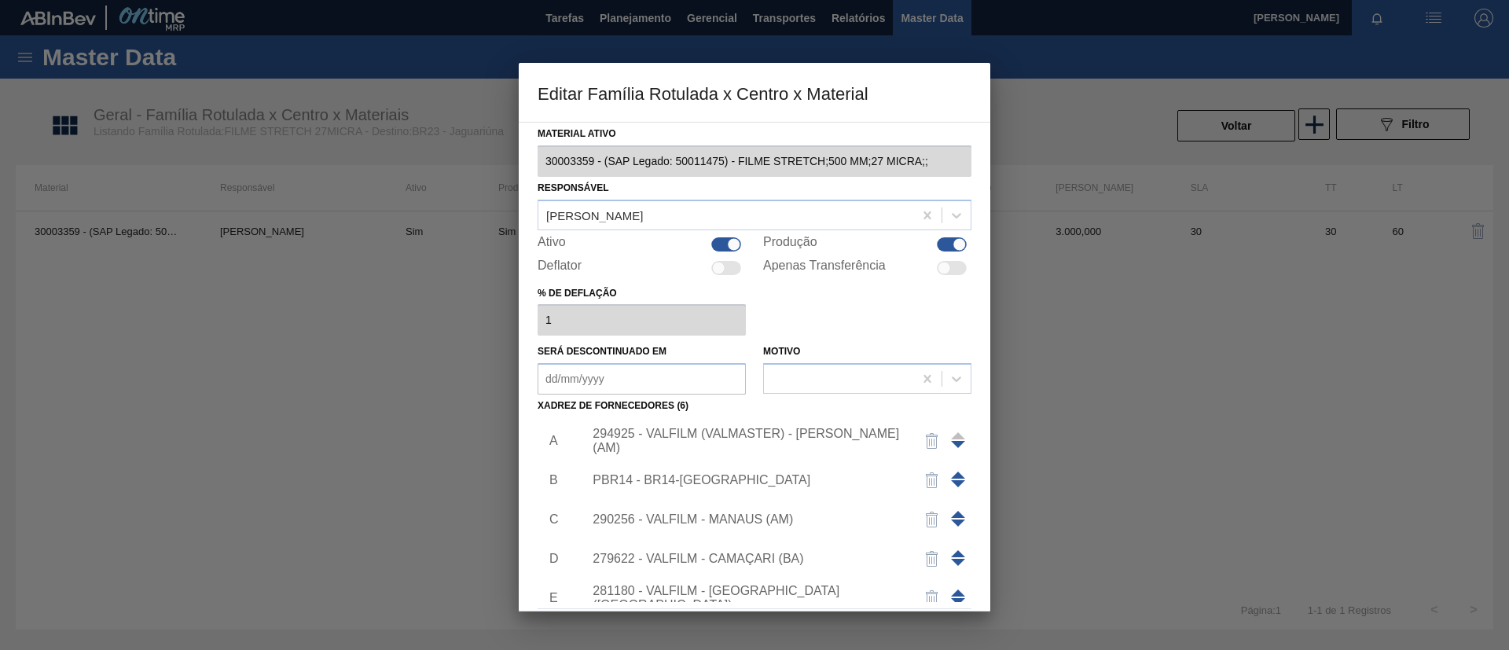
click at [696, 446] on div "294925 - VALFILM (VALMASTER) - MANAUS (AM)" at bounding box center [747, 441] width 308 height 28
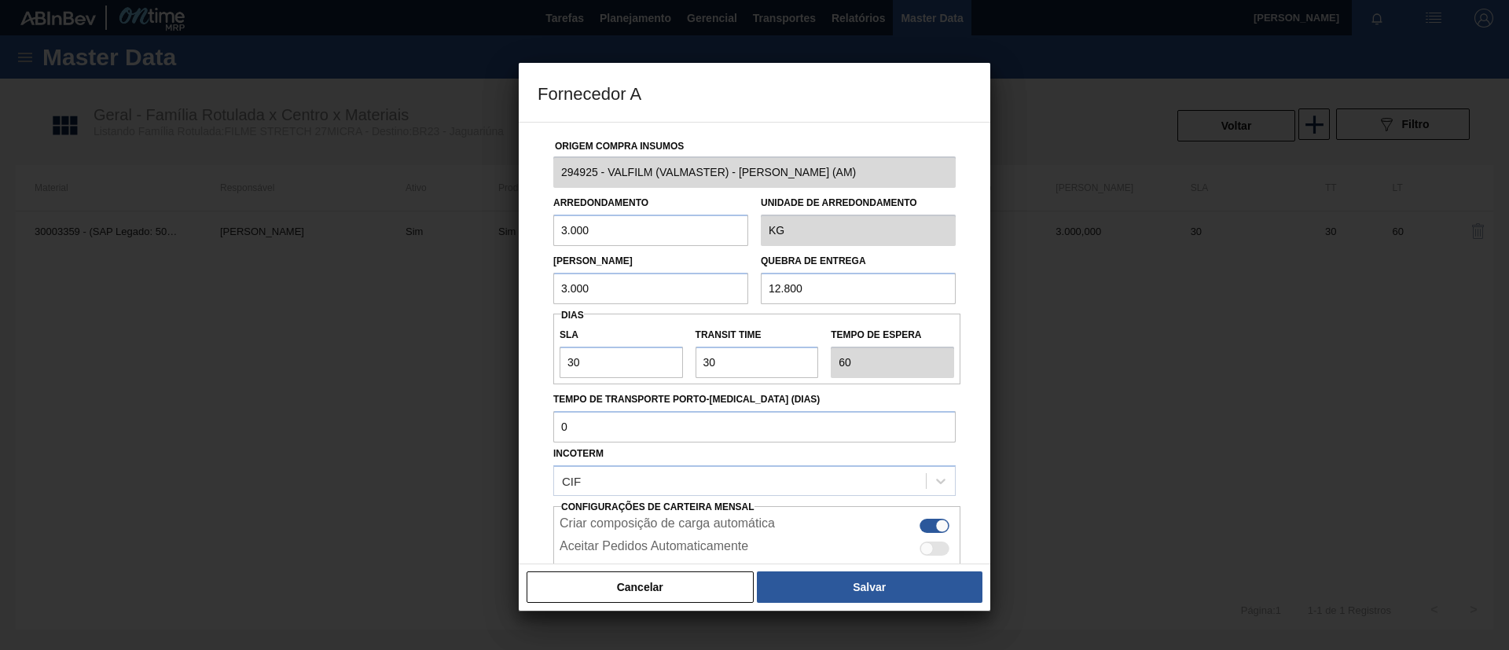
drag, startPoint x: 560, startPoint y: 232, endPoint x: 583, endPoint y: 316, distance: 86.9
click at [549, 233] on div "Arredondamento 3.000" at bounding box center [651, 219] width 208 height 54
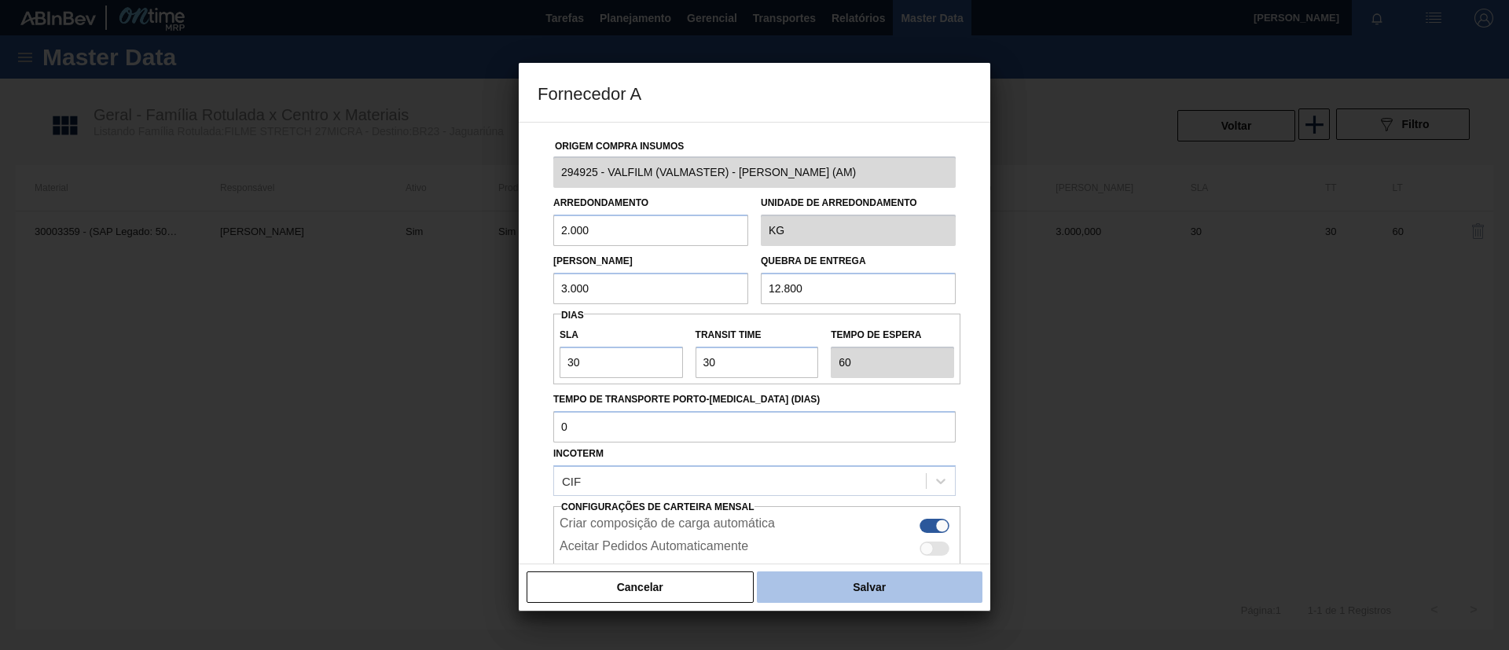
type input "2.000"
click at [835, 573] on button "Salvar" at bounding box center [870, 586] width 226 height 31
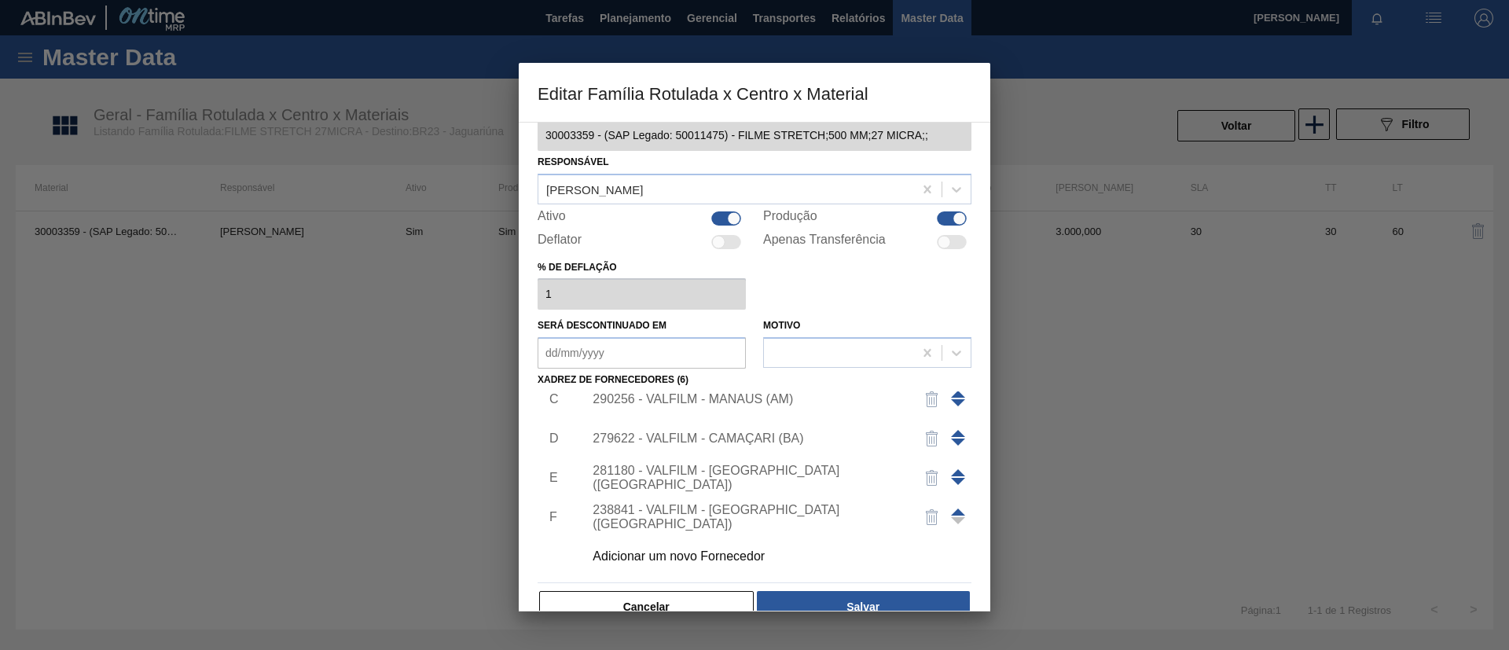
scroll to position [58, 0]
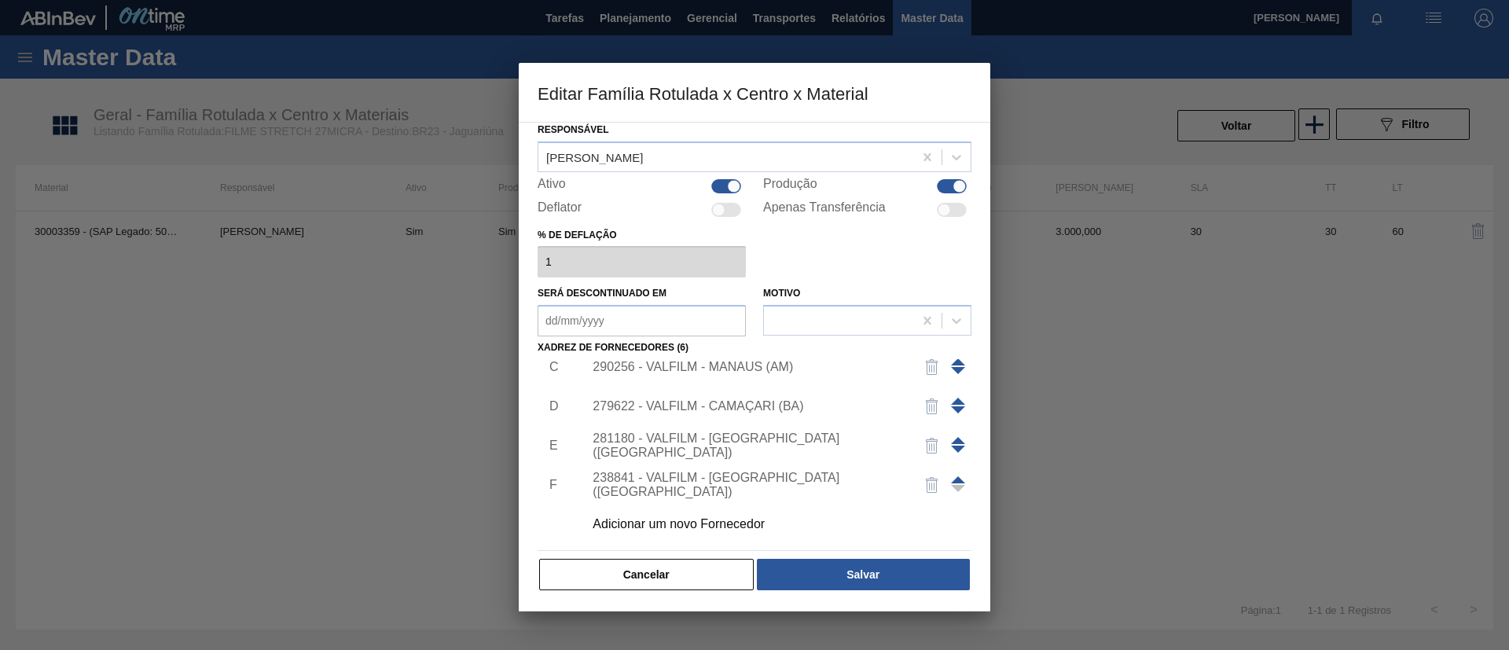
click at [877, 596] on div "Material ativo 30003359 - (SAP Legado: 50011475) - FILME STRETCH;500 MM;27 MICR…" at bounding box center [755, 367] width 472 height 490
click at [873, 575] on button "Salvar" at bounding box center [863, 574] width 213 height 31
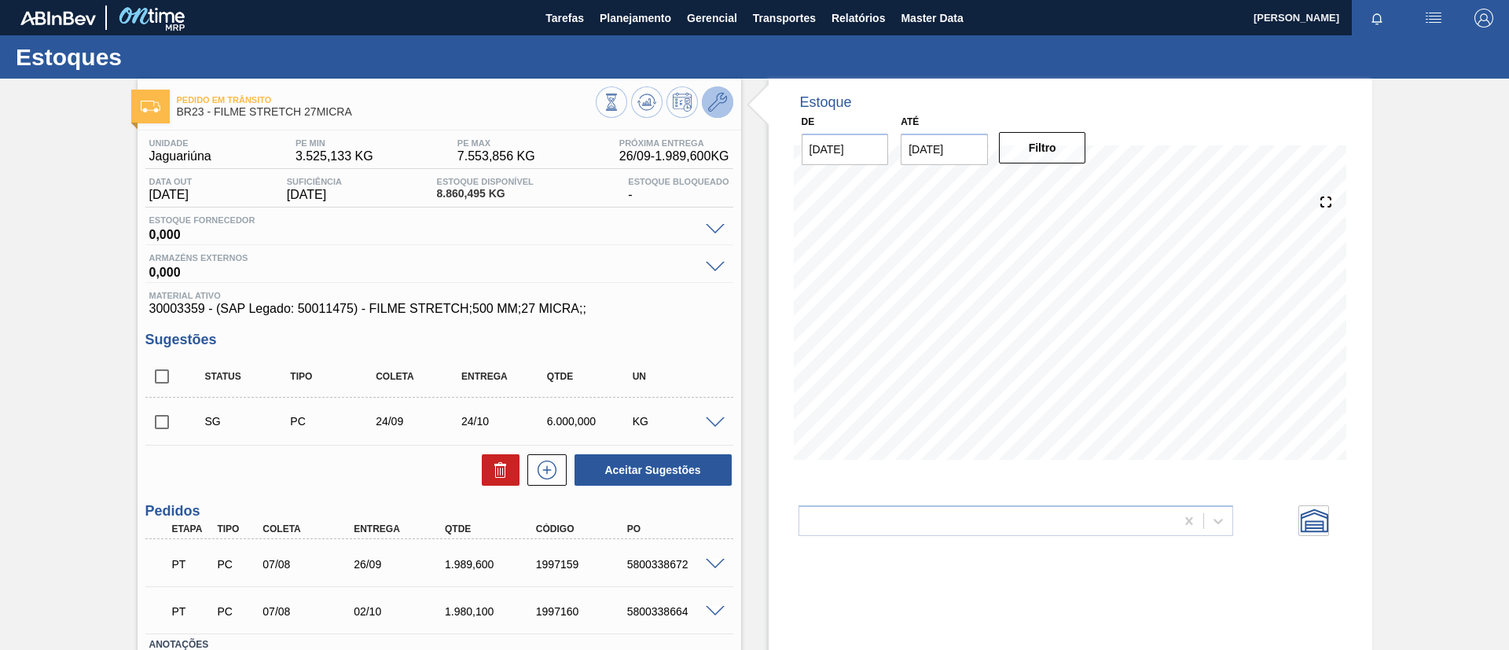
click at [708, 96] on icon at bounding box center [717, 102] width 19 height 19
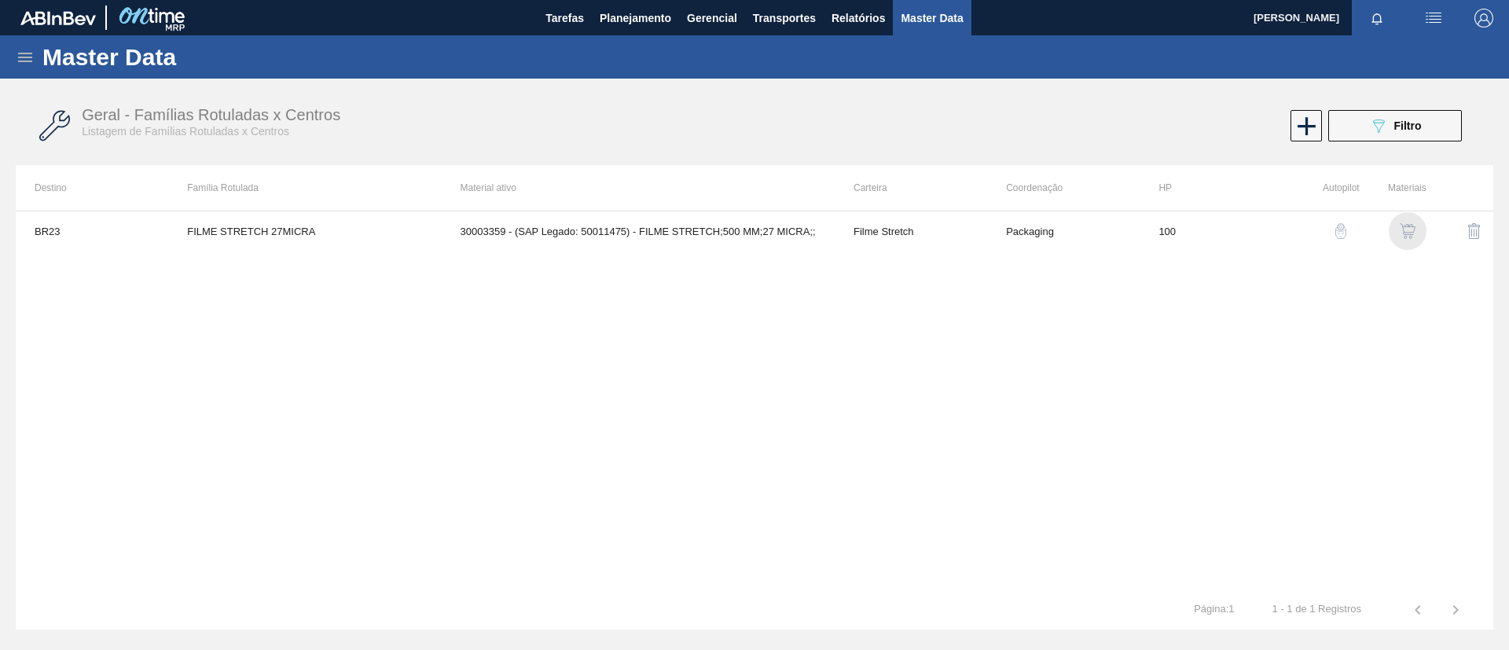
click at [1404, 233] on img "button" at bounding box center [1408, 231] width 16 height 16
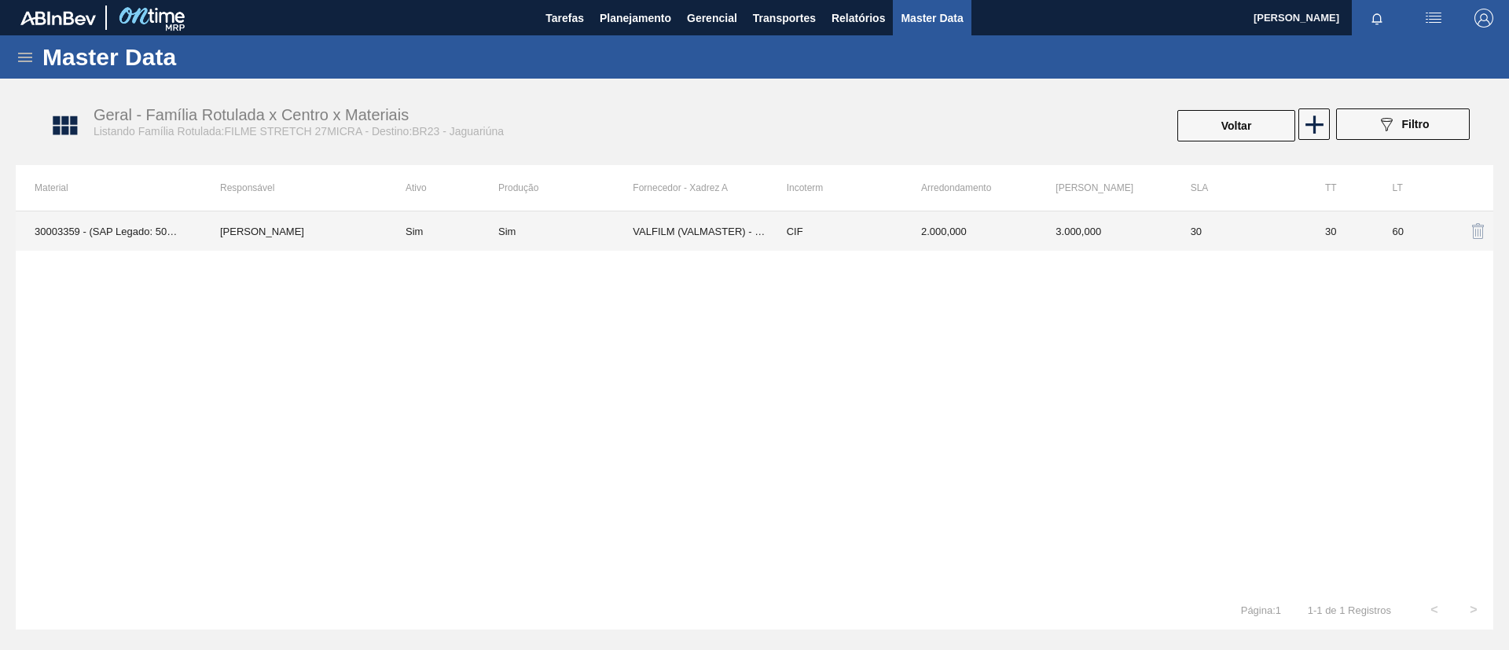
click at [574, 244] on td "Sim" at bounding box center [565, 230] width 134 height 39
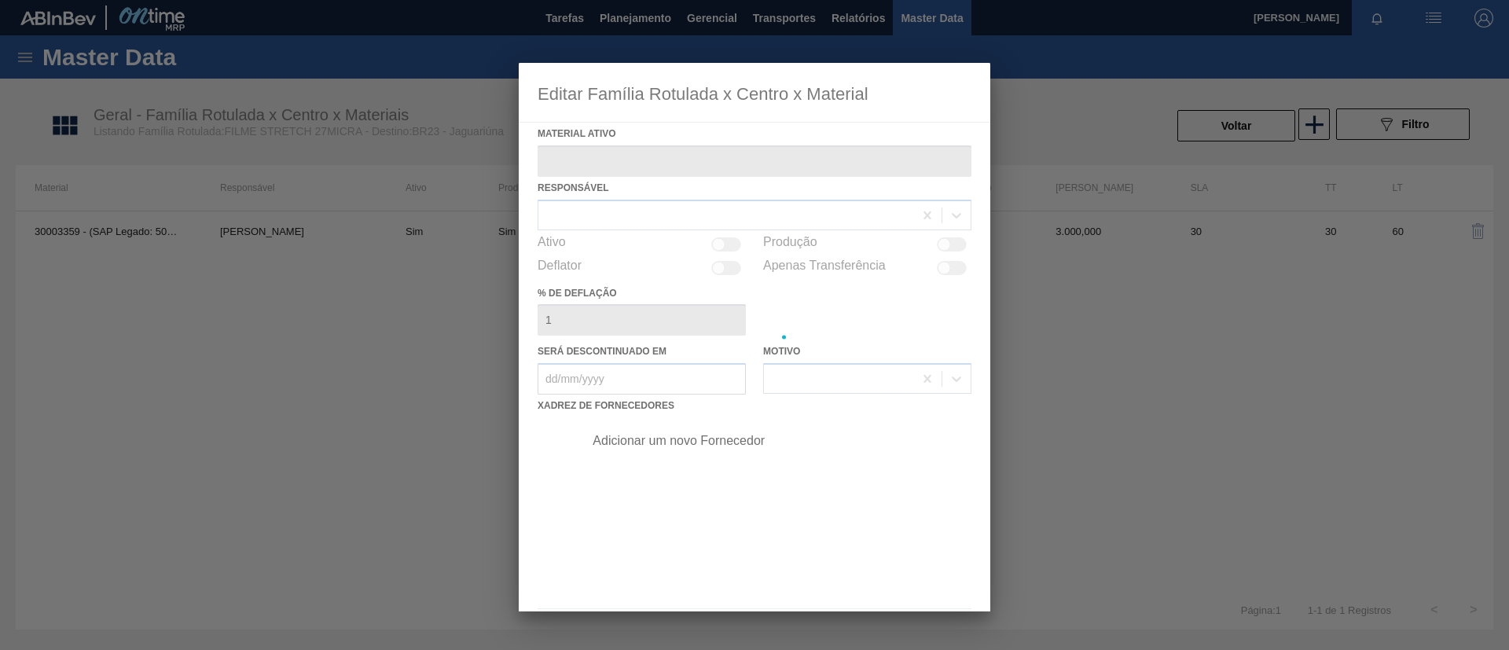
type ativo "30003359 - (SAP Legado: 50011475) - FILME STRETCH;500 MM;27 MICRA;;"
checkbox input "true"
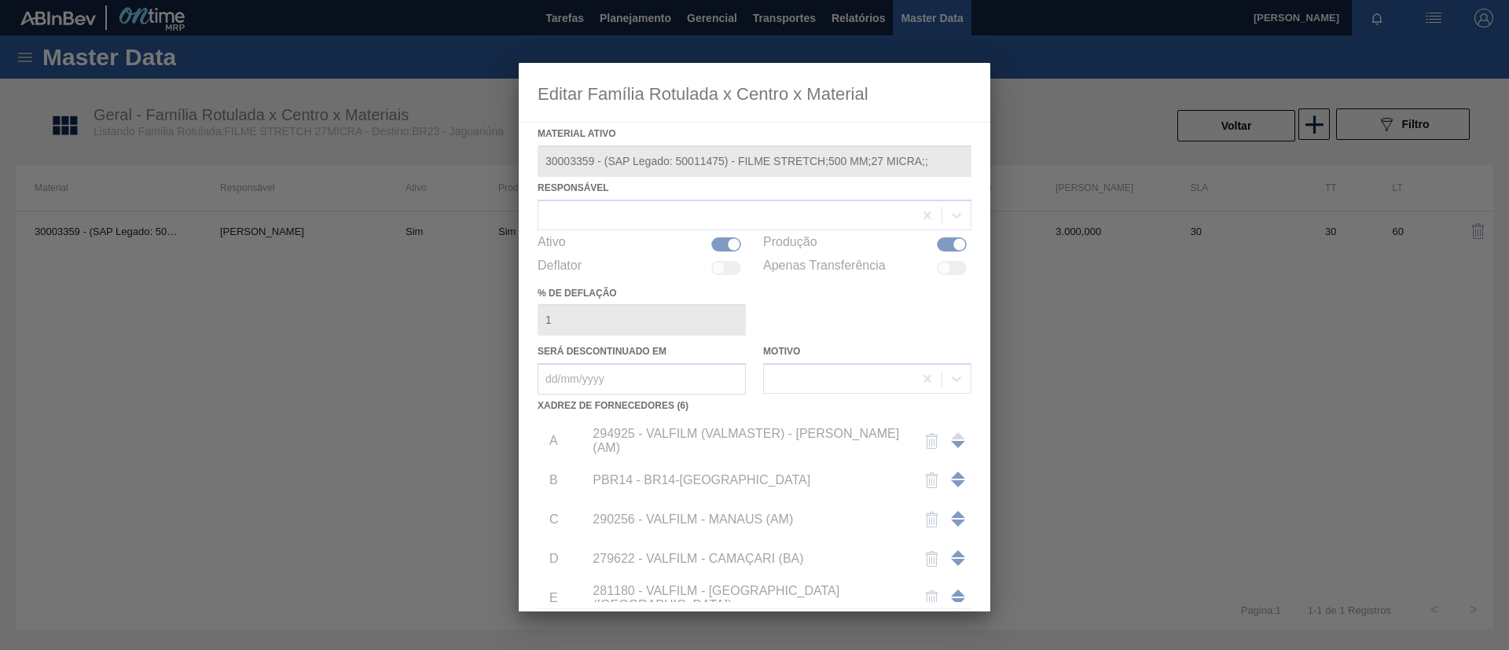
click at [656, 439] on div at bounding box center [755, 337] width 472 height 549
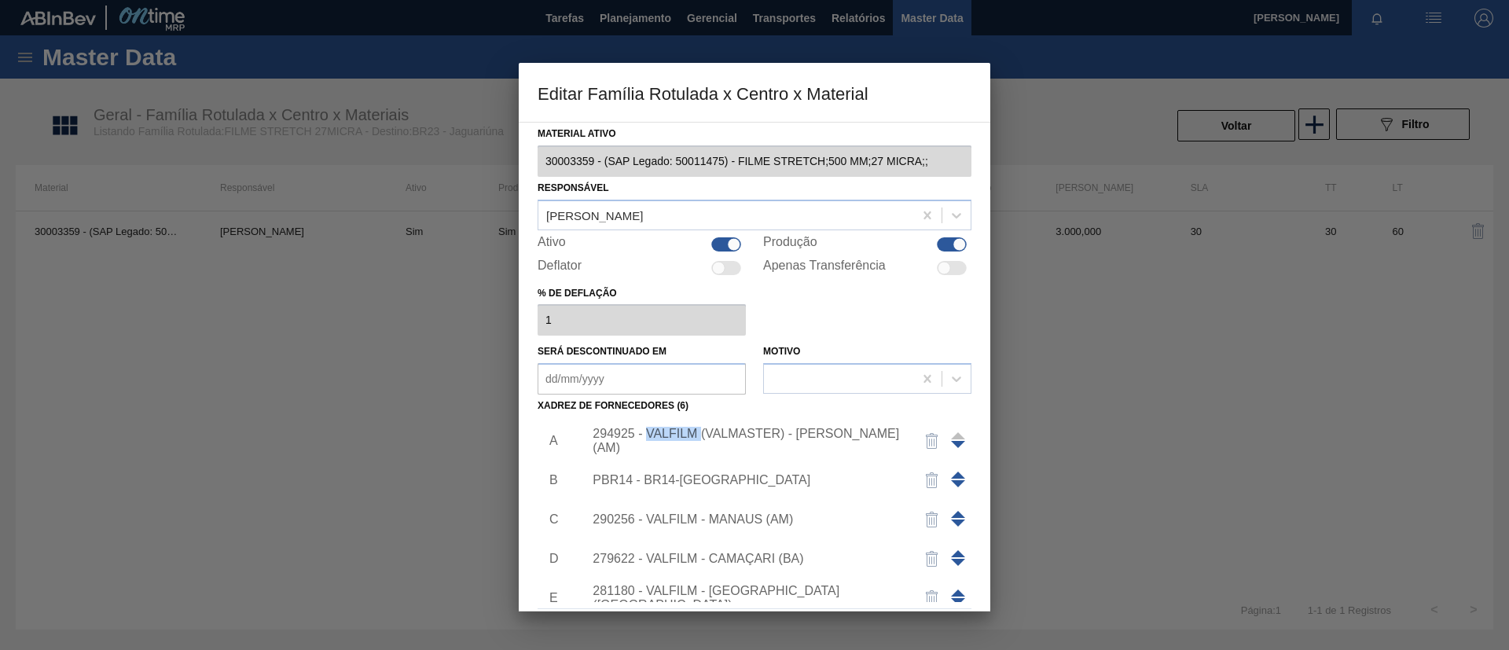
click at [656, 439] on div "294925 - VALFILM (VALMASTER) - MANAUS (AM)" at bounding box center [747, 441] width 308 height 28
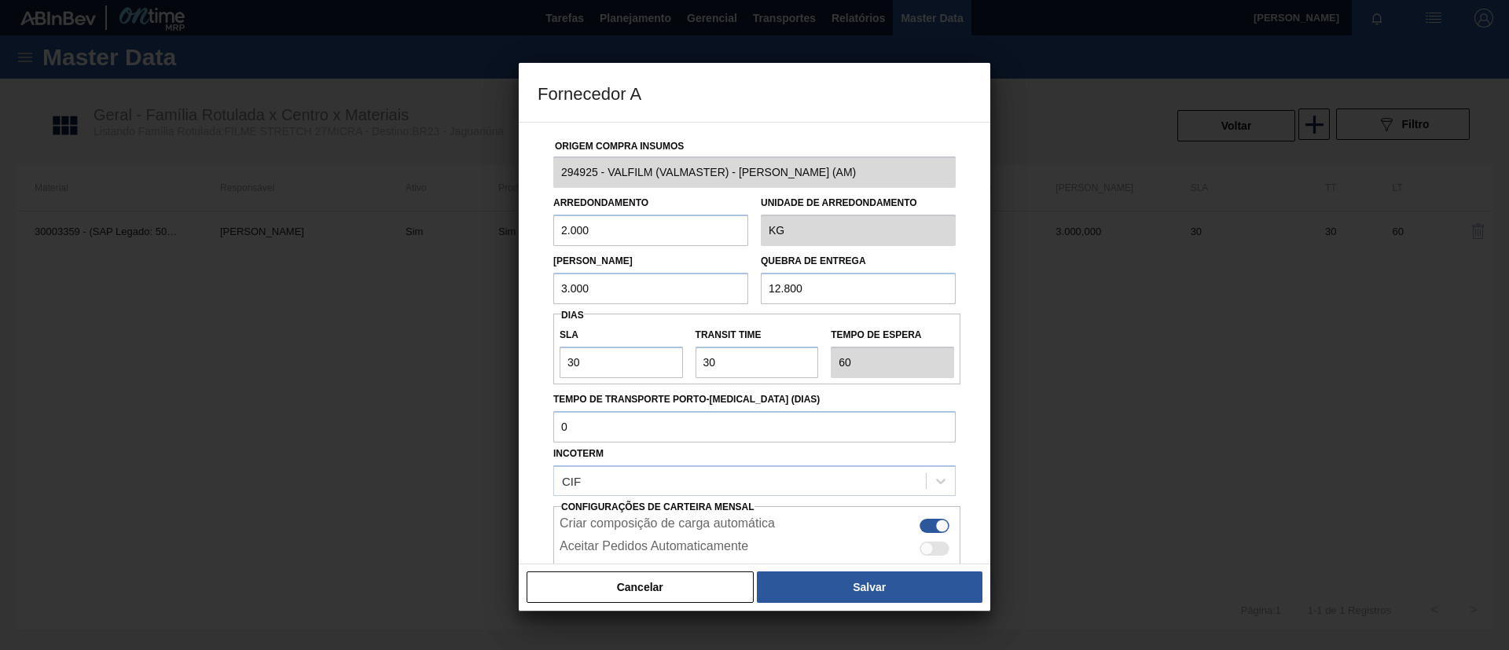
drag, startPoint x: 611, startPoint y: 221, endPoint x: 428, endPoint y: 225, distance: 183.2
click at [428, 225] on div "Fornecedor A Origem Compra Insumos 294925 - VALFILM (VALMASTER) - MANAUS (AM) A…" at bounding box center [754, 325] width 1509 height 650
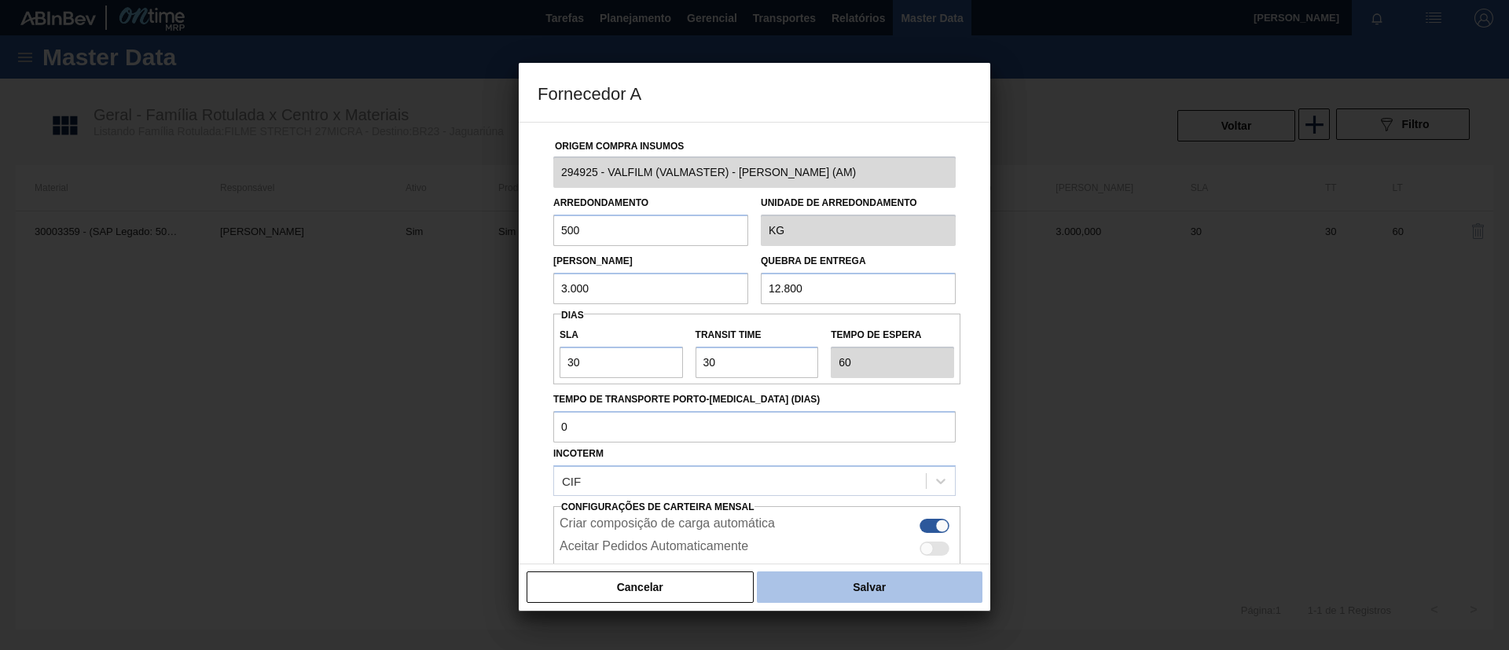
type input "500"
click at [865, 590] on button "Salvar" at bounding box center [870, 586] width 226 height 31
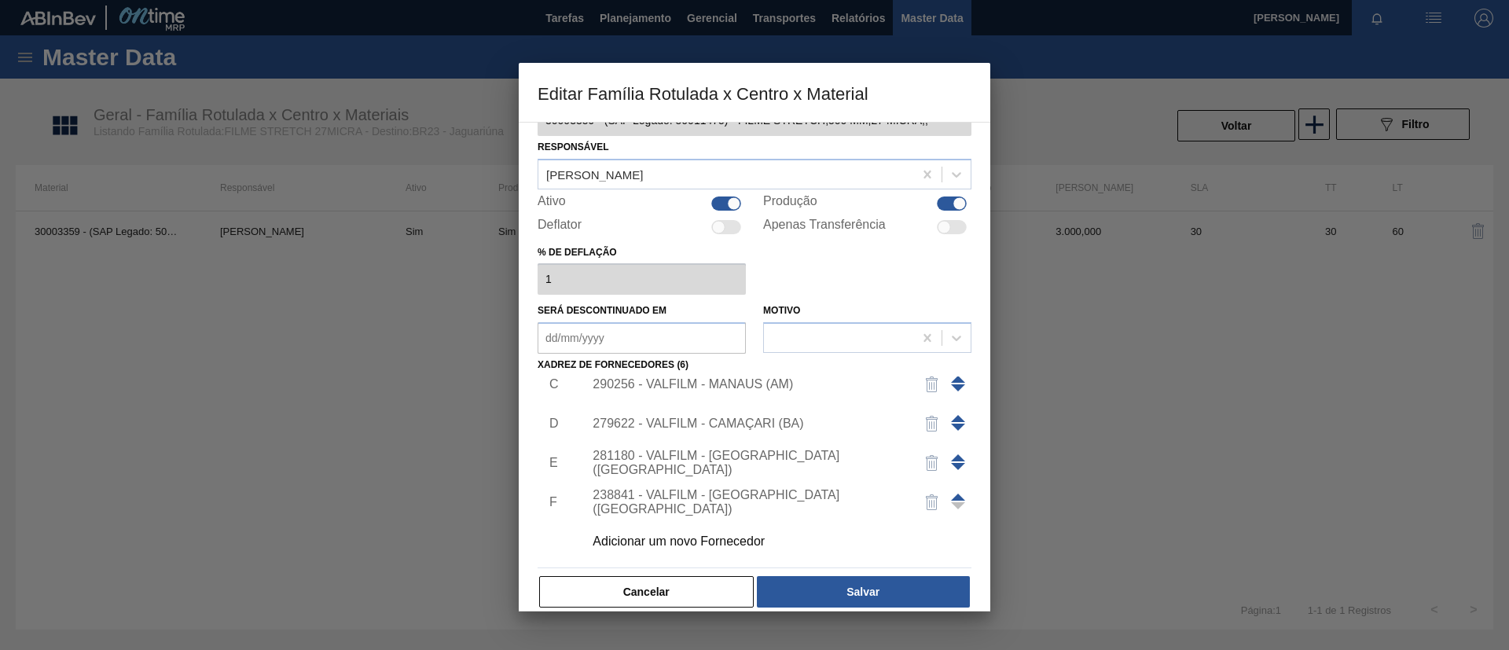
scroll to position [58, 0]
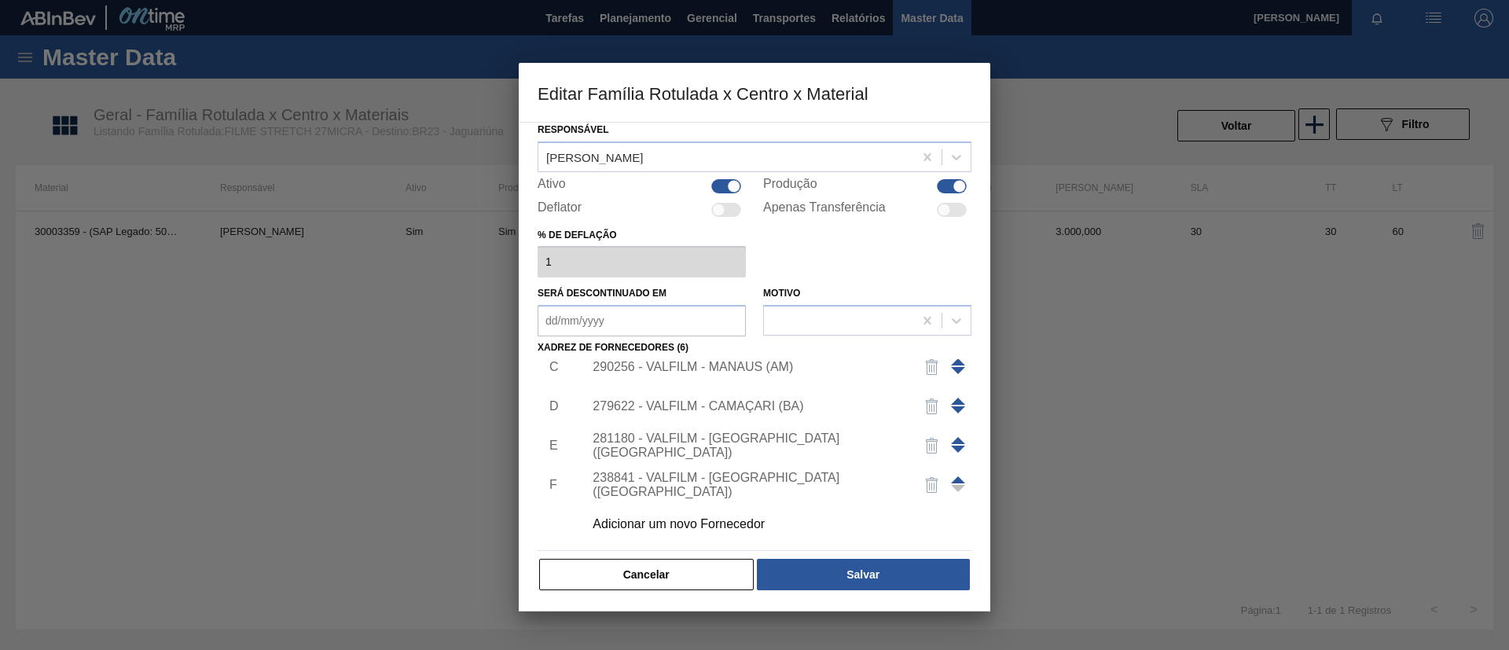
click at [884, 582] on button "Salvar" at bounding box center [863, 574] width 213 height 31
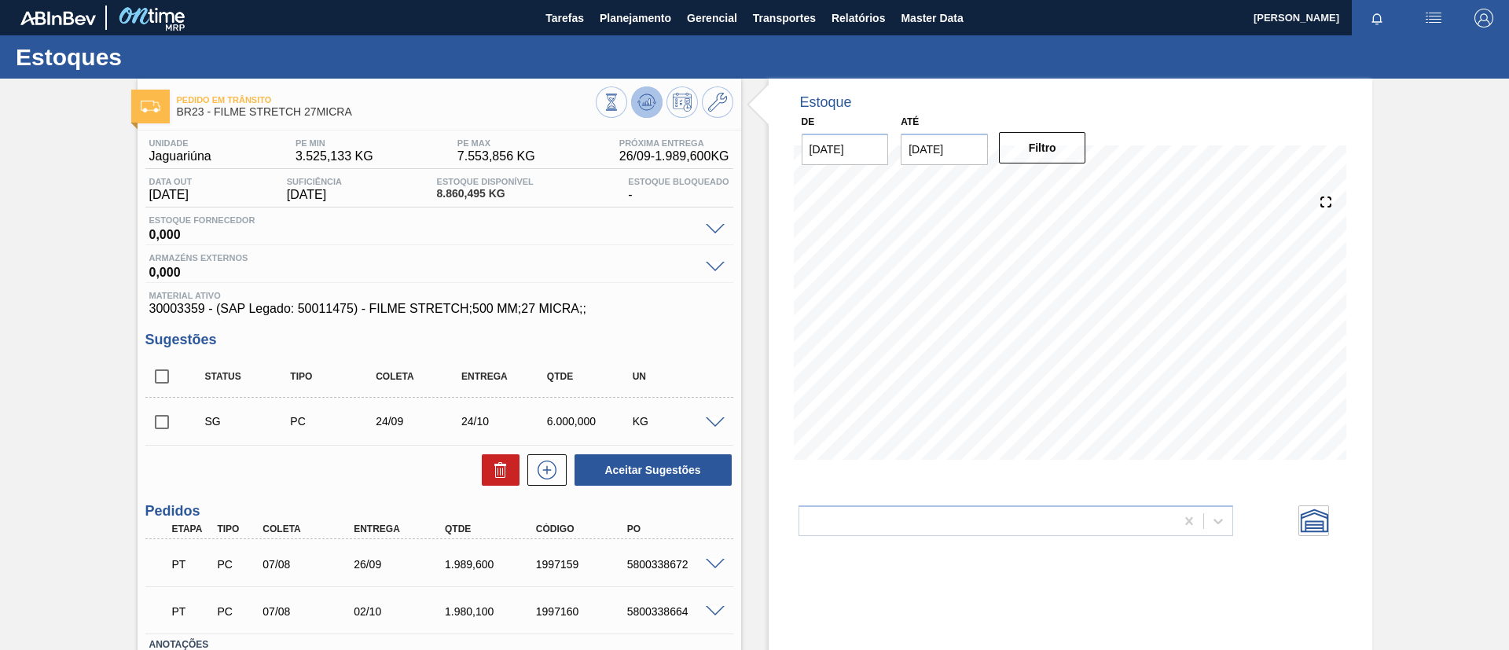
click at [654, 111] on icon at bounding box center [647, 102] width 19 height 19
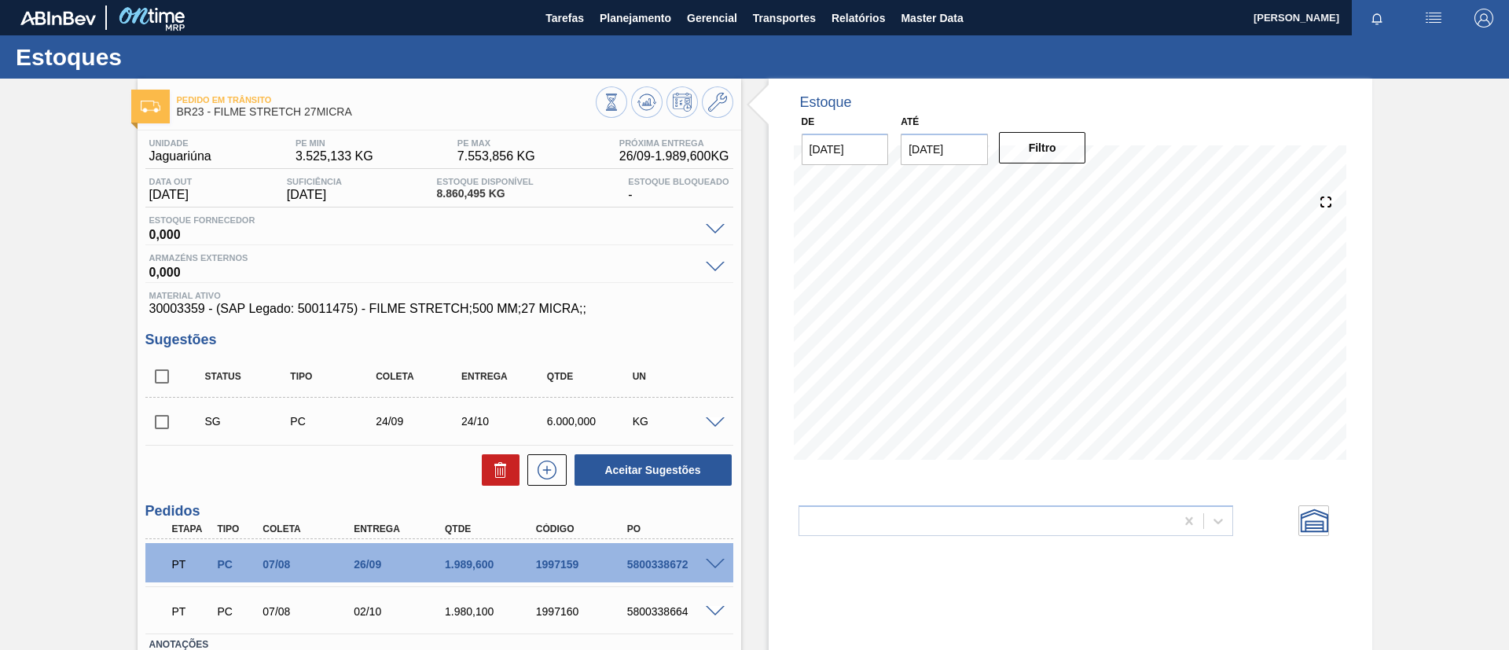
click at [734, 105] on div "Pedido em Trânsito BR23 - FILME STRETCH 27MICRA Unidade Jaguariúna PE MIN 3.525…" at bounding box center [754, 421] width 1509 height 684
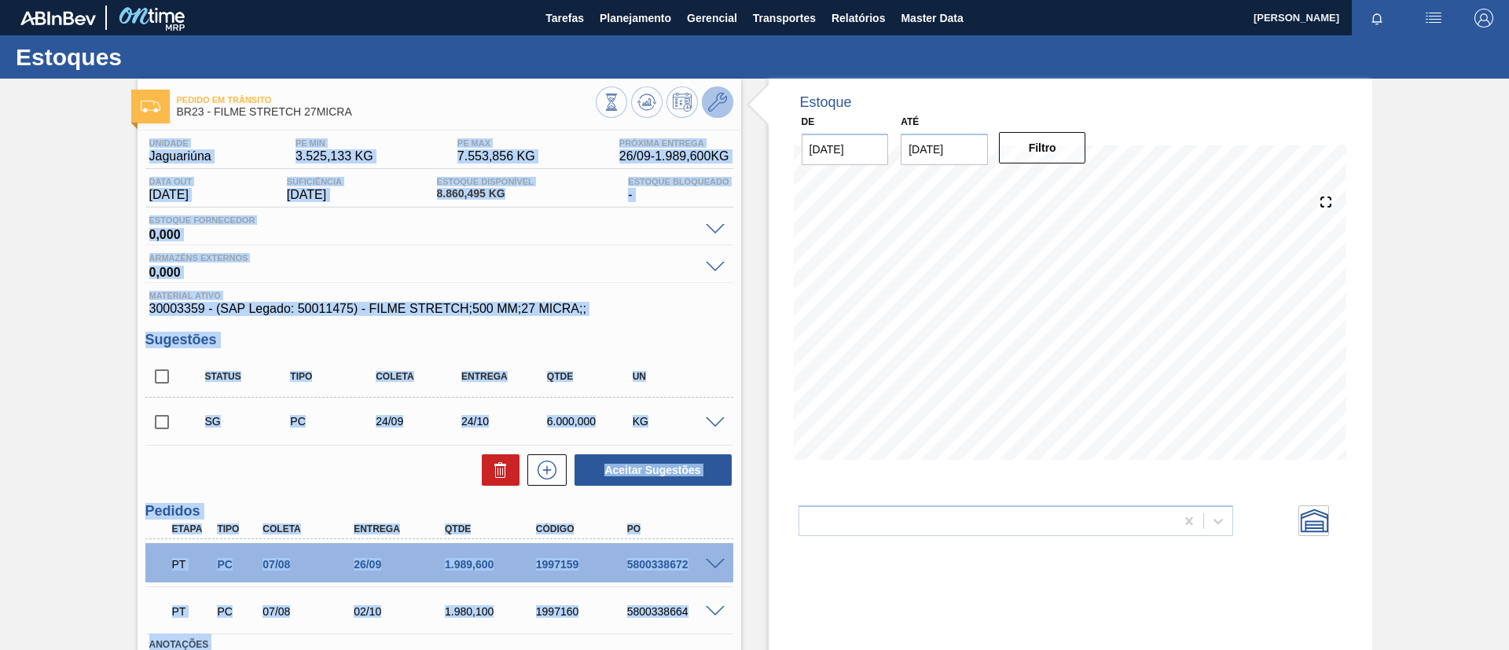
click at [730, 104] on button at bounding box center [717, 101] width 31 height 31
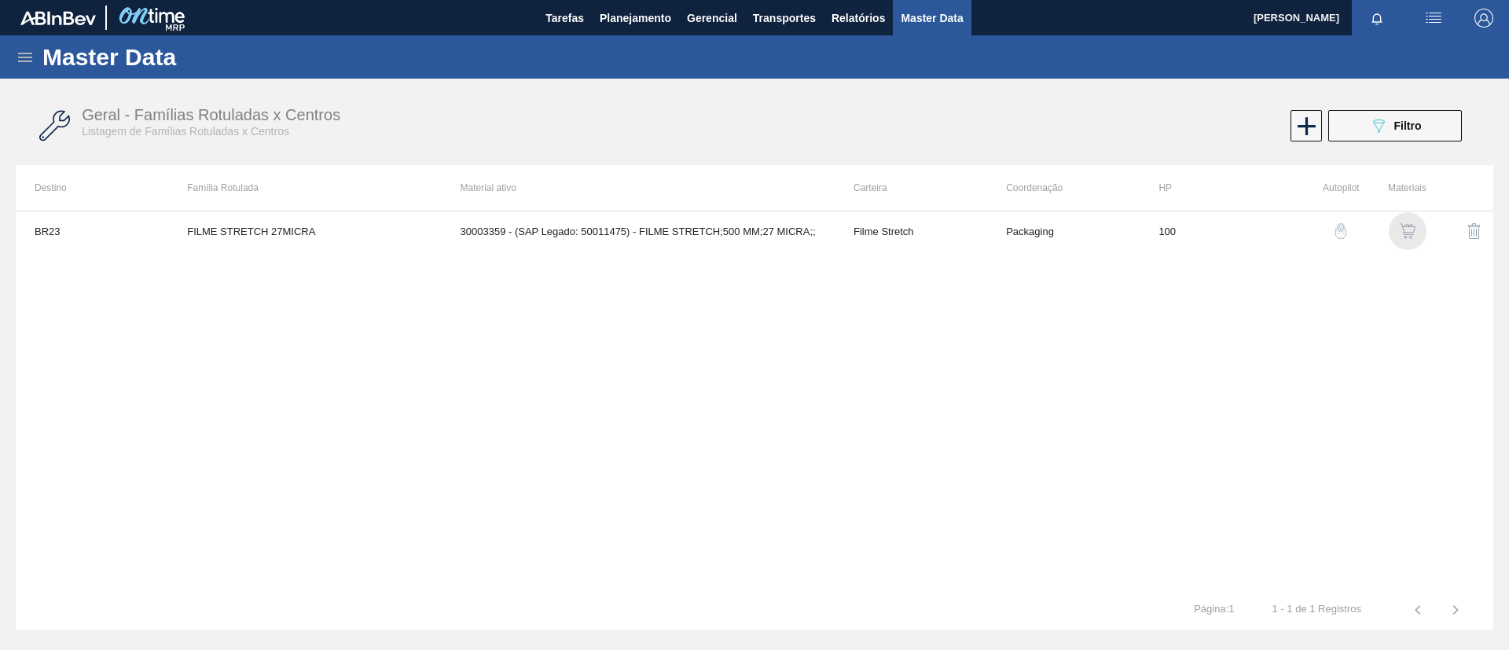
click at [1402, 235] on img "button" at bounding box center [1408, 231] width 16 height 16
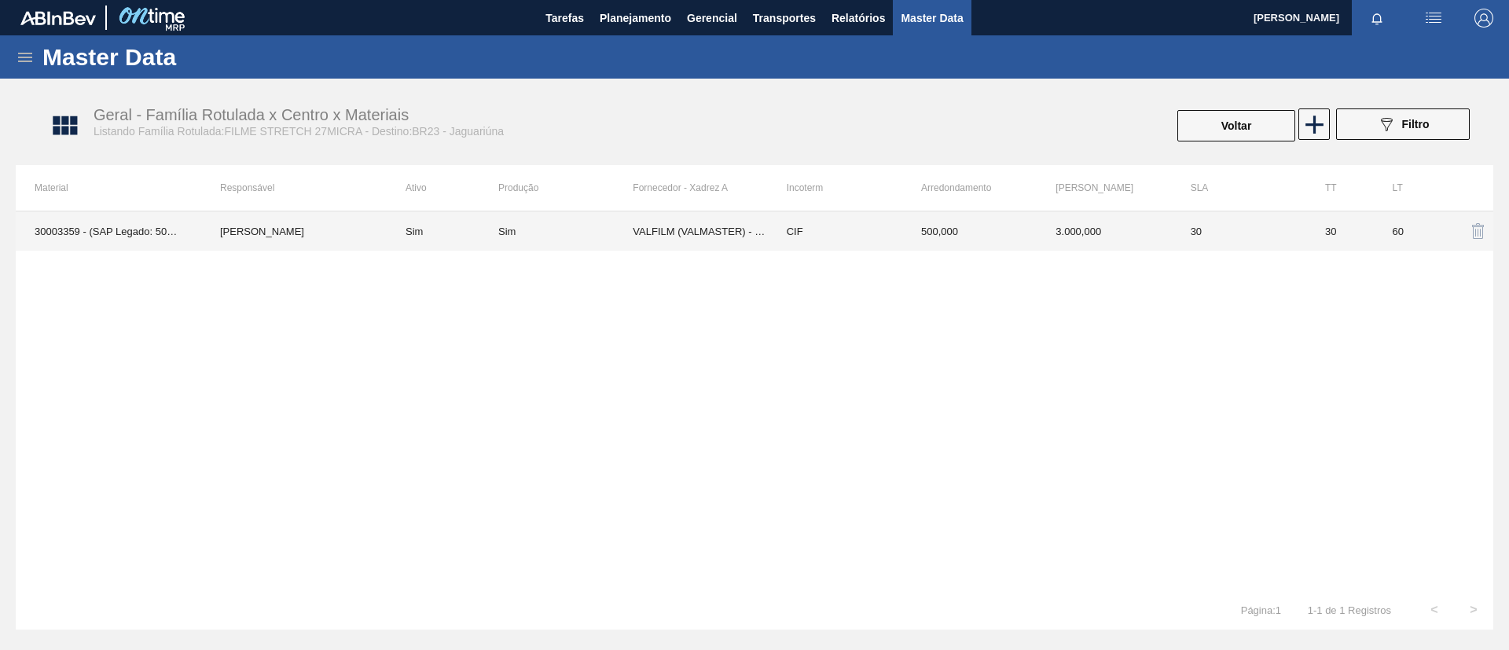
click at [534, 231] on div "Sim" at bounding box center [565, 232] width 134 height 12
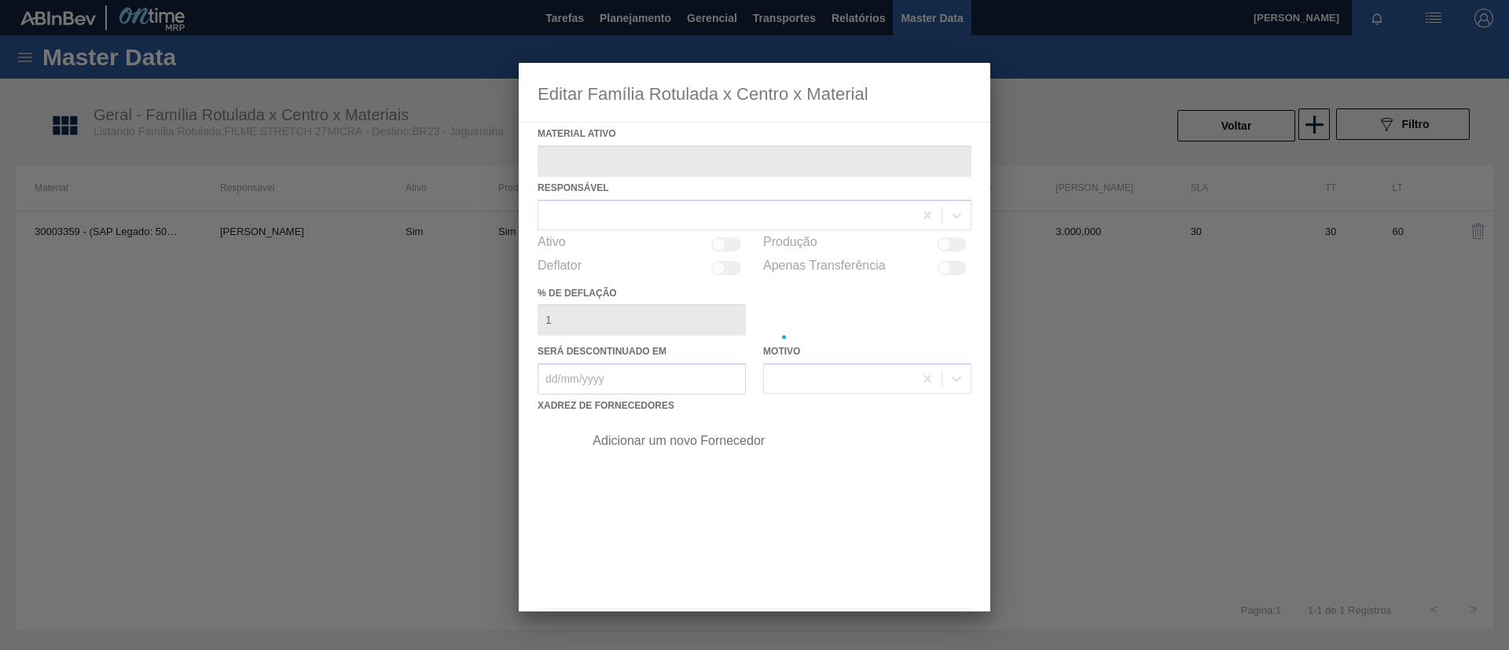
type ativo "30003359 - (SAP Legado: 50011475) - FILME STRETCH;500 MM;27 MICRA;;"
checkbox input "true"
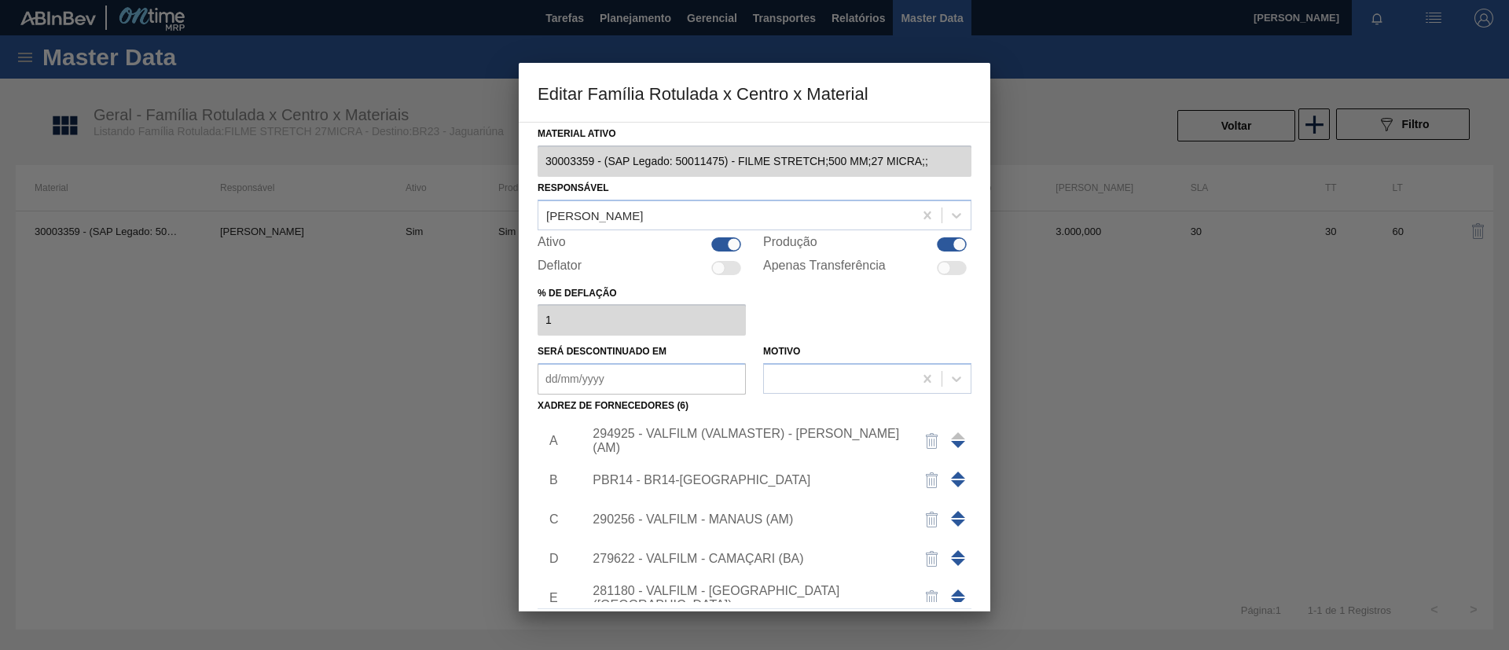
click at [698, 433] on div "294925 - VALFILM (VALMASTER) - MANAUS (AM)" at bounding box center [747, 441] width 308 height 28
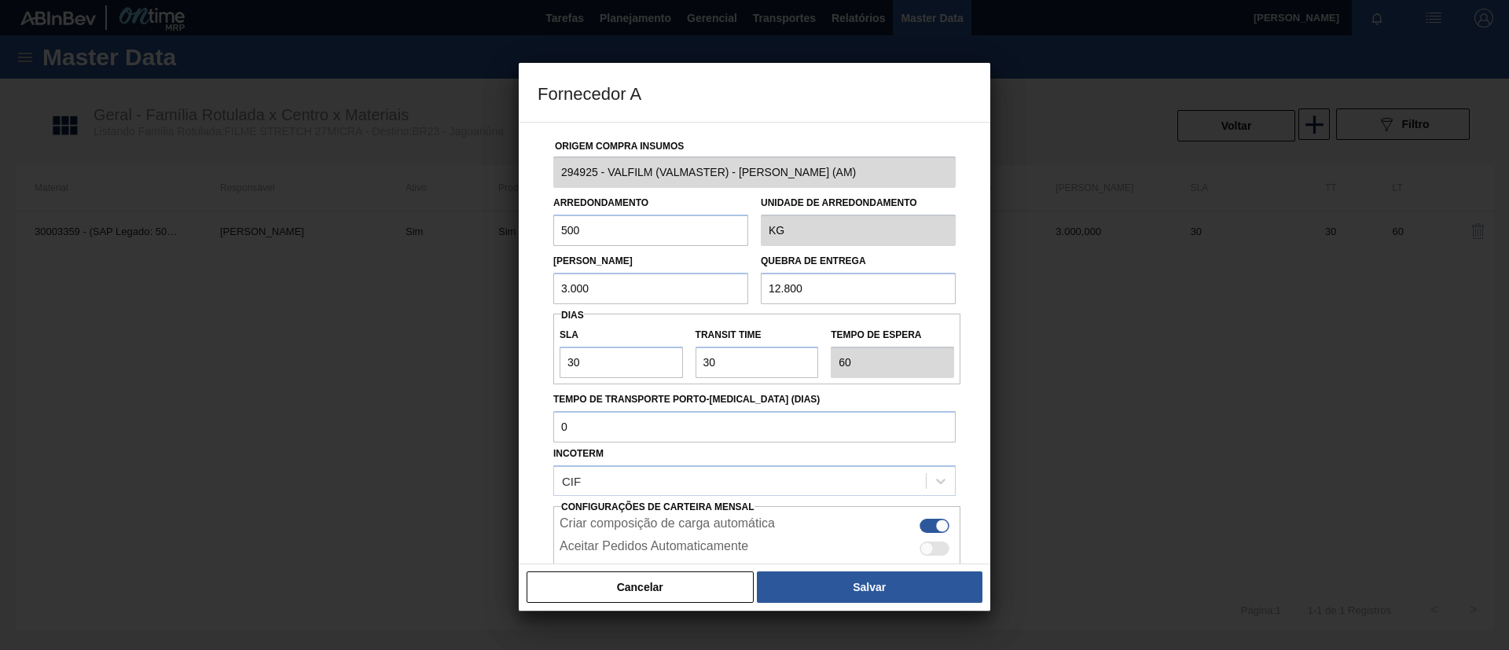
drag, startPoint x: 566, startPoint y: 284, endPoint x: 542, endPoint y: 274, distance: 25.7
click at [542, 274] on div "Origem Compra Insumos 294925 - VALFILM (VALMASTER) - MANAUS (AM) Arredondamento…" at bounding box center [755, 383] width 434 height 520
drag, startPoint x: 608, startPoint y: 286, endPoint x: 424, endPoint y: 275, distance: 184.3
click at [424, 275] on div "Fornecedor A Origem Compra Insumos 294925 - VALFILM (VALMASTER) - MANAUS (AM) A…" at bounding box center [754, 325] width 1509 height 650
type input "2.000"
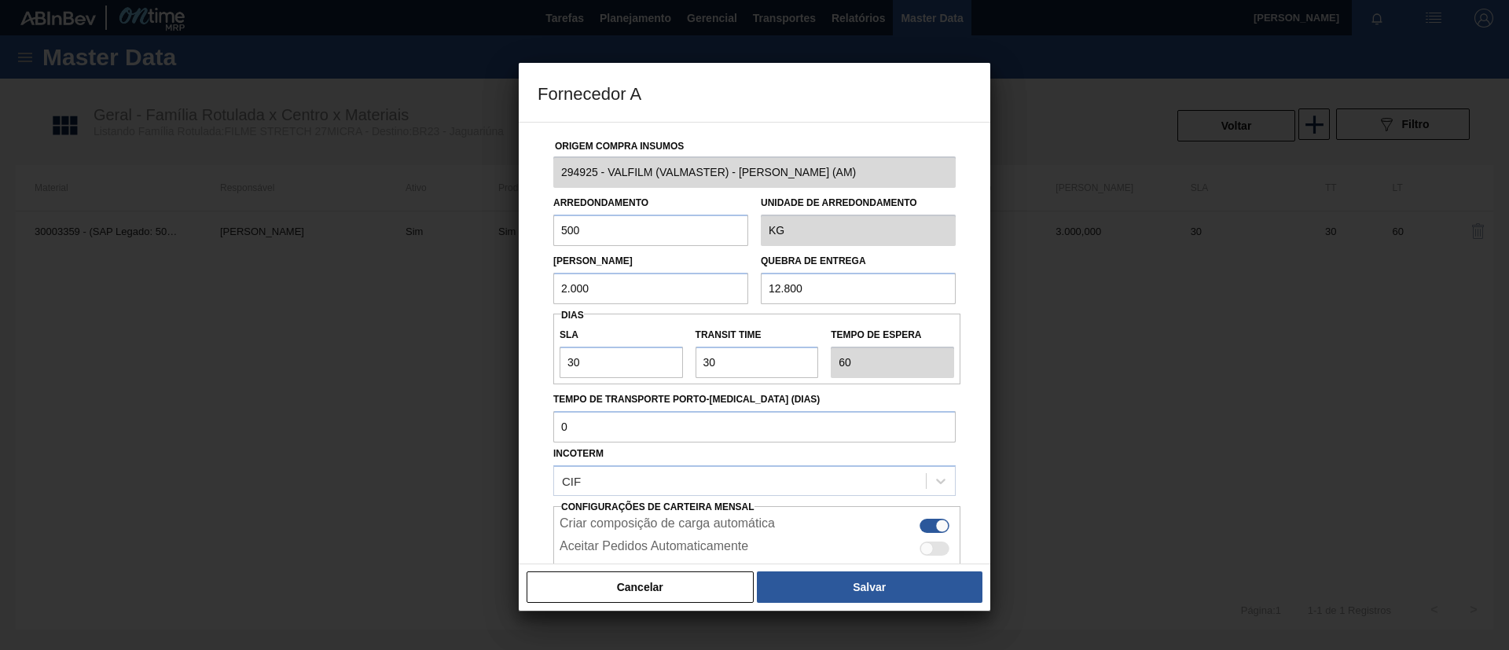
drag, startPoint x: 600, startPoint y: 219, endPoint x: 310, endPoint y: 225, distance: 290.1
click at [310, 224] on div "Fornecedor A Origem Compra Insumos 294925 - VALFILM (VALMASTER) - MANAUS (AM) A…" at bounding box center [754, 325] width 1509 height 650
paste input "2.0"
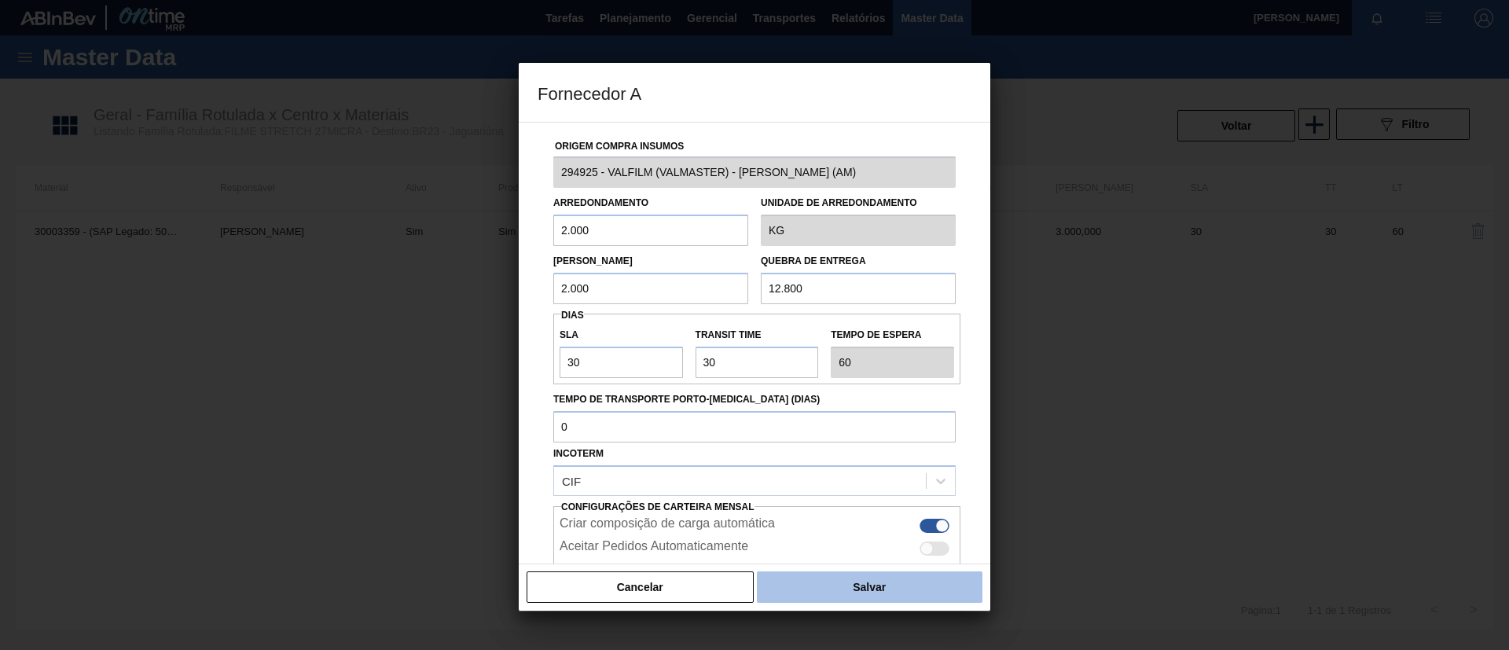
type input "2.000"
click at [890, 578] on button "Salvar" at bounding box center [870, 586] width 226 height 31
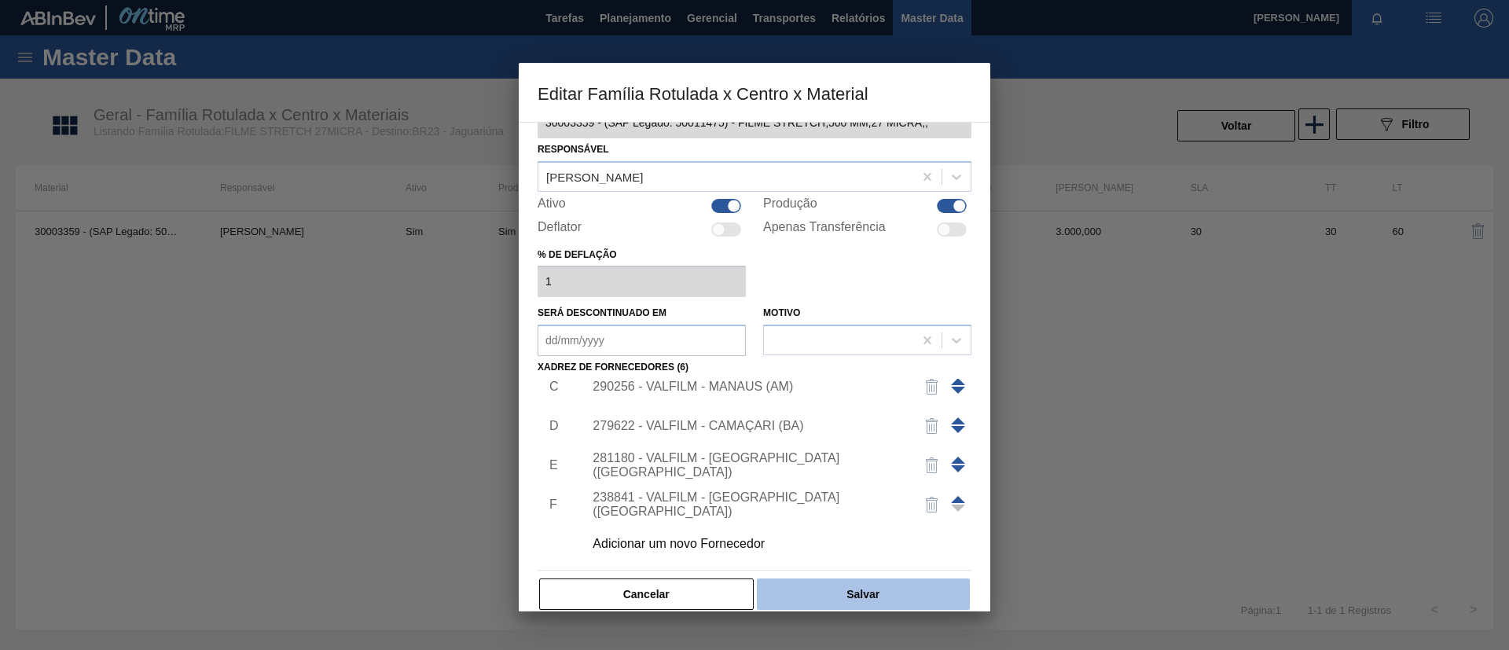
scroll to position [58, 0]
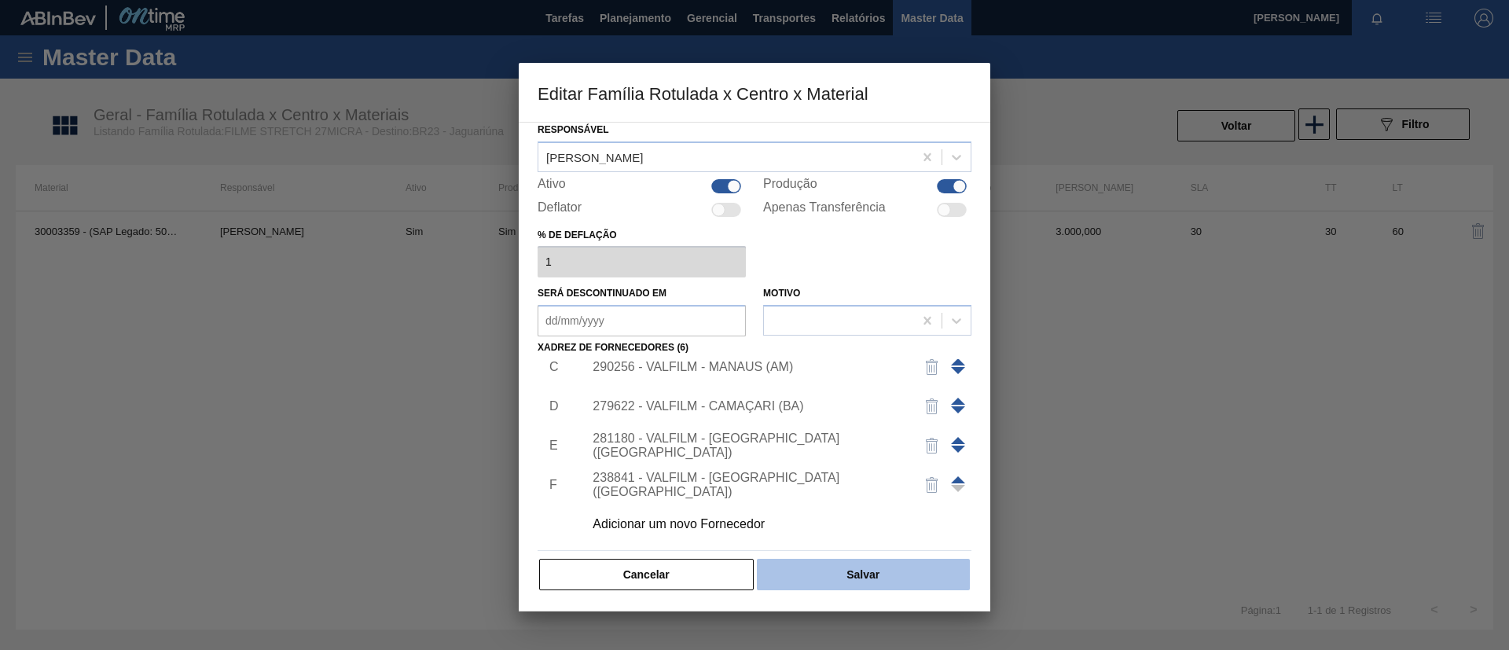
click at [888, 564] on button "Salvar" at bounding box center [863, 574] width 213 height 31
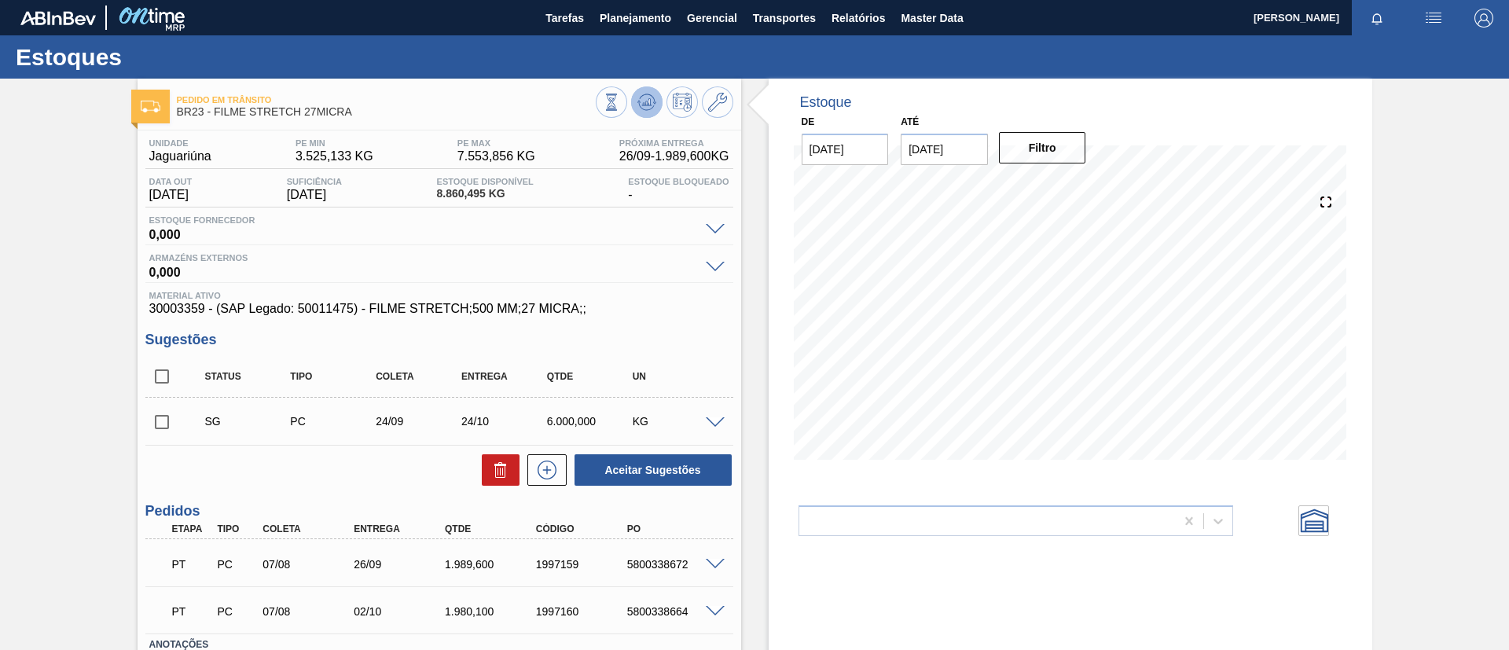
click at [650, 116] on button at bounding box center [646, 101] width 31 height 31
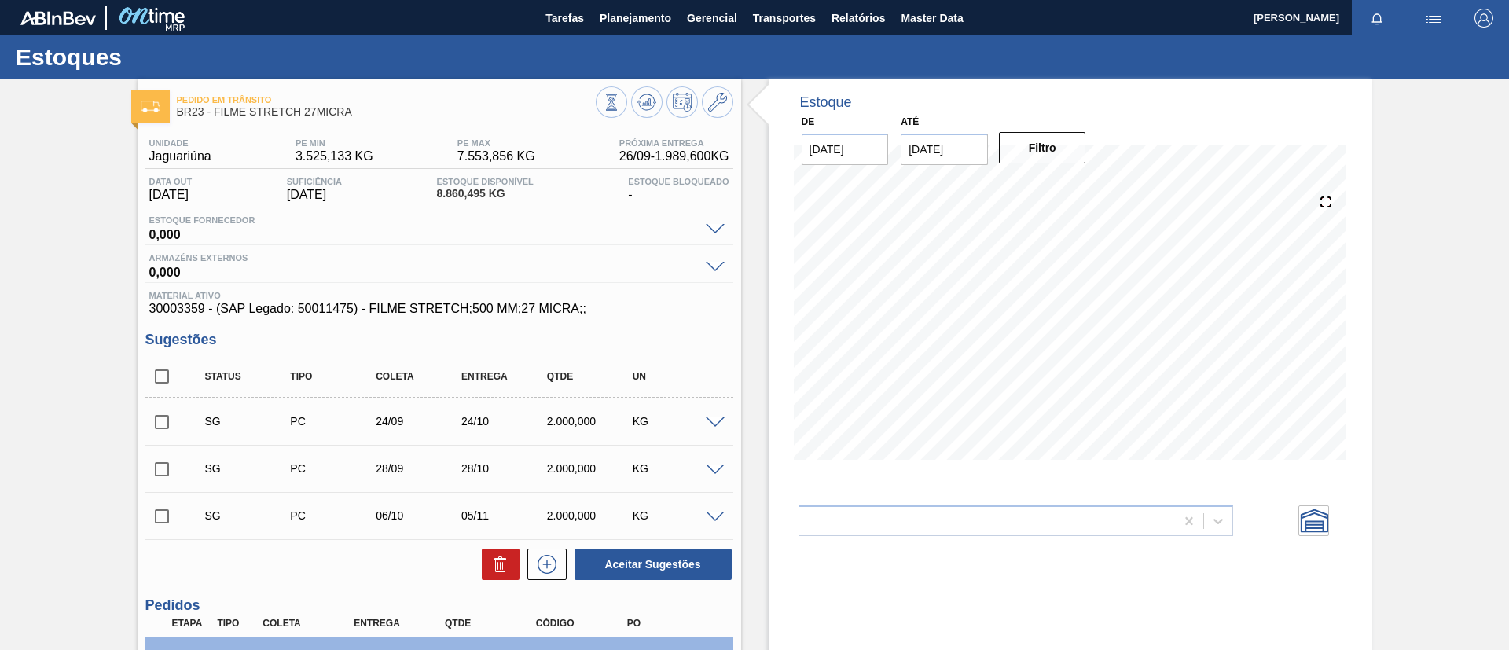
click at [156, 377] on input "checkbox" at bounding box center [161, 376] width 33 height 33
checkbox input "true"
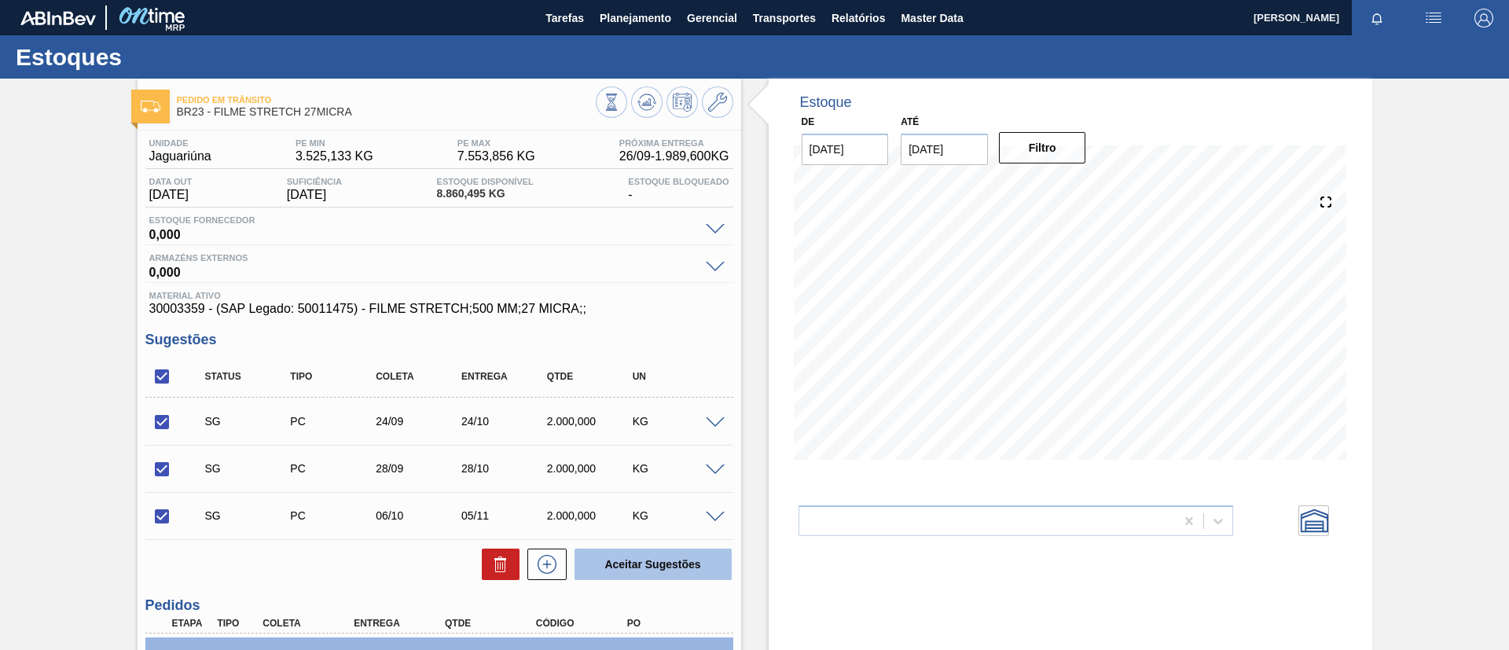
click at [677, 571] on button "Aceitar Sugestões" at bounding box center [653, 564] width 157 height 31
checkbox input "false"
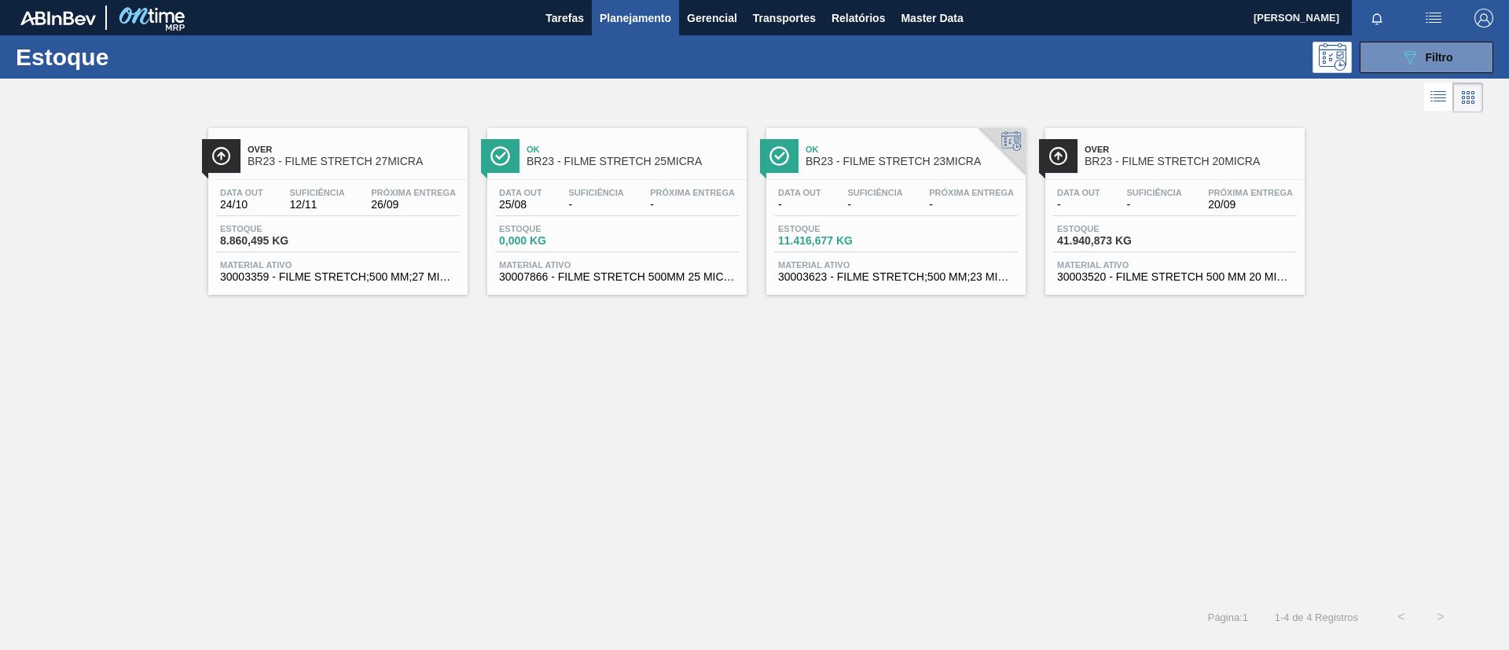
click at [566, 180] on div "Data out 25/08 Suficiência - Próxima Entrega - Estoque 0,000 KG Material ativo …" at bounding box center [616, 233] width 259 height 107
click at [861, 168] on div "Ok BR23 - FILME STRETCH 23MICRA" at bounding box center [912, 155] width 212 height 35
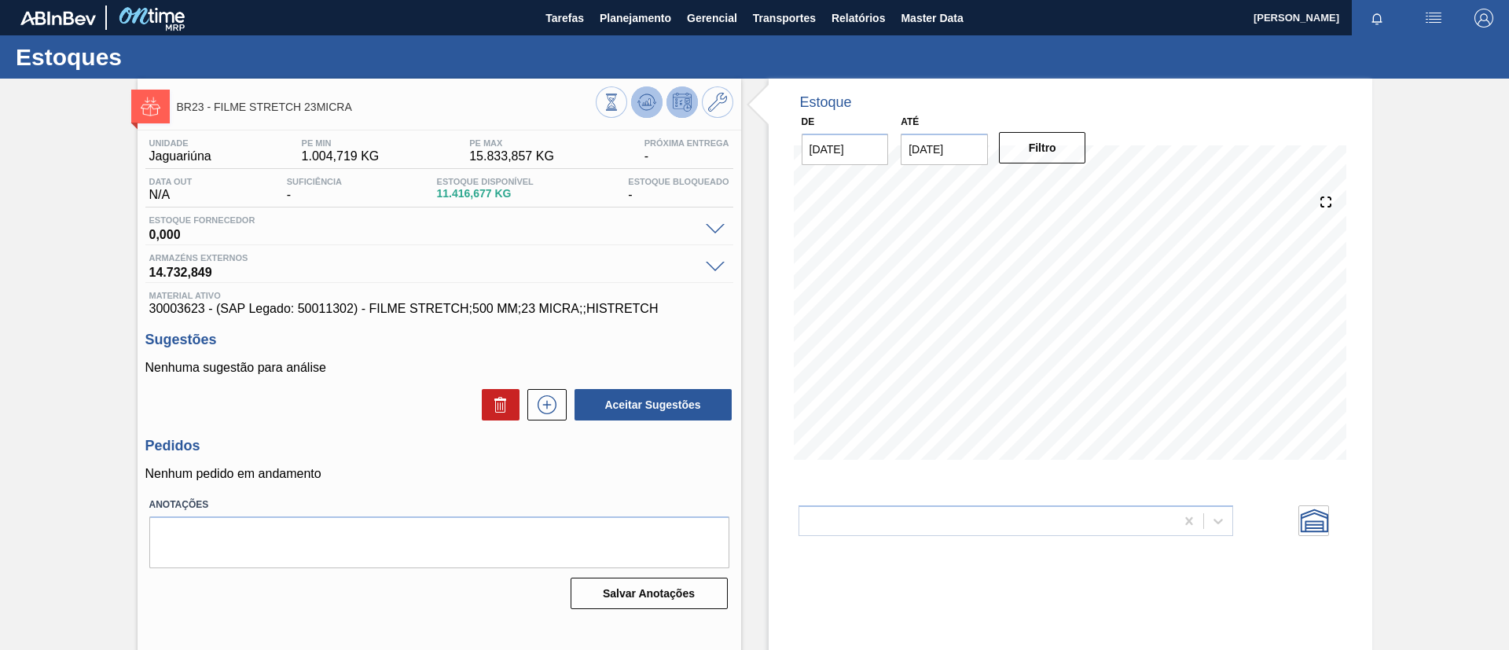
click at [645, 97] on icon at bounding box center [647, 102] width 19 height 19
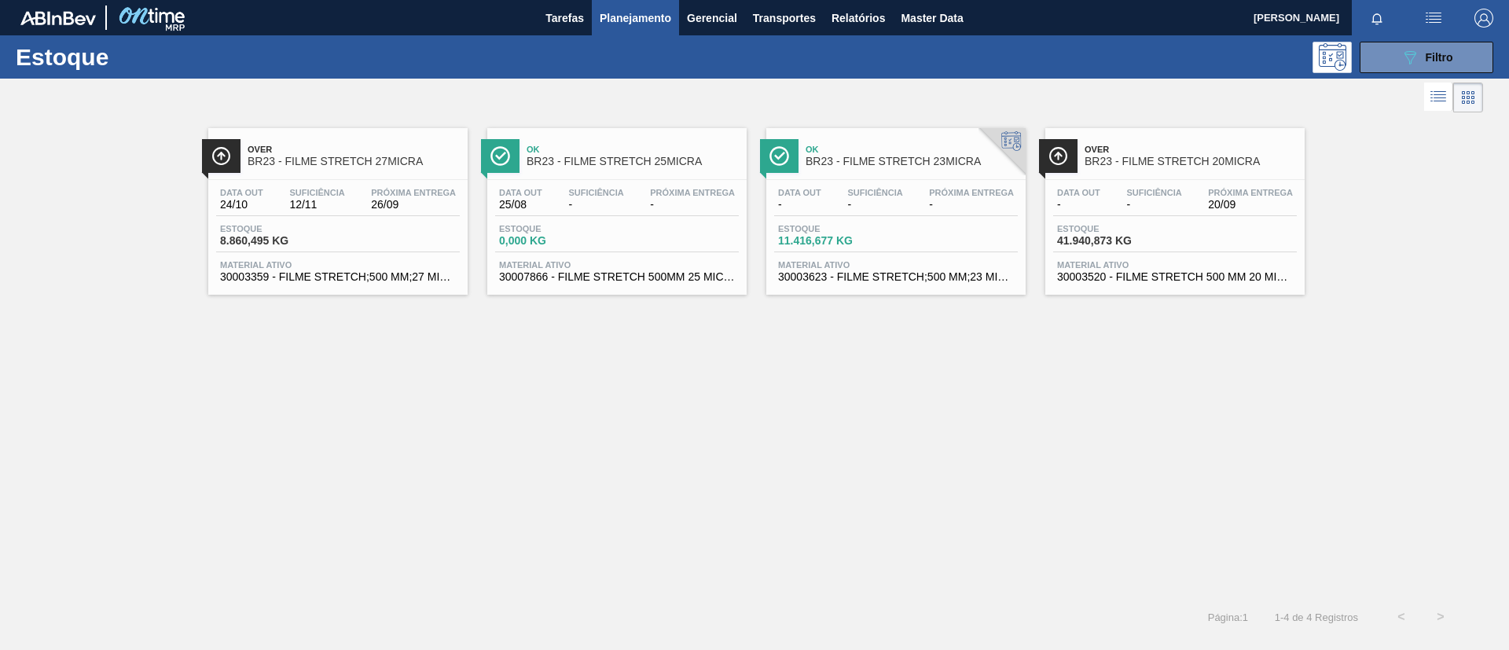
click at [1098, 176] on div "Over BR23 - FILME STRETCH 20MICRA Data out - Suficiência - Próxima Entrega 20/0…" at bounding box center [1175, 211] width 259 height 167
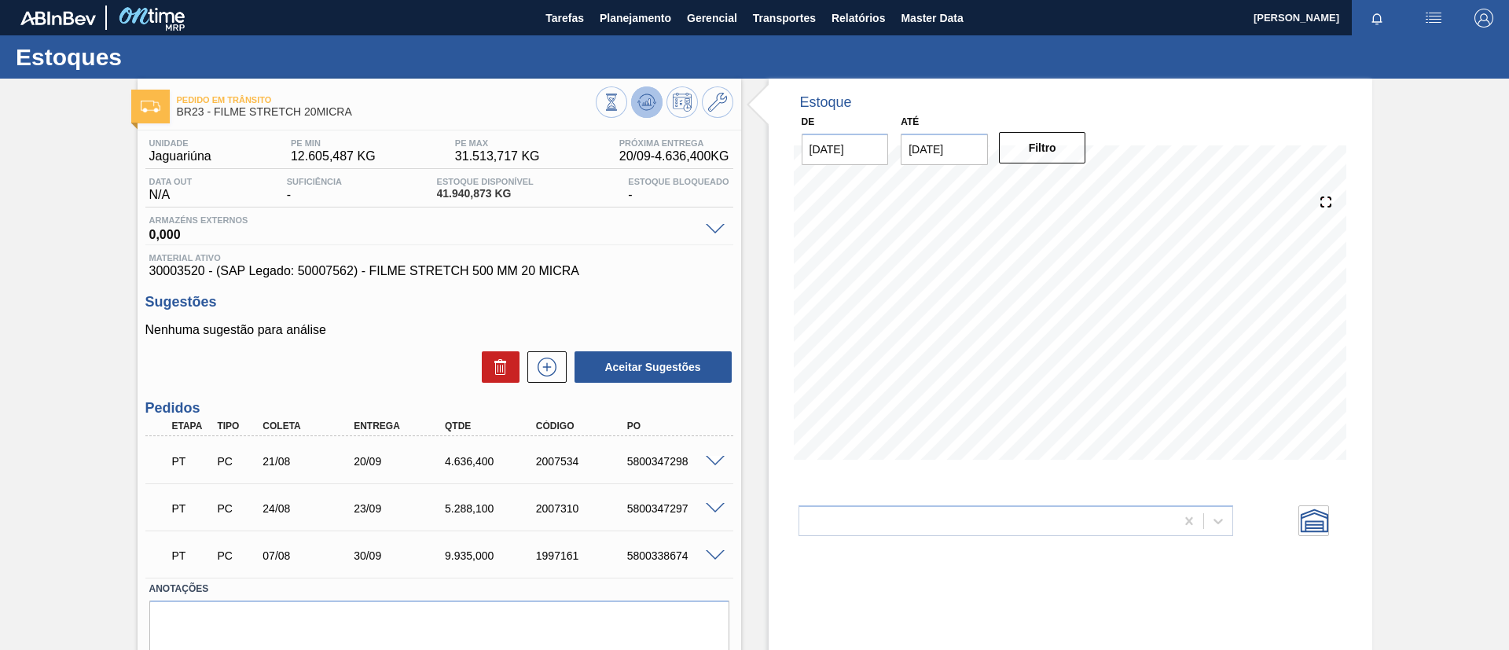
click at [645, 99] on icon at bounding box center [647, 102] width 19 height 19
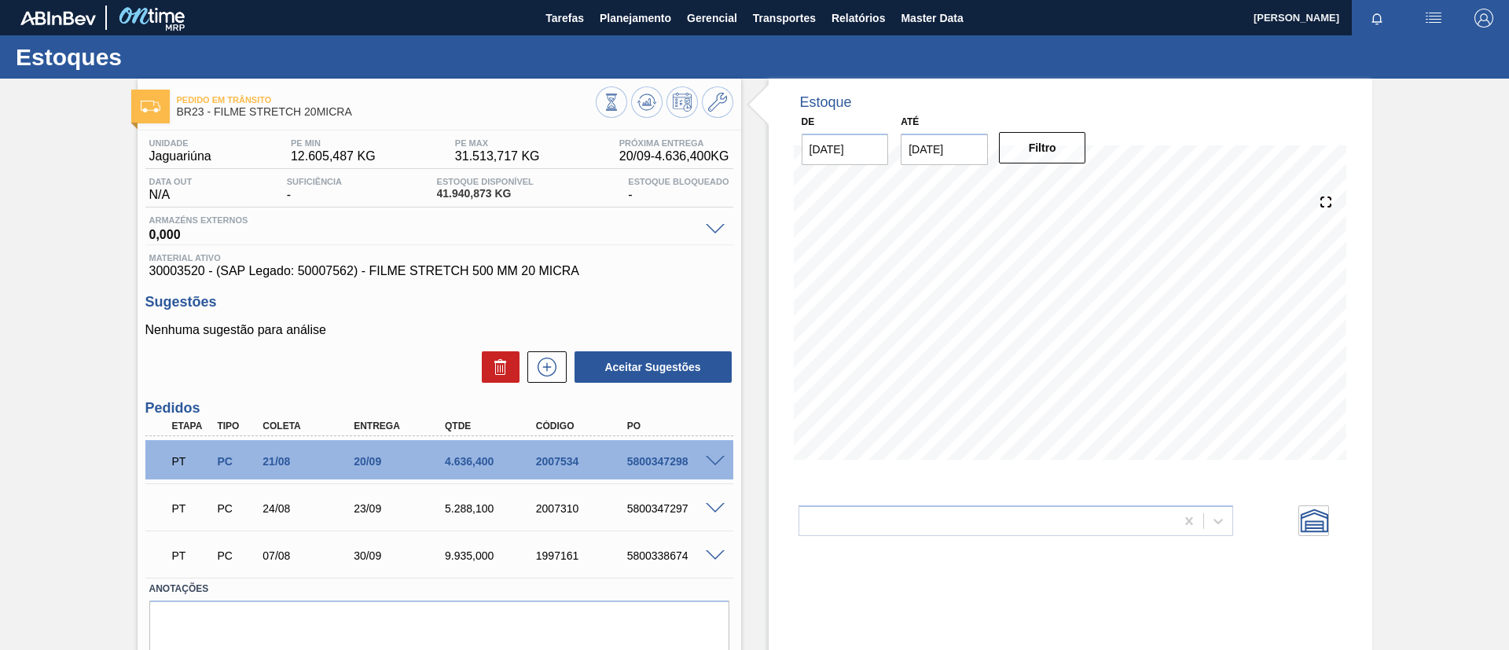
click at [718, 457] on span at bounding box center [715, 462] width 19 height 12
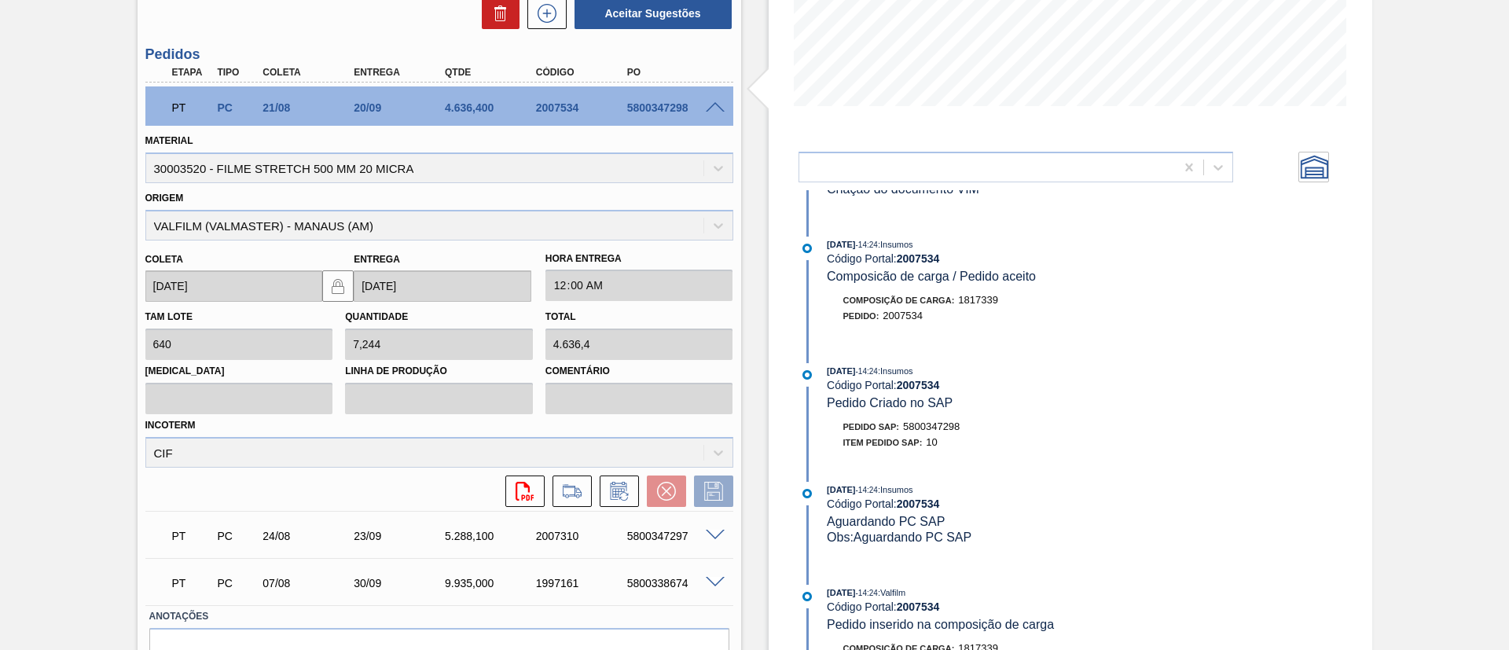
scroll to position [715, 0]
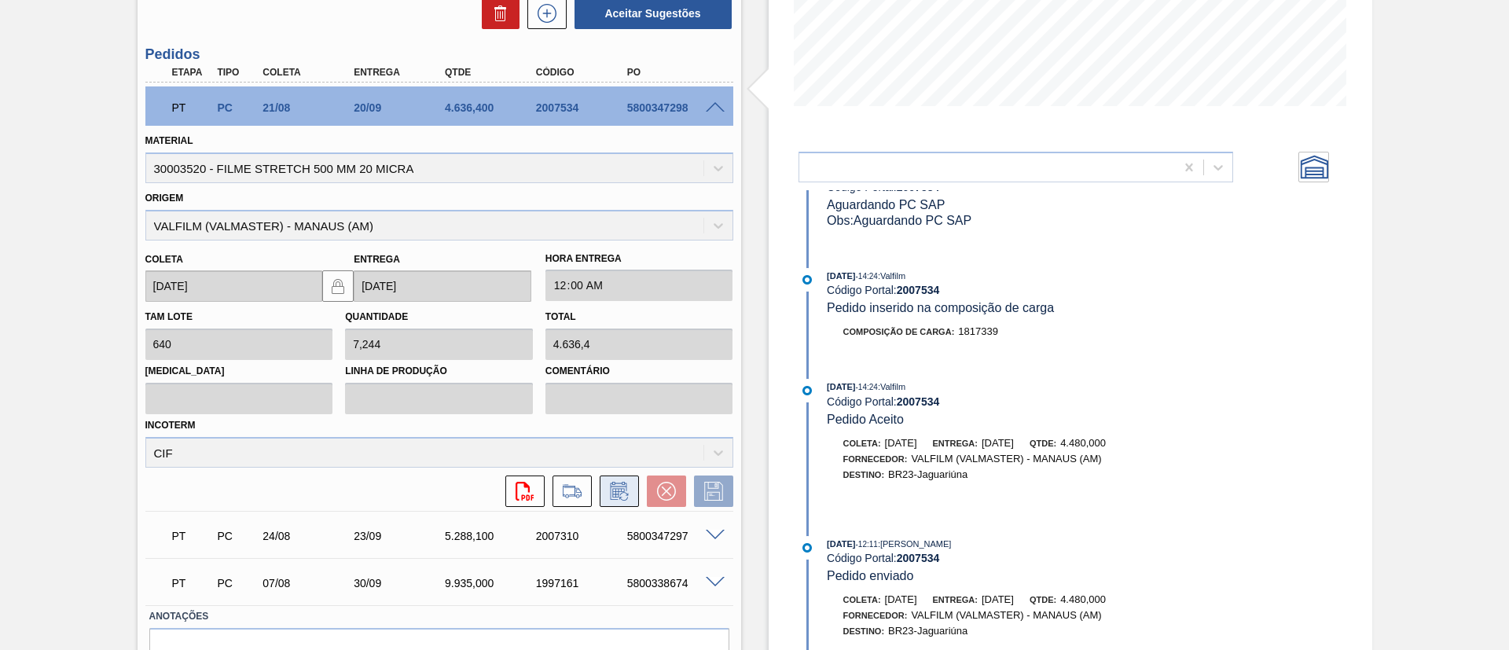
click at [632, 498] on button at bounding box center [619, 491] width 39 height 31
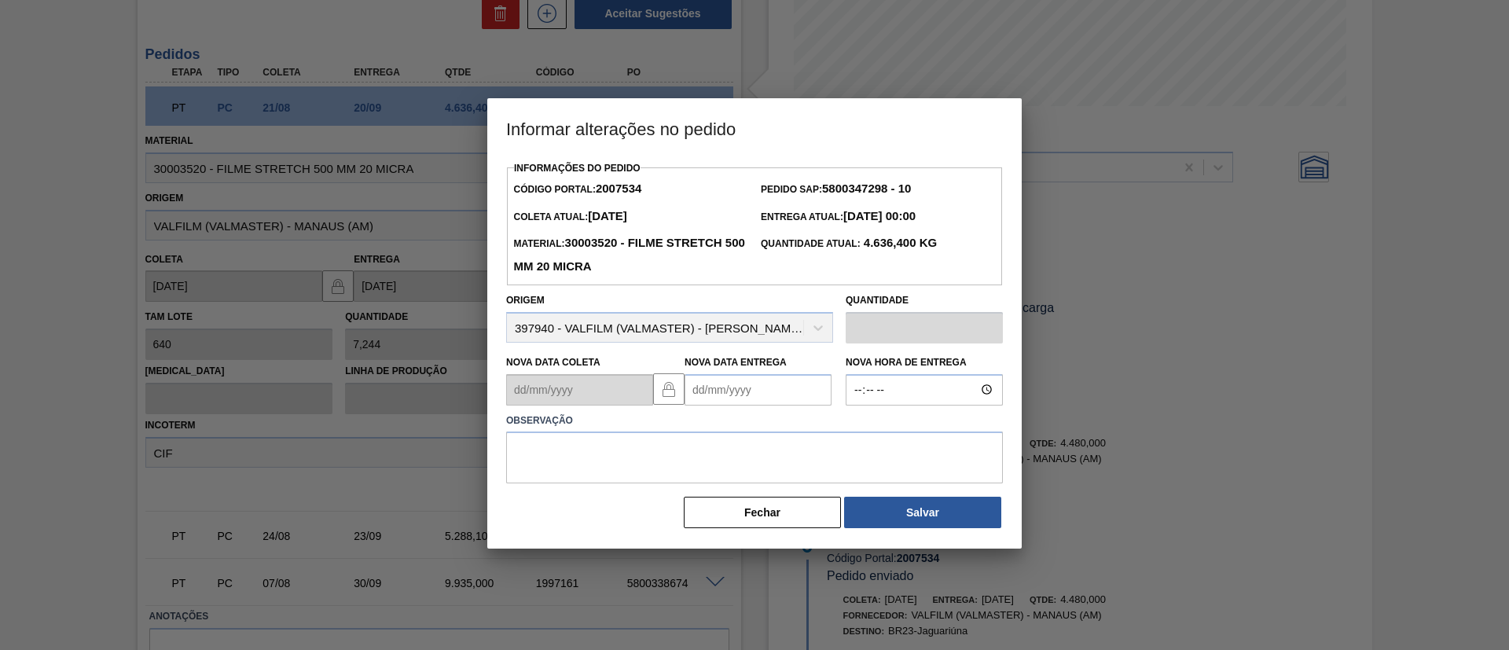
click at [781, 411] on div "Observação" at bounding box center [754, 445] width 509 height 79
click at [789, 388] on Entrega2007534 "Nova Data Entrega" at bounding box center [758, 389] width 147 height 31
click at [855, 433] on button "Next Month" at bounding box center [860, 427] width 11 height 11
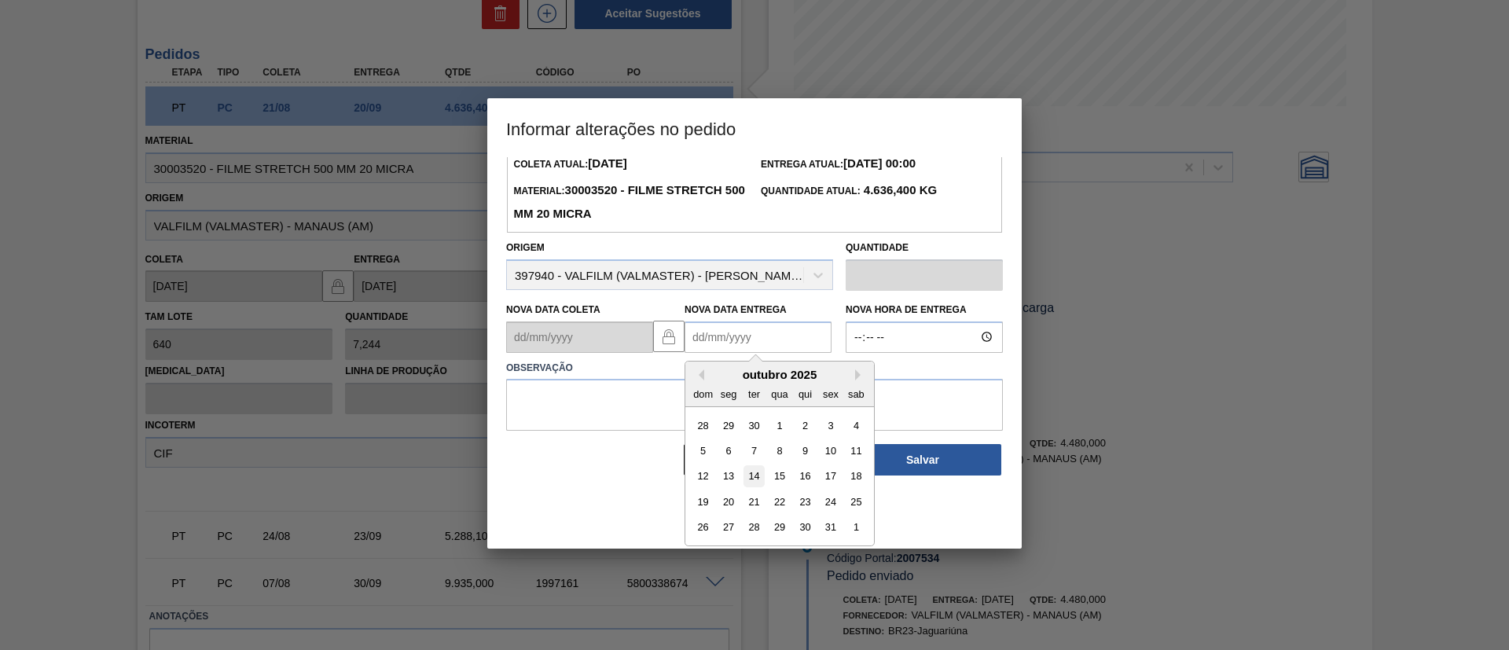
click at [750, 485] on div "14" at bounding box center [754, 475] width 21 height 21
type Entrega2007534 "14/10/2025"
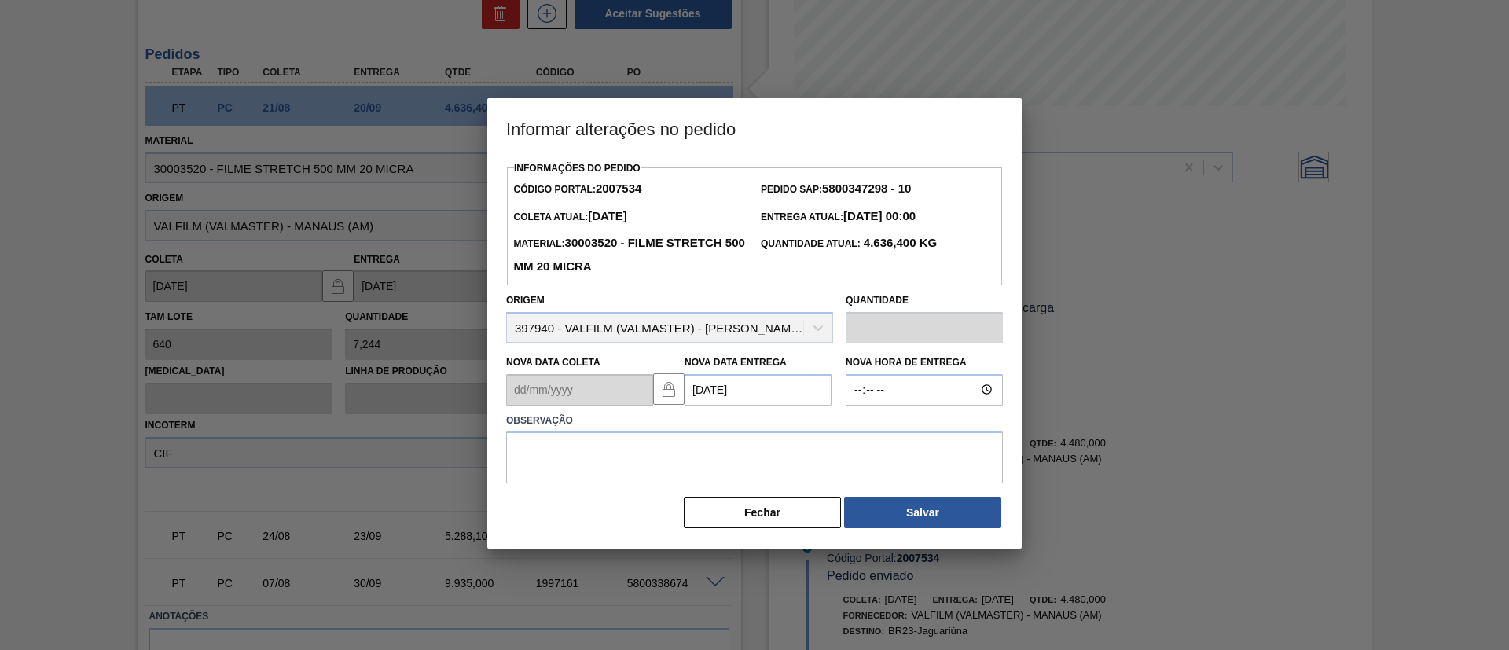
scroll to position [0, 0]
click at [739, 463] on textarea at bounding box center [754, 458] width 497 height 52
drag, startPoint x: 739, startPoint y: 463, endPoint x: 246, endPoint y: 481, distance: 493.2
click at [204, 464] on div "Informar alterações no pedido Informações do Pedido Código Portal: 2007534 Pedi…" at bounding box center [754, 325] width 1509 height 650
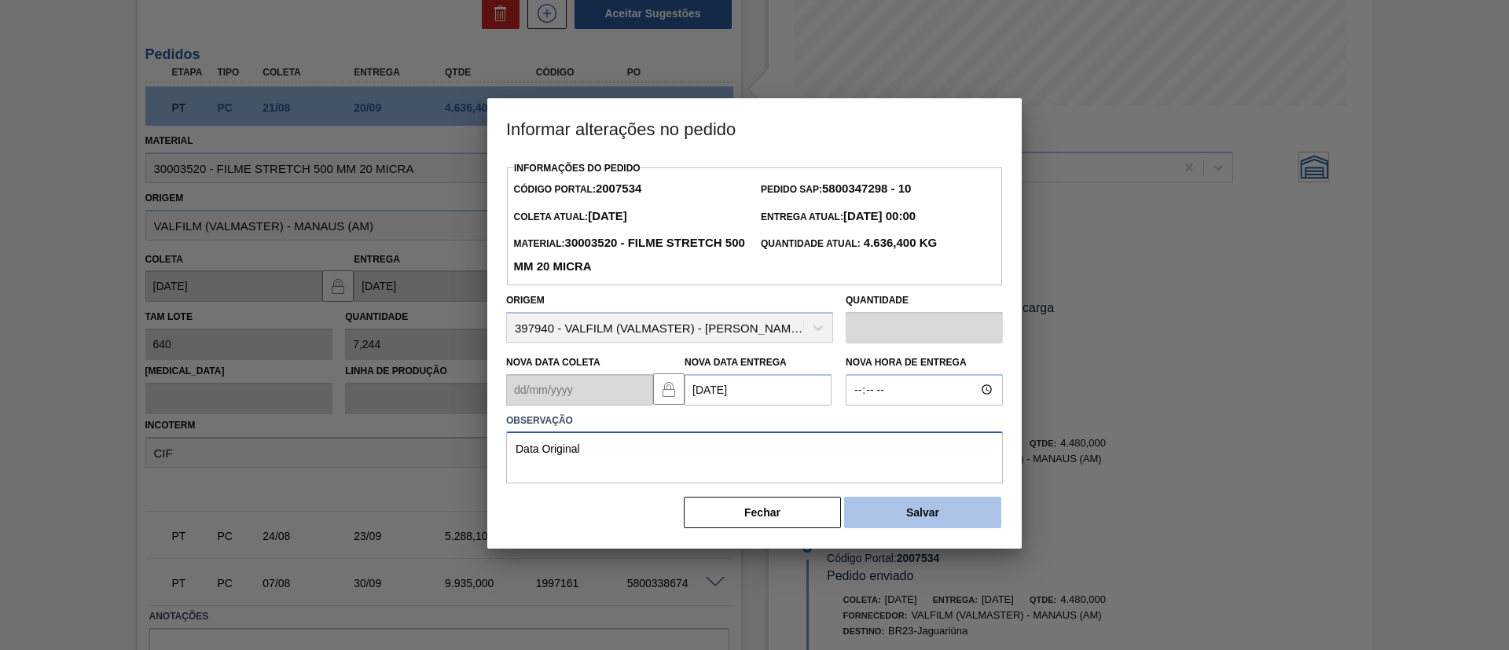
type textarea "Data Original"
click at [898, 518] on button "Salvar" at bounding box center [922, 512] width 157 height 31
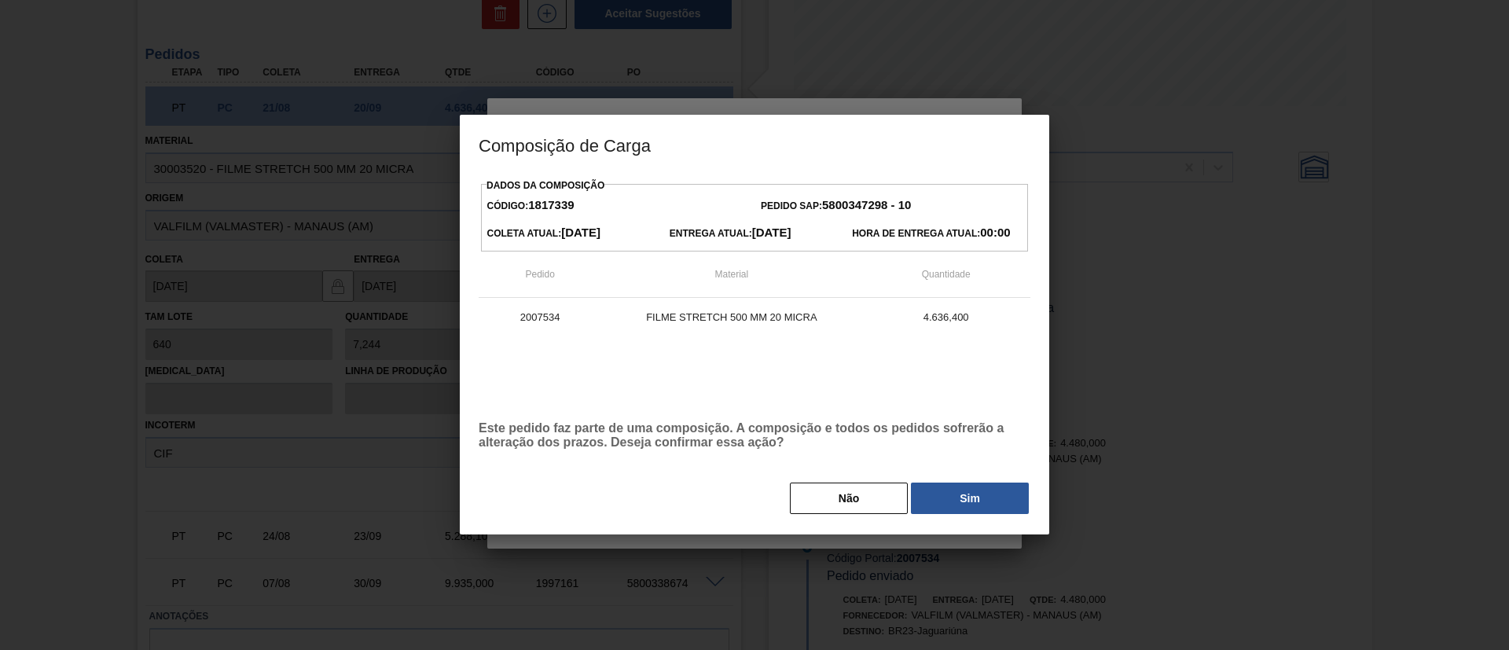
click at [971, 452] on div "Dados da Composição Código: 1817339 Pedido SAP: 5800347298 - 10 Coleta Atual: 1…" at bounding box center [755, 345] width 552 height 341
click at [983, 486] on button "Sim" at bounding box center [970, 498] width 118 height 31
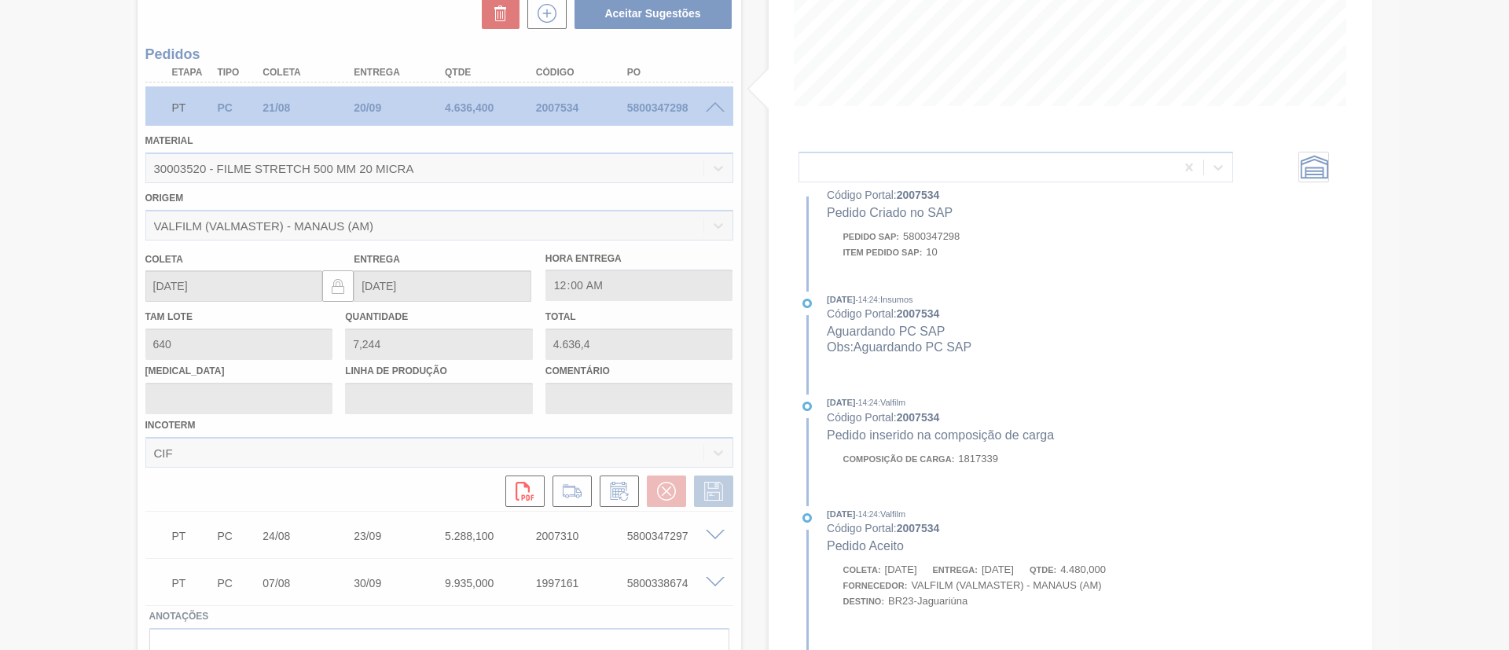
scroll to position [841, 0]
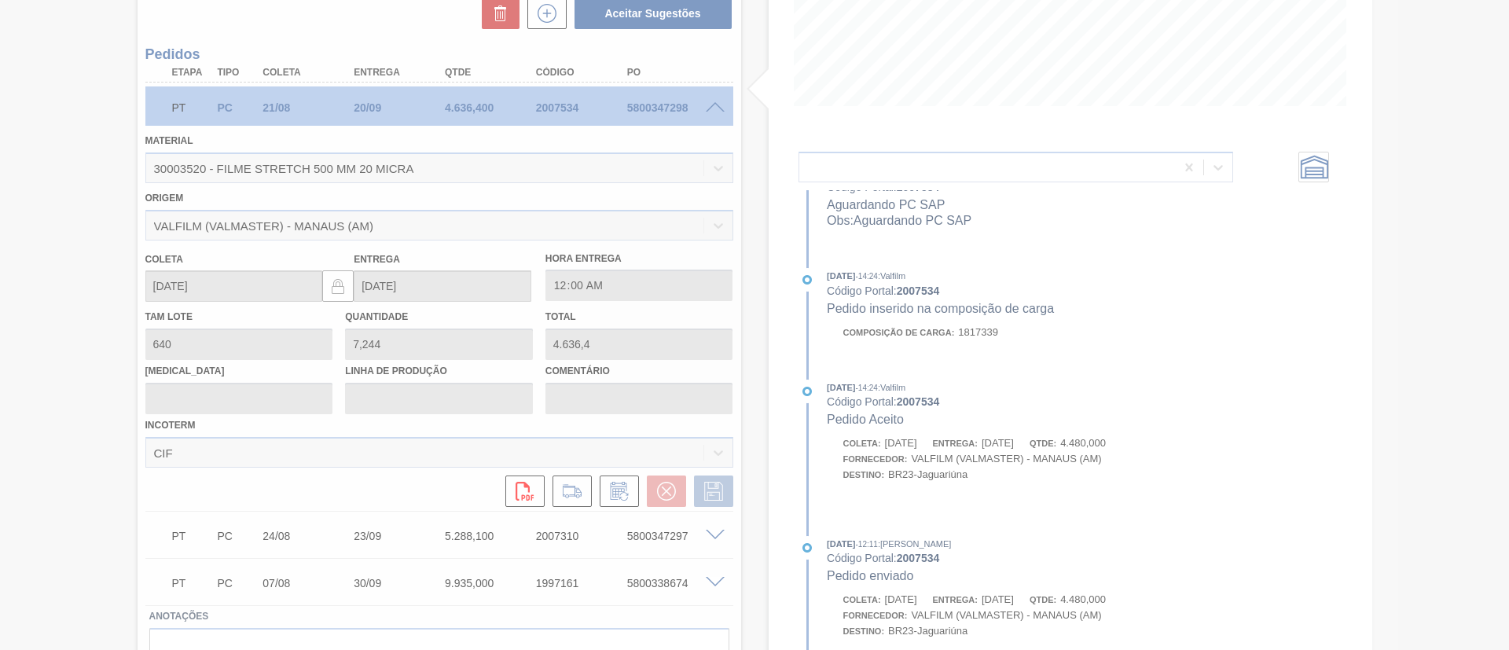
type input "Data Original"
type input "14/10/2025"
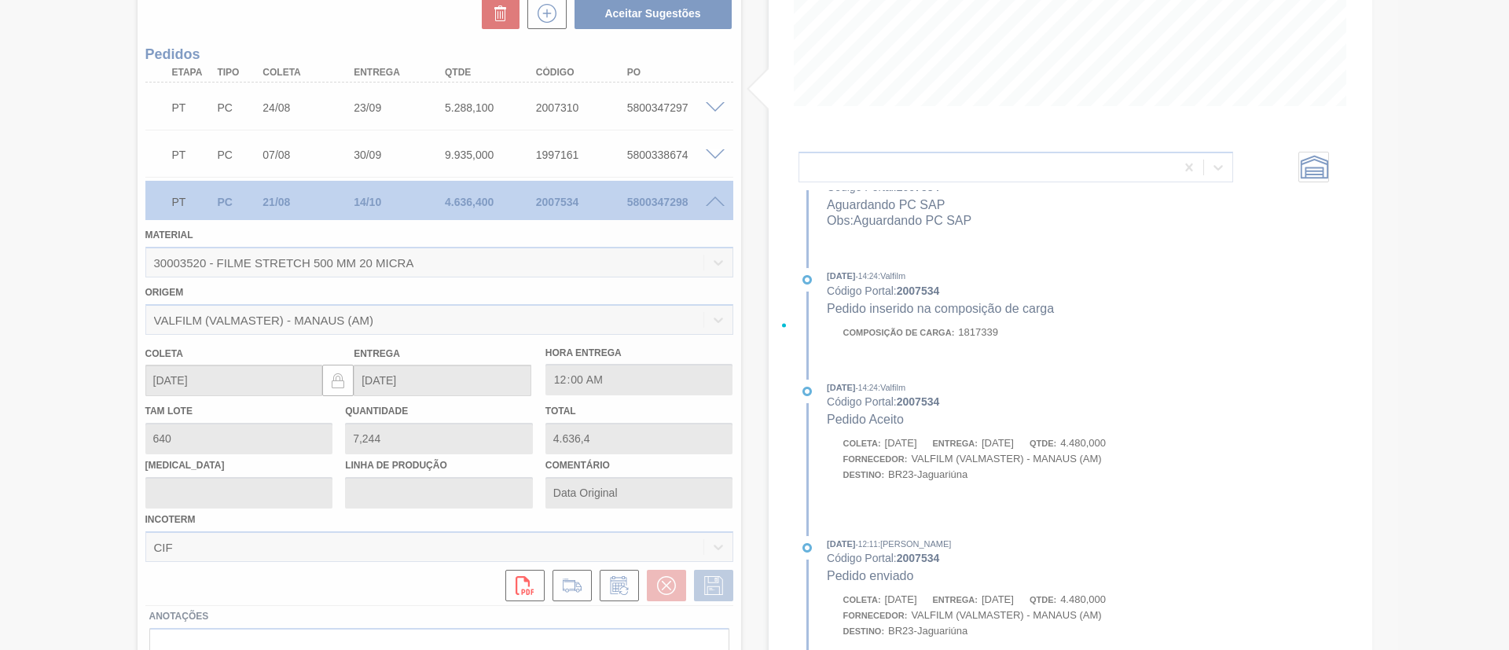
scroll to position [57, 0]
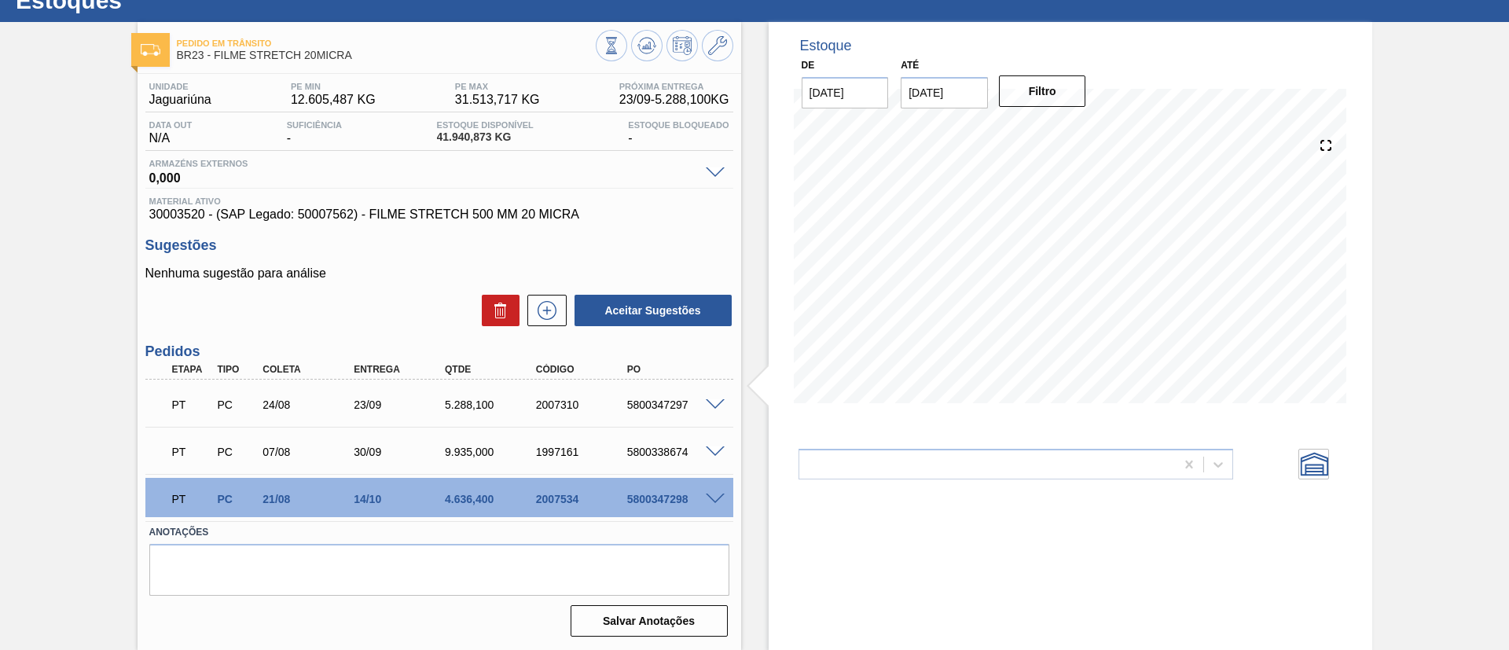
click at [715, 409] on div "5800347297" at bounding box center [674, 405] width 102 height 13
click at [715, 394] on div "PT PC 24/08 23/09 5.288,100 2007310 5800347297" at bounding box center [439, 403] width 588 height 39
click at [720, 406] on span at bounding box center [715, 405] width 19 height 12
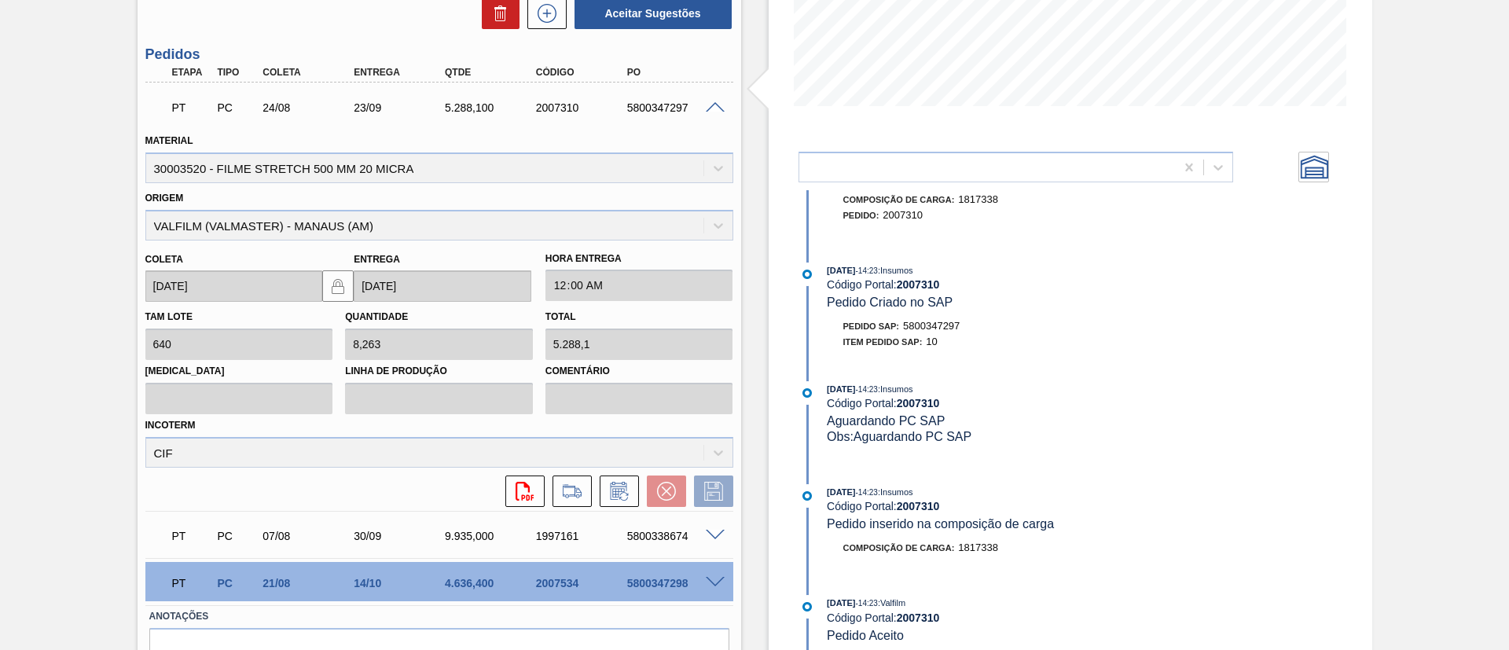
scroll to position [715, 0]
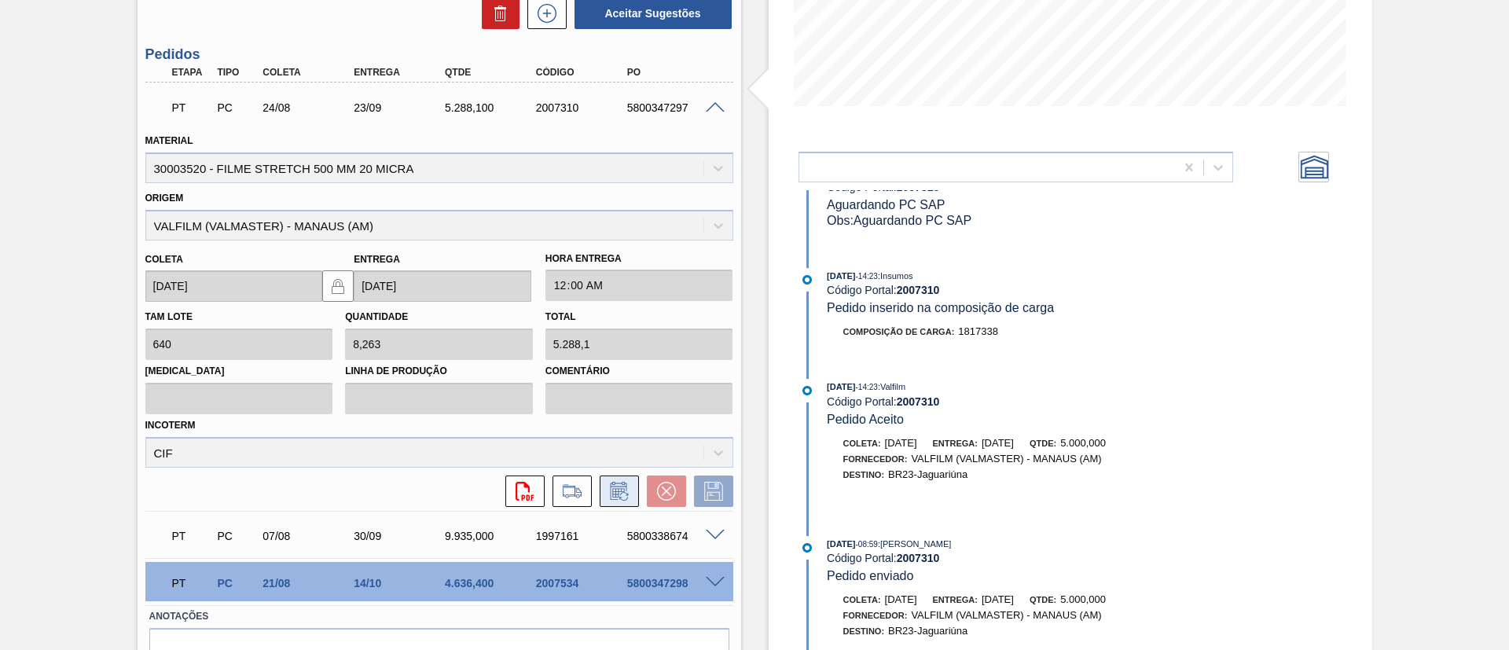
click at [626, 489] on icon at bounding box center [619, 491] width 25 height 19
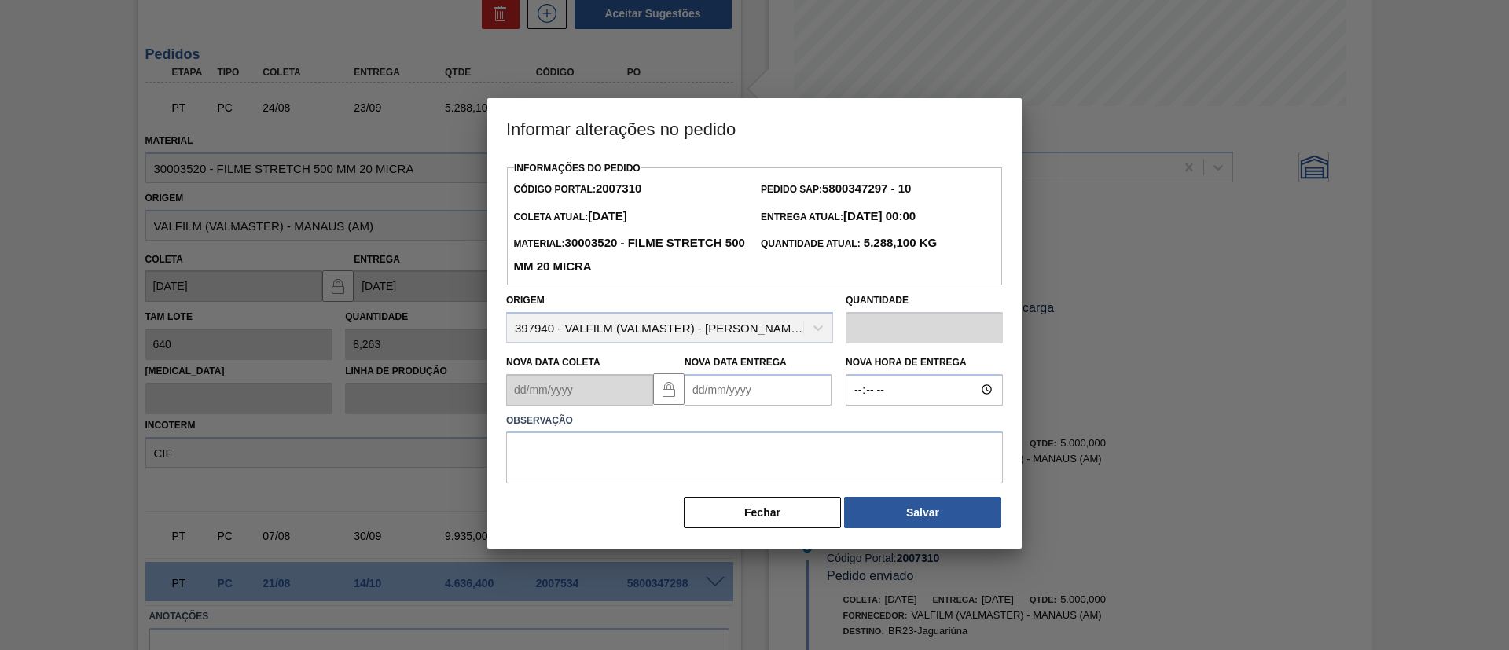
click at [812, 395] on Entrega2007310 "Nova Data Entrega" at bounding box center [758, 389] width 147 height 31
click at [856, 429] on button "Next Month" at bounding box center [860, 427] width 11 height 11
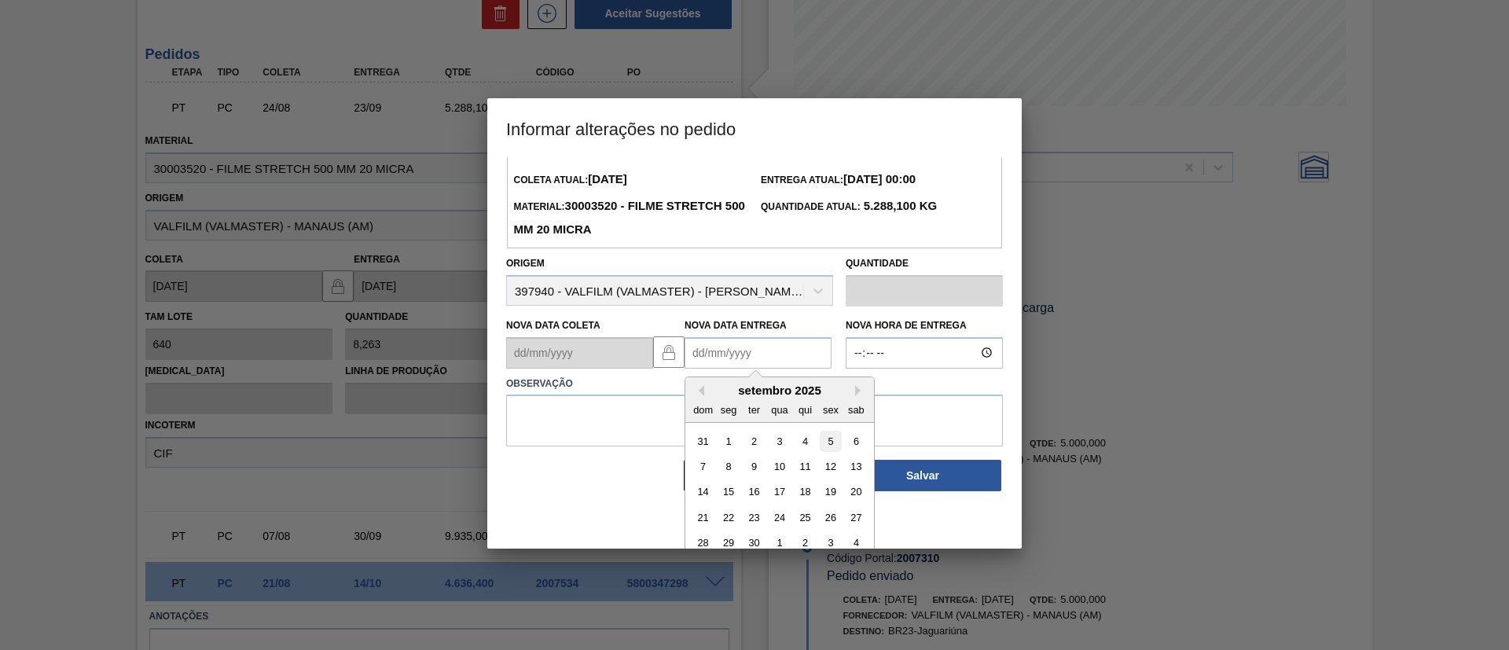
scroll to position [53, 0]
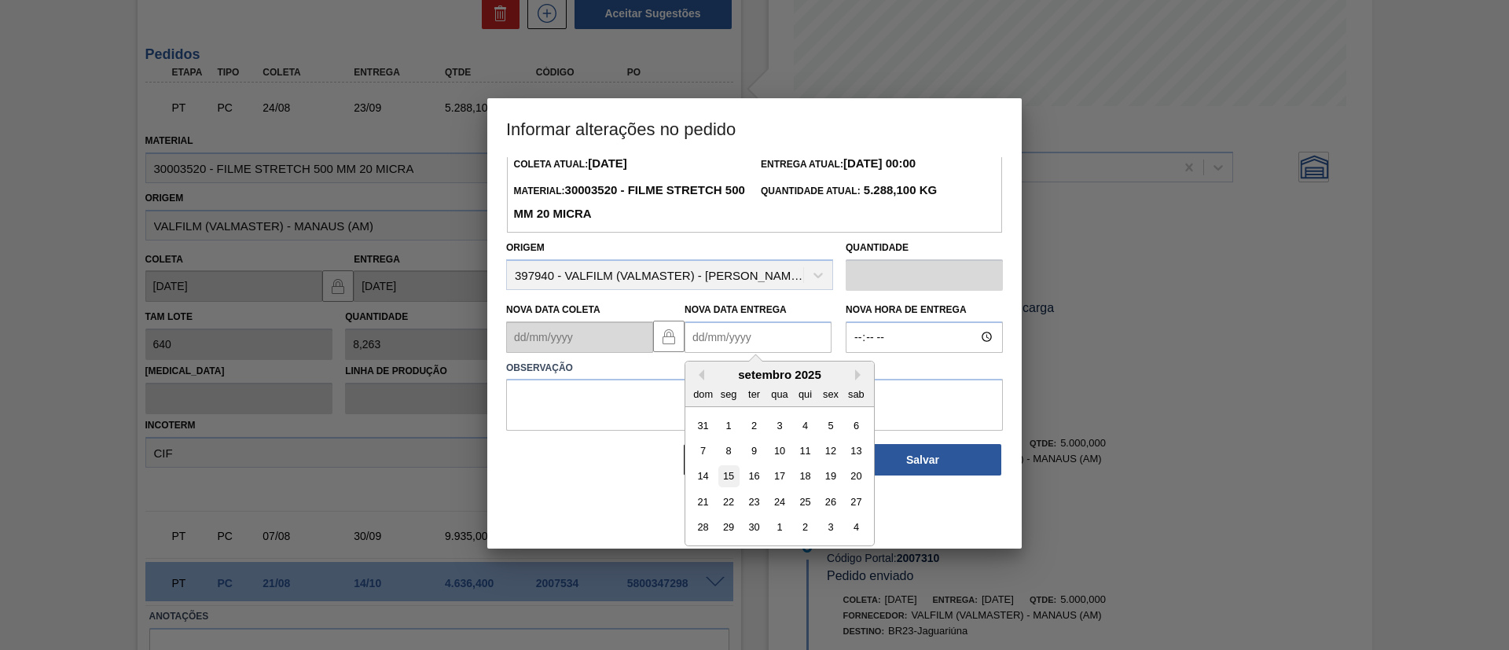
click at [722, 476] on div "15" at bounding box center [729, 475] width 21 height 21
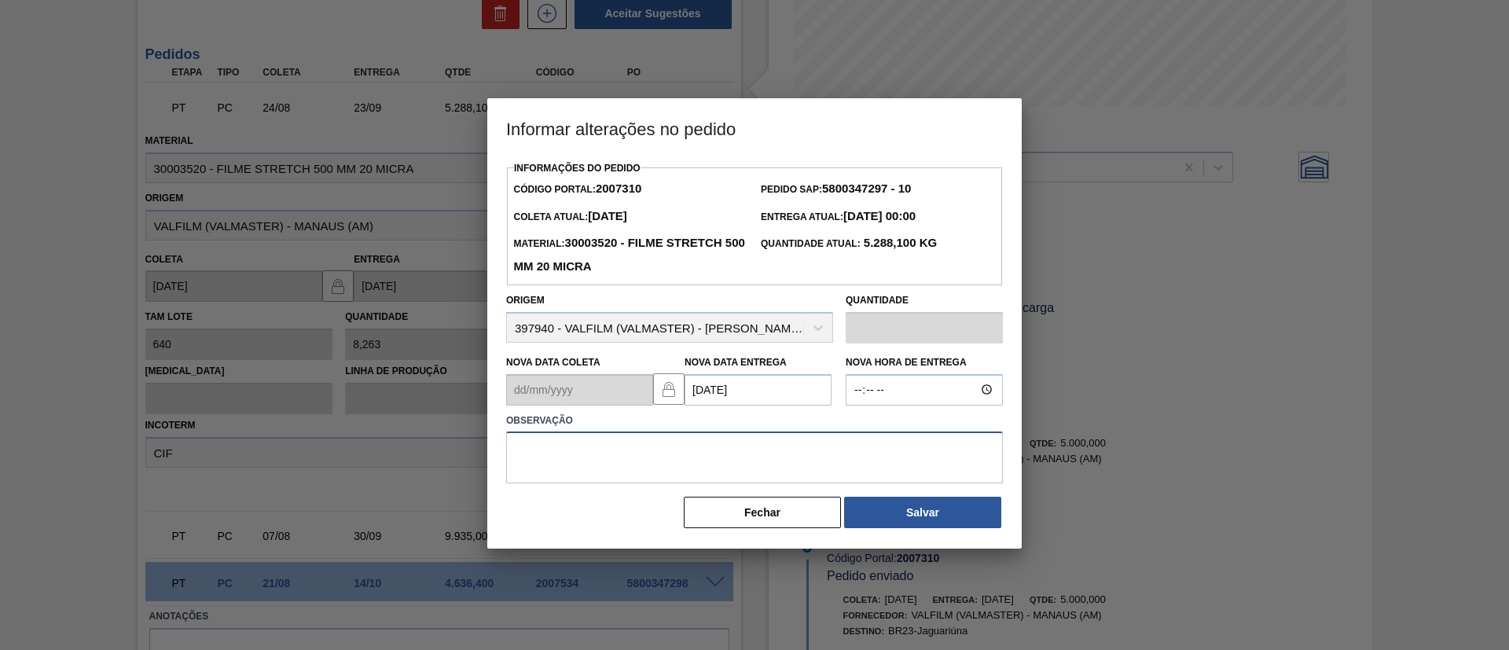
click at [712, 450] on textarea at bounding box center [754, 458] width 497 height 52
click at [726, 411] on div "Observação" at bounding box center [754, 445] width 509 height 79
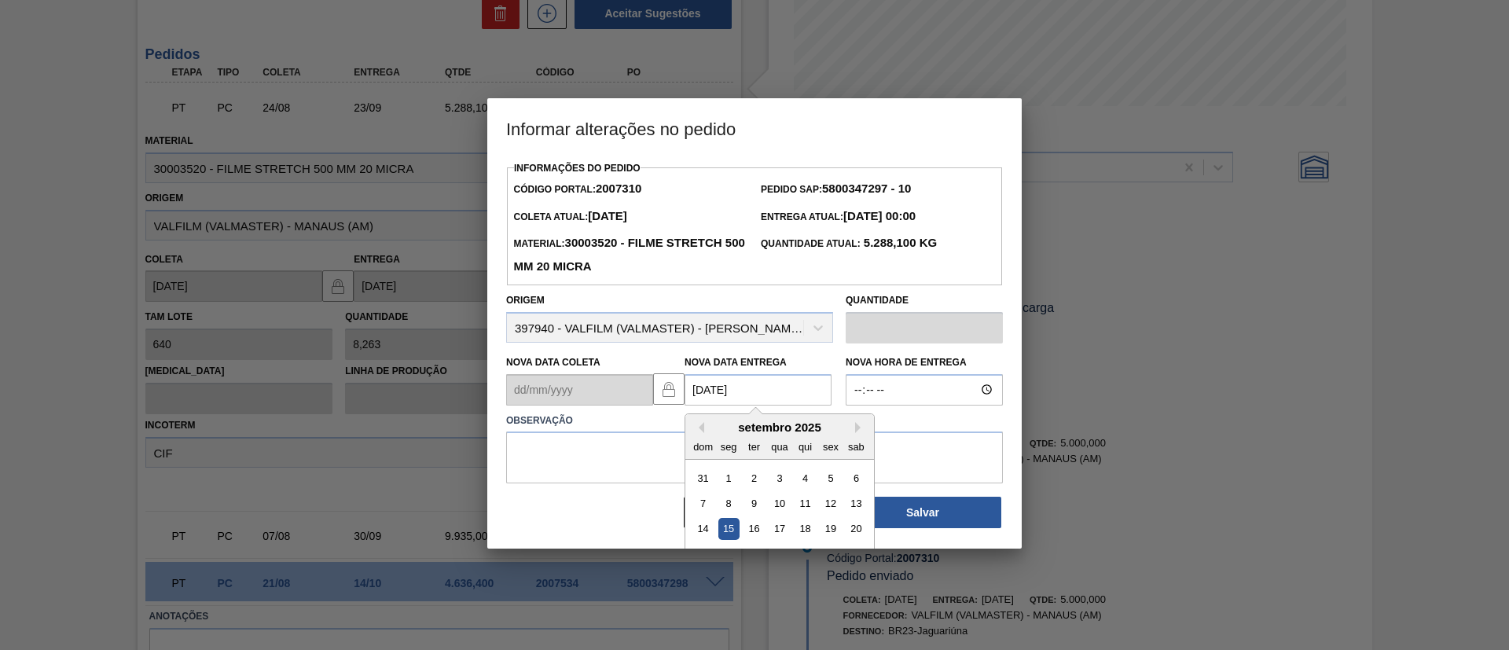
click at [728, 406] on Entrega2007310 "15/09/2025" at bounding box center [758, 389] width 147 height 31
click at [858, 430] on button "Next Month" at bounding box center [860, 427] width 11 height 11
click at [752, 530] on div "14" at bounding box center [754, 528] width 21 height 21
type Entrega2007310 "14/10/2025"
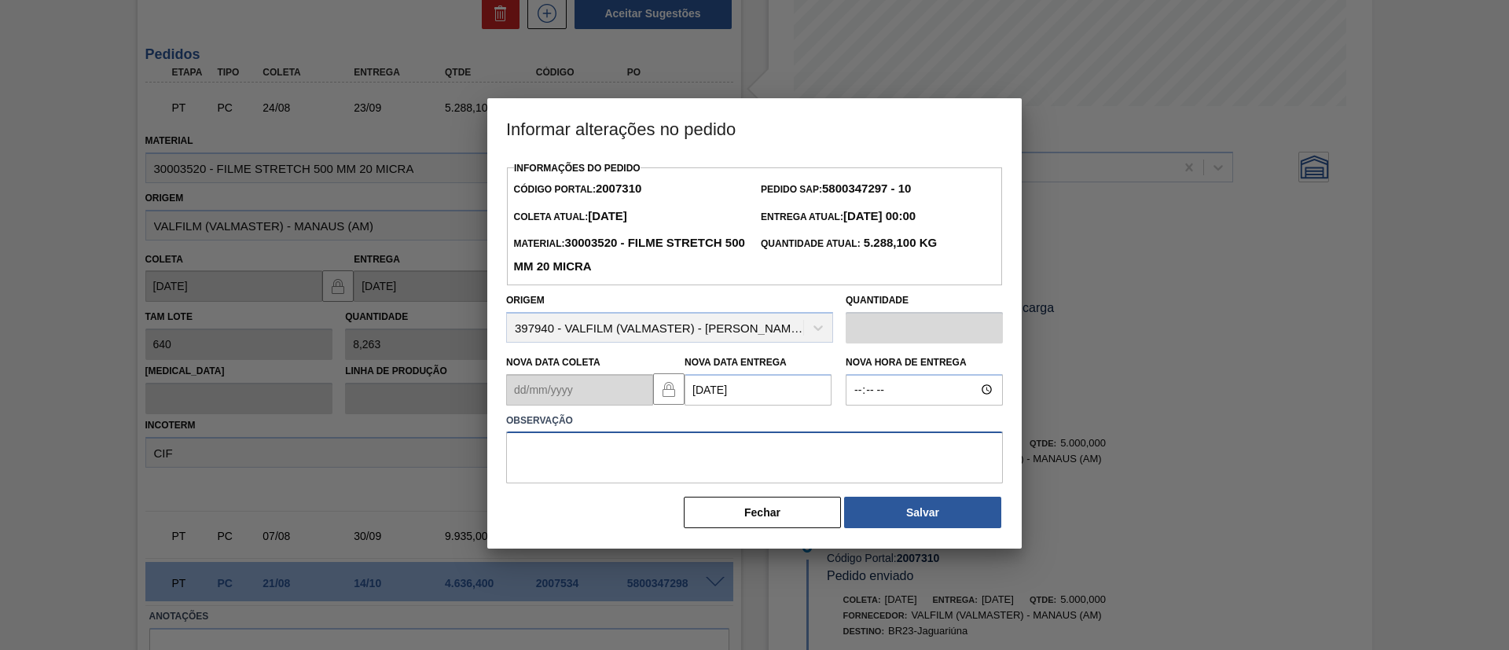
click at [745, 465] on textarea at bounding box center [754, 458] width 497 height 52
paste textarea "Data Original"
type textarea "Data Original"
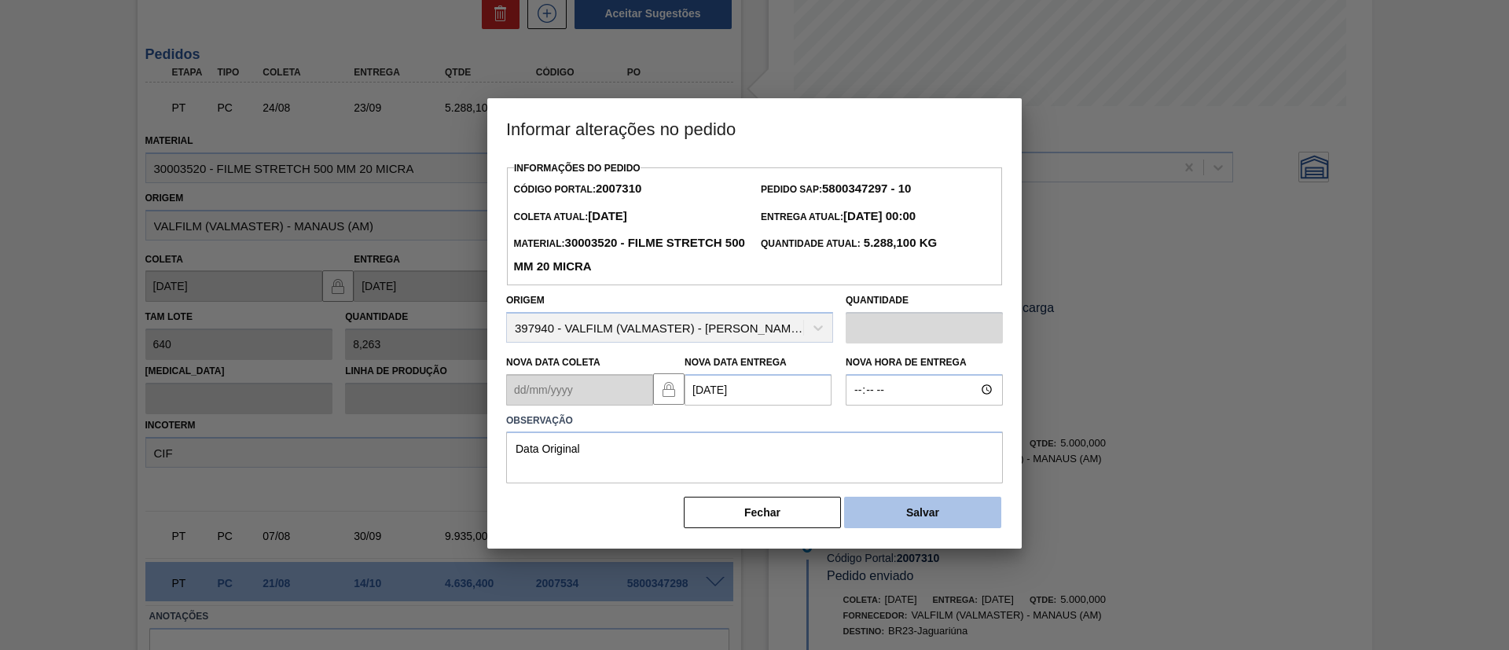
click at [910, 527] on button "Salvar" at bounding box center [922, 512] width 157 height 31
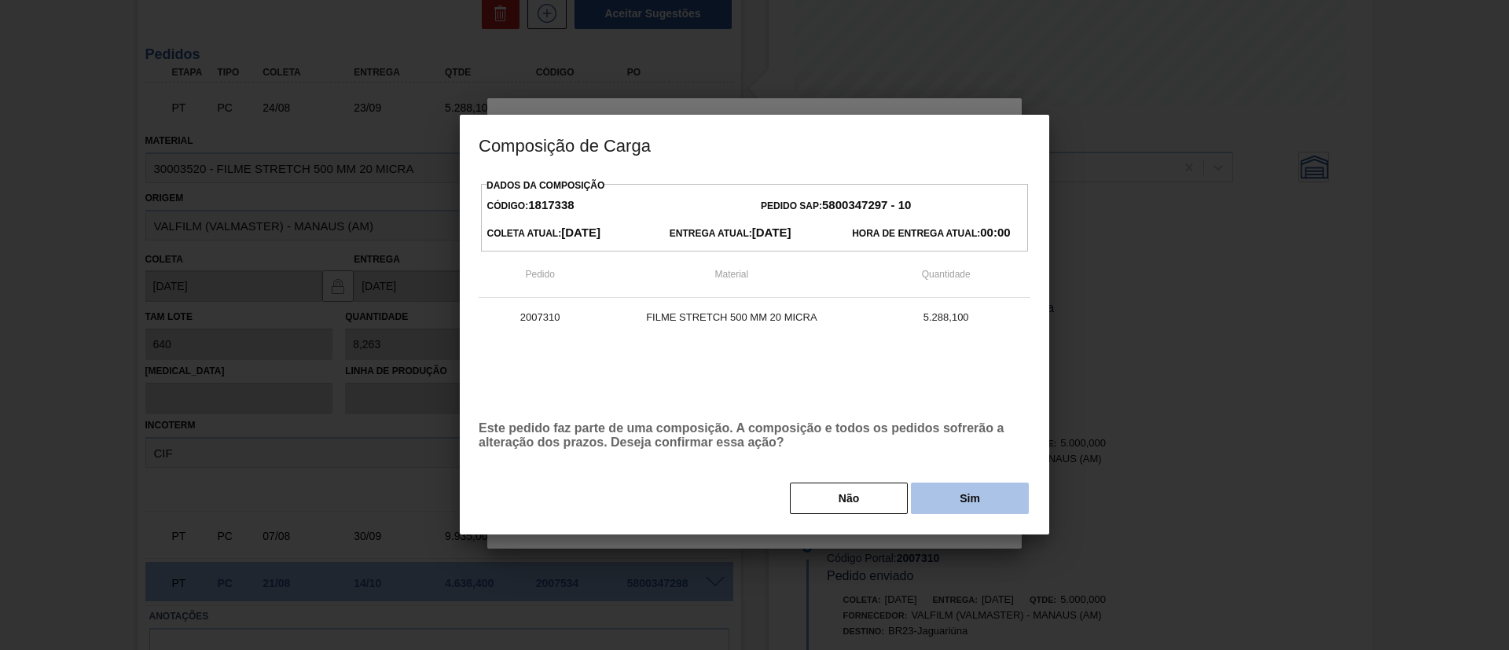
click at [961, 505] on button "Sim" at bounding box center [970, 498] width 118 height 31
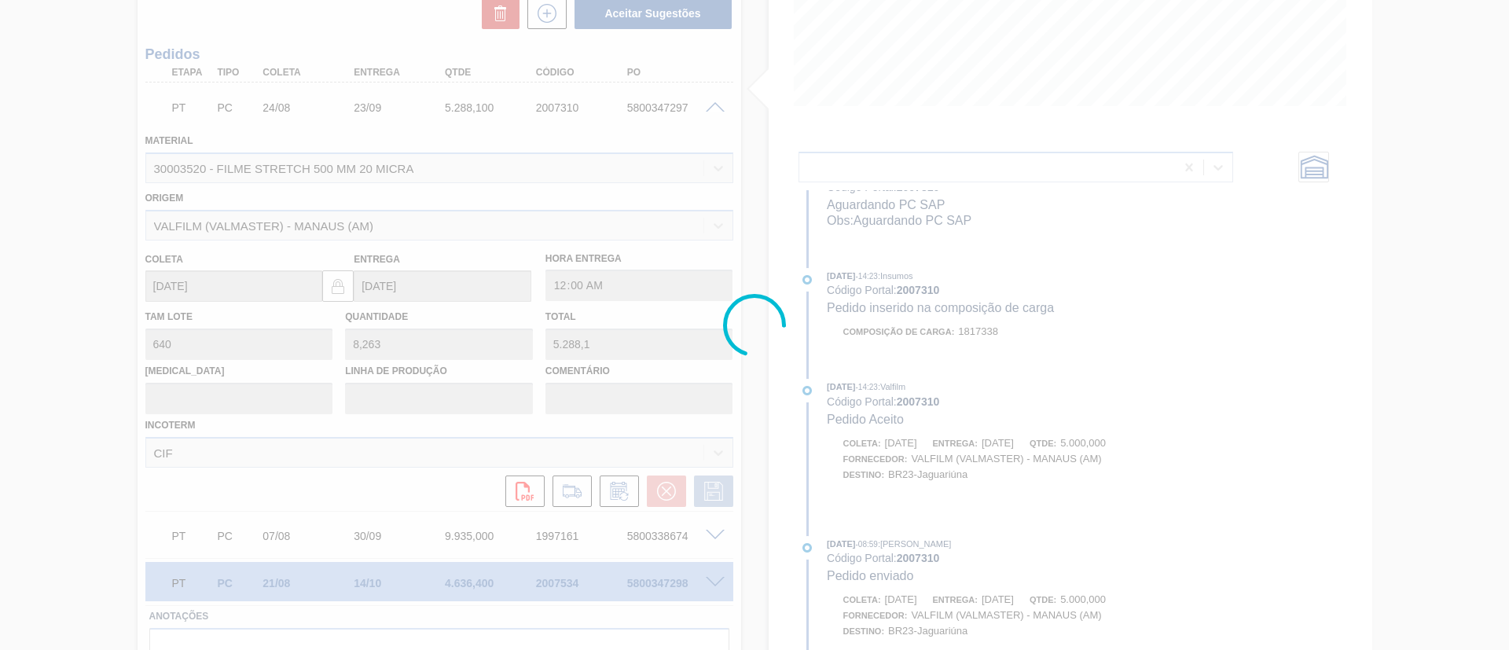
scroll to position [841, 0]
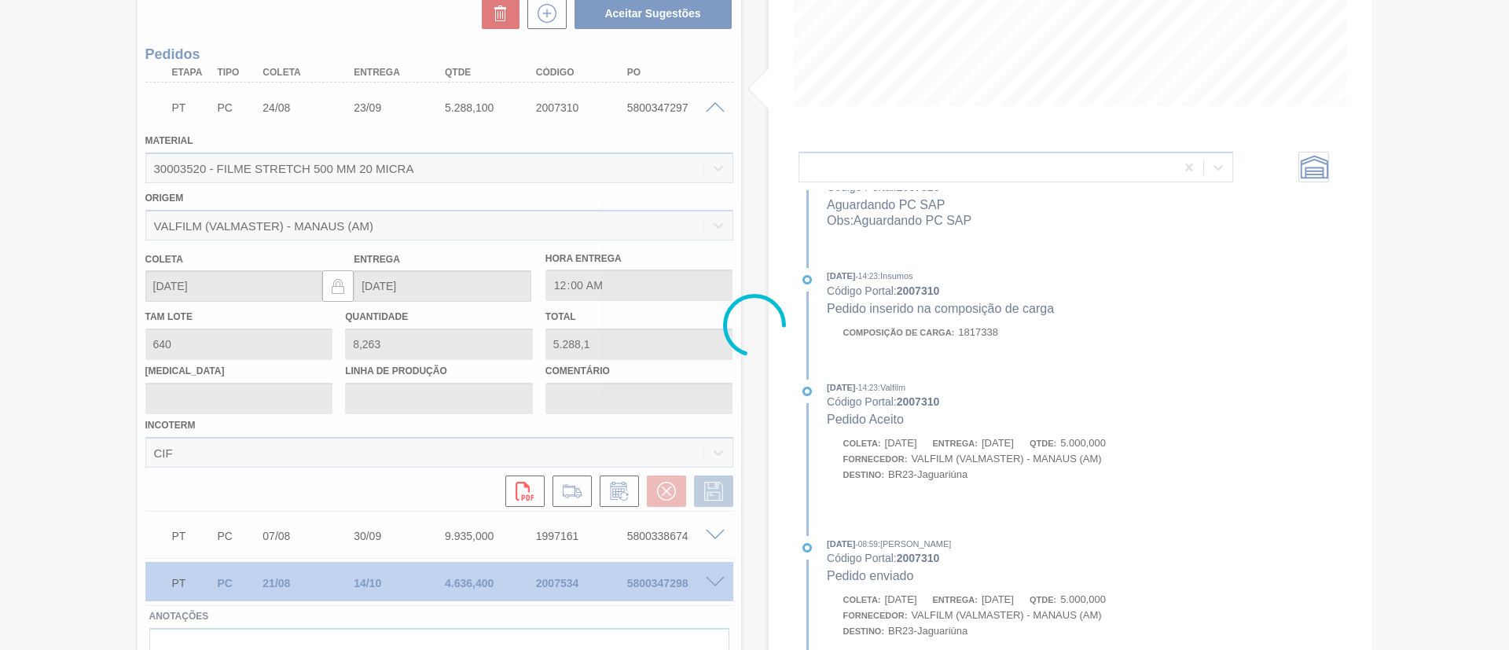
click at [961, 505] on div at bounding box center [754, 325] width 1509 height 650
type input "Data Original"
type input "14/10/2025"
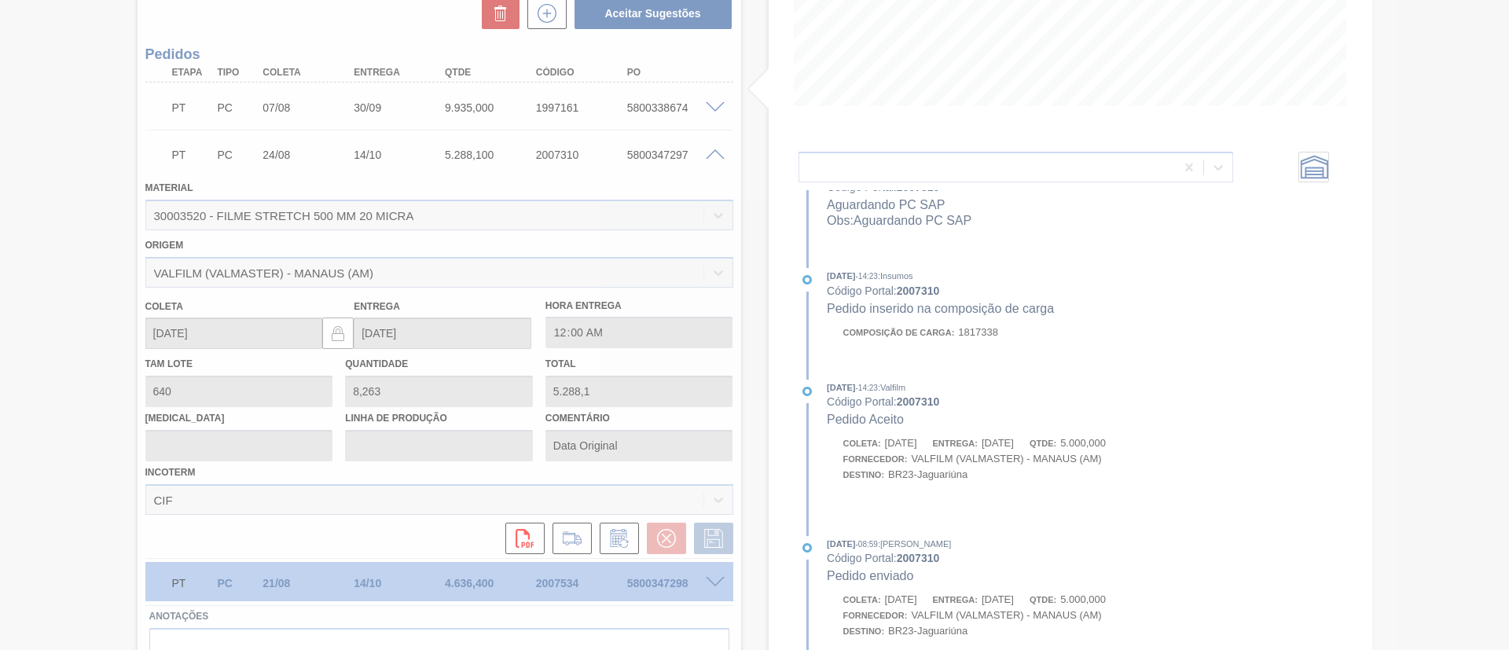
scroll to position [57, 0]
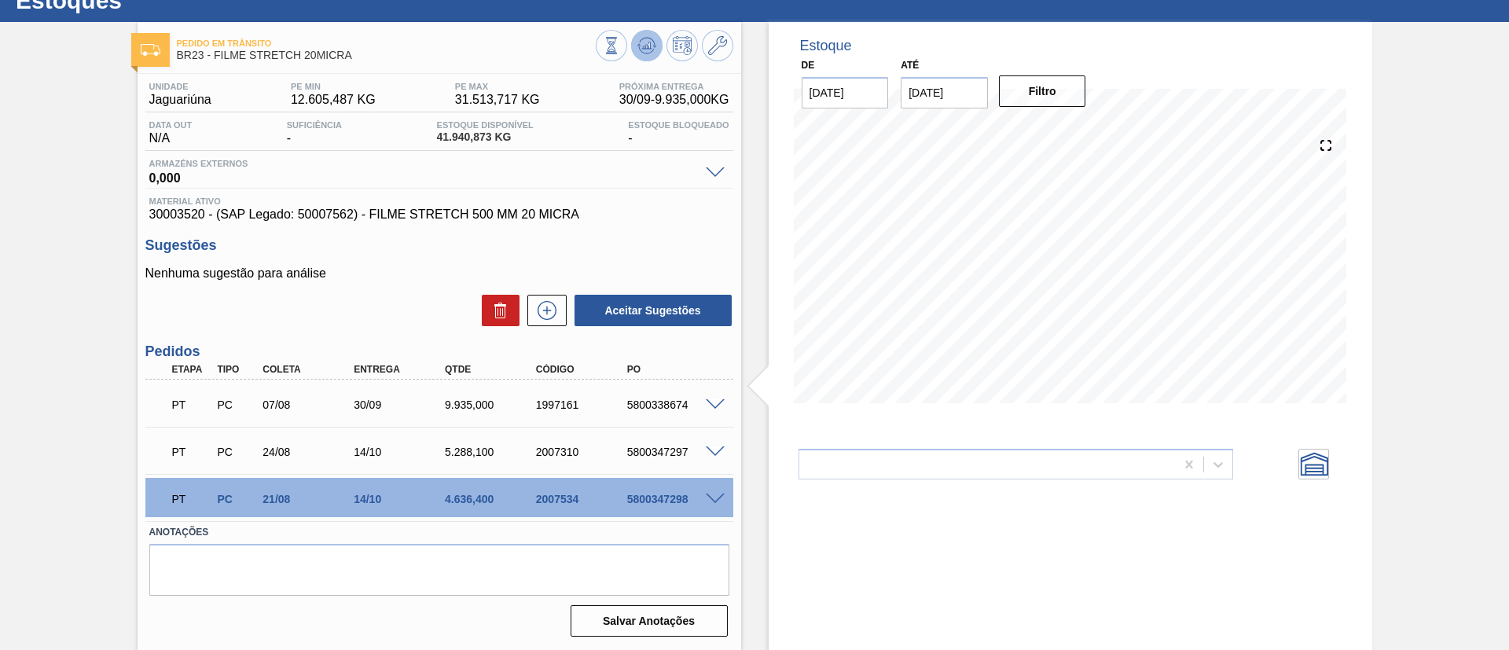
click at [633, 37] on button at bounding box center [646, 45] width 31 height 31
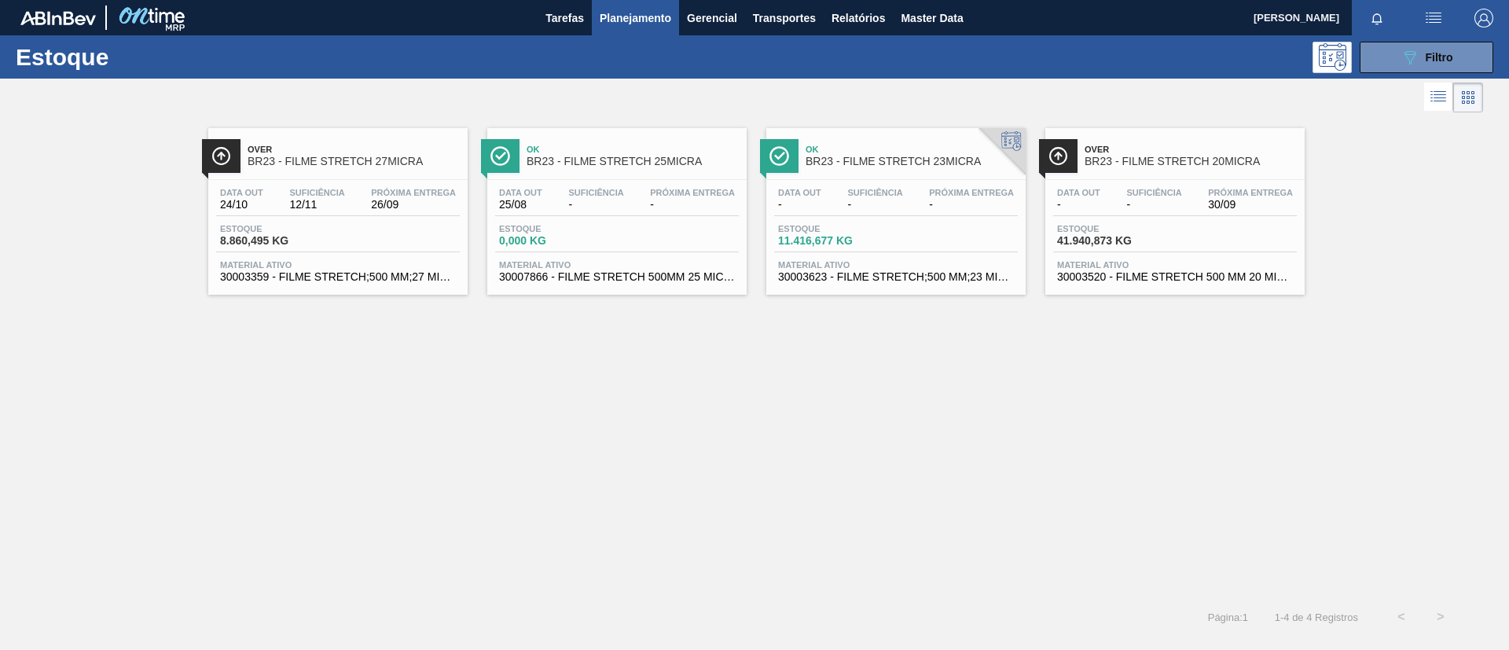
click at [538, 222] on div "Data out 25/08 Suficiência - Próxima Entrega - Estoque 0,000 KG Material ativo …" at bounding box center [616, 233] width 259 height 107
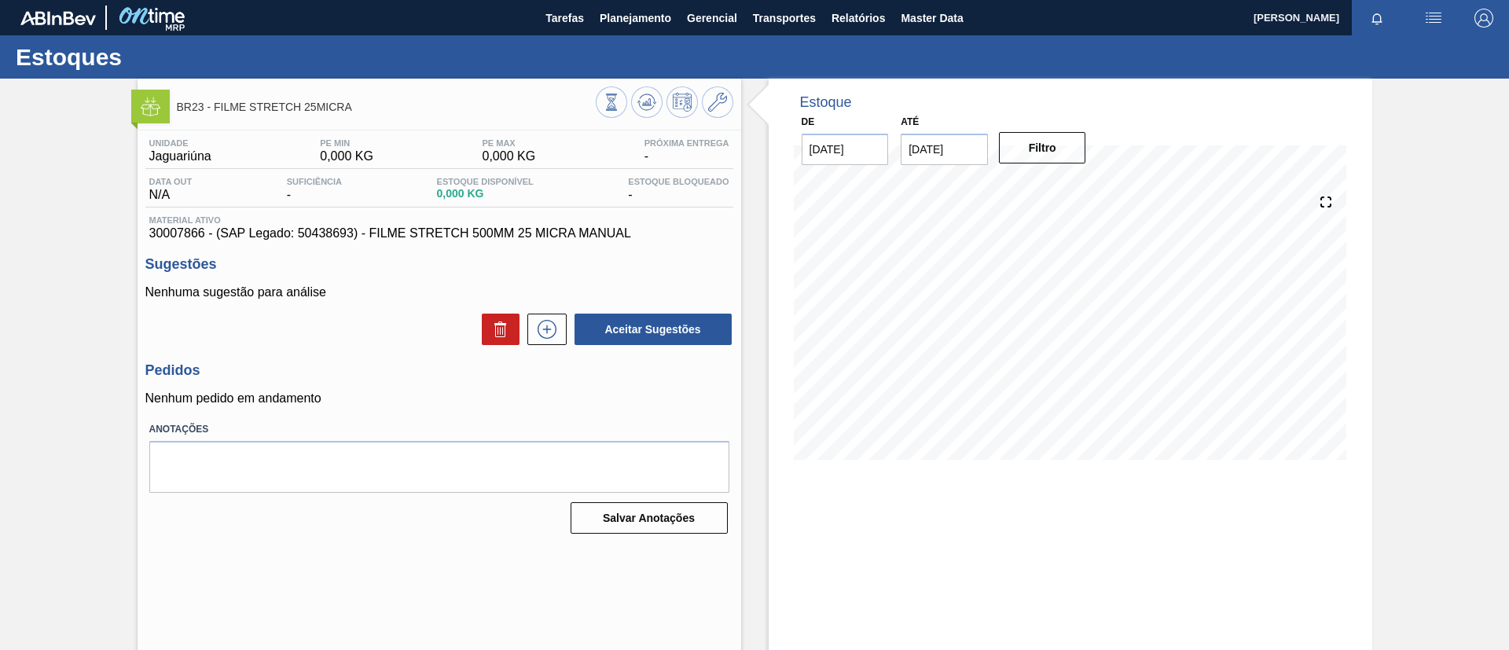
click at [522, 347] on div "Unidade Jaguariúna PE MIN 0,000 KG PE MAX 0,000 KG Próxima Entrega - Data out N…" at bounding box center [440, 334] width 604 height 409
click at [541, 336] on icon at bounding box center [547, 329] width 19 height 19
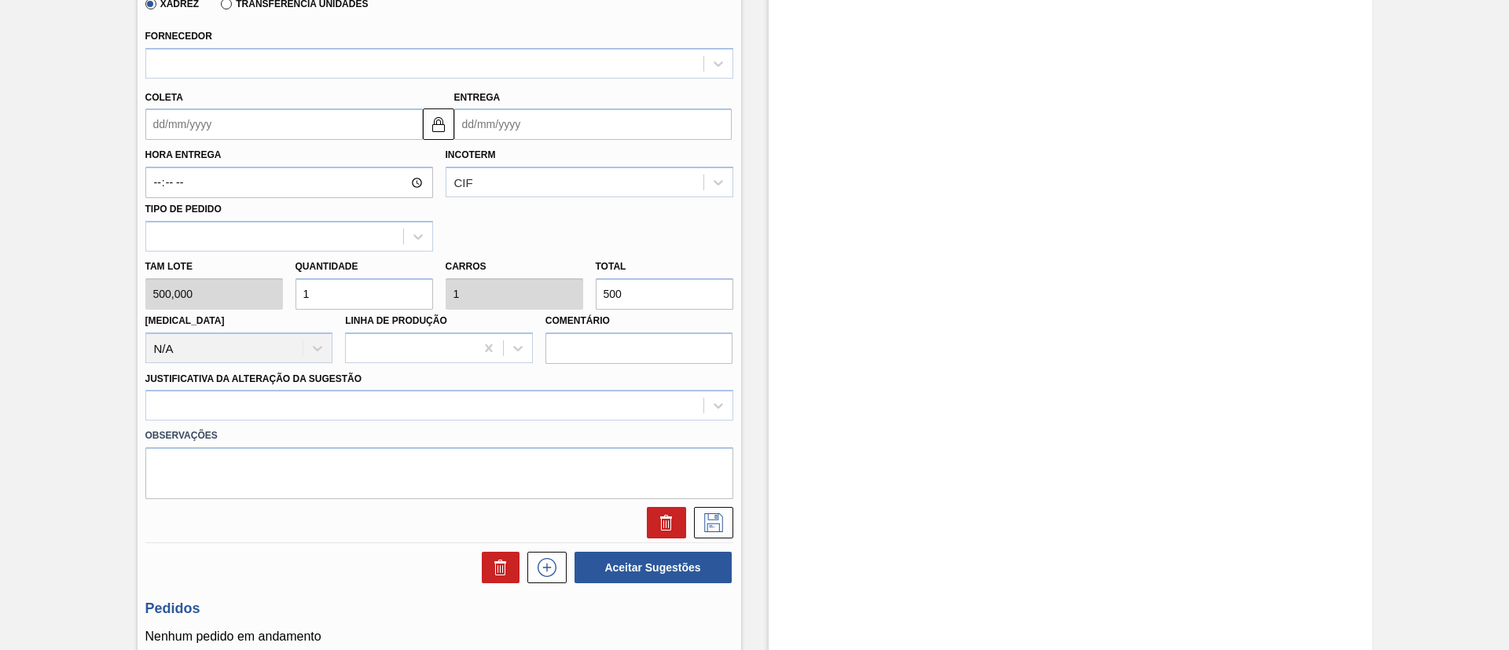
scroll to position [354, 0]
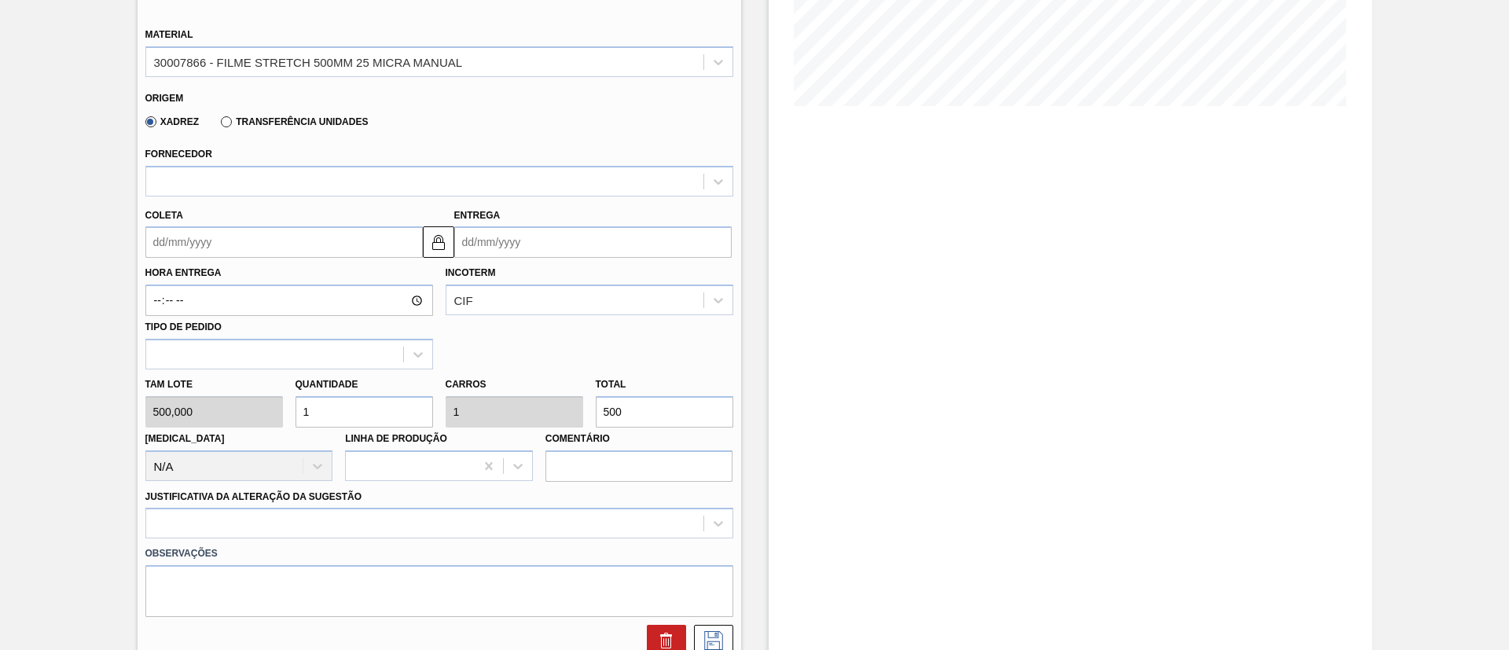
click at [255, 125] on label "Transferência Unidades" at bounding box center [294, 121] width 147 height 11
click at [219, 125] on input "Transferência Unidades" at bounding box center [219, 125] width 0 height 0
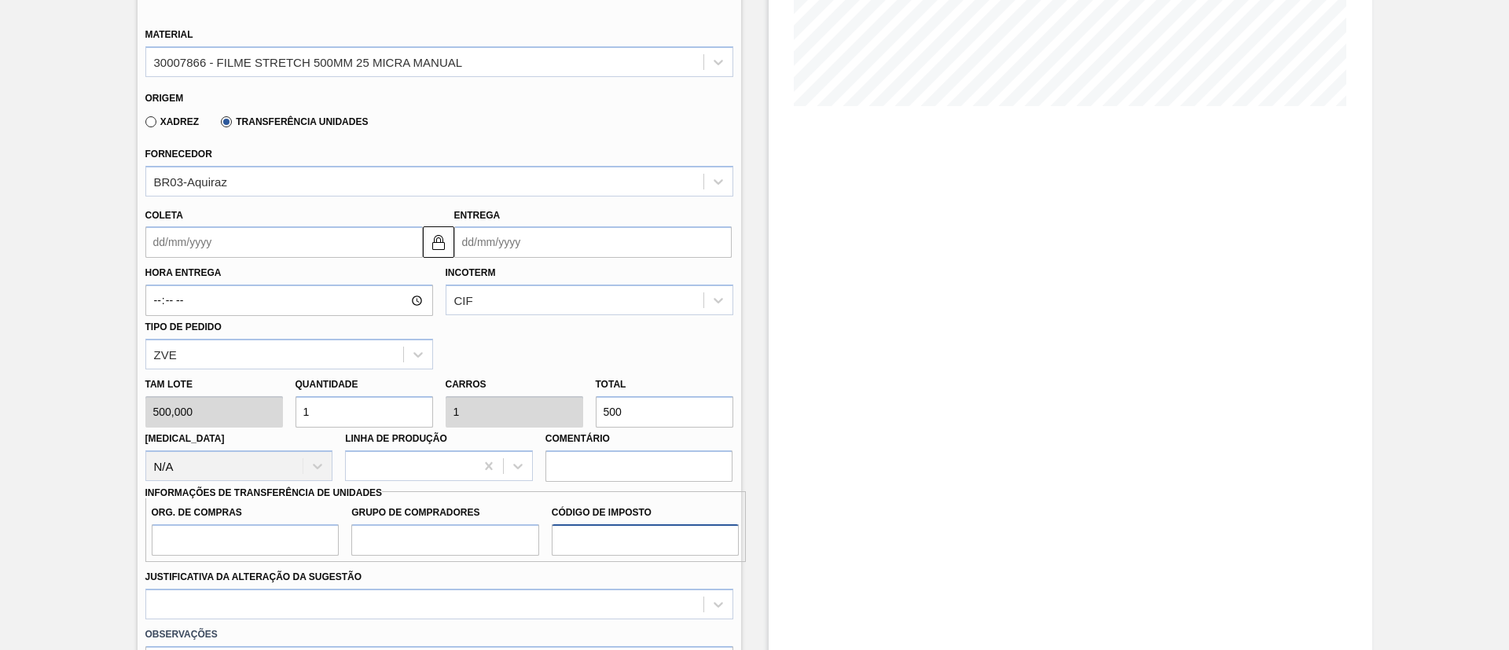
click at [632, 528] on input "Código de Imposto" at bounding box center [646, 539] width 188 height 31
type input "I1"
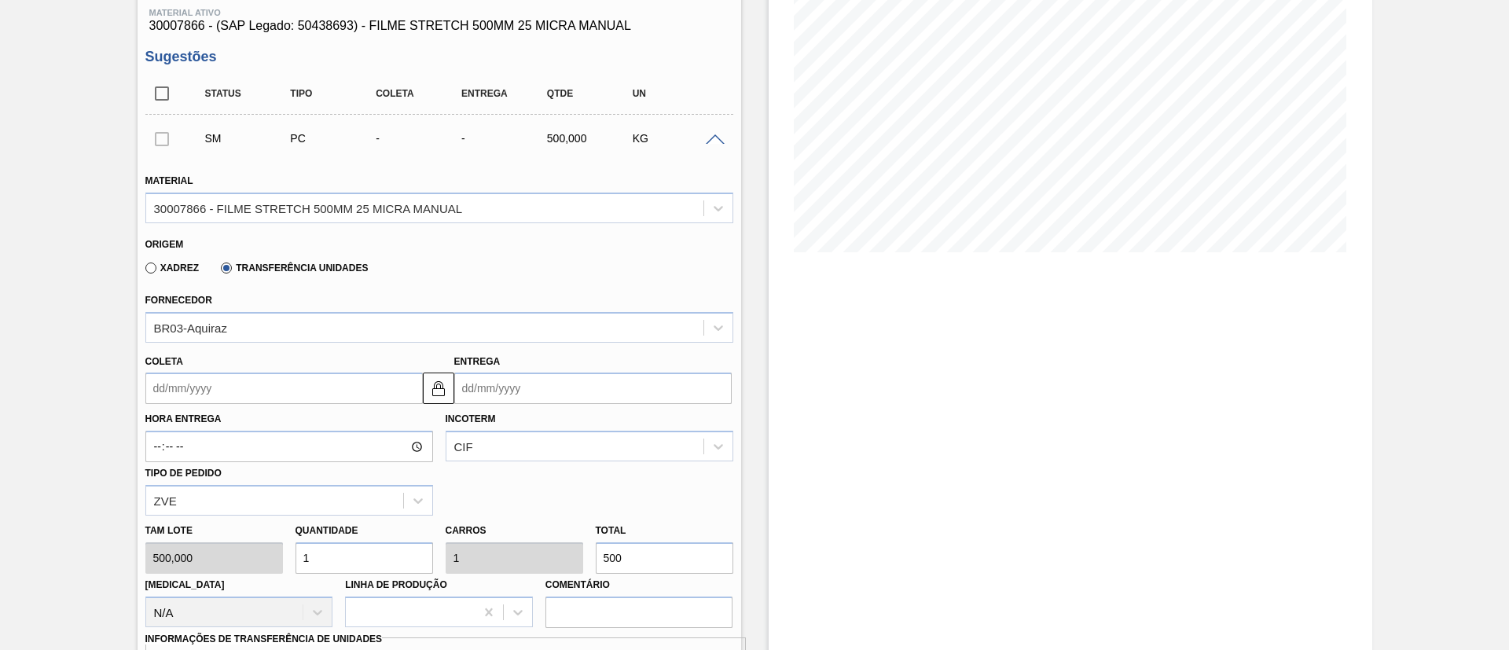
scroll to position [0, 0]
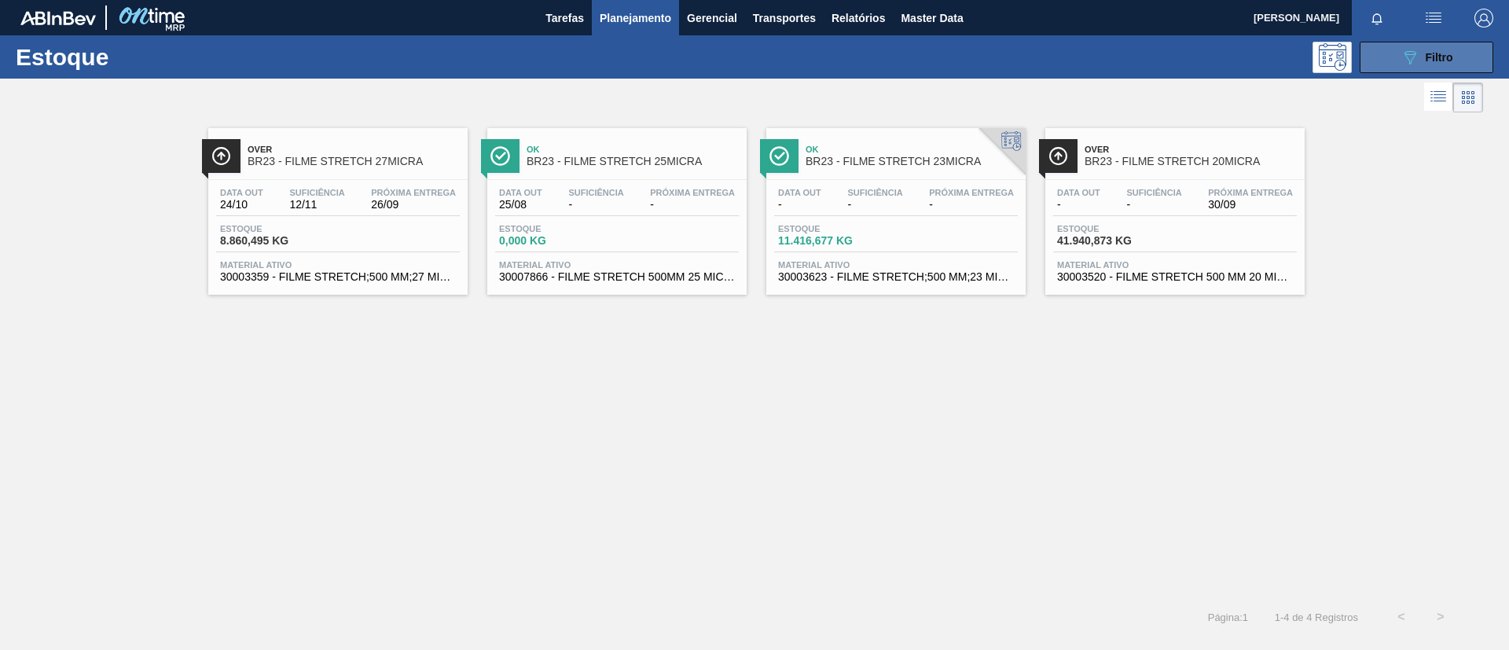
click at [1385, 65] on button "089F7B8B-B2A5-4AFE-B5C0-19BA573D28AC Filtro" at bounding box center [1427, 57] width 134 height 31
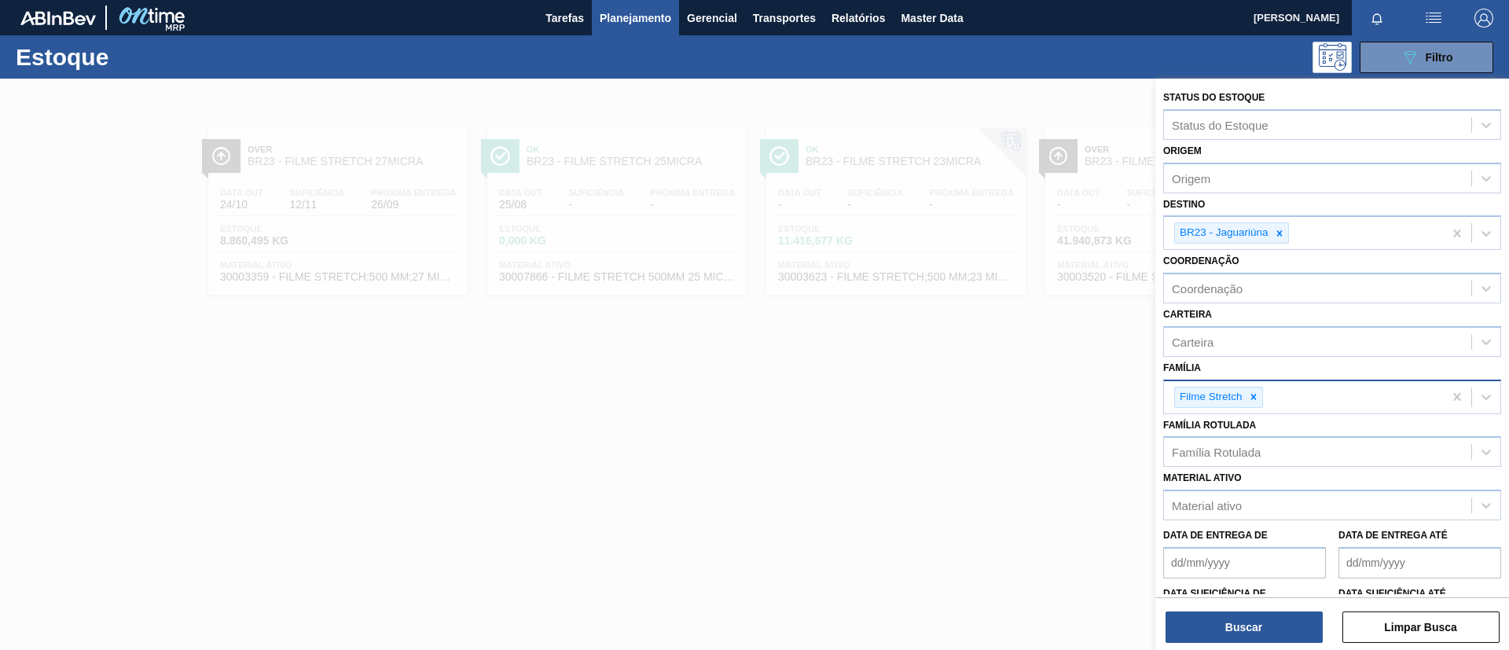
click at [1256, 402] on icon at bounding box center [1253, 396] width 11 height 11
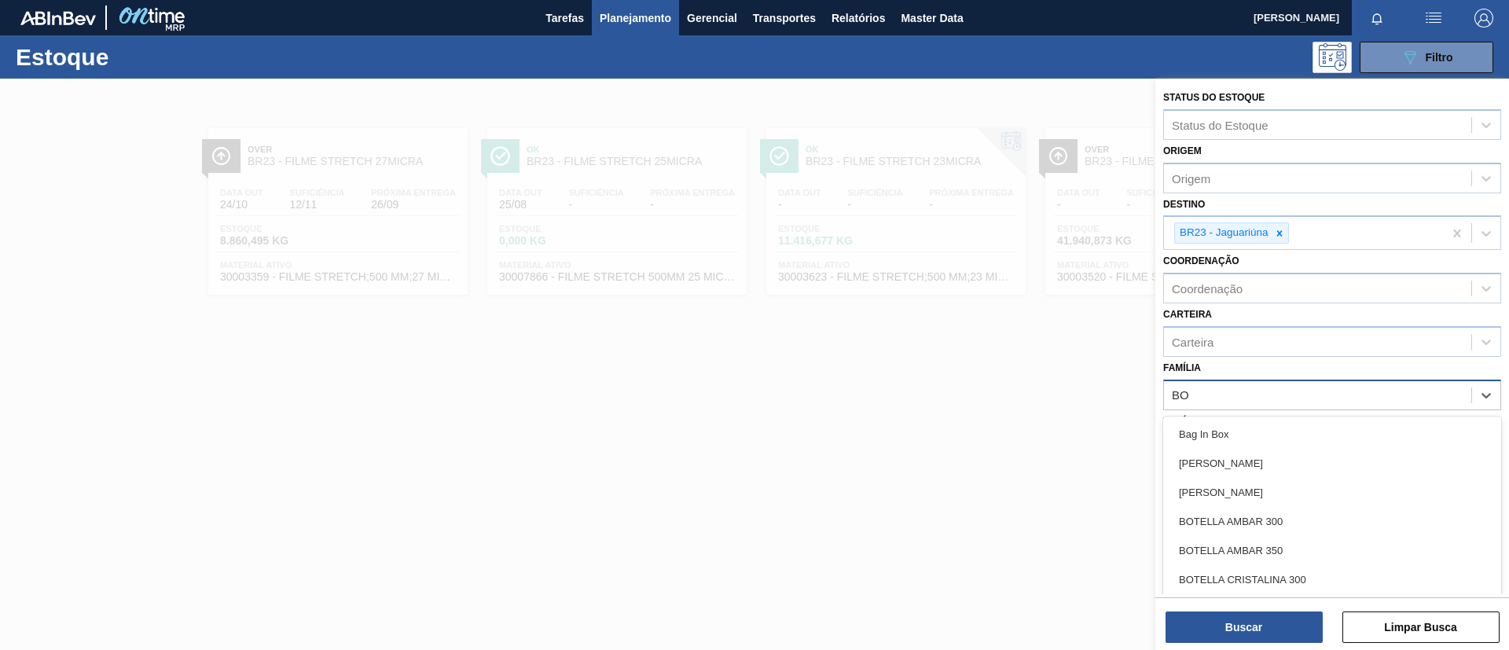
type input "B"
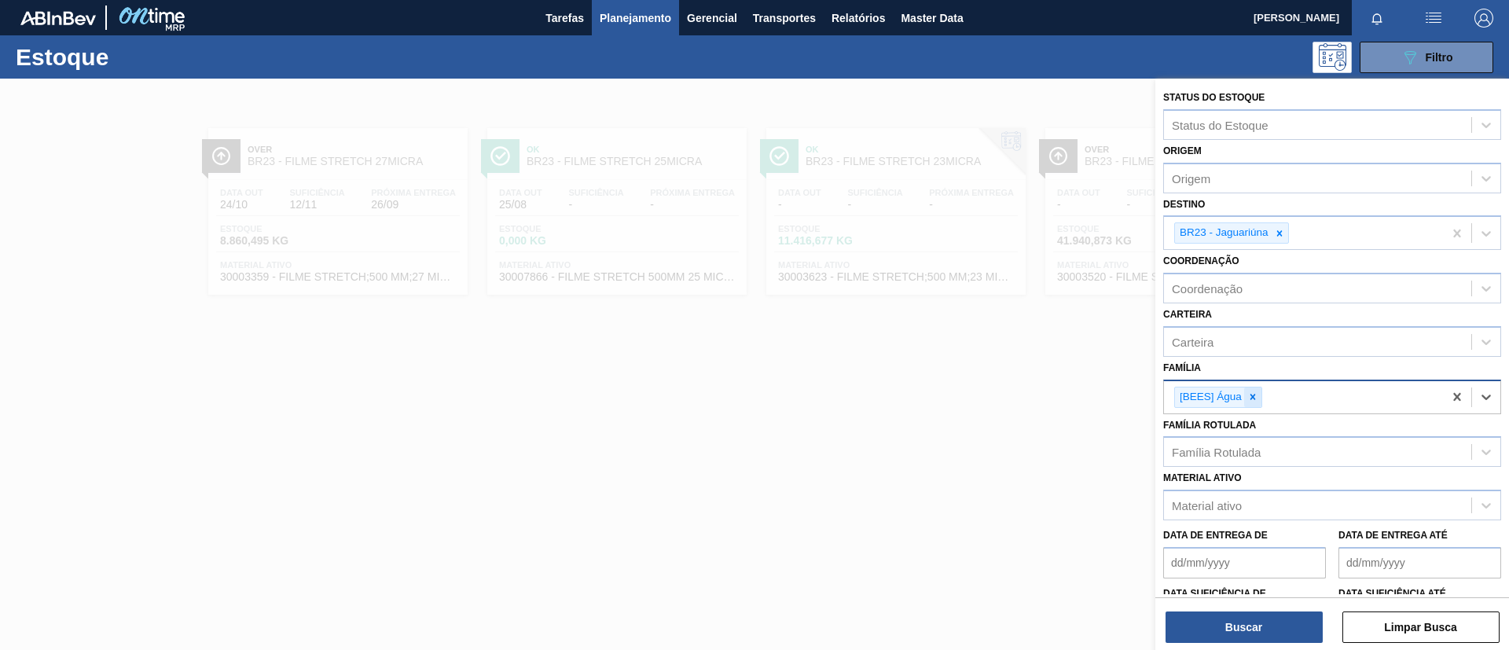
click at [1257, 398] on icon at bounding box center [1253, 396] width 11 height 11
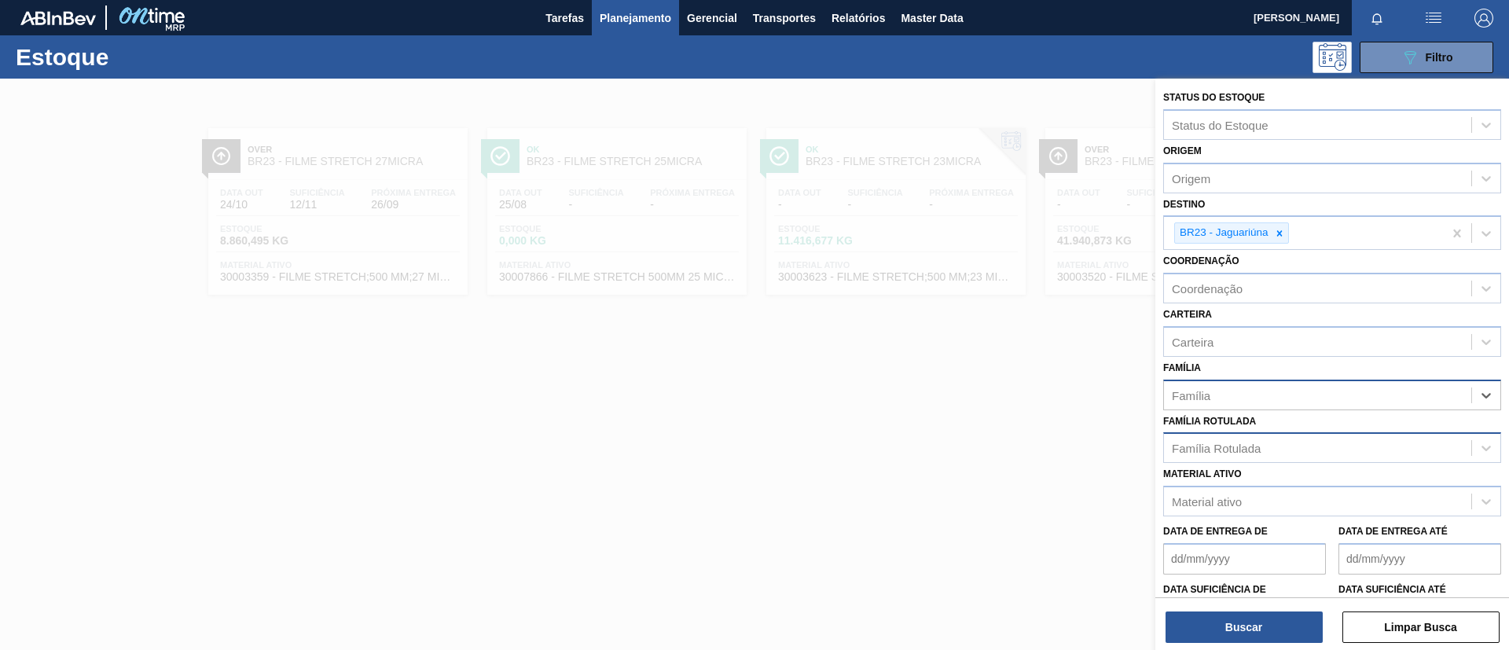
click at [1256, 450] on div "Família Rotulada" at bounding box center [1216, 448] width 89 height 13
type Rotulada "BOH 269ML"
drag, startPoint x: 1285, startPoint y: 517, endPoint x: 1290, endPoint y: 262, distance: 255.5
click at [1286, 515] on div "FILME BOH 269ML" at bounding box center [1332, 516] width 338 height 29
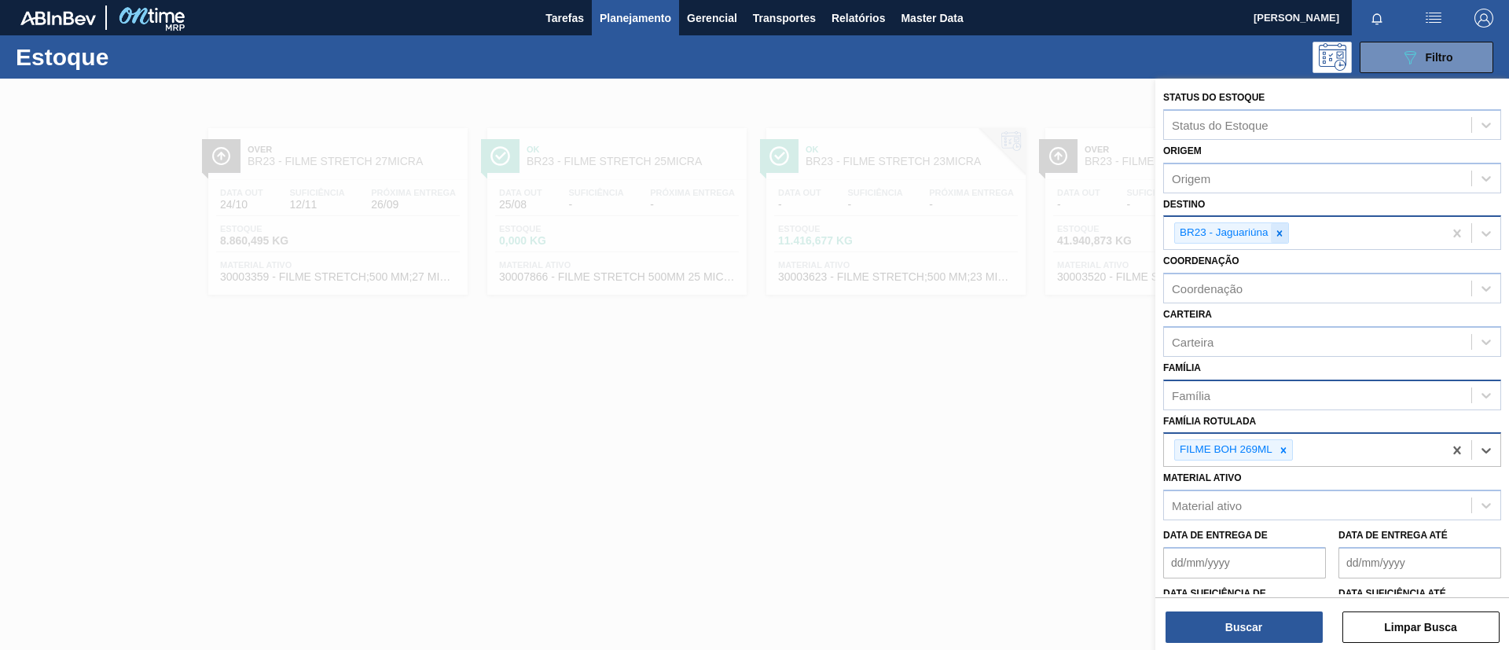
click at [1284, 230] on icon at bounding box center [1279, 233] width 11 height 11
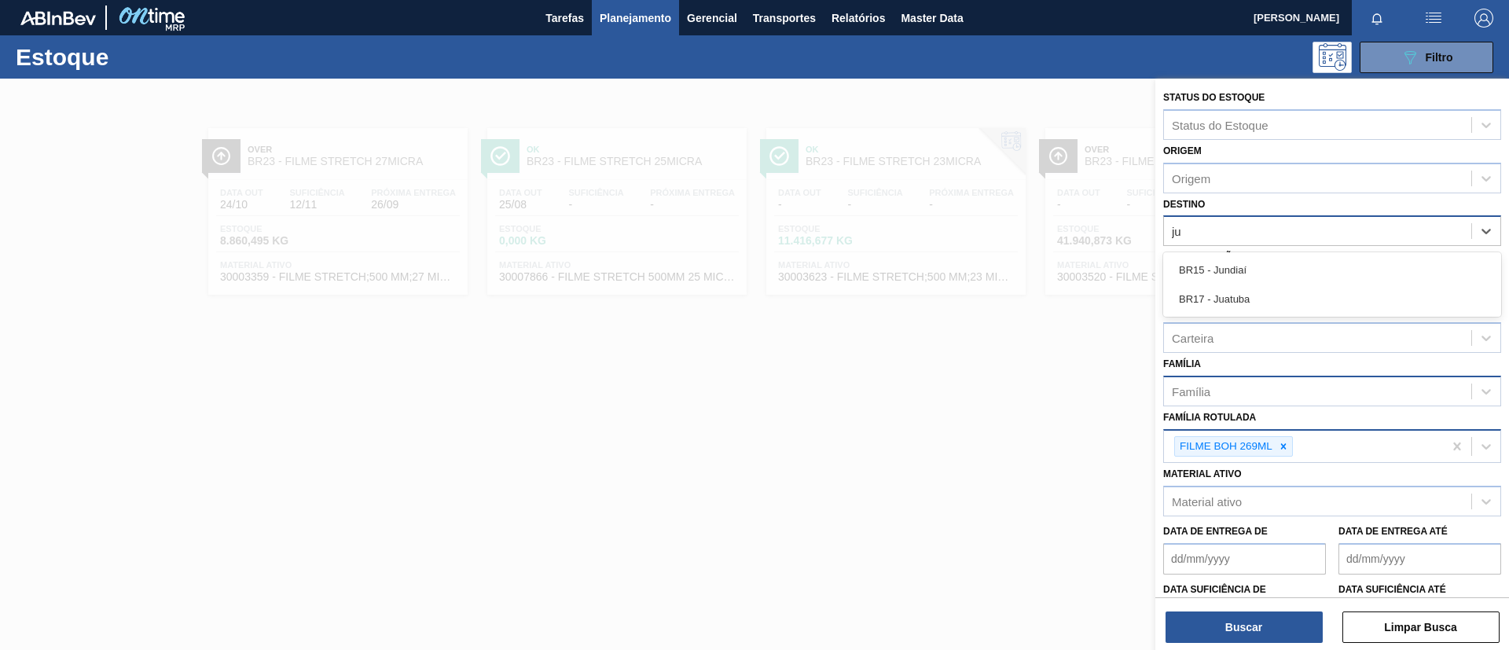
type input "jua"
drag, startPoint x: 1284, startPoint y: 270, endPoint x: 1322, endPoint y: 542, distance: 273.9
click at [1283, 270] on div "BR17 - Juatuba" at bounding box center [1332, 269] width 338 height 29
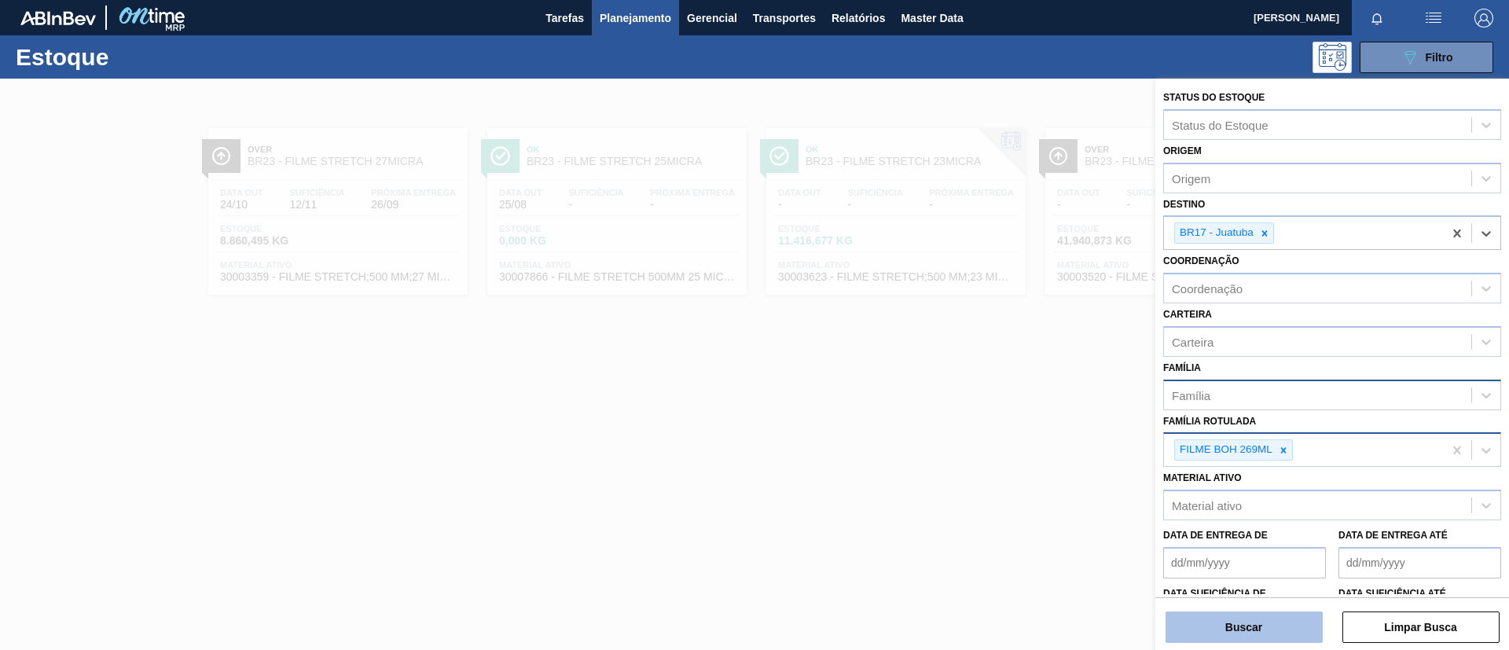
click at [1281, 609] on div "Buscar Limpar Busca" at bounding box center [1333, 619] width 354 height 44
click at [1280, 616] on button "Buscar" at bounding box center [1244, 627] width 157 height 31
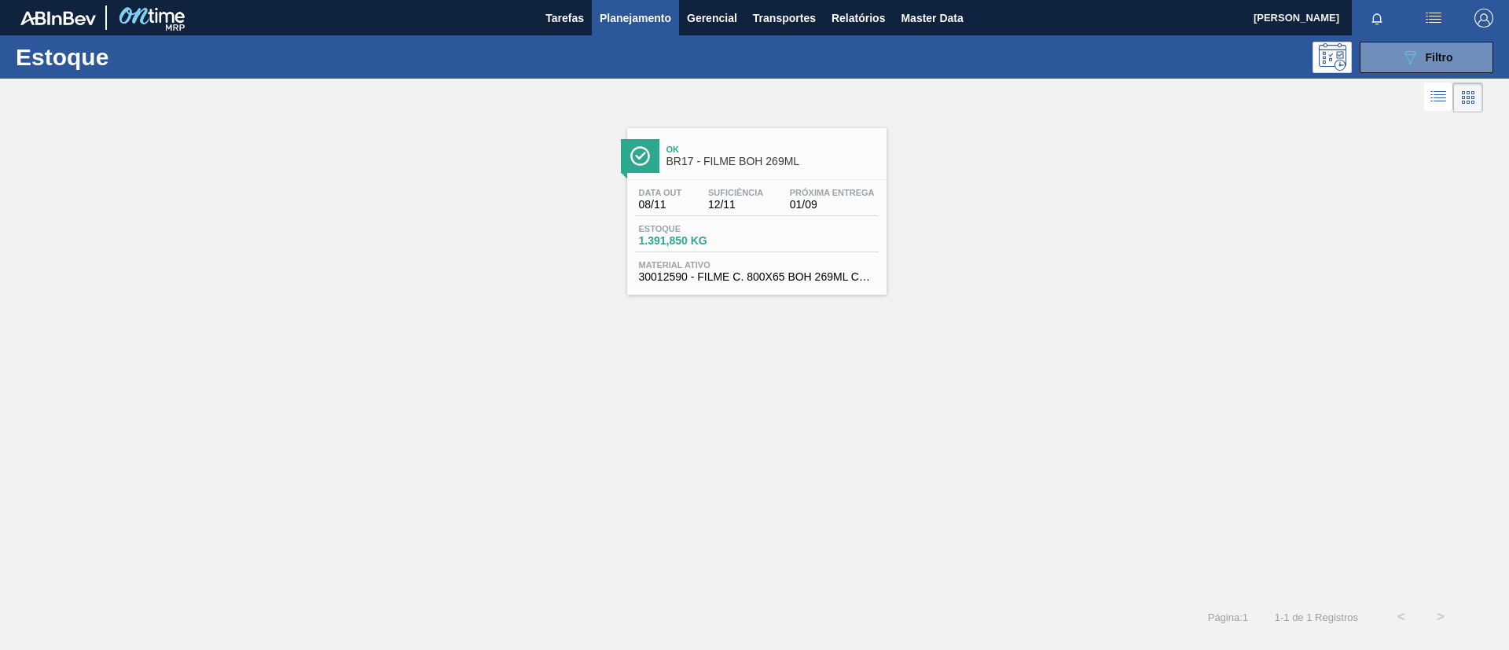
click at [685, 175] on div "Ok BR17 - FILME BOH 269ML Data out 08/11 Suficiência 12/11 Próxima Entrega 01/0…" at bounding box center [756, 211] width 259 height 167
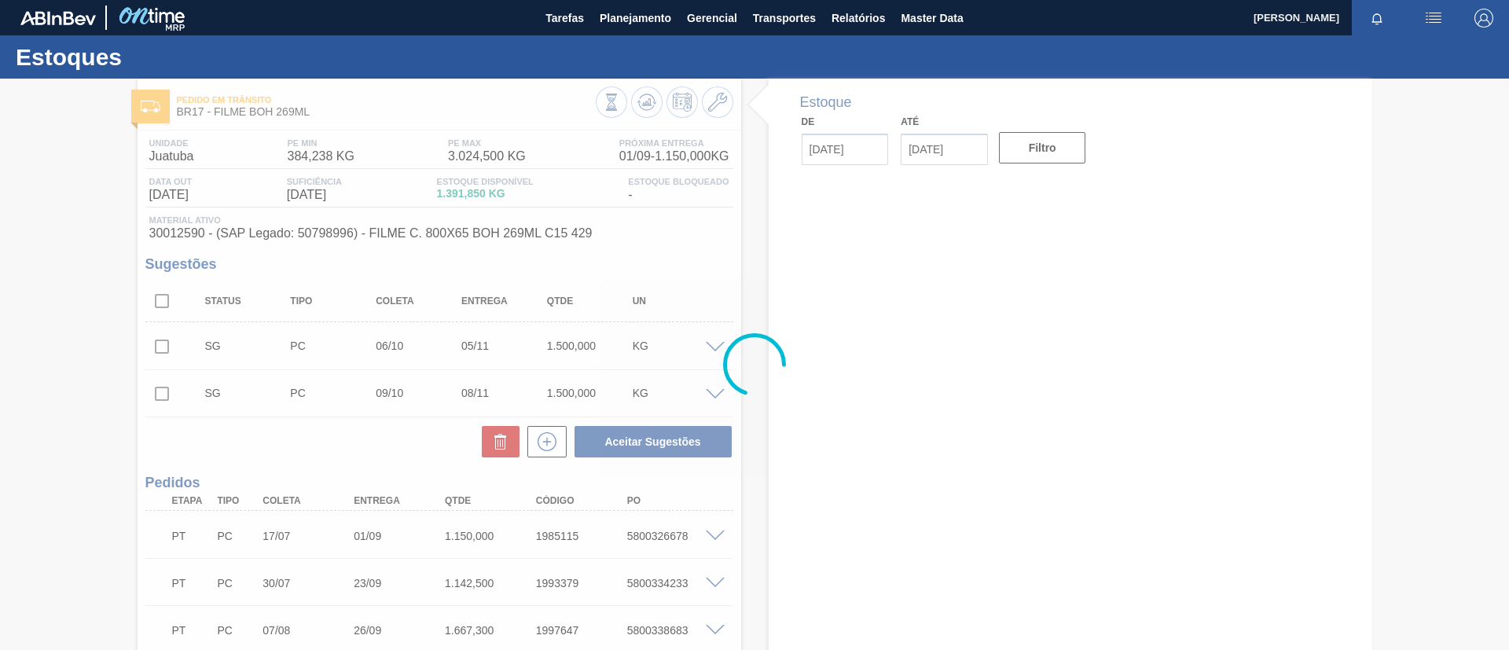
type input "[DATE]"
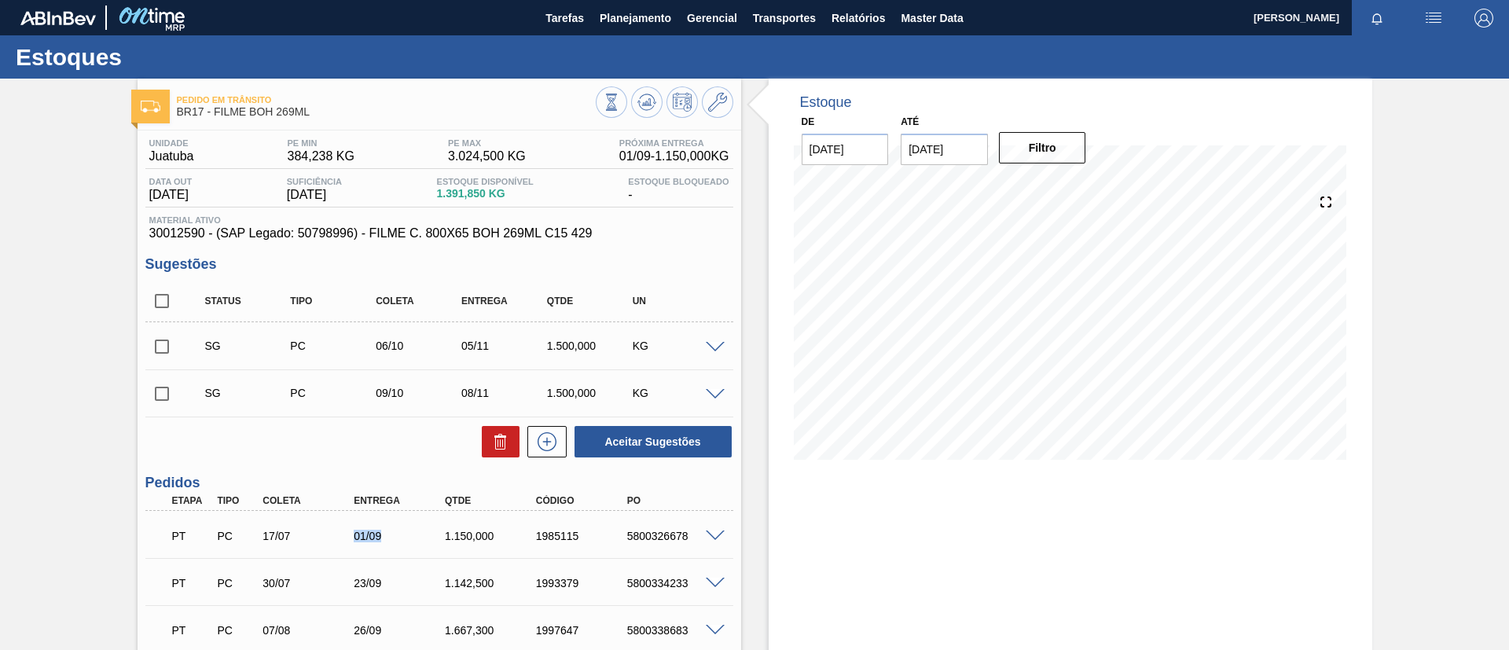
drag, startPoint x: 336, startPoint y: 535, endPoint x: 403, endPoint y: 529, distance: 67.9
click at [403, 529] on div "PT PC 17/07 01/09 1.150,000 1985115 5800326678" at bounding box center [435, 534] width 546 height 31
copy div "01/09"
click at [649, 17] on span "Planejamento" at bounding box center [636, 18] width 72 height 19
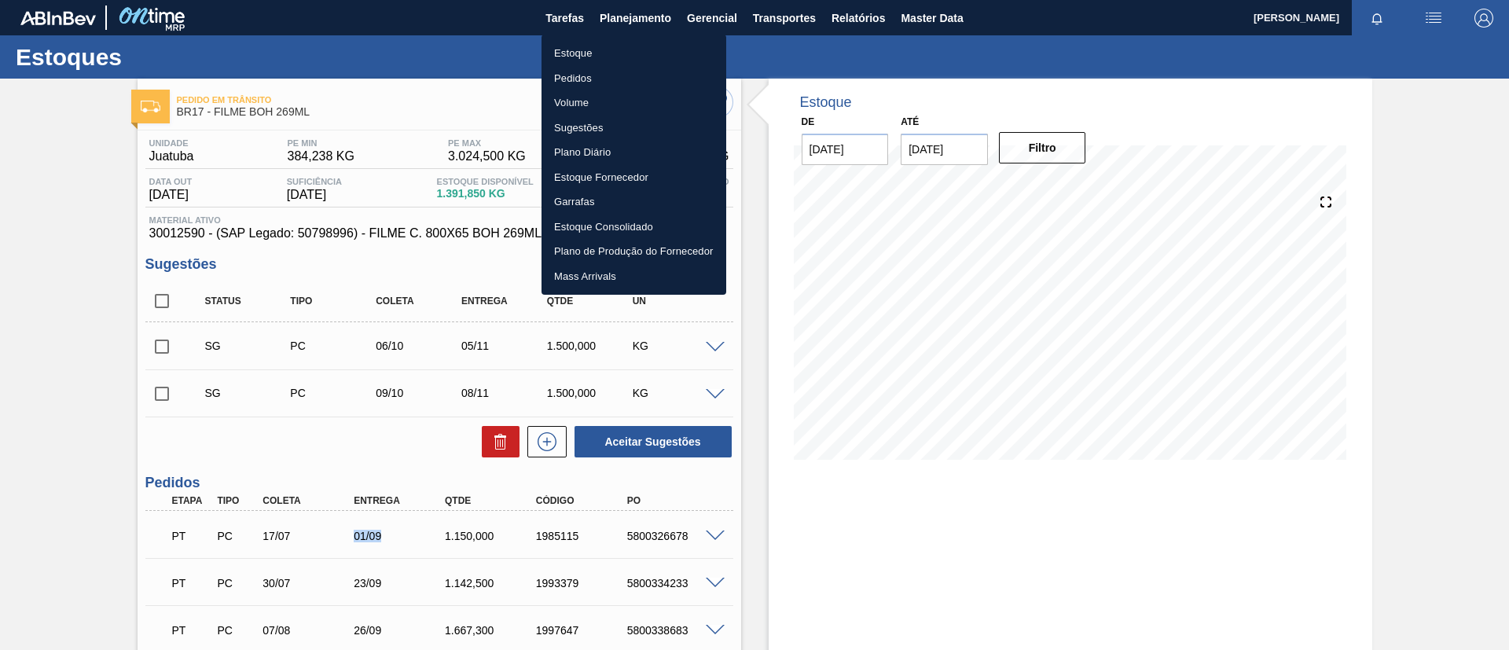
click at [610, 72] on li "Pedidos" at bounding box center [634, 78] width 185 height 25
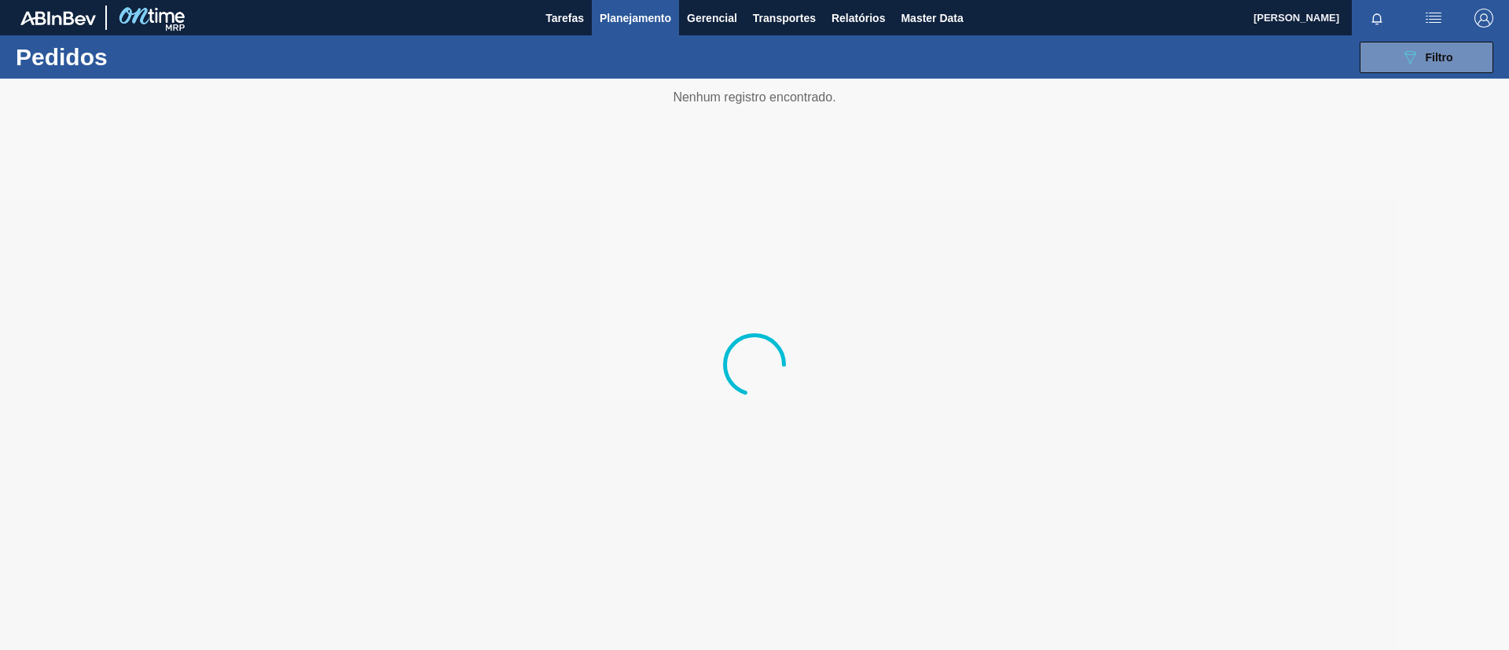
click at [640, 35] on button "Planejamento" at bounding box center [635, 17] width 87 height 35
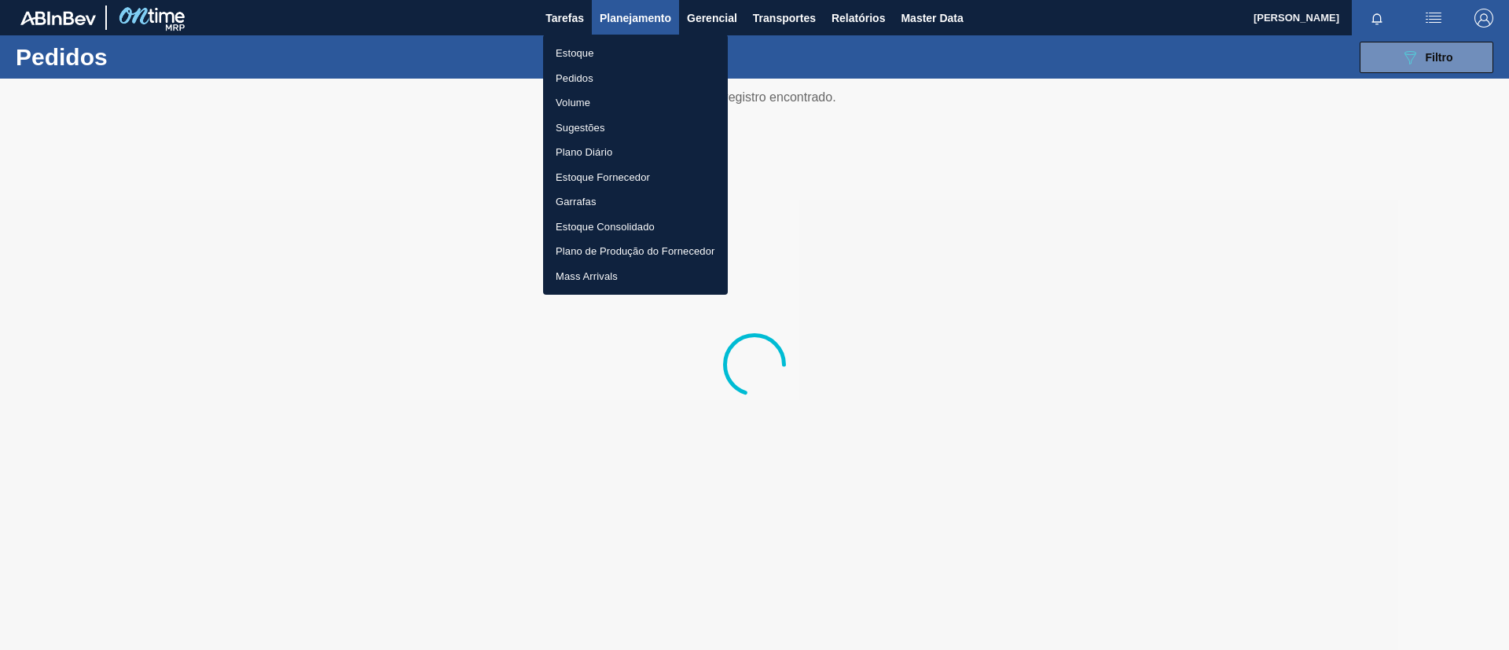
click at [629, 45] on li "Estoque" at bounding box center [635, 53] width 185 height 25
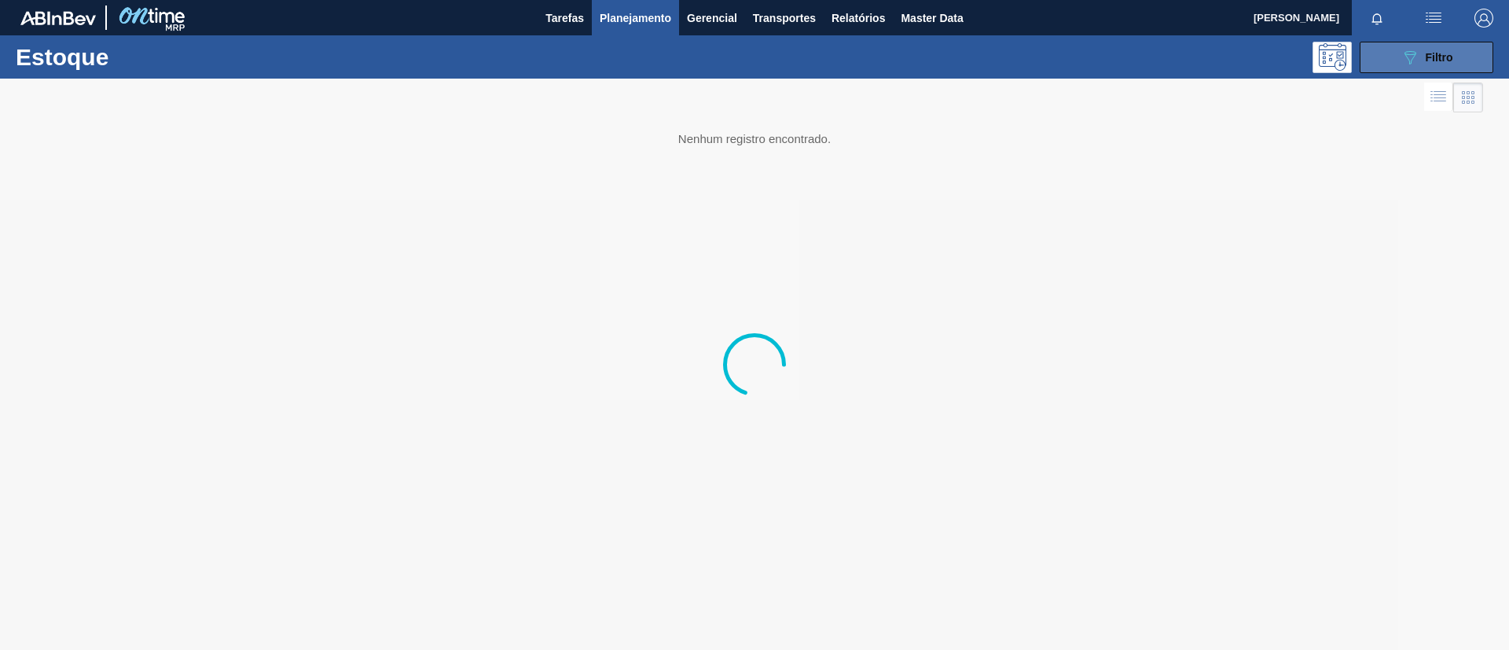
click at [1414, 56] on icon at bounding box center [1411, 57] width 12 height 13
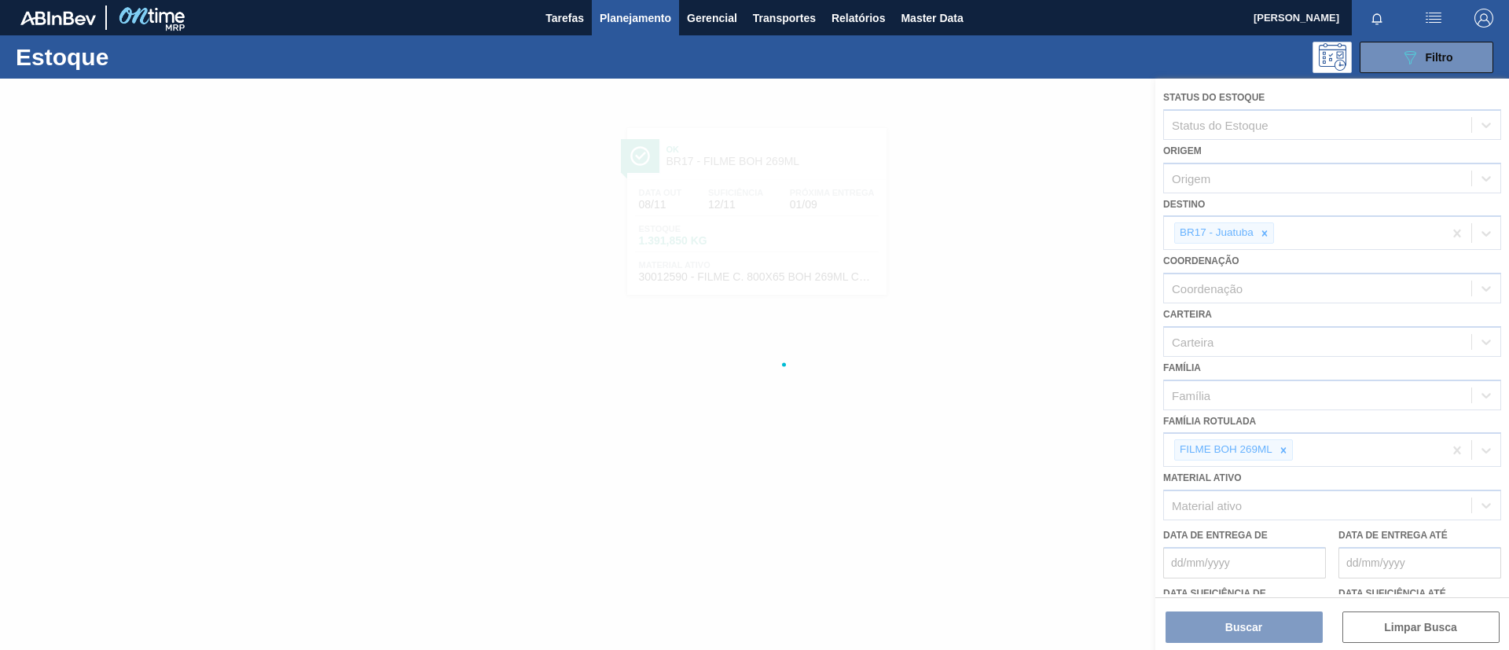
click at [1287, 448] on div at bounding box center [754, 364] width 1509 height 571
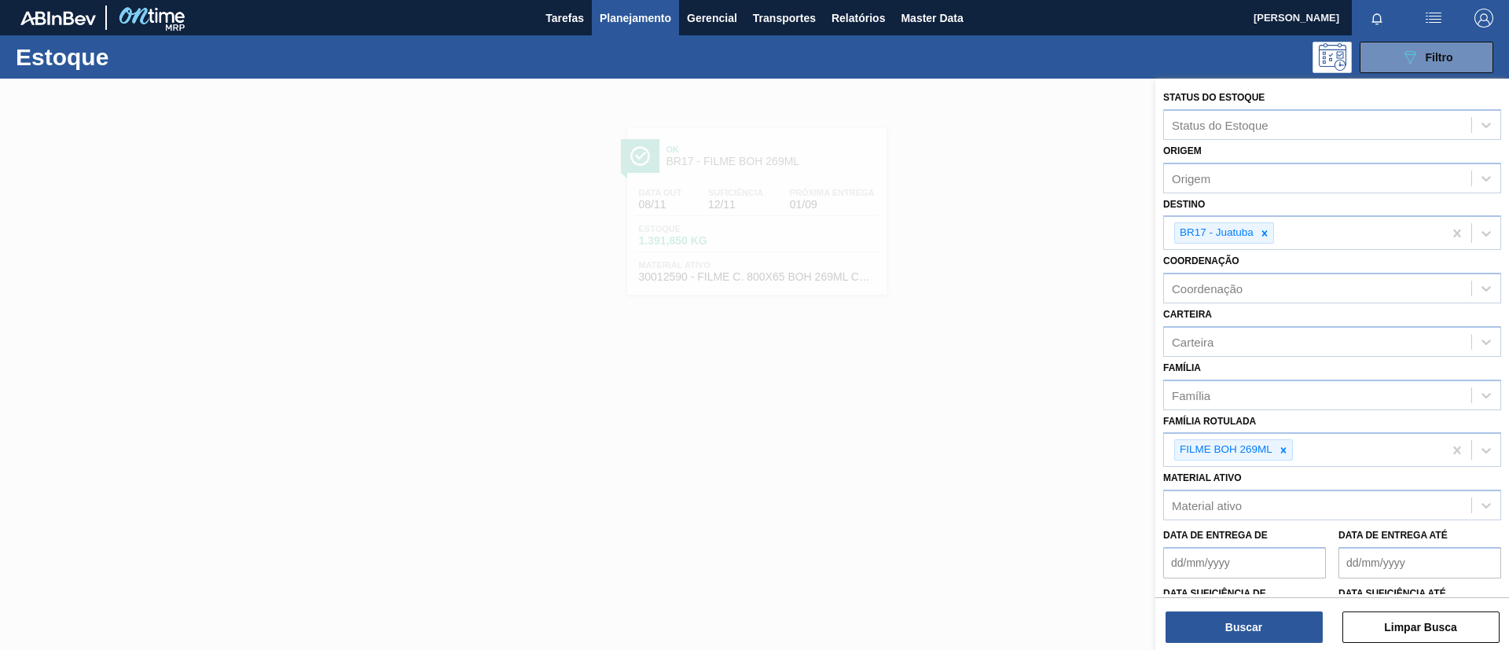
click at [1287, 449] on icon at bounding box center [1283, 450] width 11 height 11
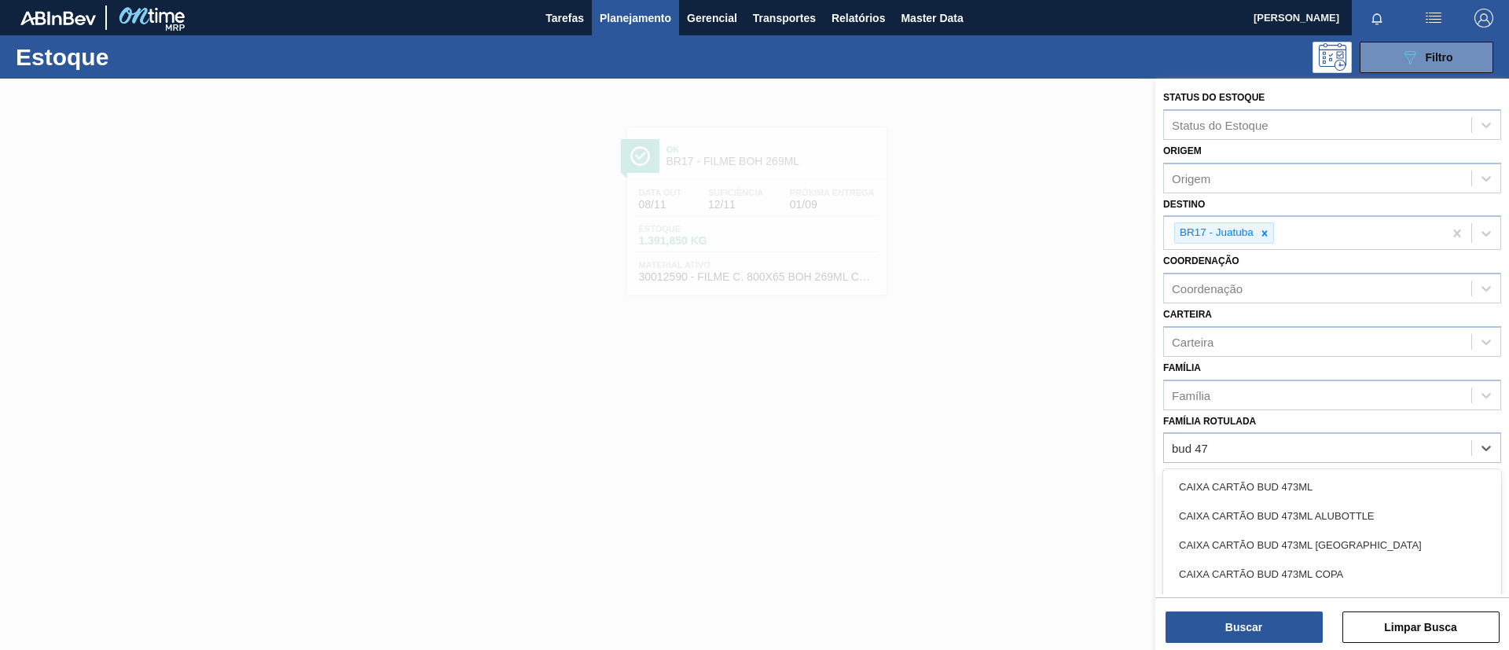
type Rotulada "bud 473"
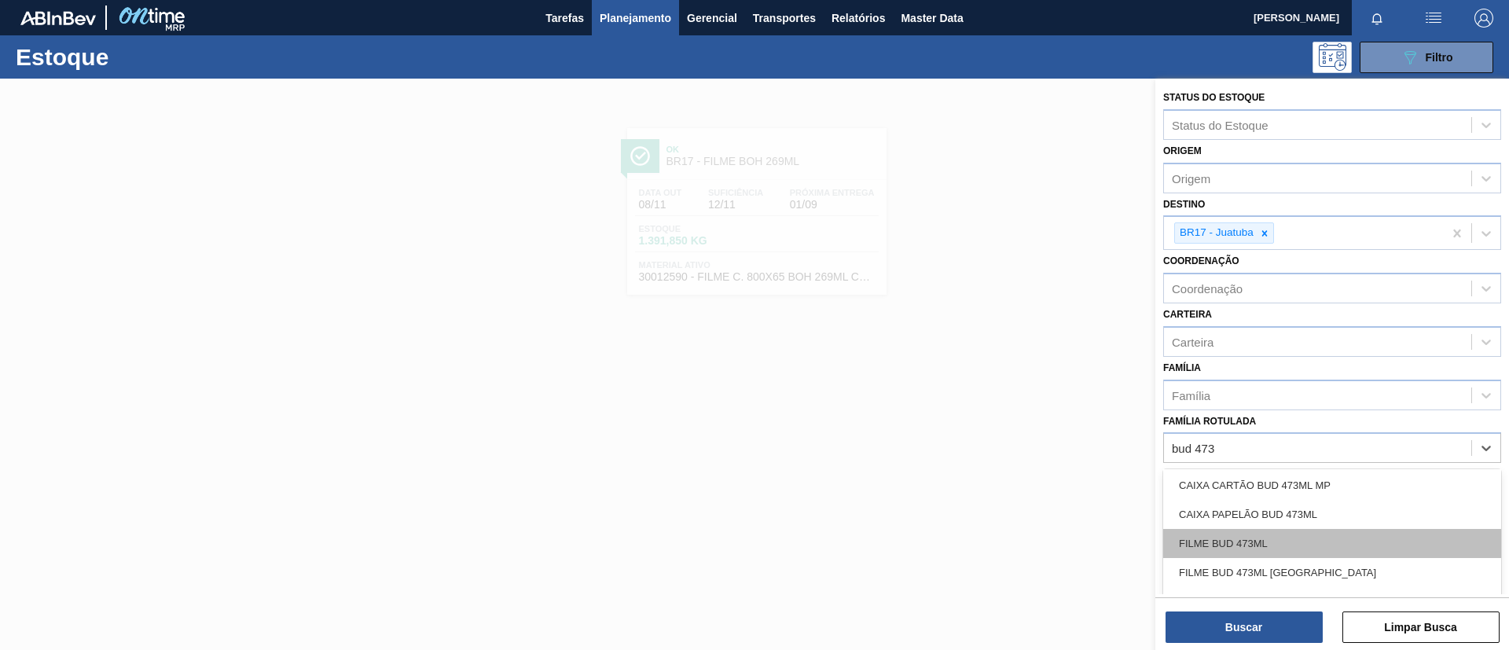
click at [1288, 536] on div "FILME BUD 473ML" at bounding box center [1332, 543] width 338 height 29
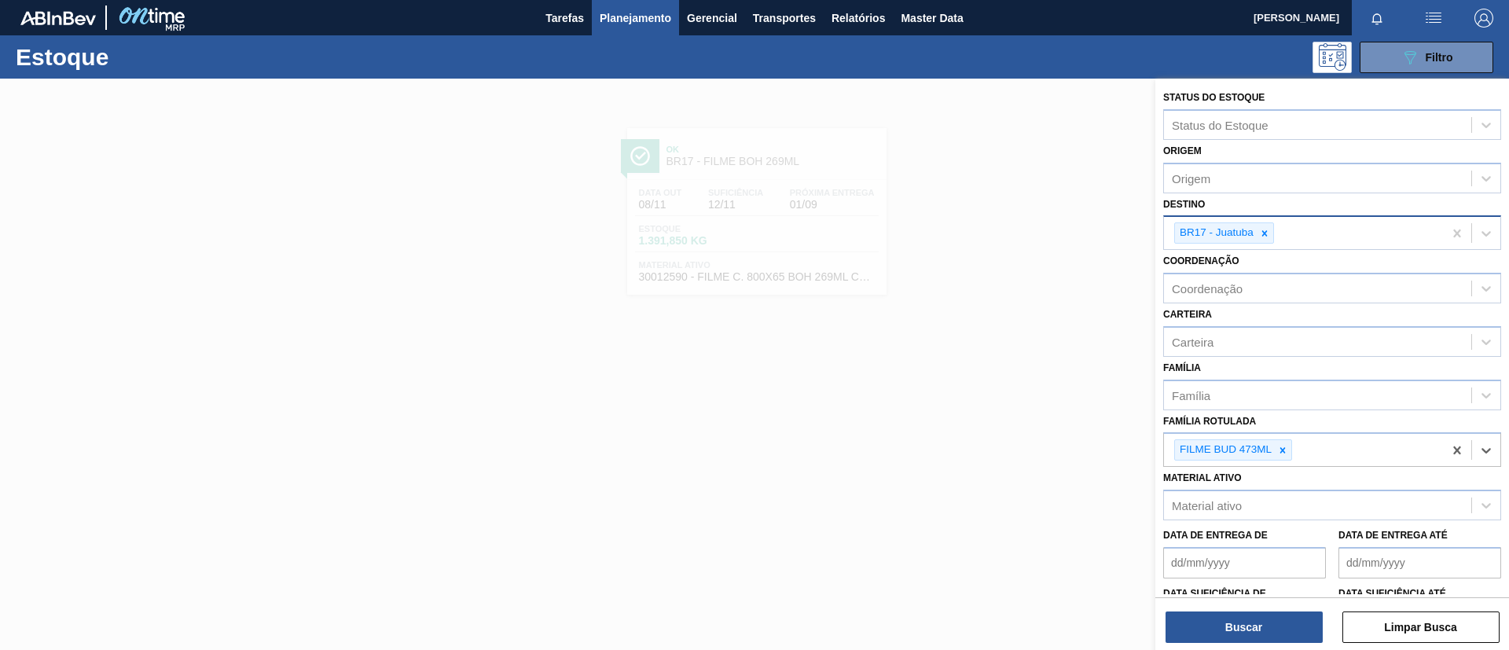
click at [1266, 244] on div "BR17 - Juatuba" at bounding box center [1303, 233] width 279 height 32
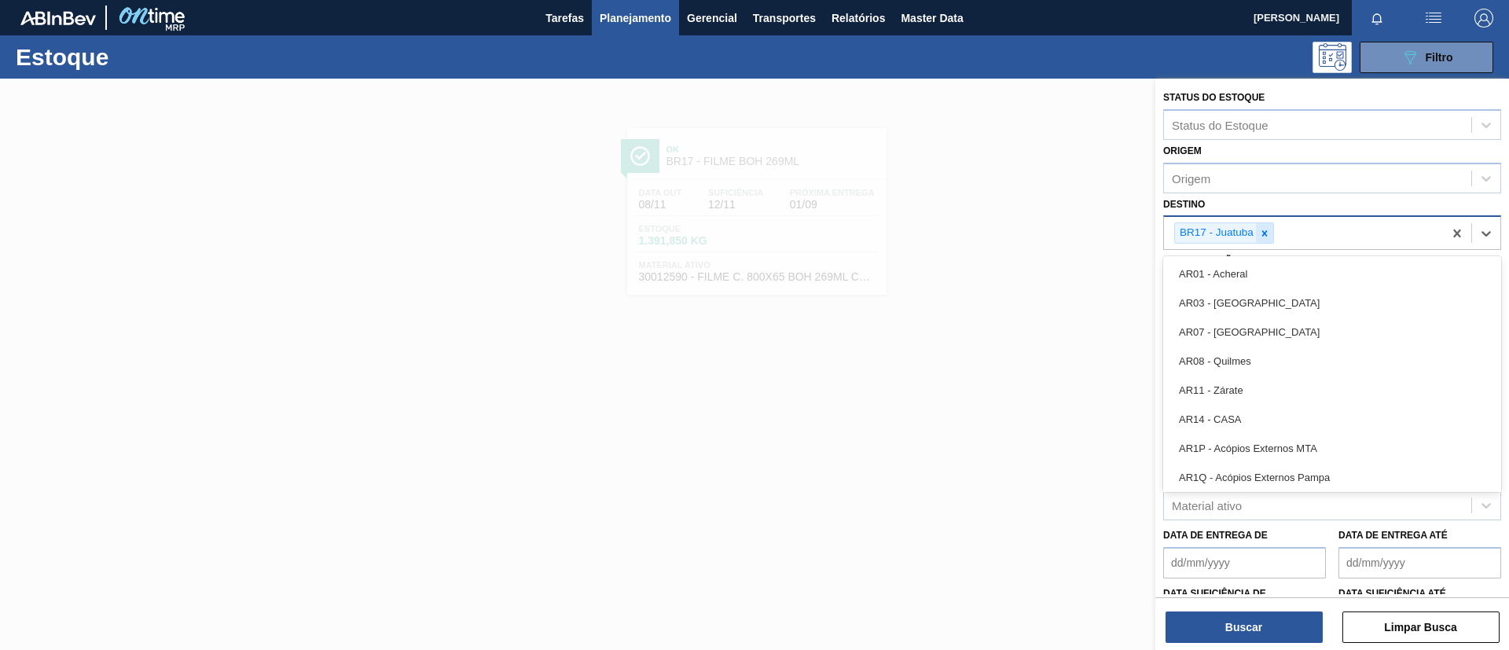
click at [1266, 235] on icon at bounding box center [1264, 233] width 11 height 11
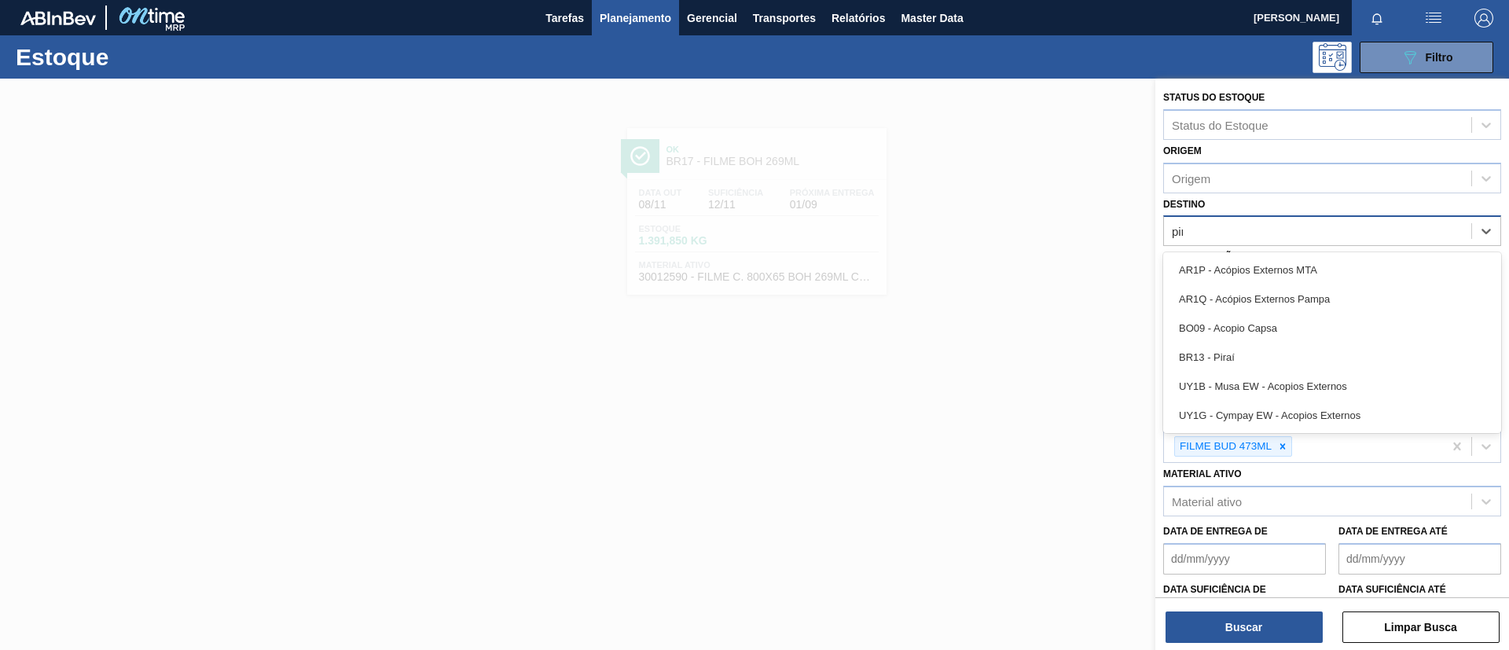
type input "pira"
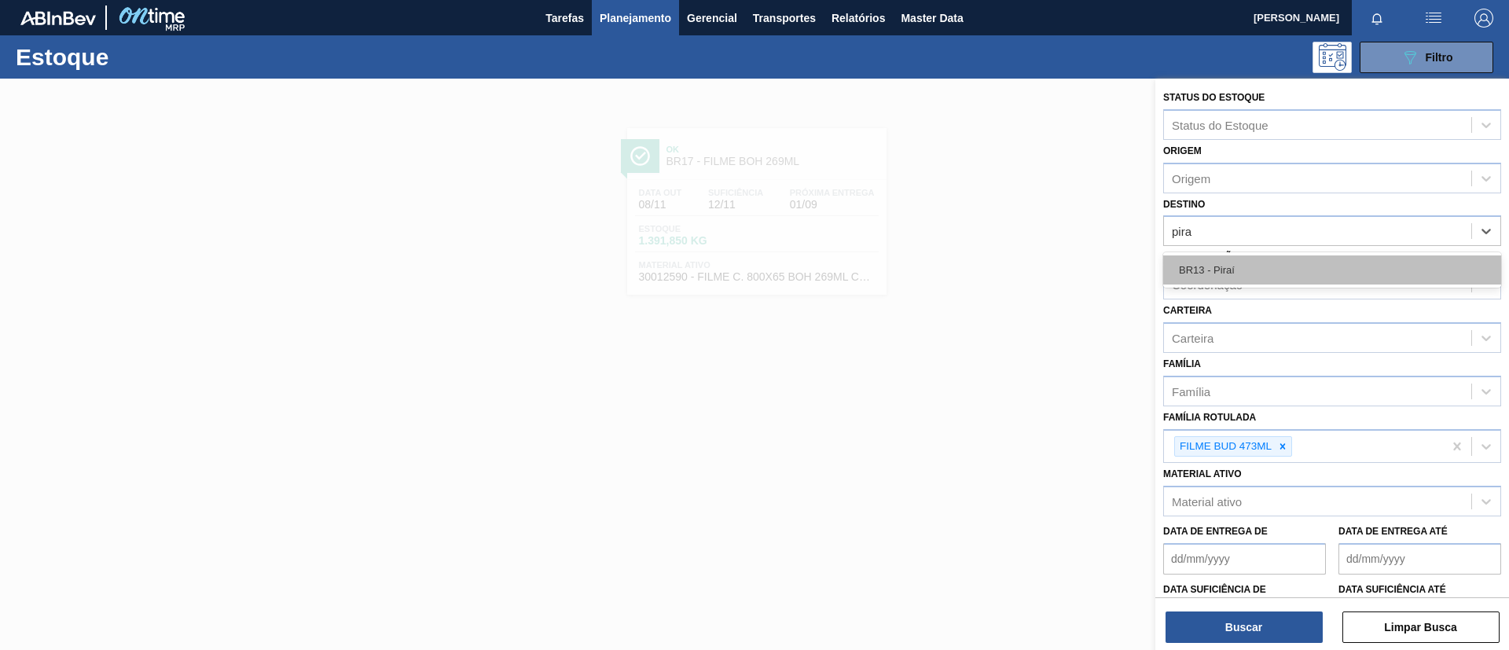
click at [1283, 271] on div "BR13 - Piraí" at bounding box center [1332, 269] width 338 height 29
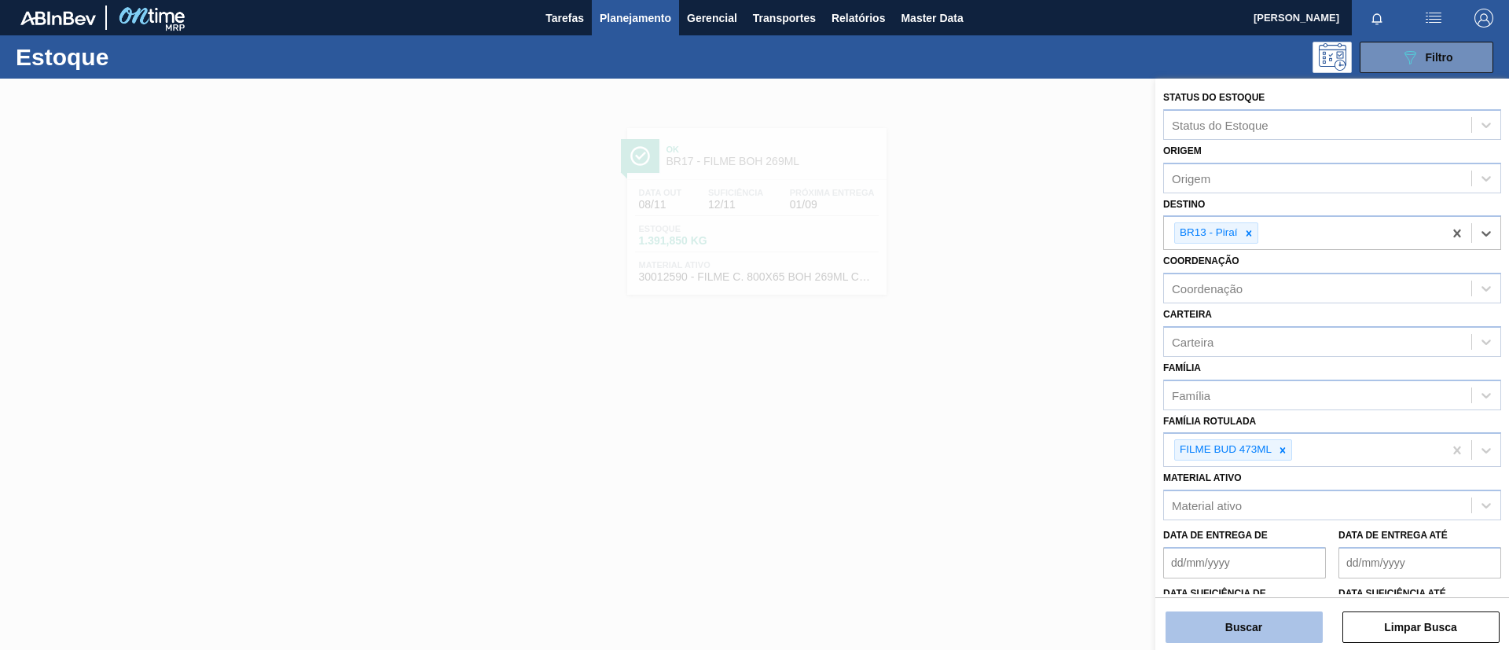
click at [1267, 626] on button "Buscar" at bounding box center [1244, 627] width 157 height 31
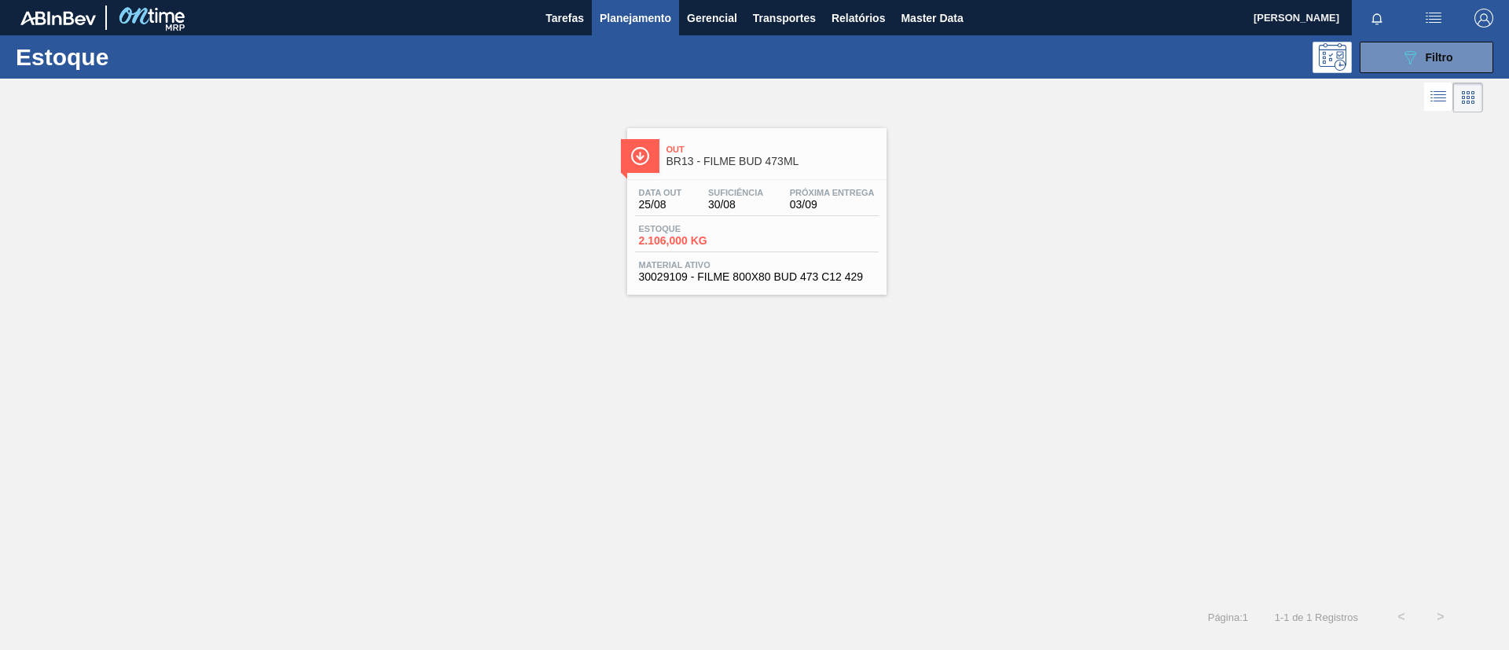
click at [717, 138] on div "Out BR13 - FILME BUD 473ML" at bounding box center [756, 153] width 259 height 35
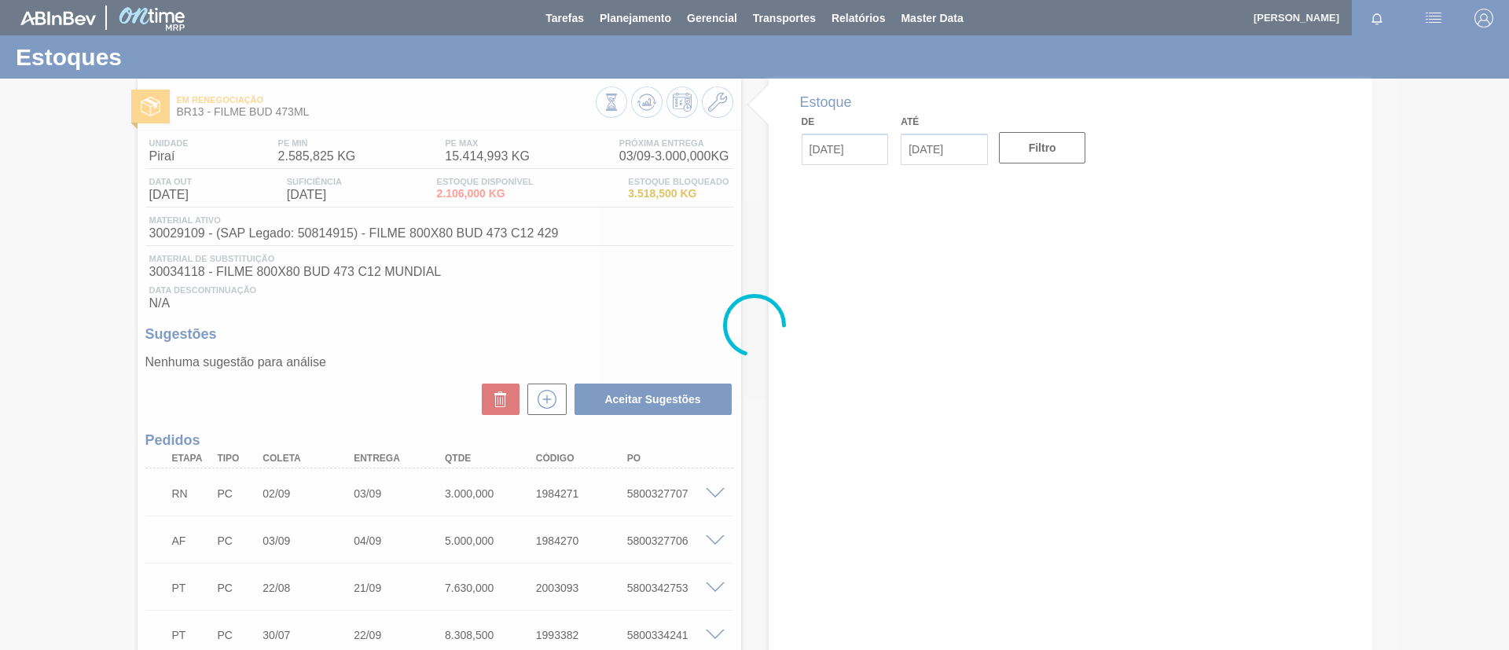
drag, startPoint x: 0, startPoint y: 428, endPoint x: 414, endPoint y: 440, distance: 414.4
click at [7, 428] on div at bounding box center [754, 325] width 1509 height 650
click at [712, 490] on div at bounding box center [754, 325] width 1509 height 650
click at [717, 493] on div at bounding box center [754, 325] width 1509 height 650
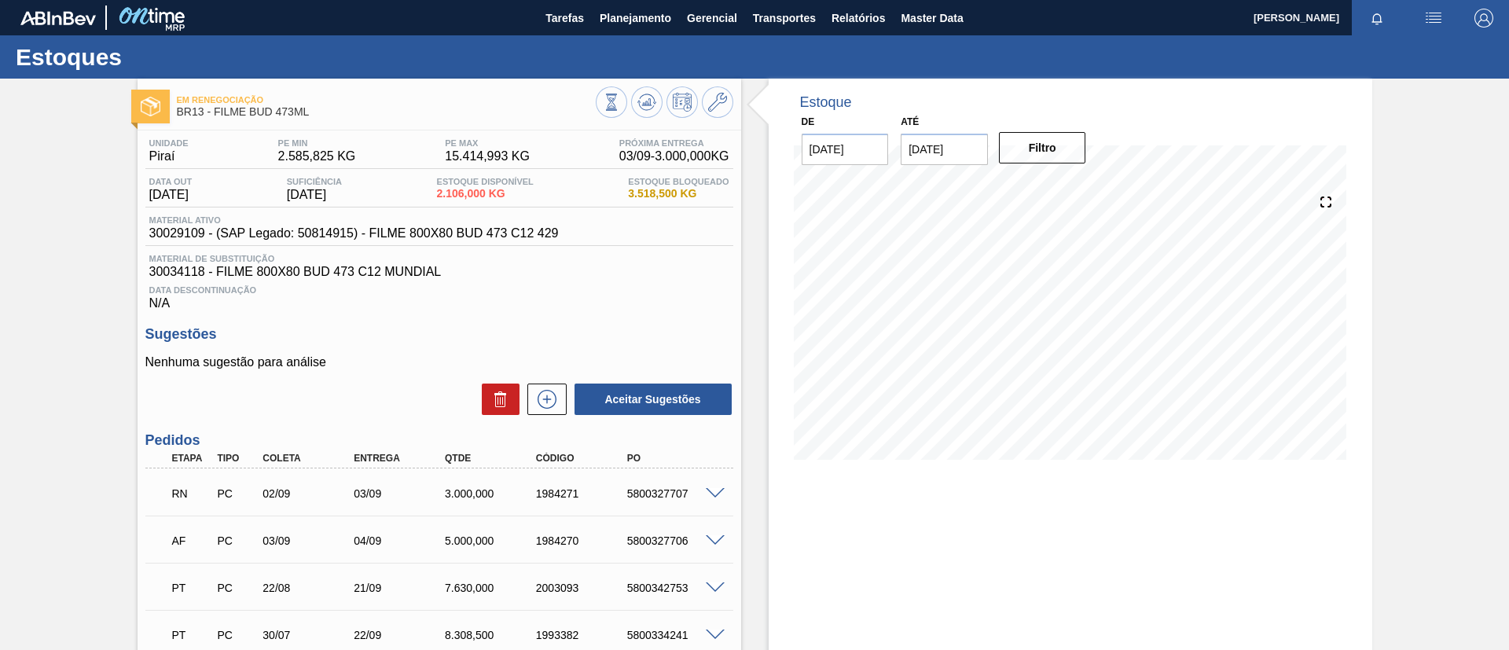
click at [716, 492] on span at bounding box center [715, 494] width 19 height 12
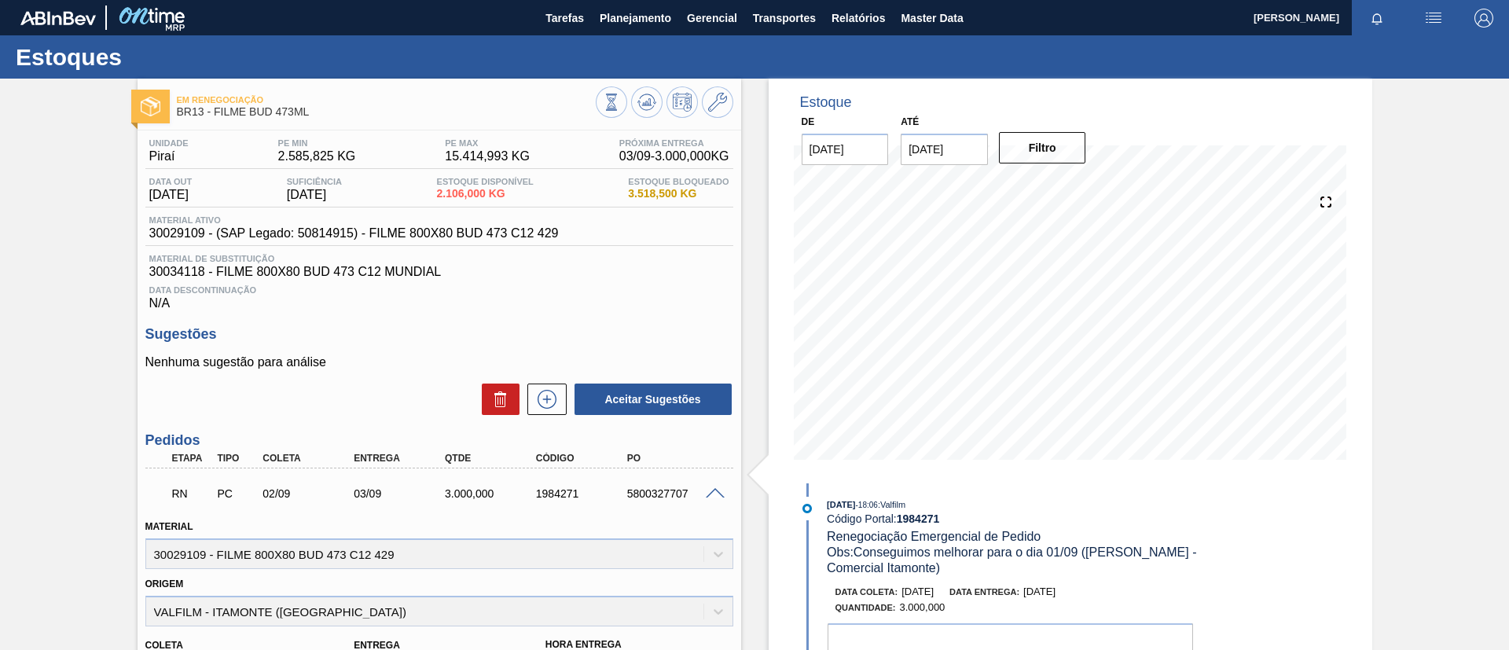
scroll to position [118, 0]
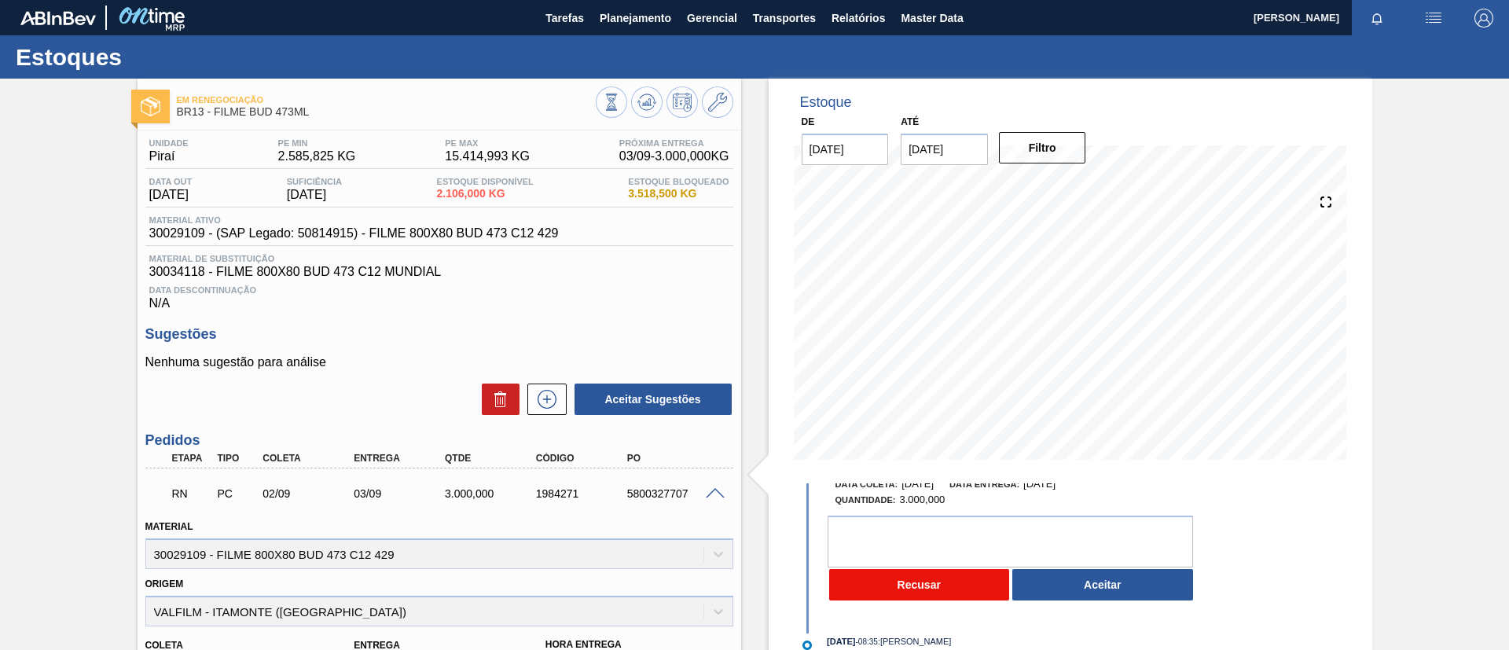
click at [922, 579] on button "Recusar" at bounding box center [919, 584] width 181 height 31
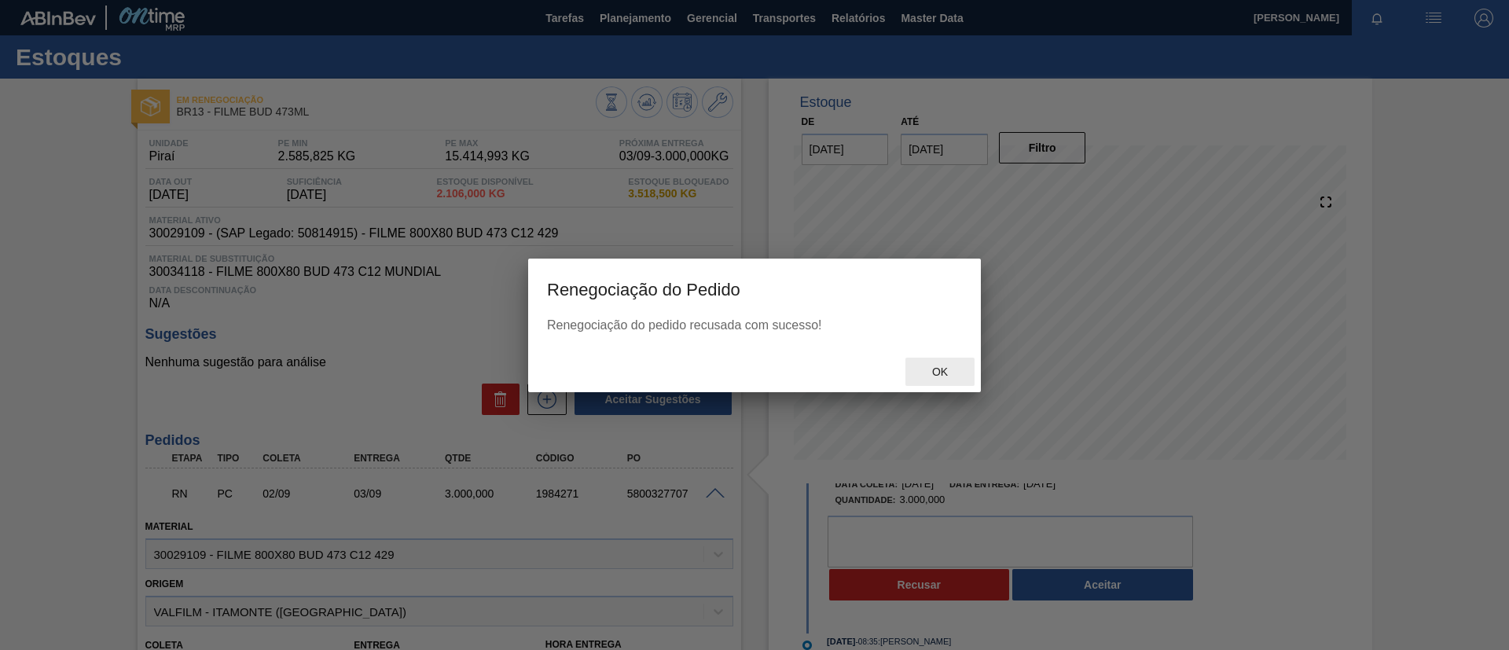
click at [953, 378] on div "Ok" at bounding box center [940, 372] width 69 height 29
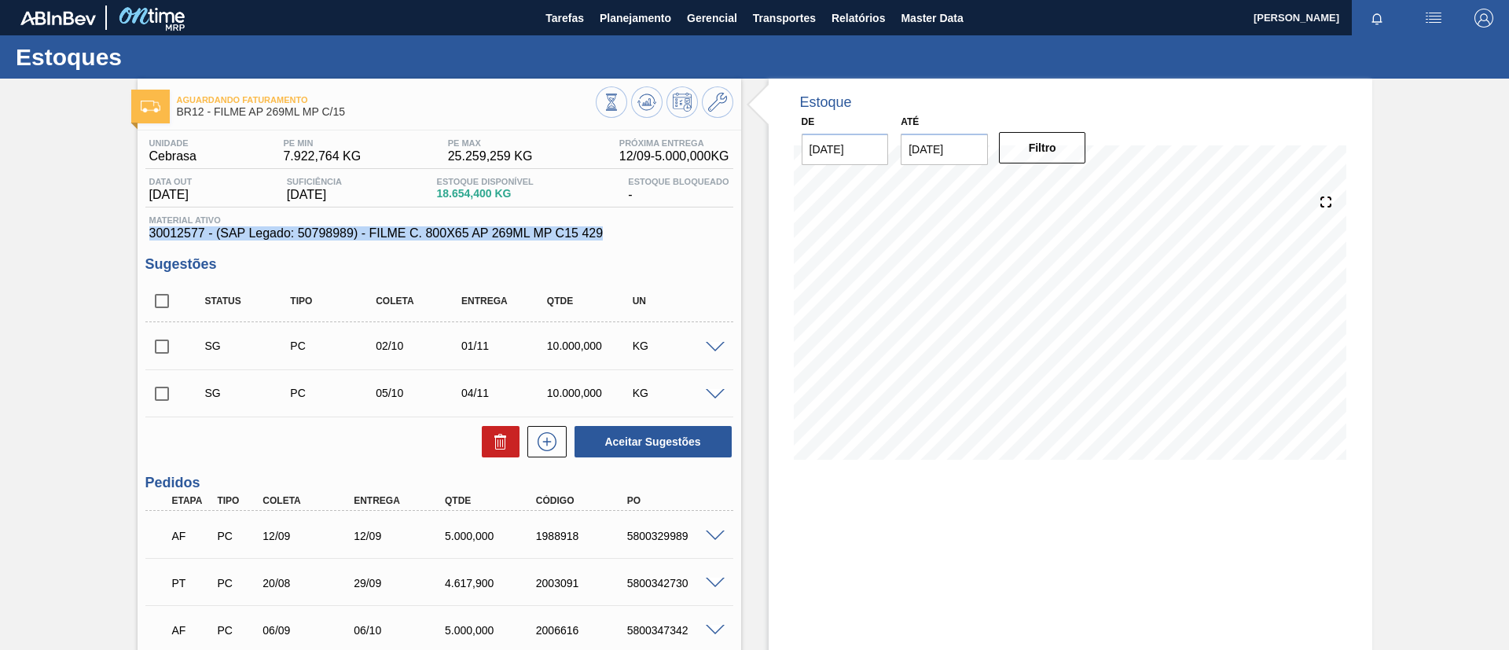
drag, startPoint x: 152, startPoint y: 237, endPoint x: 604, endPoint y: 232, distance: 452.0
click at [604, 232] on span "30012577 - (SAP Legado: 50798989) - FILME C. 800X65 AP 269ML MP C15 429" at bounding box center [439, 233] width 580 height 14
copy span "30012577 - (SAP Legado: 50798989) - FILME C. 800X65 AP 269ML MP C15 429"
click at [0, 254] on div "Aguardando Faturamento BR12 - FILME AP 269ML MP C/15 Unidade Cebrasa PE MIN 7.9…" at bounding box center [754, 501] width 1509 height 844
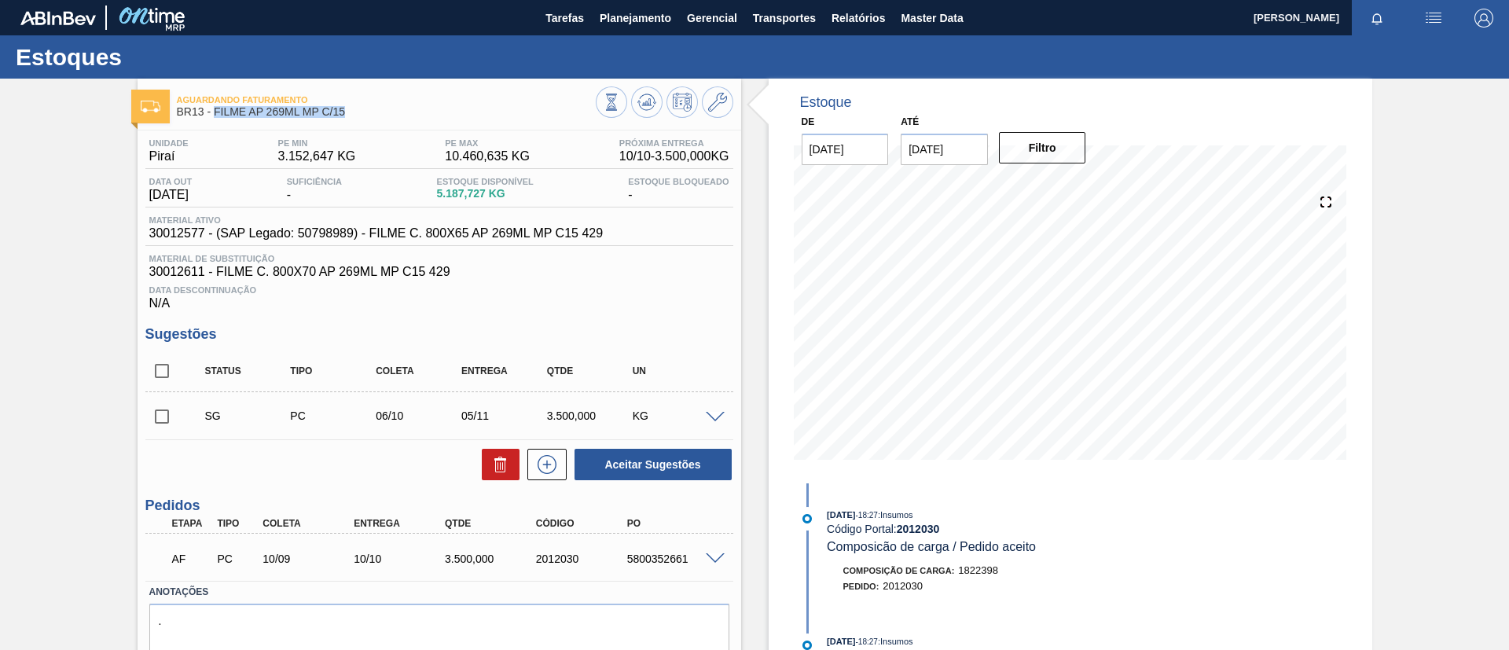
drag, startPoint x: 354, startPoint y: 110, endPoint x: 215, endPoint y: 119, distance: 139.5
click at [215, 119] on div "Aguardando Faturamento BR13 - FILME AP 269ML MP C/15" at bounding box center [386, 106] width 419 height 35
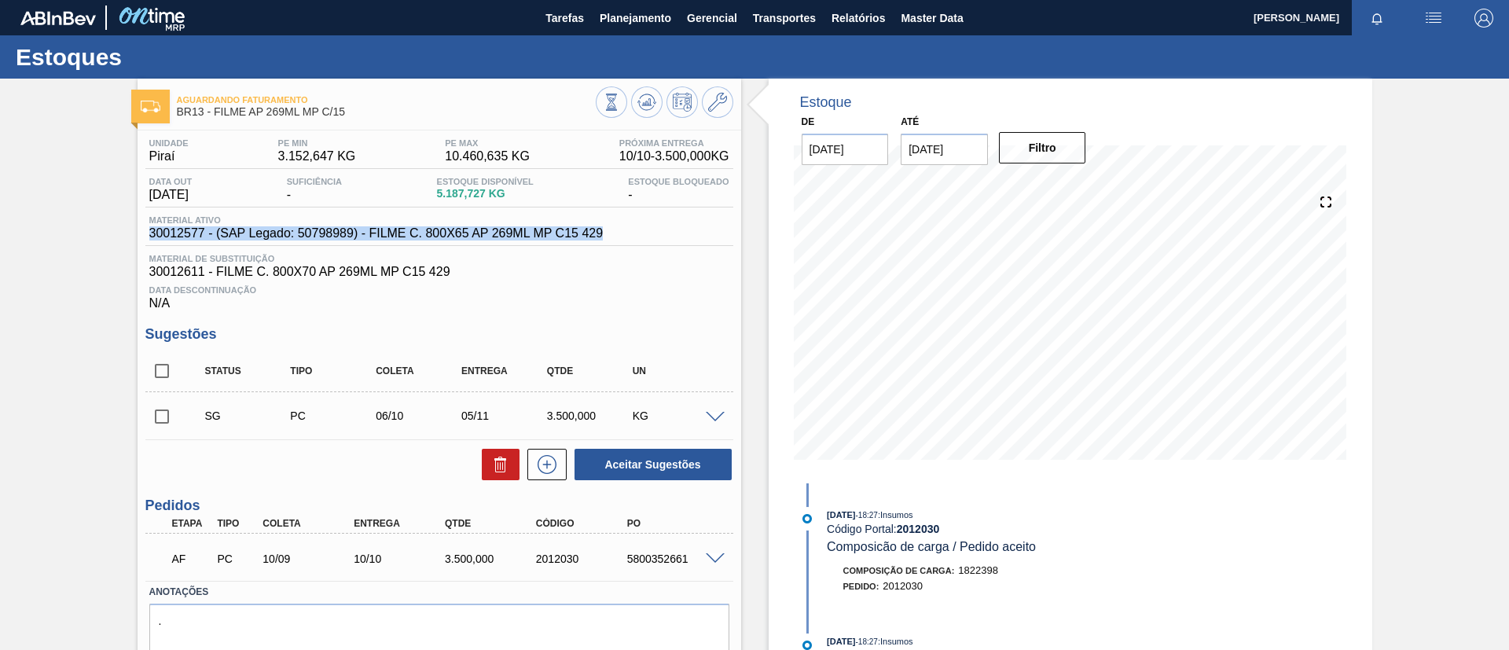
drag, startPoint x: 597, startPoint y: 233, endPoint x: 150, endPoint y: 237, distance: 447.3
click at [150, 237] on div "Material ativo 30012577 - (SAP Legado: 50798989) - FILME C. 800X65 AP 269ML MP …" at bounding box center [439, 230] width 588 height 31
copy span "30012577 - (SAP Legado: 50798989) - FILME C. 800X65 AP 269ML MP C15 429"
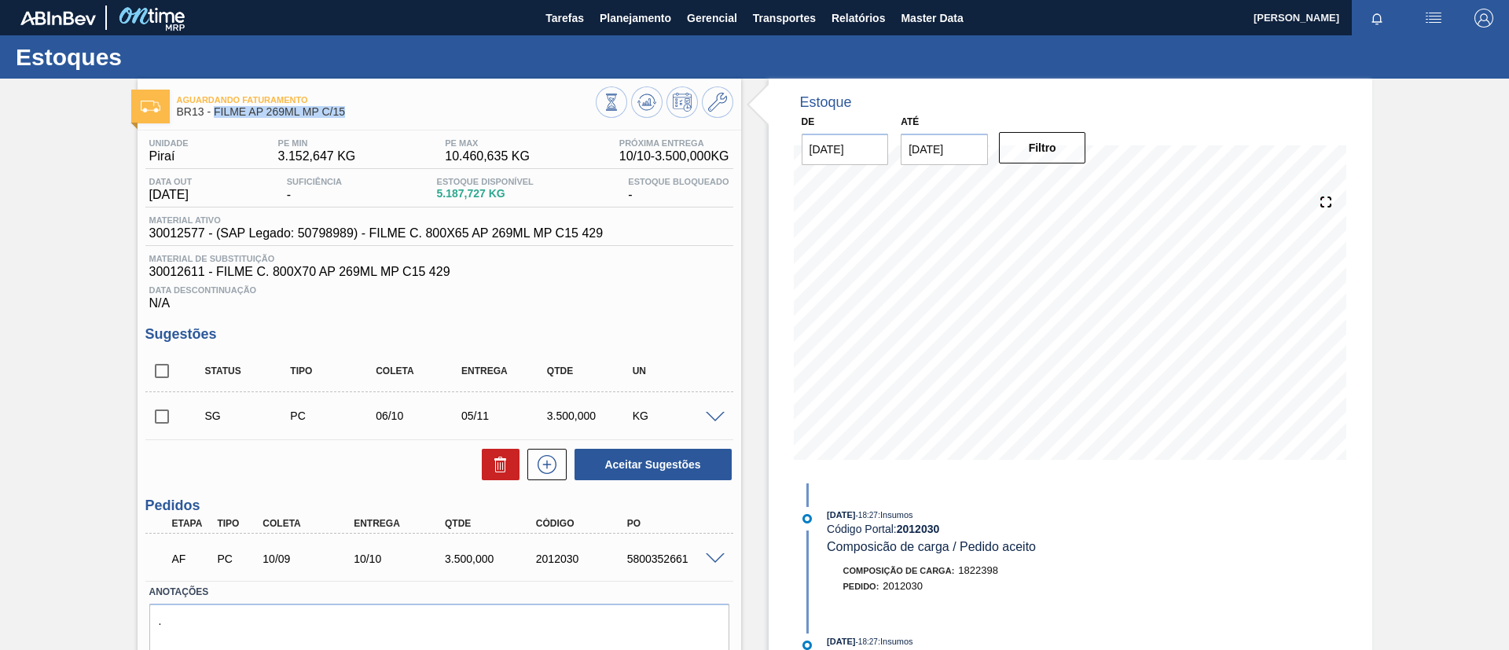
drag, startPoint x: 344, startPoint y: 112, endPoint x: 215, endPoint y: 108, distance: 129.8
click at [215, 108] on span "BR13 - FILME AP 269ML MP C/15" at bounding box center [386, 112] width 419 height 12
copy span "FILME AP 269ML MP C/15"
click at [0, 127] on div "Aguardando Faturamento BR13 - FILME AP 269ML MP C/15 Unidade Piraí PE MIN 3.152…" at bounding box center [754, 394] width 1509 height 631
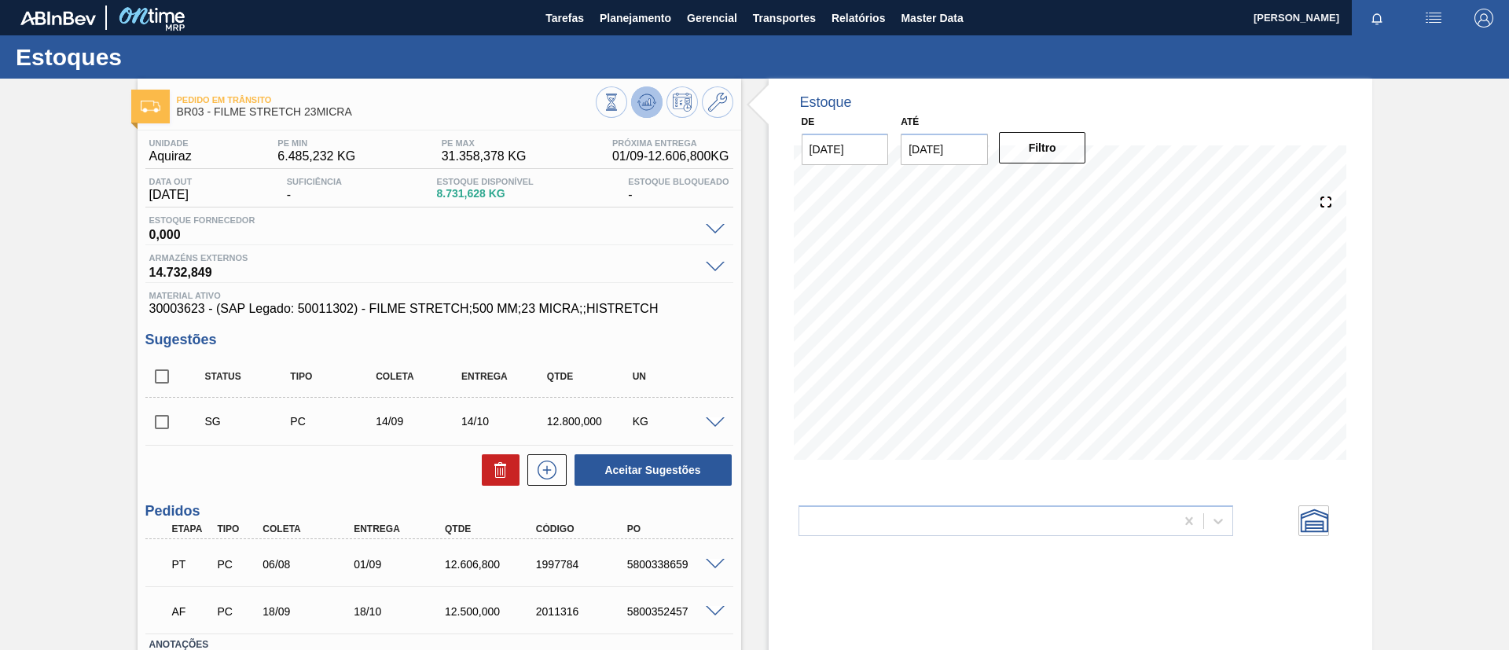
click at [639, 103] on icon at bounding box center [647, 102] width 19 height 19
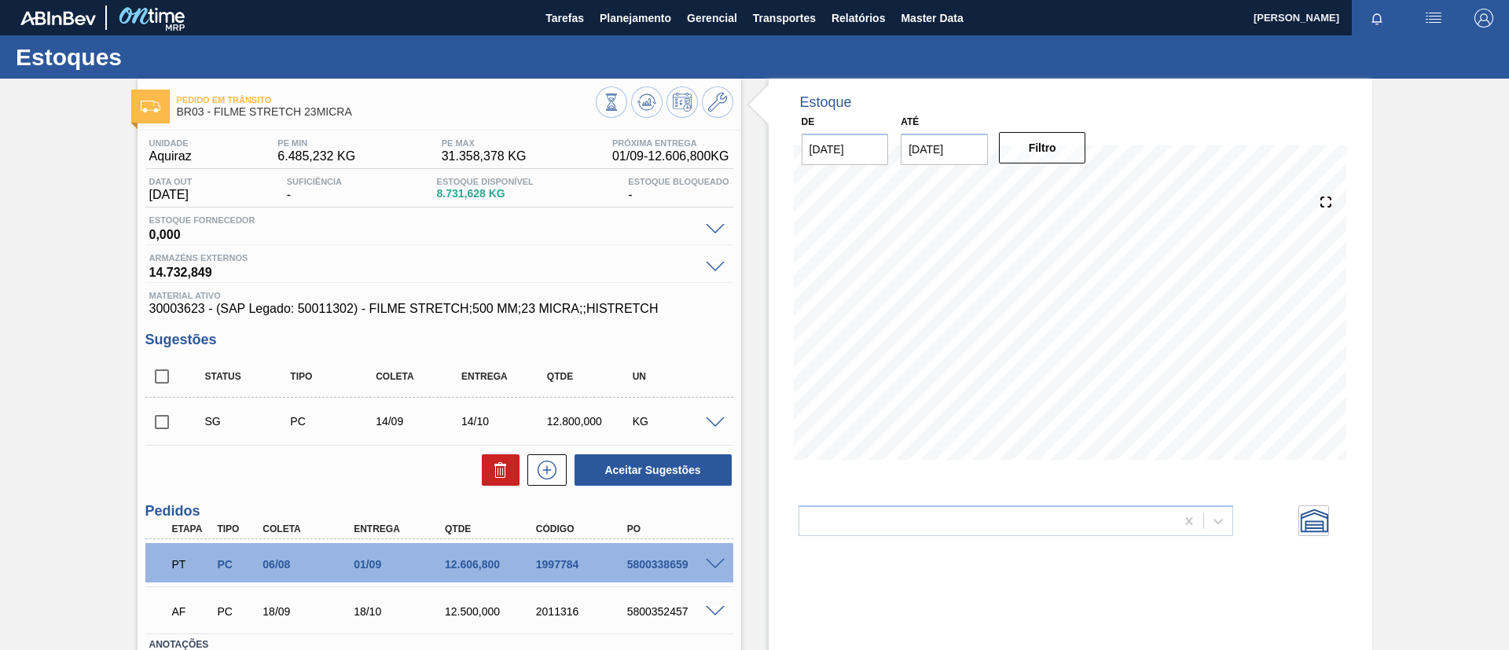
drag, startPoint x: 718, startPoint y: 75, endPoint x: 722, endPoint y: 82, distance: 8.1
click at [722, 80] on div "Estoques Pedido em Trânsito BR03 - FILME STRETCH 23MICRA Unidade Aquiraz PE MIN…" at bounding box center [754, 398] width 1509 height 727
click at [723, 90] on button at bounding box center [717, 101] width 31 height 31
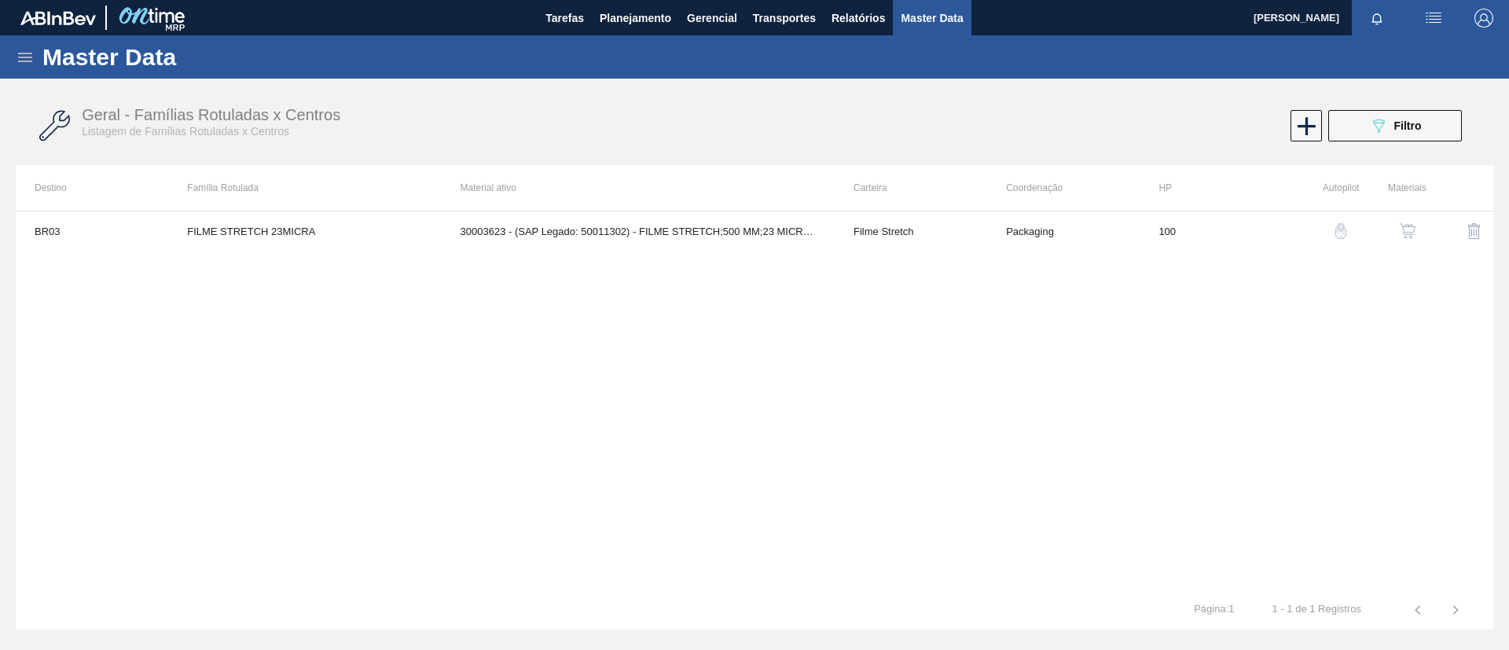
click at [1391, 244] on button "button" at bounding box center [1408, 231] width 38 height 38
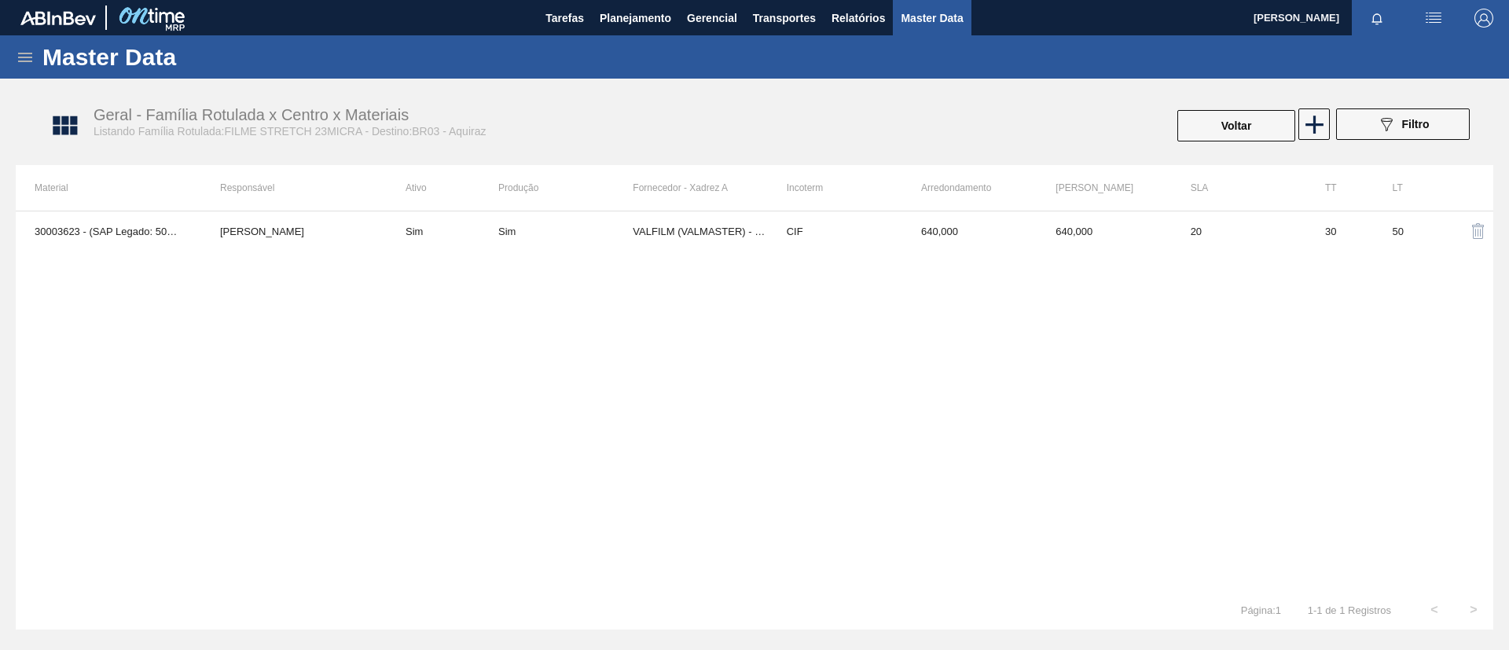
click at [487, 252] on div "30003623 - (SAP Legado: 50011302) - FILME STRETCH;500 MM;23 MICRA;;HISTRETCH TO…" at bounding box center [755, 401] width 1478 height 380
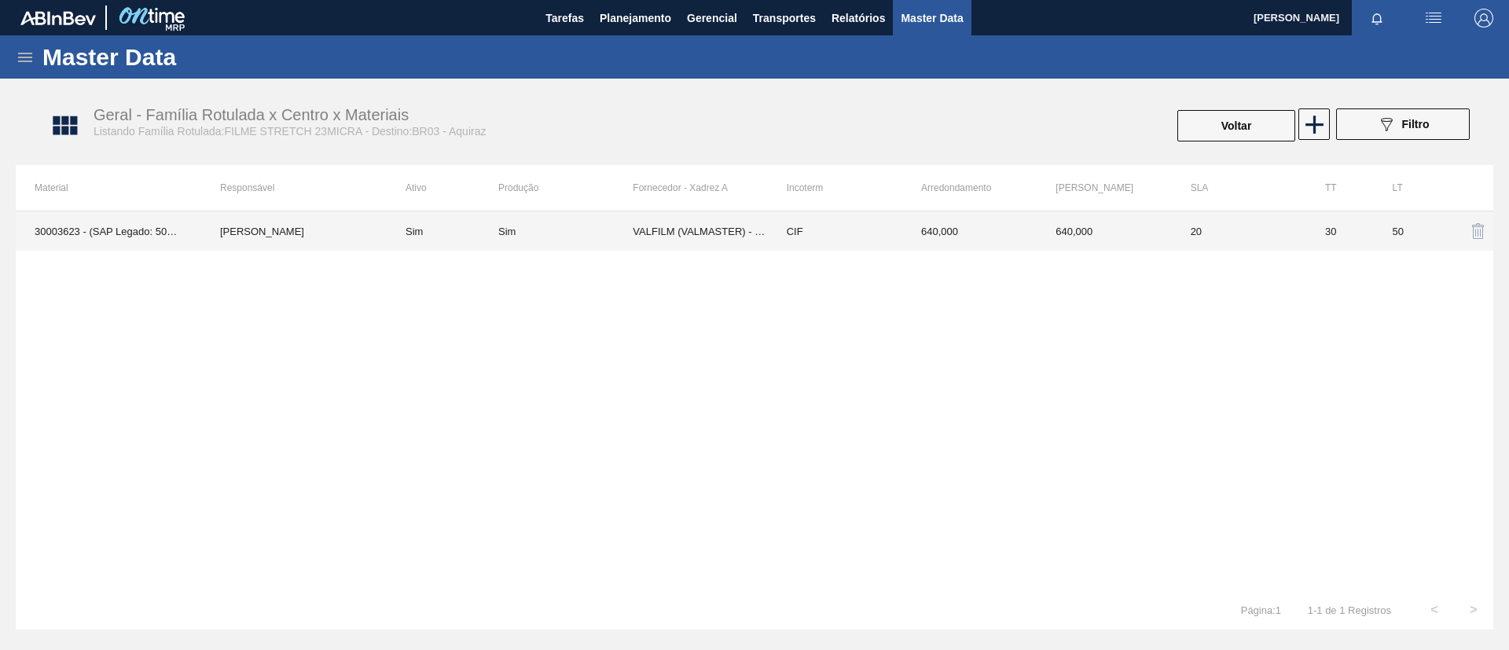
click at [497, 243] on td "Sim" at bounding box center [443, 230] width 112 height 39
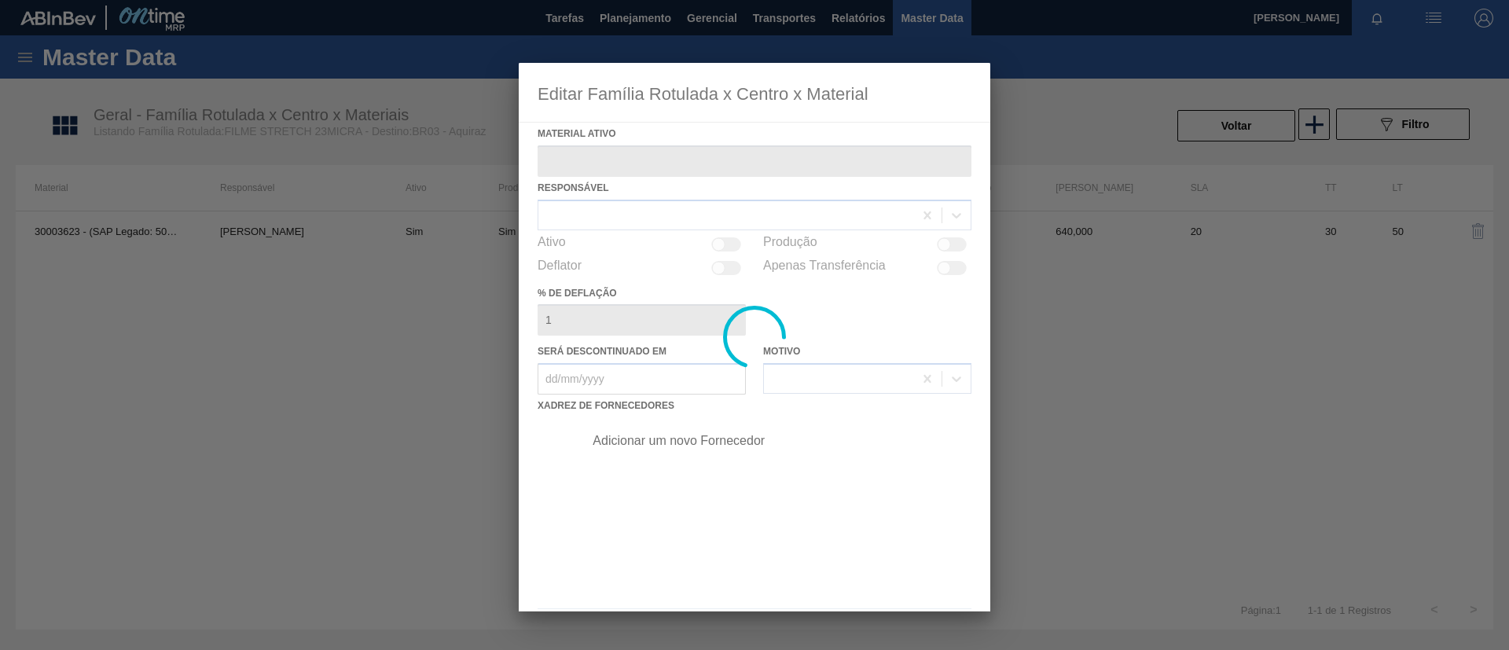
type ativo "30003623 - (SAP Legado: 50011302) - FILME STRETCH;500 MM;23 MICRA;;HISTRETCH"
checkbox input "true"
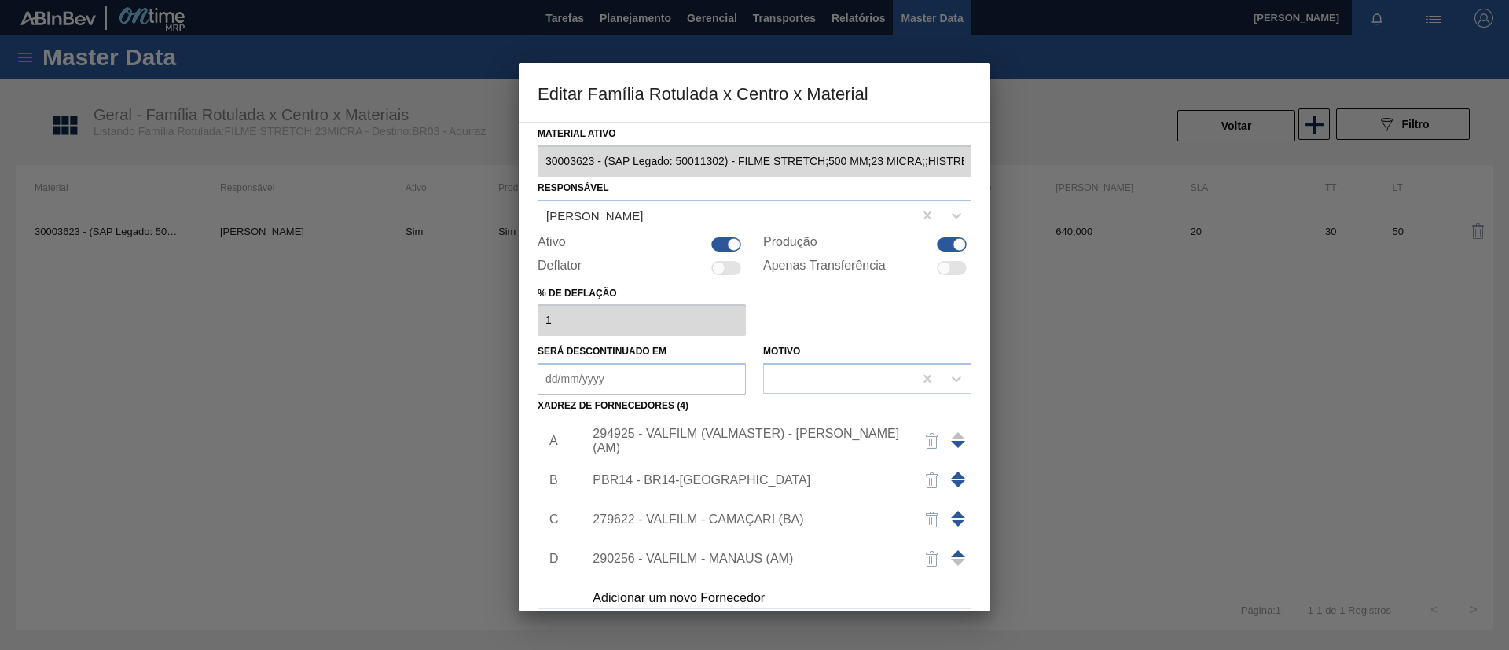
click at [660, 439] on div "294925 - VALFILM (VALMASTER) - MANAUS (AM)" at bounding box center [747, 441] width 308 height 28
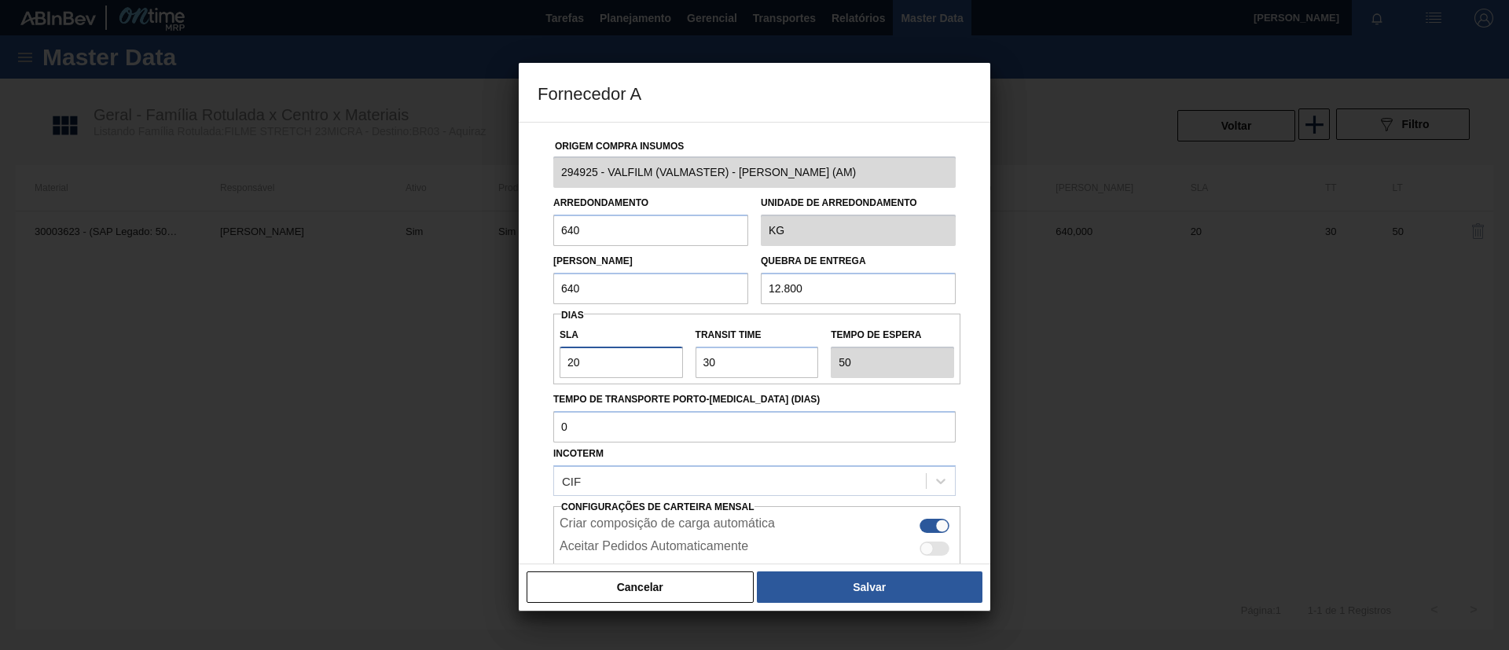
drag, startPoint x: 592, startPoint y: 365, endPoint x: 535, endPoint y: 362, distance: 56.7
click at [535, 362] on div "Origem Compra Insumos 294925 - VALFILM (VALMASTER) - MANAUS (AM) Arredondamento…" at bounding box center [755, 343] width 472 height 443
type input "3"
type input "33"
type input "30"
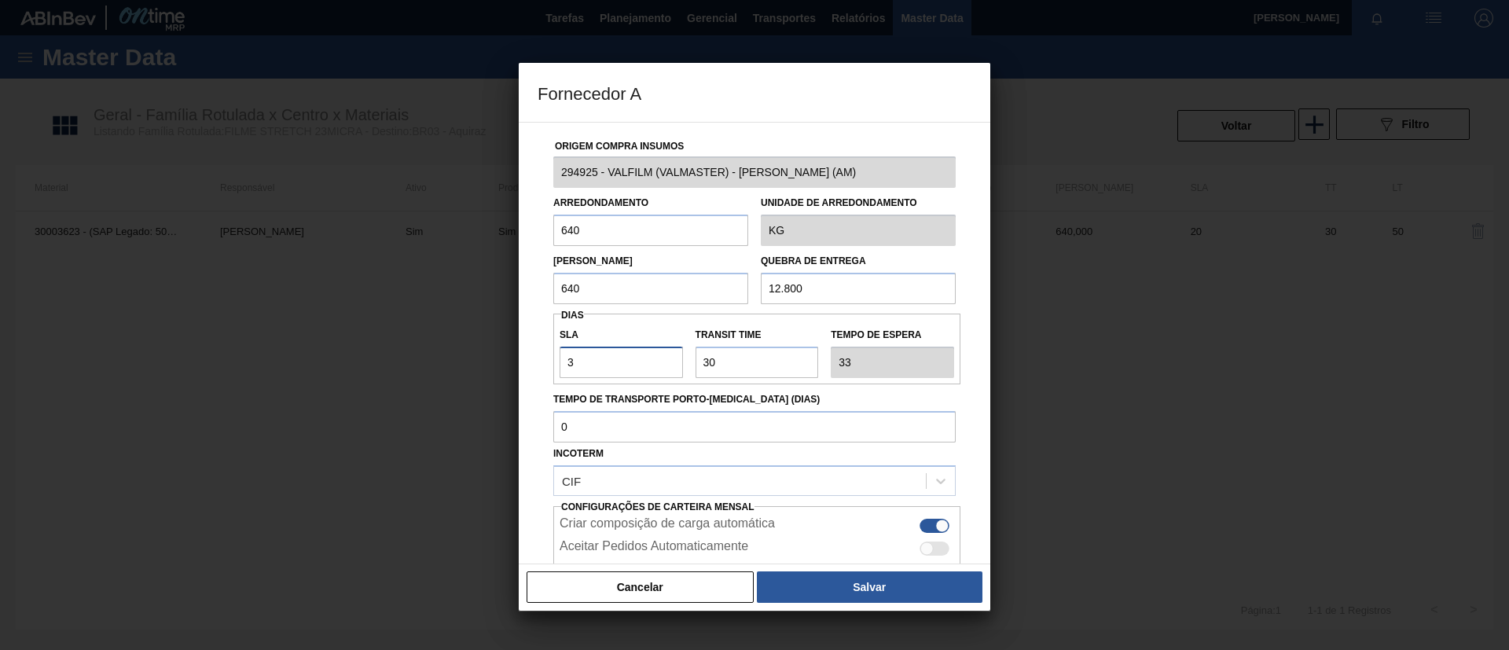
type input "60"
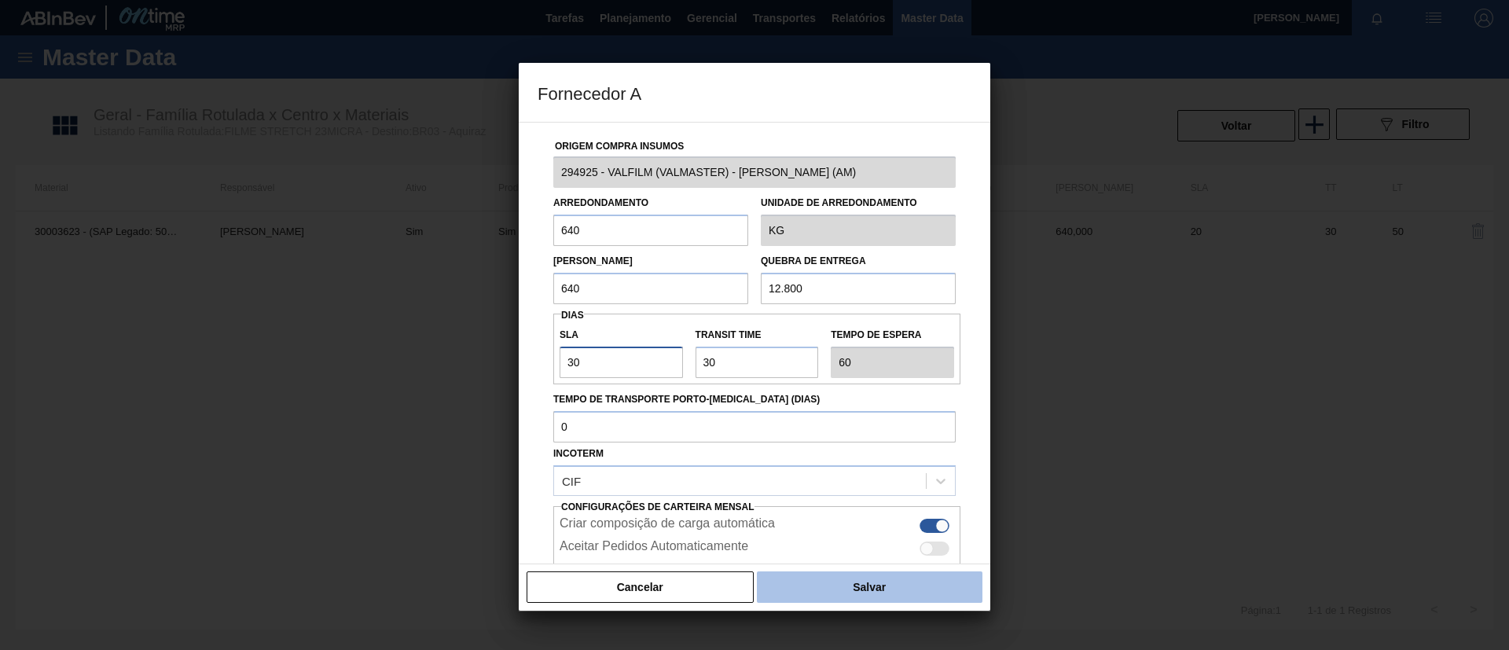
type input "30"
click at [887, 572] on button "Salvar" at bounding box center [870, 586] width 226 height 31
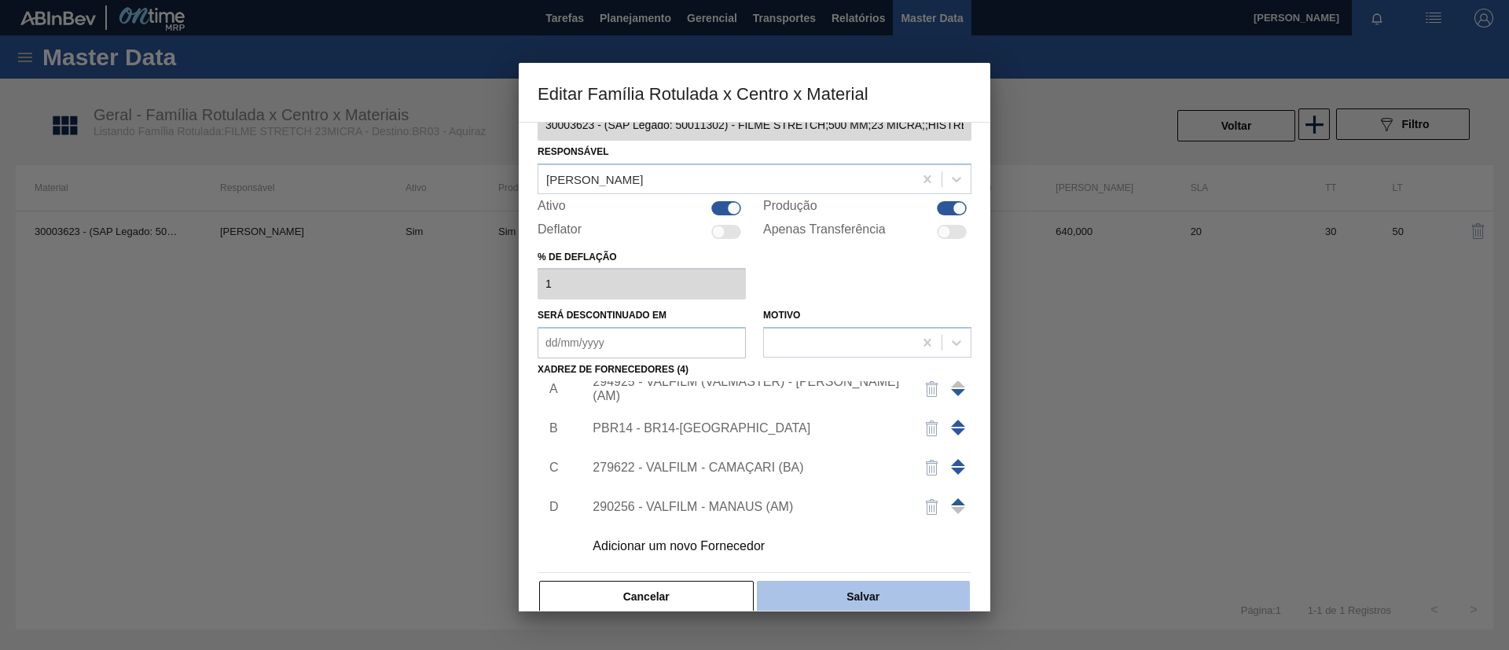
scroll to position [58, 0]
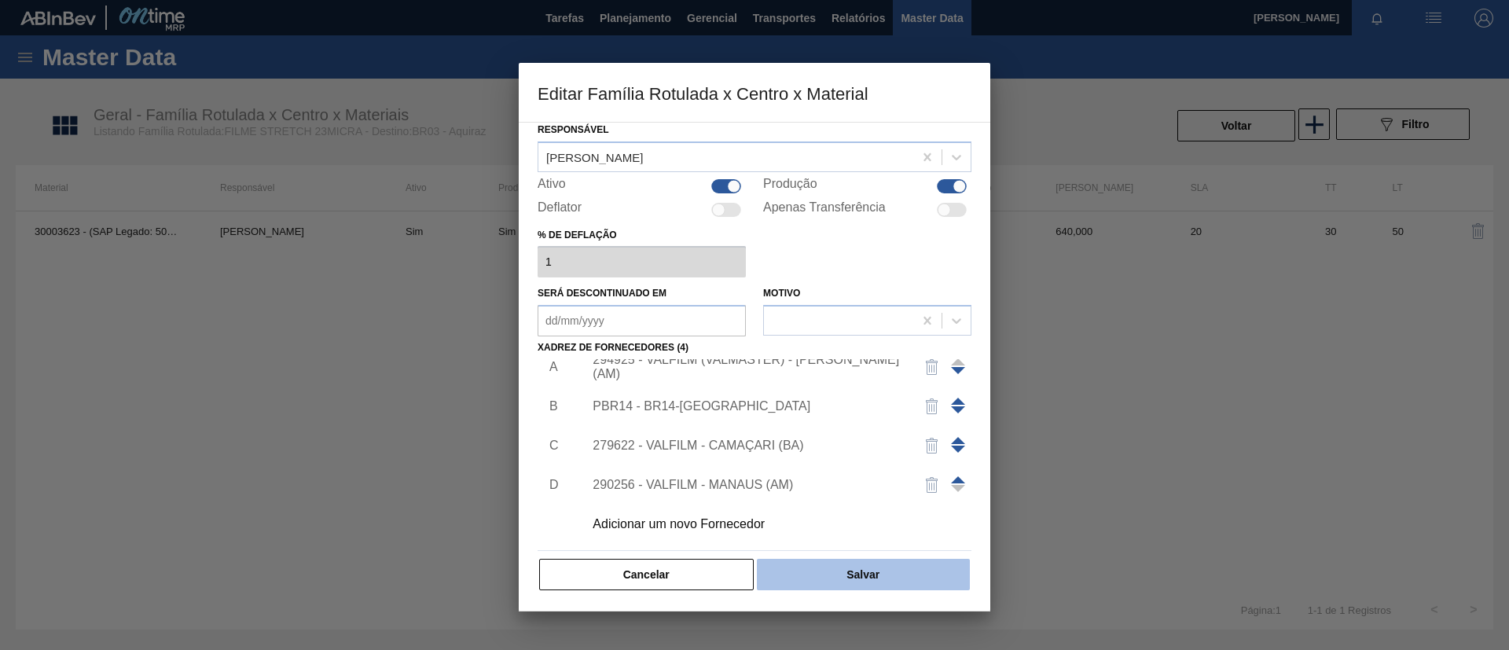
click at [893, 575] on button "Salvar" at bounding box center [863, 574] width 213 height 31
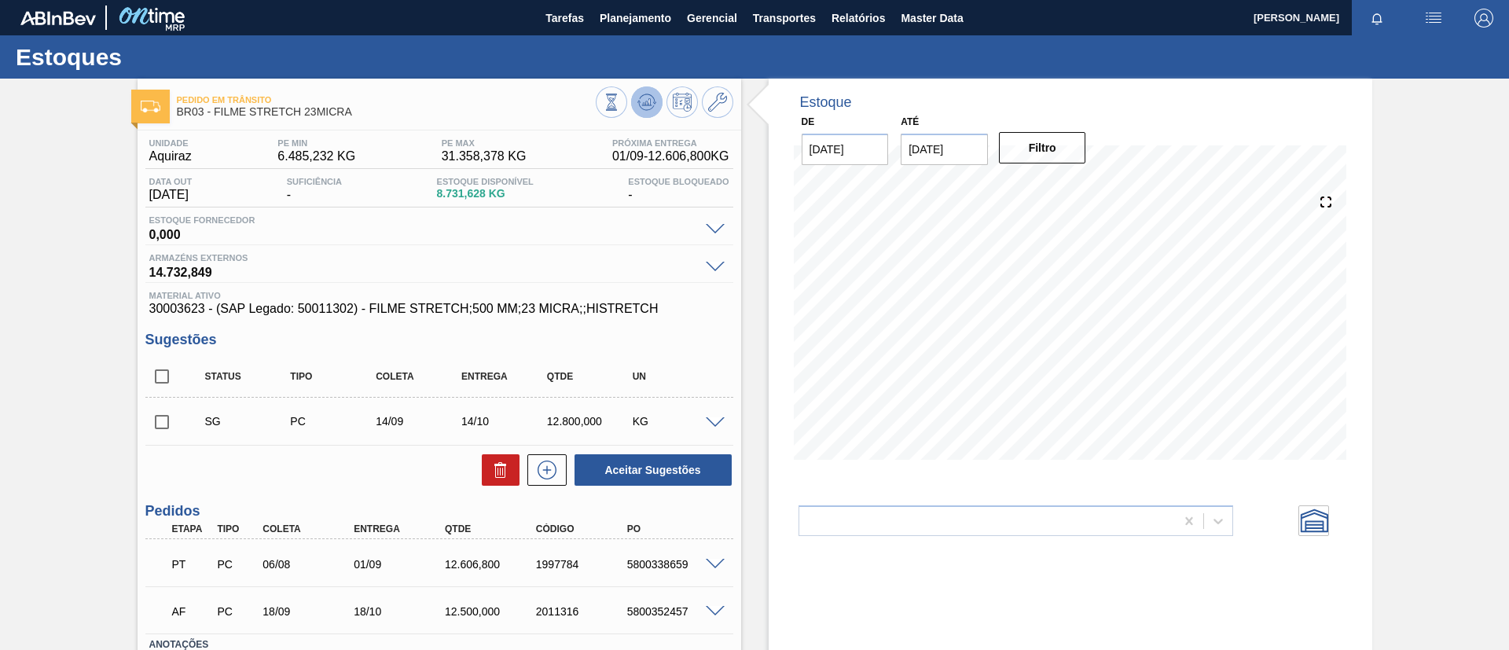
click at [638, 105] on icon at bounding box center [647, 102] width 19 height 19
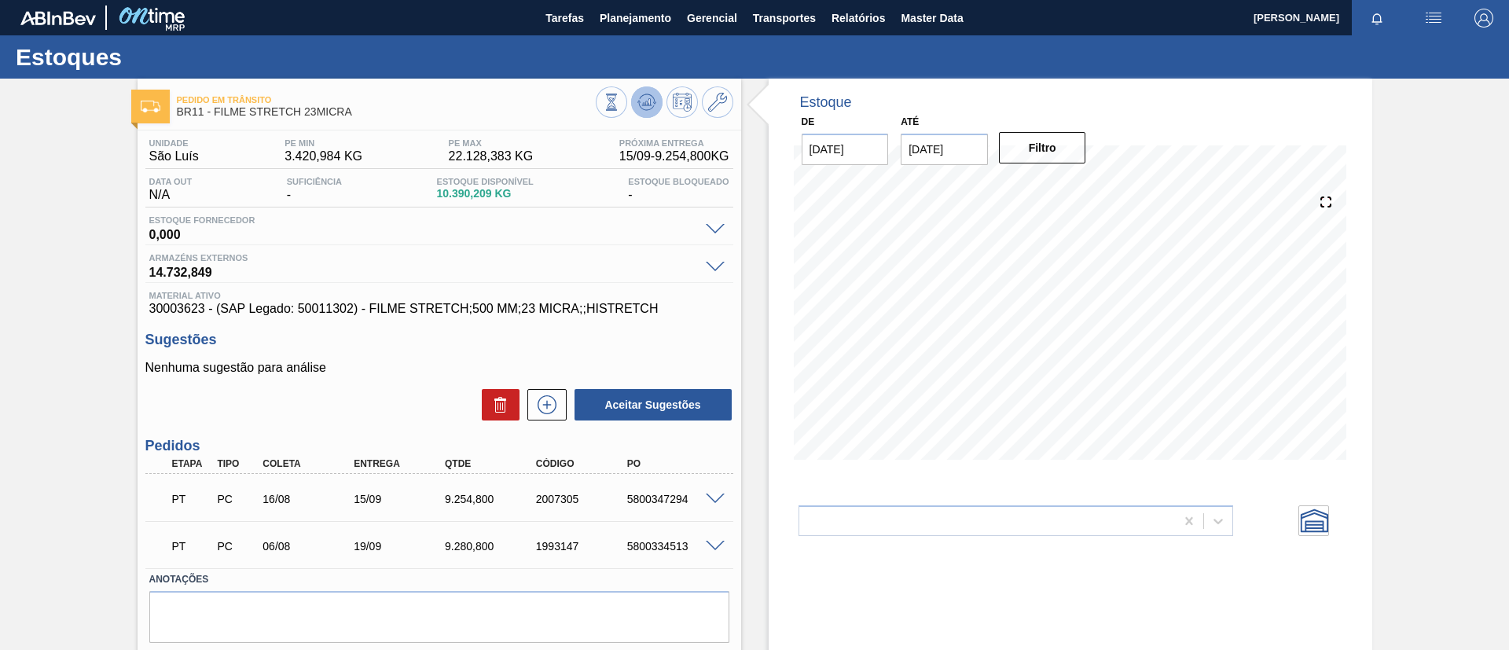
click at [634, 98] on button at bounding box center [646, 101] width 31 height 31
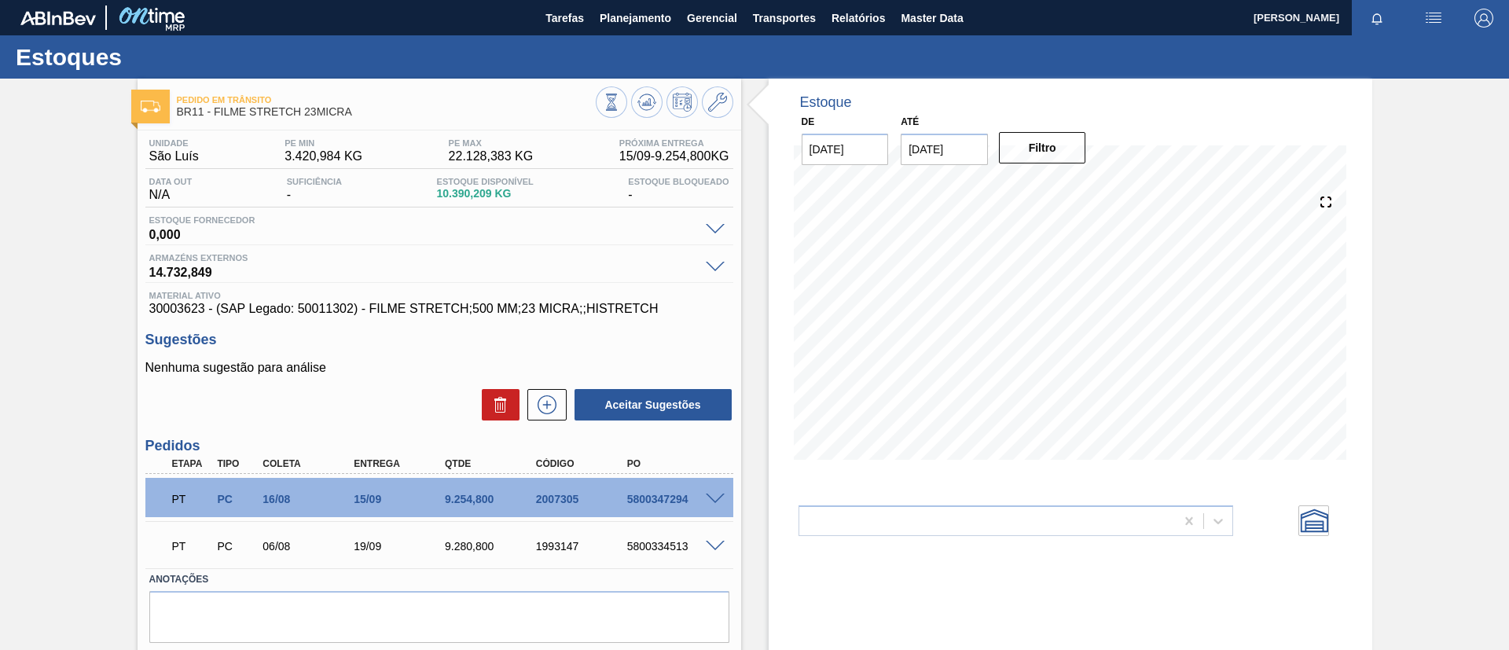
click at [711, 498] on span at bounding box center [715, 500] width 19 height 12
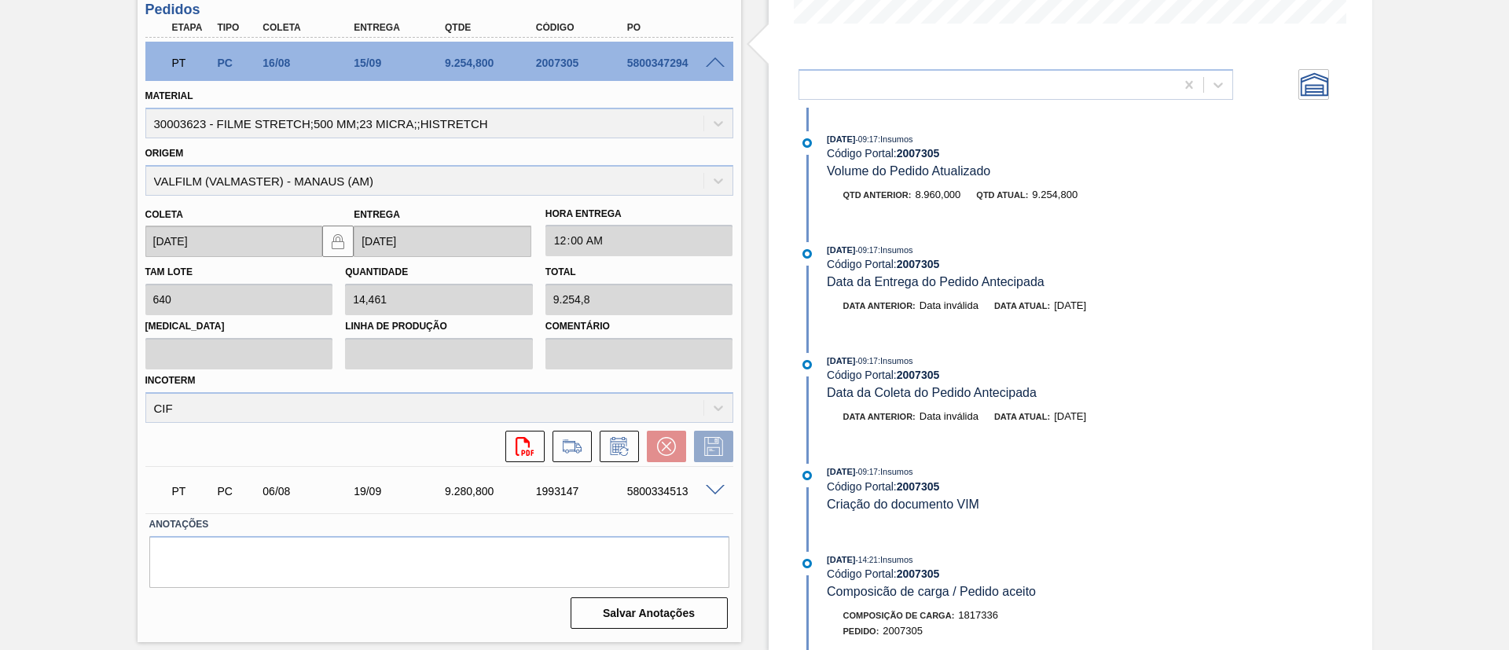
scroll to position [724, 0]
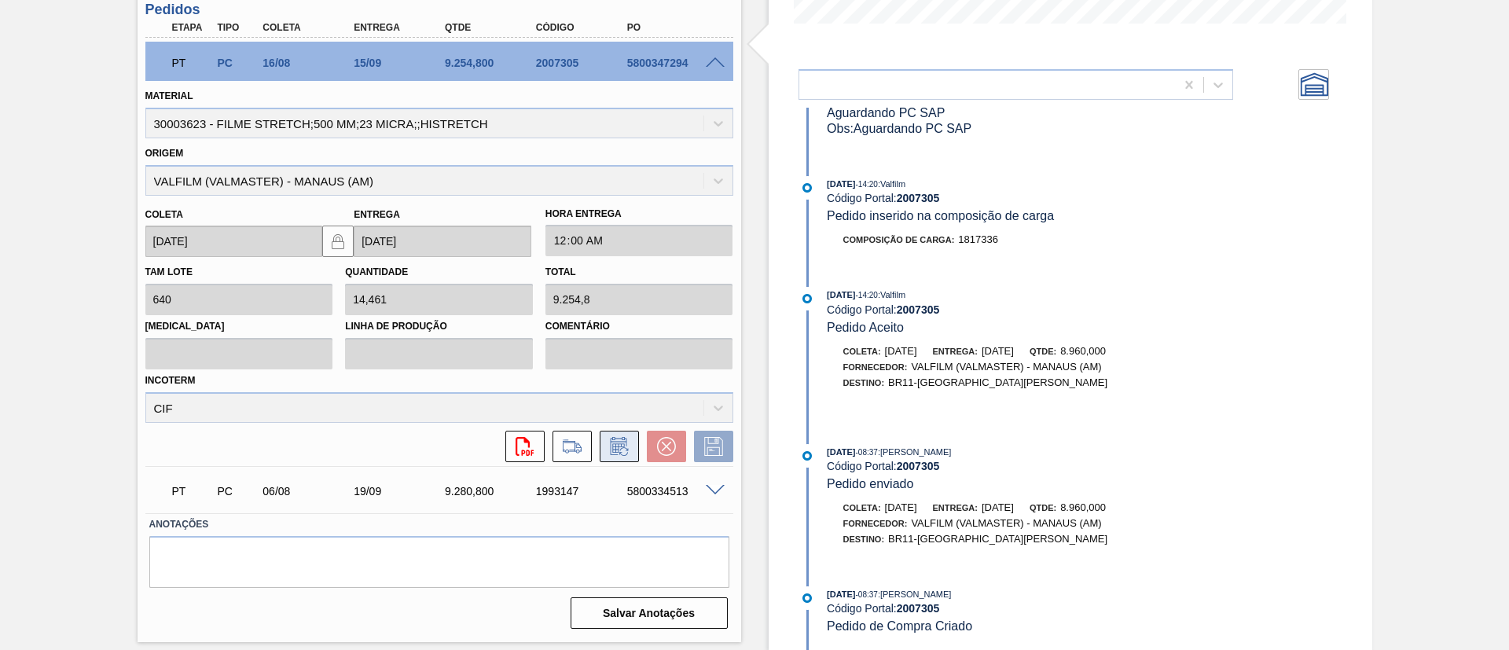
click at [614, 446] on icon at bounding box center [618, 447] width 12 height 9
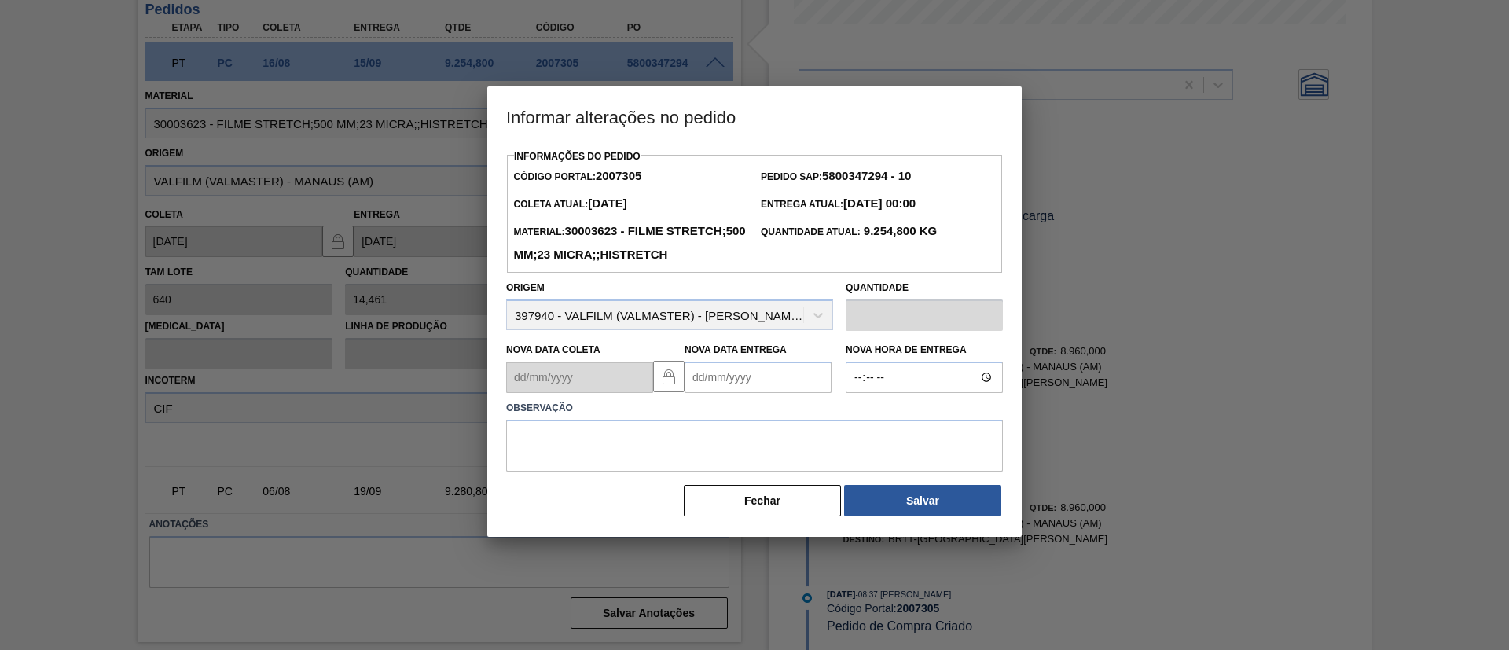
click at [755, 393] on Entrega2007305 "Nova Data Entrega" at bounding box center [758, 377] width 147 height 31
click at [858, 421] on button "Next Month" at bounding box center [860, 415] width 11 height 11
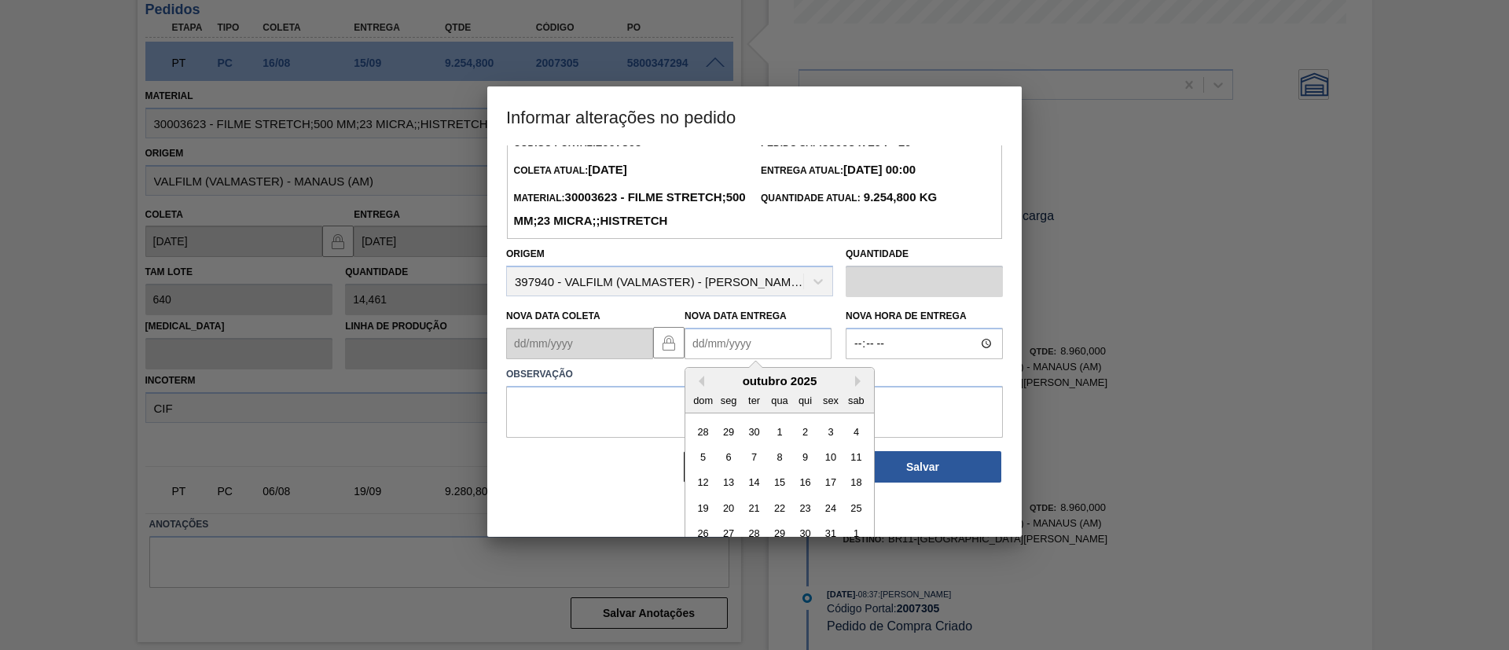
scroll to position [53, 0]
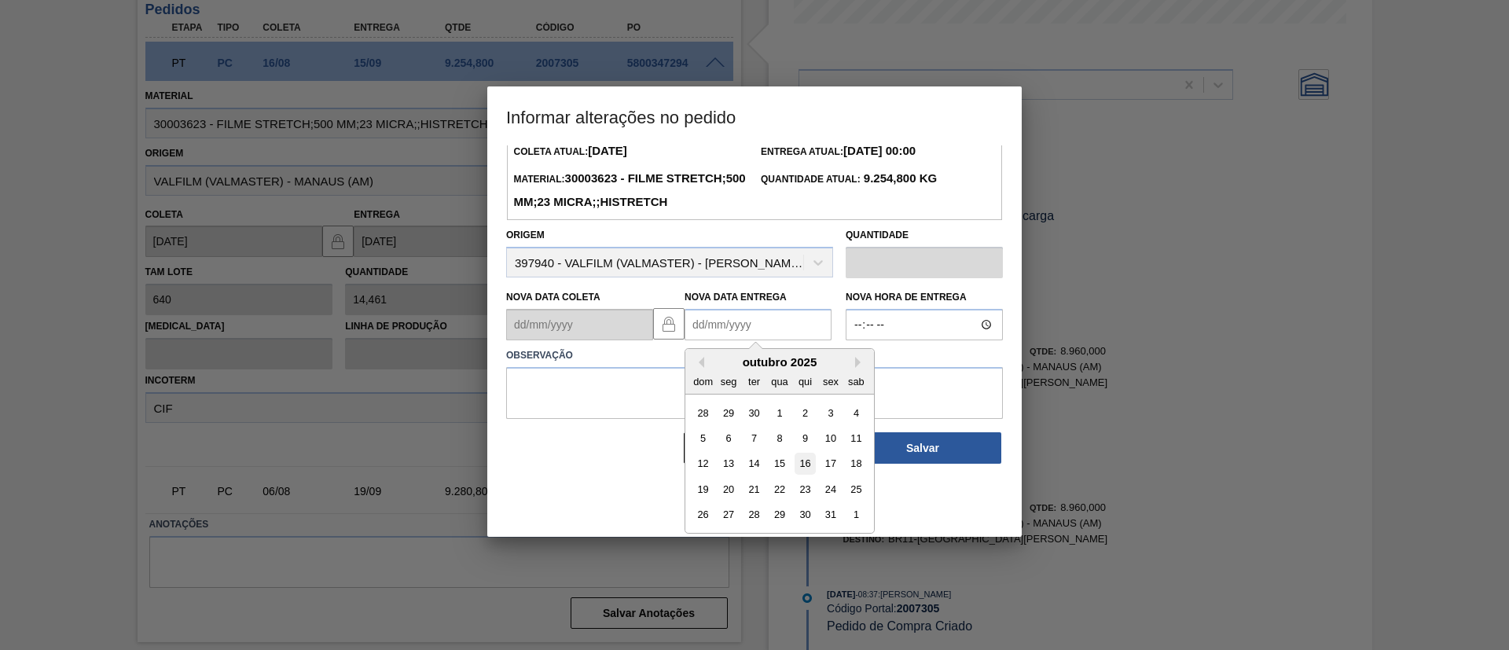
click at [813, 475] on div "16" at bounding box center [805, 464] width 21 height 21
type Entrega2007305 "16/10/2025"
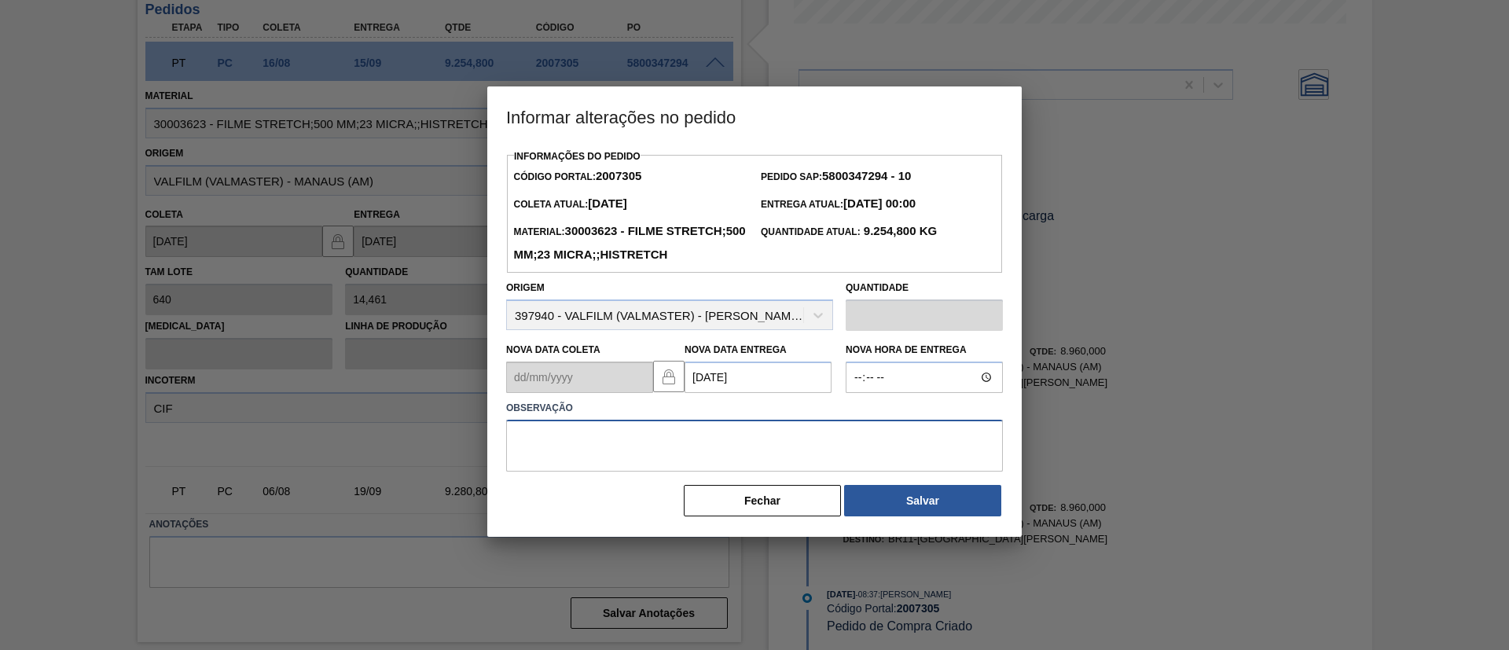
click at [813, 472] on textarea at bounding box center [754, 446] width 497 height 52
type textarea "Data Original"
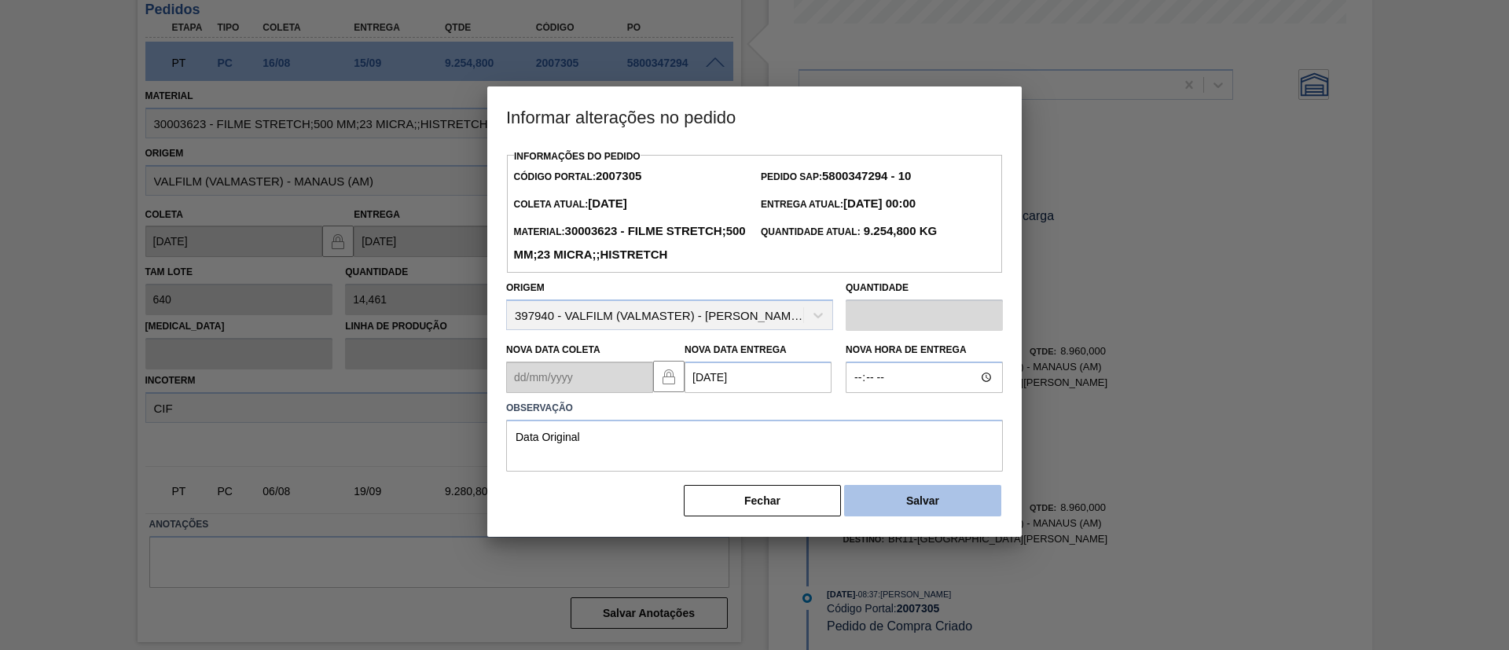
click at [884, 513] on button "Salvar" at bounding box center [922, 500] width 157 height 31
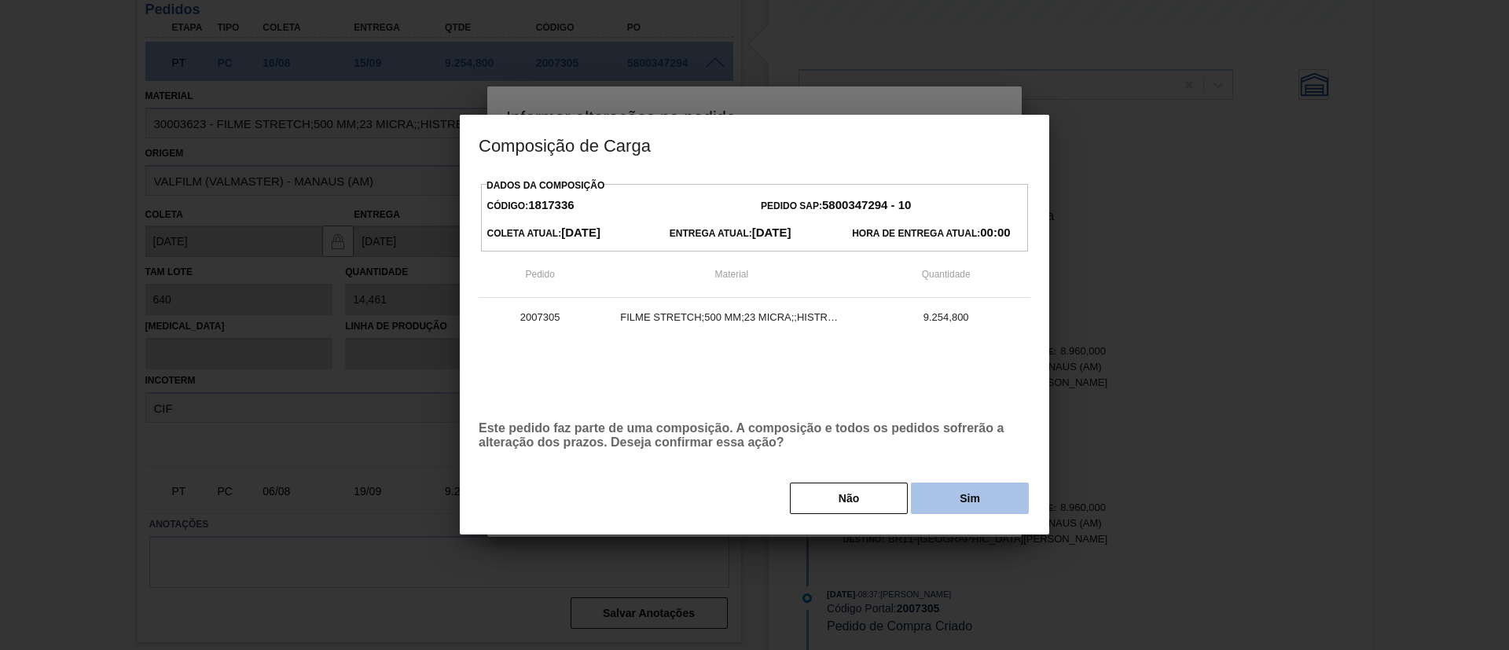
click at [972, 505] on button "Sim" at bounding box center [970, 498] width 118 height 31
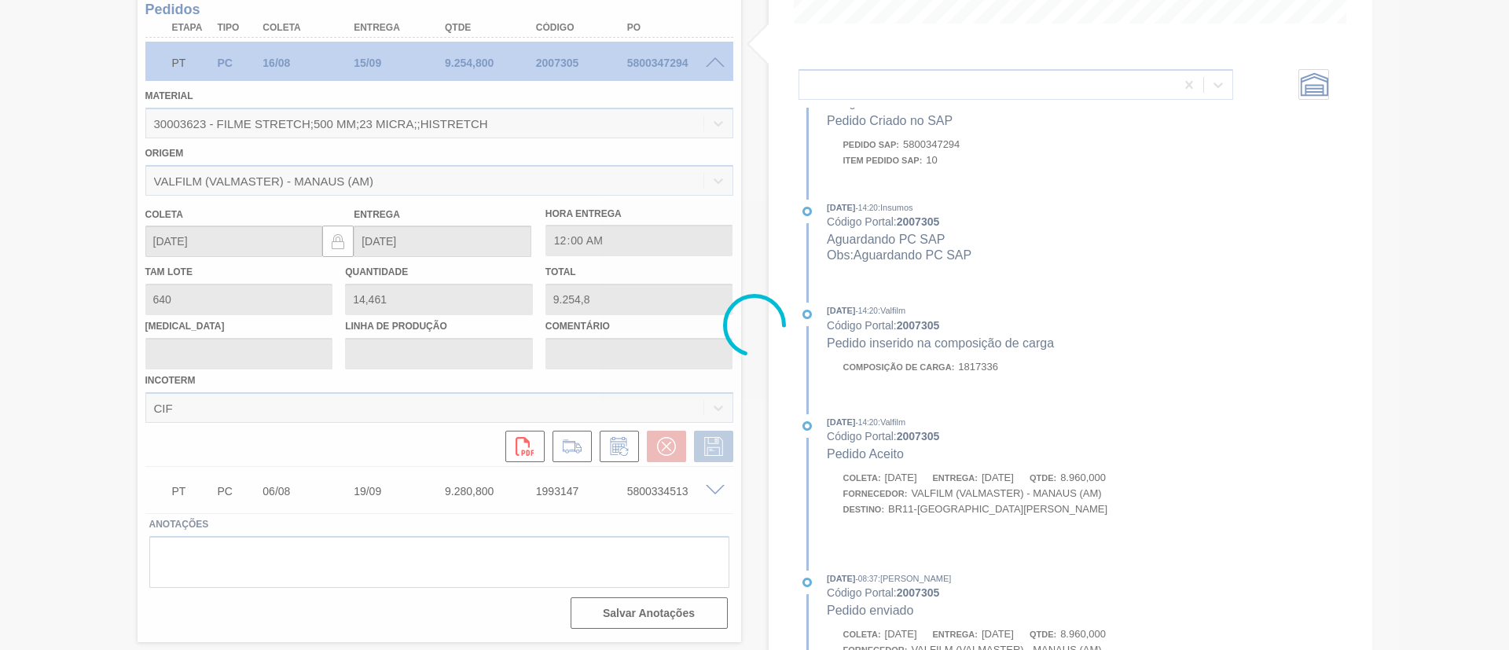
scroll to position [851, 0]
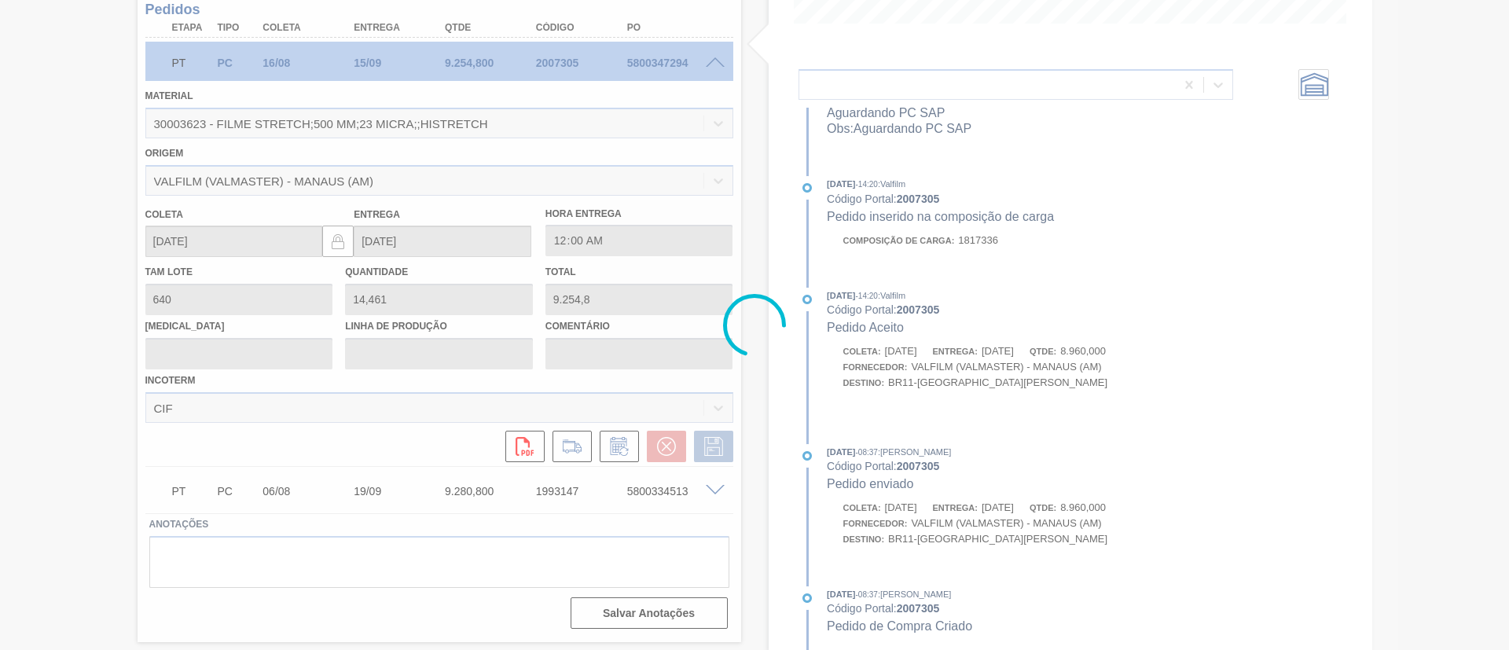
type input "Data Original"
type input "16/10/2025"
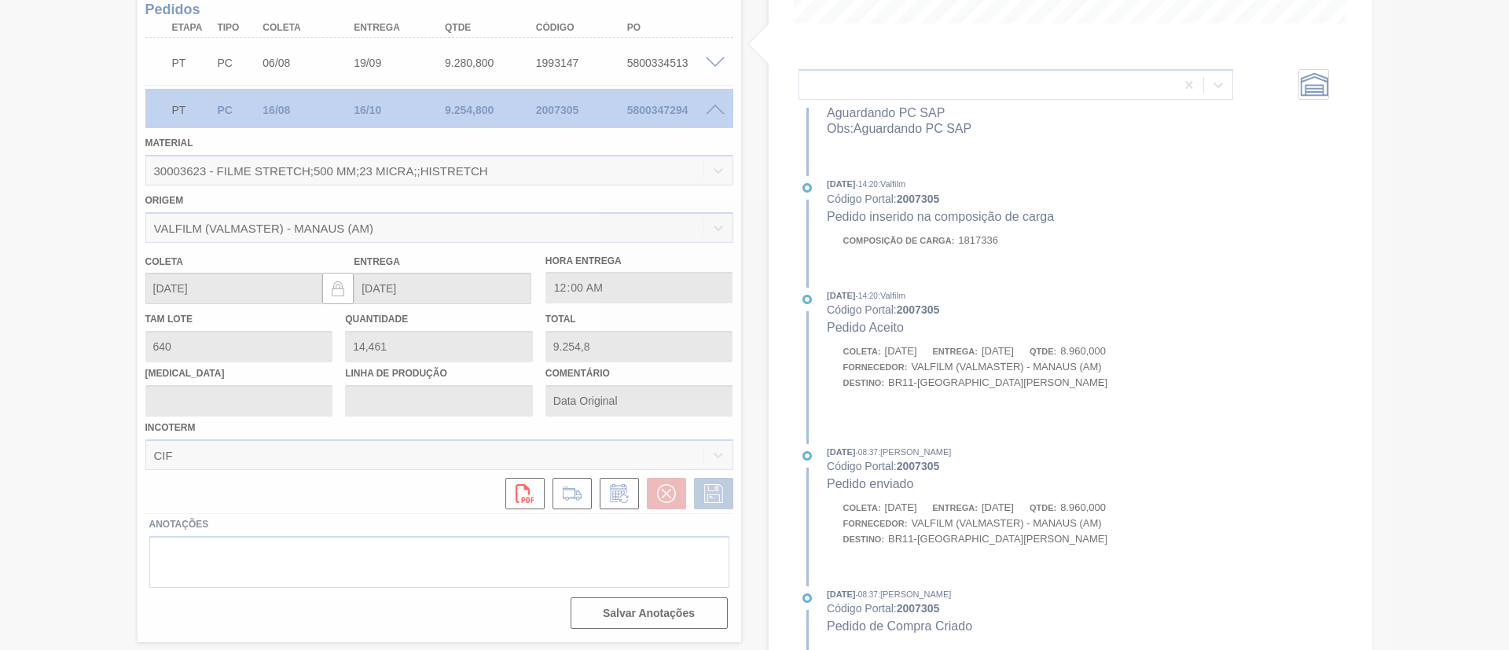
scroll to position [47, 0]
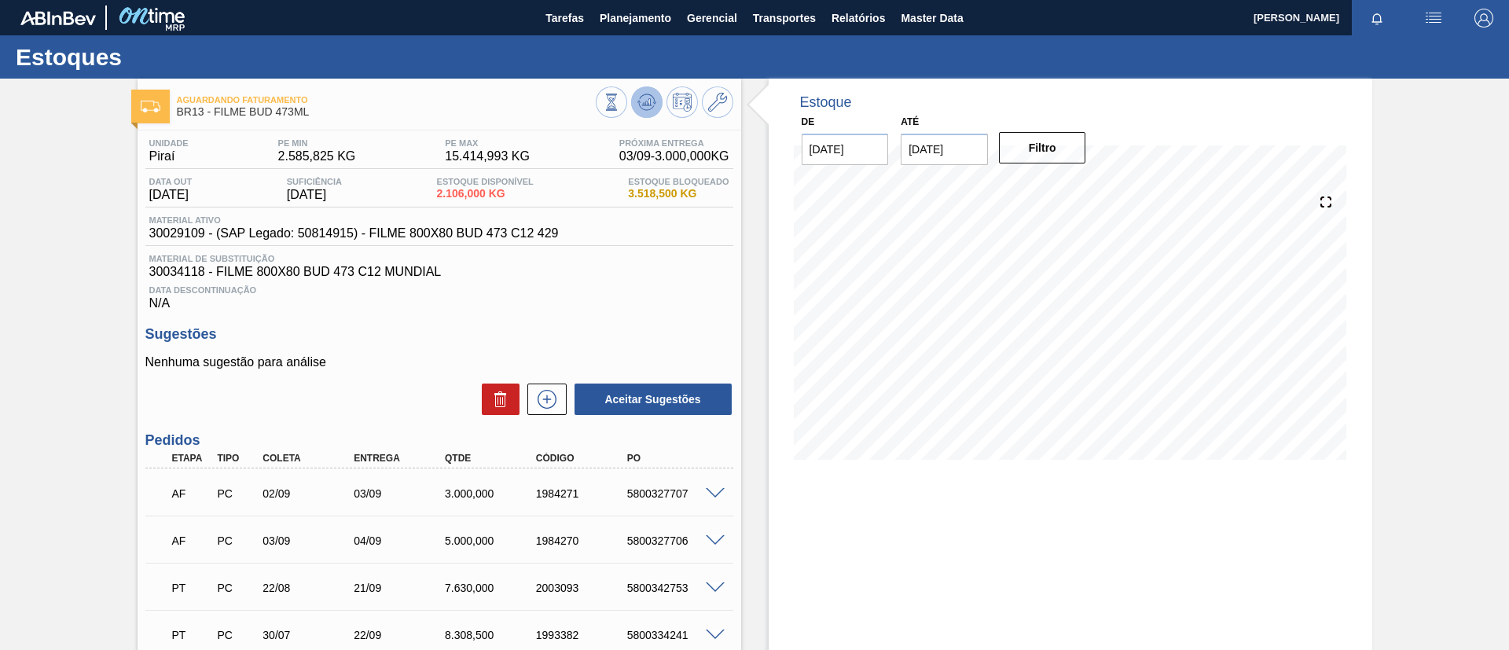
click at [634, 101] on button at bounding box center [646, 101] width 31 height 31
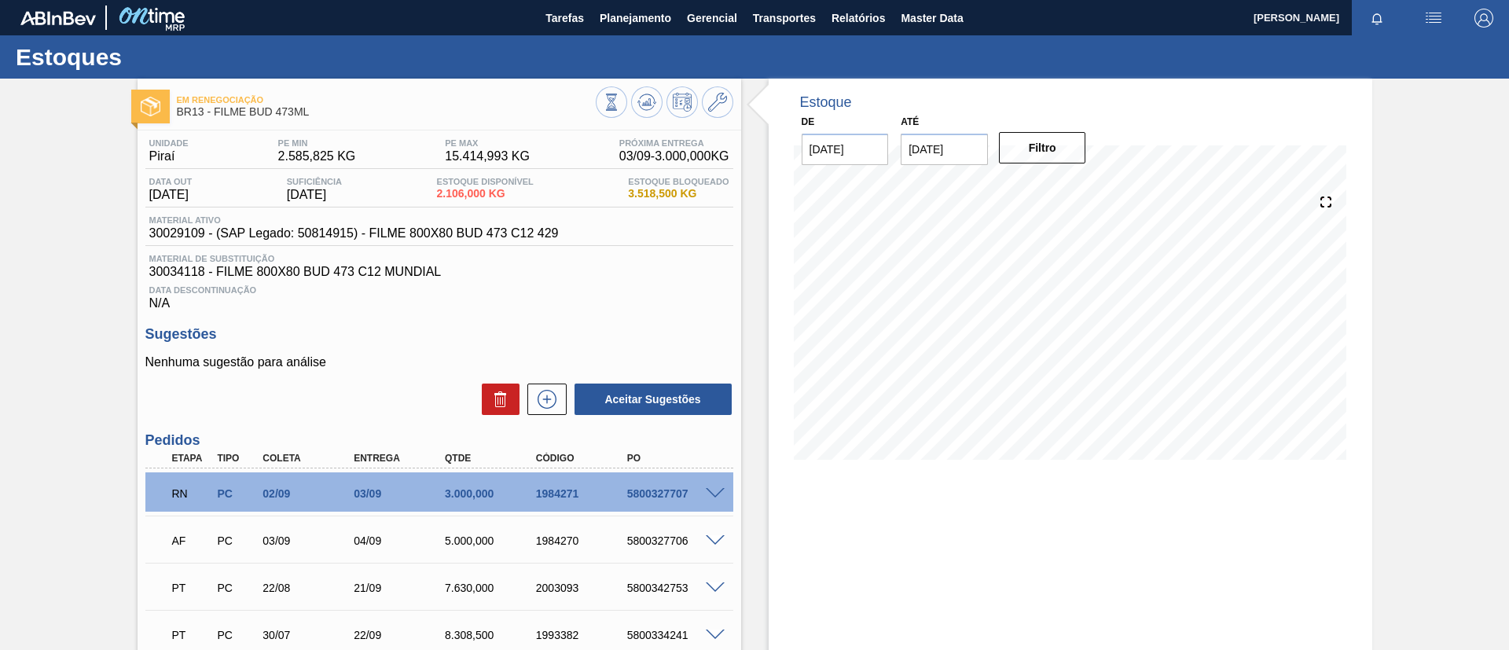
click at [713, 484] on div "RN PC 02/09 03/09 3.000,000 1984271 5800327707" at bounding box center [439, 491] width 588 height 39
click at [716, 494] on span at bounding box center [715, 494] width 19 height 12
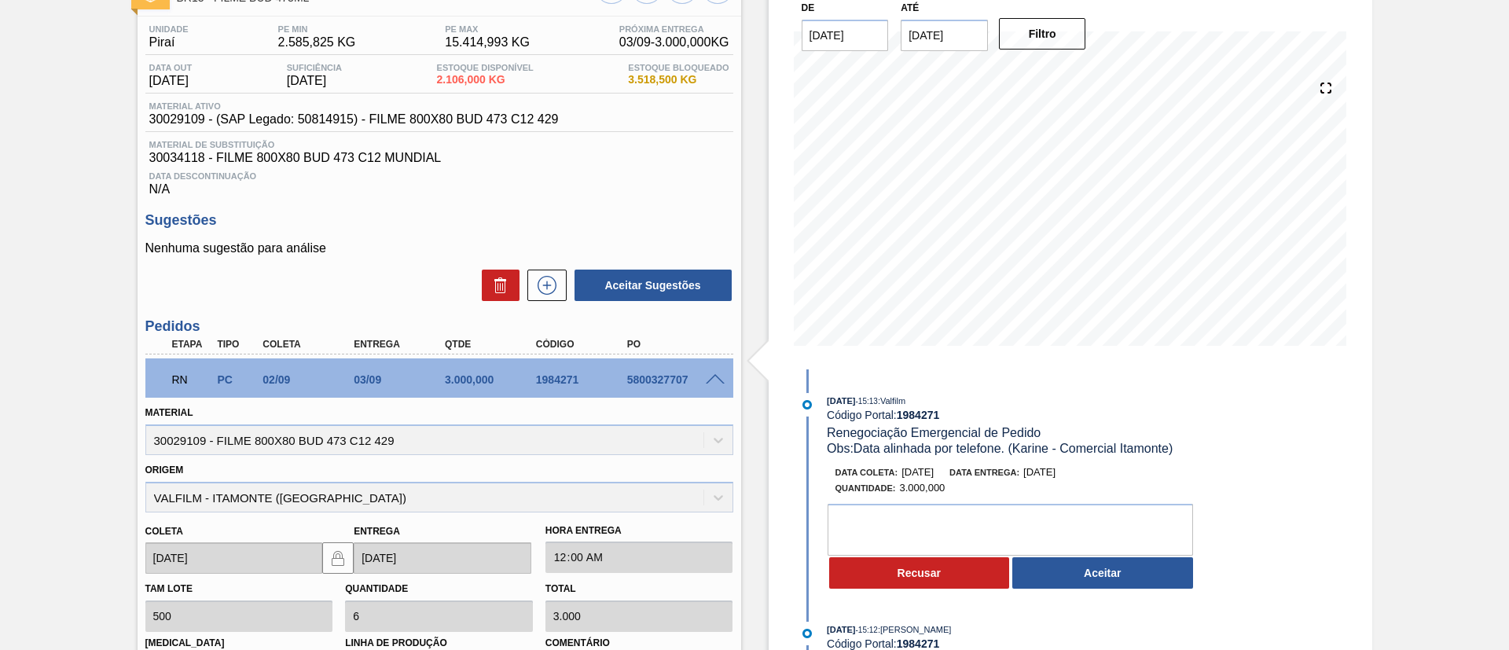
scroll to position [118, 0]
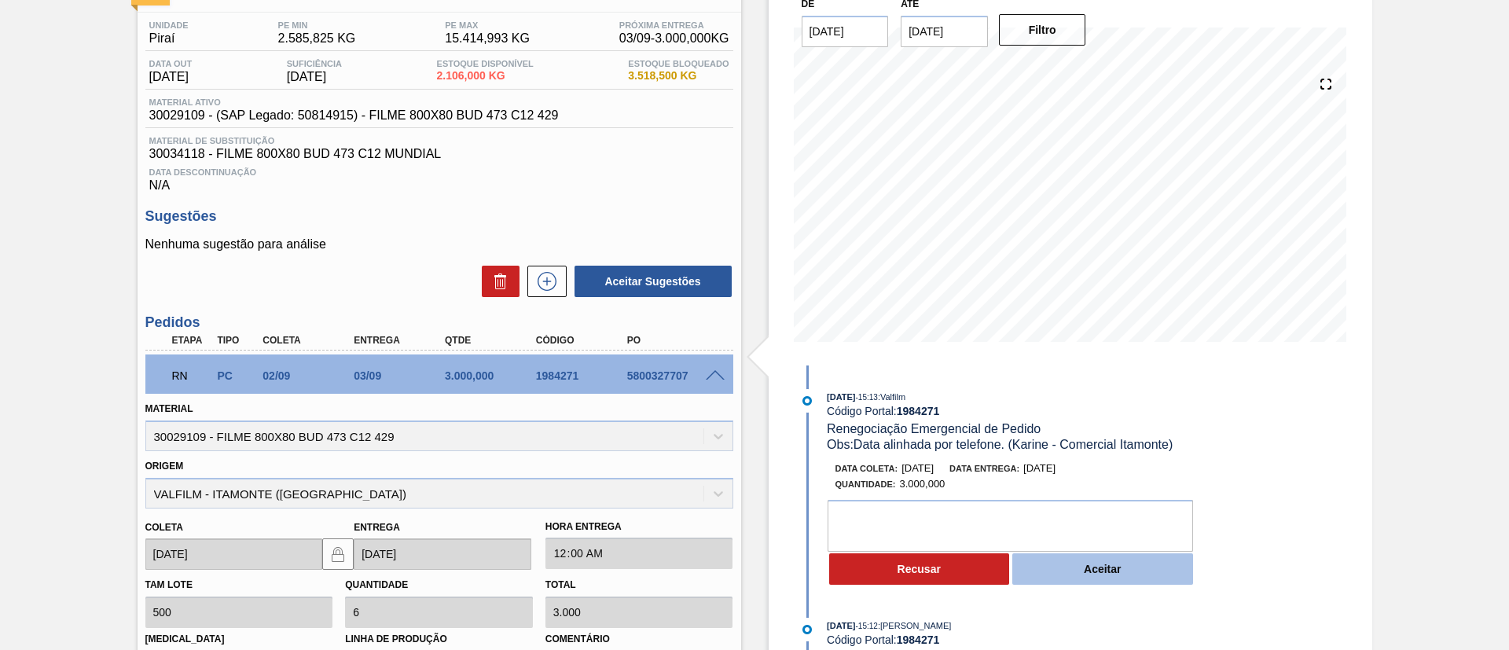
click at [1110, 565] on button "Aceitar" at bounding box center [1103, 568] width 181 height 31
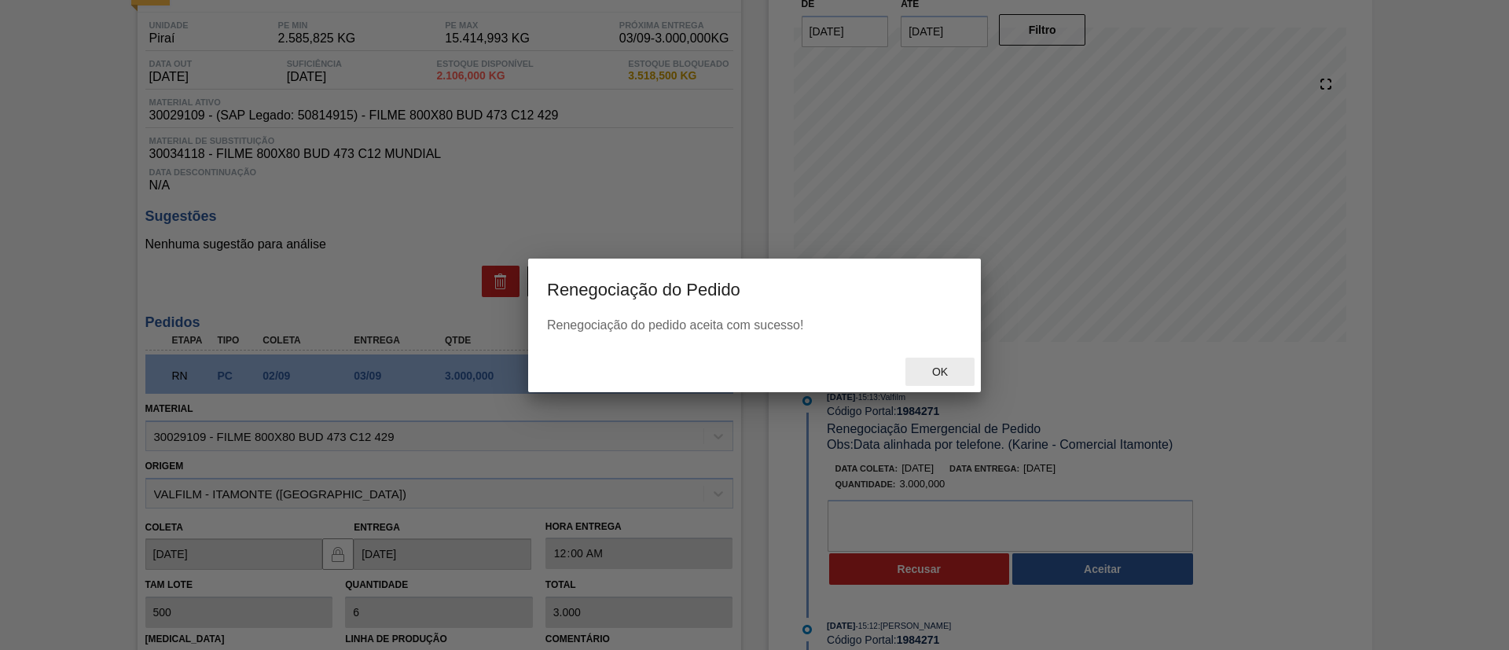
click at [941, 366] on span "Ok" at bounding box center [940, 372] width 41 height 13
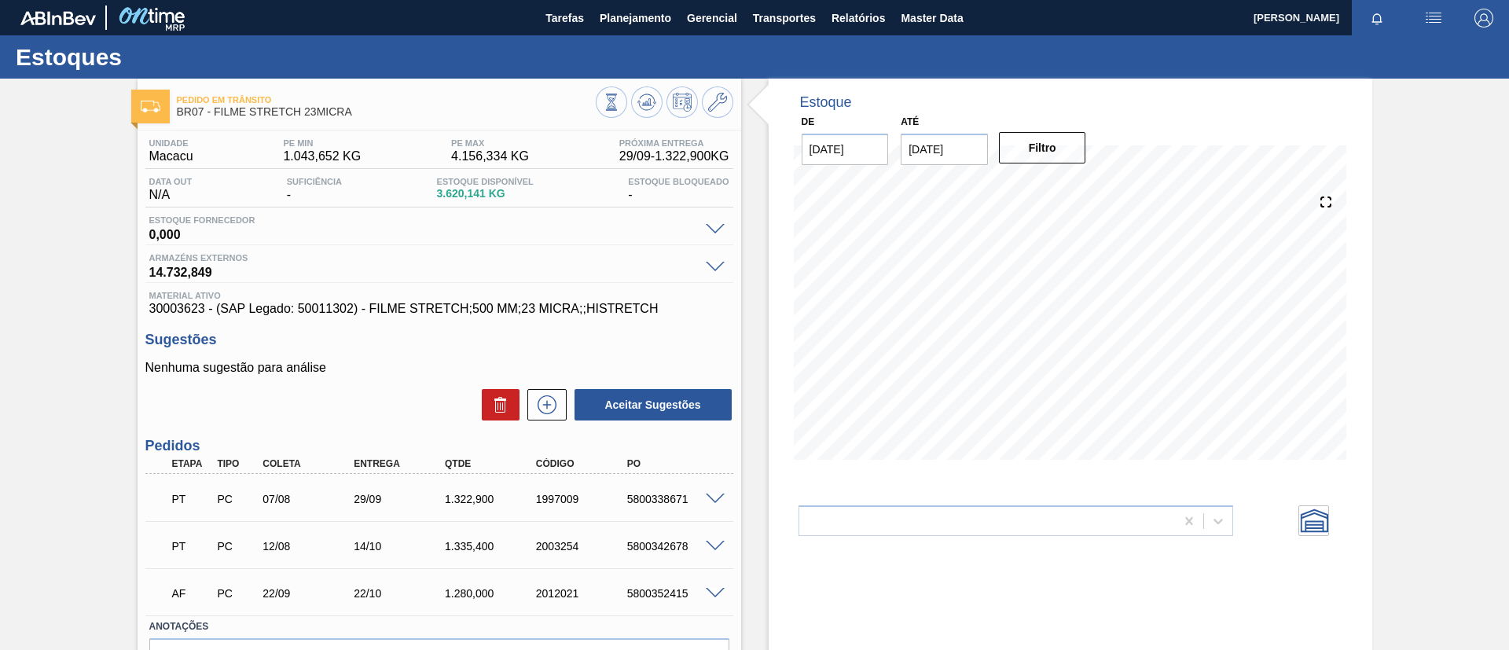
click at [633, 91] on button at bounding box center [646, 101] width 31 height 31
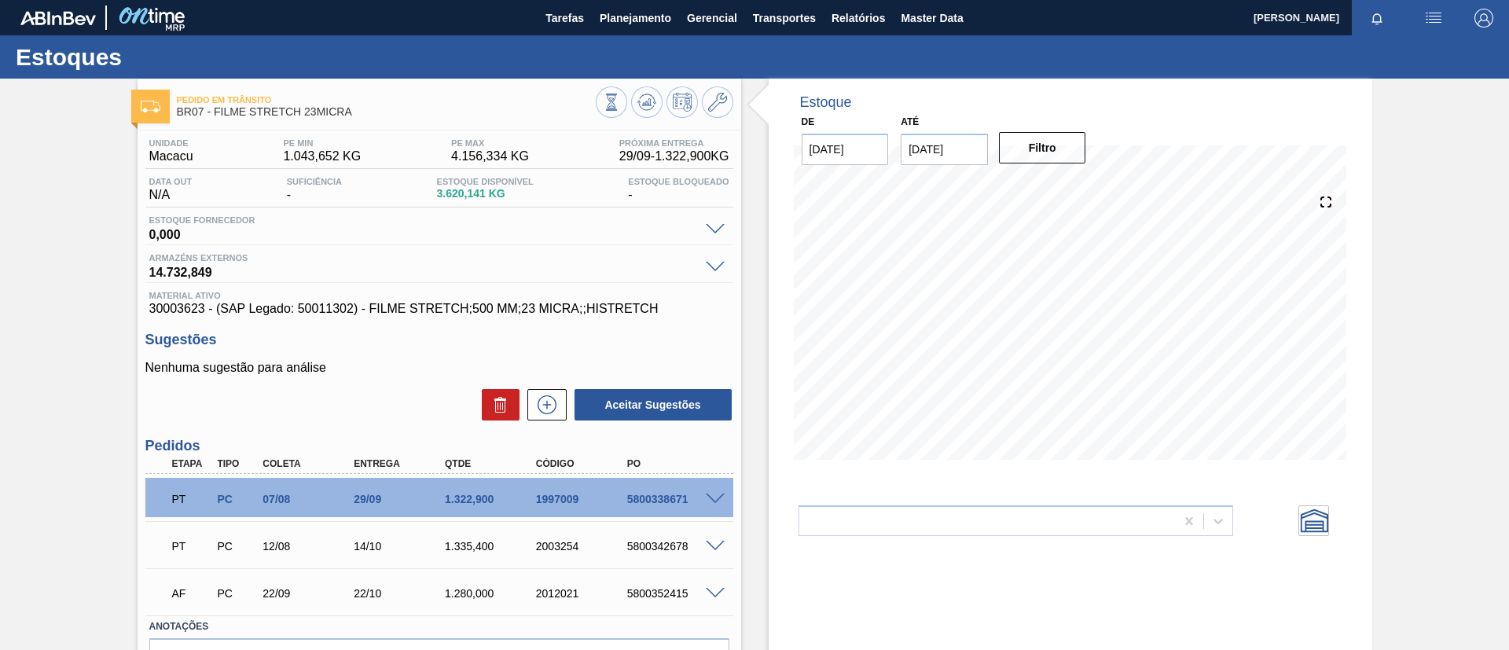
click at [0, 291] on div "Pedido em Trânsito BR07 - FILME STRETCH 23MICRA Unidade Macacu PE MIN 1.043,652…" at bounding box center [754, 412] width 1509 height 666
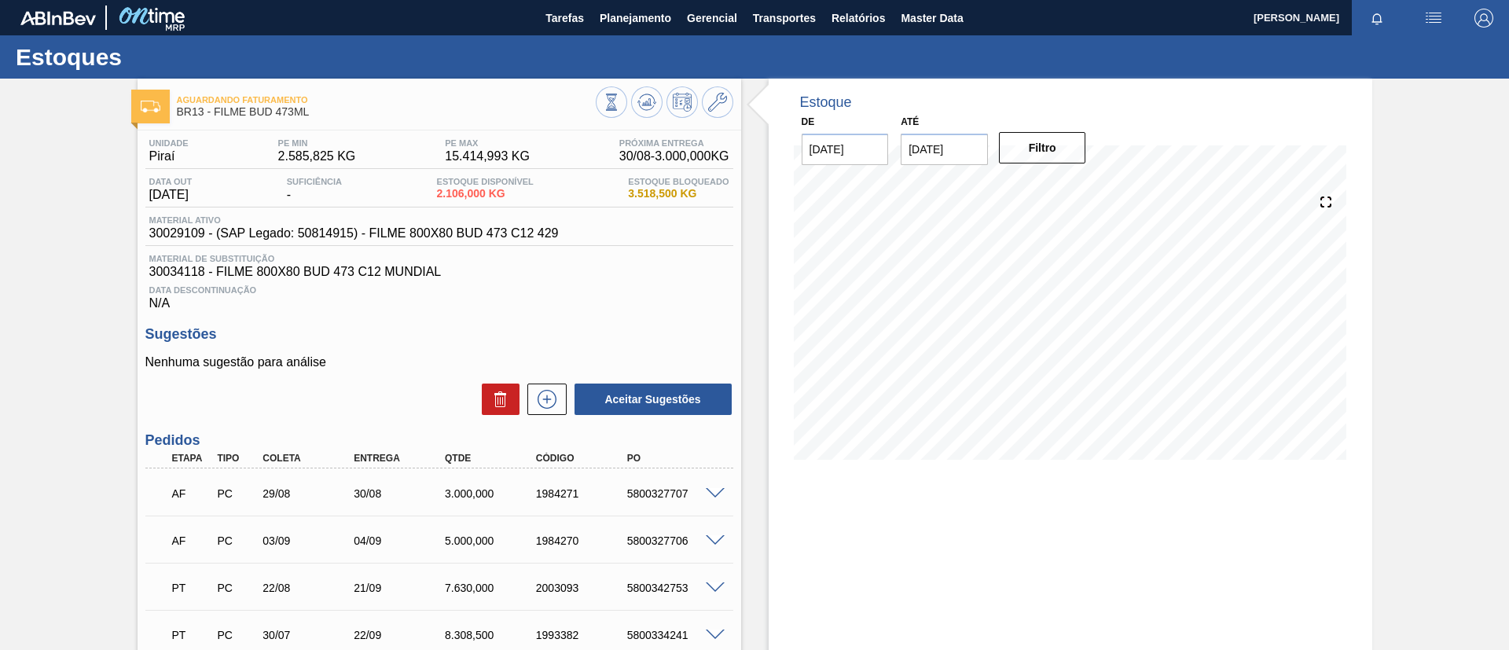
scroll to position [136, 0]
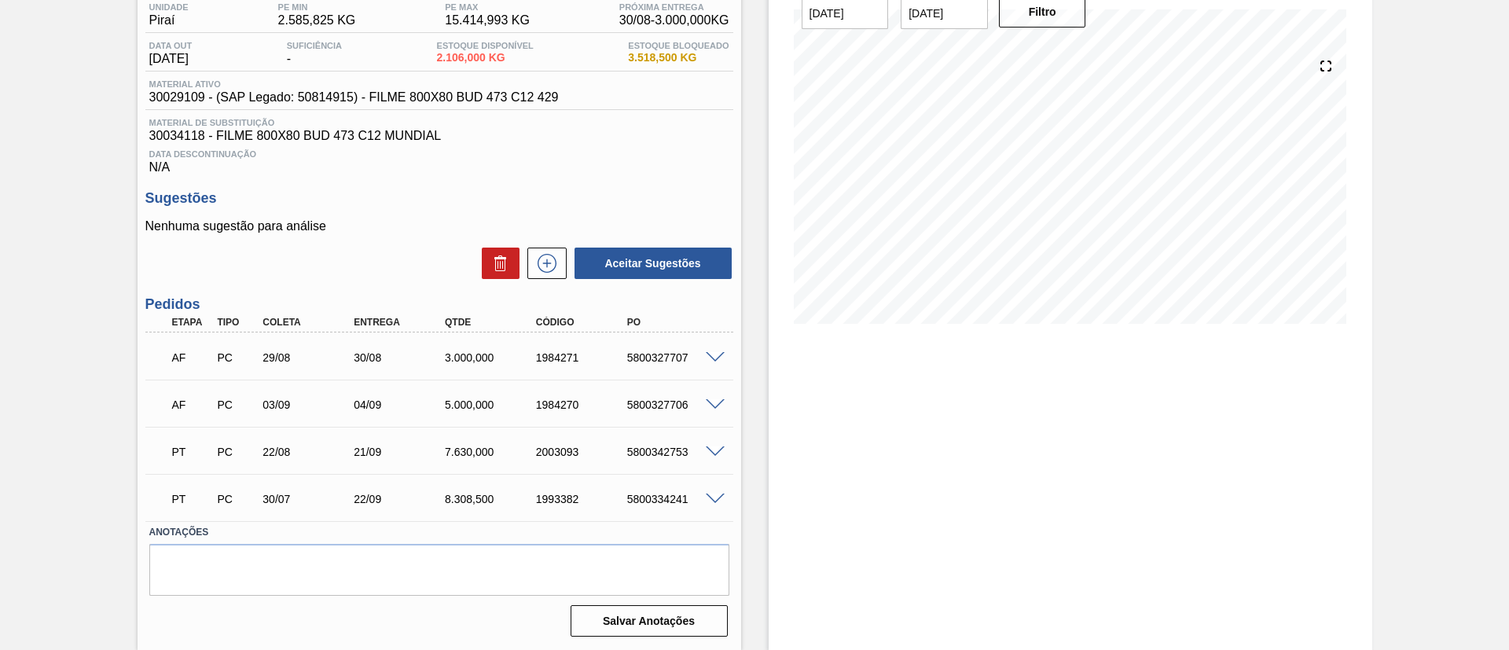
click at [717, 402] on span at bounding box center [715, 405] width 19 height 12
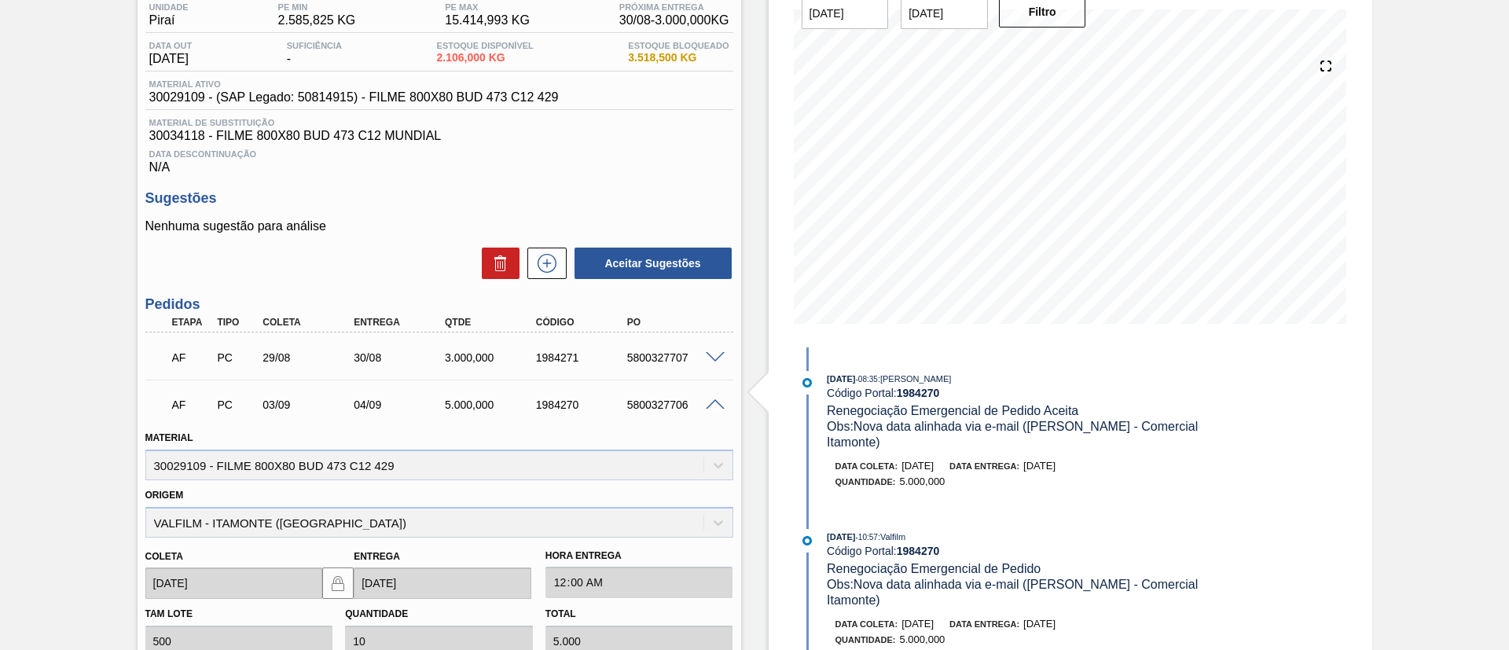
click at [713, 404] on span at bounding box center [715, 405] width 19 height 12
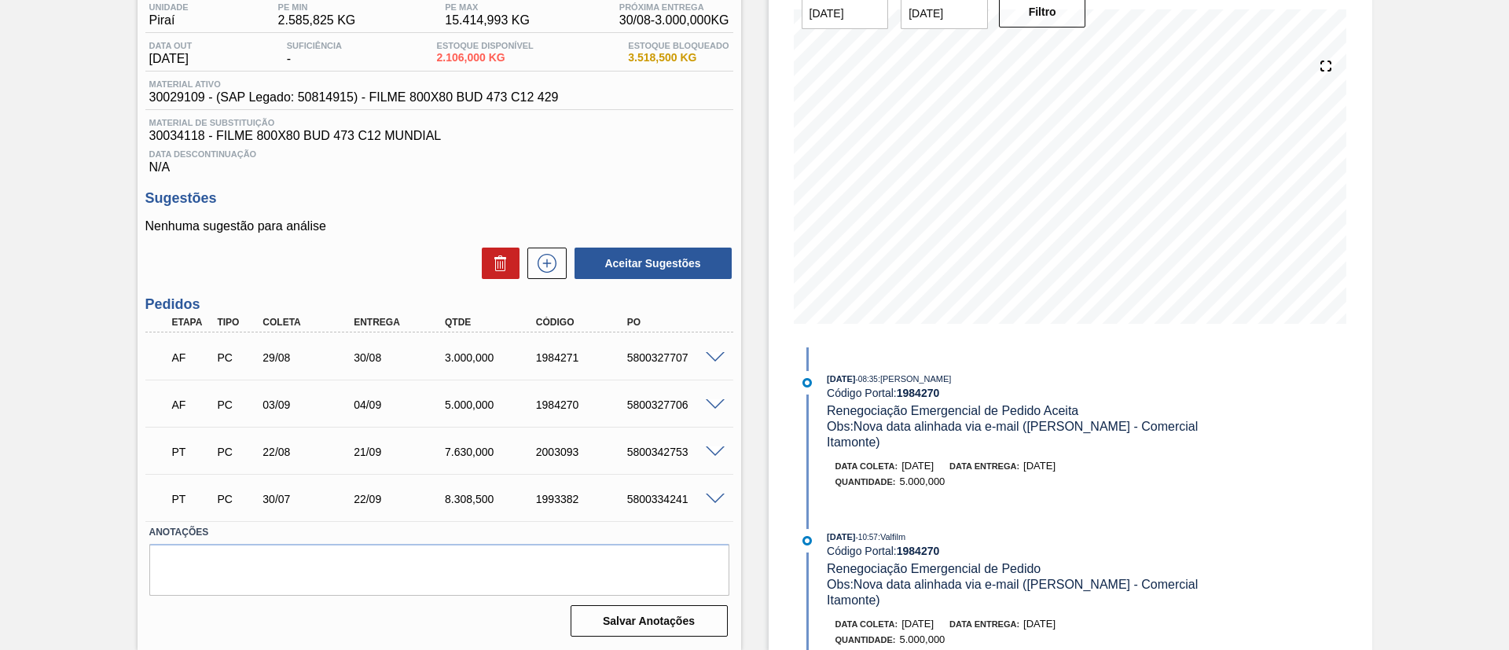
click at [711, 450] on span at bounding box center [715, 453] width 19 height 12
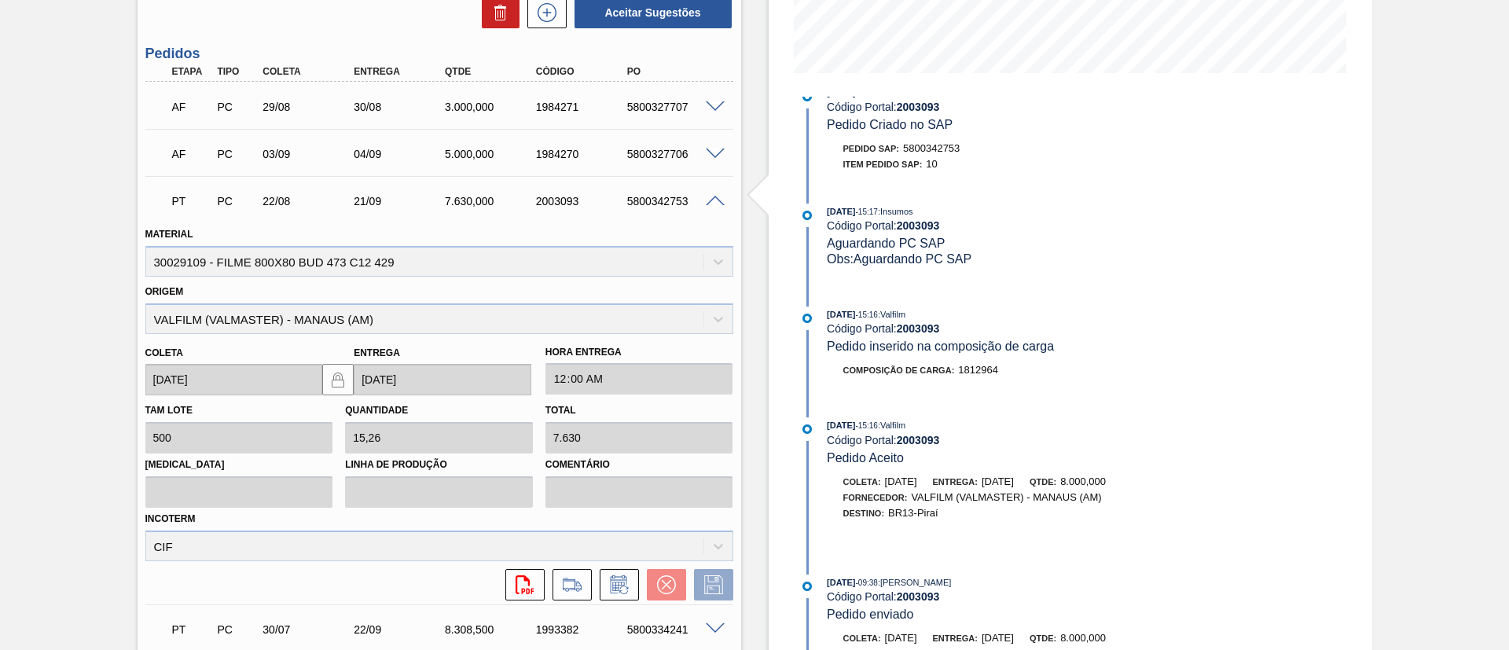
scroll to position [490, 0]
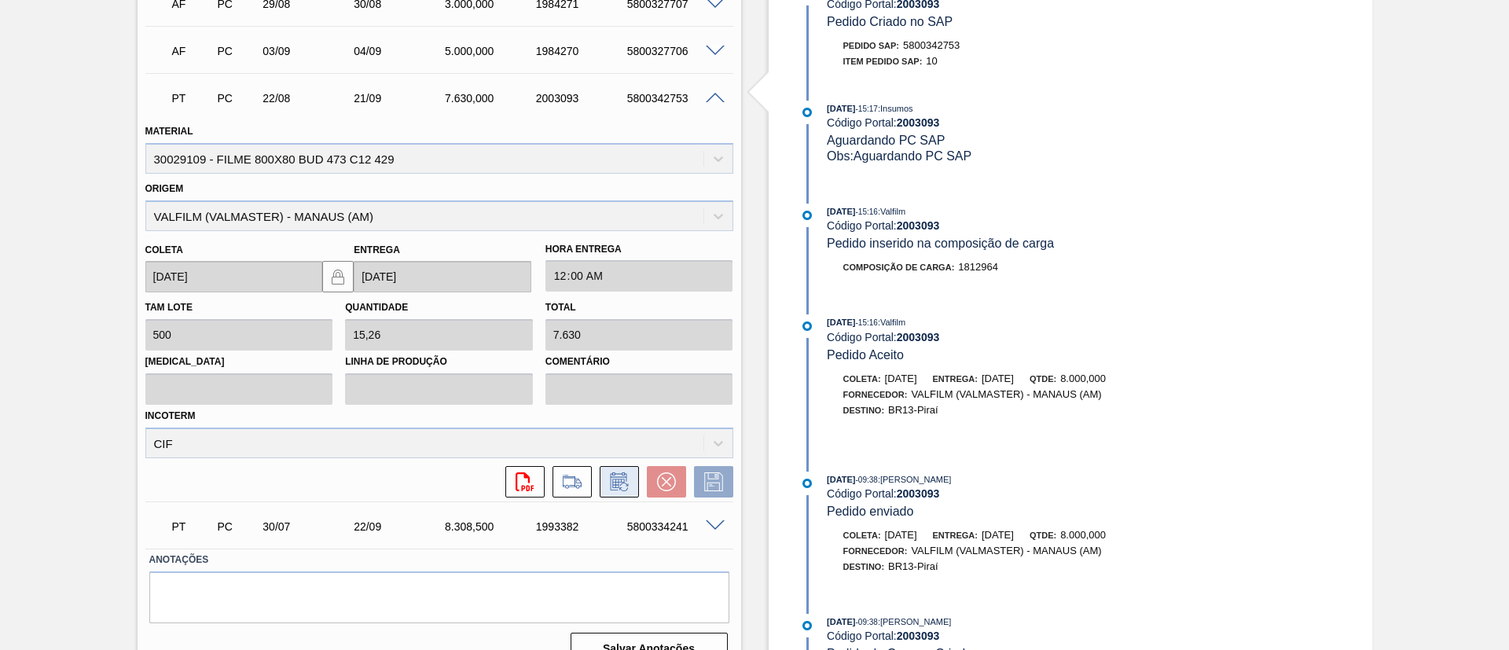
click at [616, 466] on button at bounding box center [619, 481] width 39 height 31
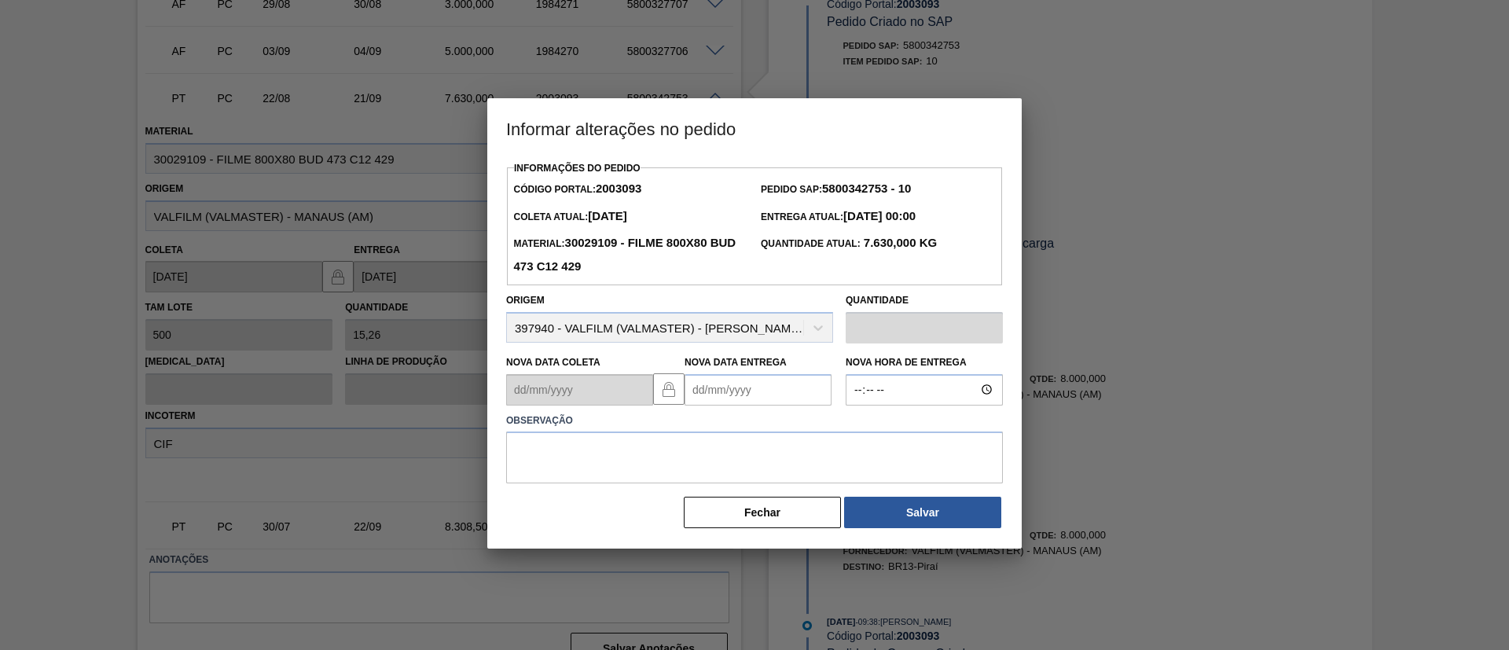
click at [751, 402] on Entrega2003093 "Nova Data Entrega" at bounding box center [758, 389] width 147 height 31
click at [856, 431] on button "Next Month" at bounding box center [860, 427] width 11 height 11
click at [729, 502] on div "6" at bounding box center [729, 503] width 21 height 21
type Entrega2003093 "06/10/2025"
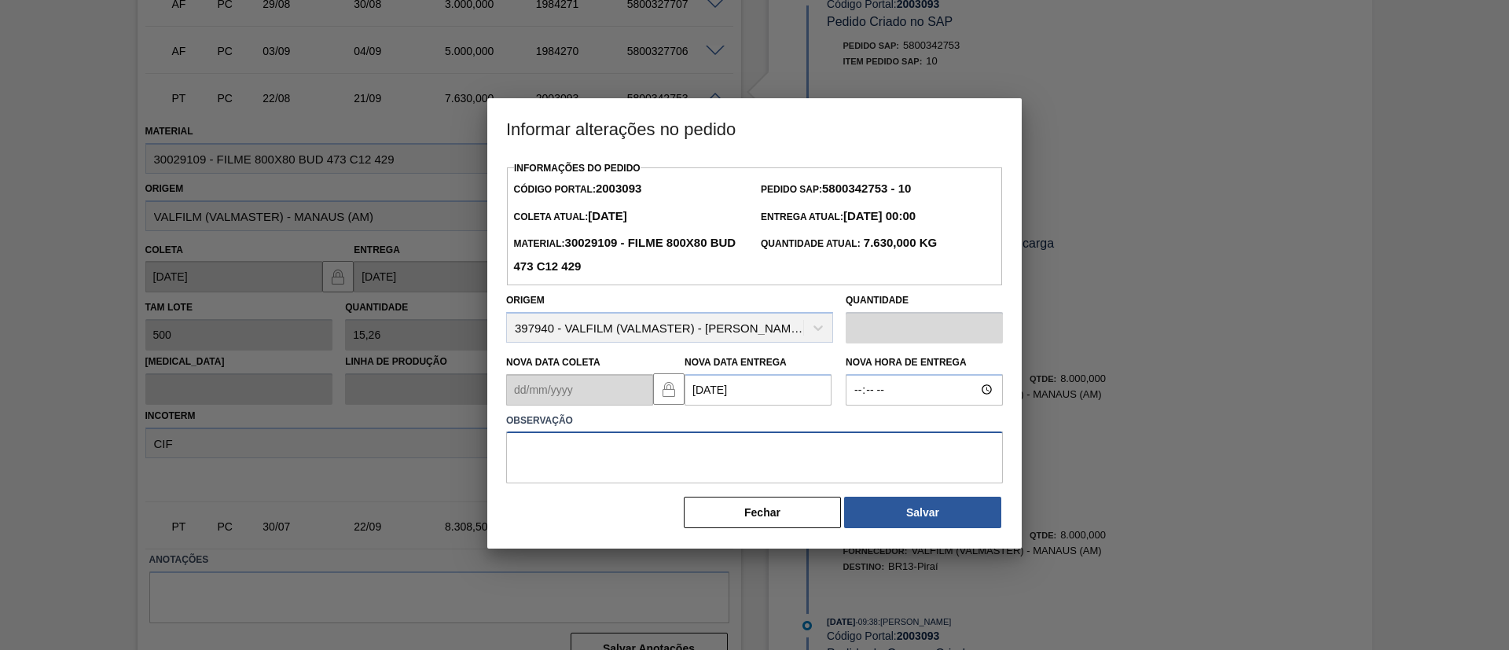
click at [733, 467] on textarea at bounding box center [754, 458] width 497 height 52
type textarea "Data Original"
click at [906, 494] on div "Informações do Pedido Código Portal: 2003093 Pedido SAP: 5800342753 - 10 Coleta…" at bounding box center [754, 343] width 497 height 373
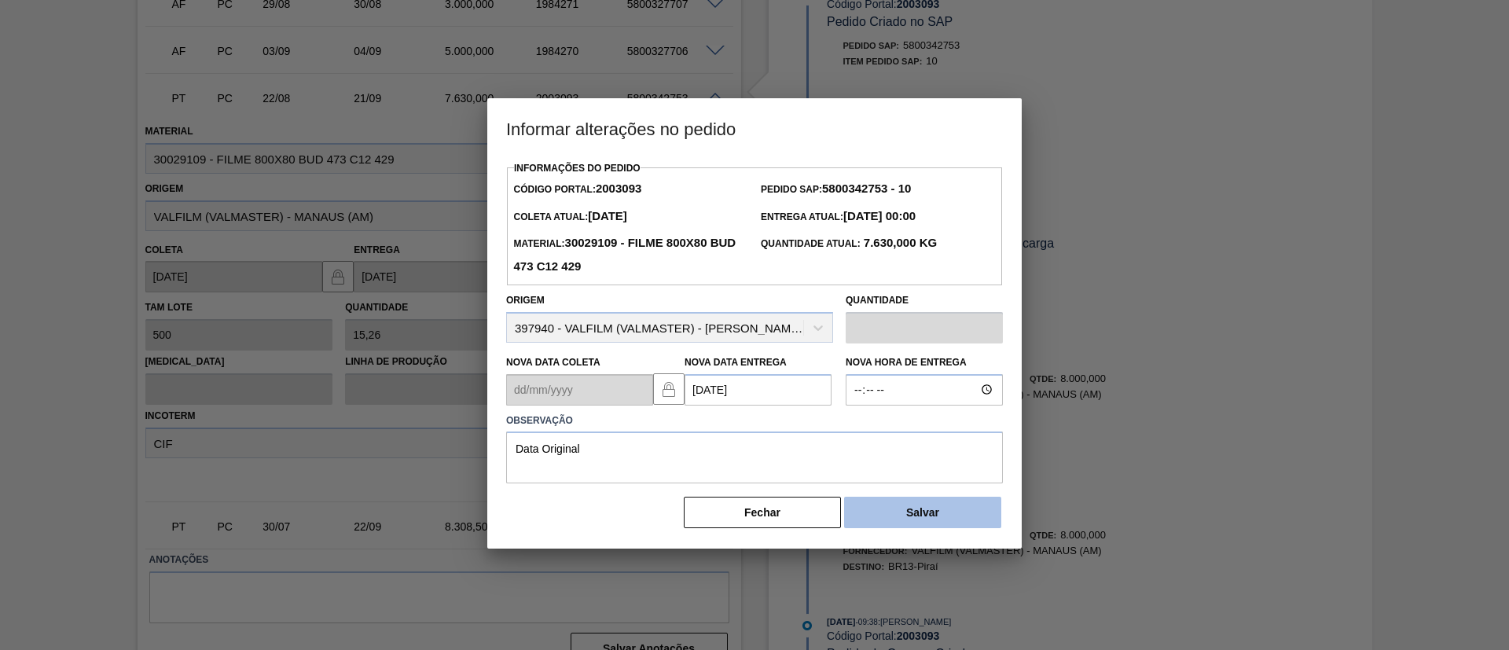
click at [910, 502] on button "Salvar" at bounding box center [922, 512] width 157 height 31
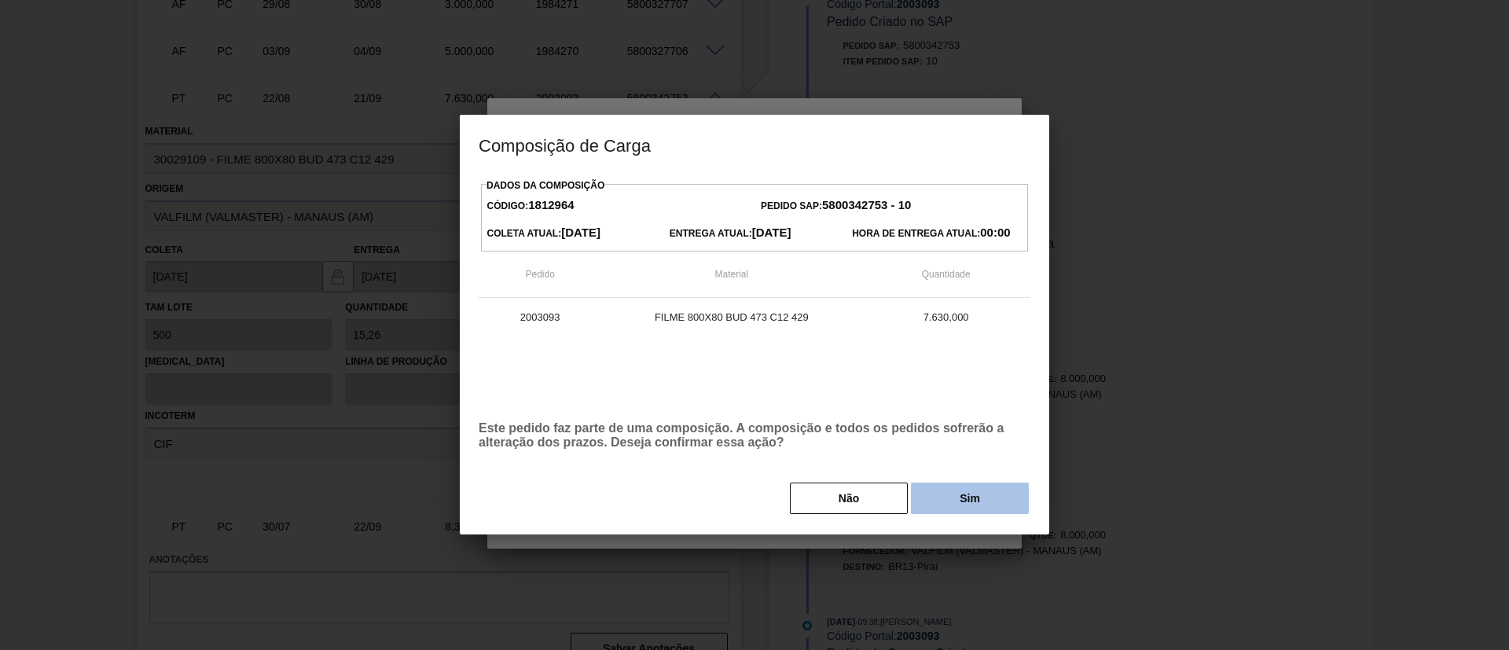
click at [952, 500] on button "Sim" at bounding box center [970, 498] width 118 height 31
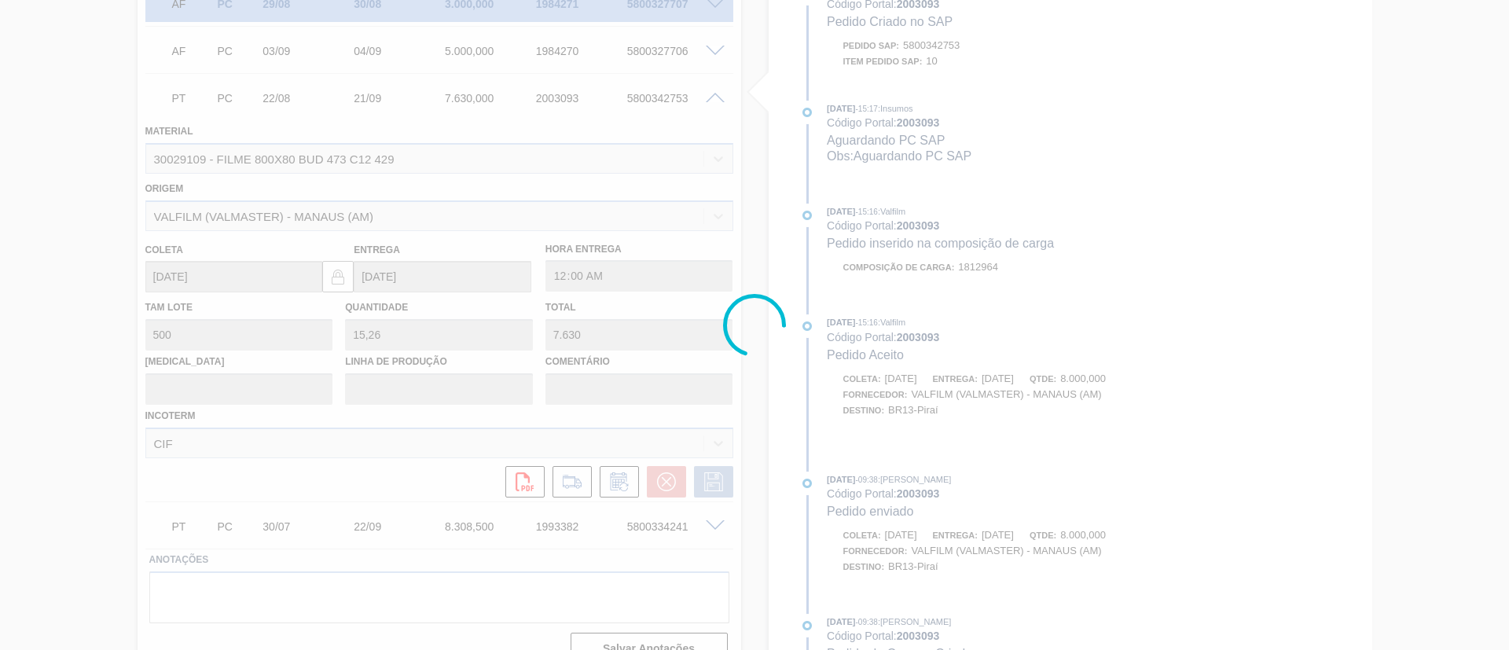
scroll to position [709, 0]
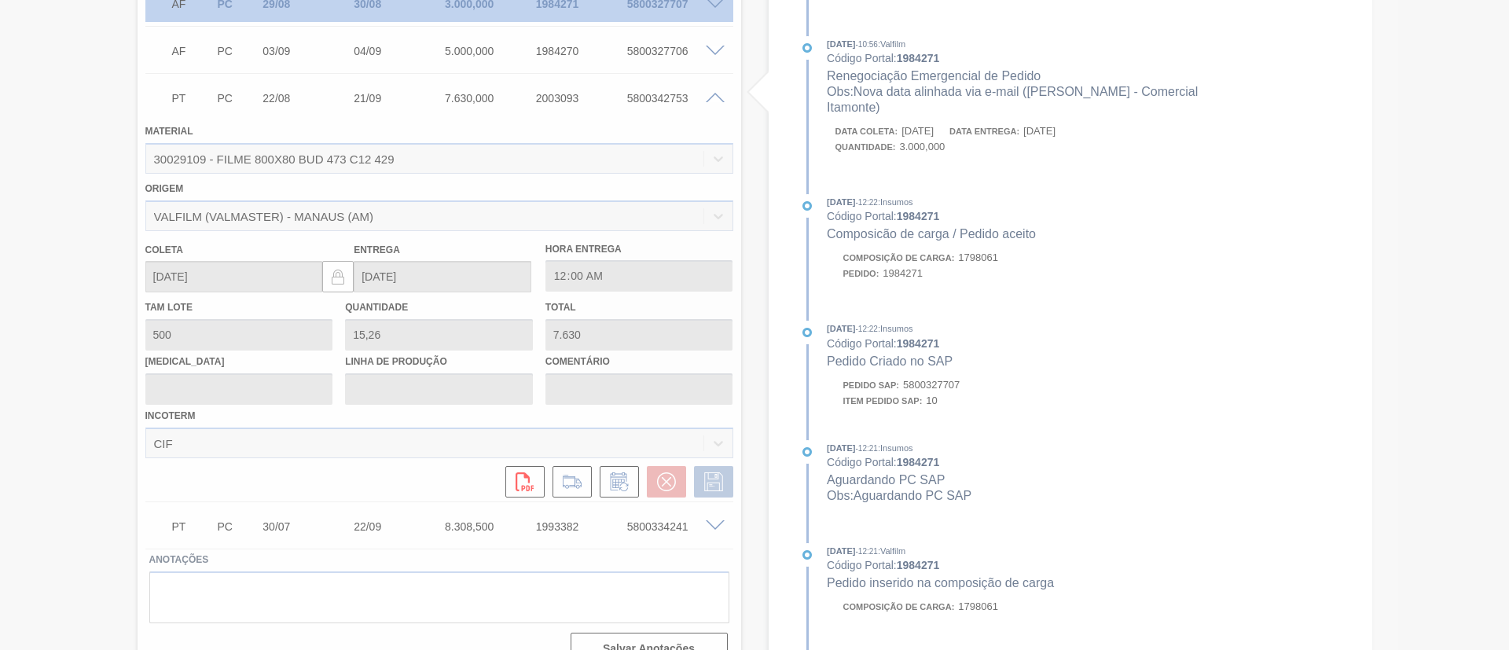
type input "Data Original"
type input "06/10/2025"
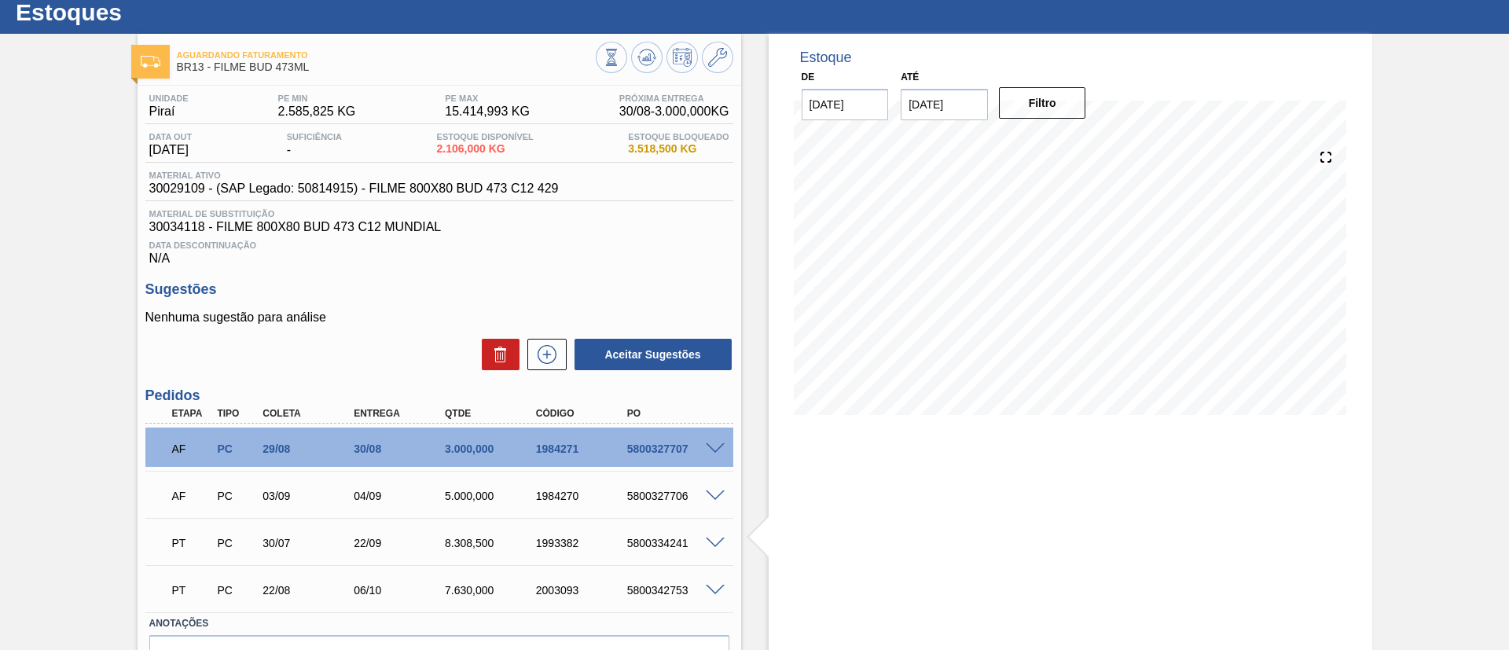
scroll to position [0, 0]
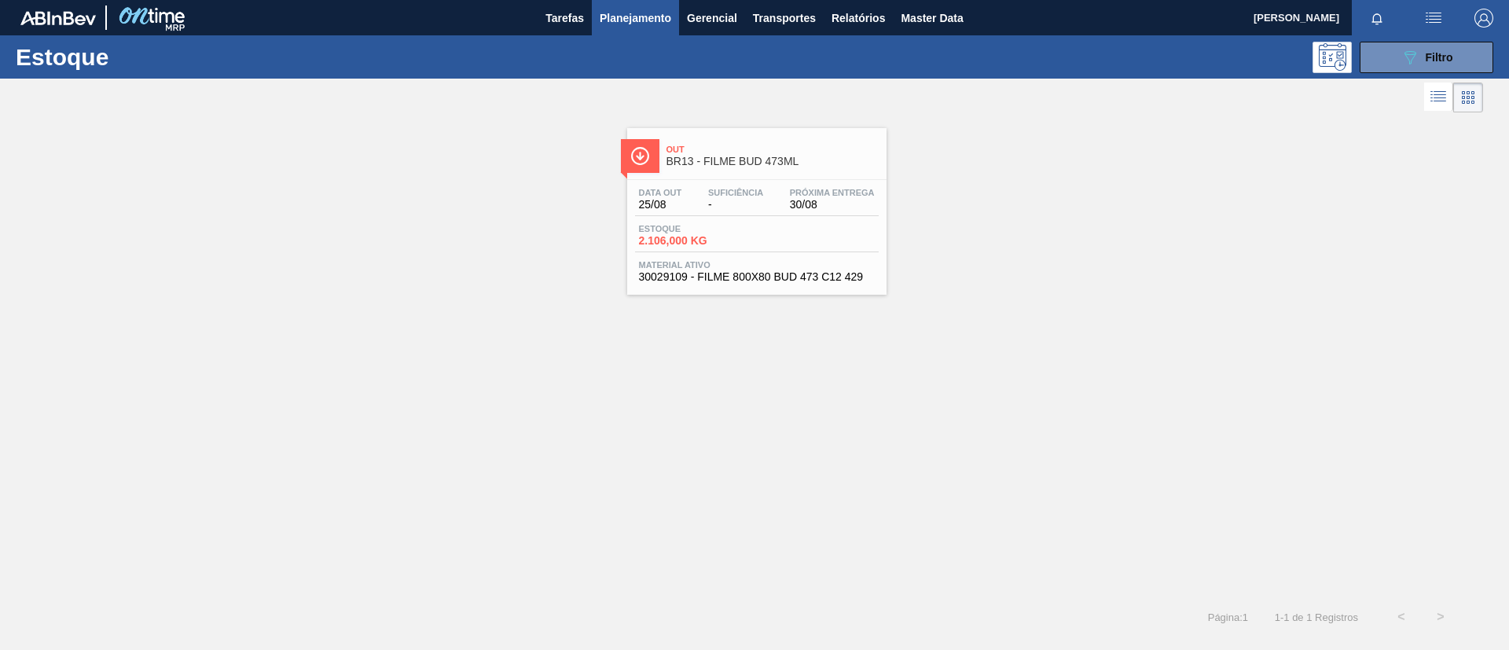
click at [1377, 39] on div "Estoque 089F7B8B-B2A5-4AFE-B5C0-19BA573D28AC Filtro" at bounding box center [754, 56] width 1509 height 43
click at [1387, 48] on button "089F7B8B-B2A5-4AFE-B5C0-19BA573D28AC Filtro" at bounding box center [1427, 57] width 134 height 31
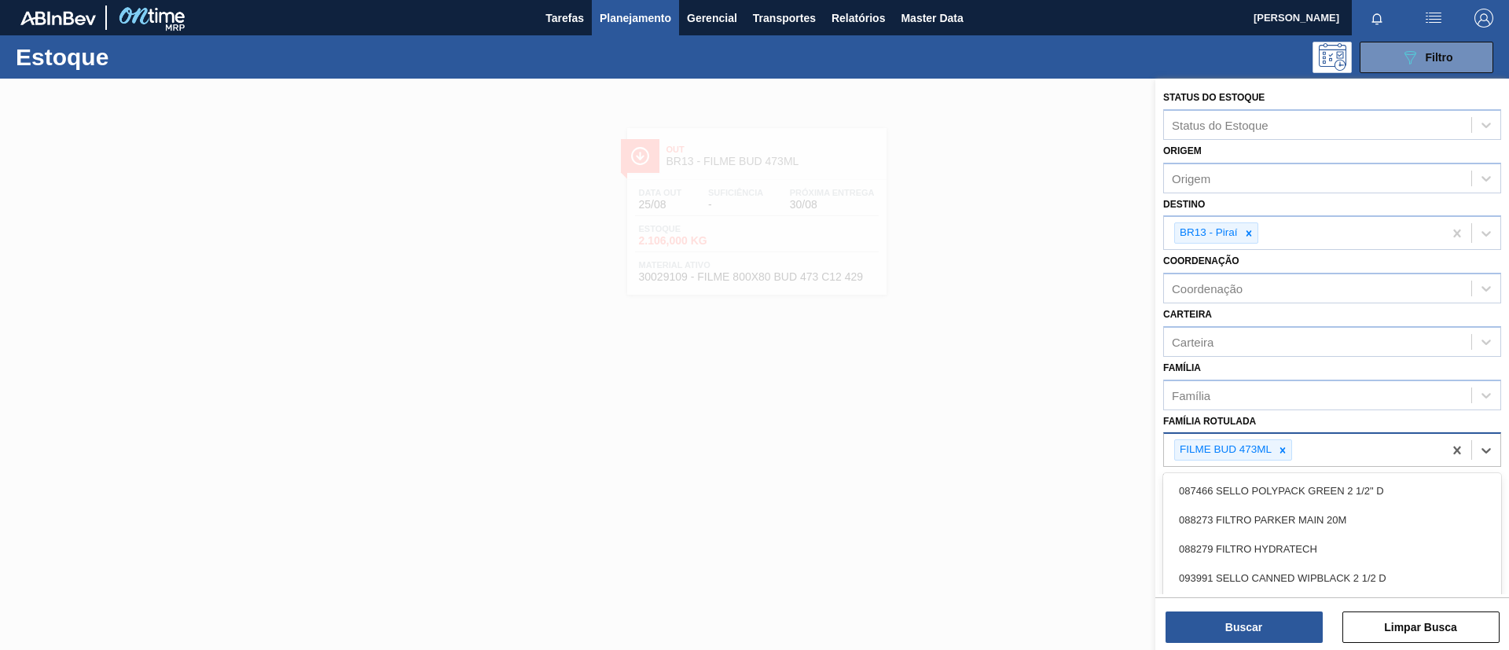
click at [1290, 438] on div "FILME BUD 473ML" at bounding box center [1303, 450] width 279 height 32
click at [1283, 445] on icon at bounding box center [1282, 450] width 11 height 11
click at [1281, 400] on div "Família" at bounding box center [1317, 395] width 307 height 23
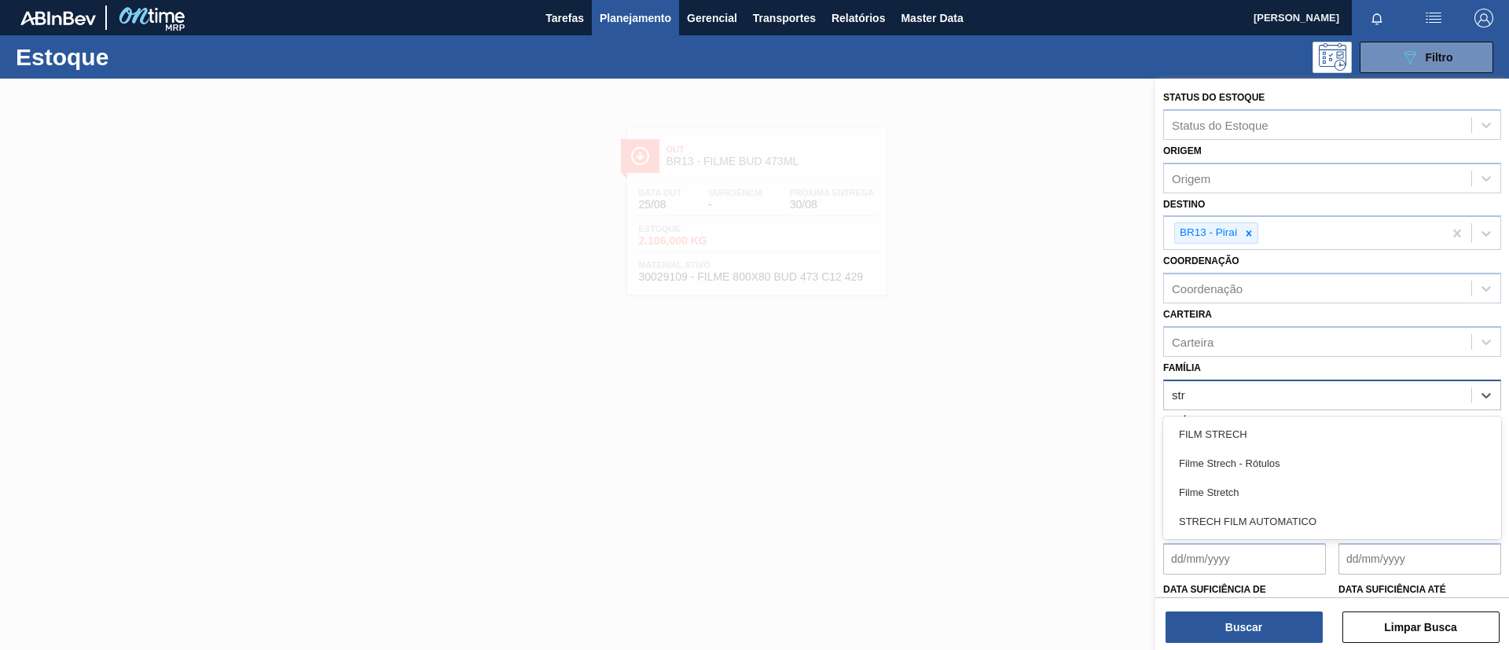
type input "stre"
drag, startPoint x: 1267, startPoint y: 491, endPoint x: 1265, endPoint y: 389, distance: 101.4
click at [1267, 490] on div "Filme Stretch" at bounding box center [1332, 492] width 338 height 29
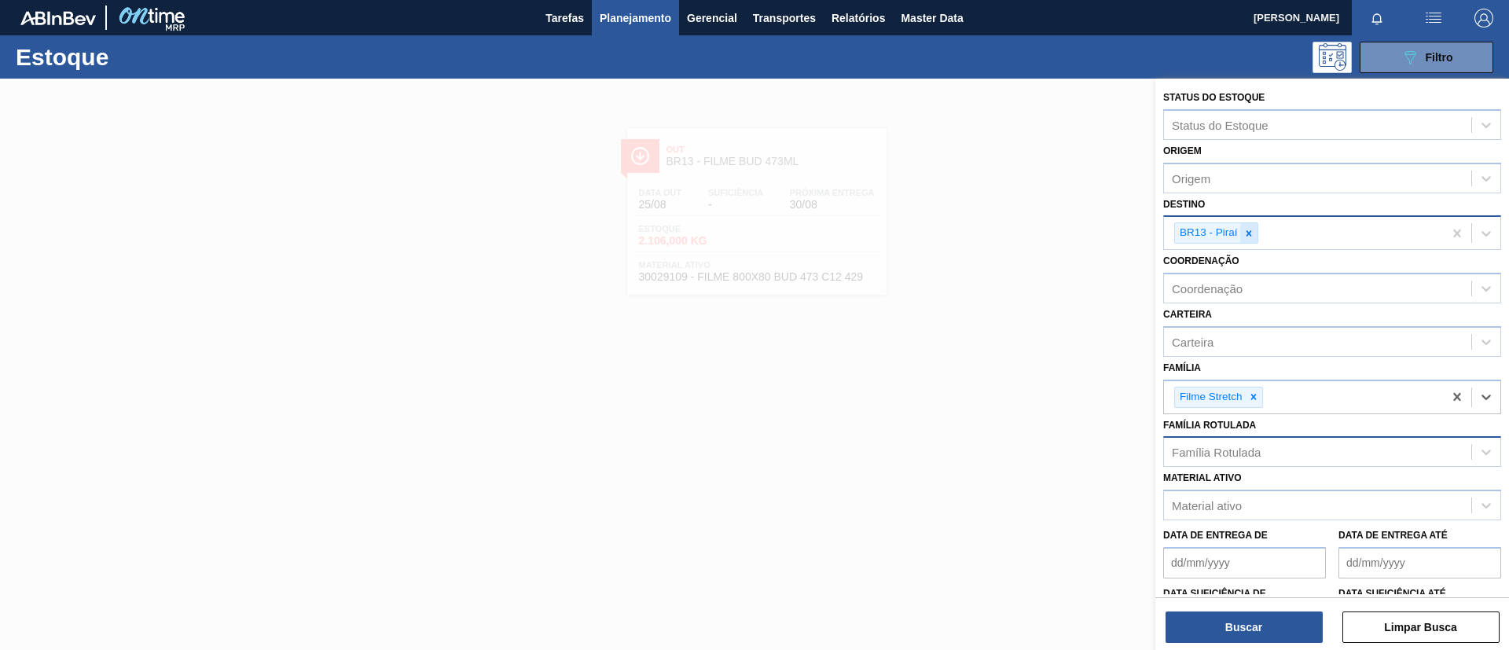
click at [1256, 242] on div at bounding box center [1248, 233] width 17 height 20
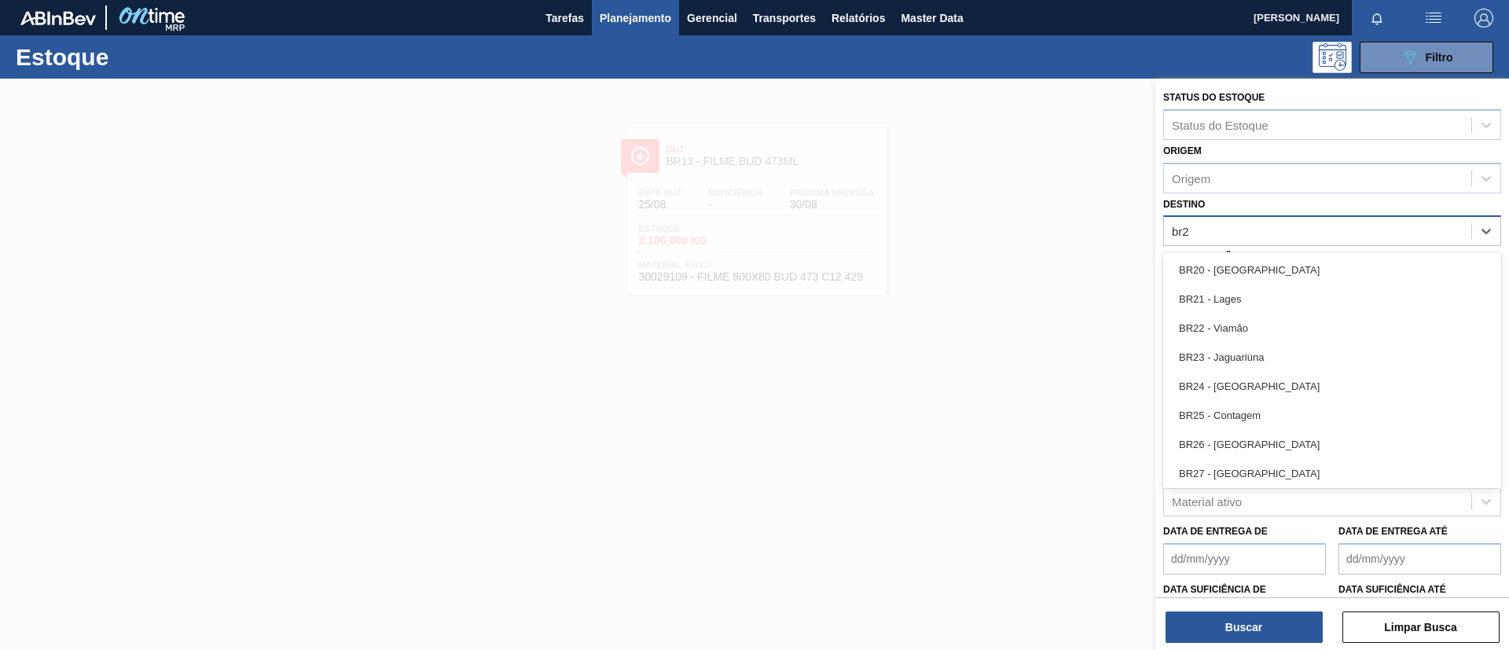
type input "br23"
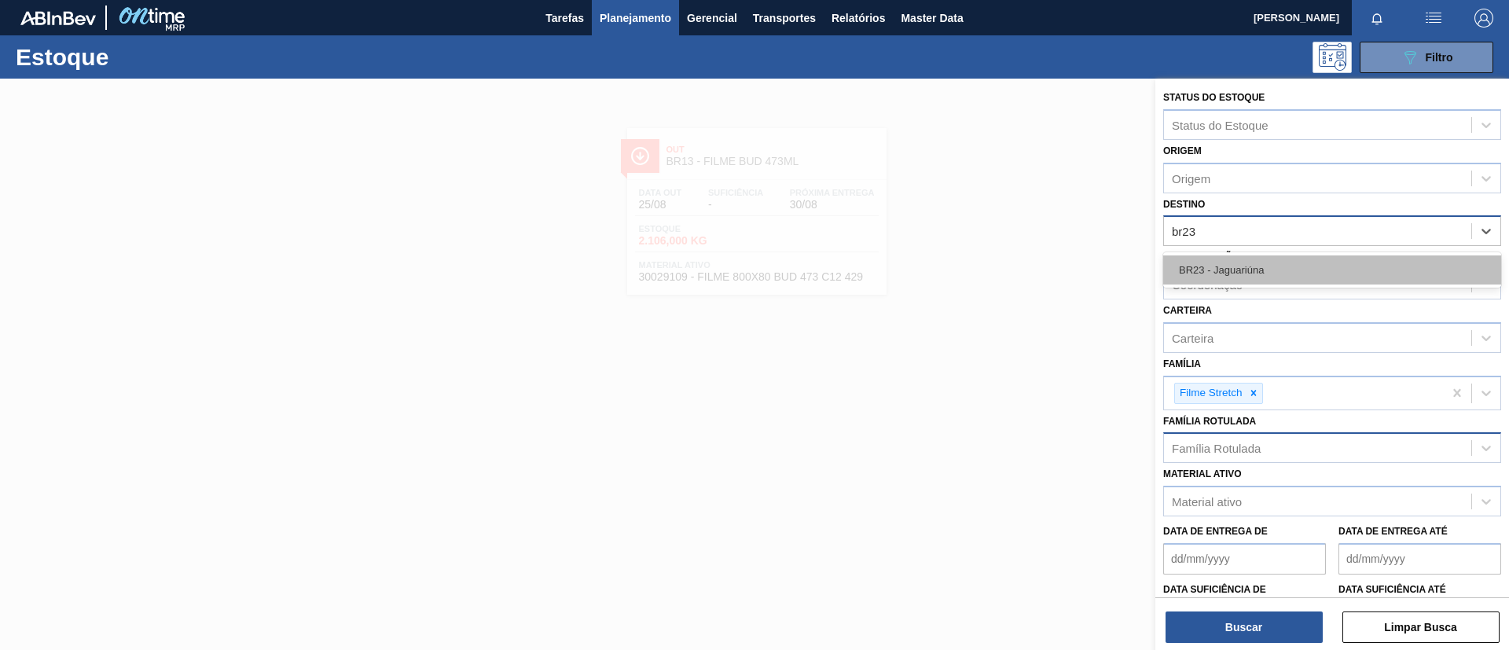
click at [1260, 274] on div "BR23 - Jaguariúna" at bounding box center [1332, 269] width 338 height 29
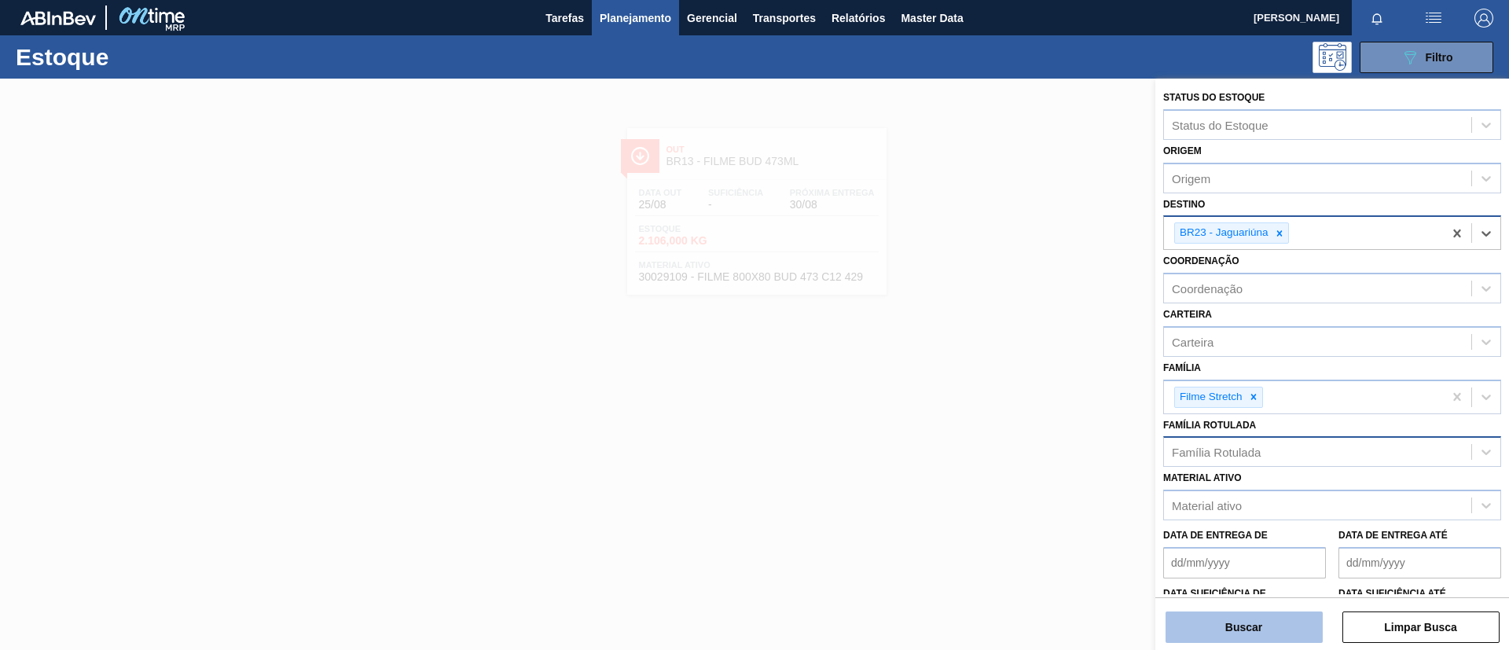
click at [1259, 621] on button "Buscar" at bounding box center [1244, 627] width 157 height 31
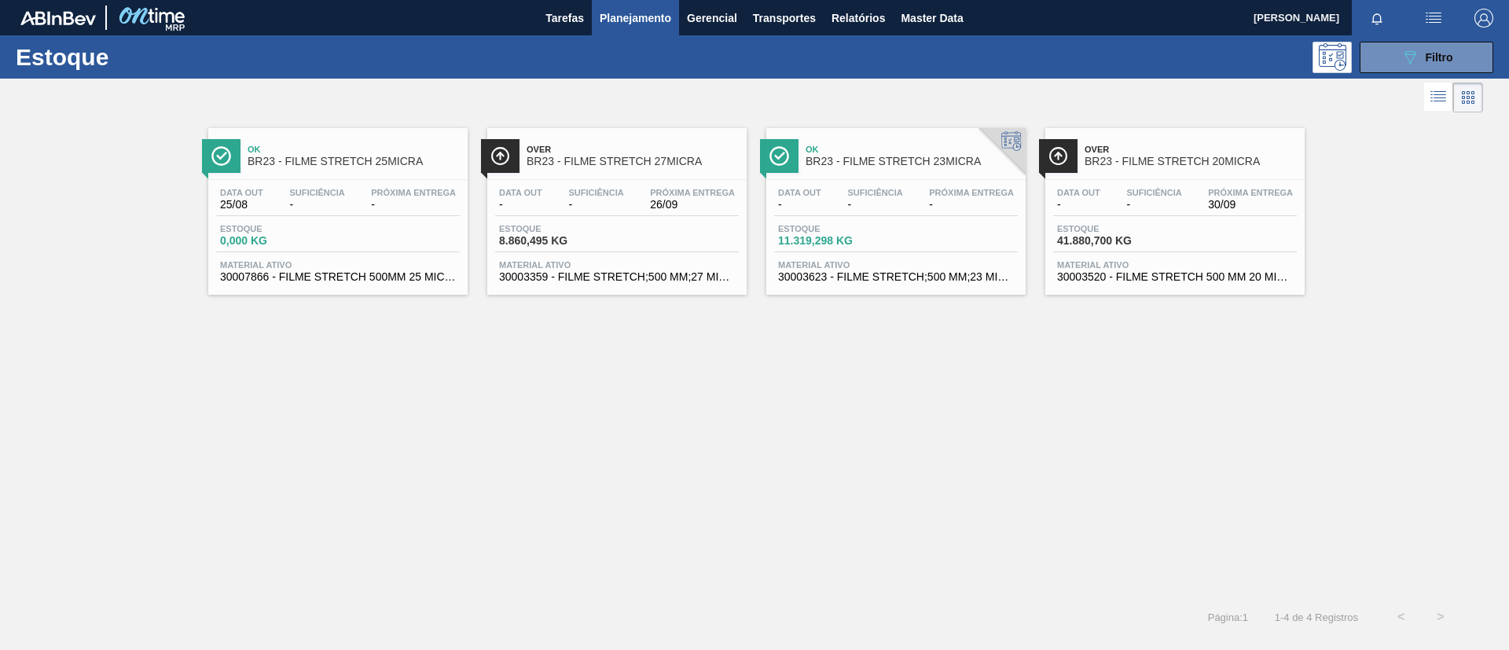
click at [639, 171] on div "Over BR23 - FILME STRETCH 27MICRA" at bounding box center [633, 155] width 212 height 35
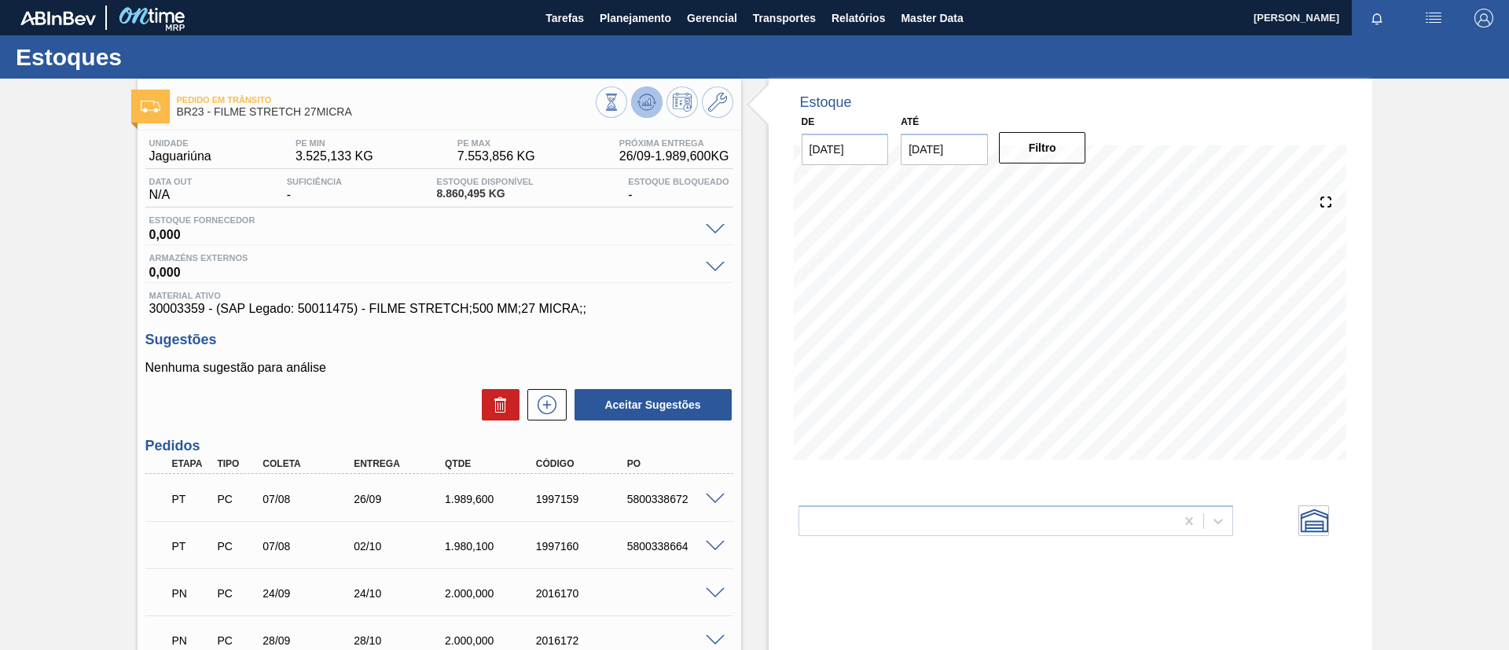
click at [639, 105] on icon at bounding box center [647, 102] width 19 height 19
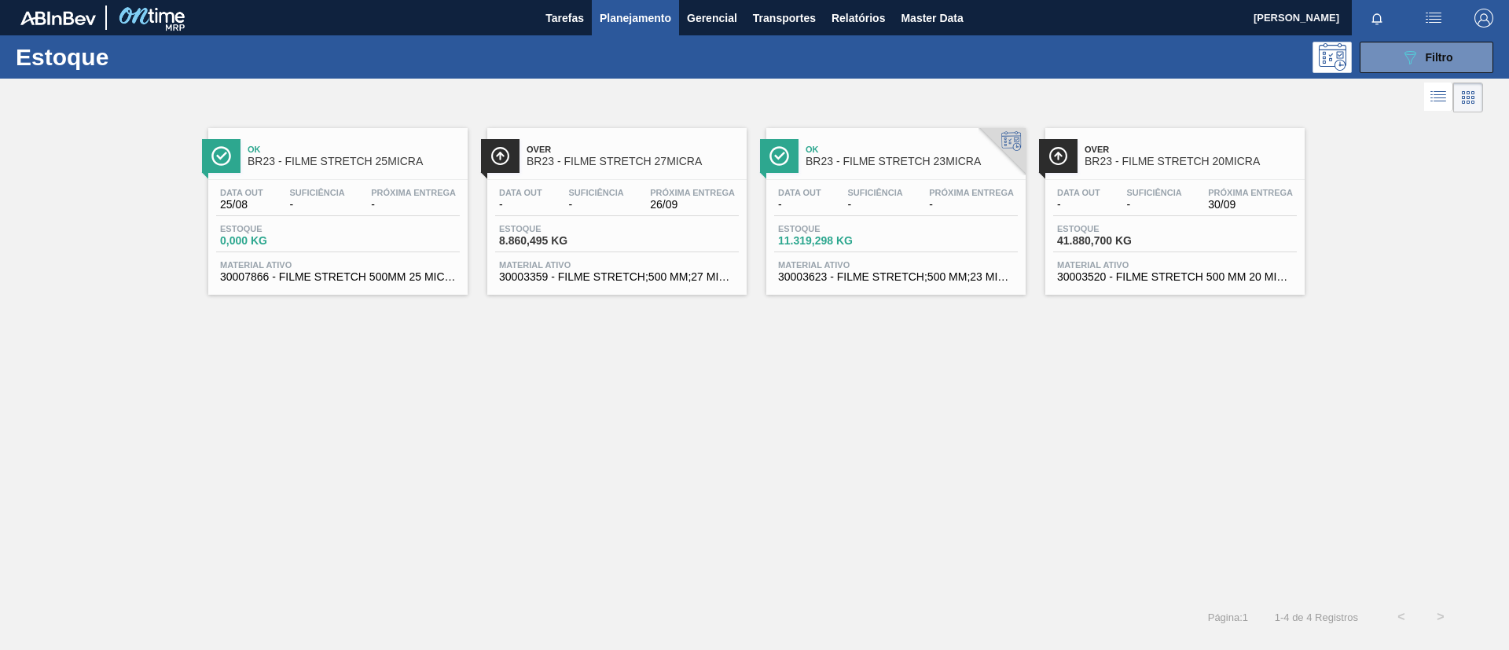
click at [895, 152] on span "Ok" at bounding box center [912, 149] width 212 height 9
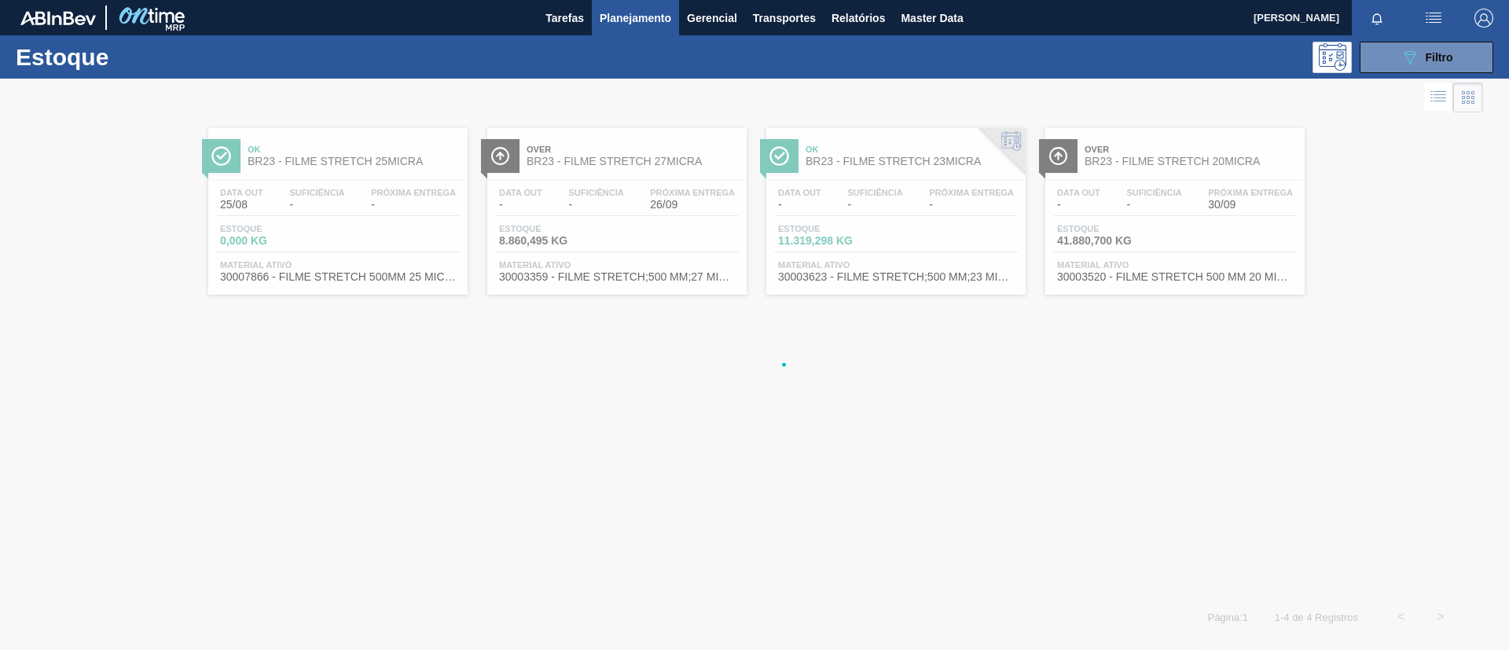
click at [1170, 173] on div at bounding box center [754, 364] width 1509 height 571
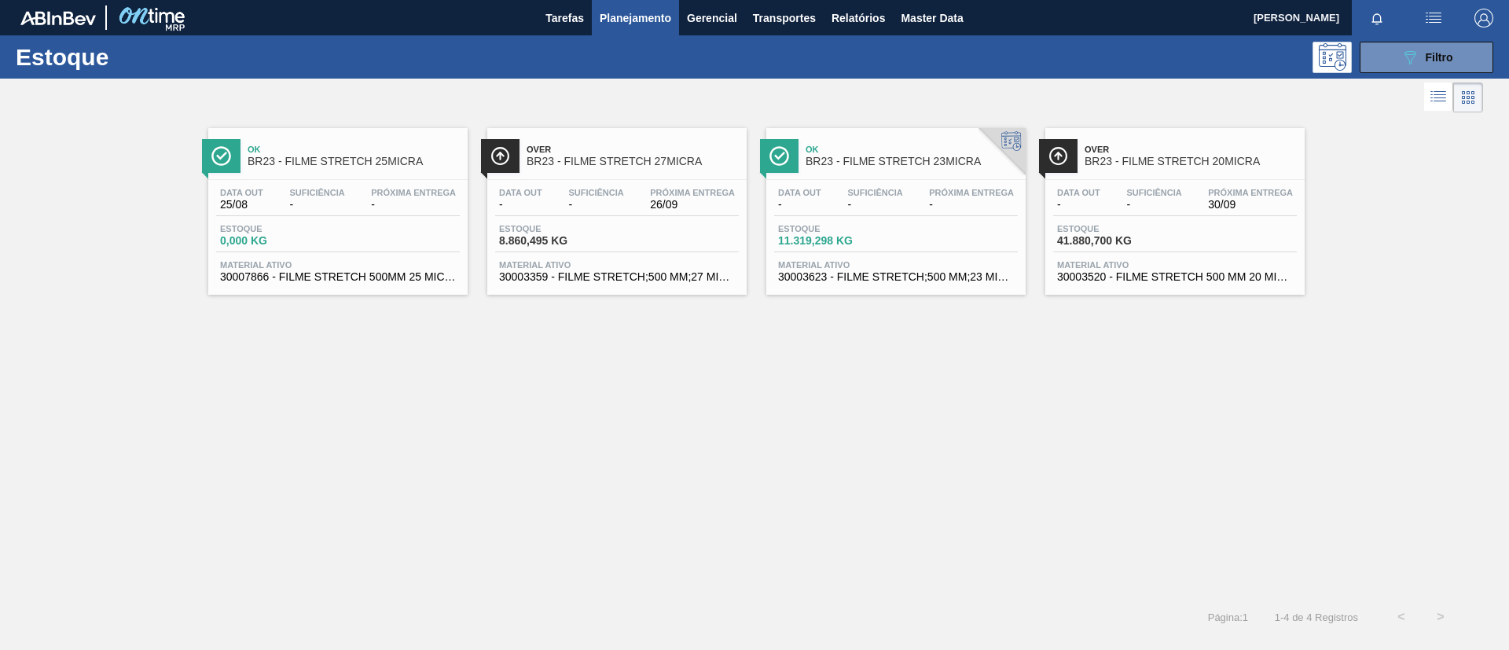
click at [1175, 169] on div "Over BR23 - FILME STRETCH 20MICRA" at bounding box center [1191, 155] width 212 height 35
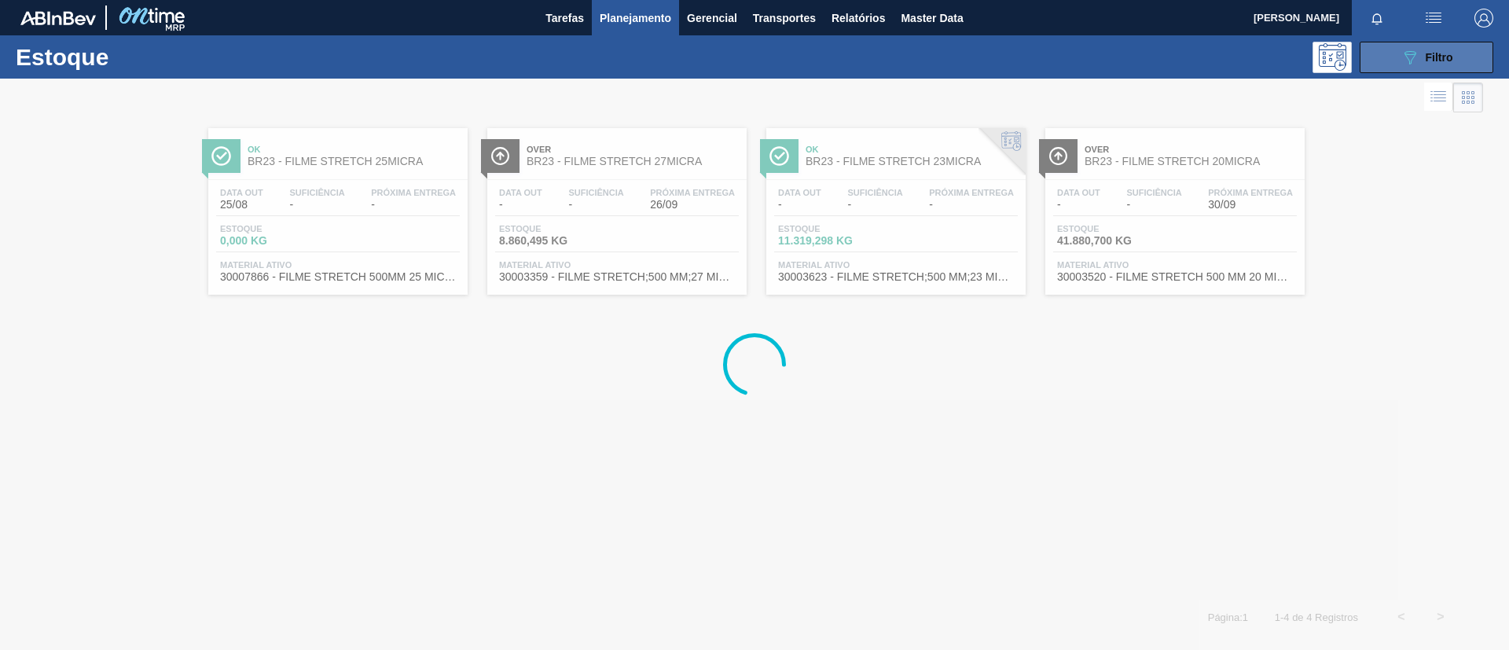
click at [1468, 57] on button "089F7B8B-B2A5-4AFE-B5C0-19BA573D28AC Filtro" at bounding box center [1427, 57] width 134 height 31
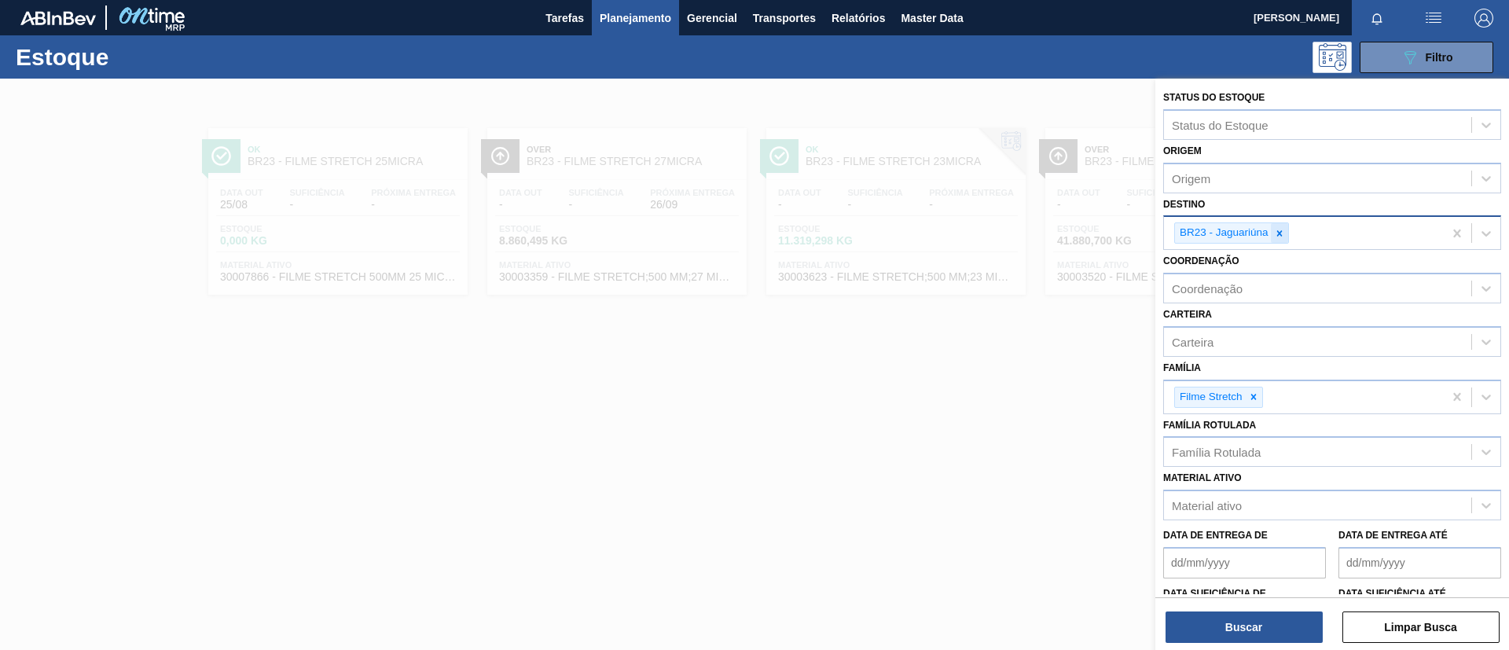
click at [1278, 235] on icon at bounding box center [1280, 233] width 6 height 6
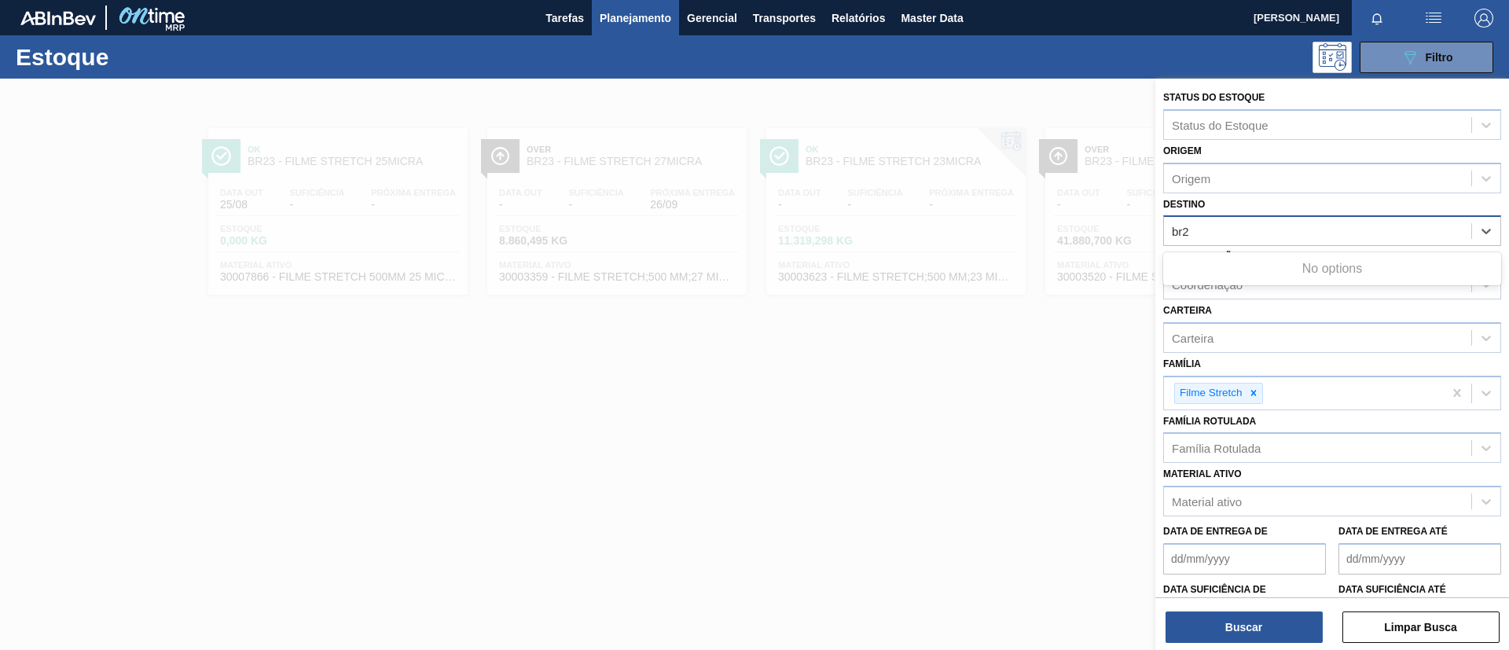
type input "br24"
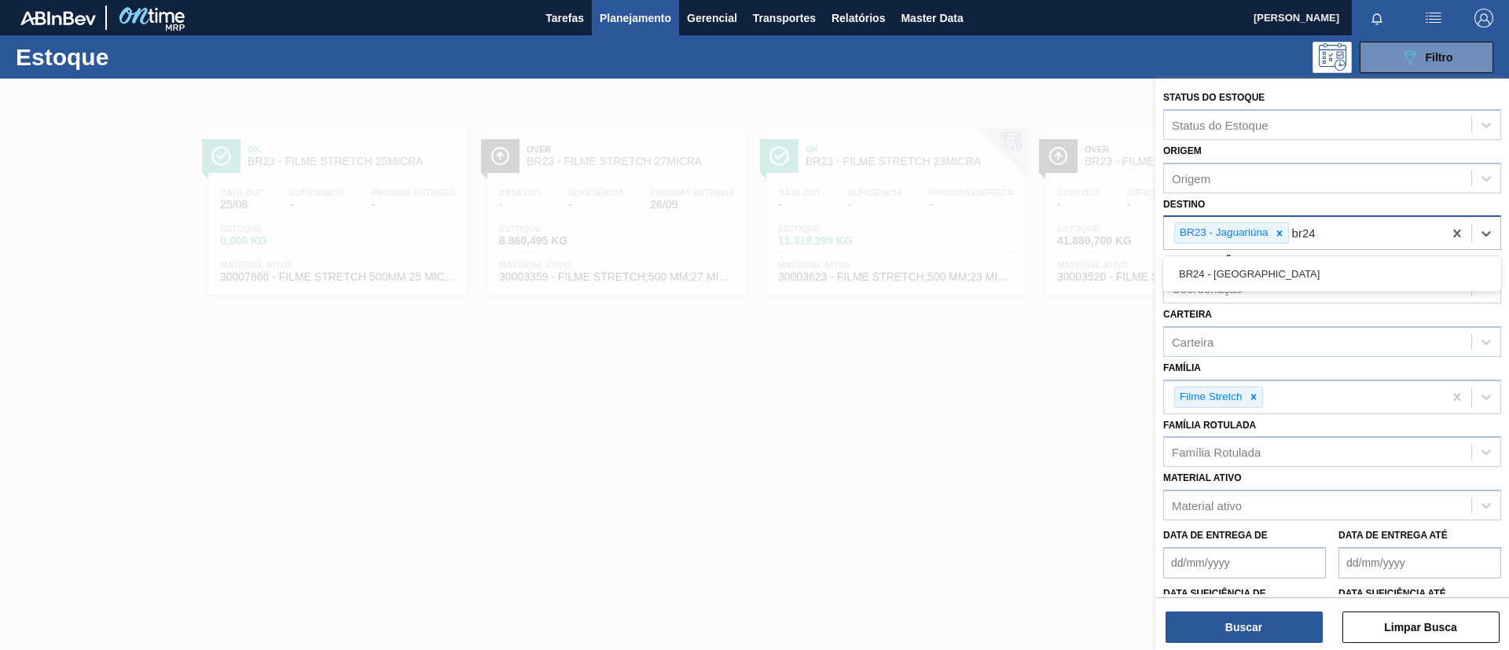
click at [1297, 271] on div "BR24 - Ponta Grossa" at bounding box center [1332, 273] width 338 height 29
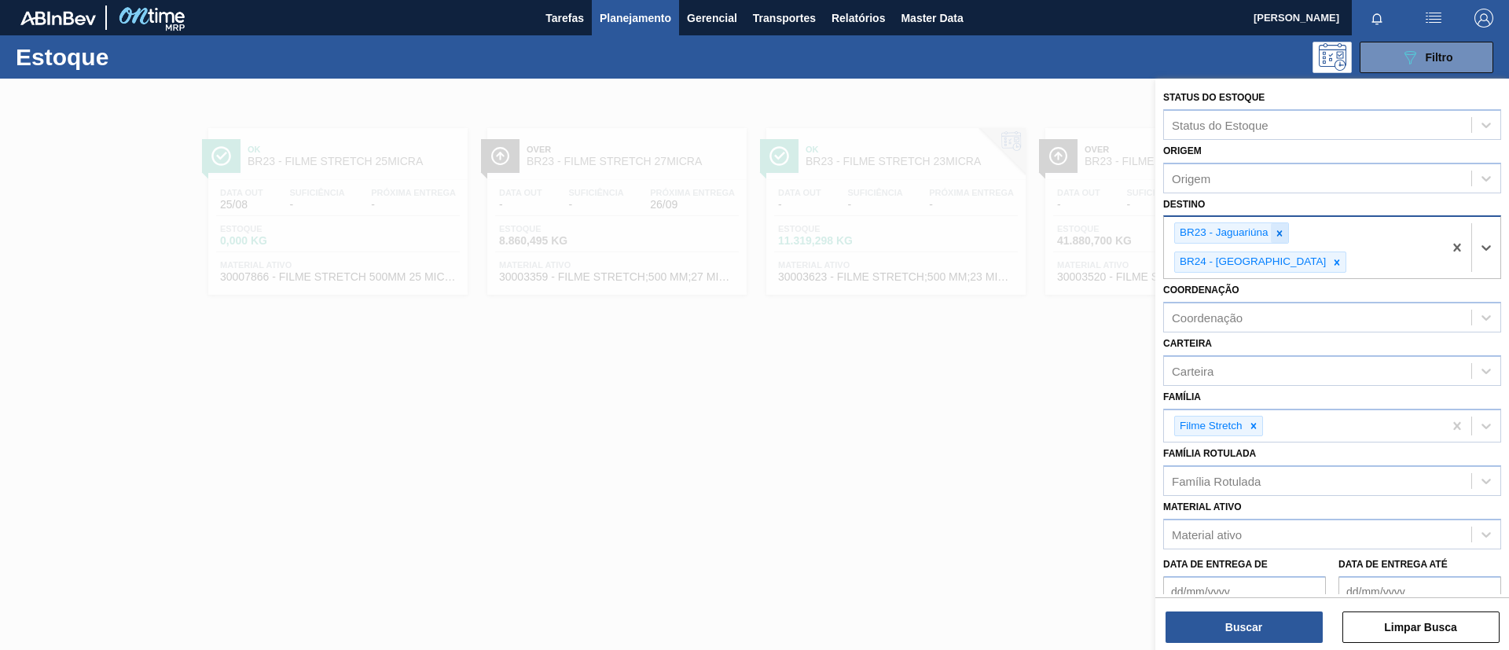
click at [1283, 236] on icon at bounding box center [1279, 233] width 11 height 11
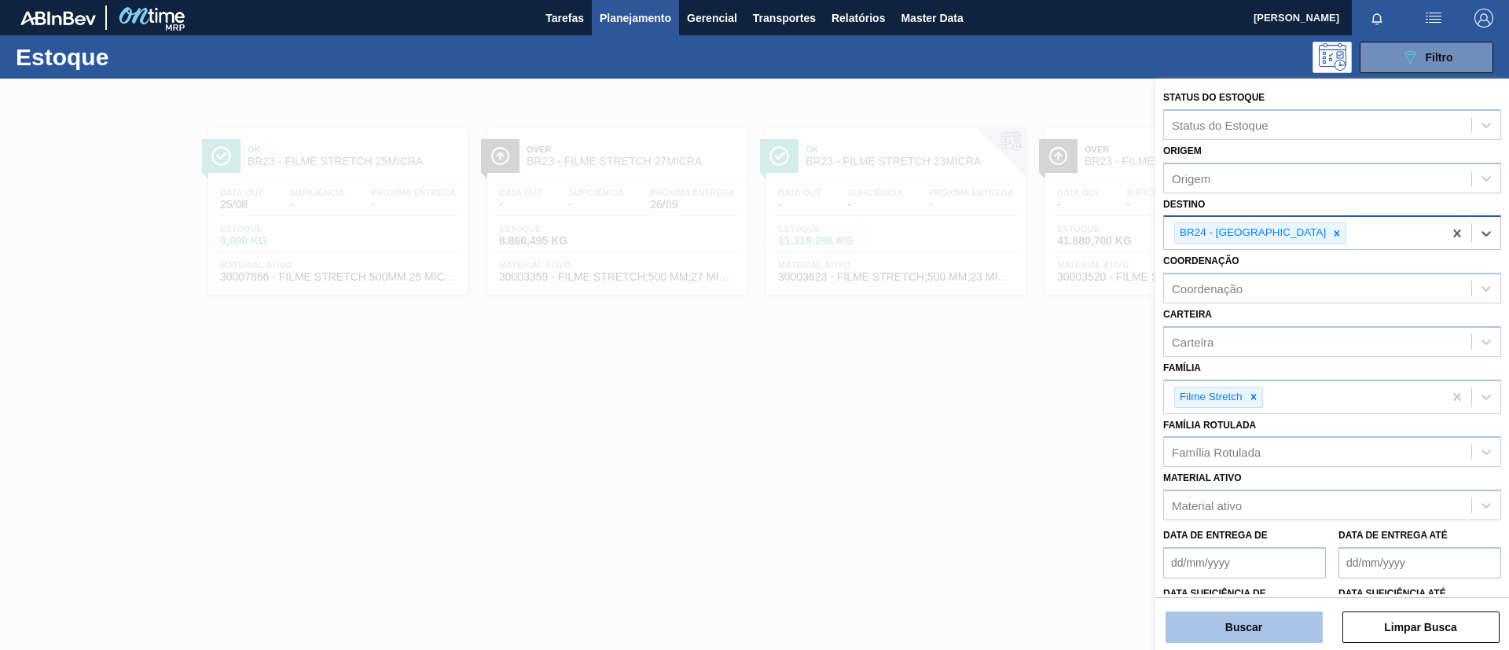
click at [1278, 638] on button "Buscar" at bounding box center [1244, 627] width 157 height 31
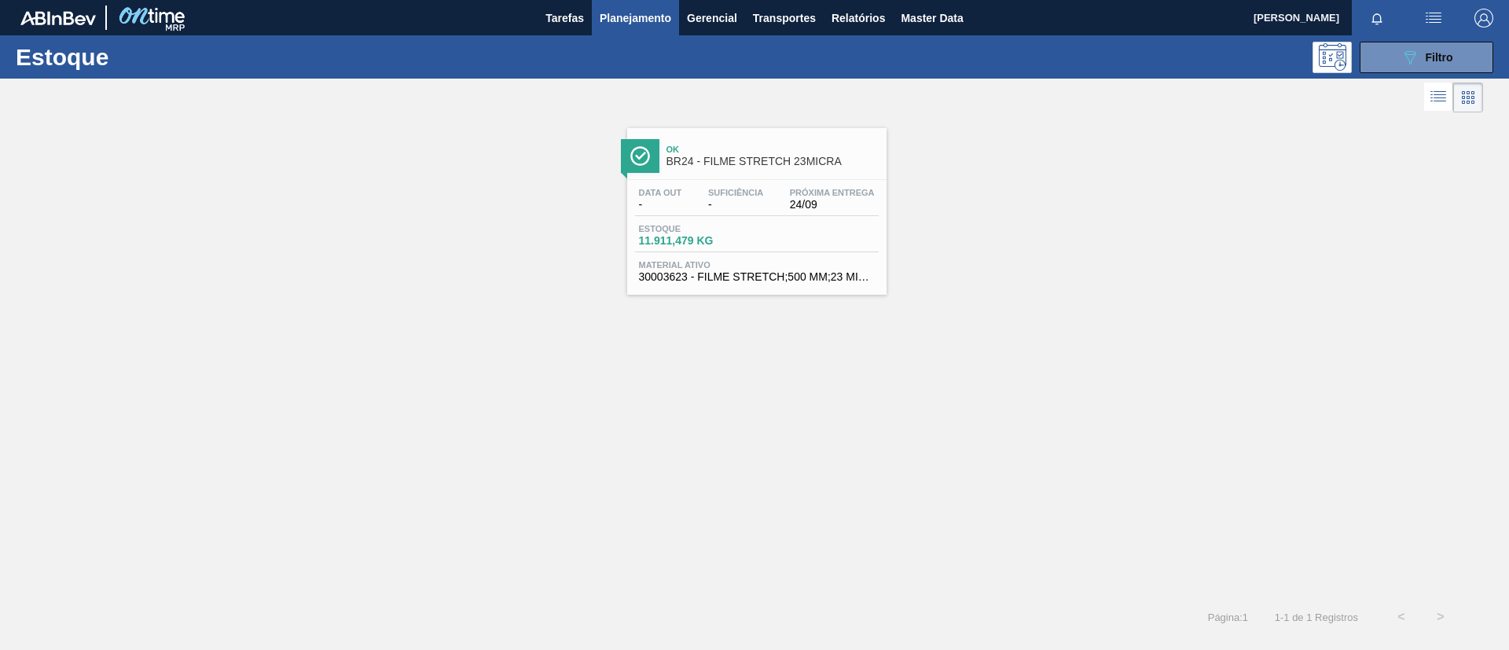
click at [754, 180] on div "Data out - Suficiência - Próxima Entrega 24/09 Estoque 11.911,479 KG Material a…" at bounding box center [756, 233] width 259 height 107
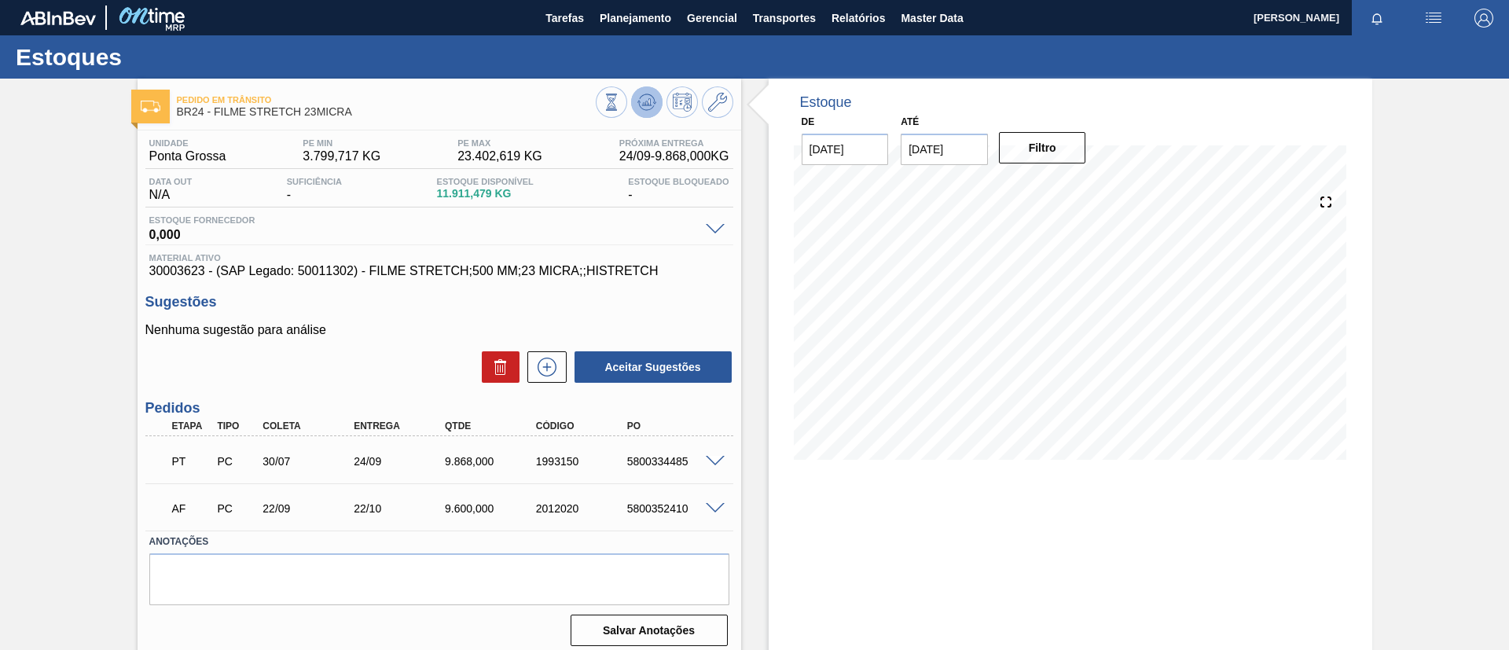
click at [640, 97] on icon at bounding box center [647, 102] width 19 height 19
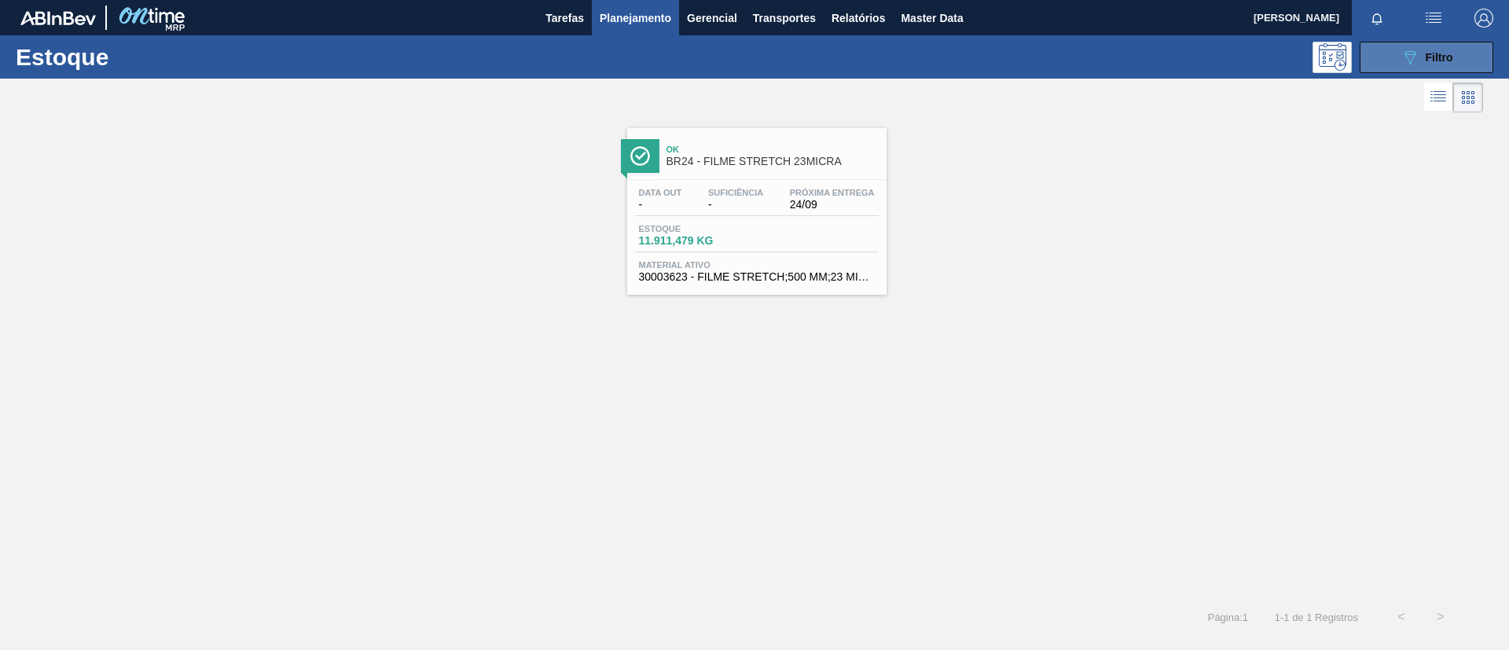
click at [1404, 55] on icon "089F7B8B-B2A5-4AFE-B5C0-19BA573D28AC" at bounding box center [1410, 57] width 19 height 19
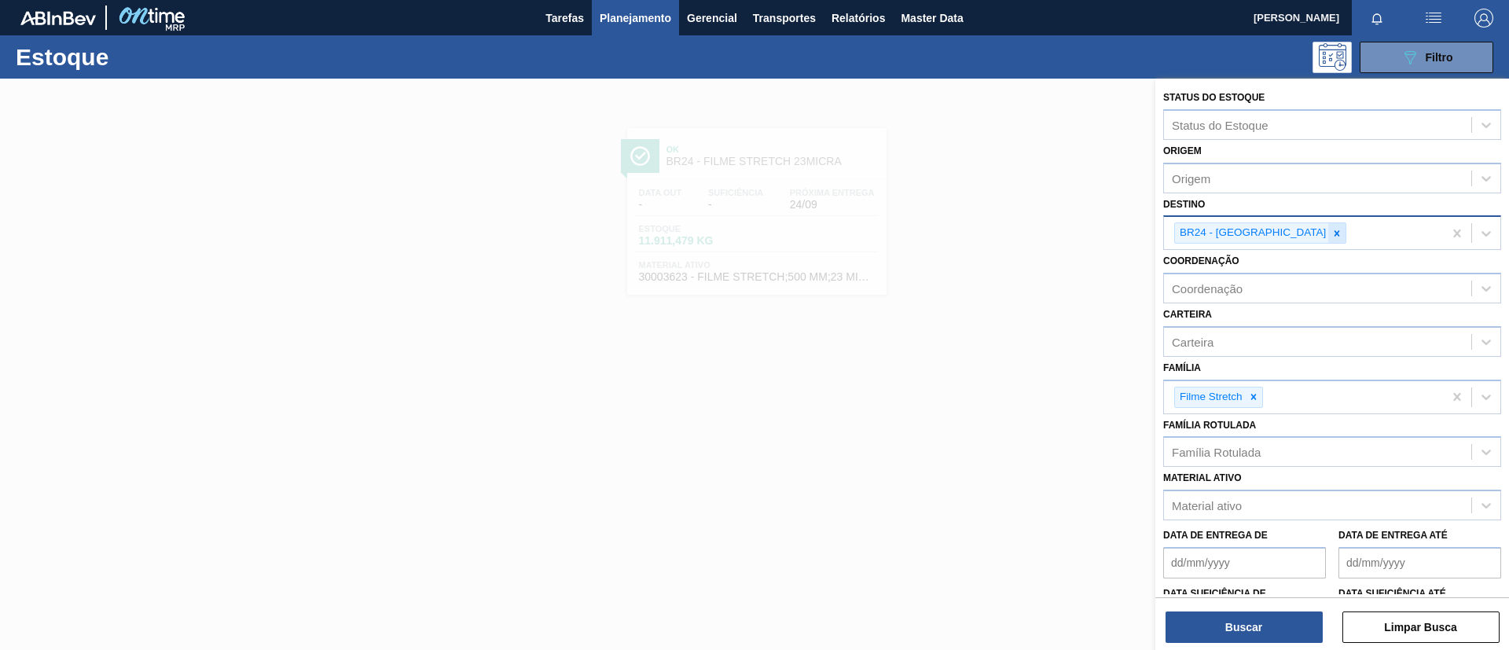
click at [1332, 232] on icon at bounding box center [1337, 233] width 11 height 11
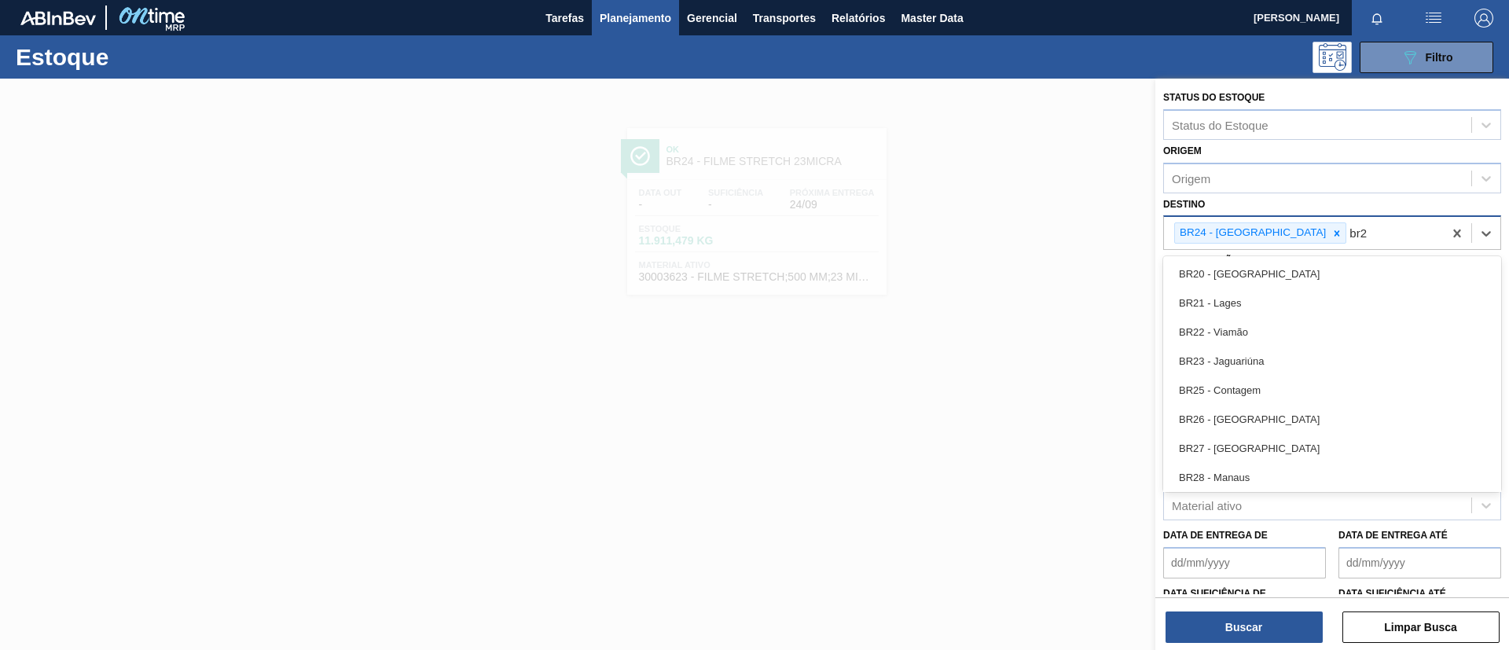
type input "br26"
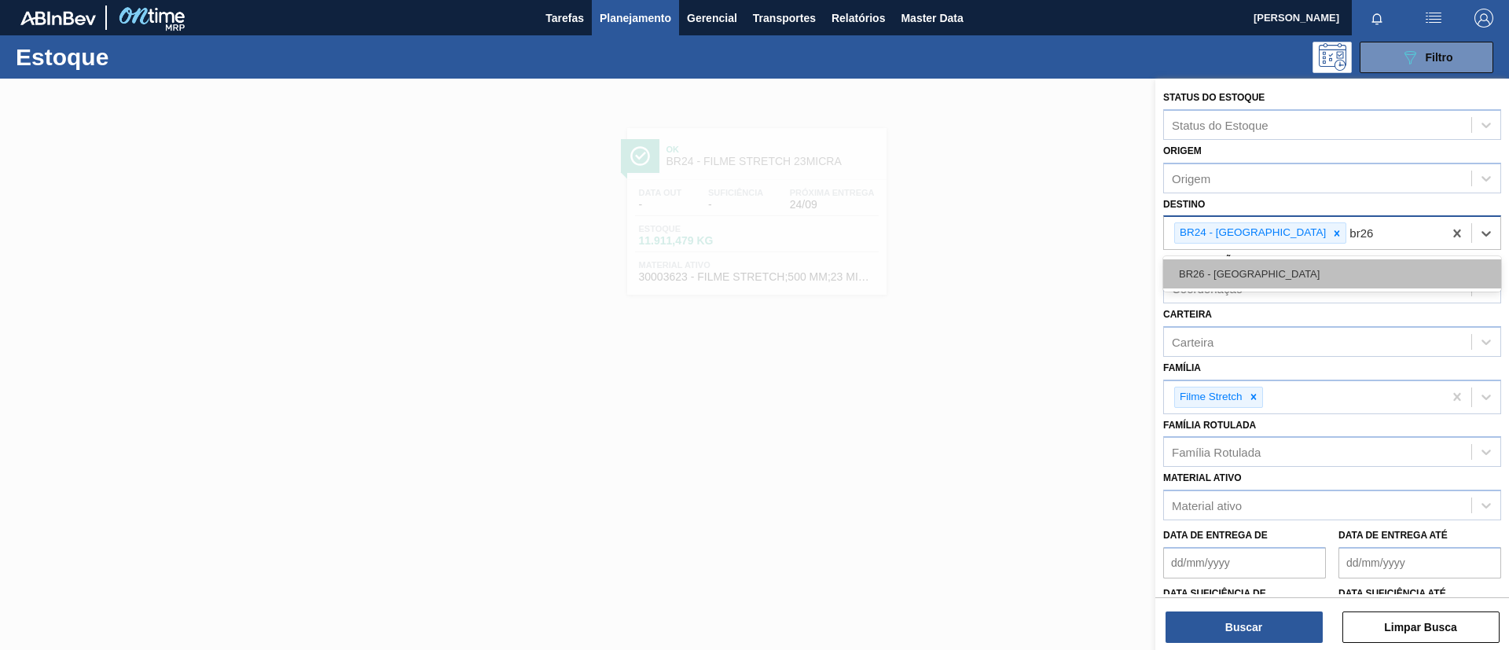
click at [1303, 267] on div "BR26 - Uberlândia" at bounding box center [1332, 273] width 338 height 29
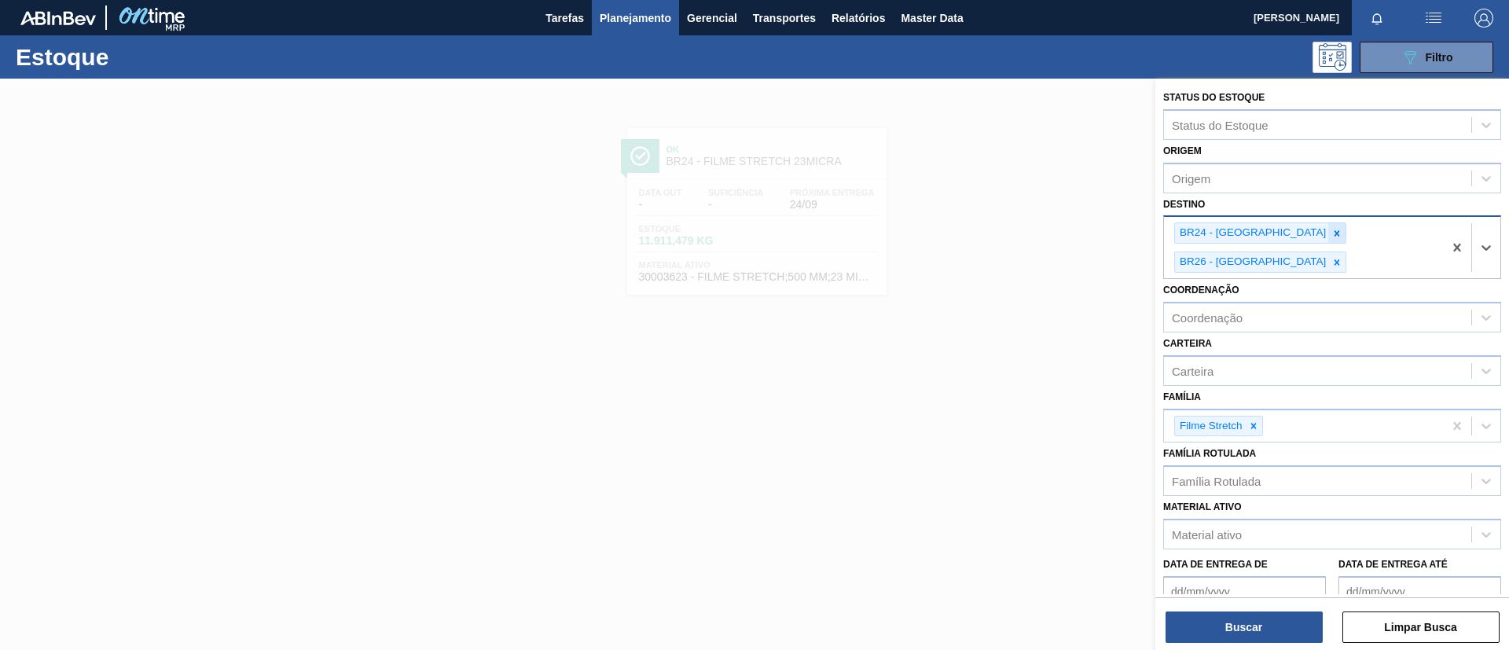
click at [1332, 237] on icon at bounding box center [1337, 233] width 11 height 11
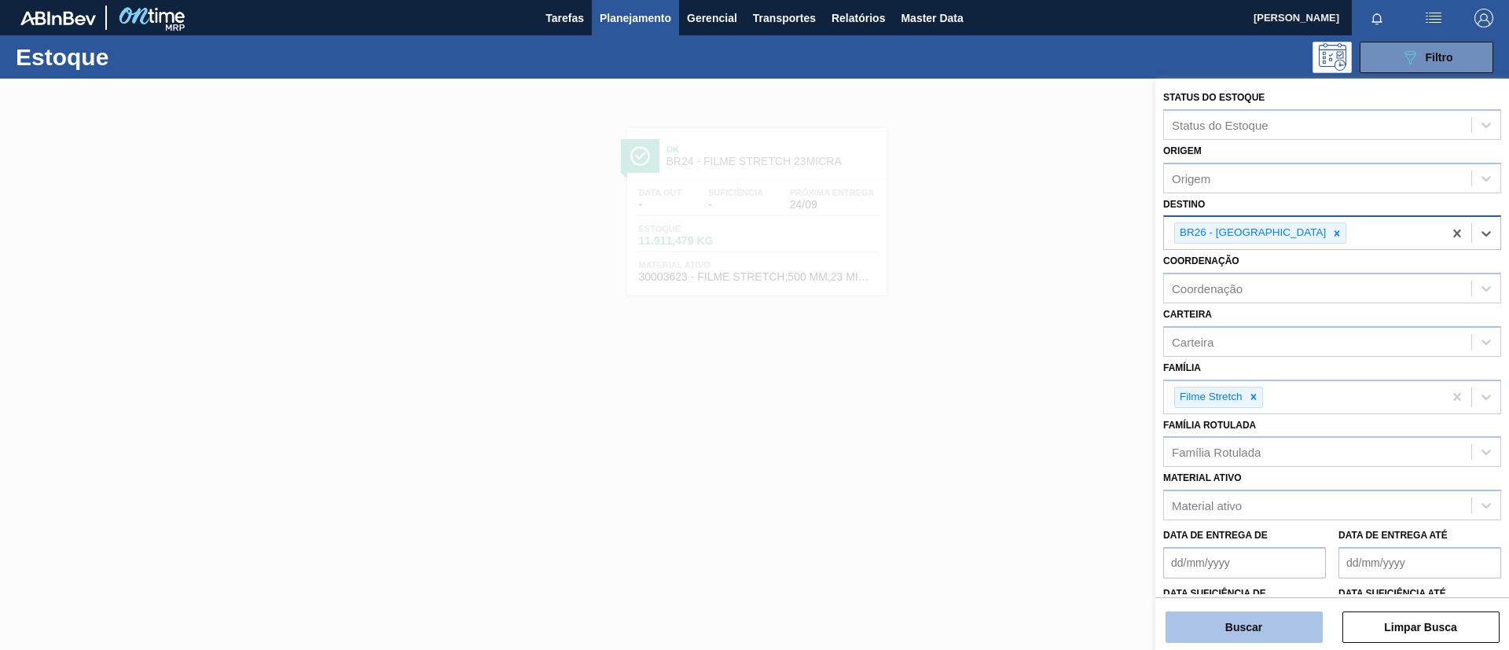
click at [1260, 623] on button "Buscar" at bounding box center [1244, 627] width 157 height 31
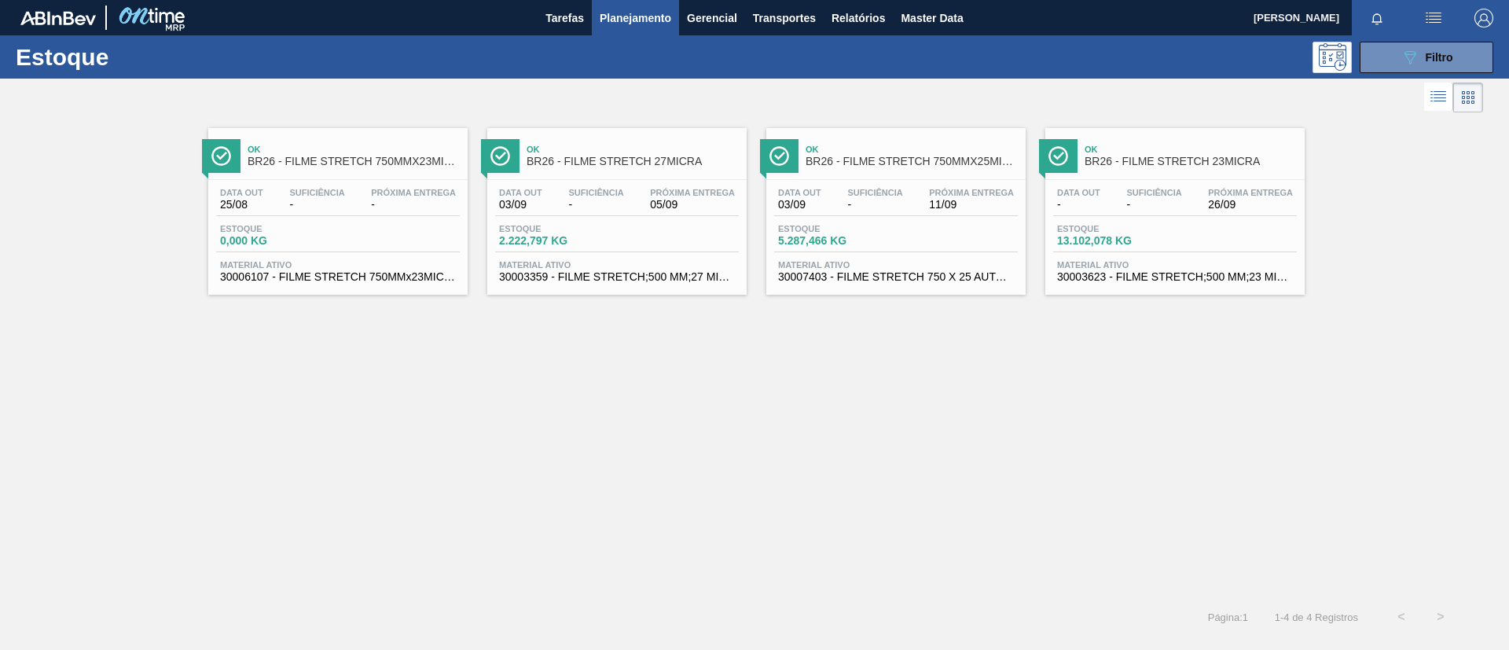
click at [689, 169] on div "Ok BR26 - FILME STRETCH 27MICRA" at bounding box center [633, 155] width 212 height 35
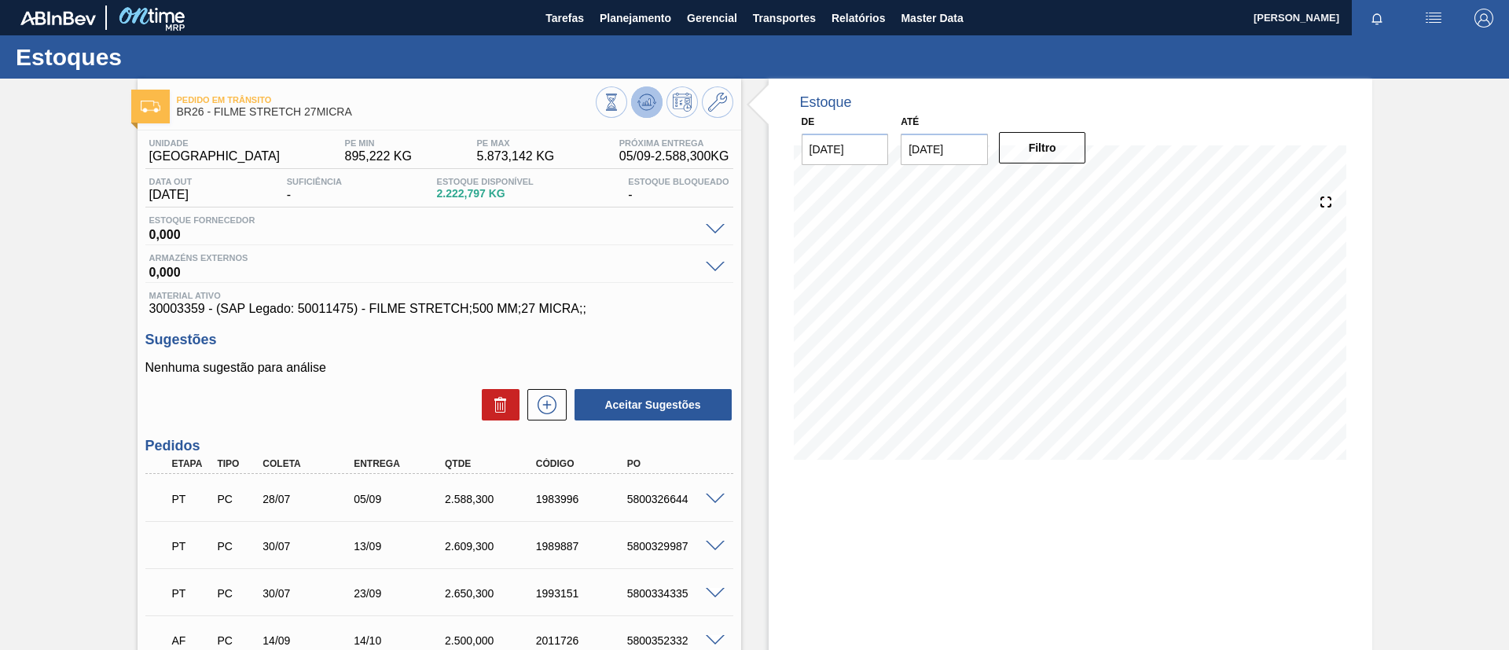
click at [655, 104] on button at bounding box center [646, 101] width 31 height 31
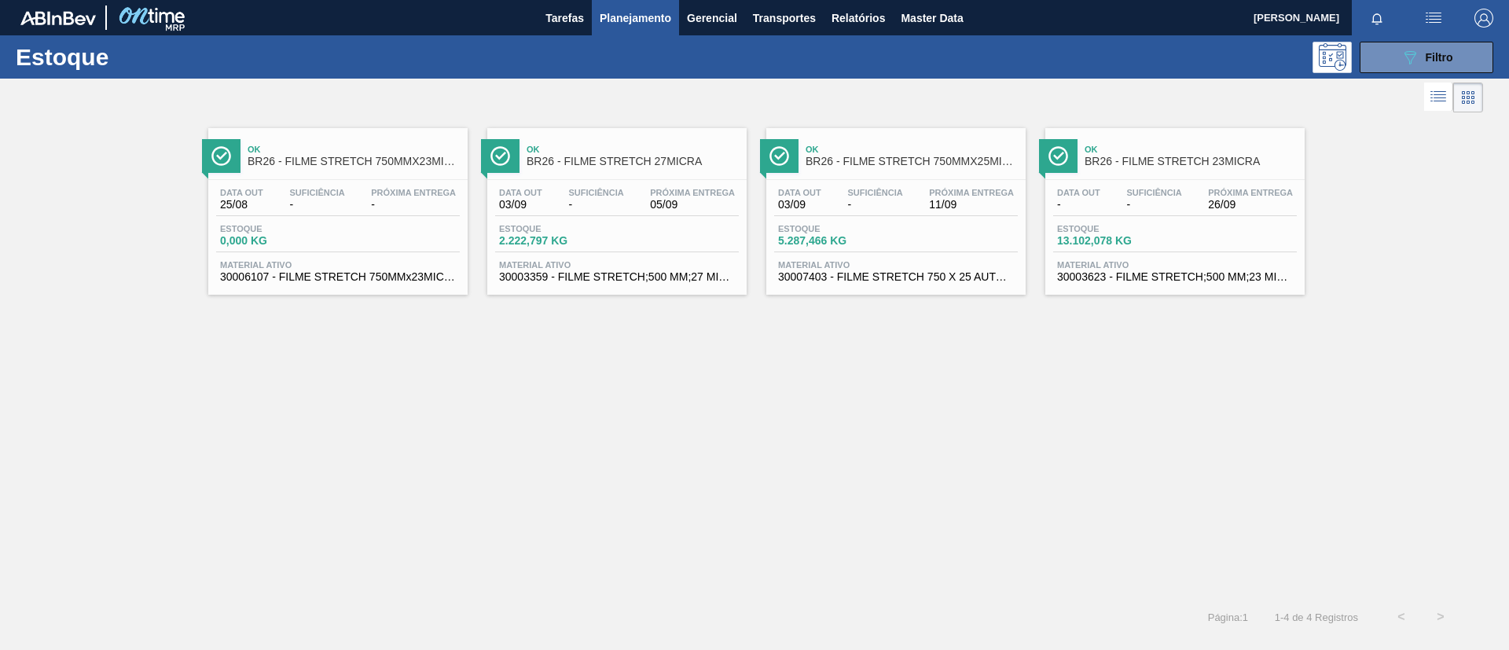
click at [954, 181] on div "Data out 03/09 Suficiência - Próxima Entrega 11/09 Estoque 5.287,466 KG Materia…" at bounding box center [895, 233] width 259 height 107
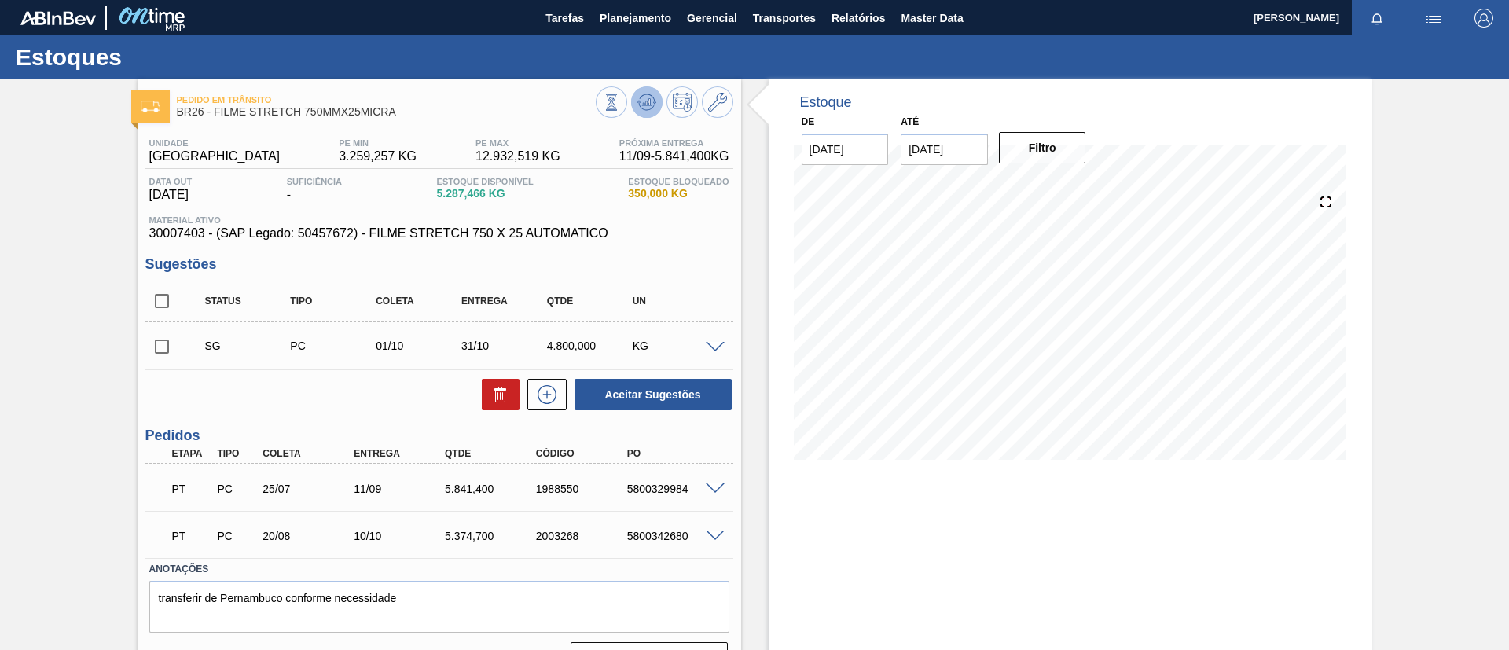
click at [635, 101] on button at bounding box center [646, 101] width 31 height 31
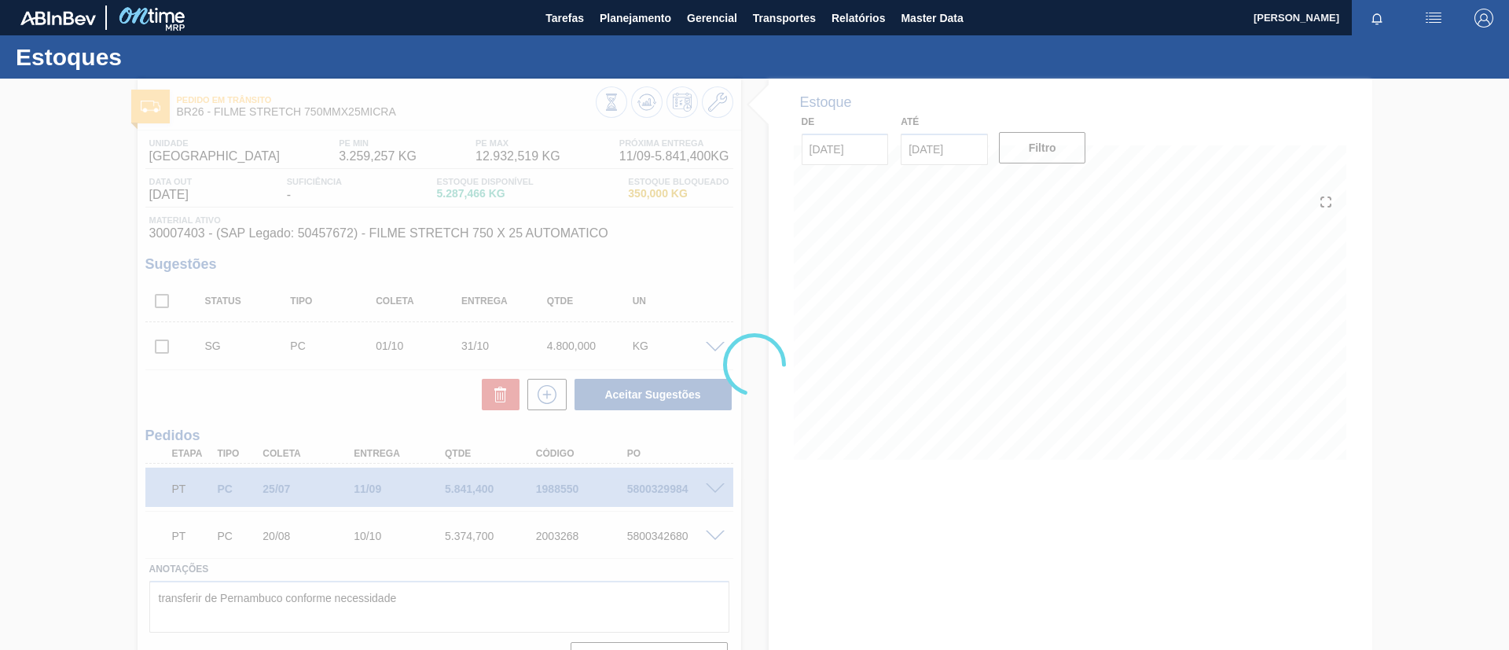
click at [0, 358] on div at bounding box center [754, 364] width 1509 height 571
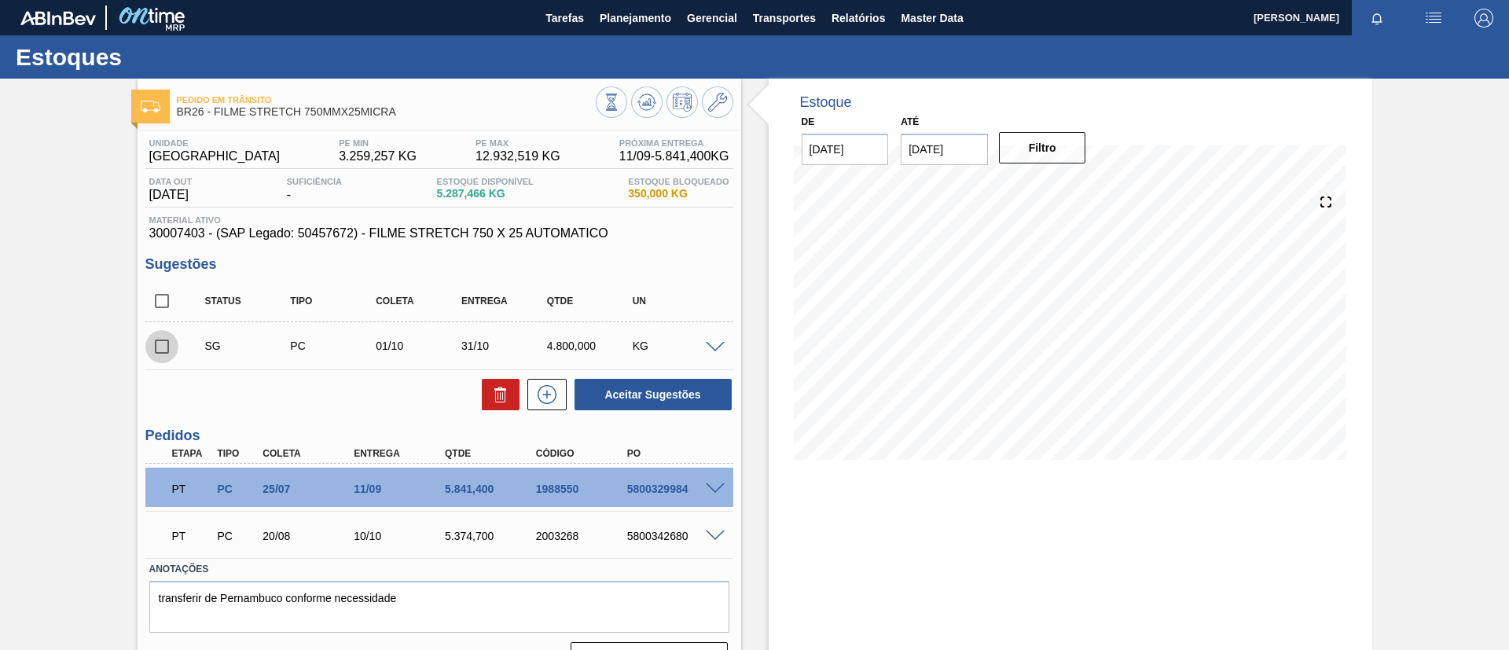
click at [167, 352] on input "checkbox" at bounding box center [161, 346] width 33 height 33
click at [635, 408] on button "Aceitar Sugestões" at bounding box center [653, 394] width 157 height 31
checkbox input "false"
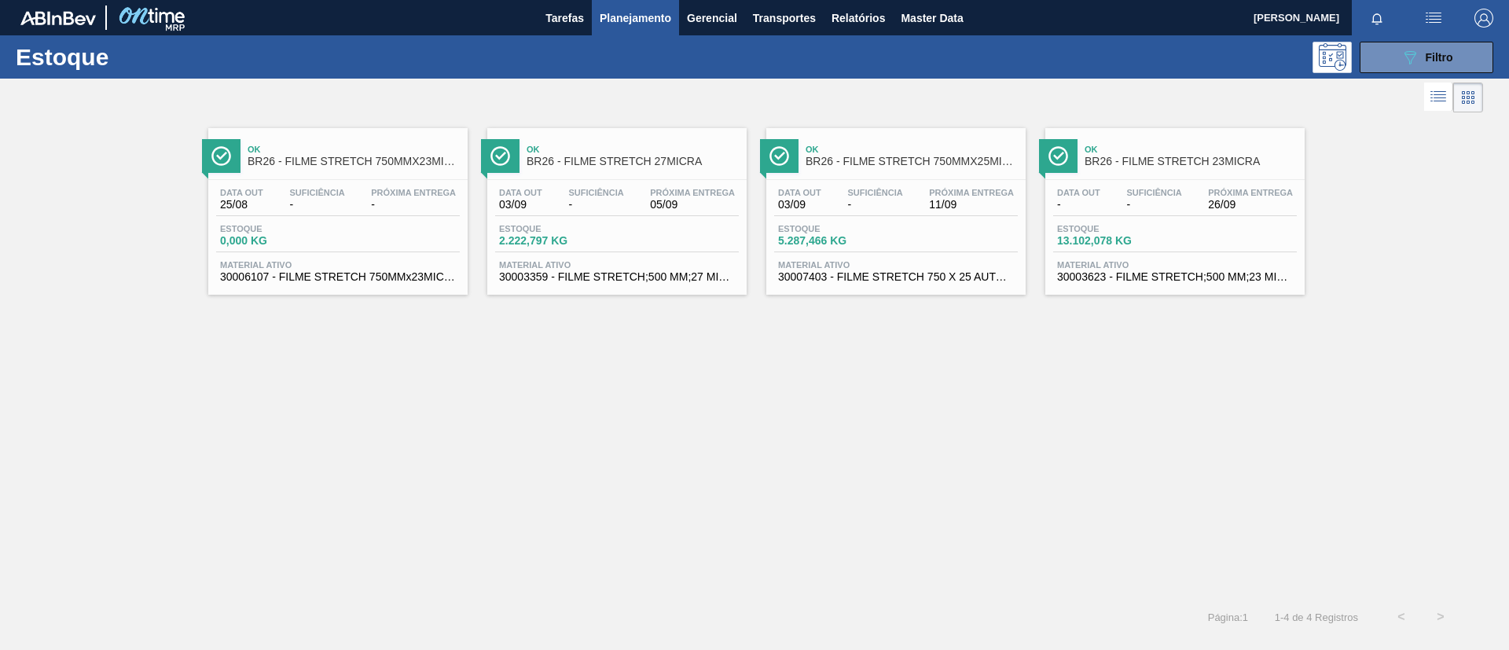
click at [1237, 120] on link "Ok BR26 - FILME STRETCH 23MICRA Data out - Suficiência - Próxima Entrega 26/09 …" at bounding box center [1173, 205] width 279 height 178
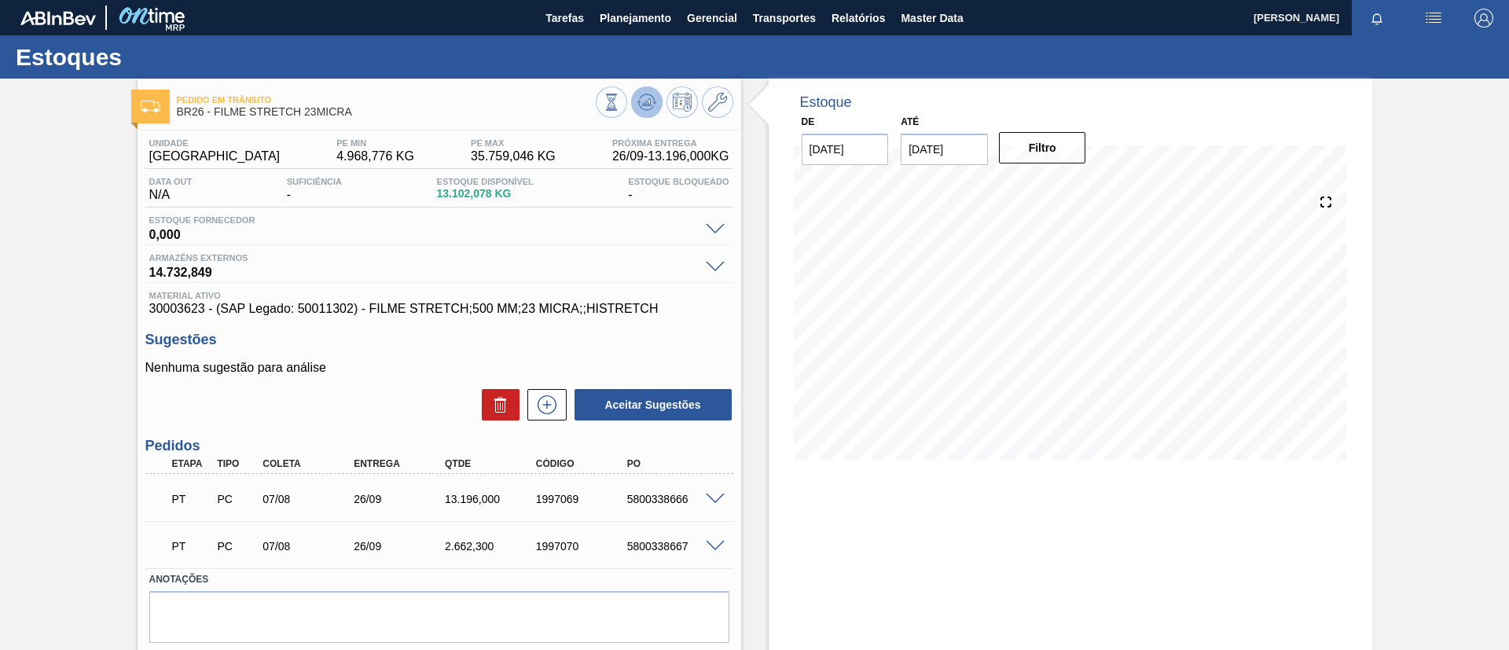
click at [646, 99] on icon at bounding box center [647, 102] width 19 height 19
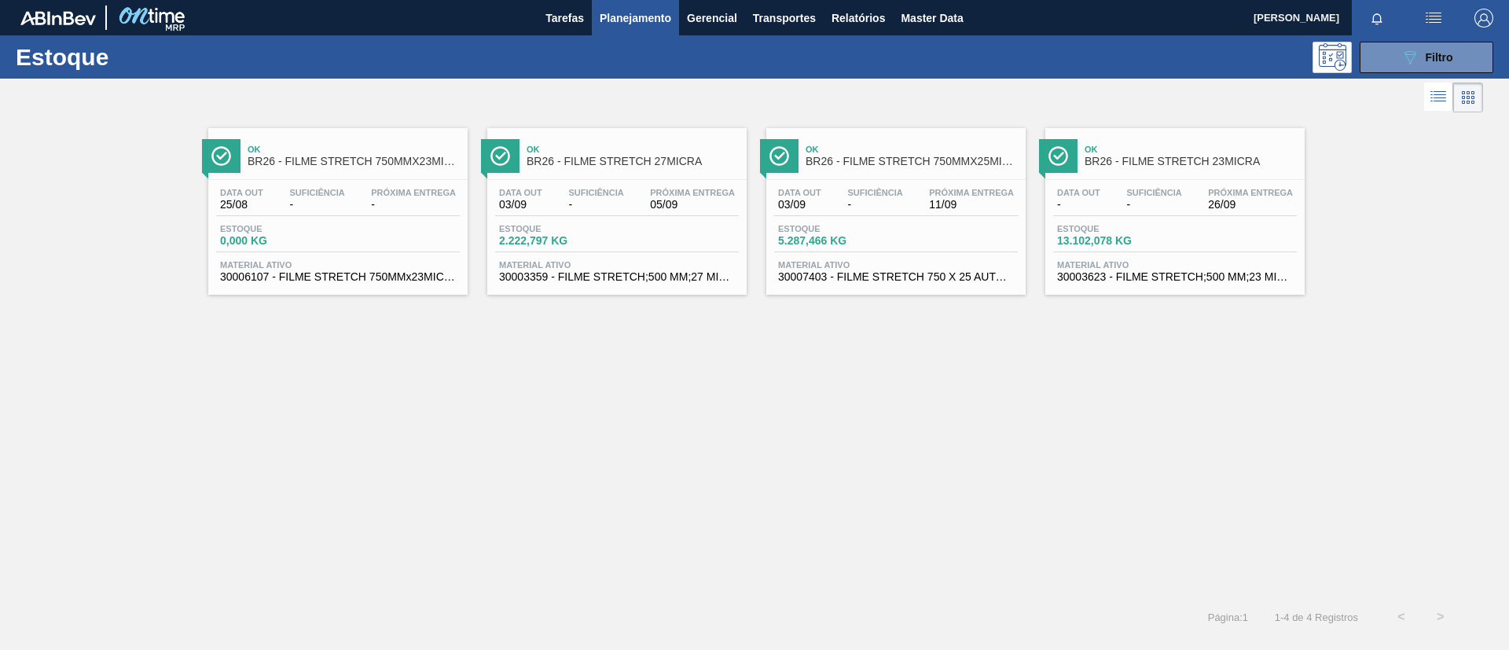
click at [968, 164] on span "BR26 - FILME STRETCH 750MMX25MICRA" at bounding box center [912, 162] width 212 height 12
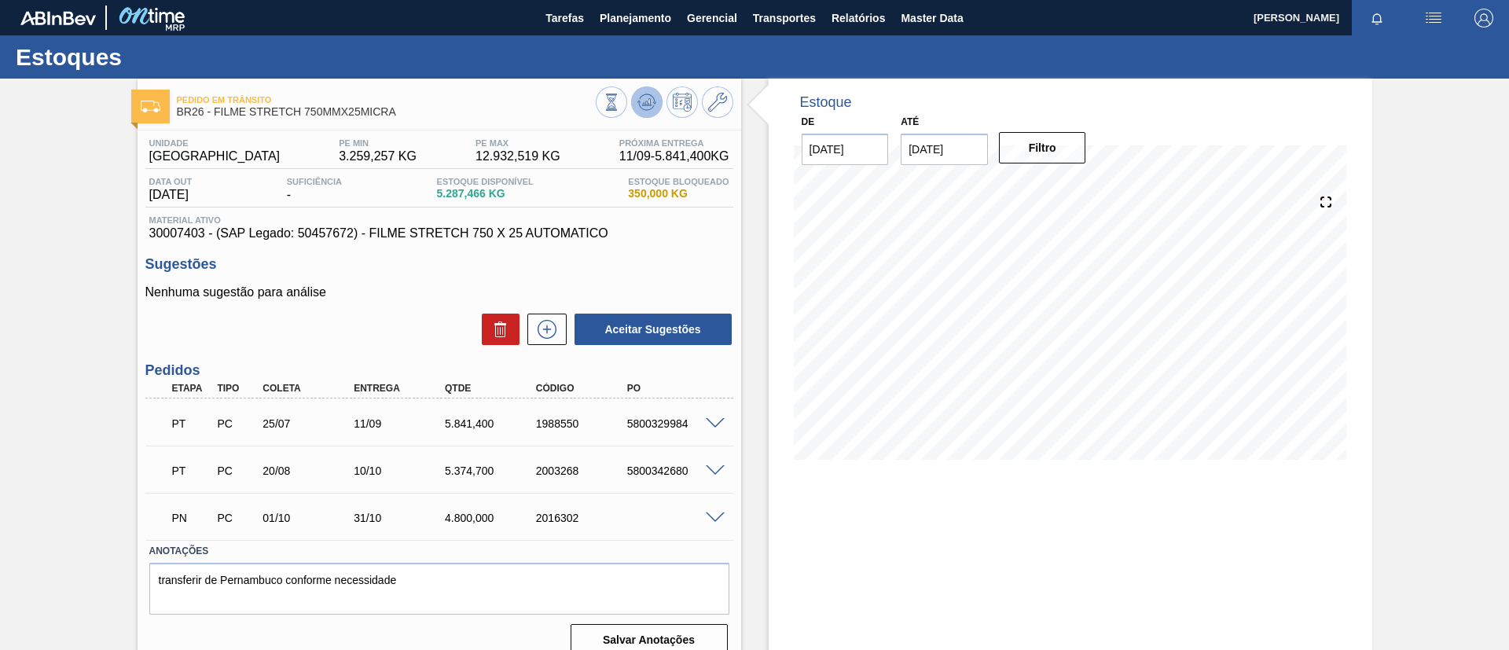
click at [652, 94] on icon at bounding box center [647, 102] width 19 height 19
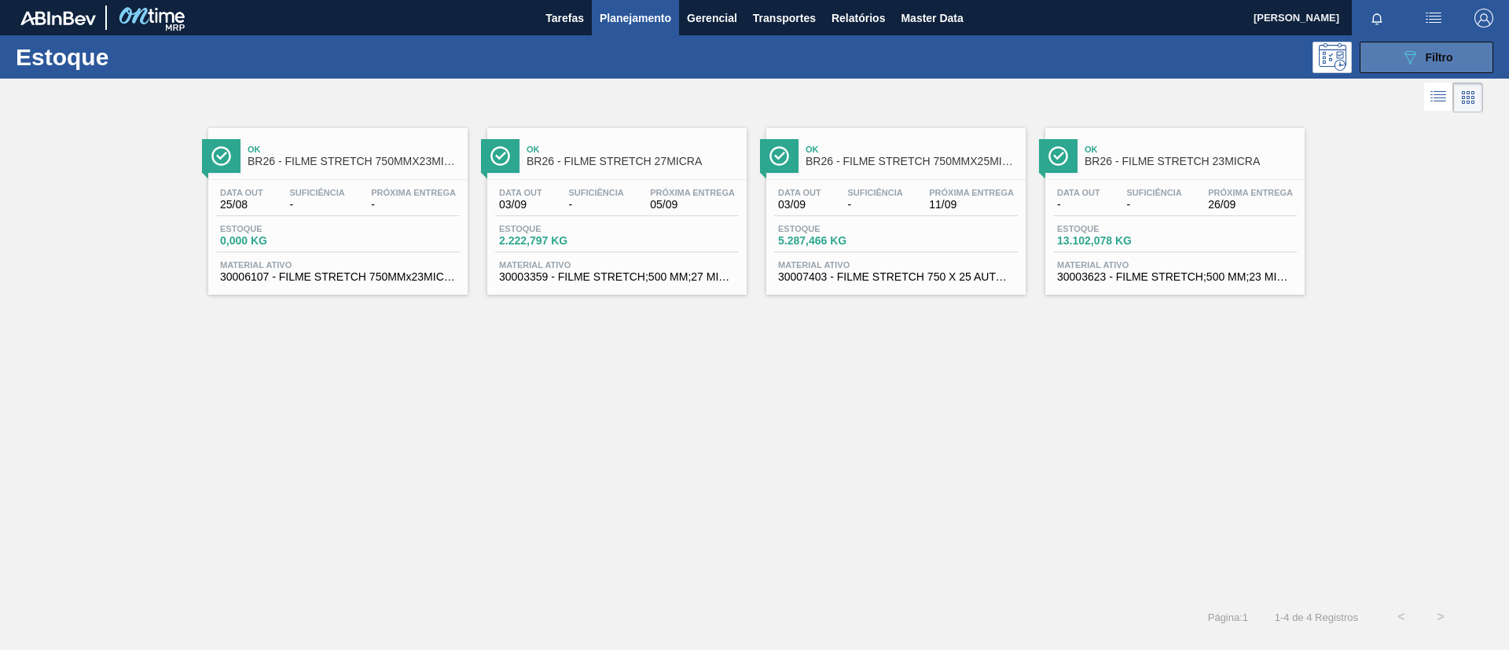
click at [1443, 57] on span "Filtro" at bounding box center [1440, 57] width 28 height 13
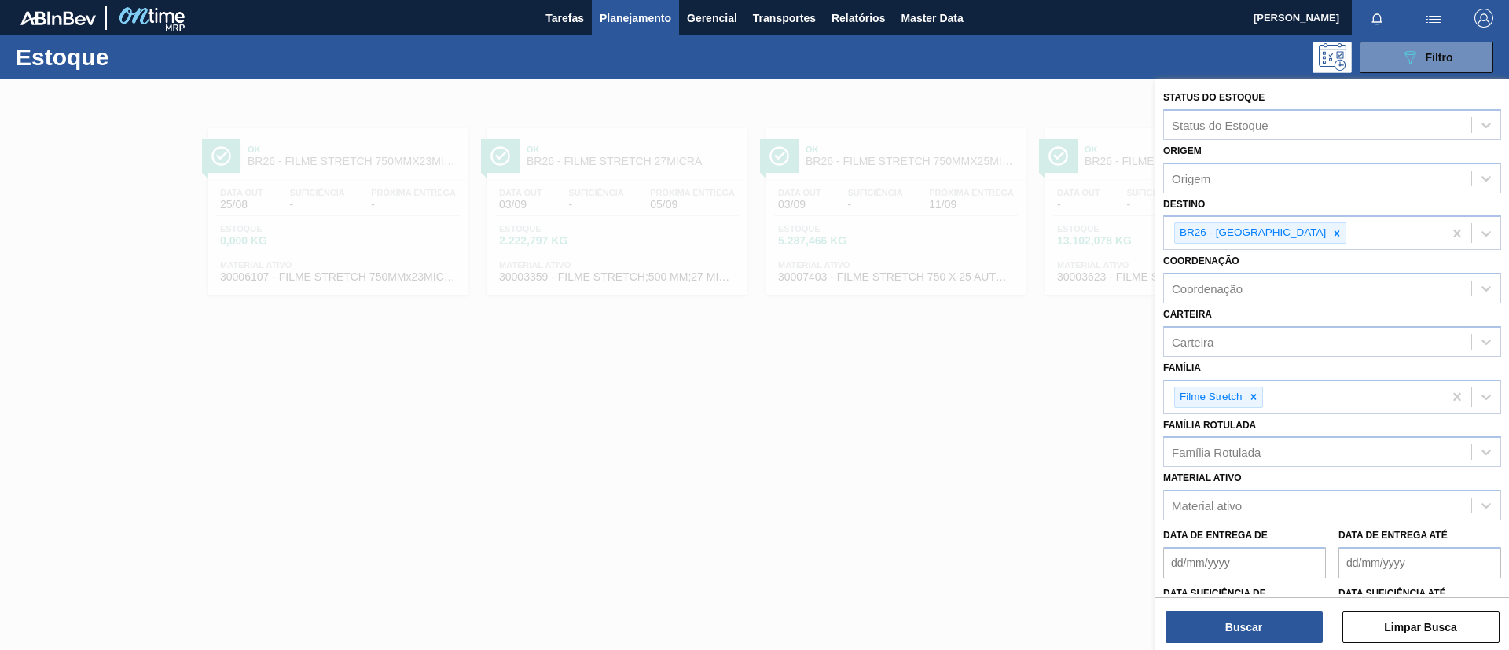
click at [1058, 177] on div at bounding box center [754, 404] width 1509 height 650
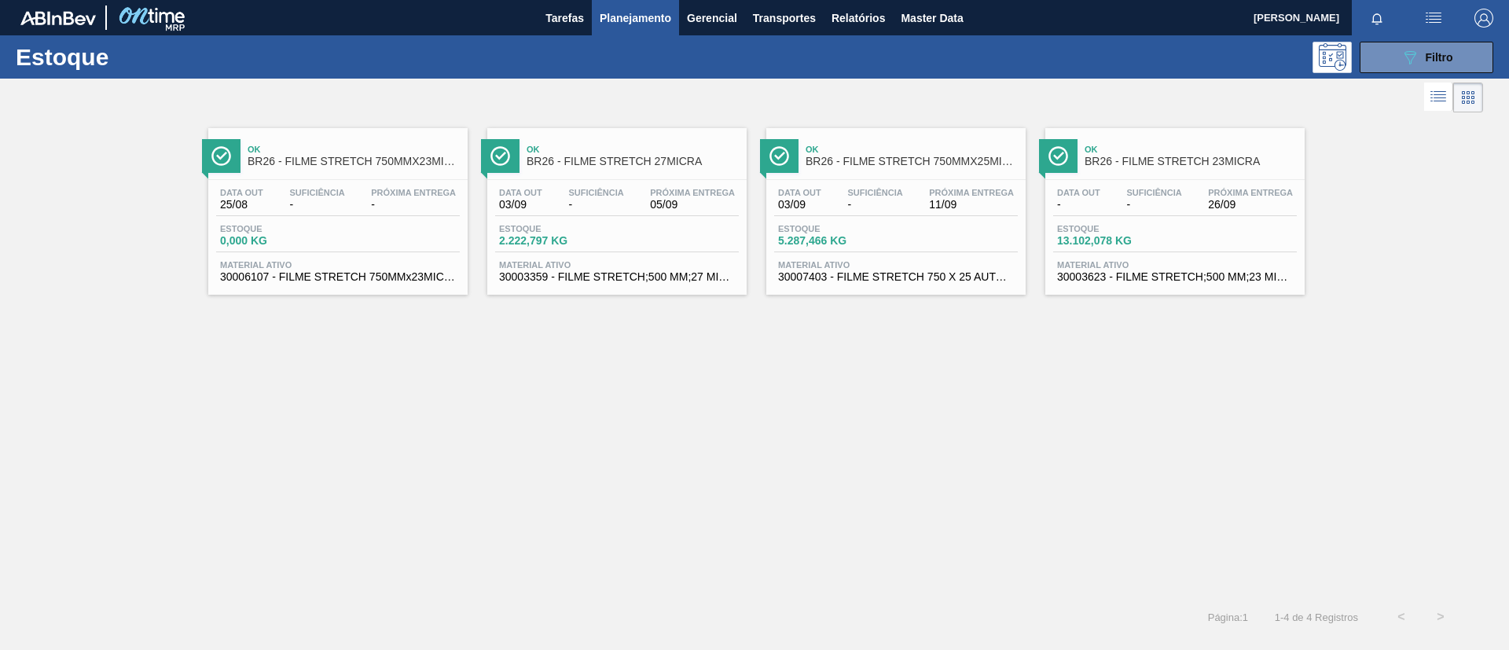
click at [1202, 165] on span "BR26 - FILME STRETCH 23MICRA" at bounding box center [1191, 162] width 212 height 12
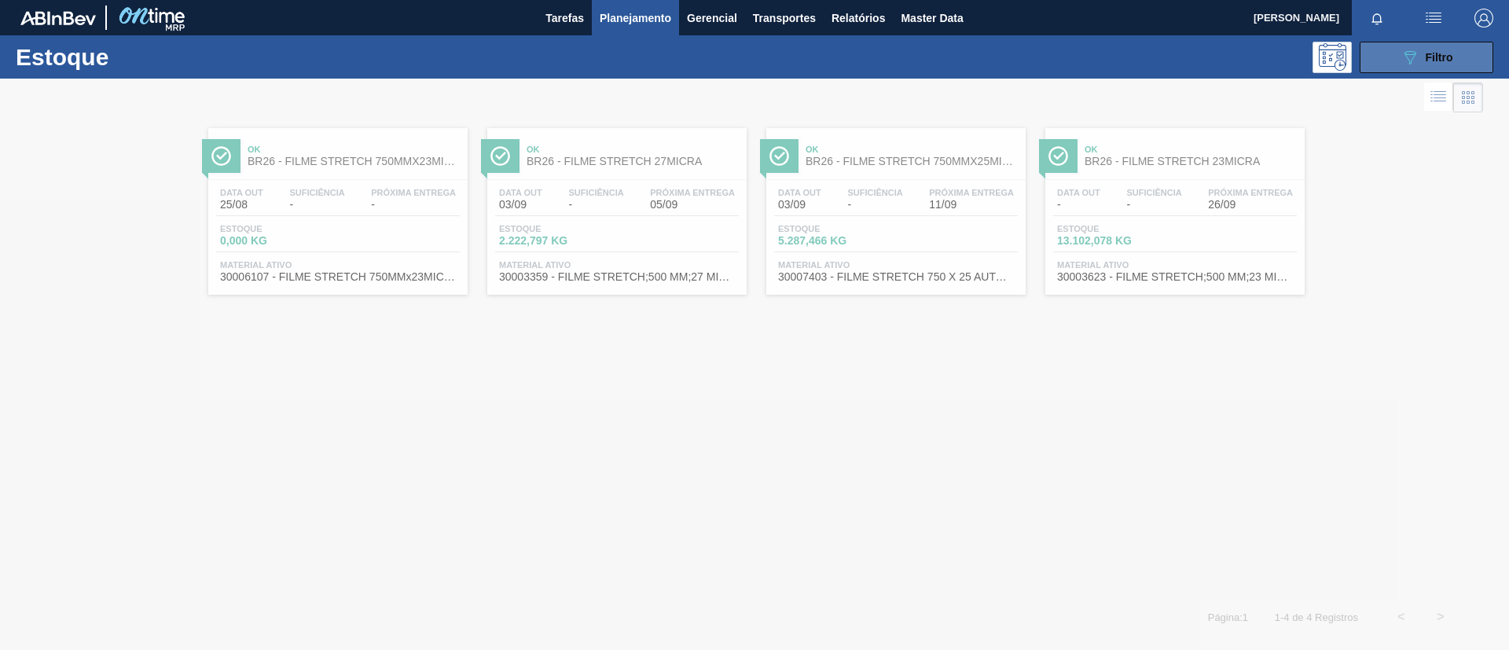
click at [1418, 61] on icon "089F7B8B-B2A5-4AFE-B5C0-19BA573D28AC" at bounding box center [1410, 57] width 19 height 19
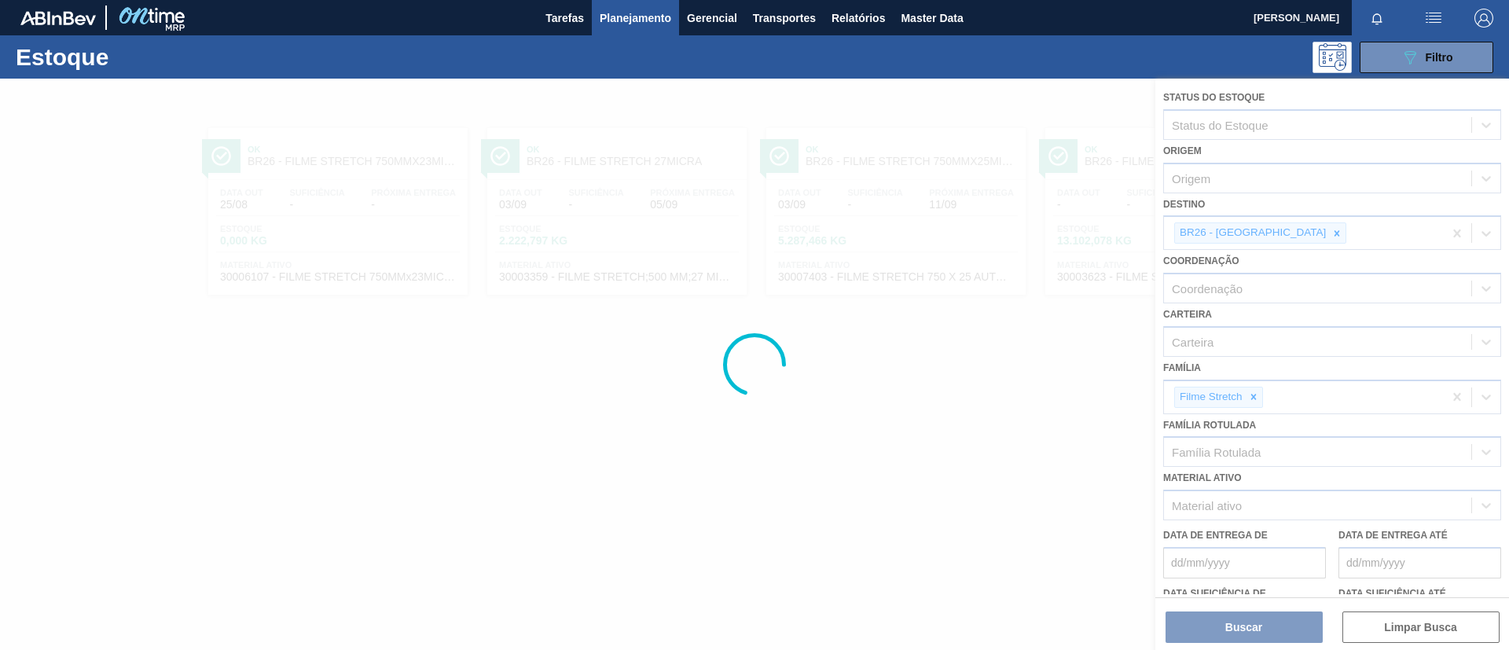
click at [1281, 229] on div at bounding box center [754, 364] width 1509 height 571
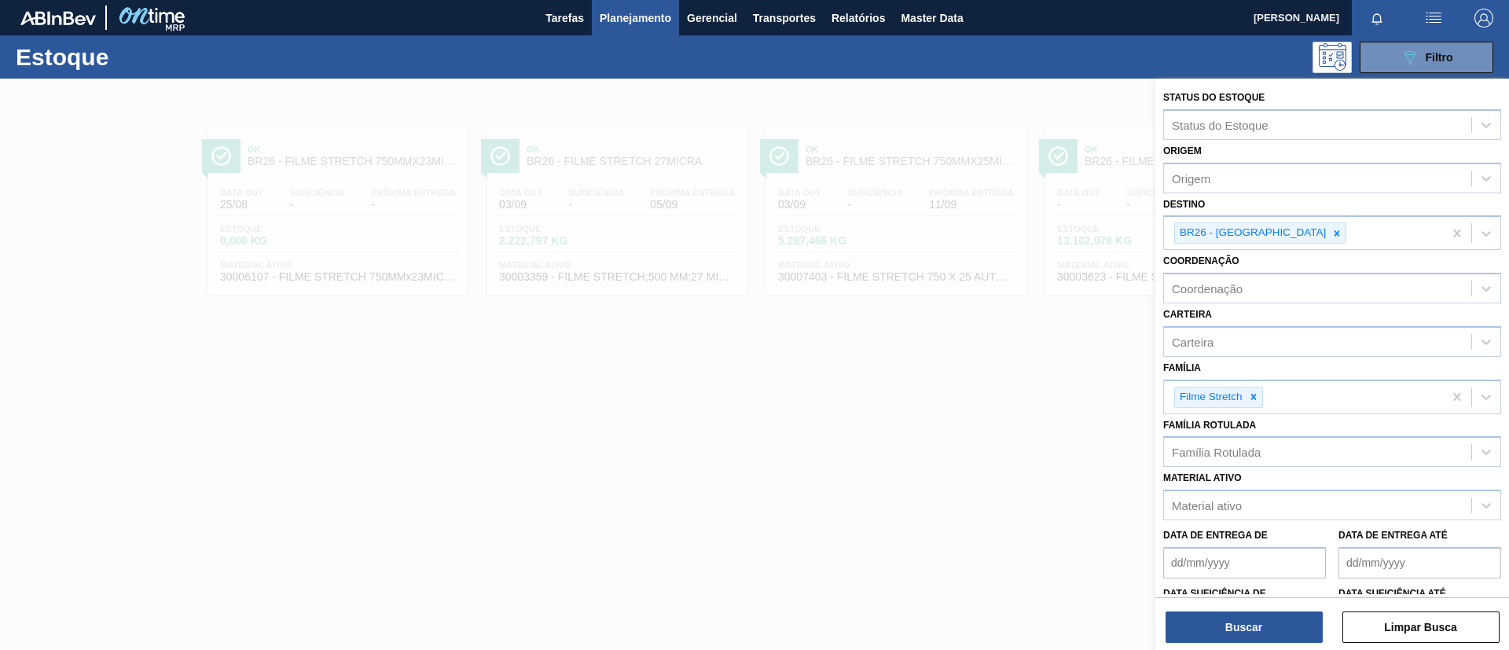
click at [1332, 233] on icon at bounding box center [1337, 233] width 11 height 11
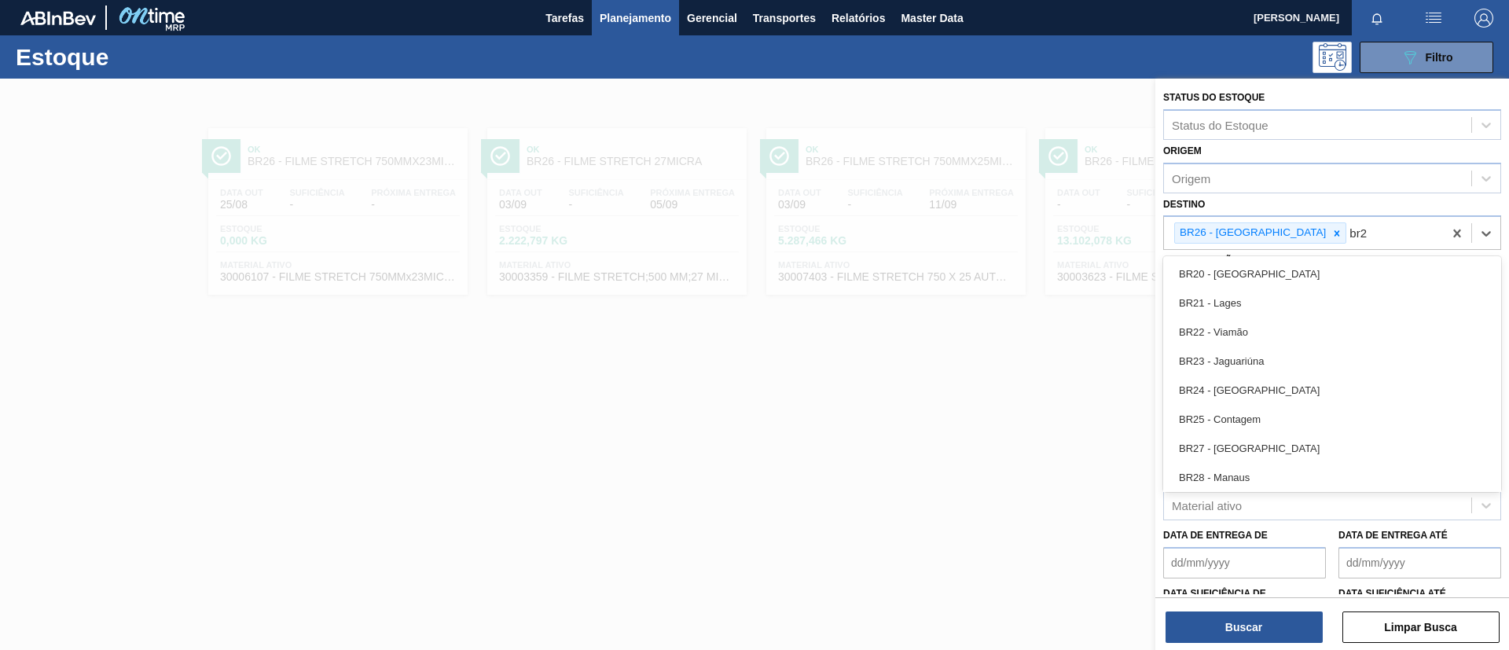
type input "br27"
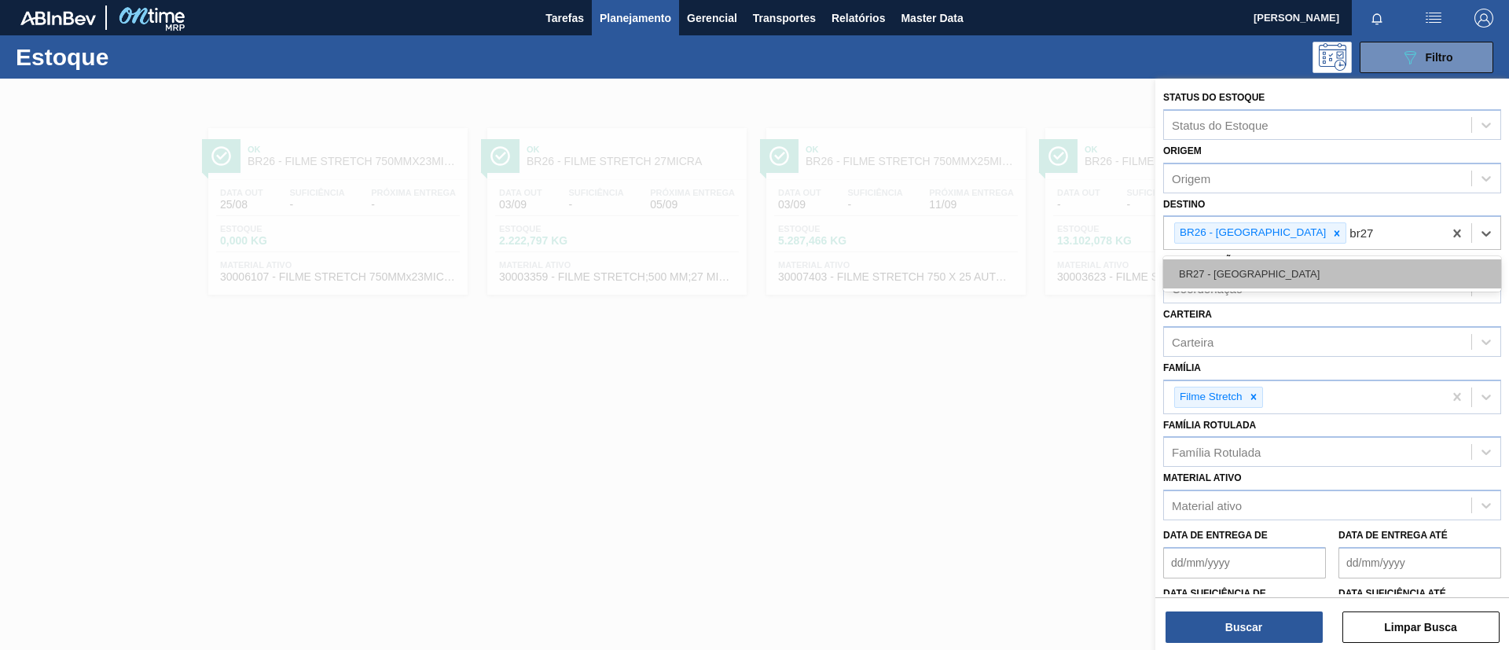
click at [1276, 264] on div "BR27 - Nova Minas" at bounding box center [1332, 273] width 338 height 29
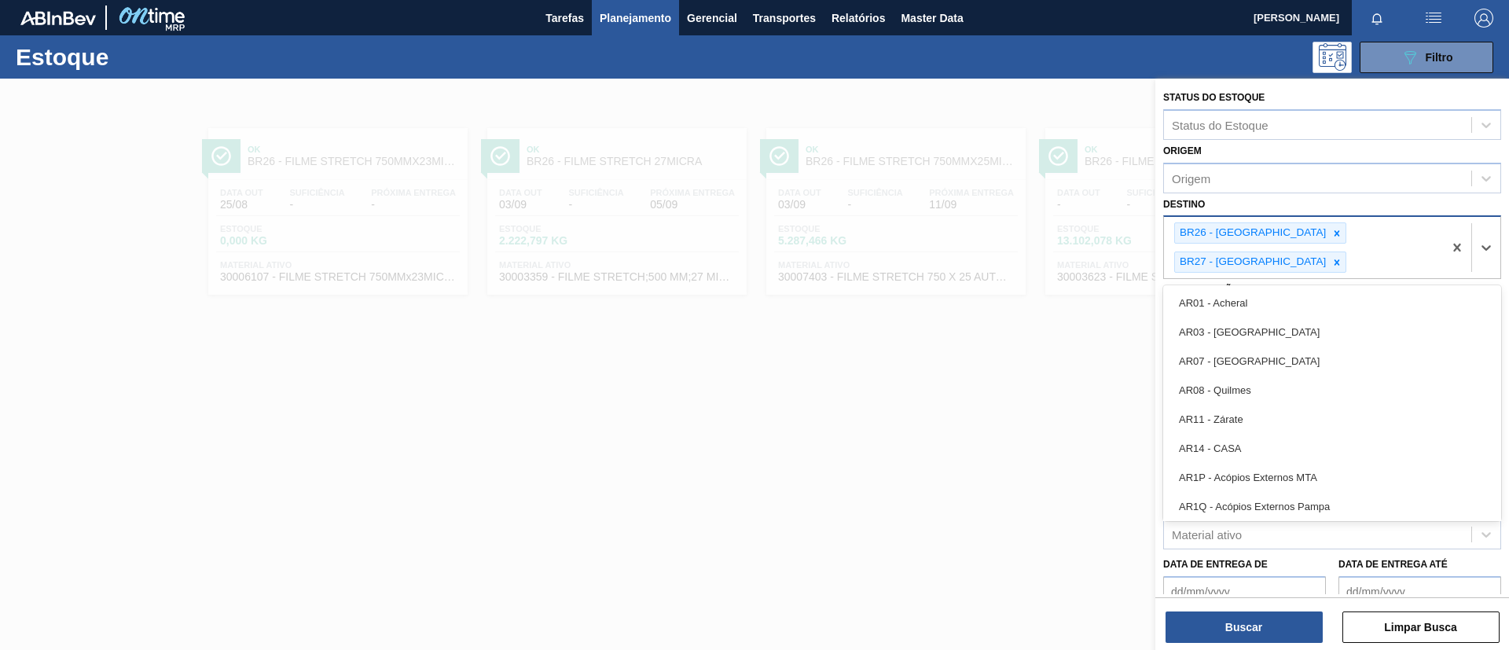
click at [1288, 228] on div "BR26 - Uberlândia BR27 - Nova Minas" at bounding box center [1303, 247] width 279 height 61
click at [1332, 230] on icon at bounding box center [1337, 233] width 11 height 11
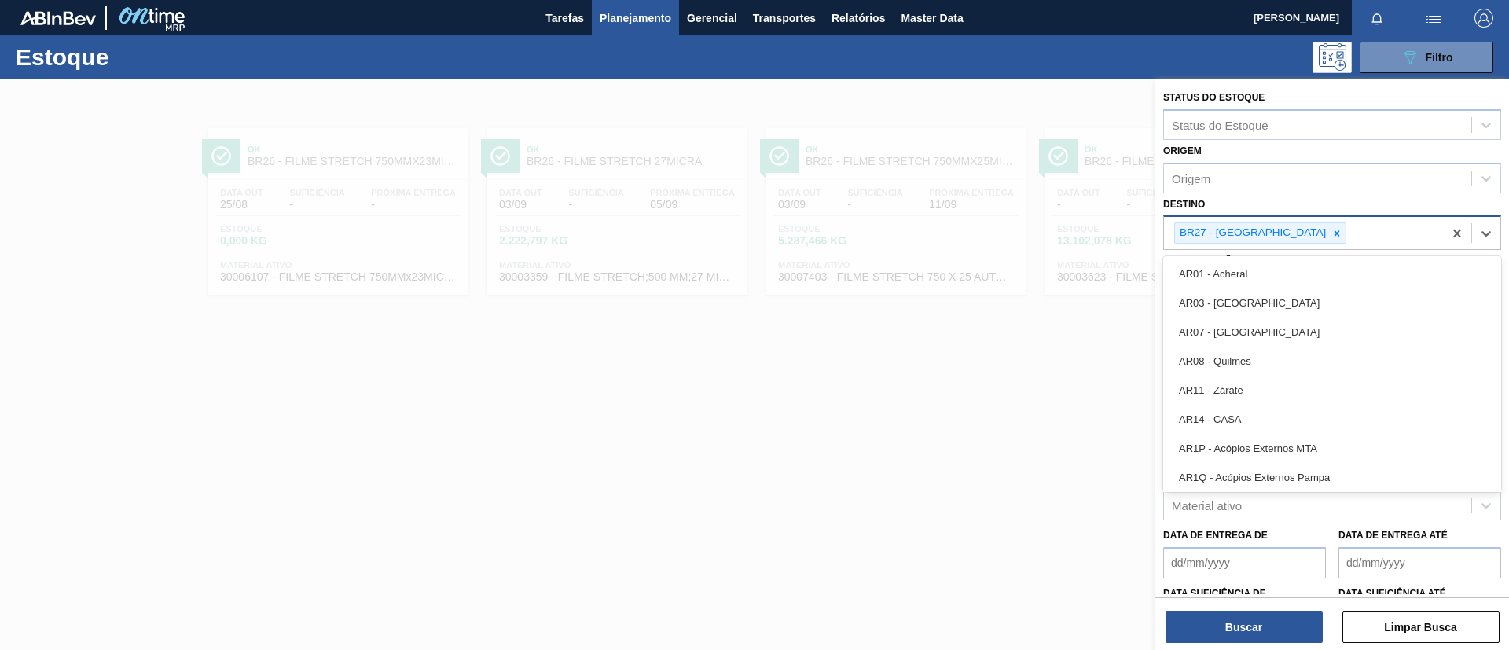
click at [1262, 608] on div "Buscar Limpar Busca" at bounding box center [1333, 619] width 354 height 44
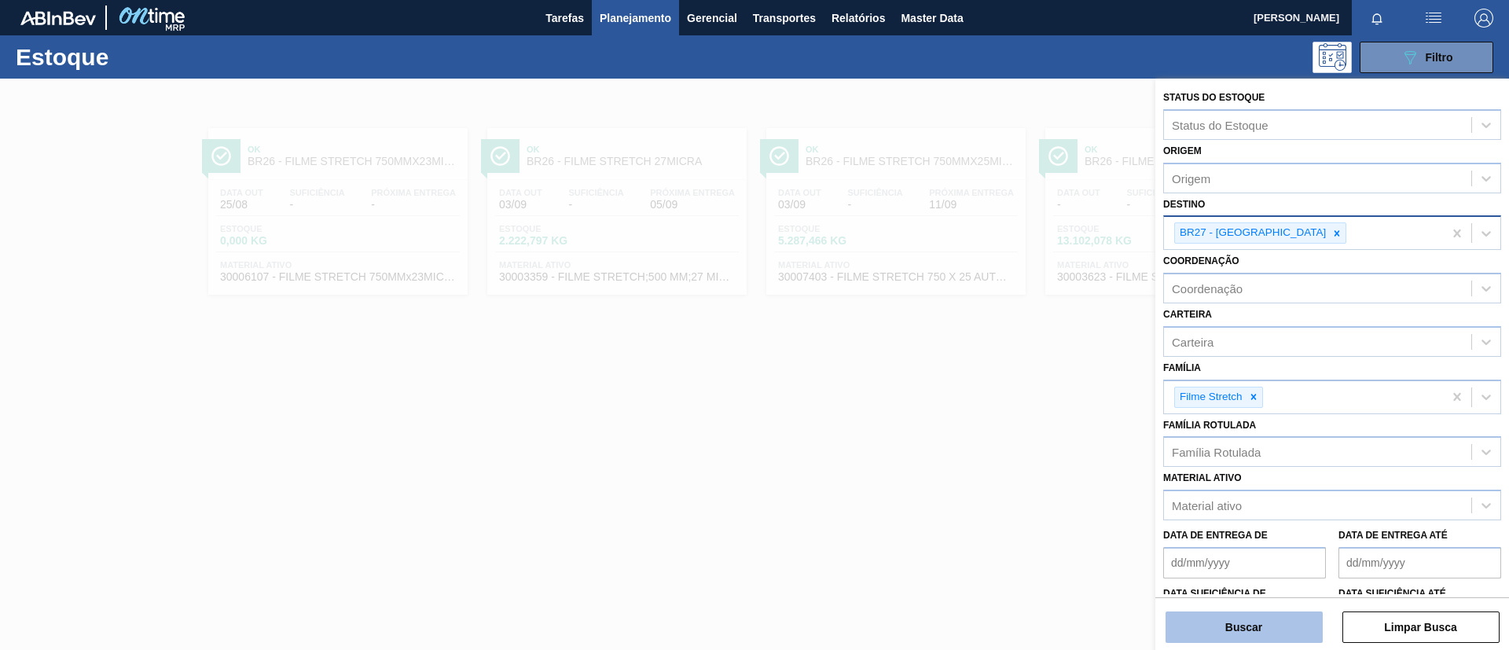
click at [1266, 613] on button "Buscar" at bounding box center [1244, 627] width 157 height 31
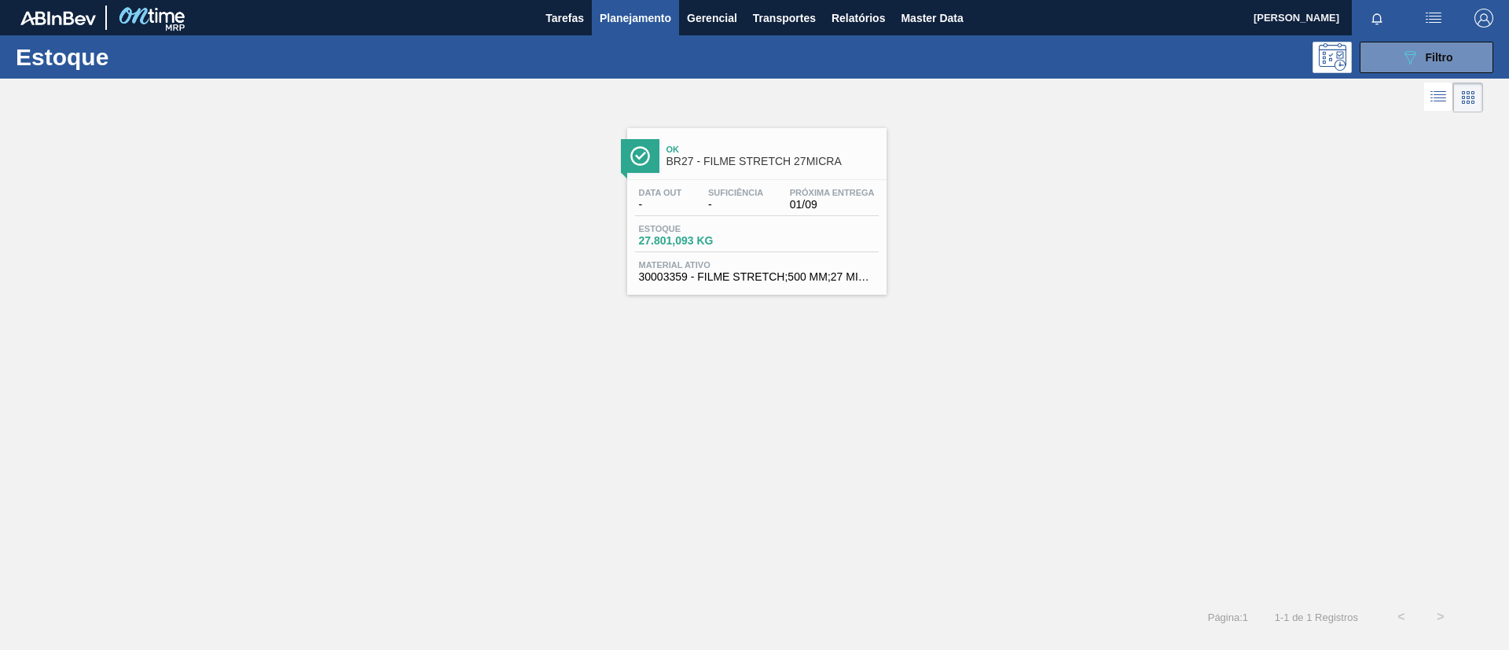
click at [827, 158] on span "BR27 - FILME STRETCH 27MICRA" at bounding box center [773, 162] width 212 height 12
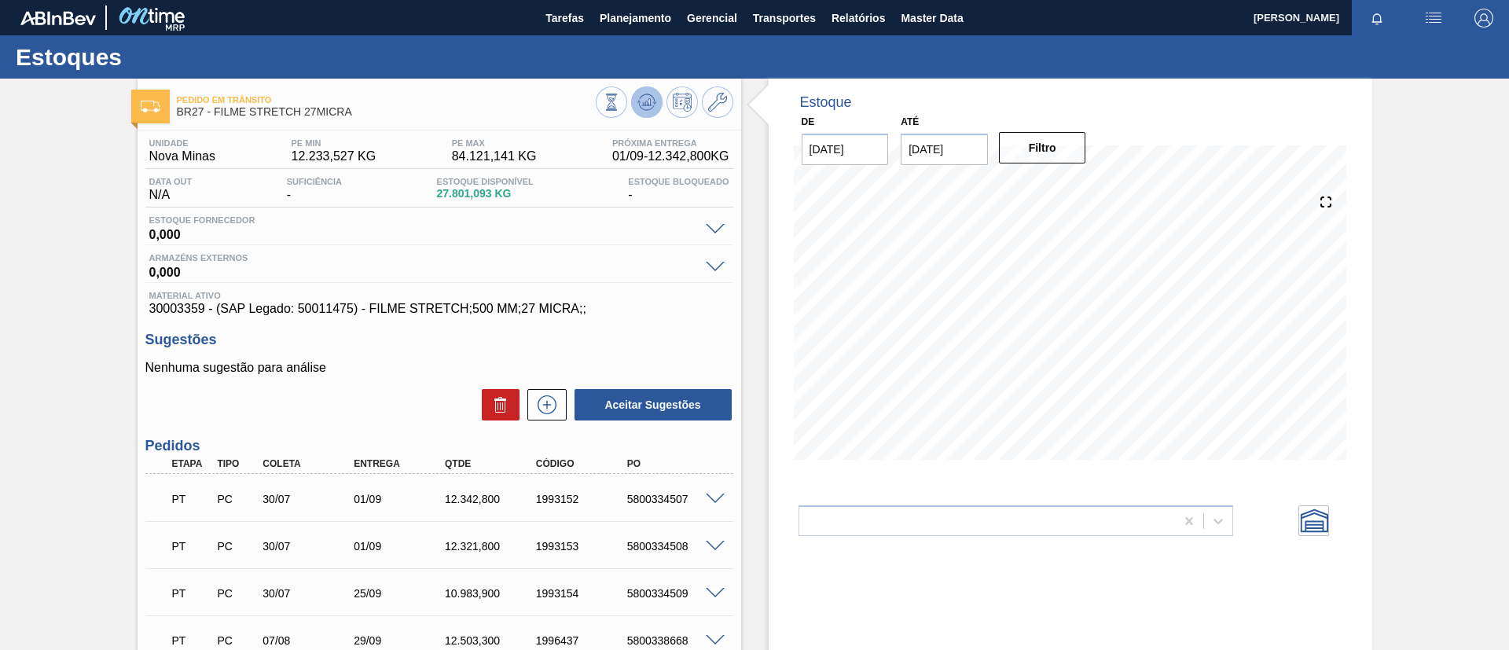
click at [649, 112] on button at bounding box center [646, 101] width 31 height 31
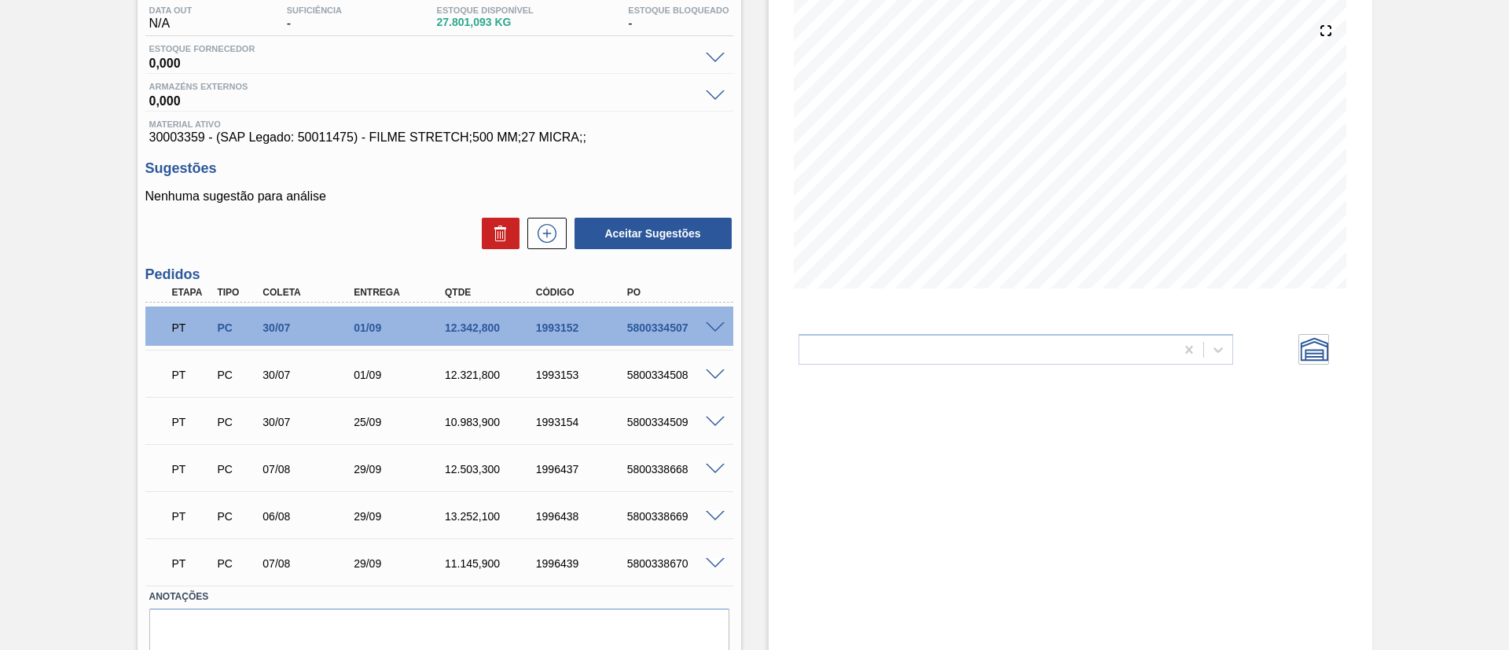
scroll to position [236, 0]
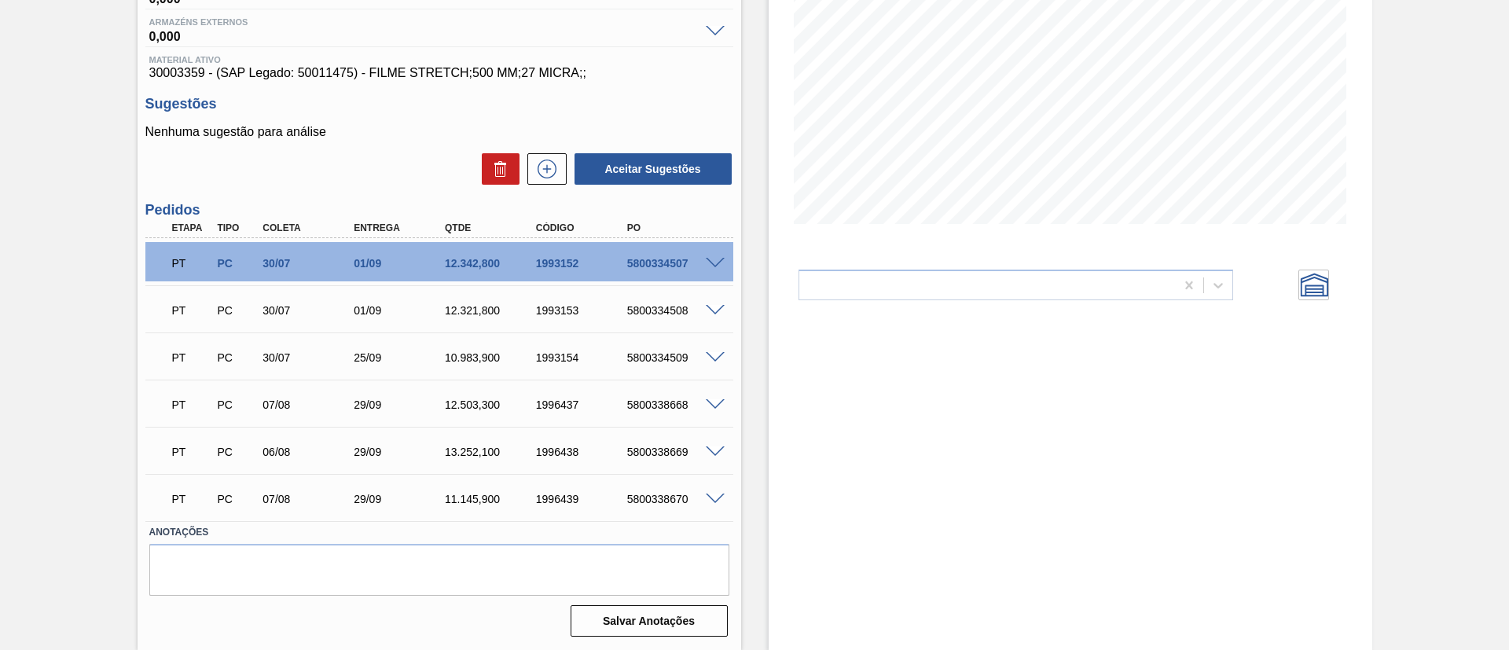
click at [713, 262] on span at bounding box center [715, 264] width 19 height 12
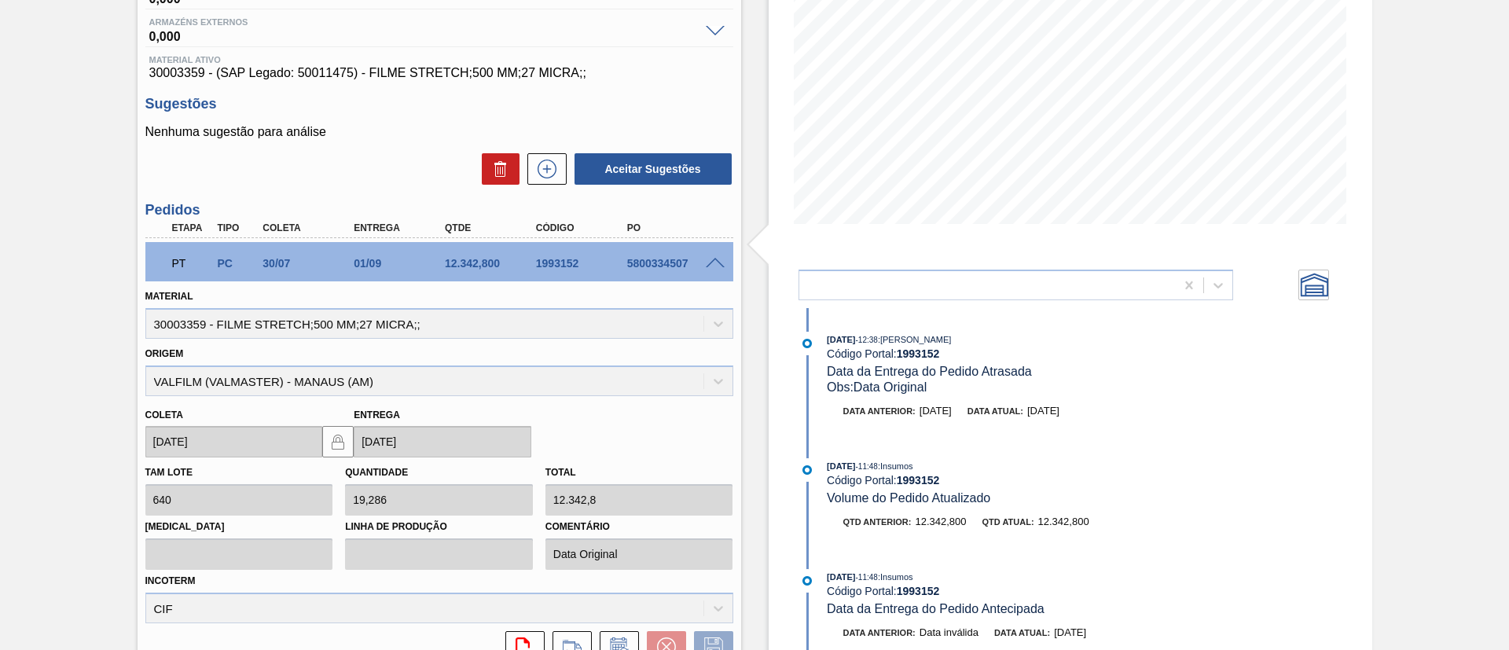
click at [713, 262] on span at bounding box center [715, 264] width 19 height 12
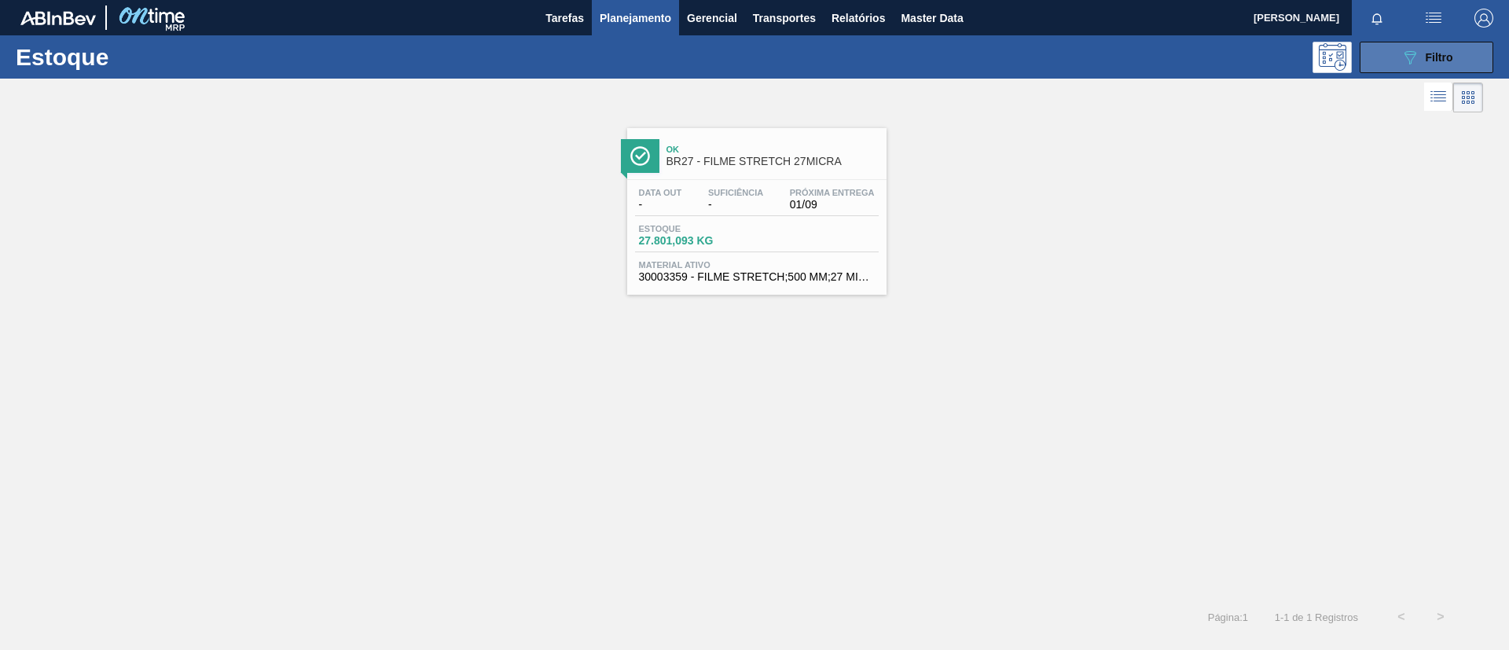
click at [1386, 68] on button "089F7B8B-B2A5-4AFE-B5C0-19BA573D28AC Filtro" at bounding box center [1427, 57] width 134 height 31
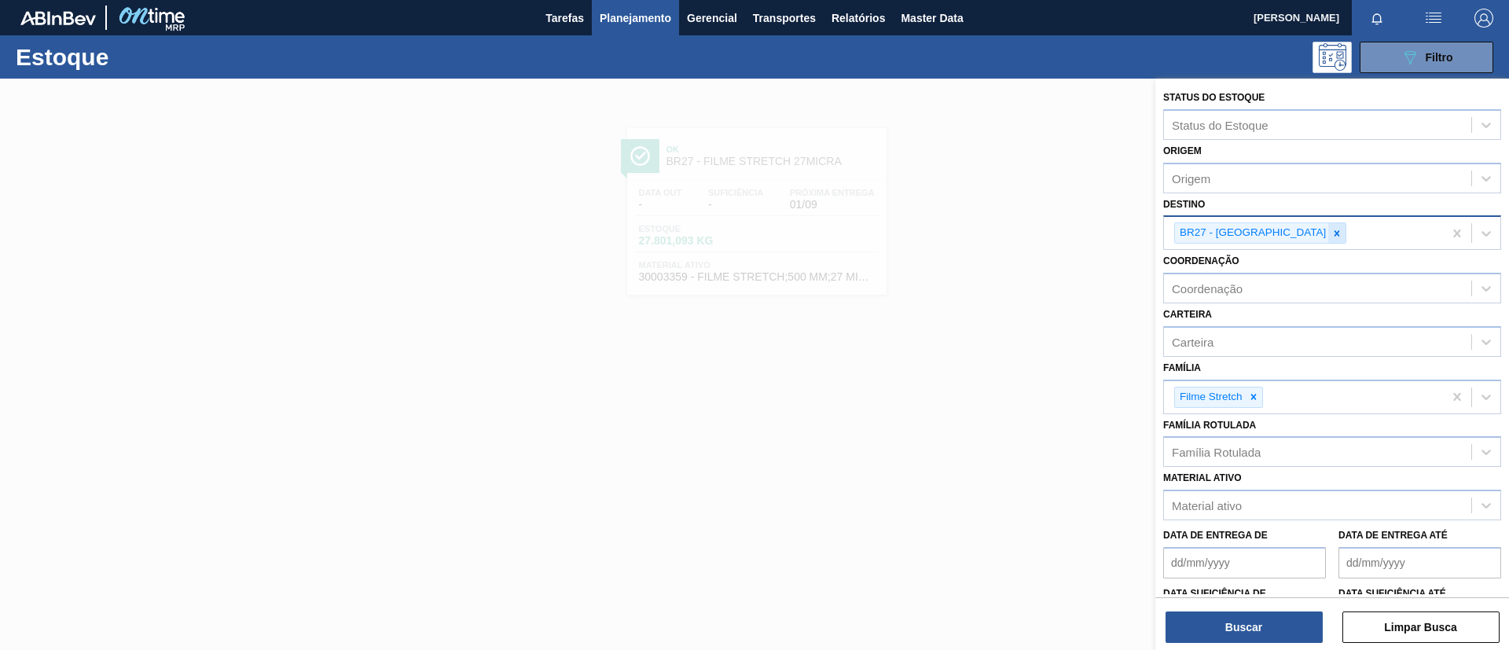
click at [1332, 229] on icon at bounding box center [1337, 233] width 11 height 11
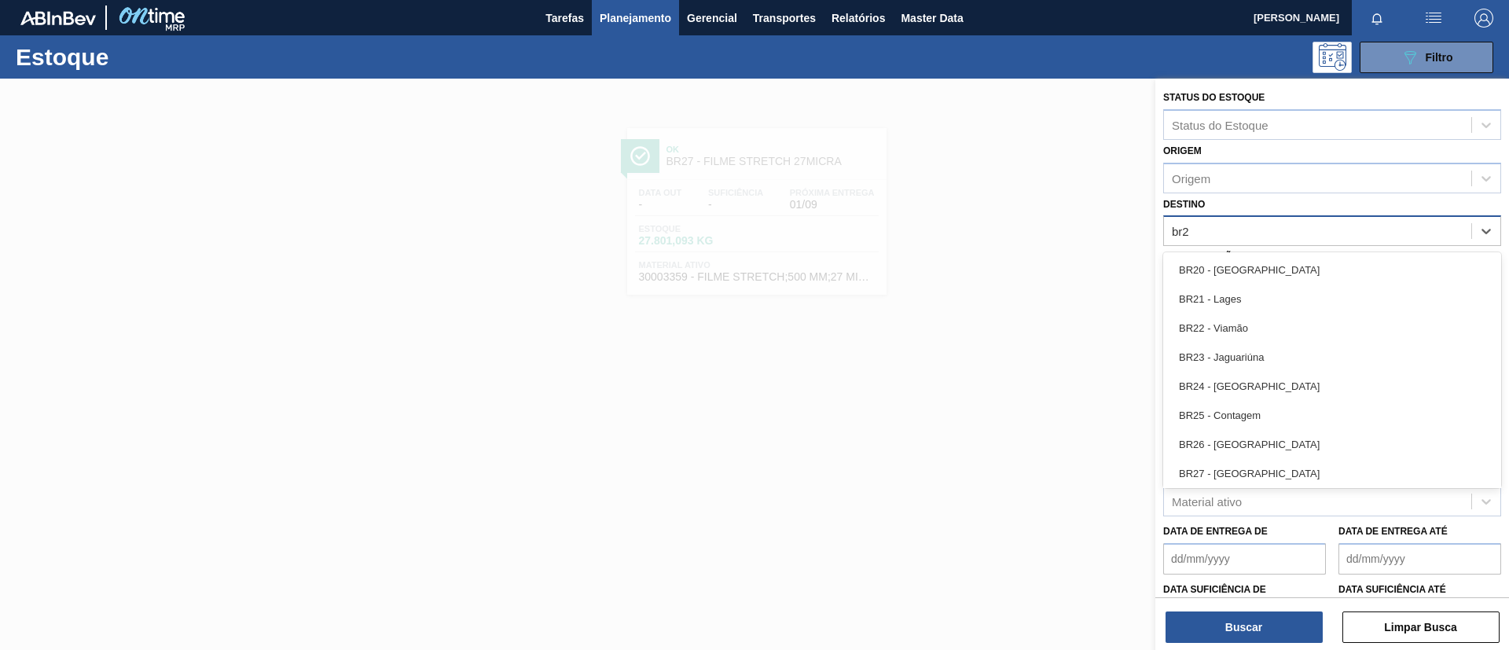
type input "br28"
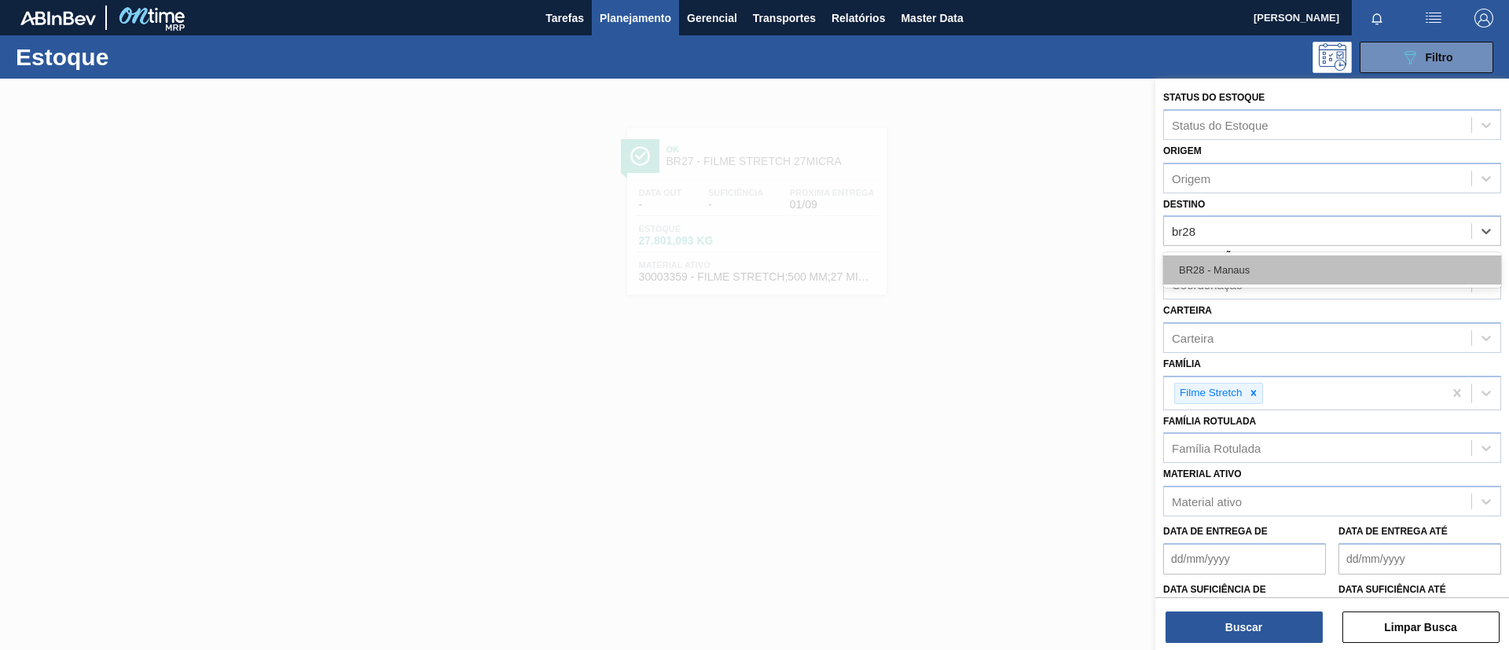
click at [1277, 268] on div "BR28 - Manaus" at bounding box center [1332, 269] width 338 height 29
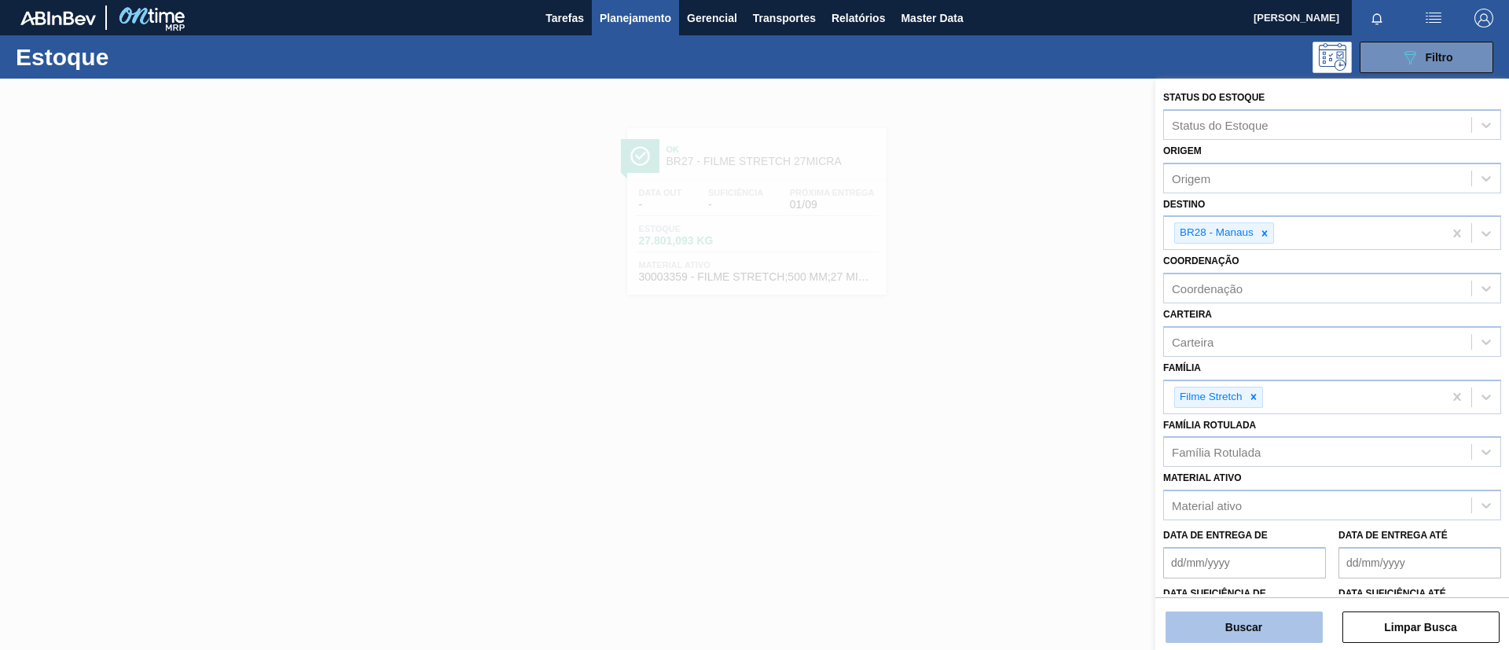
click at [1229, 617] on button "Buscar" at bounding box center [1244, 627] width 157 height 31
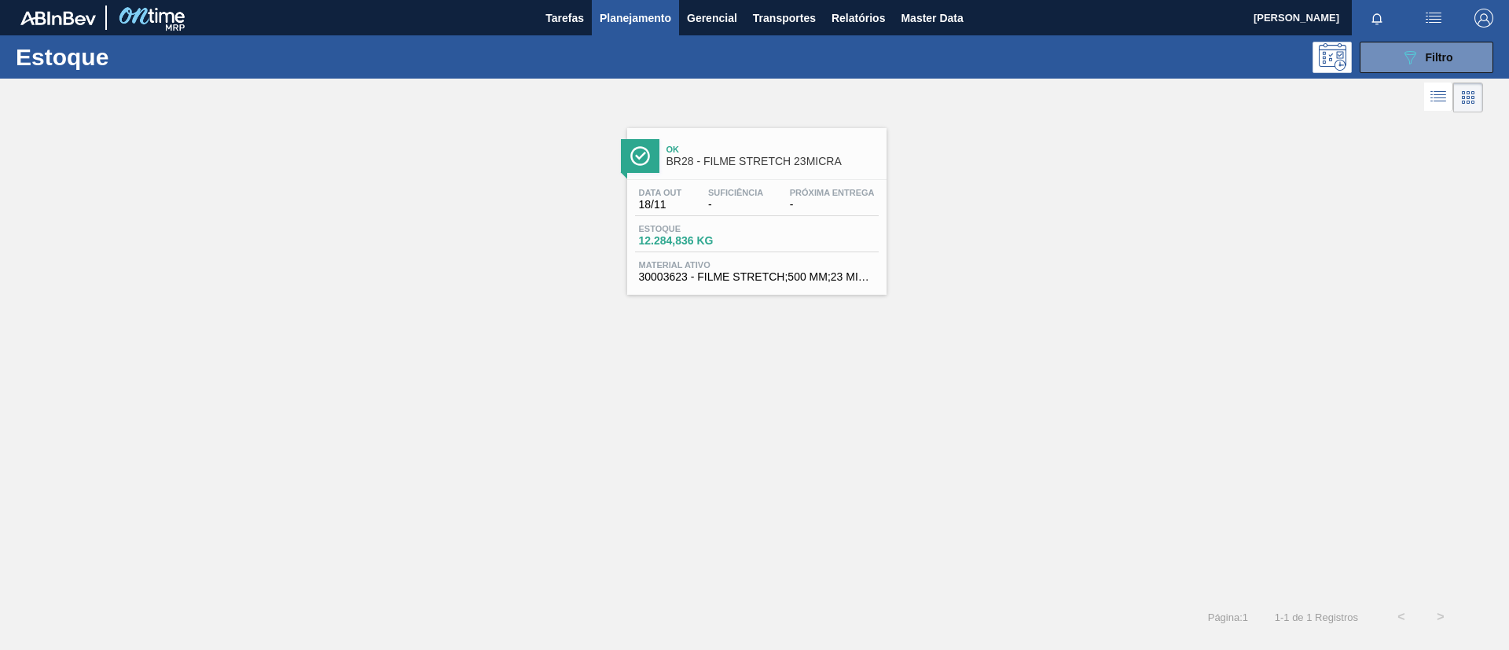
click at [817, 165] on span "BR28 - FILME STRETCH 23MICRA" at bounding box center [773, 162] width 212 height 12
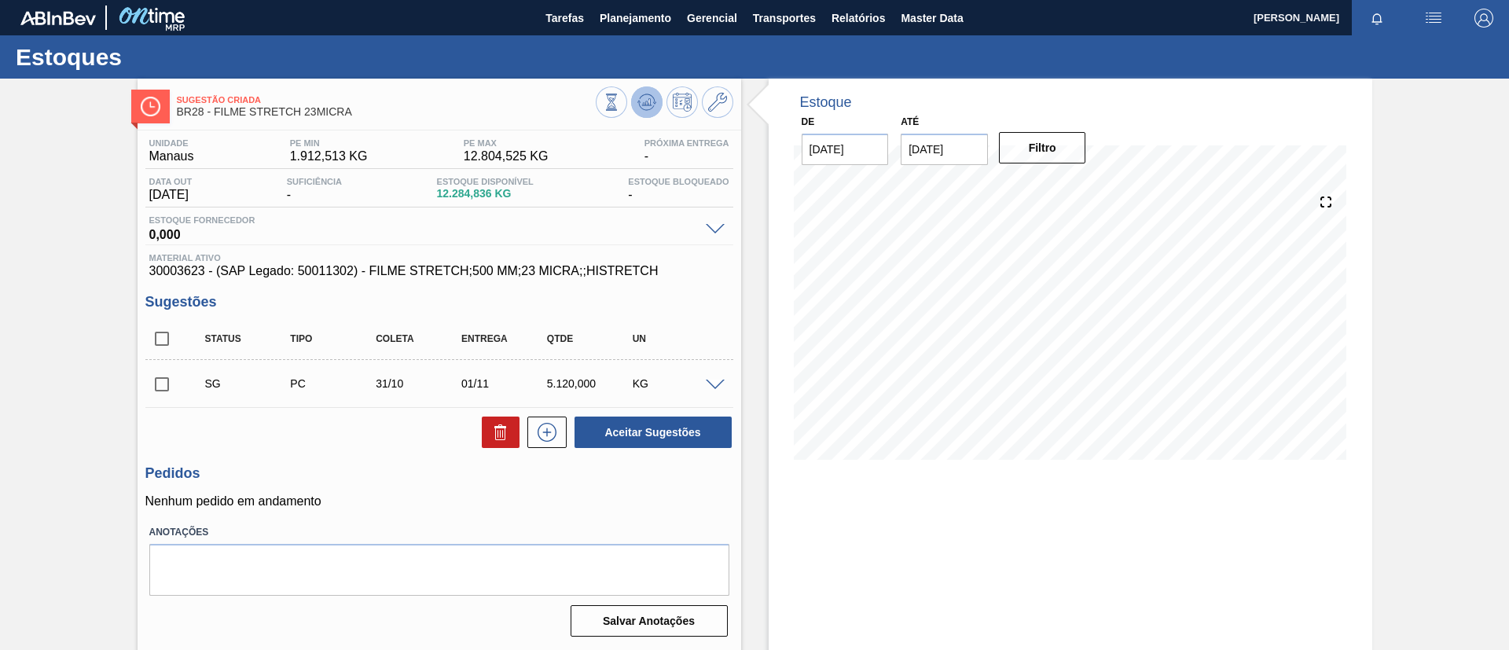
click at [640, 108] on icon at bounding box center [646, 106] width 16 height 8
click at [153, 373] on input "checkbox" at bounding box center [161, 384] width 33 height 33
click at [495, 432] on icon at bounding box center [500, 432] width 19 height 19
checkbox input "false"
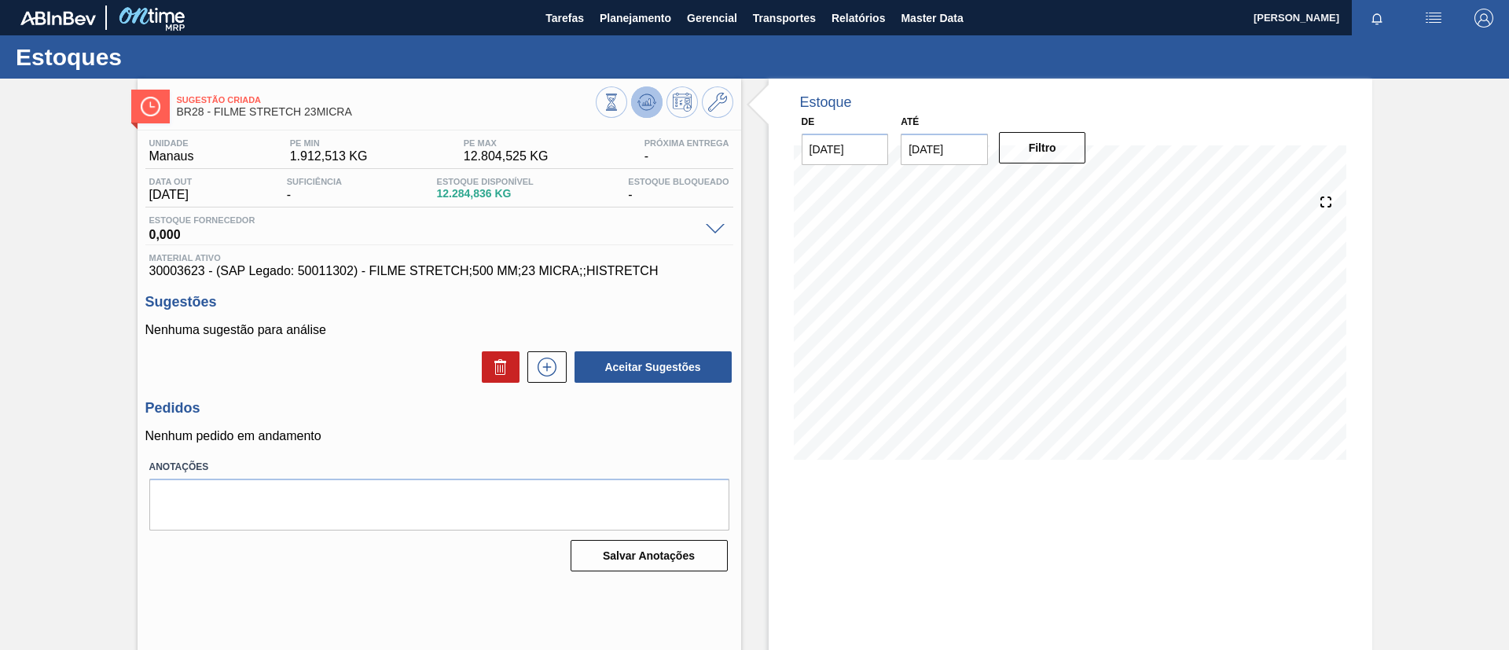
click at [645, 106] on icon at bounding box center [647, 102] width 19 height 19
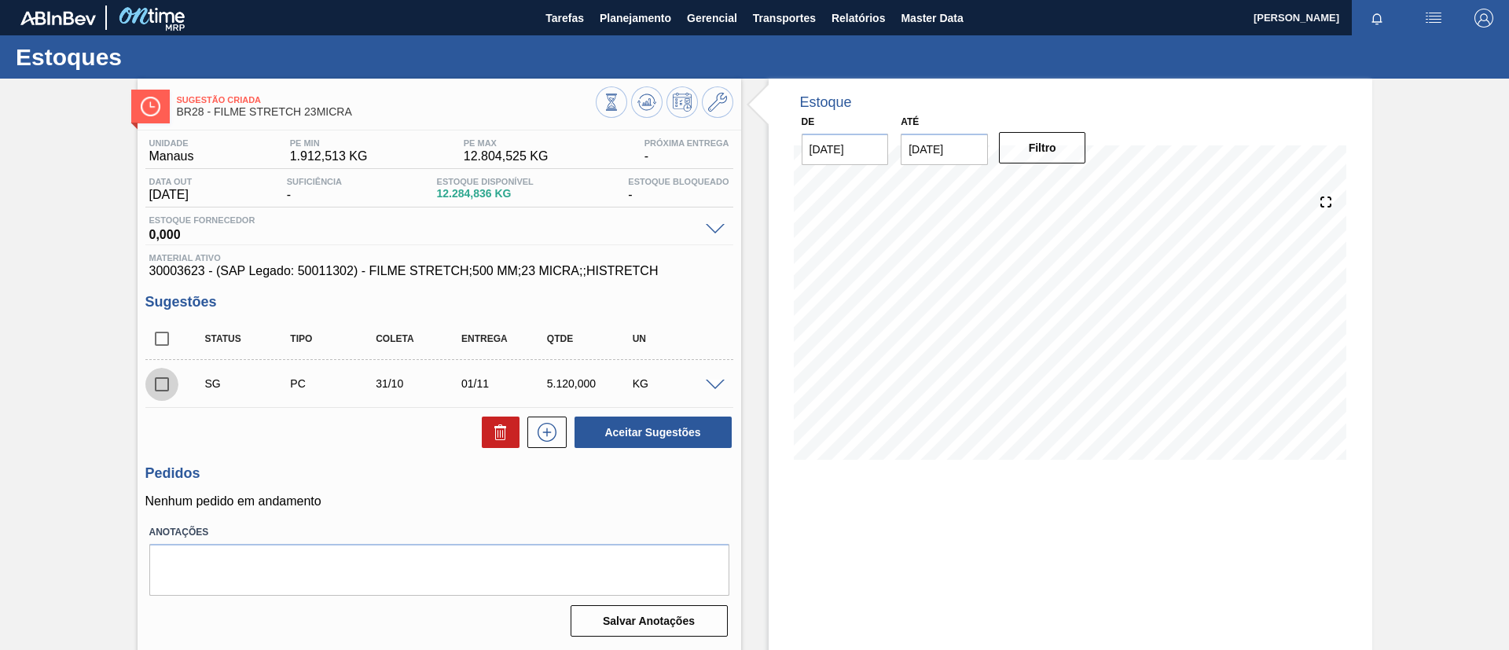
click at [156, 380] on input "checkbox" at bounding box center [161, 384] width 33 height 33
checkbox input "true"
click at [682, 421] on button "Aceitar Sugestões" at bounding box center [653, 432] width 157 height 31
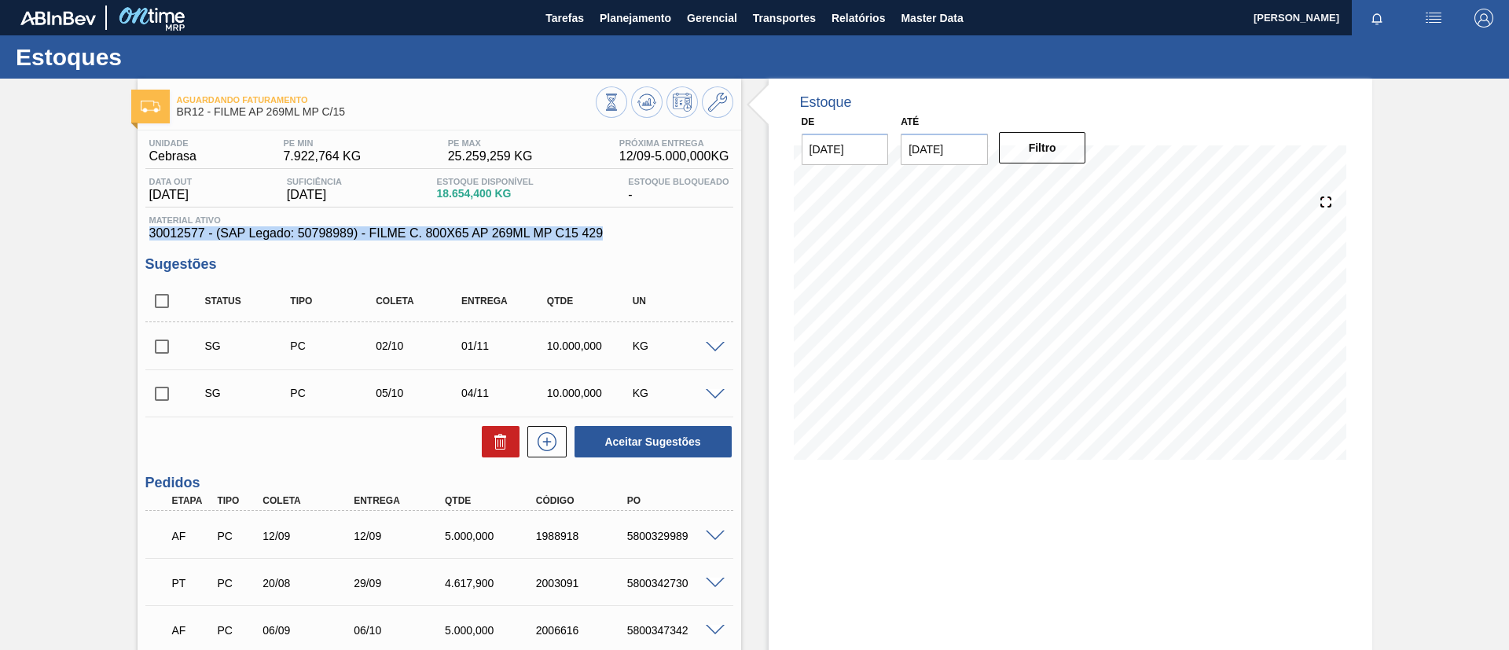
drag, startPoint x: 623, startPoint y: 233, endPoint x: 88, endPoint y: 227, distance: 534.6
click at [88, 227] on div "Aguardando Faturamento BR12 - FILME AP 269ML MP C/15 Unidade Cebrasa PE MIN 7.9…" at bounding box center [754, 501] width 1509 height 844
copy span "30012577 - (SAP Legado: 50798989) - FILME C. 800X65 AP 269ML MP C15 429"
click at [0, 230] on div "Aguardando Faturamento BR12 - FILME AP 269ML MP C/15 Unidade Cebrasa PE MIN 7.9…" at bounding box center [754, 501] width 1509 height 844
click at [0, 130] on div "Aguardando Faturamento BR12 - FILME AP 269ML MP C/15 Unidade Cebrasa PE MIN 7.9…" at bounding box center [754, 501] width 1509 height 844
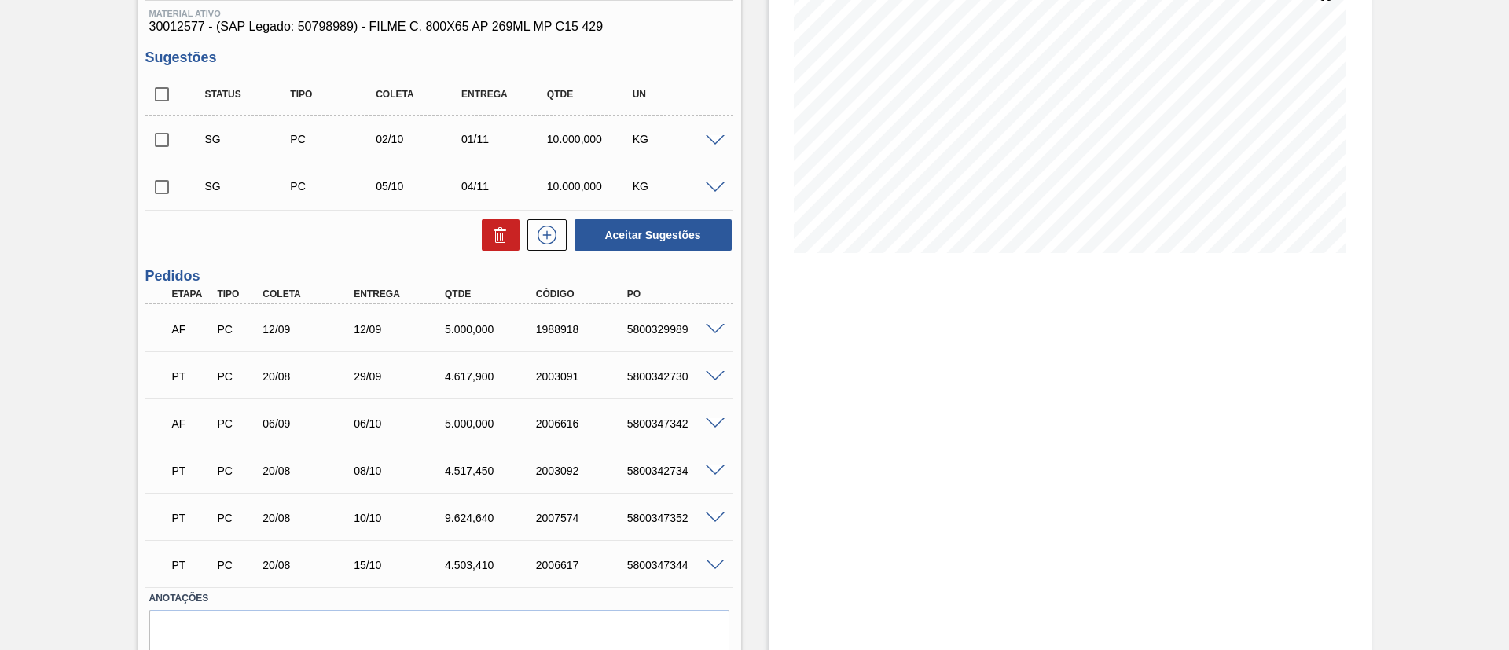
scroll to position [236, 0]
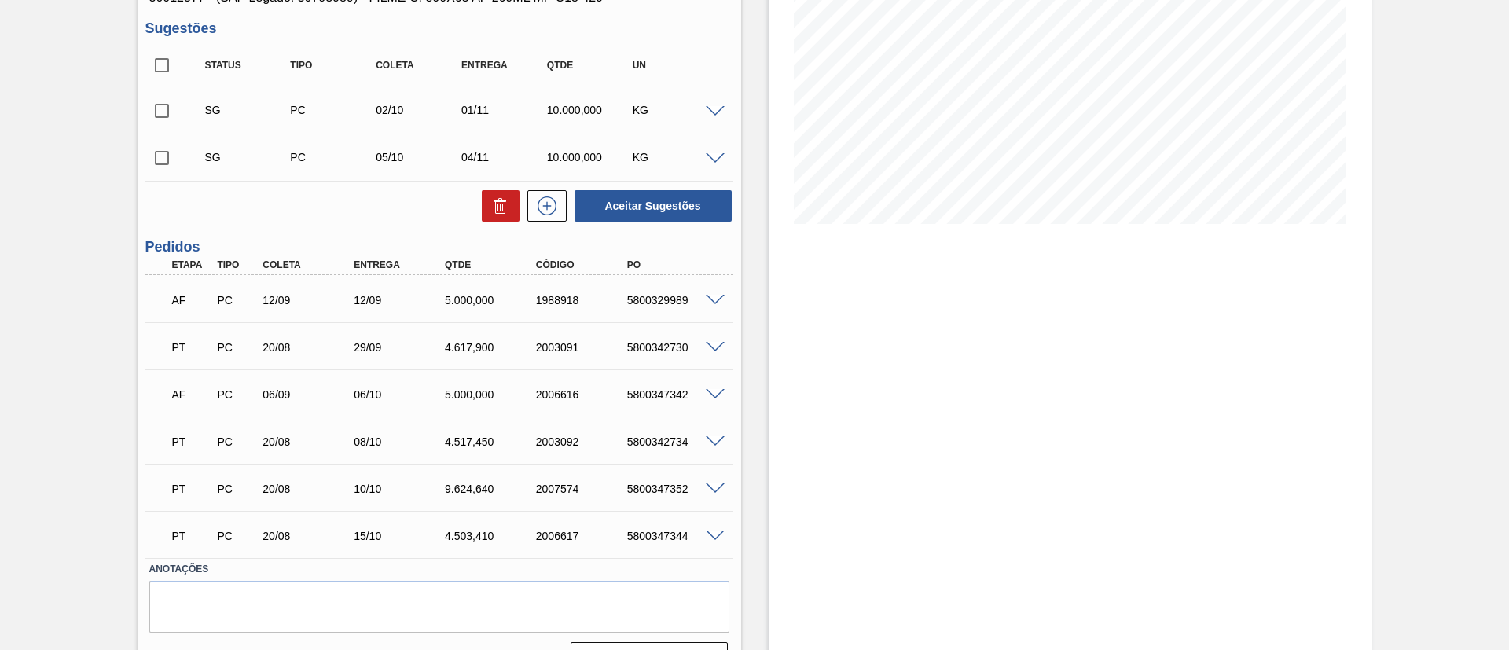
click at [721, 442] on span at bounding box center [715, 442] width 19 height 12
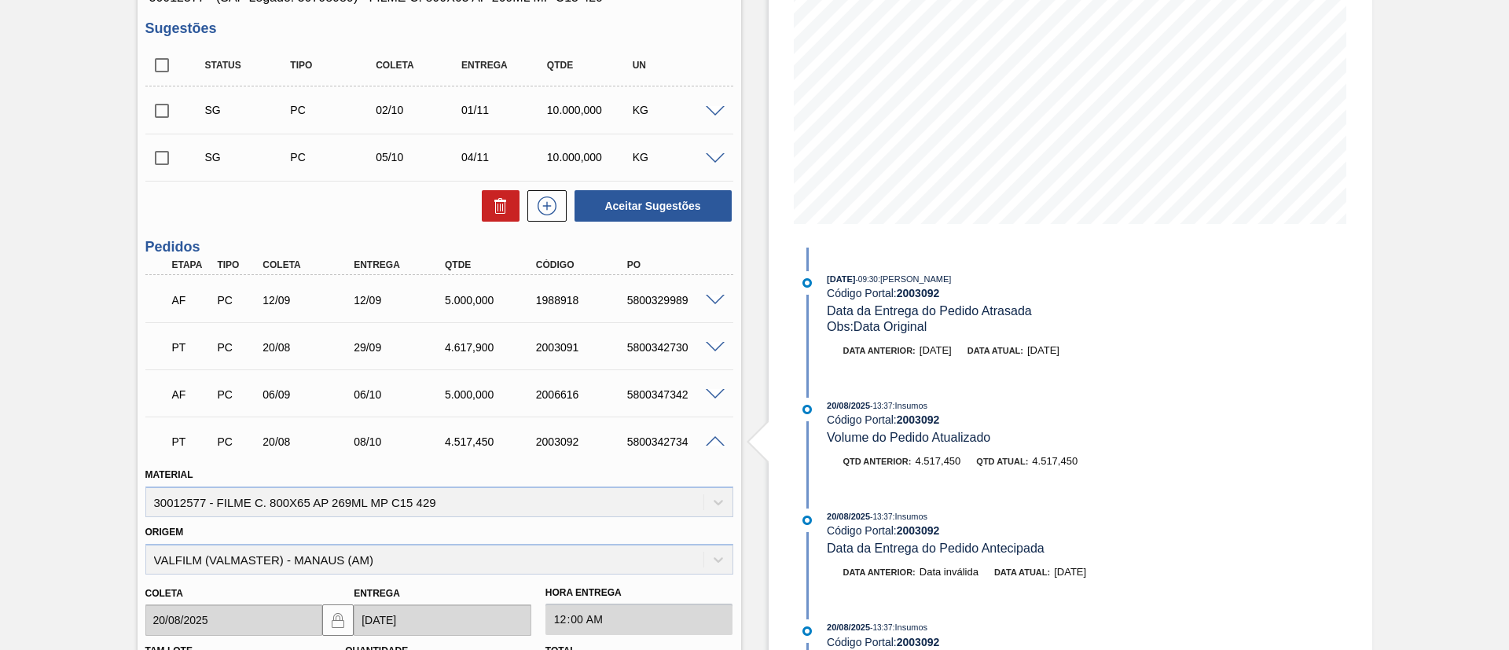
click at [720, 442] on span at bounding box center [715, 442] width 19 height 12
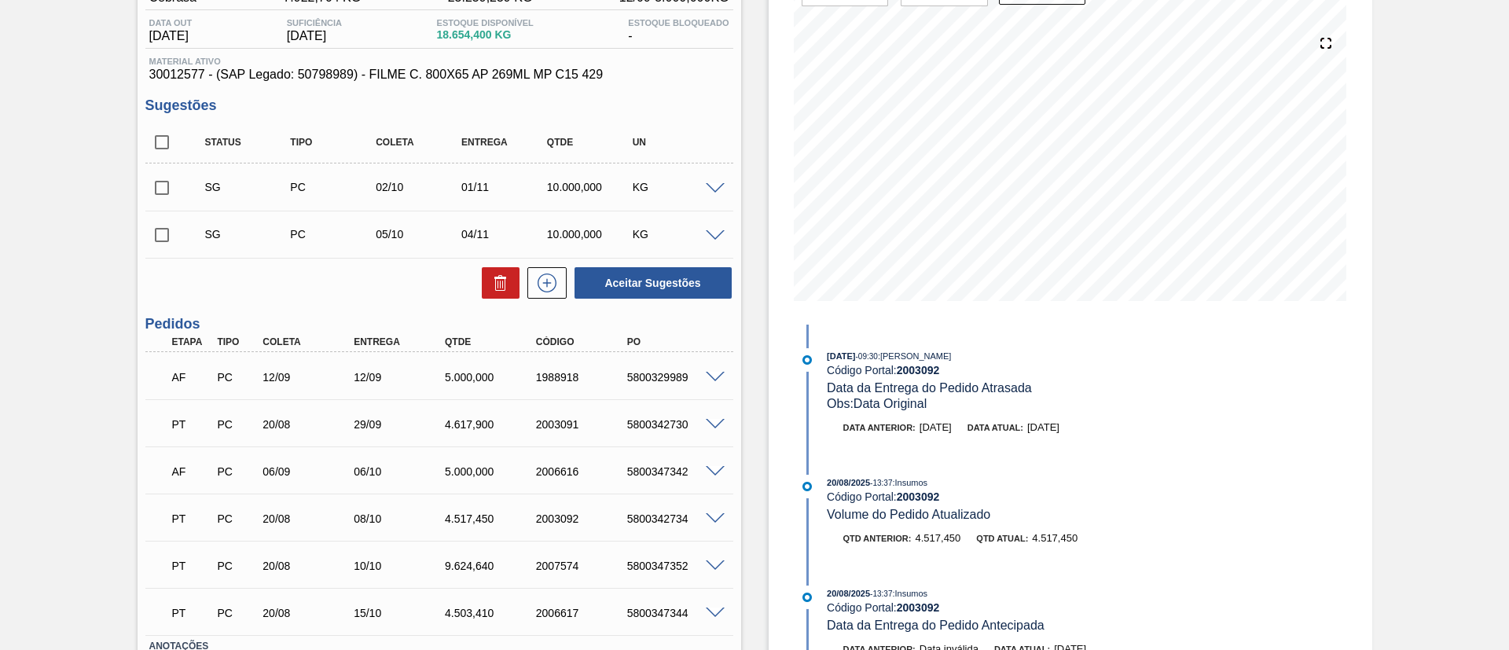
scroll to position [118, 0]
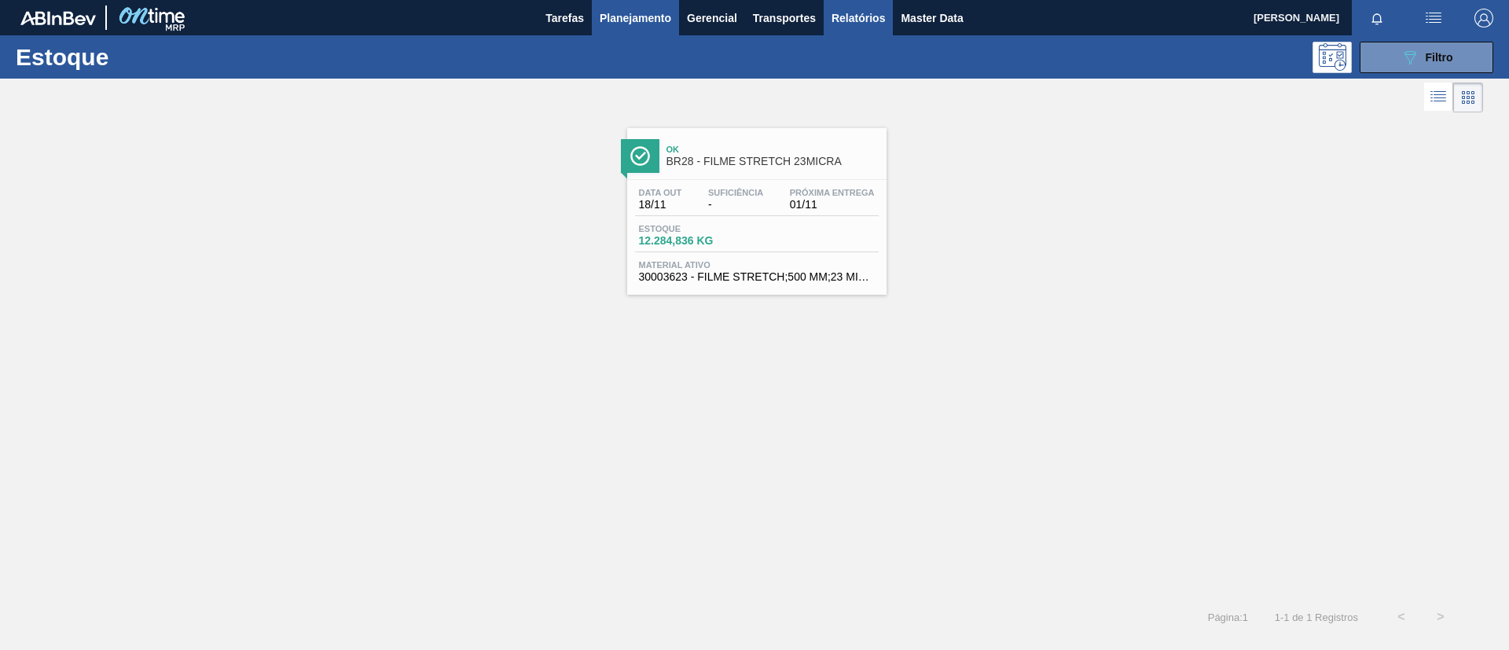
click at [864, 26] on span "Relatórios" at bounding box center [858, 18] width 53 height 19
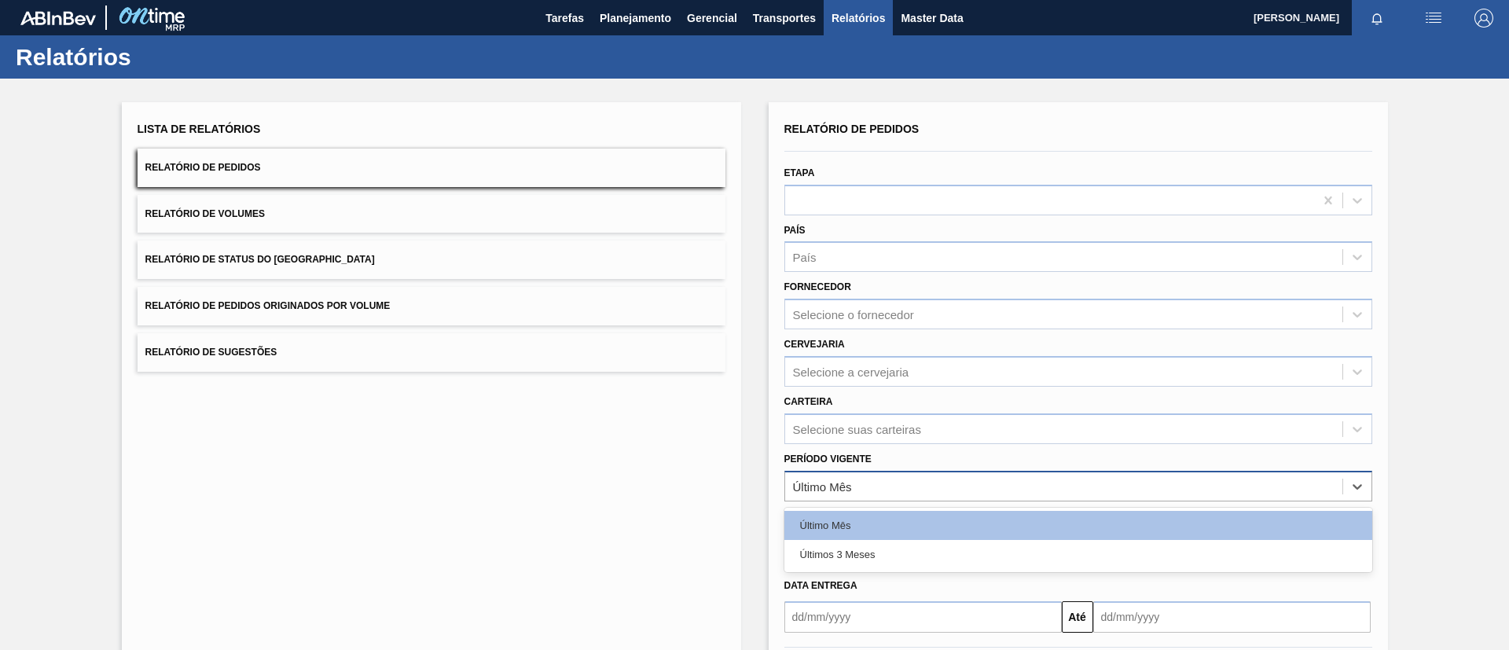
click at [894, 485] on div "Último Mês" at bounding box center [1063, 486] width 557 height 23
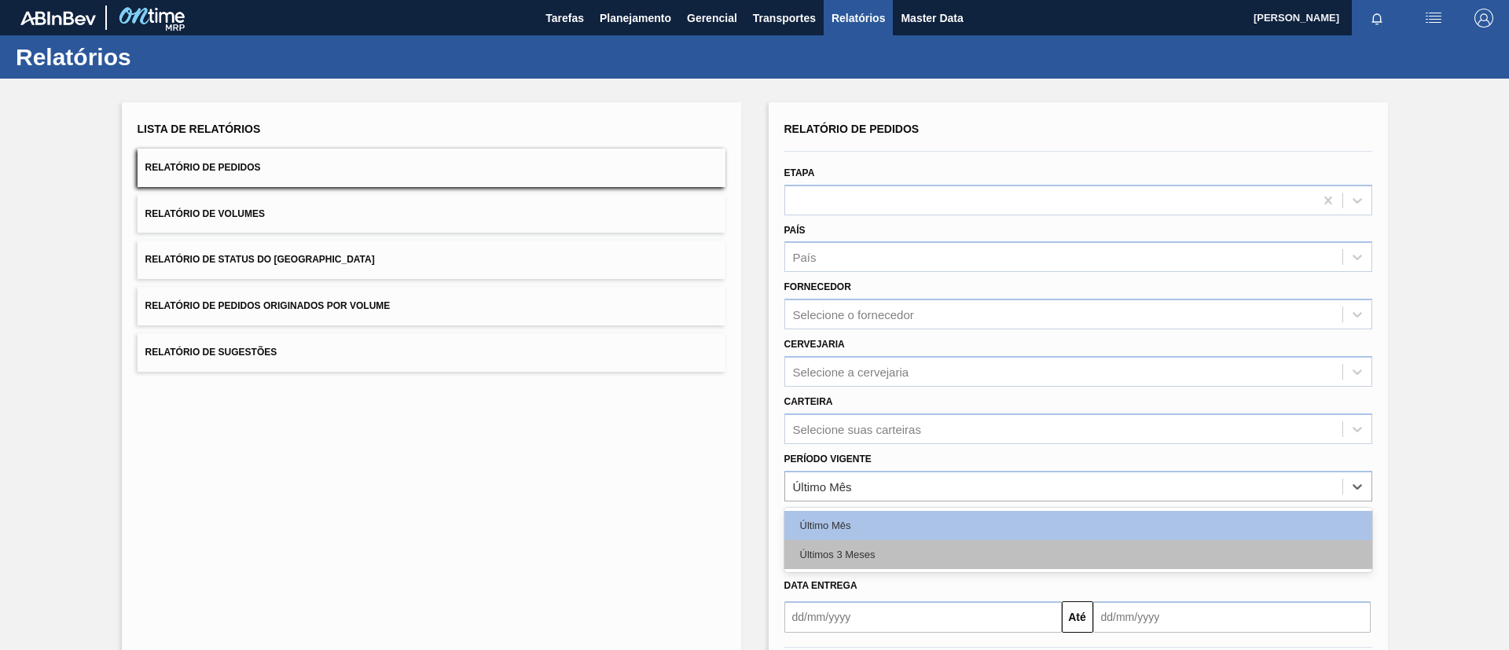
click at [875, 547] on div "Últimos 3 Meses" at bounding box center [1079, 554] width 588 height 29
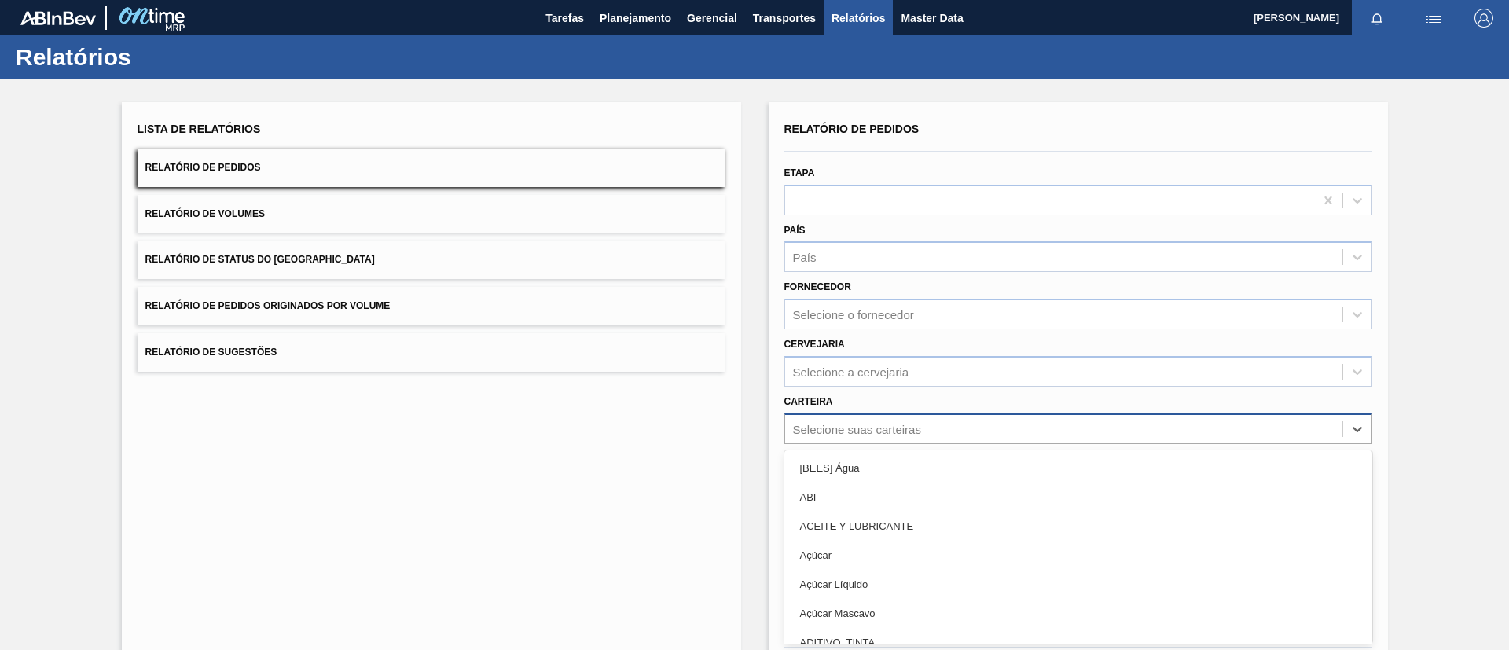
click at [884, 428] on div "option [BEES] Água focused, 1 of 101. 101 results available. Use Up and Down to…" at bounding box center [1079, 428] width 588 height 31
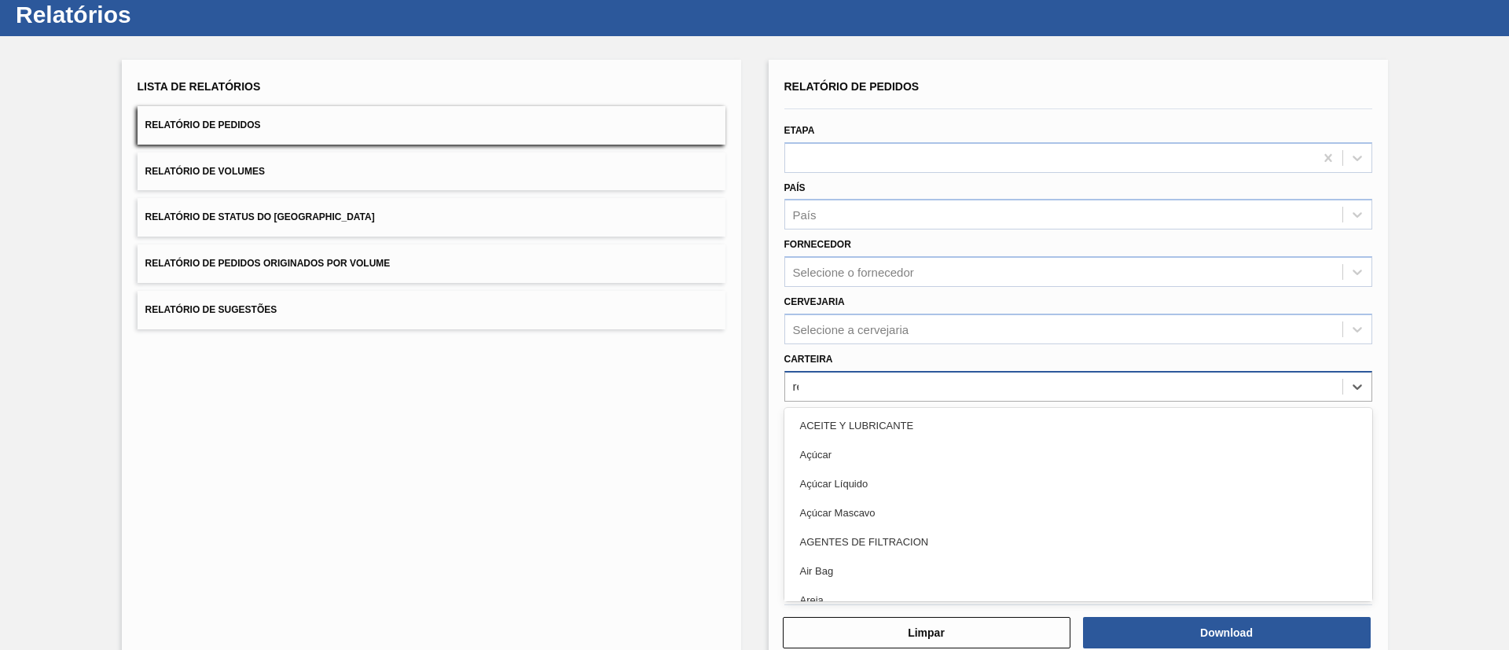
type input "r"
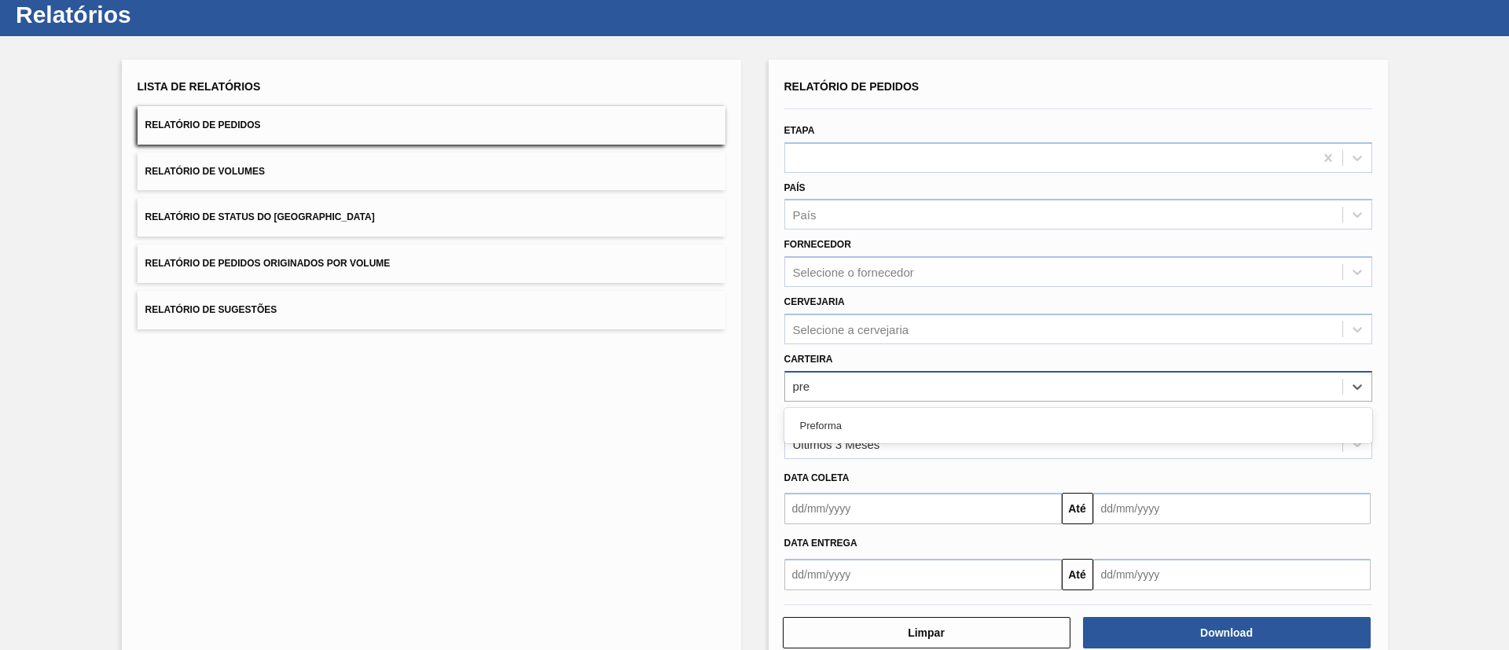
type input "pref"
click at [884, 428] on div "Preforma" at bounding box center [1079, 425] width 588 height 29
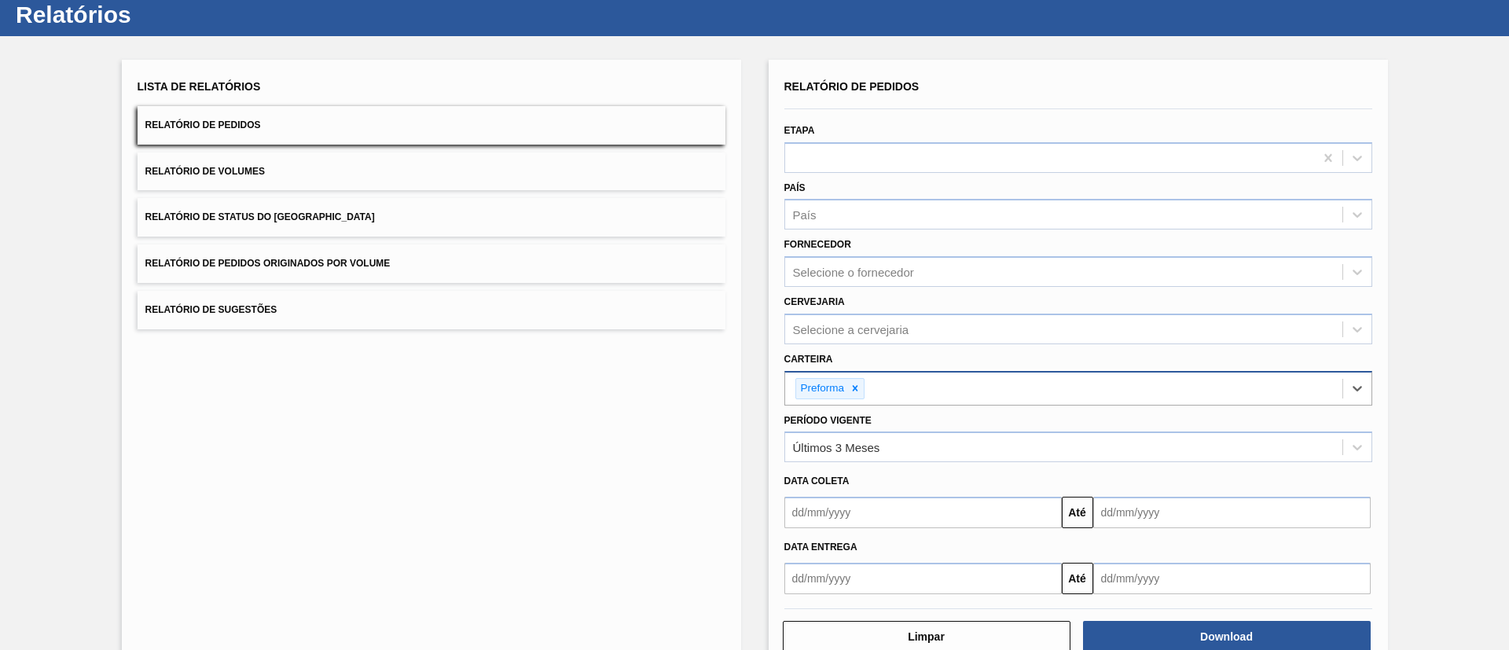
click at [874, 499] on input "text" at bounding box center [923, 512] width 277 height 31
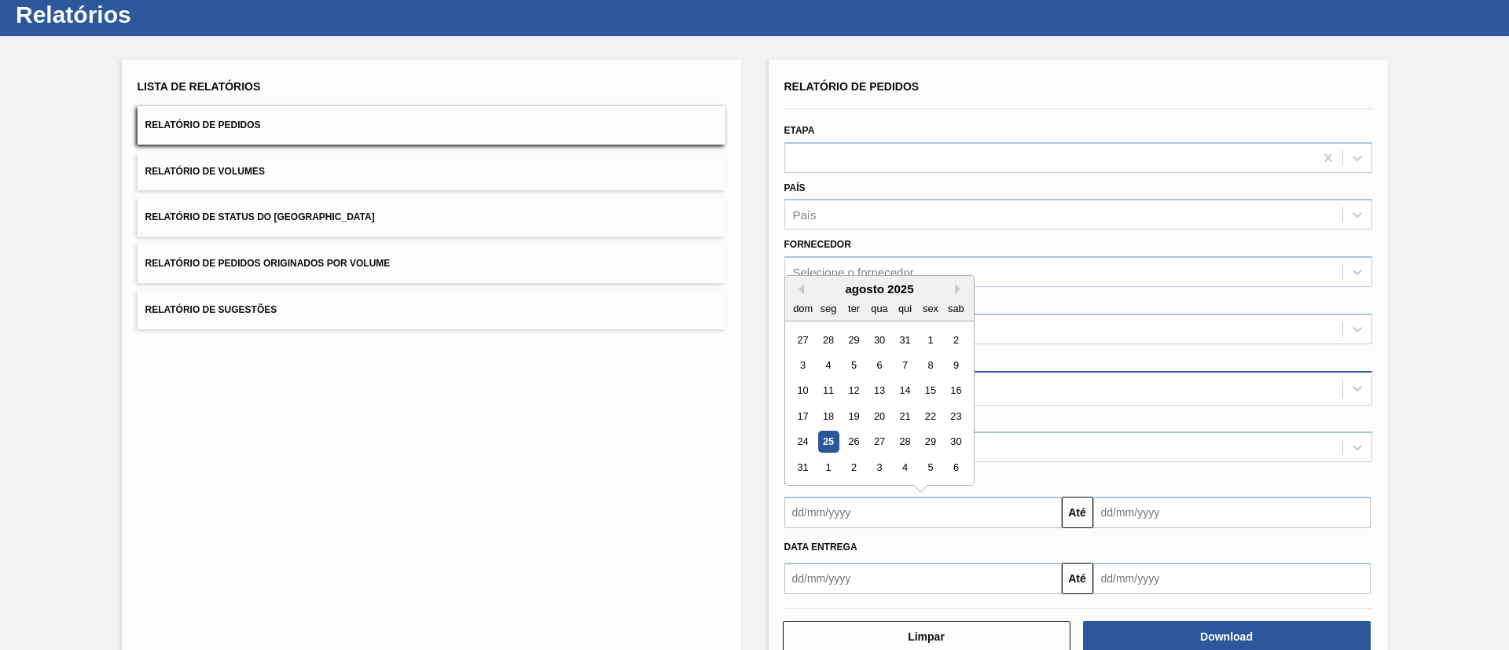
click at [807, 291] on div "agosto 2025" at bounding box center [879, 288] width 189 height 13
click at [798, 286] on button "Previous Month" at bounding box center [798, 289] width 11 height 11
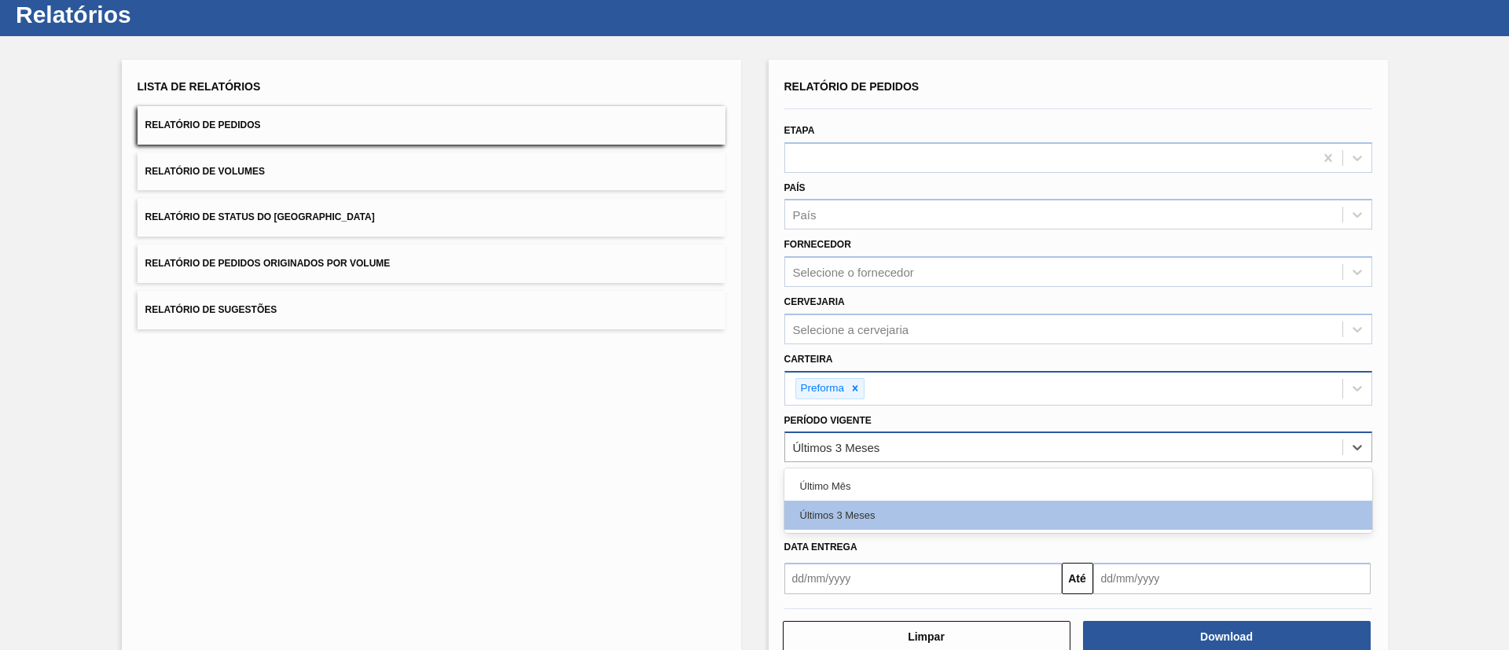
click at [1009, 443] on div "Últimos 3 Meses" at bounding box center [1063, 447] width 557 height 23
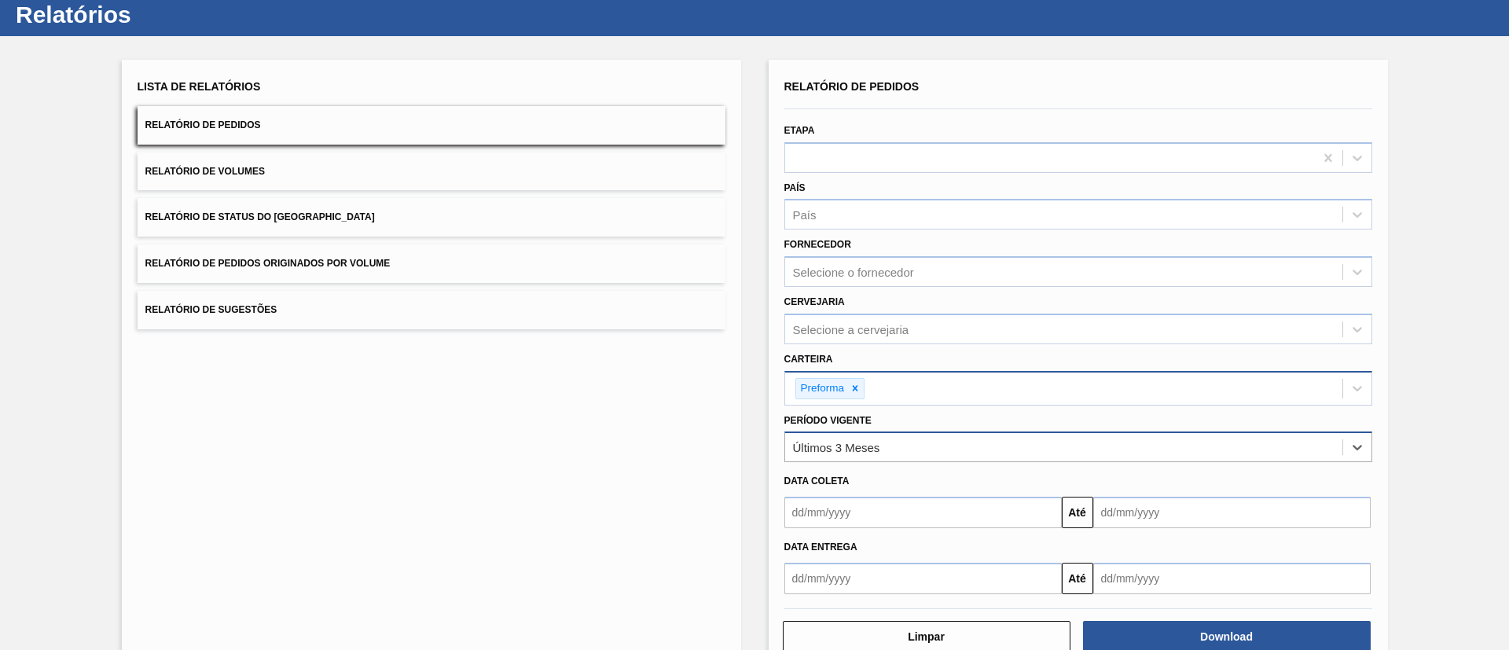
click at [995, 446] on div "Últimos 3 Meses" at bounding box center [1063, 447] width 557 height 23
click at [901, 515] on input "text" at bounding box center [923, 512] width 277 height 31
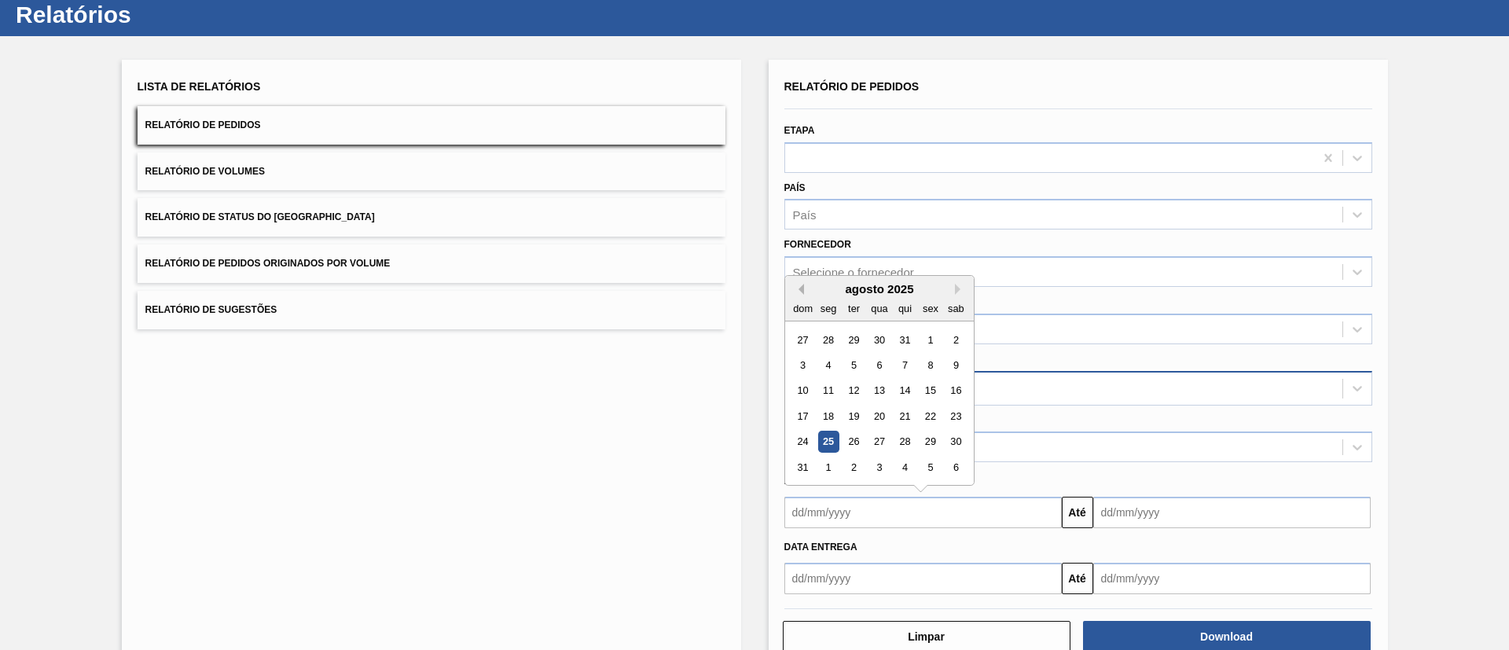
click at [801, 289] on button "Previous Month" at bounding box center [798, 289] width 11 height 11
click at [851, 342] on div "1" at bounding box center [853, 339] width 21 height 21
type input "[DATE]"
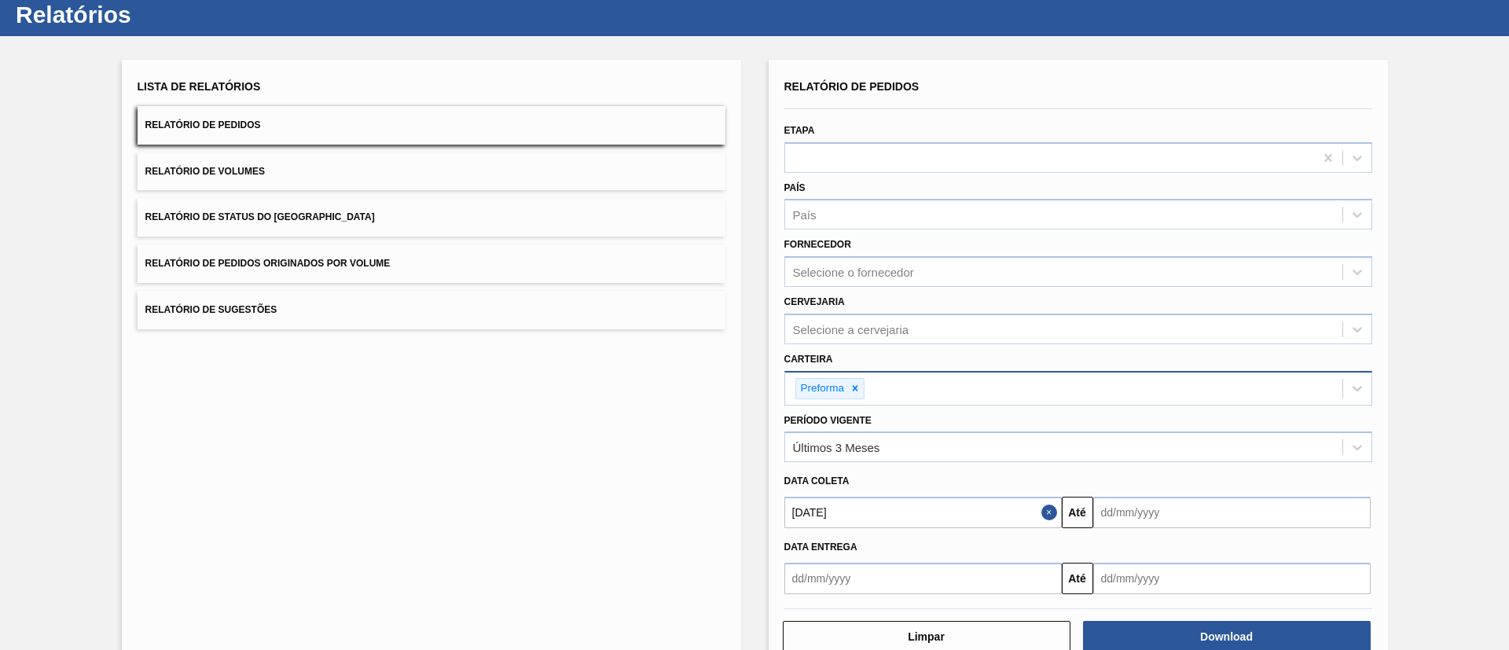
click at [1114, 501] on input "text" at bounding box center [1231, 512] width 277 height 31
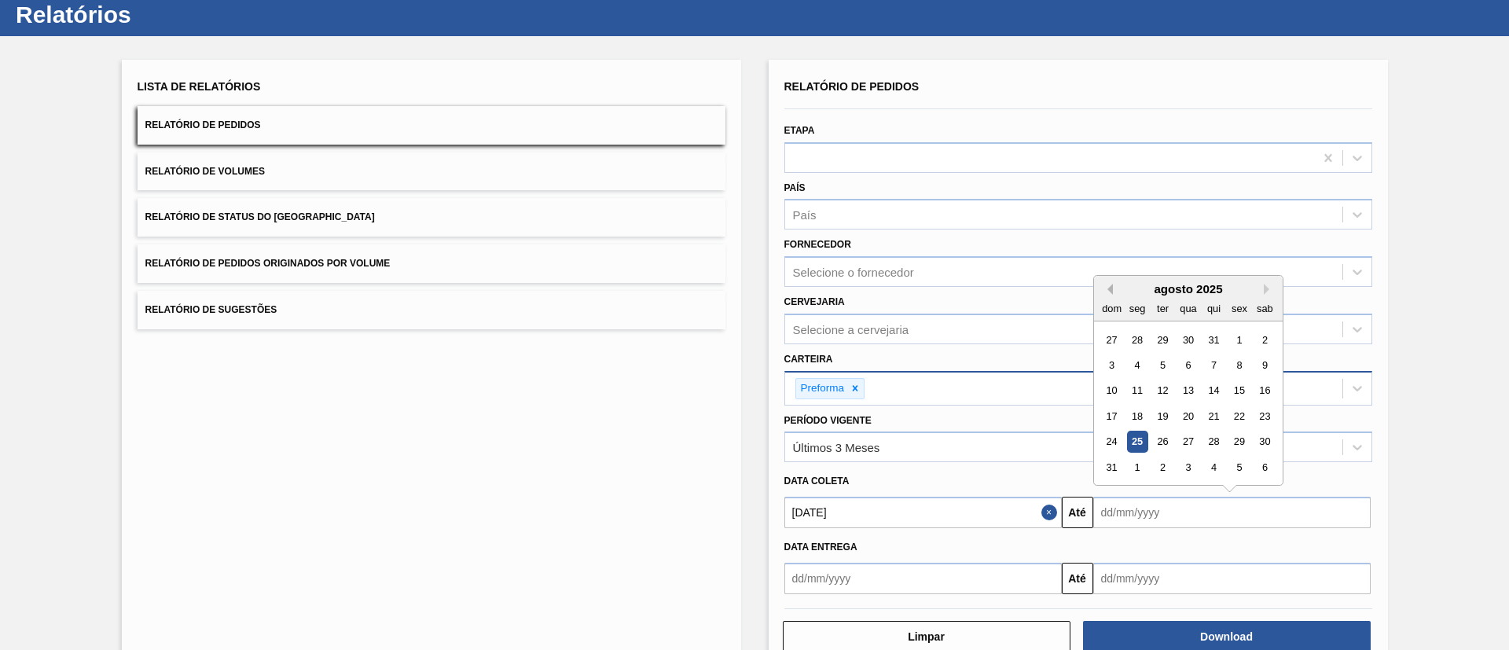
click at [1107, 289] on button "Previous Month" at bounding box center [1107, 289] width 11 height 11
click at [1206, 443] on div "31" at bounding box center [1213, 442] width 21 height 21
type input "[DATE]"
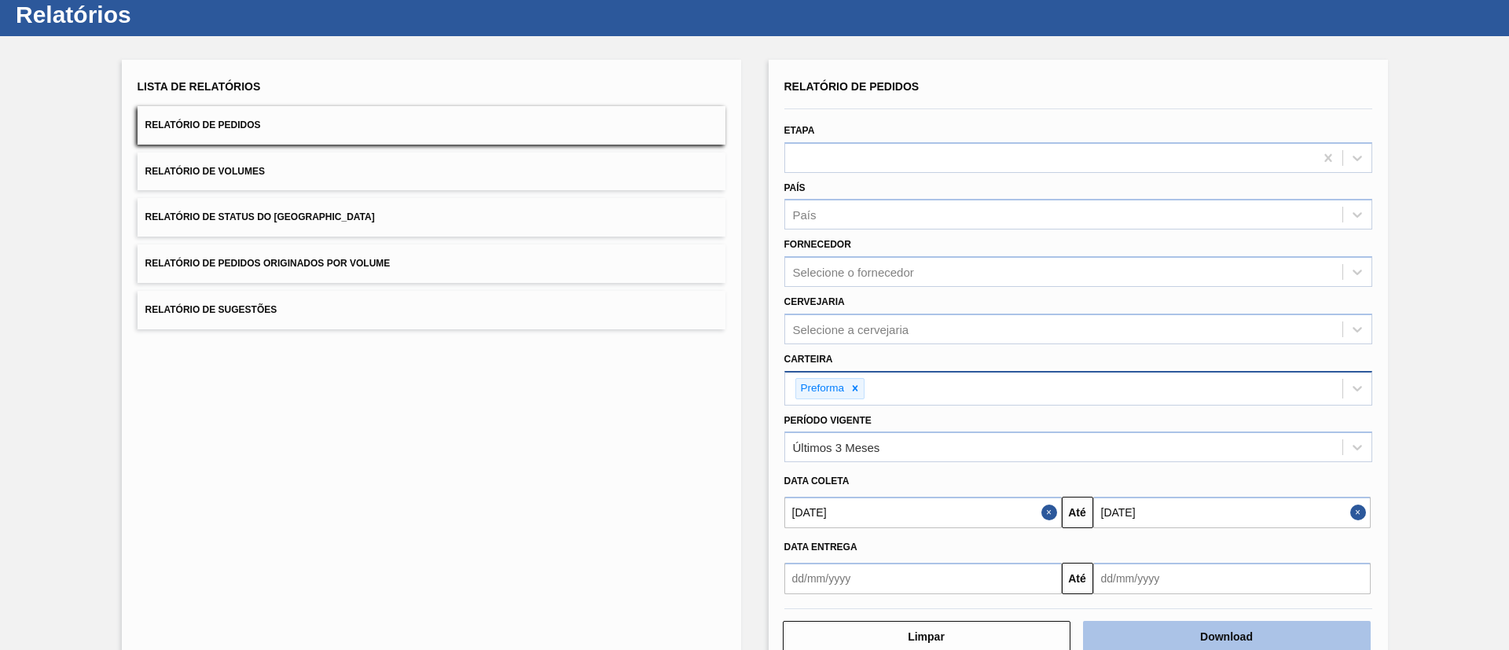
click at [1192, 630] on button "Download" at bounding box center [1227, 636] width 288 height 31
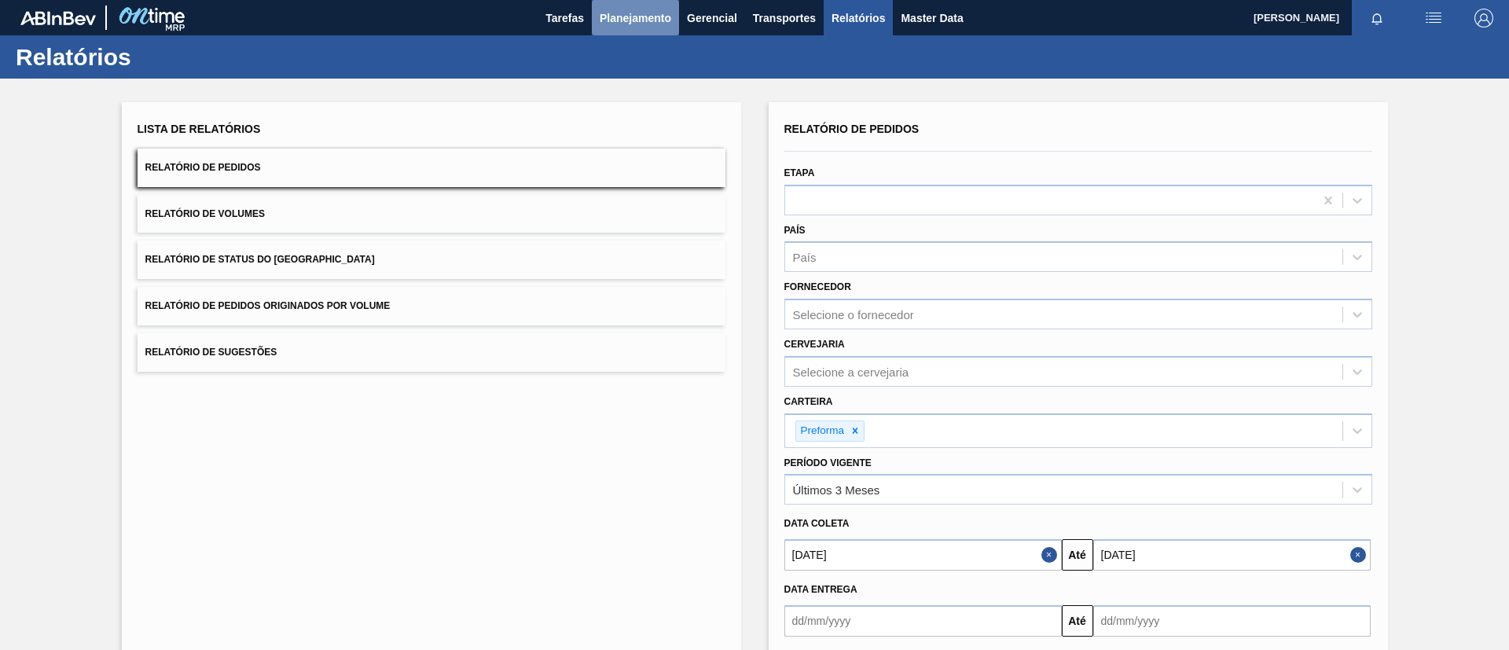
click at [653, 16] on span "Planejamento" at bounding box center [636, 18] width 72 height 19
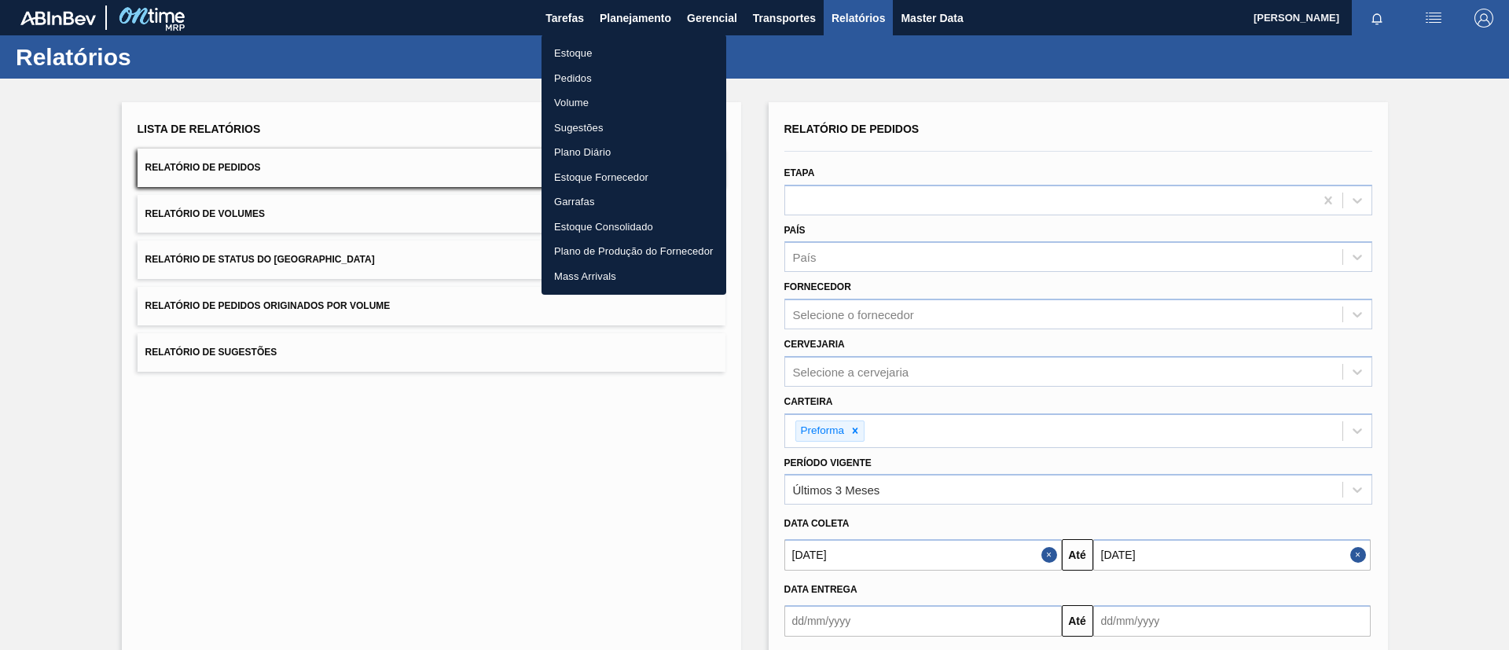
click at [649, 39] on ul "Estoque Pedidos Volume Sugestões Plano Diário Estoque Fornecedor Garrafas Estoq…" at bounding box center [634, 165] width 185 height 260
click at [651, 55] on li "Estoque" at bounding box center [634, 53] width 185 height 25
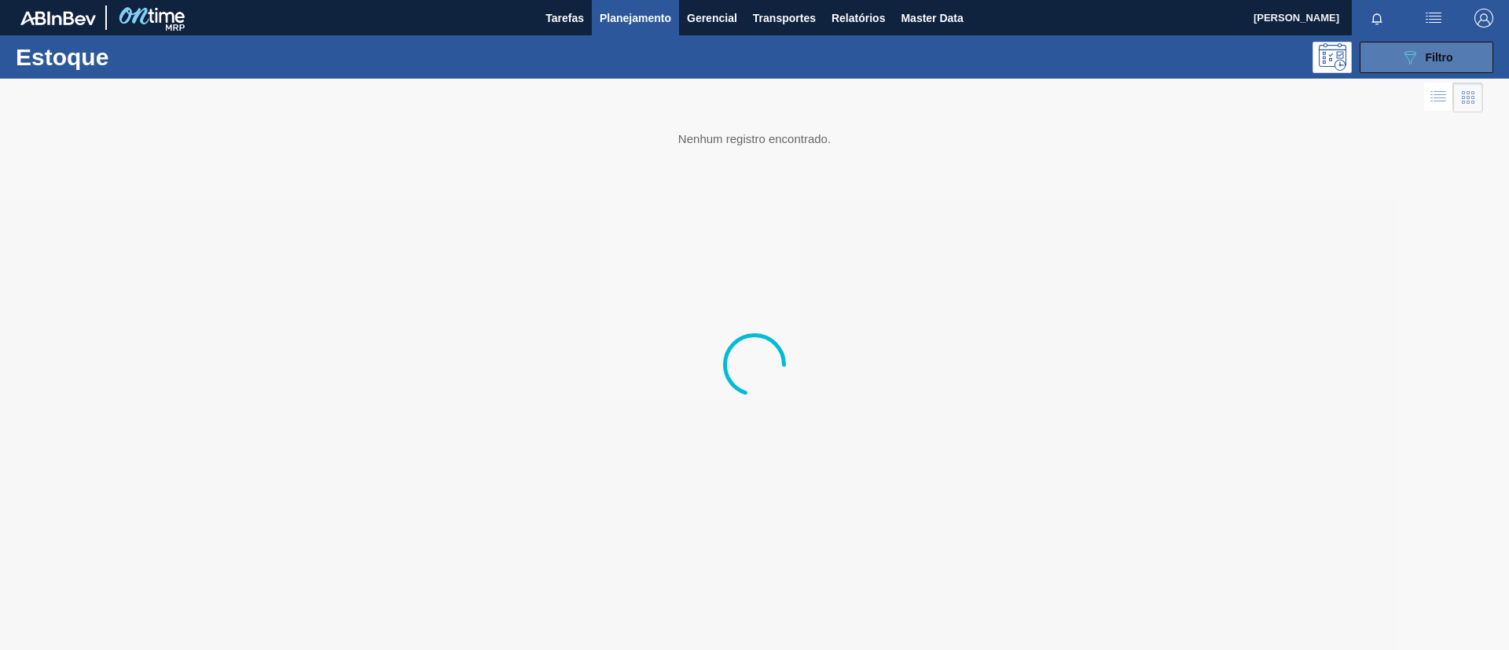
click at [1391, 64] on button "089F7B8B-B2A5-4AFE-B5C0-19BA573D28AC Filtro" at bounding box center [1427, 57] width 134 height 31
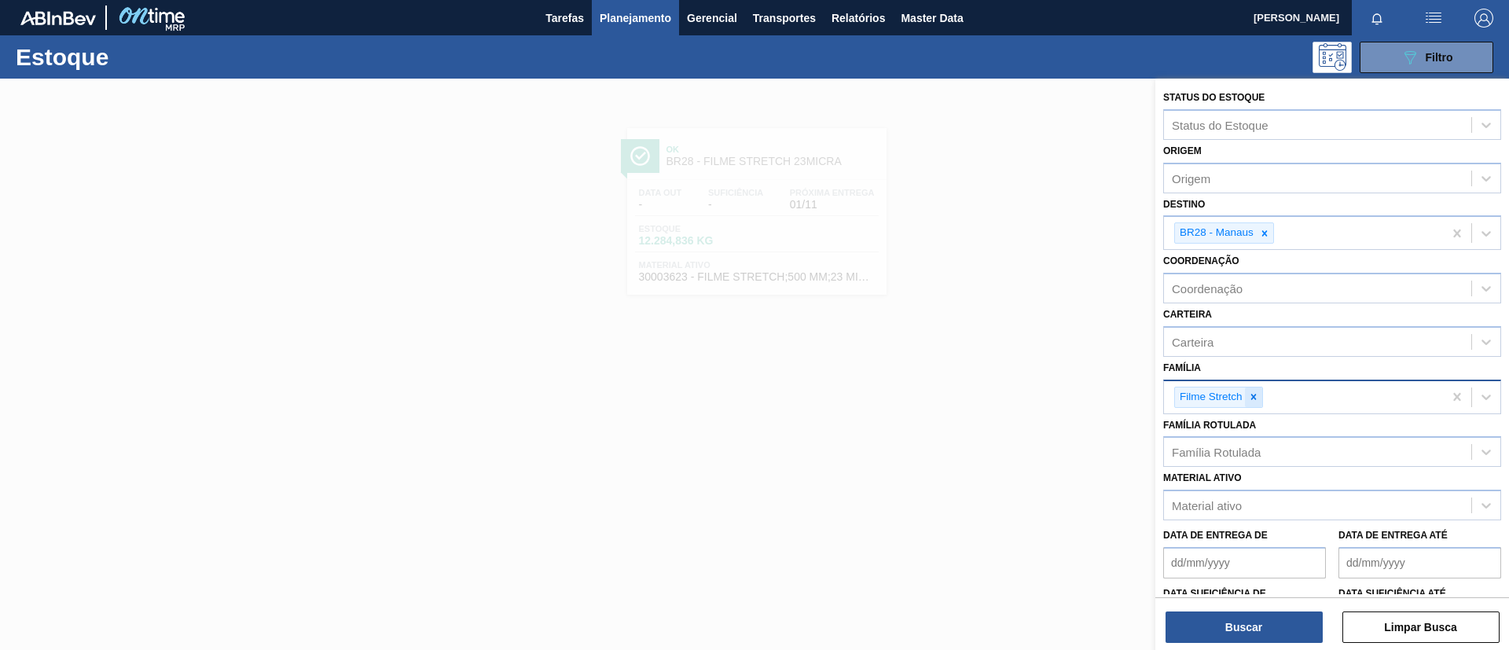
click at [1262, 390] on div at bounding box center [1253, 398] width 17 height 20
click at [1241, 443] on div "Família Rotulada" at bounding box center [1317, 452] width 307 height 23
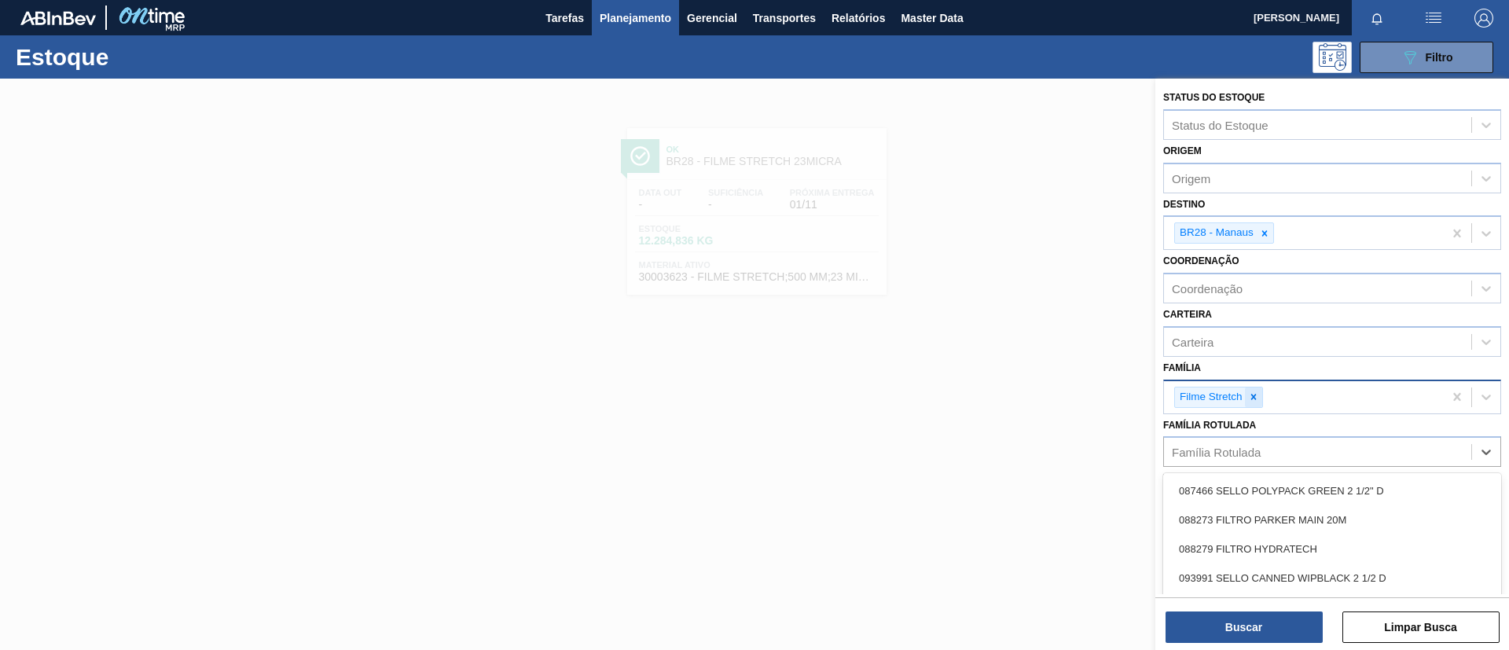
click at [1261, 401] on div at bounding box center [1253, 398] width 17 height 20
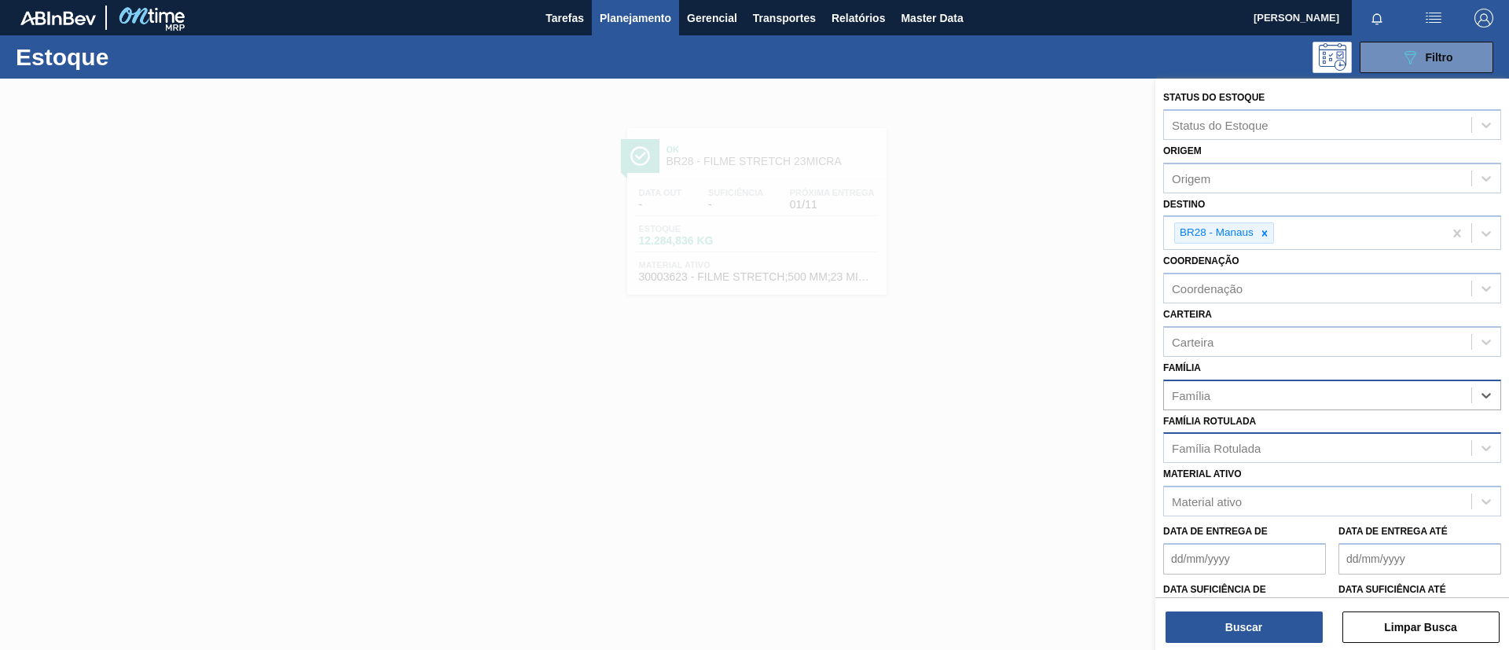
click at [1255, 447] on div "Família Rotulada" at bounding box center [1216, 448] width 89 height 13
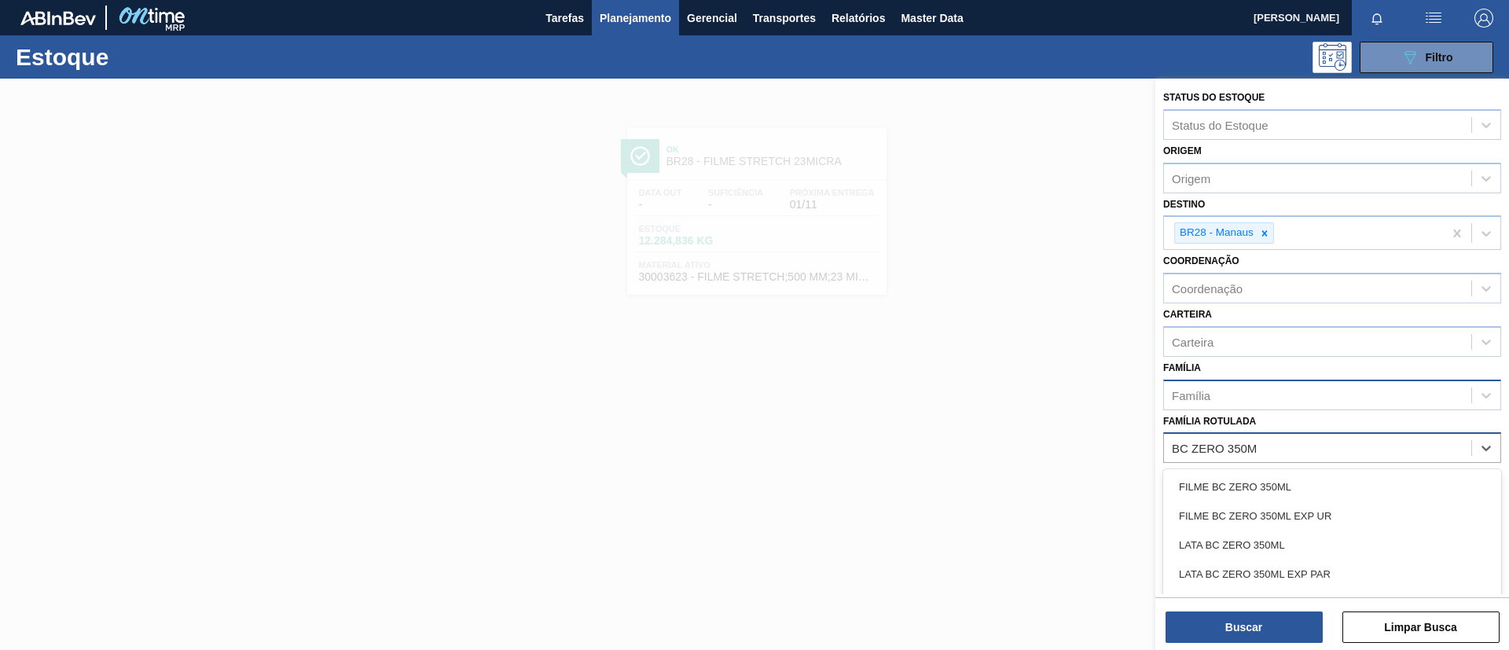
type Rotulada "BC ZERO 350ML"
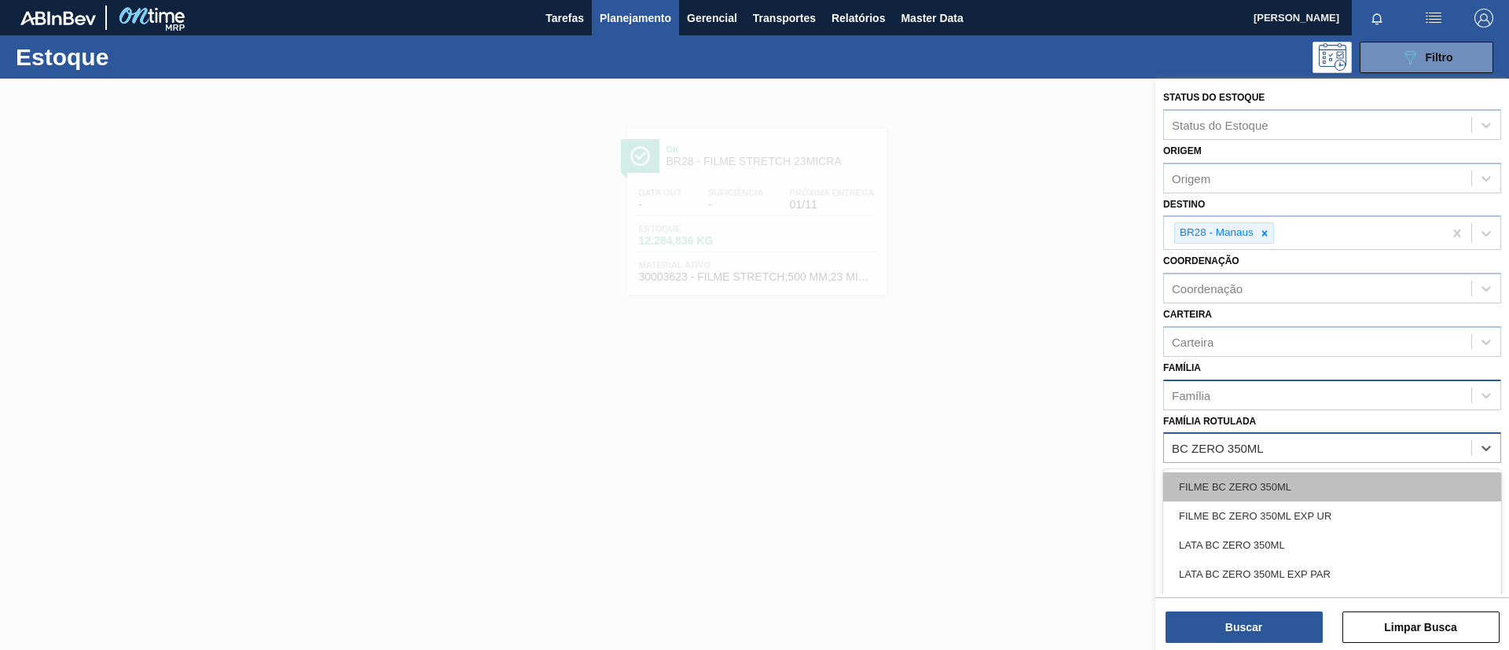
click at [1305, 481] on div "FILME BC ZERO 350ML" at bounding box center [1332, 486] width 338 height 29
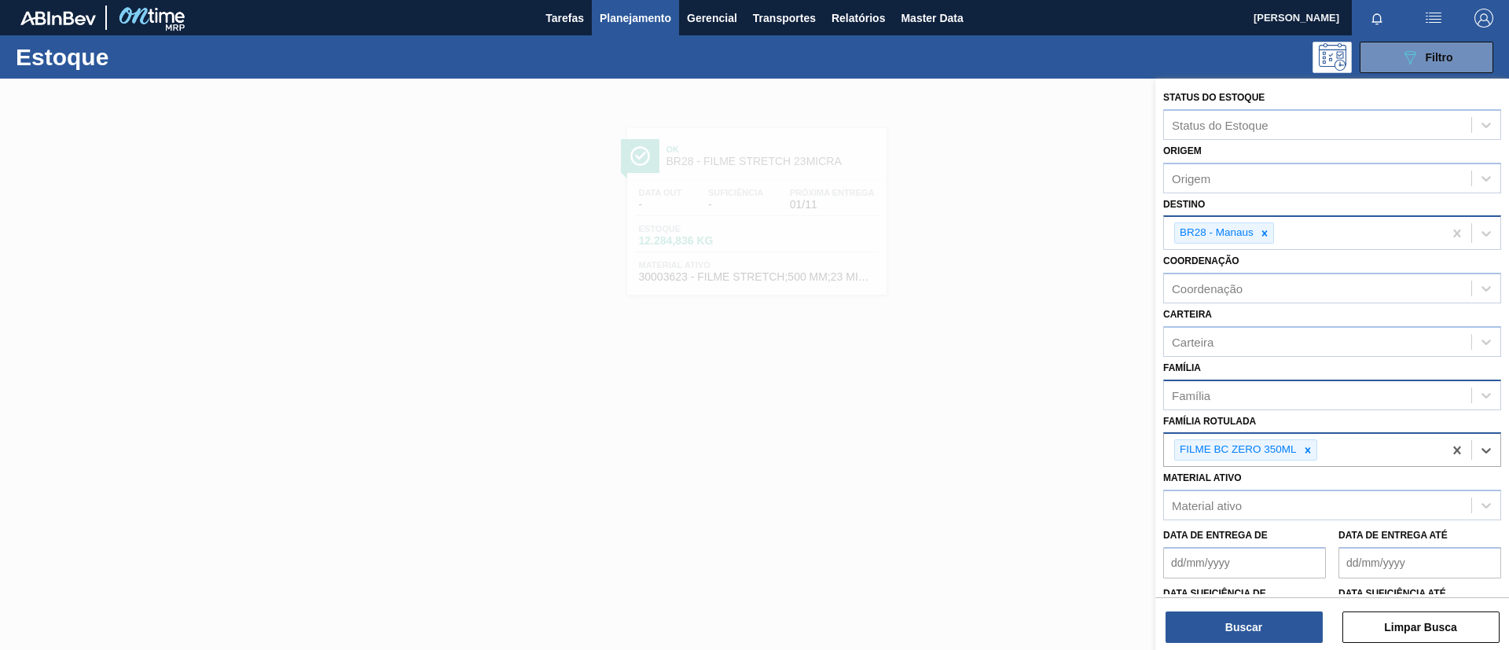
click at [1264, 226] on div at bounding box center [1264, 233] width 17 height 20
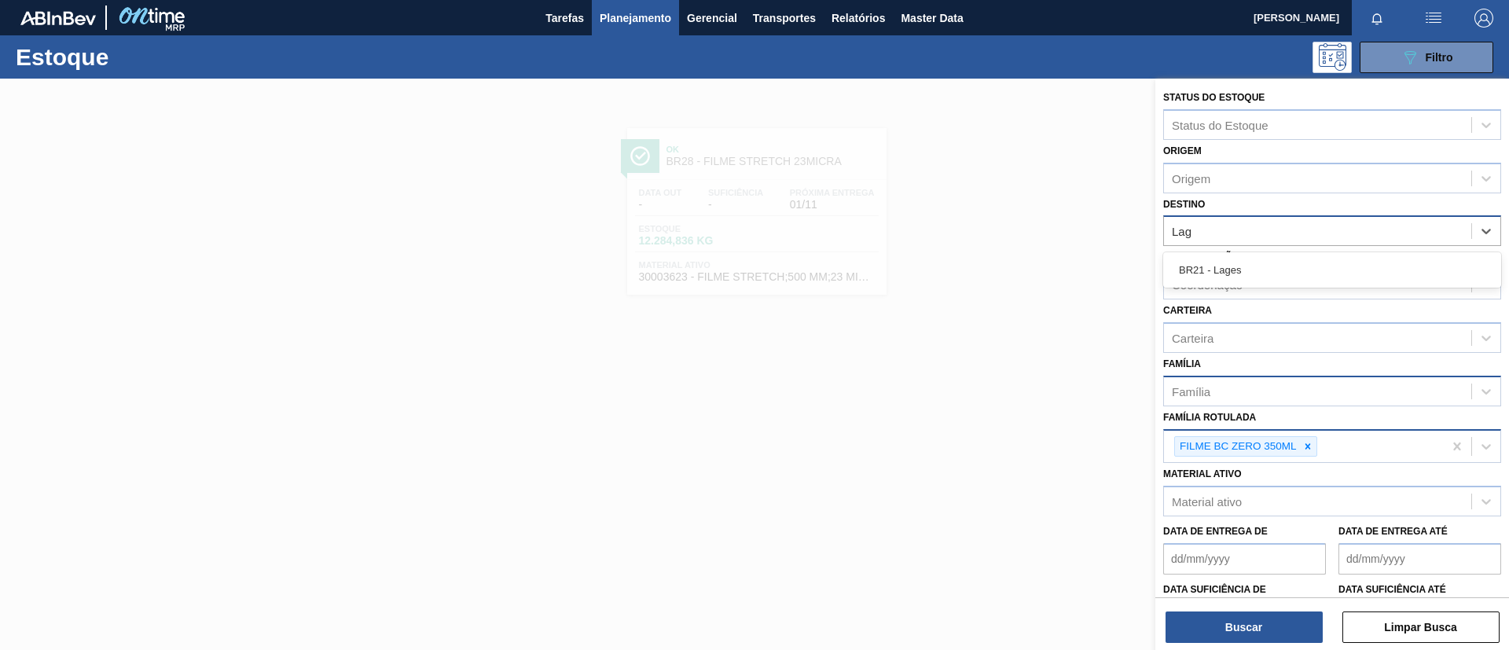
type input "Lage"
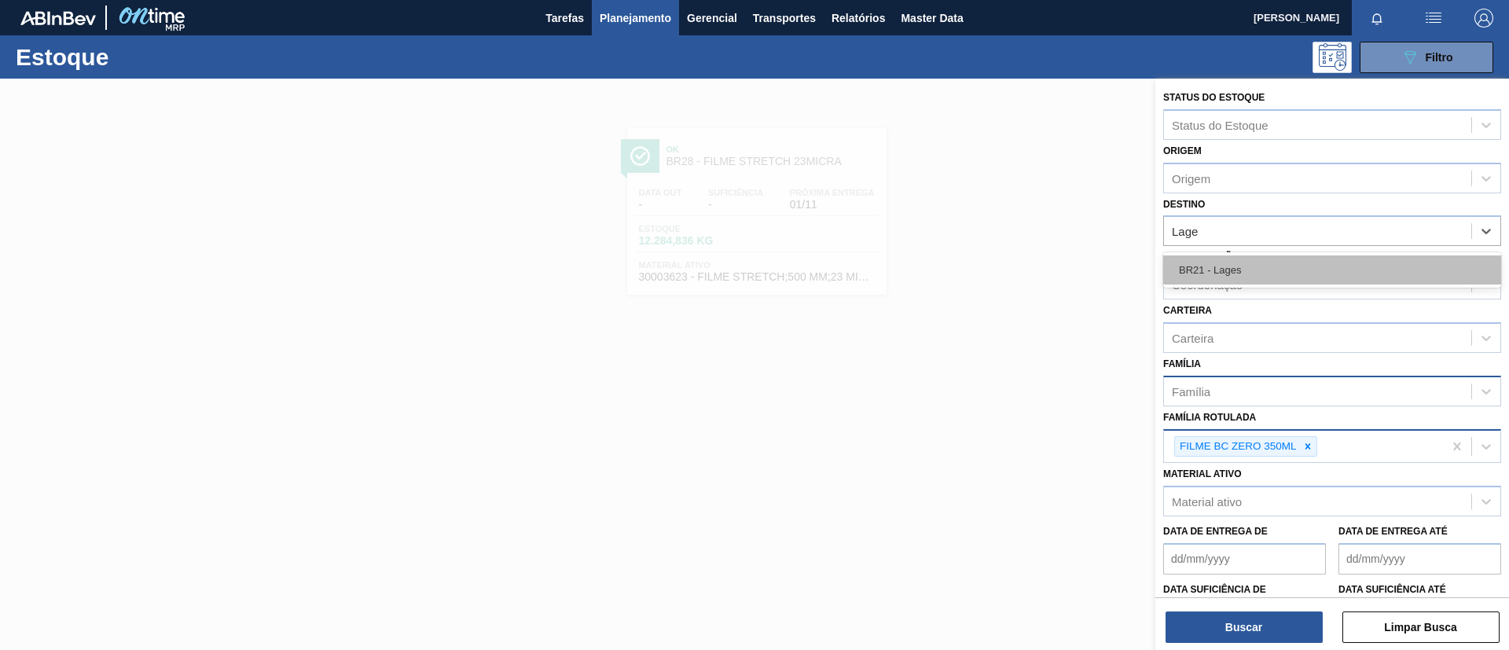
click at [1267, 270] on div "BR21 - Lages" at bounding box center [1332, 269] width 338 height 29
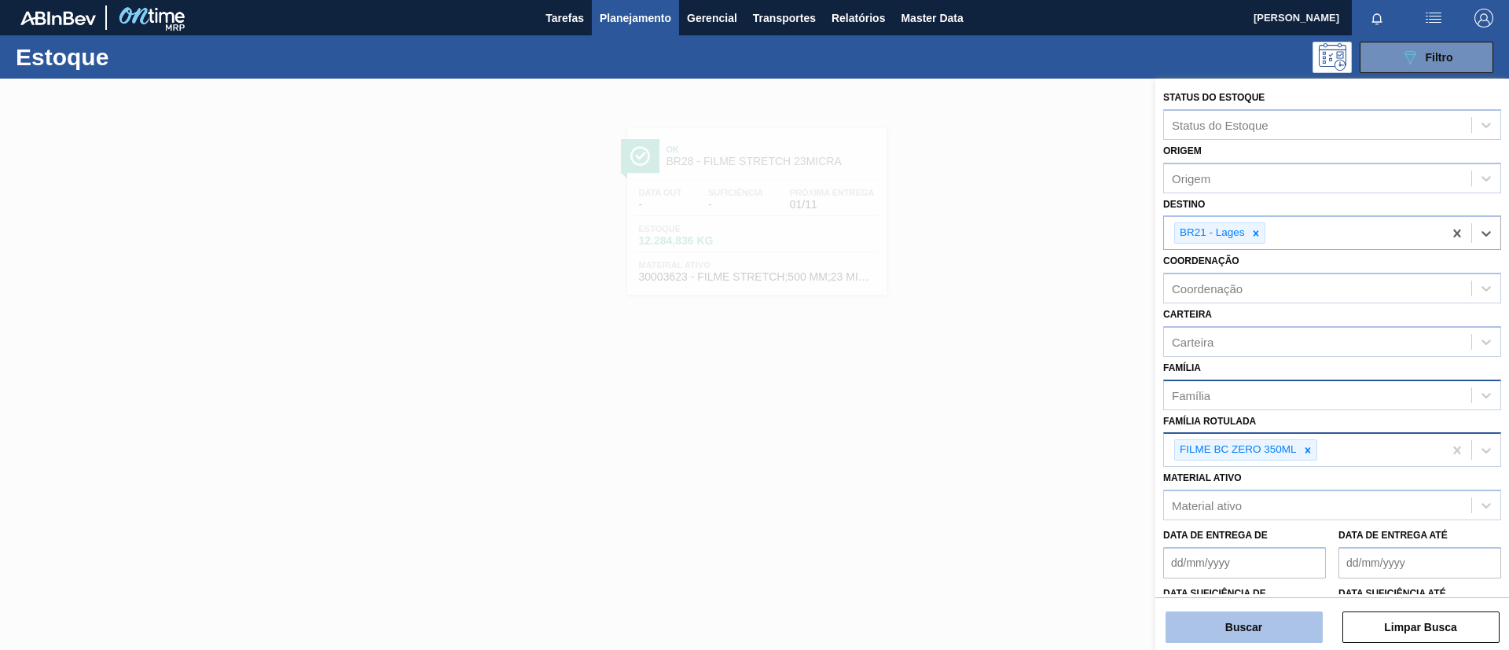
click at [1263, 626] on button "Buscar" at bounding box center [1244, 627] width 157 height 31
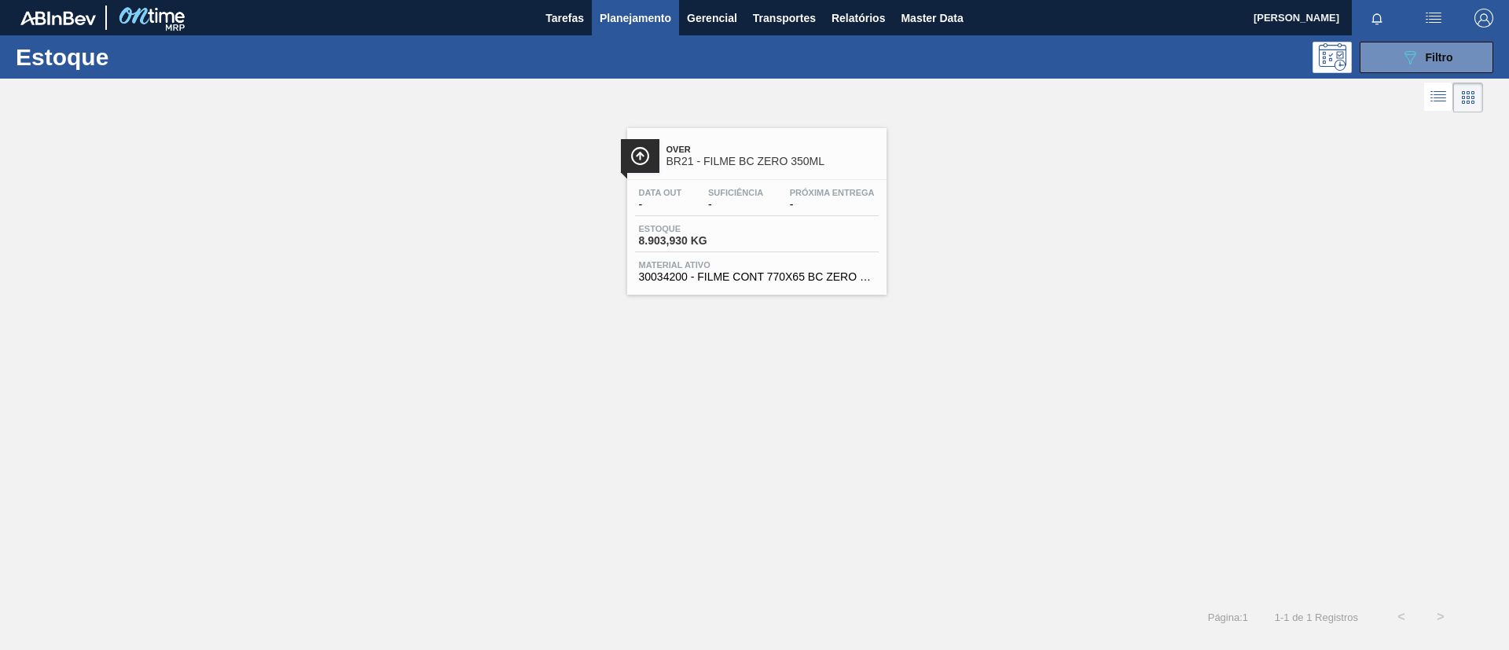
click at [774, 134] on div "Over BR21 - FILME BC ZERO 350ML" at bounding box center [756, 149] width 259 height 43
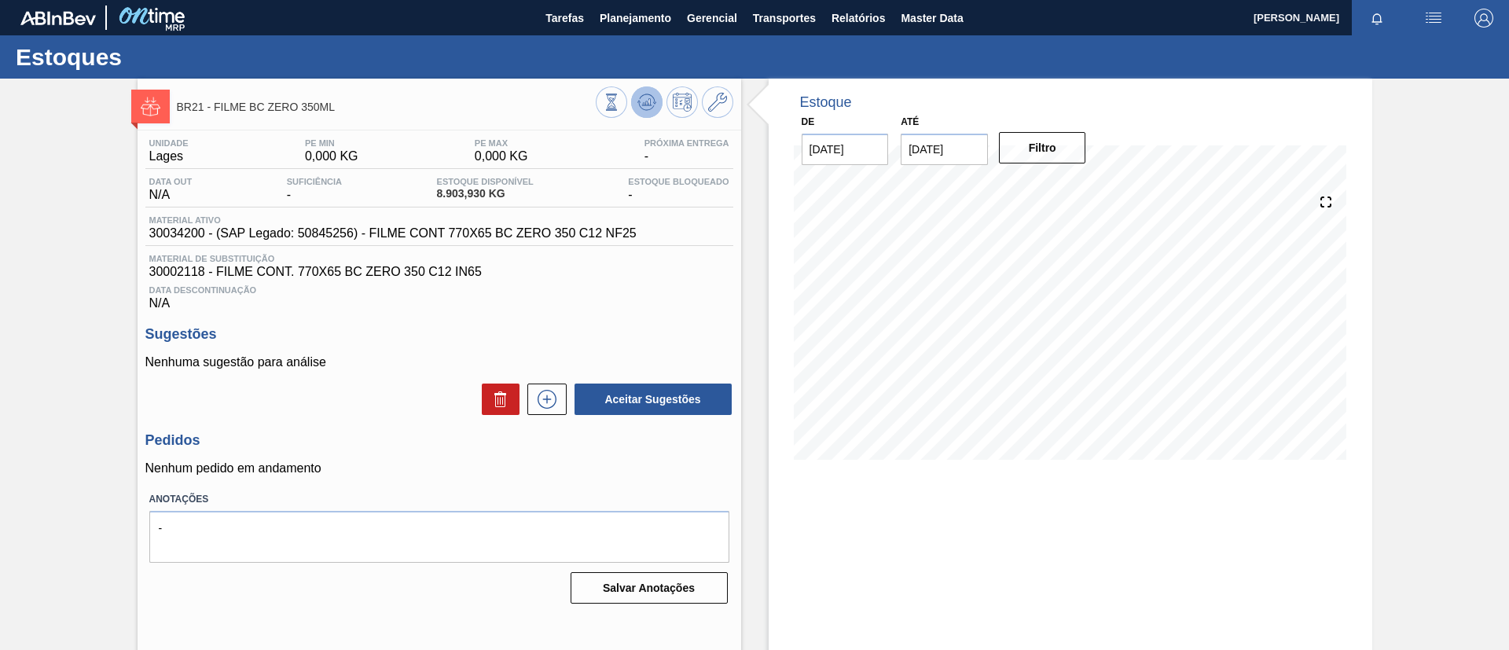
click at [641, 101] on icon at bounding box center [647, 102] width 19 height 19
drag, startPoint x: 455, startPoint y: 197, endPoint x: 477, endPoint y: 196, distance: 22.1
click at [477, 196] on div "Estoque Disponível 8.903,930 KG" at bounding box center [485, 189] width 105 height 25
copy span "8.903,93"
drag, startPoint x: 149, startPoint y: 242, endPoint x: 203, endPoint y: 238, distance: 53.6
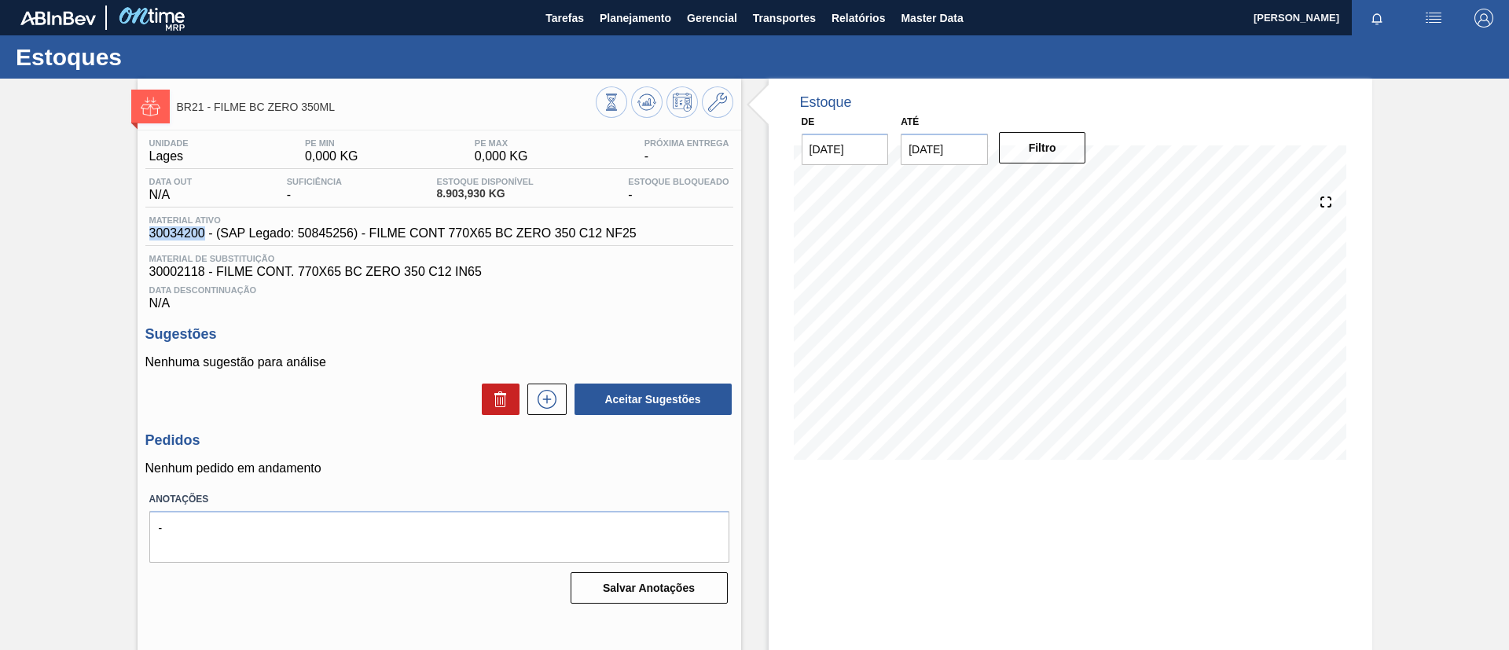
click at [203, 238] on div "Material ativo 30034200 - (SAP Legado: 50845256) - FILME CONT 770X65 BC ZERO 35…" at bounding box center [439, 230] width 588 height 31
copy span "30034200"
drag, startPoint x: 64, startPoint y: 201, endPoint x: 56, endPoint y: 222, distance: 22.2
click at [63, 201] on div "BR21 - FILME BC ZERO 350ML Unidade Lages PE MIN 0,000 KG PE MAX 0,000 KG Próxim…" at bounding box center [754, 377] width 1509 height 597
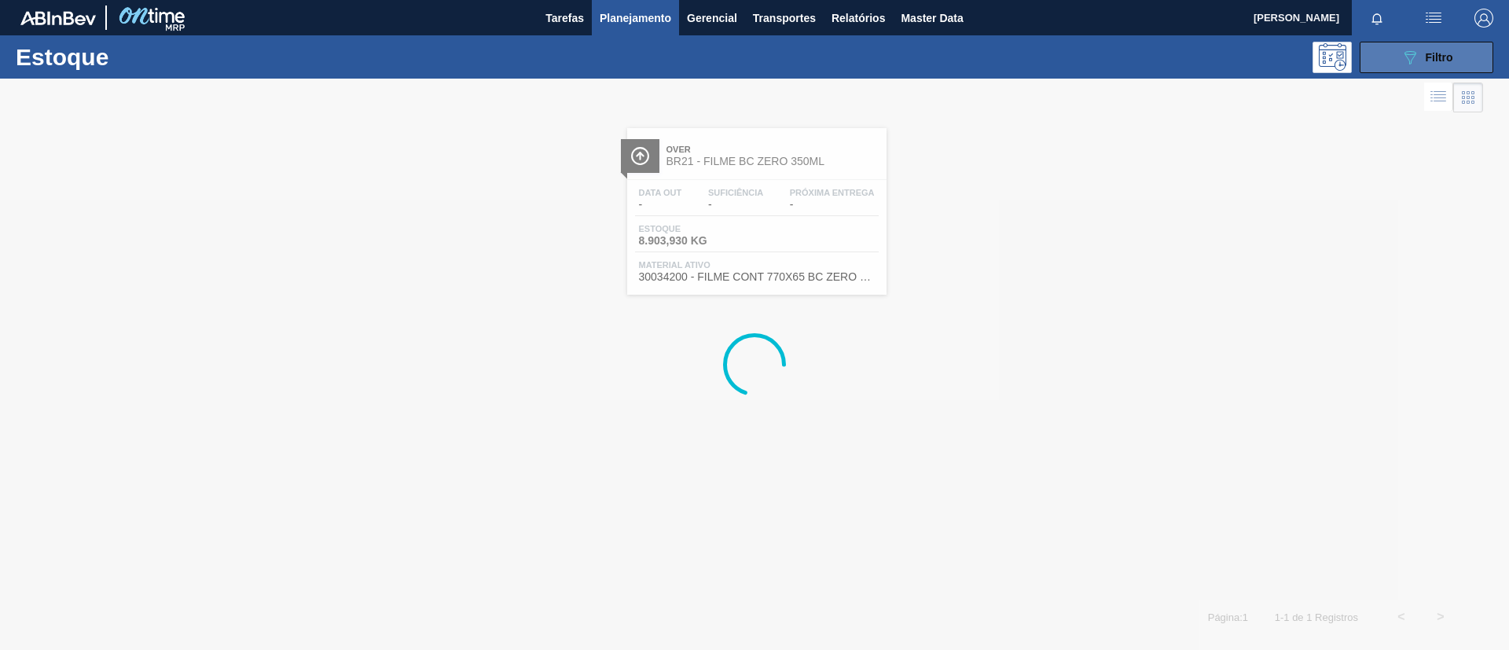
click at [1431, 44] on button "089F7B8B-B2A5-4AFE-B5C0-19BA573D28AC Filtro" at bounding box center [1427, 57] width 134 height 31
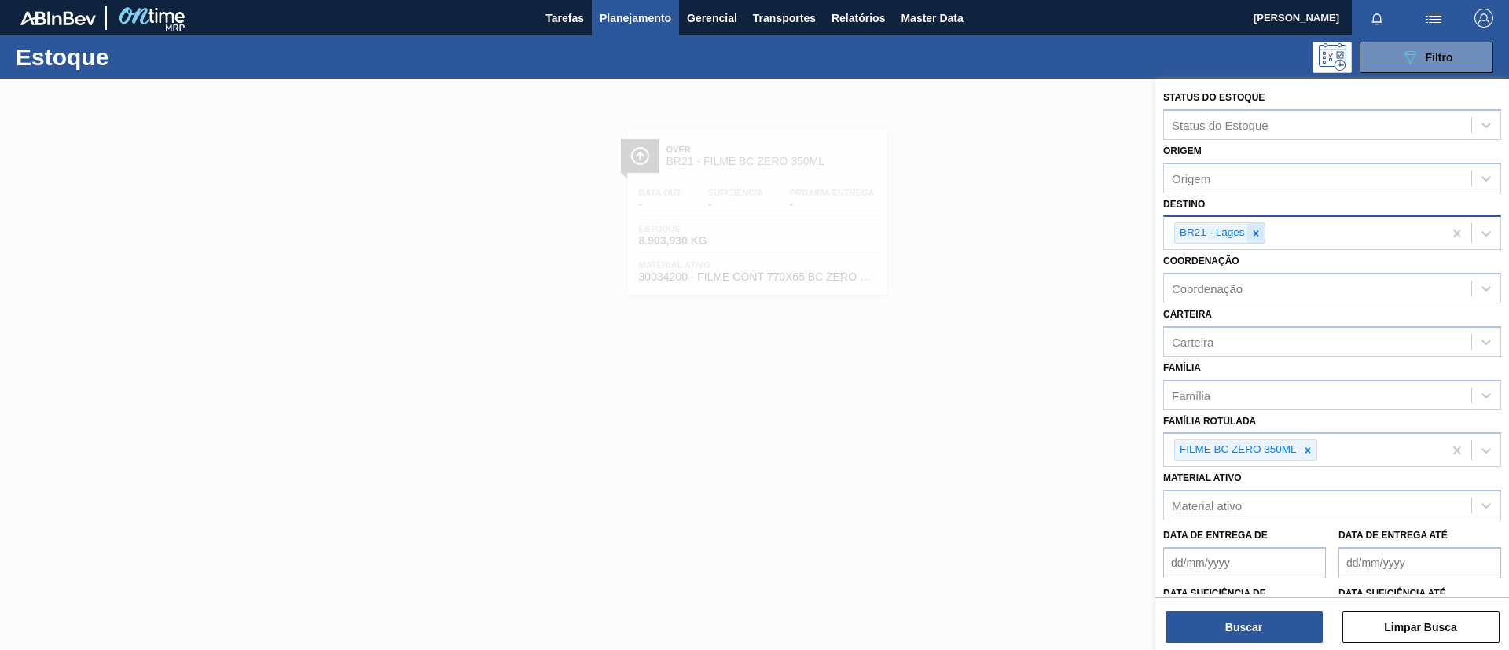
click at [1262, 233] on div at bounding box center [1256, 233] width 17 height 20
click at [1254, 233] on icon at bounding box center [1256, 233] width 11 height 11
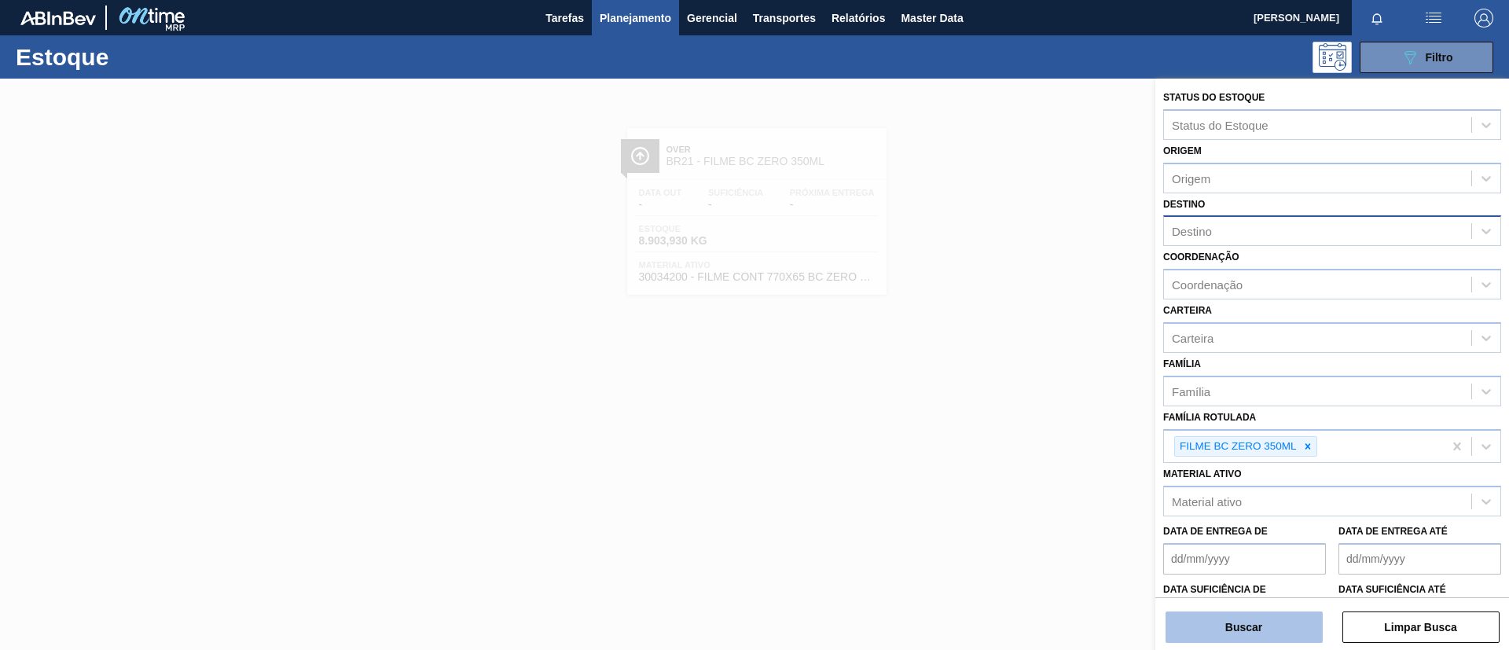
click at [1250, 620] on button "Buscar" at bounding box center [1244, 627] width 157 height 31
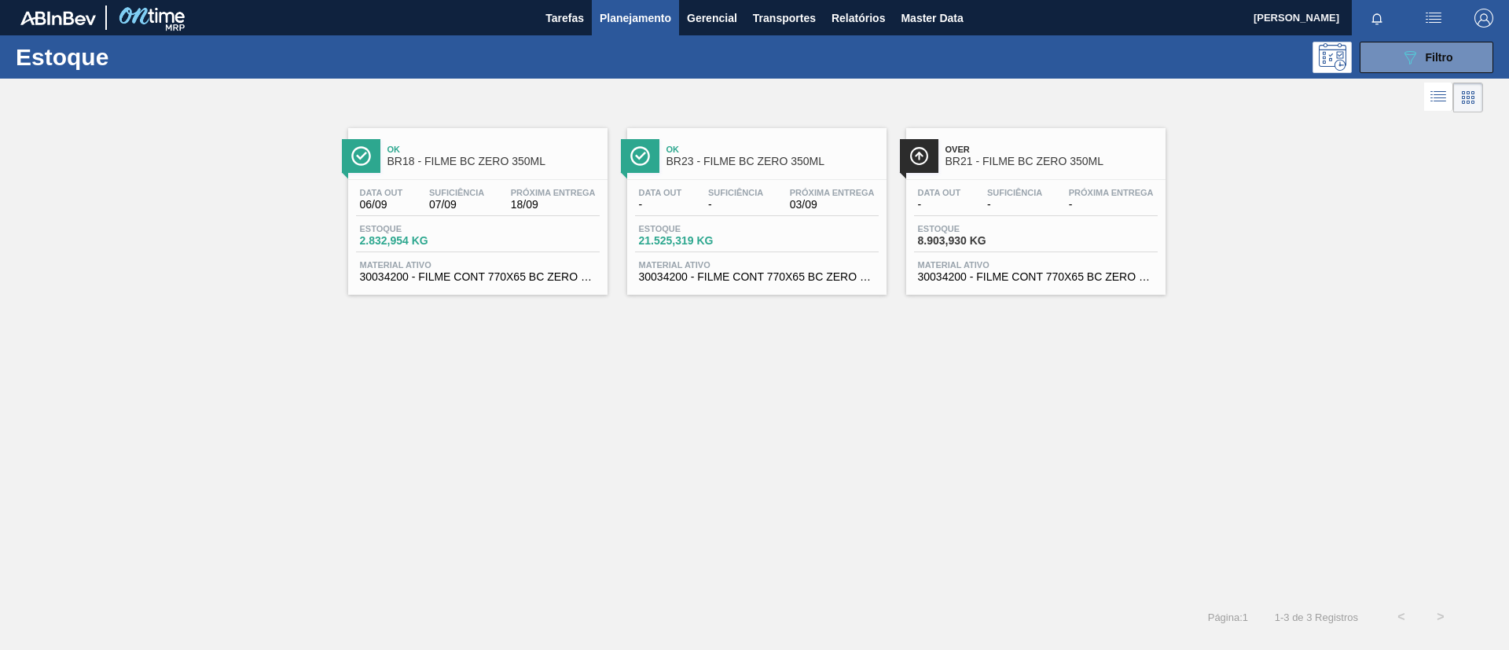
click at [759, 162] on span "BR23 - FILME BC ZERO 350ML" at bounding box center [773, 162] width 212 height 12
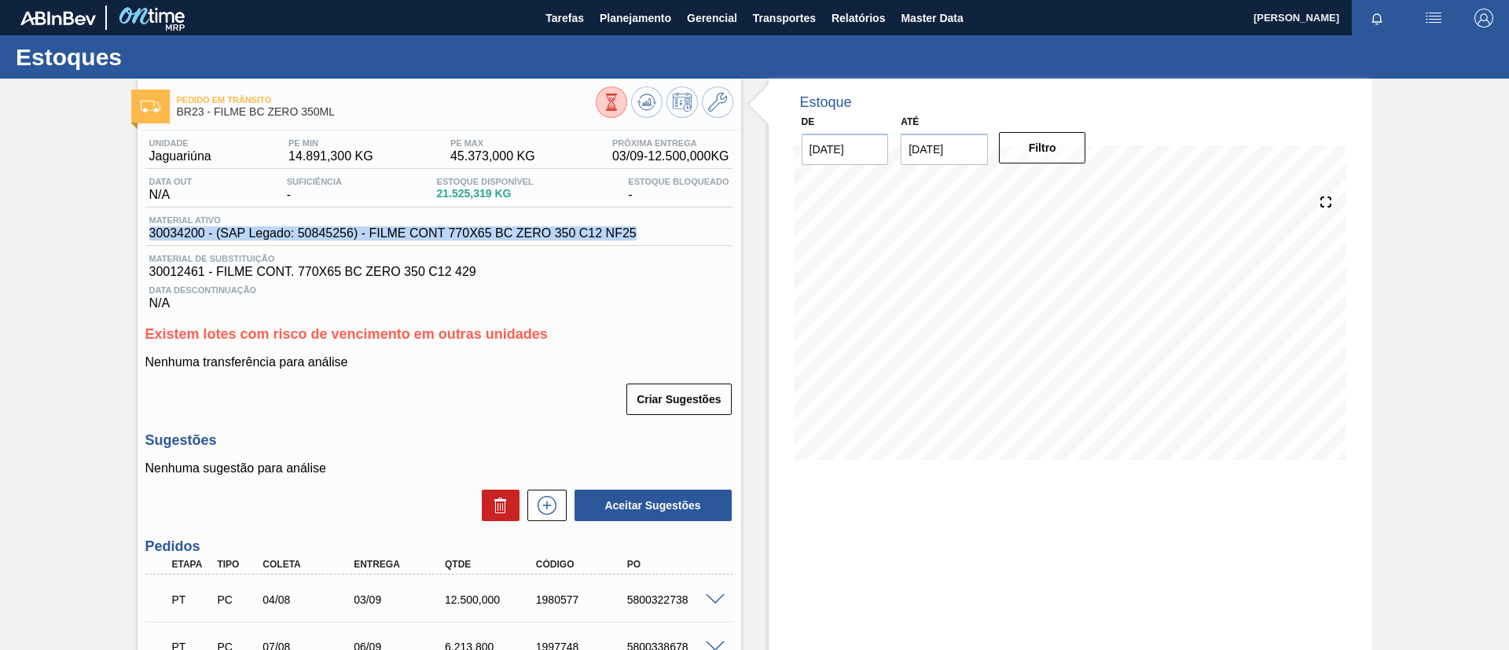
drag, startPoint x: 147, startPoint y: 231, endPoint x: 639, endPoint y: 228, distance: 492.1
click at [639, 228] on div "Material ativo 30034200 - (SAP Legado: 50845256) - FILME CONT 770X65 BC ZERO 35…" at bounding box center [392, 227] width 495 height 25
copy span "30034200 - (SAP Legado: 50845256) - FILME CONT 770X65 BC ZERO 350 C12 NF25"
click at [648, 21] on span "Planejamento" at bounding box center [636, 18] width 72 height 19
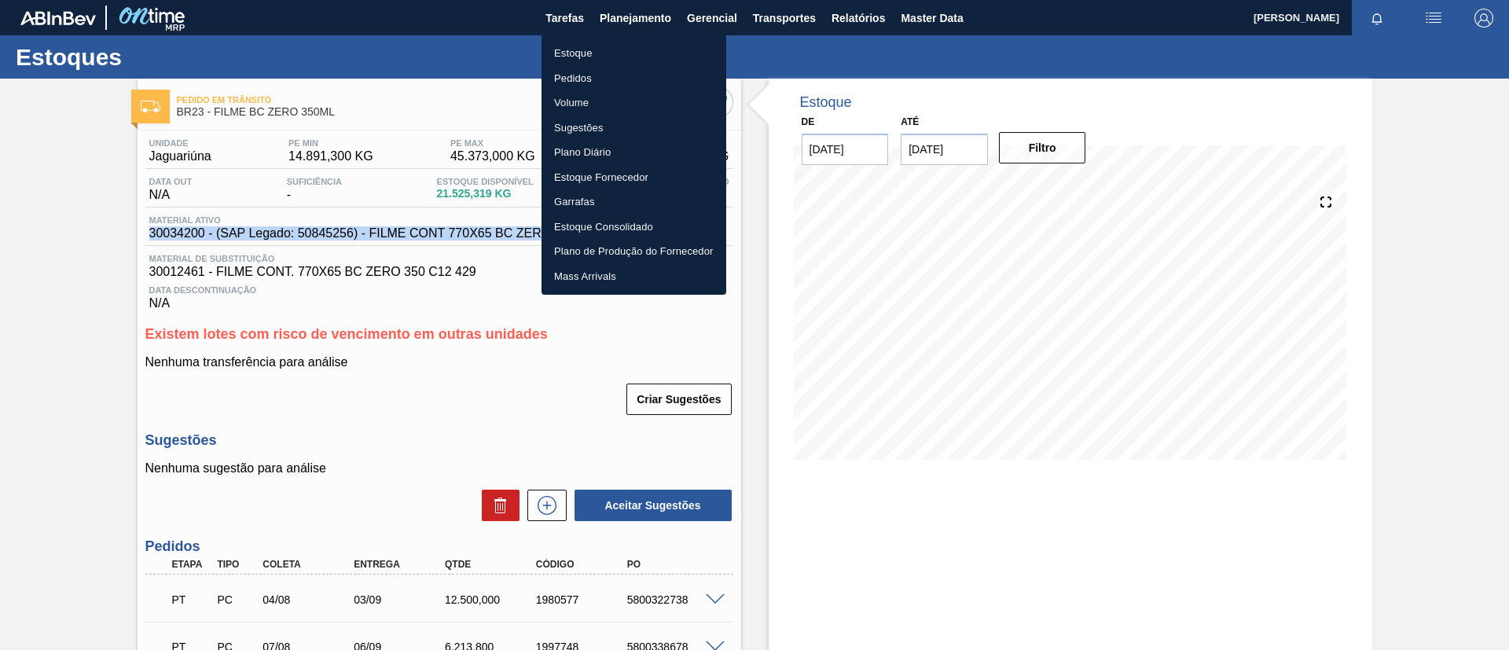
click at [645, 56] on li "Estoque" at bounding box center [634, 53] width 185 height 25
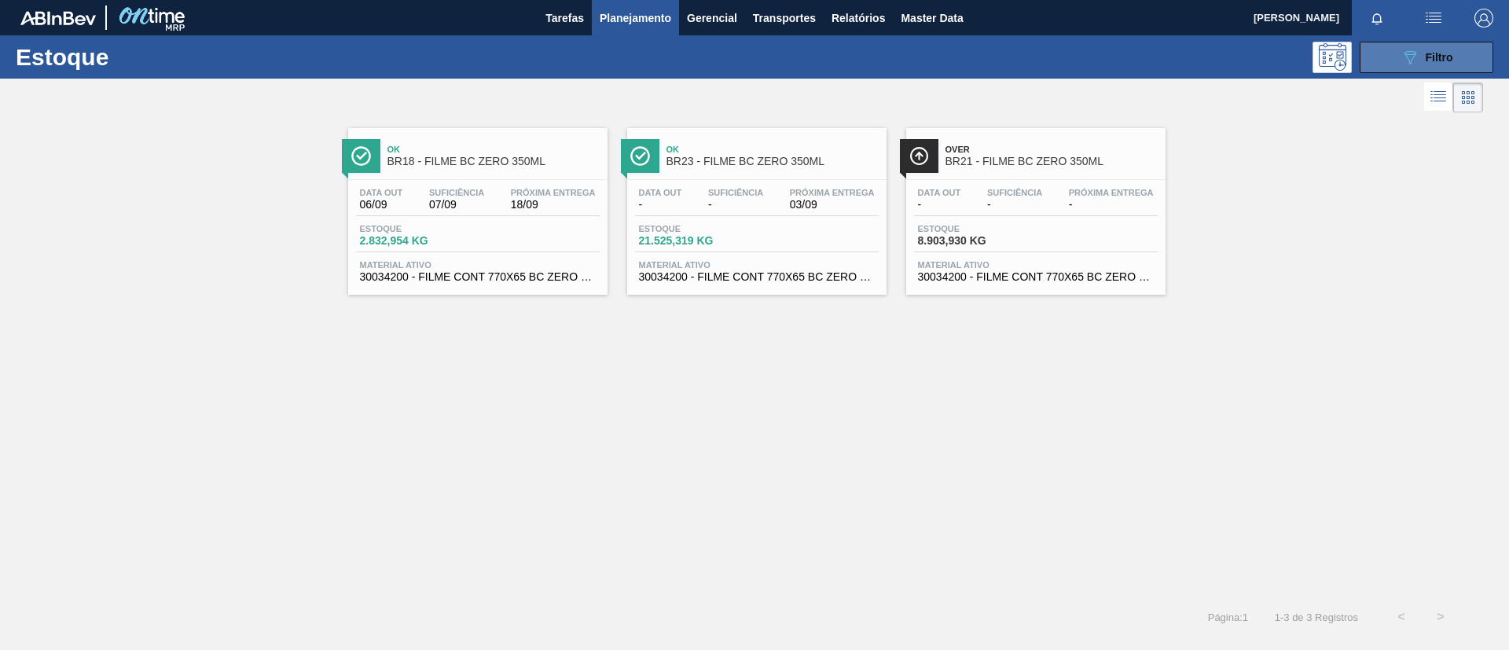
click at [1418, 57] on icon "089F7B8B-B2A5-4AFE-B5C0-19BA573D28AC" at bounding box center [1410, 57] width 19 height 19
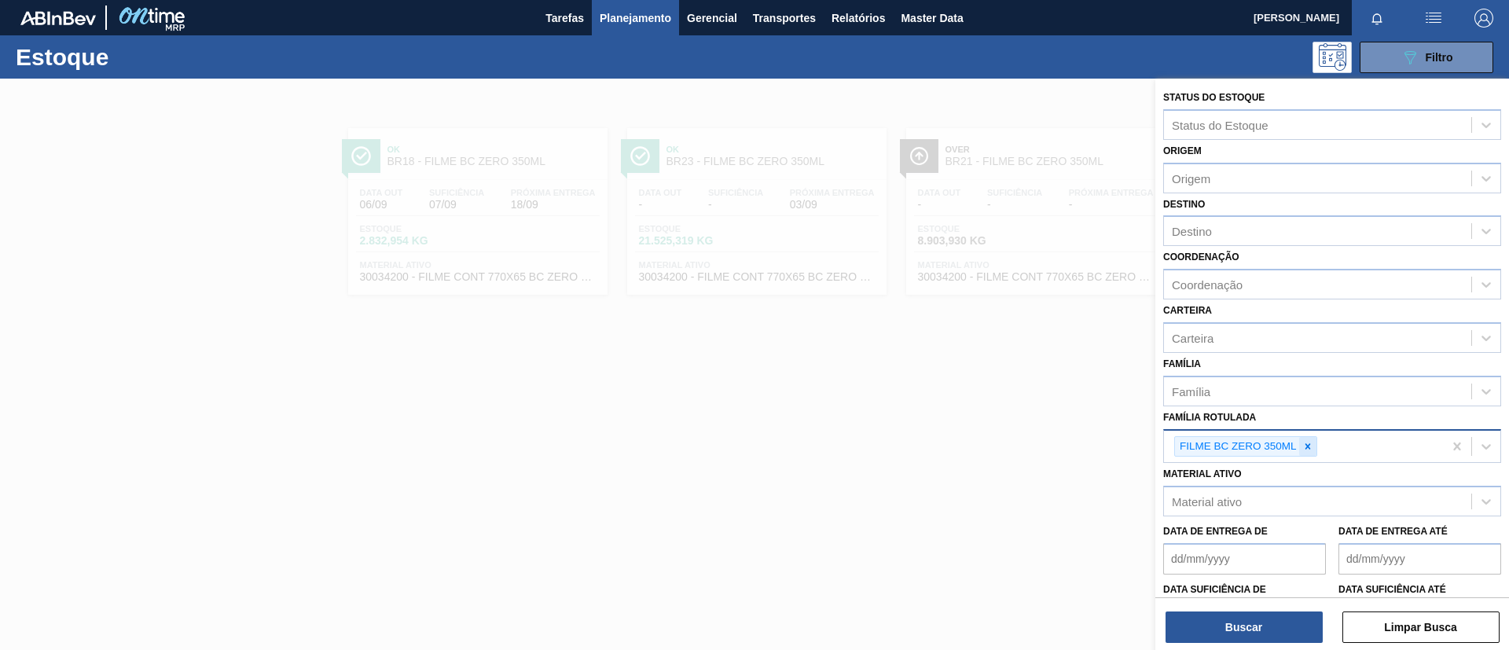
click at [1303, 453] on div at bounding box center [1307, 447] width 17 height 20
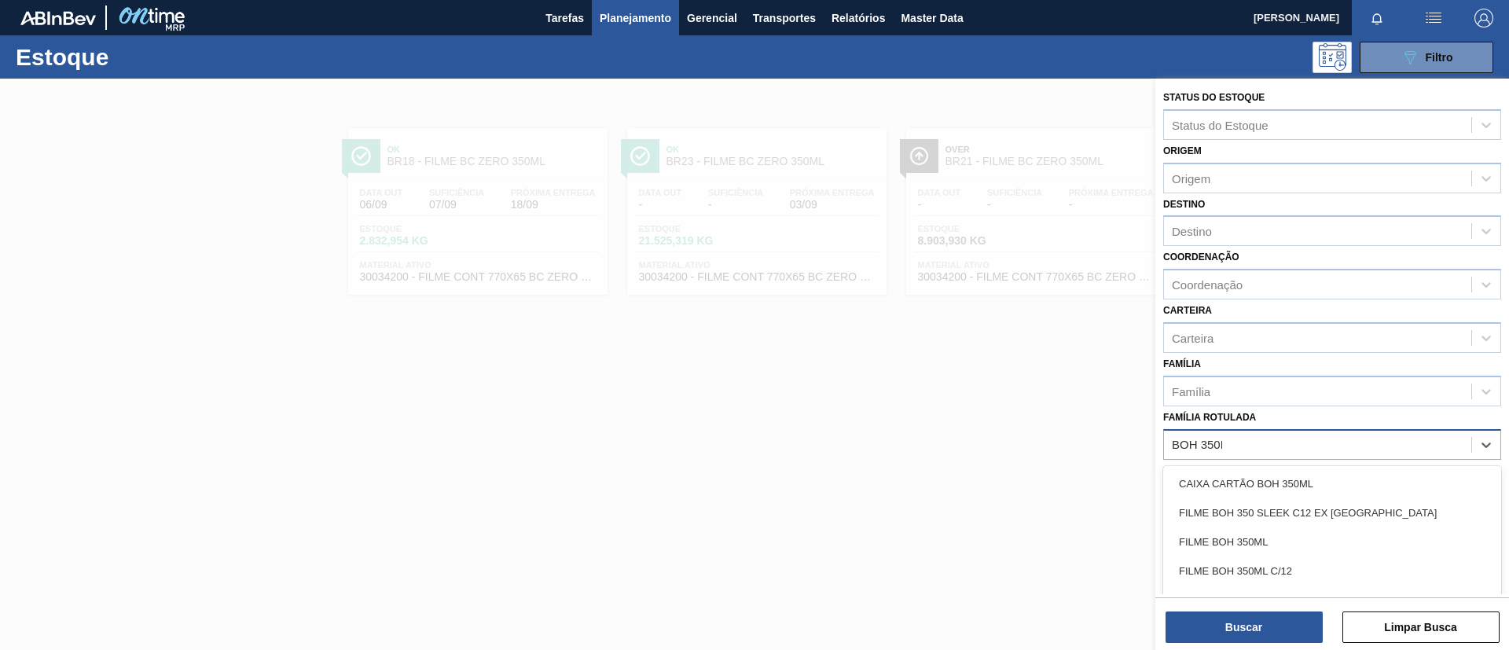
type Rotulada "BOH 350ML"
click at [1289, 502] on div "FILME BOH 350ML" at bounding box center [1332, 512] width 338 height 29
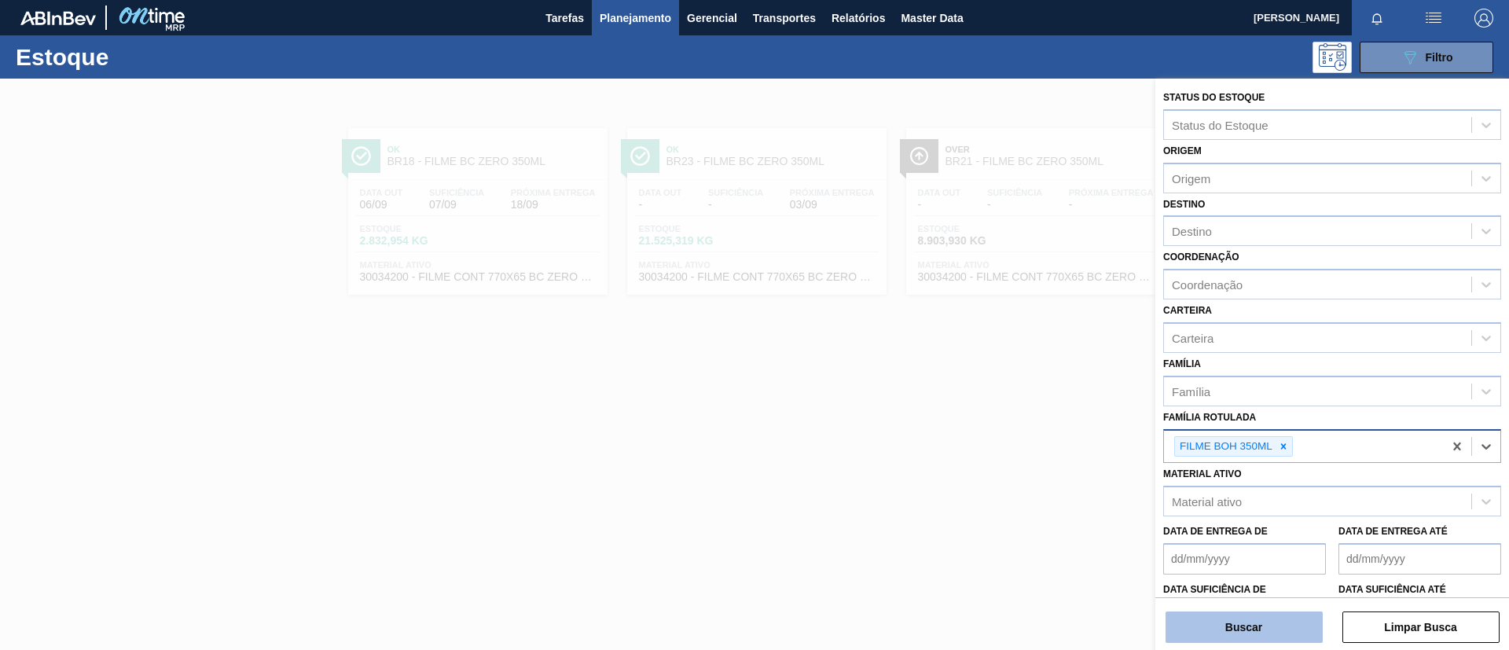
click at [1277, 626] on button "Buscar" at bounding box center [1244, 627] width 157 height 31
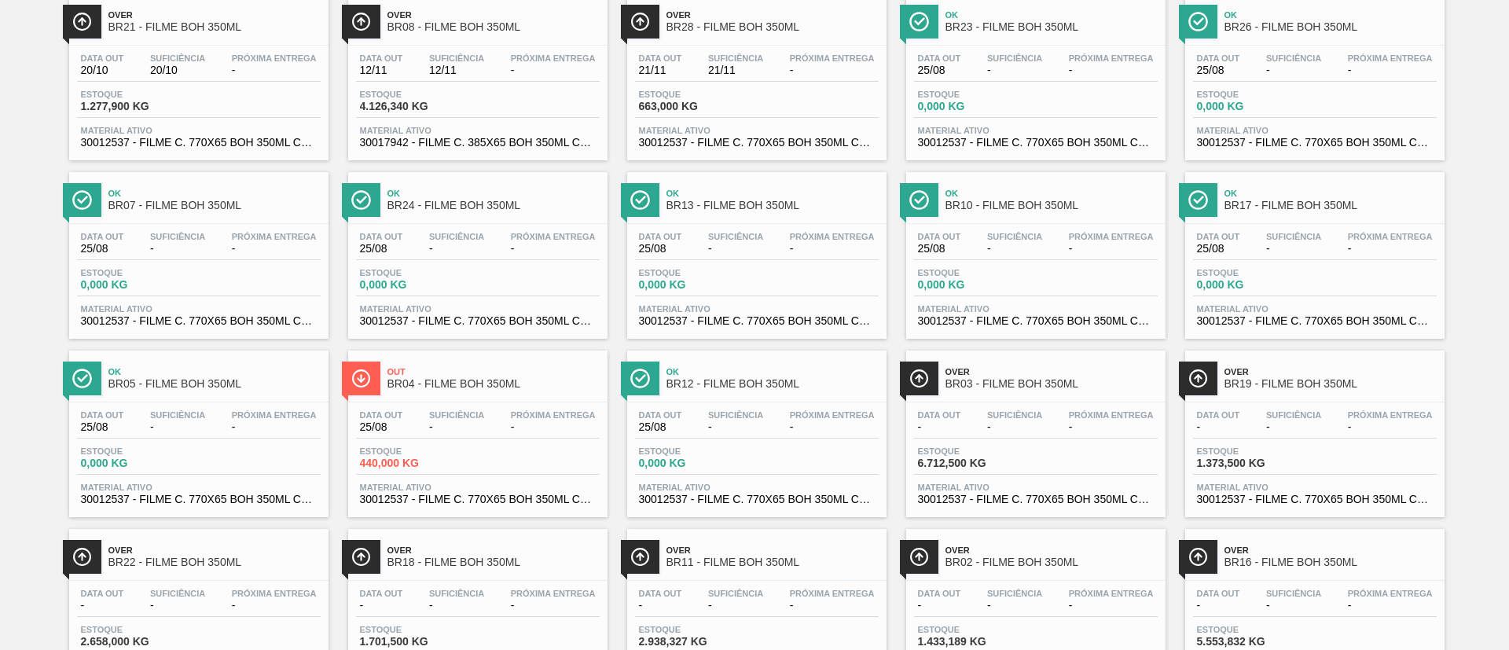
scroll to position [101, 0]
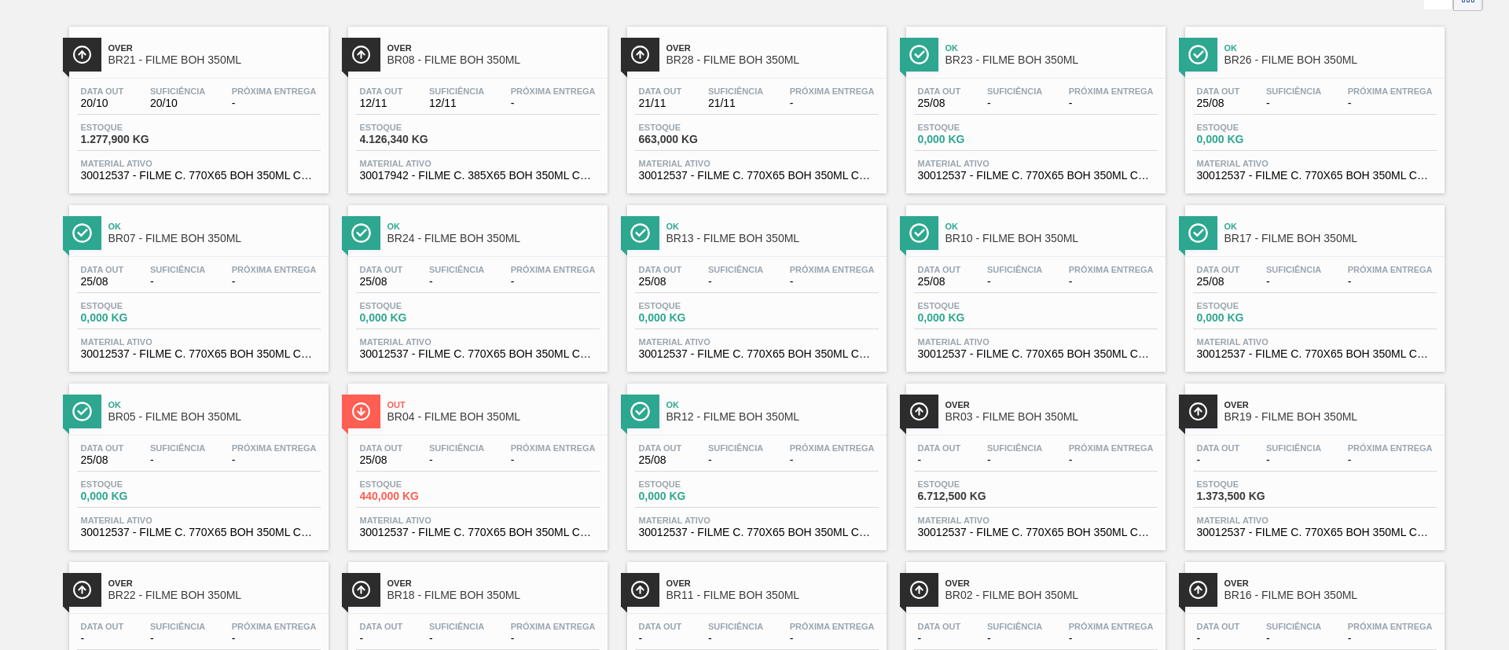
click at [228, 95] on div "Próxima Entrega -" at bounding box center [274, 97] width 93 height 23
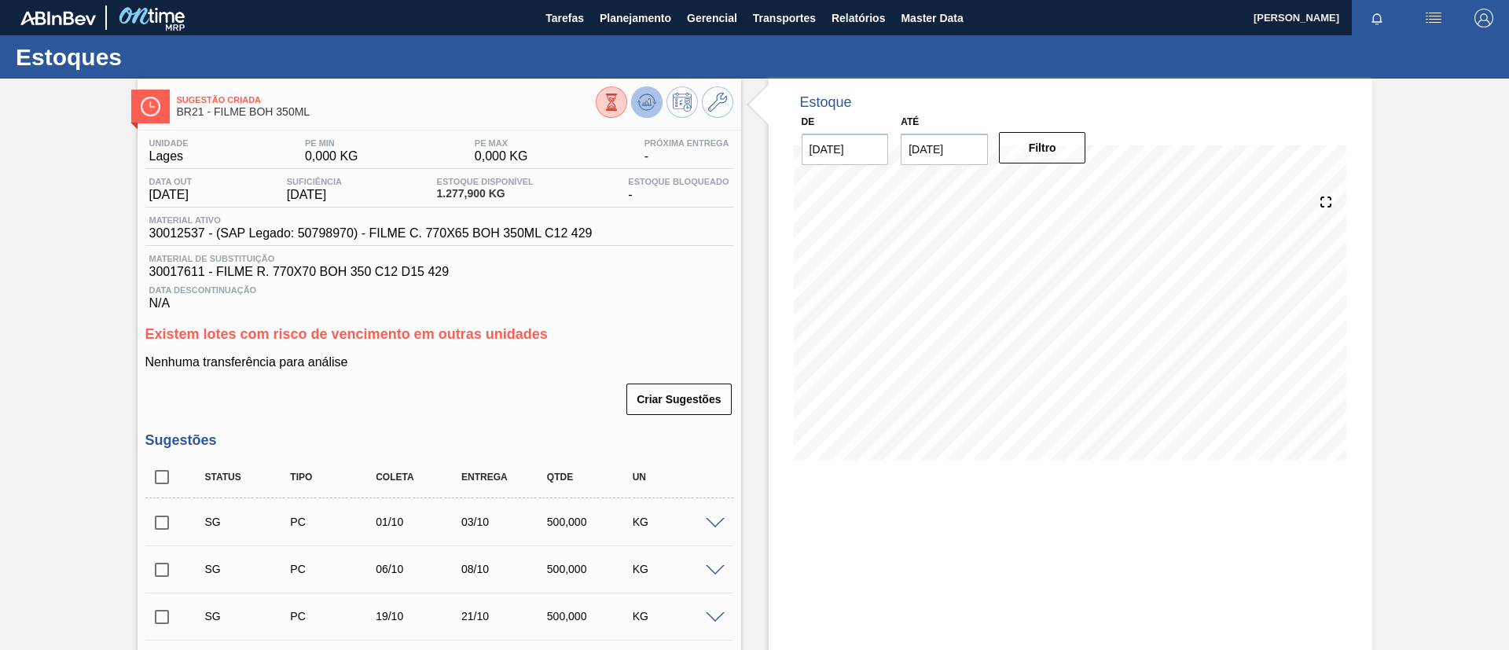
click at [656, 101] on button at bounding box center [646, 101] width 31 height 31
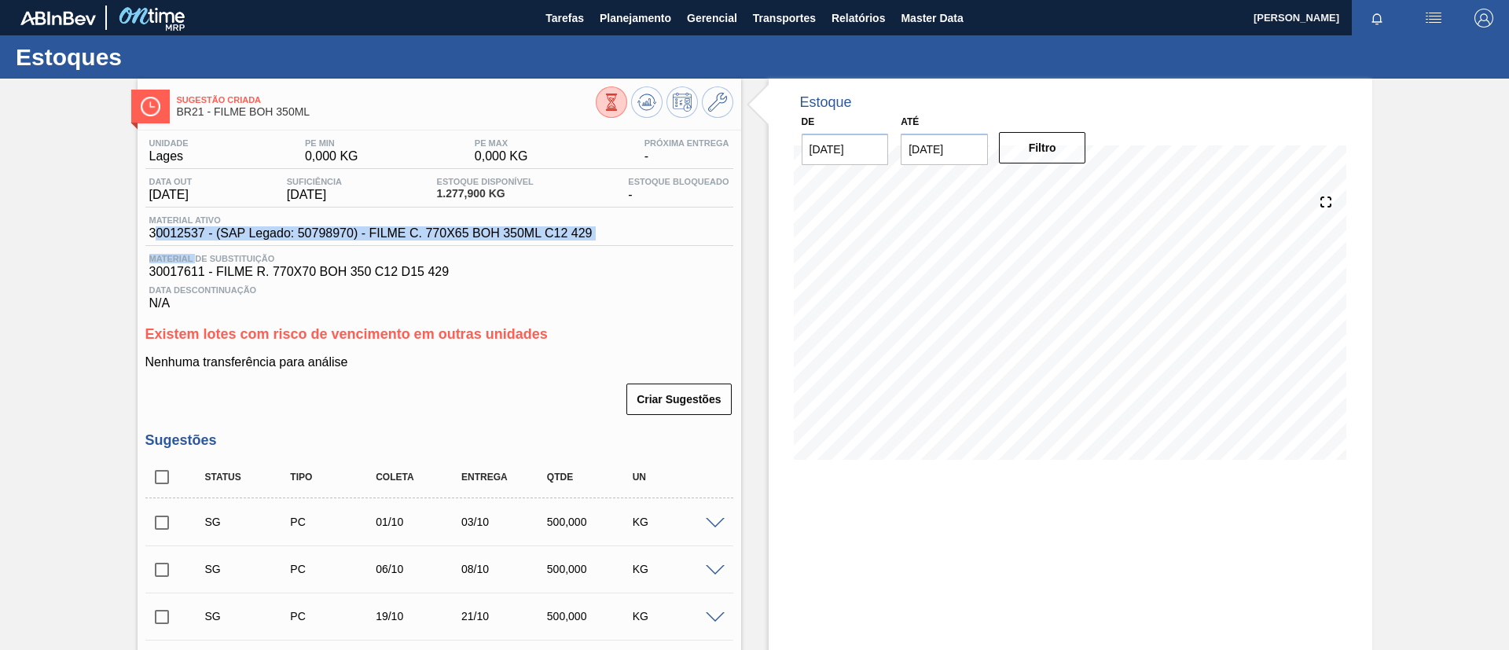
drag, startPoint x: 155, startPoint y: 242, endPoint x: 198, endPoint y: 246, distance: 43.4
click at [198, 246] on div "Unidade Lages PE MIN 0,000 KG PE MAX 0,000 KG Próxima Entrega - Data out 20/10/…" at bounding box center [439, 224] width 588 height 172
click at [182, 243] on div "Material ativo 30012537 - (SAP Legado: 50798970) - FILME C. 770X65 BOH 350ML C1…" at bounding box center [439, 230] width 588 height 31
drag, startPoint x: 149, startPoint y: 229, endPoint x: 202, endPoint y: 235, distance: 53.0
click at [202, 235] on span "30012537 - (SAP Legado: 50798970) - FILME C. 770X65 BOH 350ML C12 429" at bounding box center [370, 233] width 443 height 14
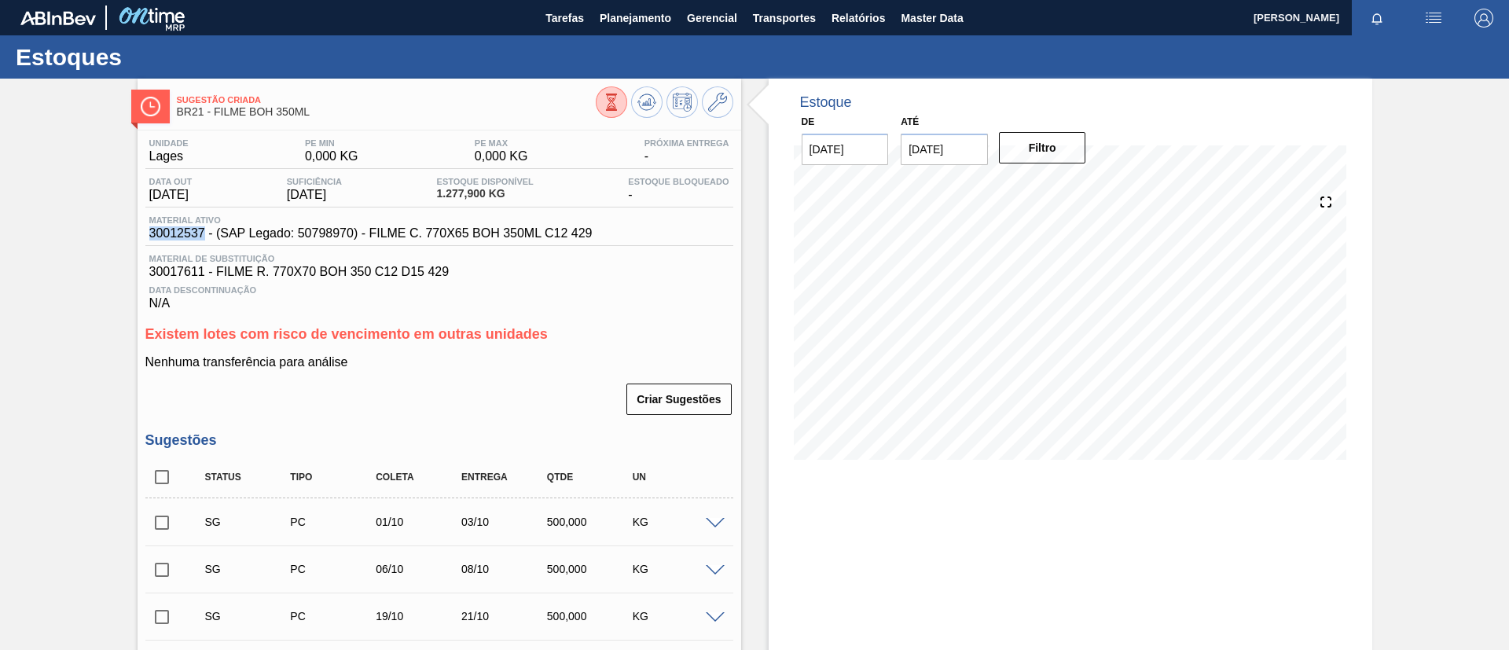
copy span "30012537"
click at [0, 221] on div "Sugestão Criada BR21 - FILME BOH 350ML Unidade Lages PE MIN 0,000 KG PE MAX 0,0…" at bounding box center [754, 504] width 1509 height 851
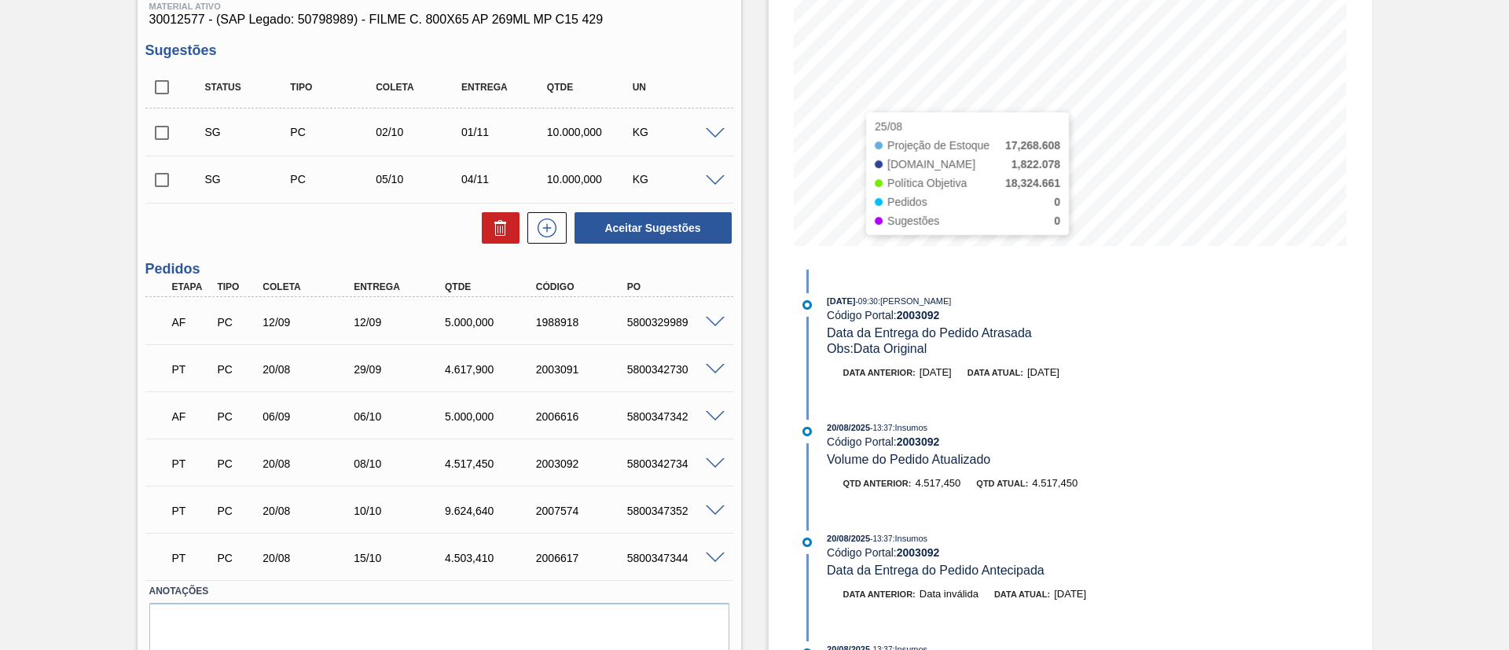
scroll to position [236, 0]
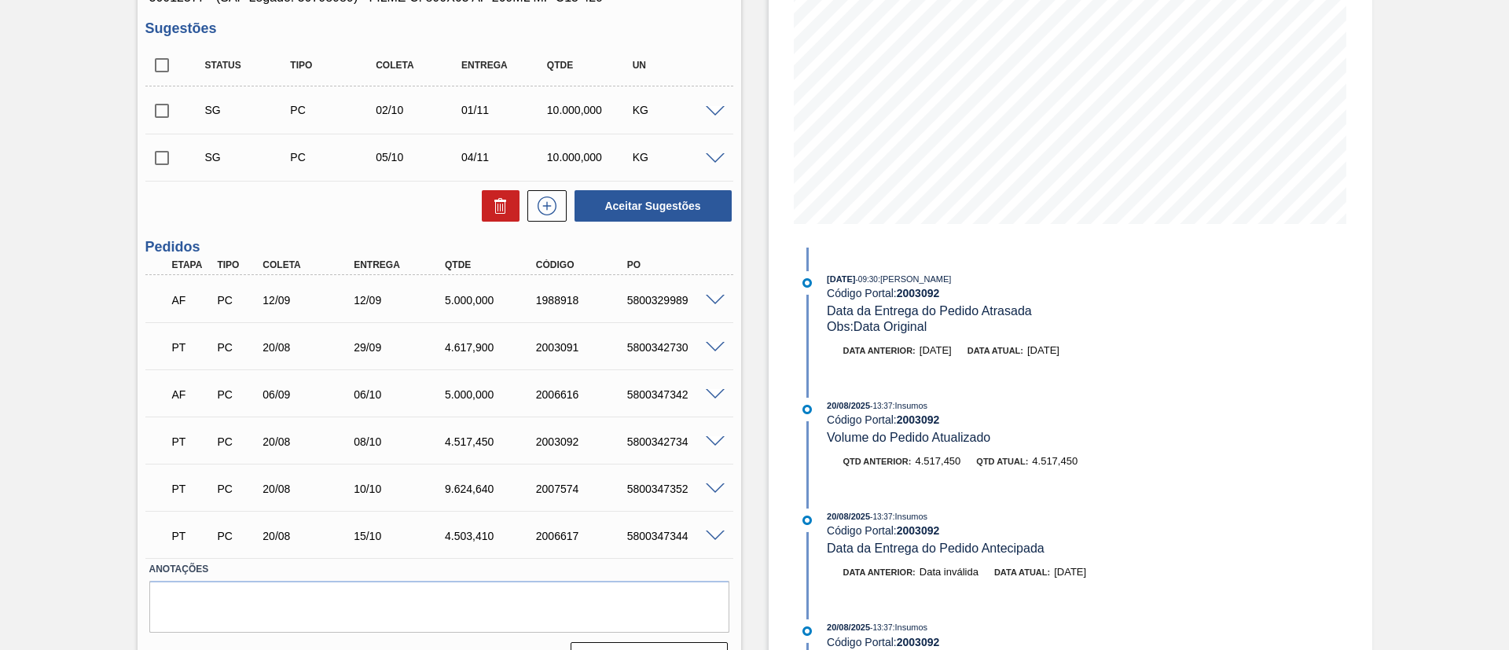
click at [706, 436] on span at bounding box center [715, 442] width 19 height 12
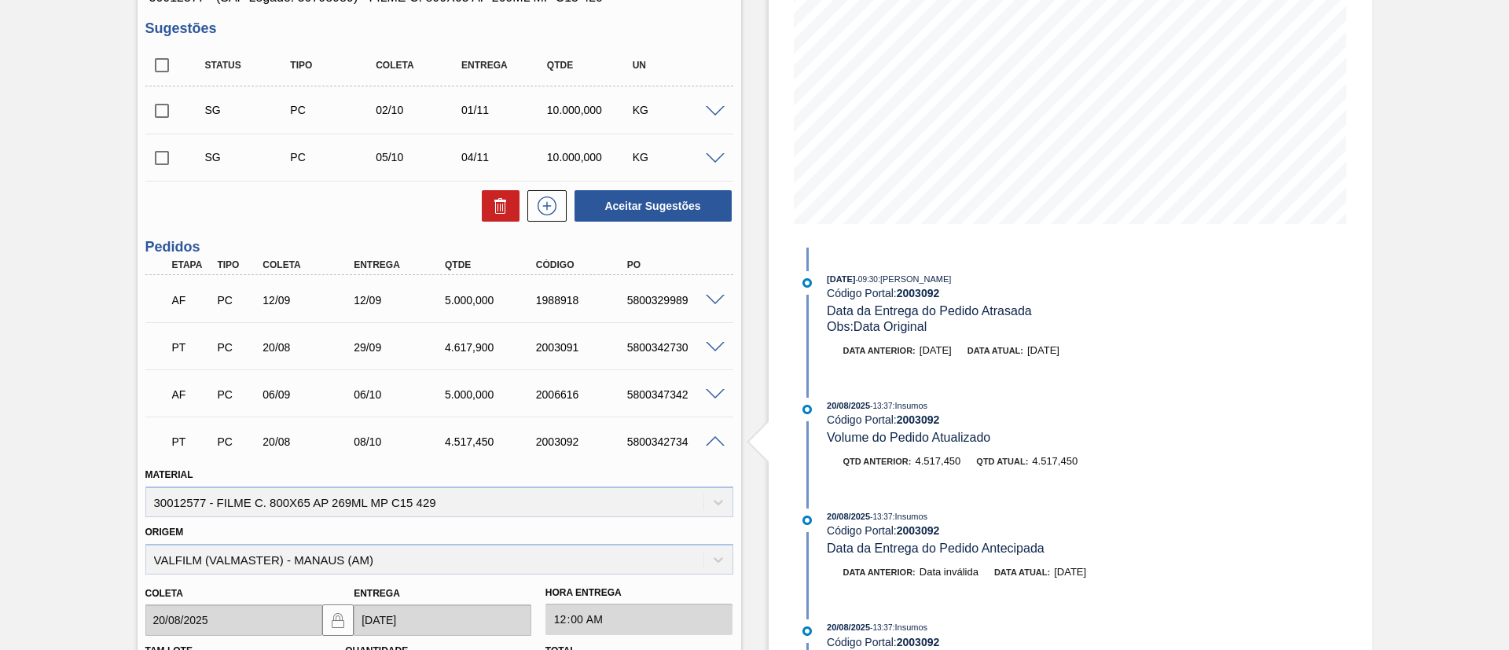
click at [707, 437] on span at bounding box center [715, 442] width 19 height 12
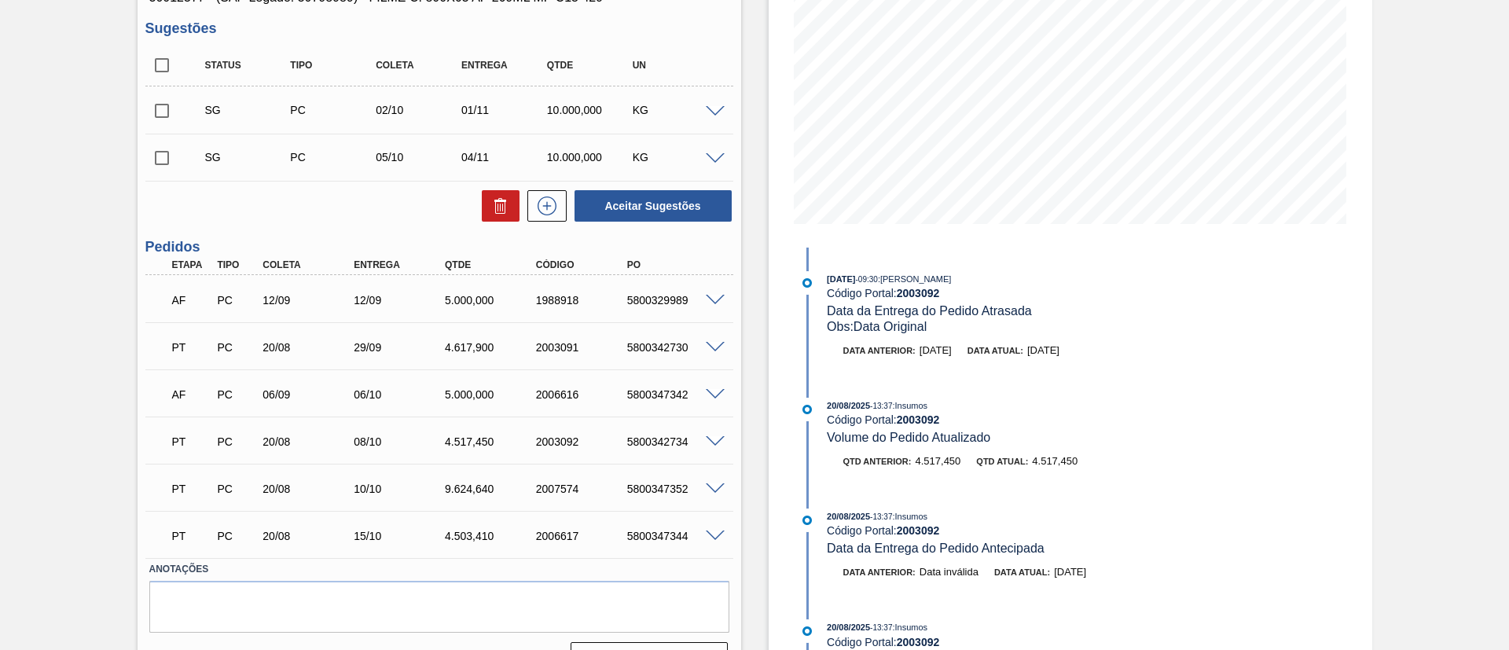
click at [707, 437] on span at bounding box center [715, 442] width 19 height 12
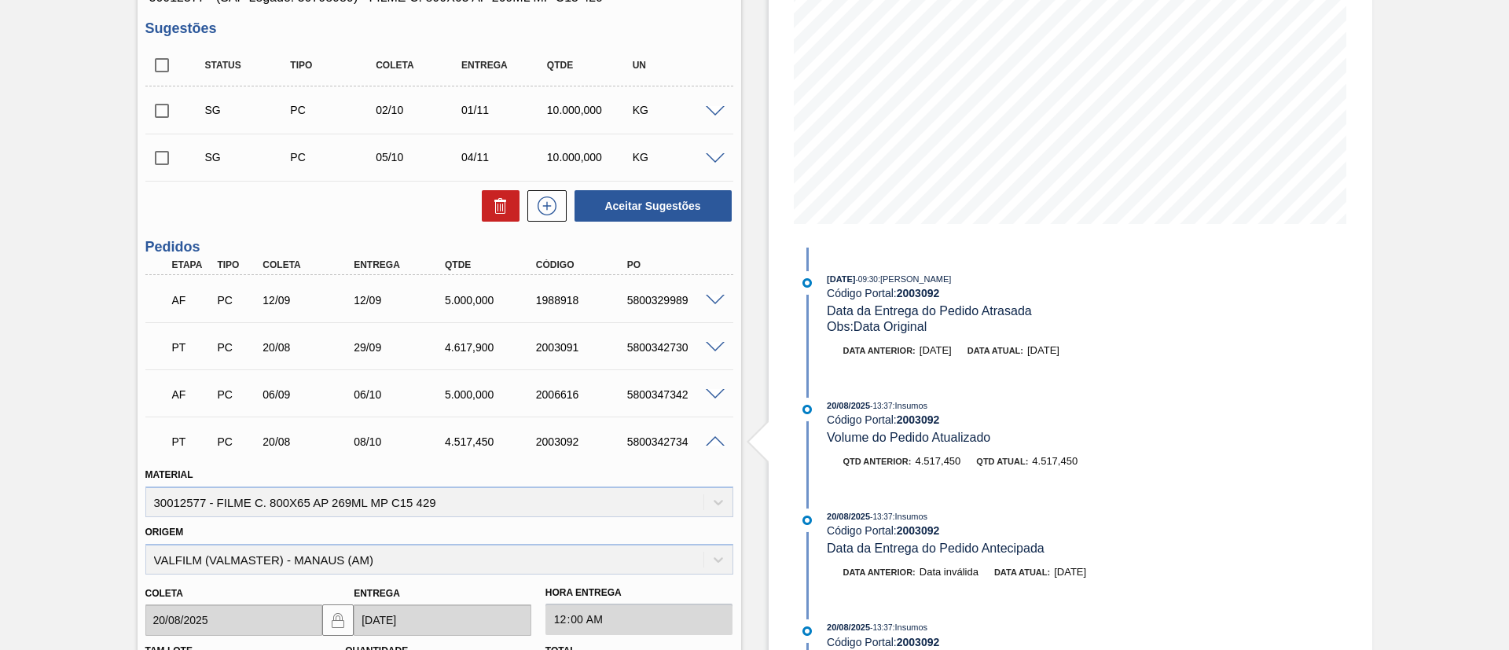
click at [663, 443] on div "5800342734" at bounding box center [674, 442] width 102 height 13
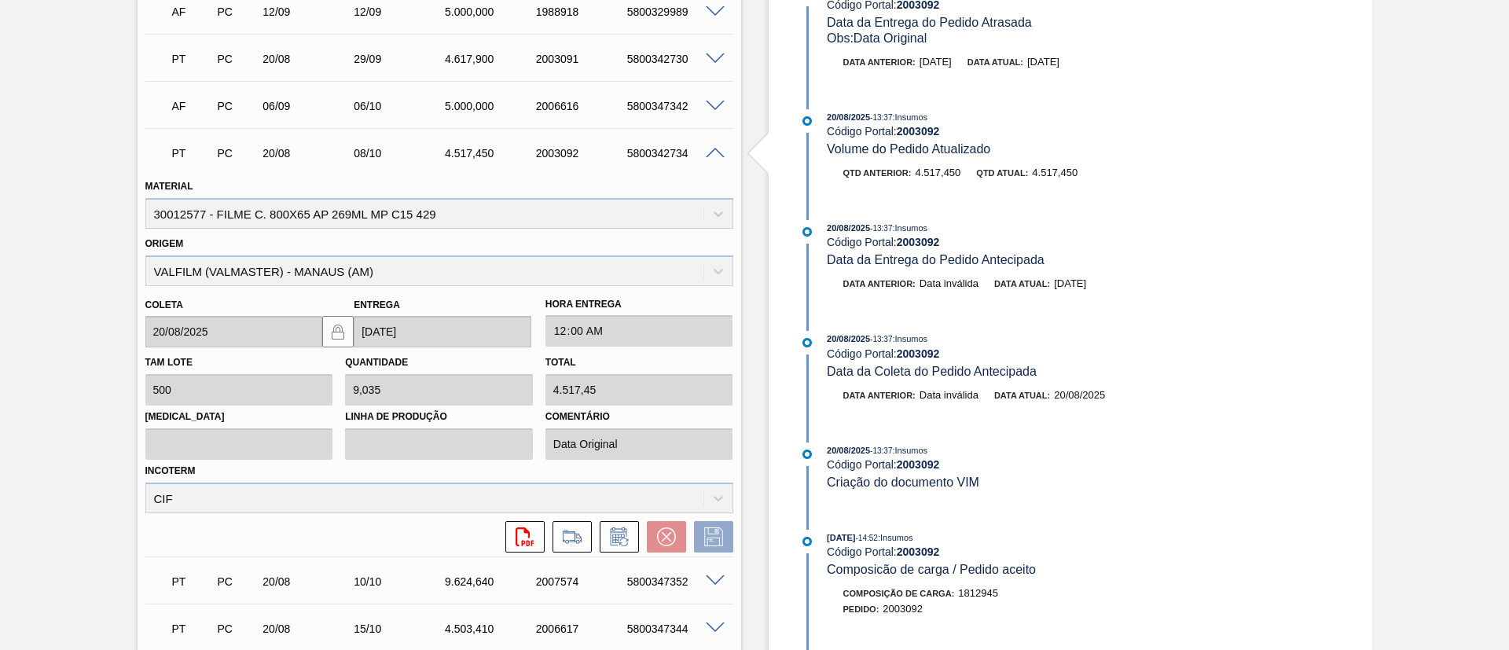
scroll to position [472, 0]
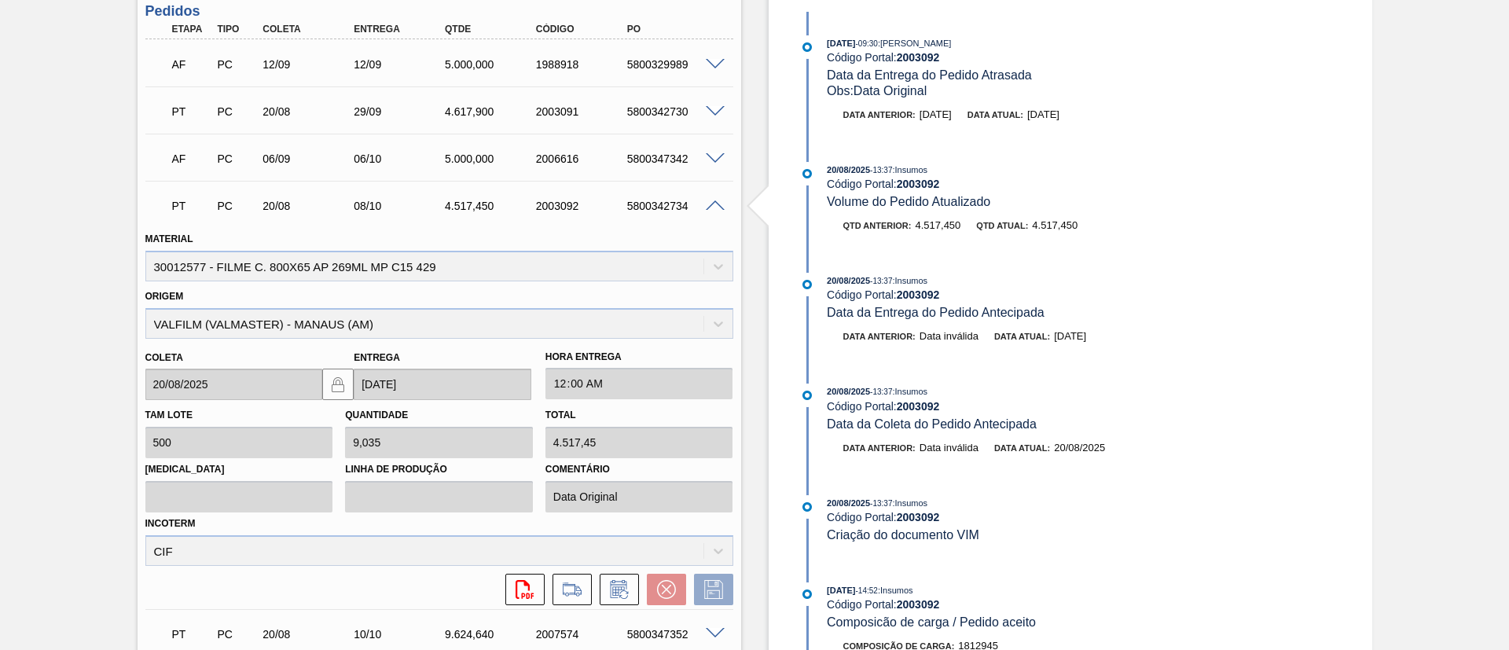
click at [714, 200] on span at bounding box center [715, 206] width 19 height 12
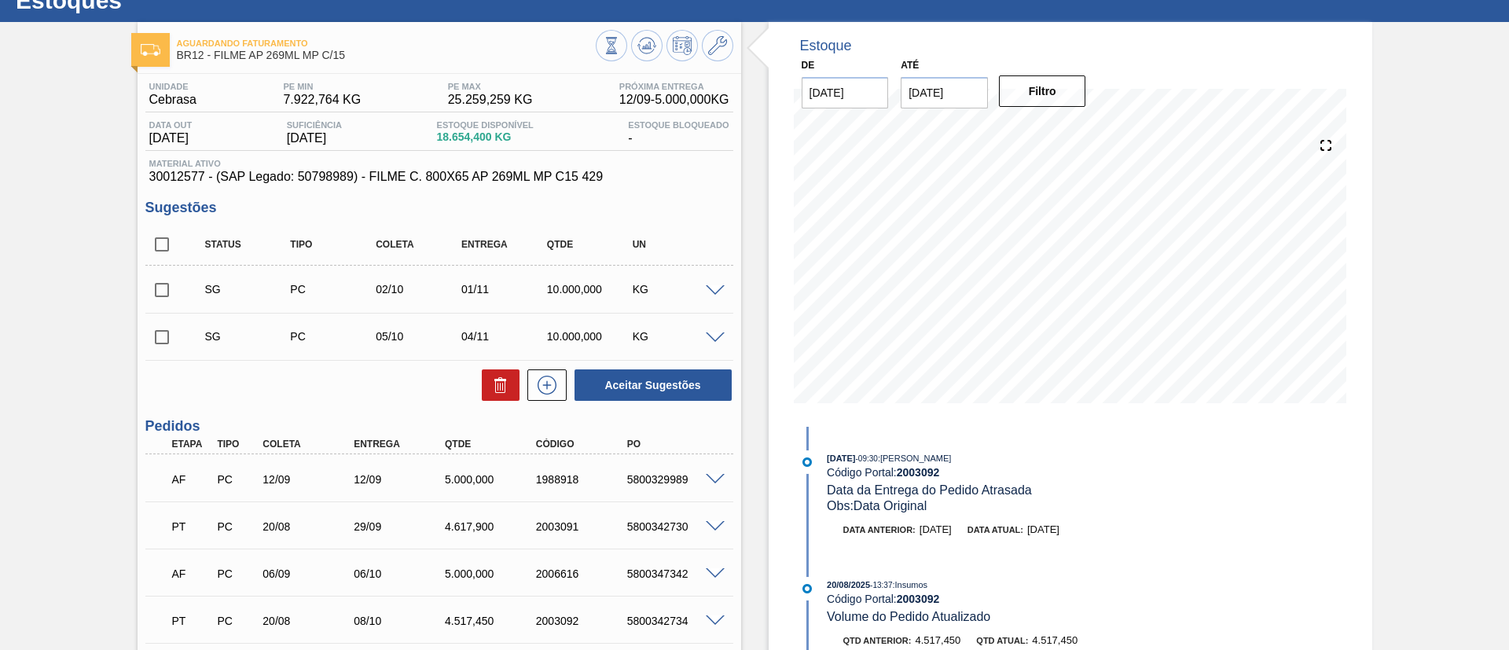
scroll to position [37, 0]
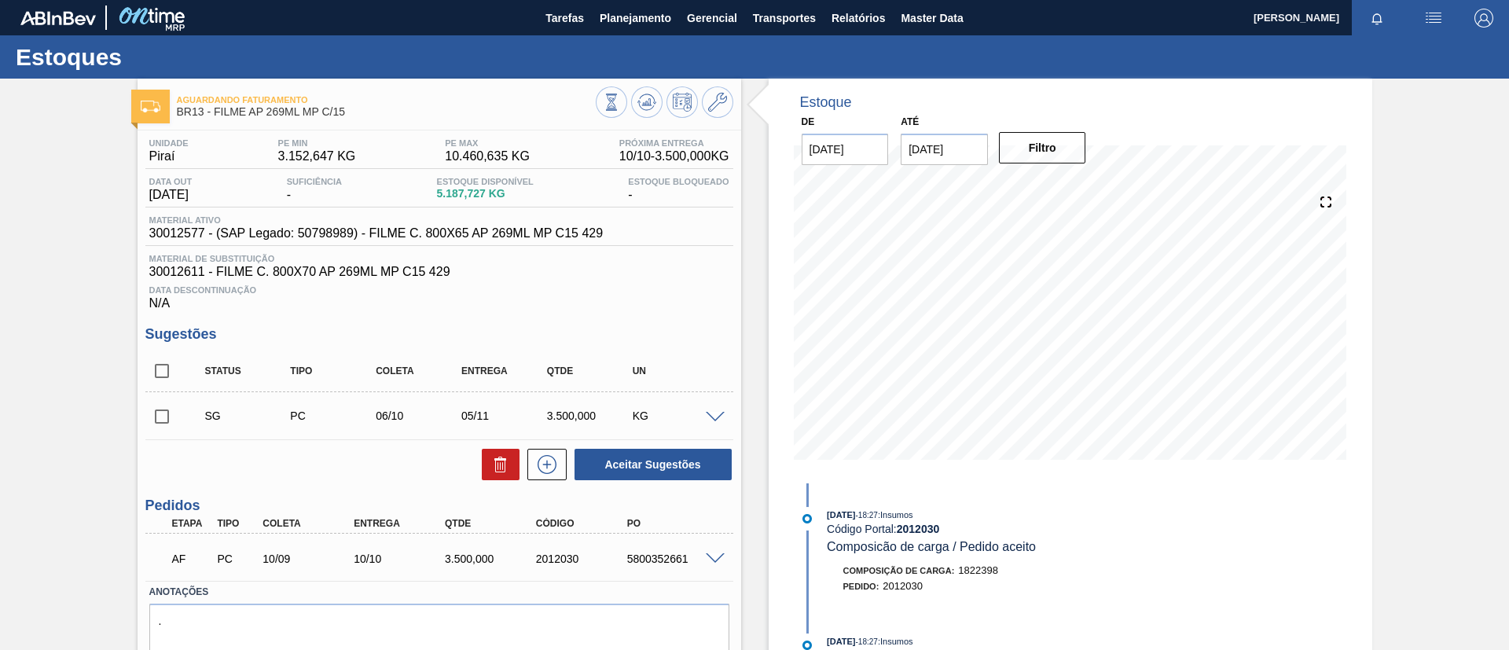
click at [715, 417] on span at bounding box center [715, 418] width 19 height 12
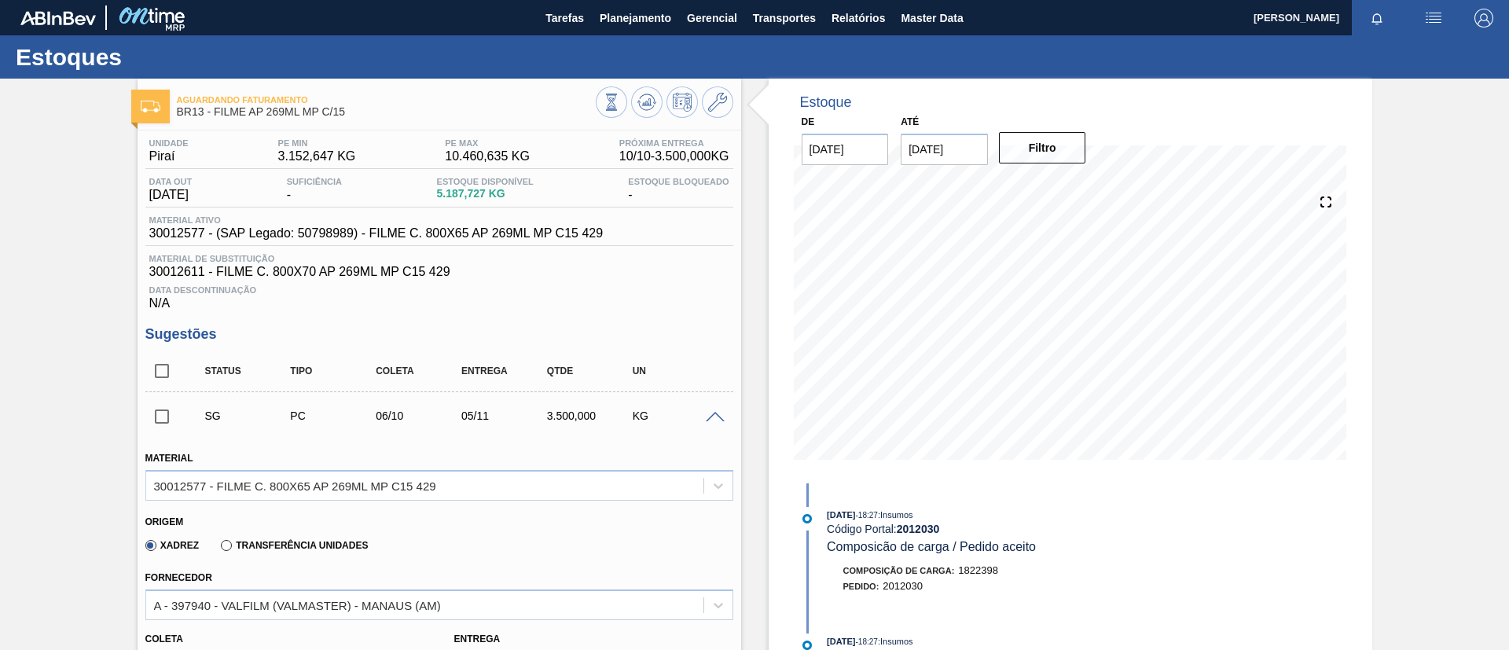
click at [715, 417] on span at bounding box center [715, 418] width 19 height 12
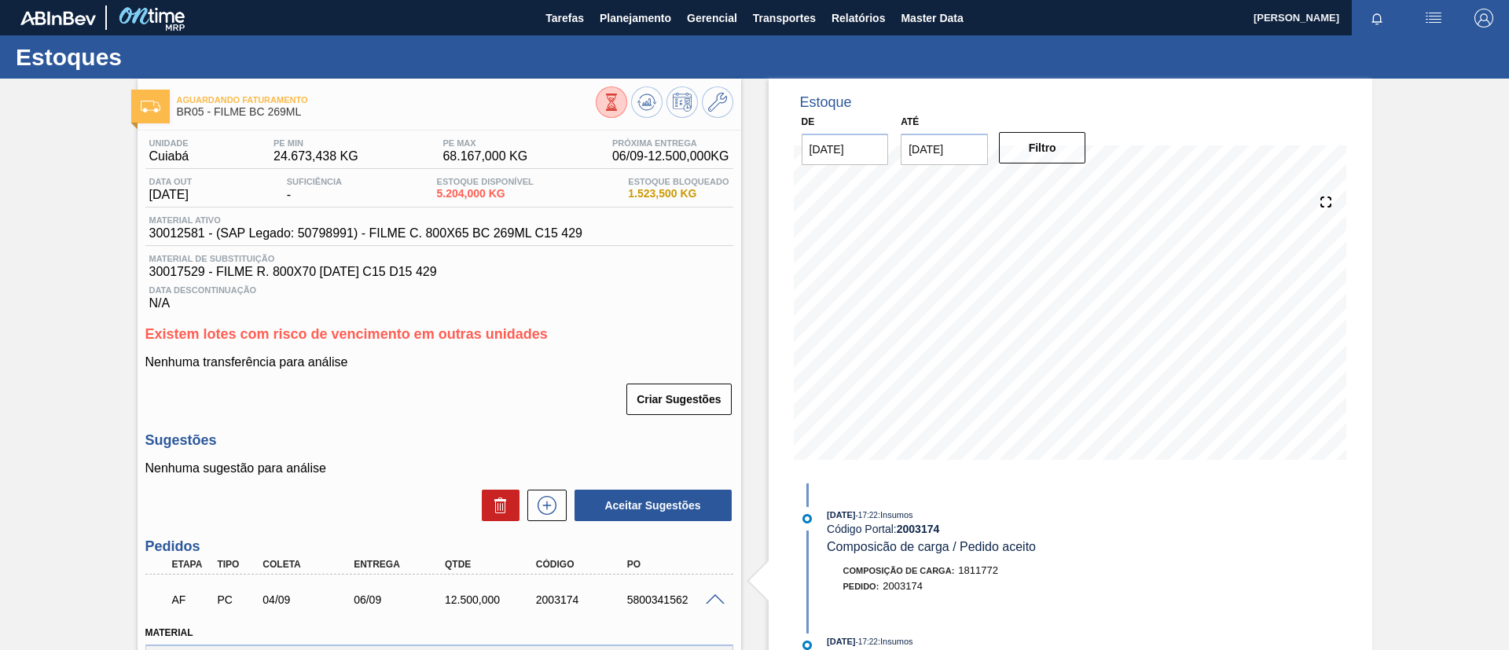
scroll to position [9, 0]
